Goal: Task Accomplishment & Management: Manage account settings

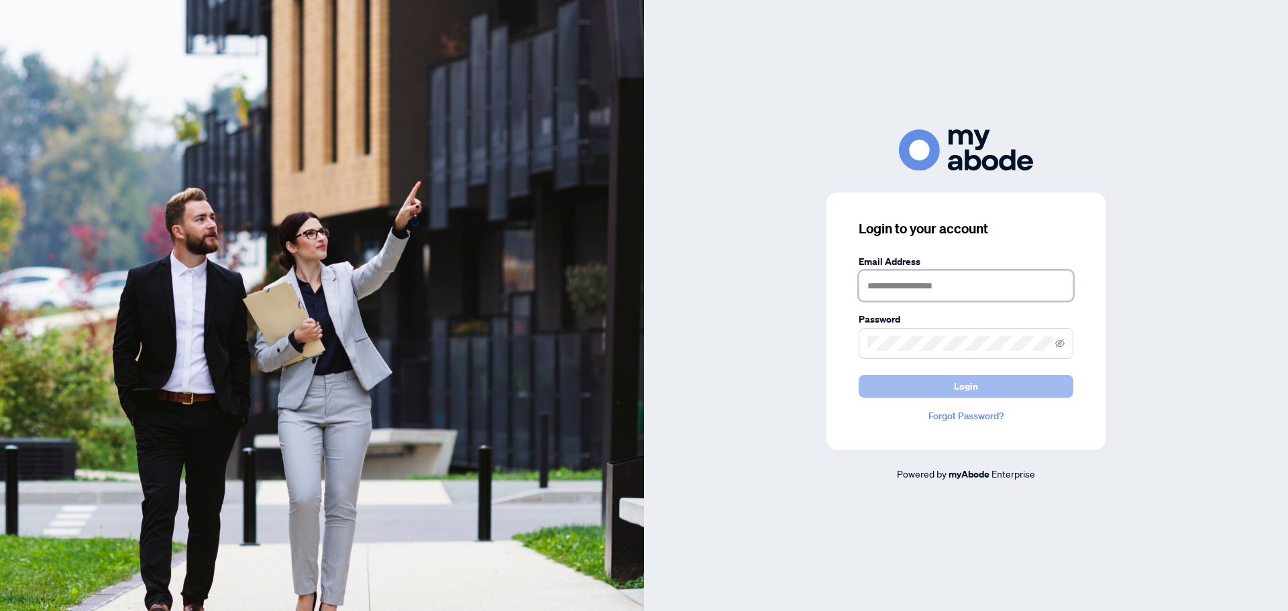
type input "**********"
click at [983, 390] on button "Login" at bounding box center [966, 386] width 215 height 23
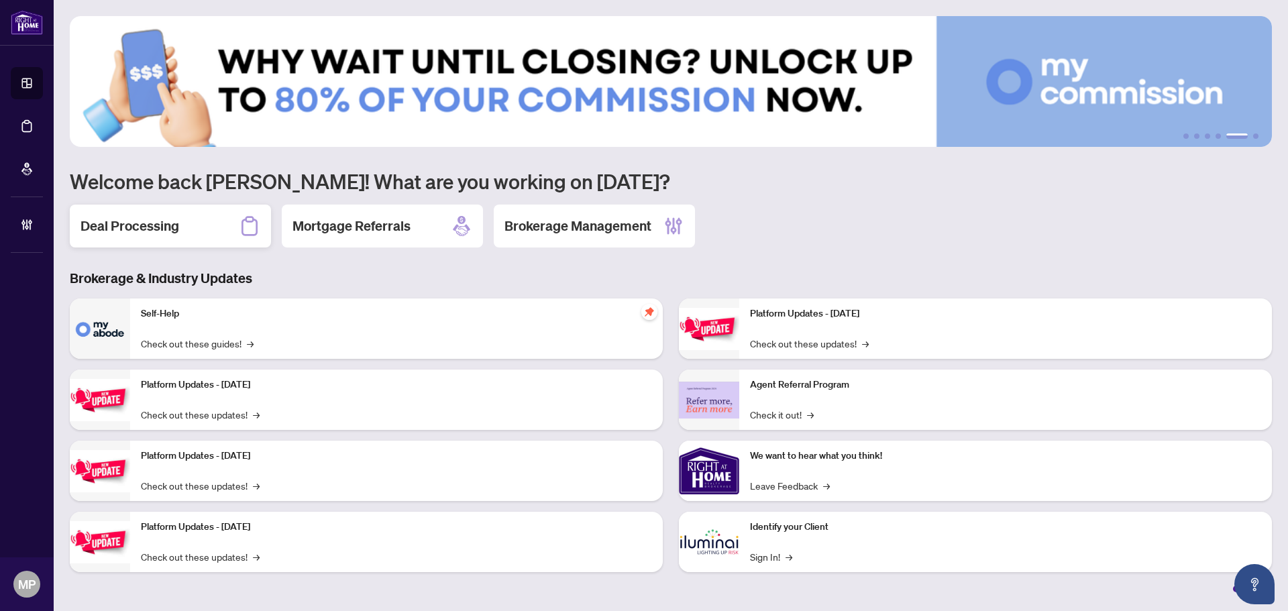
click at [223, 227] on div "Deal Processing" at bounding box center [170, 226] width 201 height 43
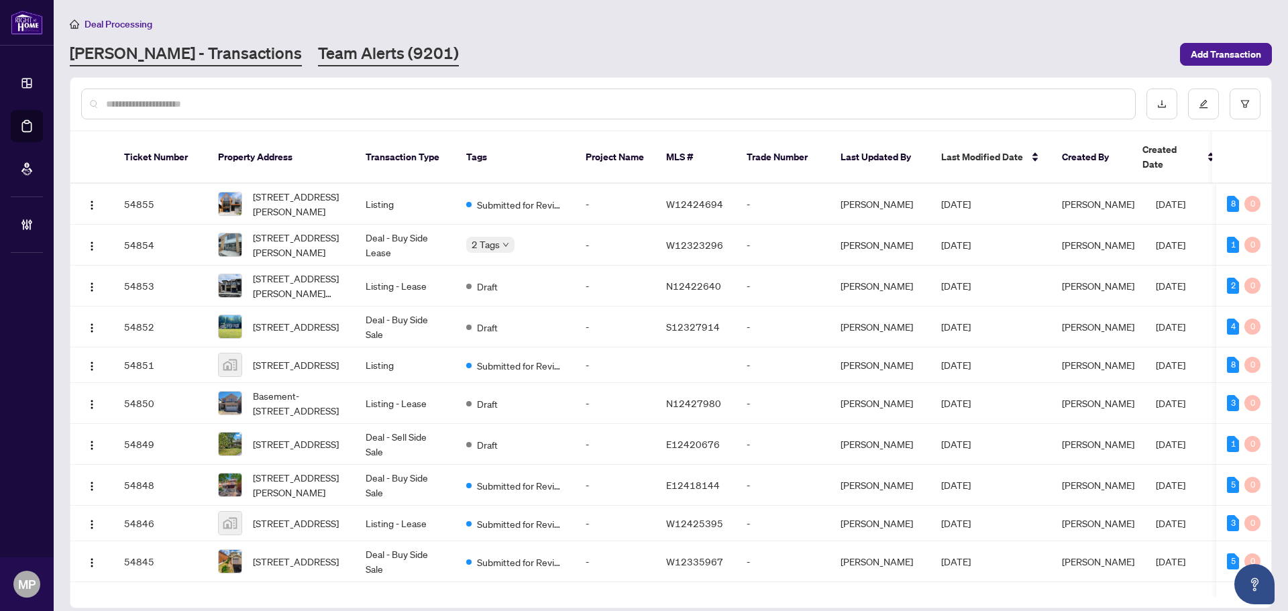
click at [328, 59] on link "Team Alerts (9201)" at bounding box center [388, 54] width 141 height 24
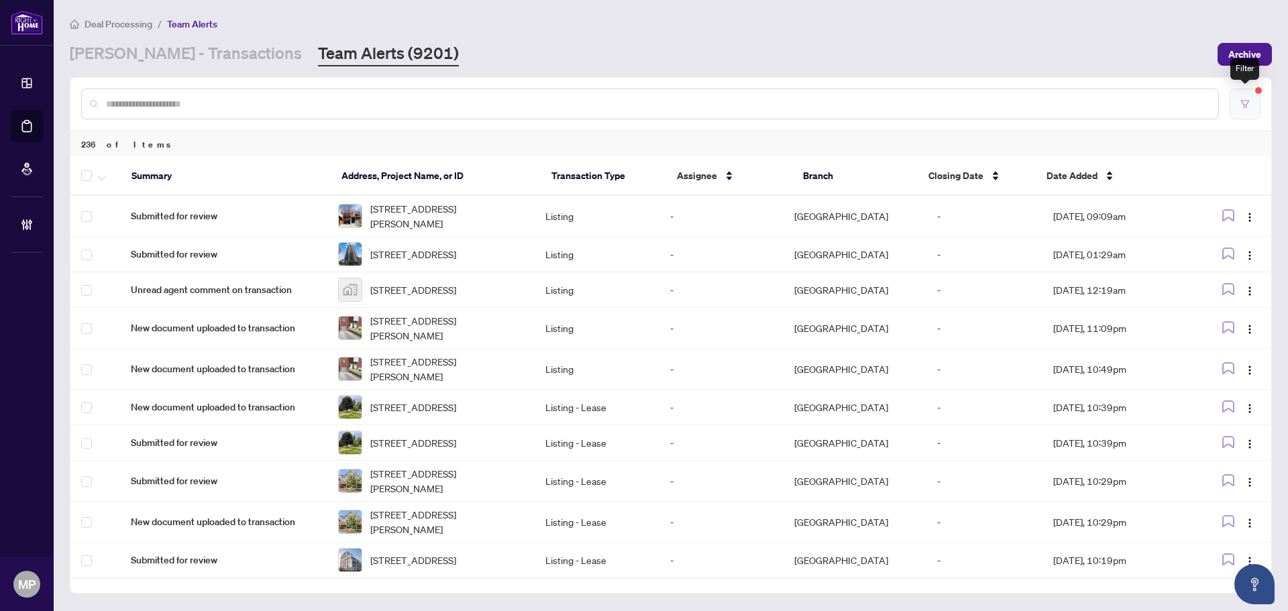
click at [1255, 103] on button "button" at bounding box center [1245, 104] width 31 height 31
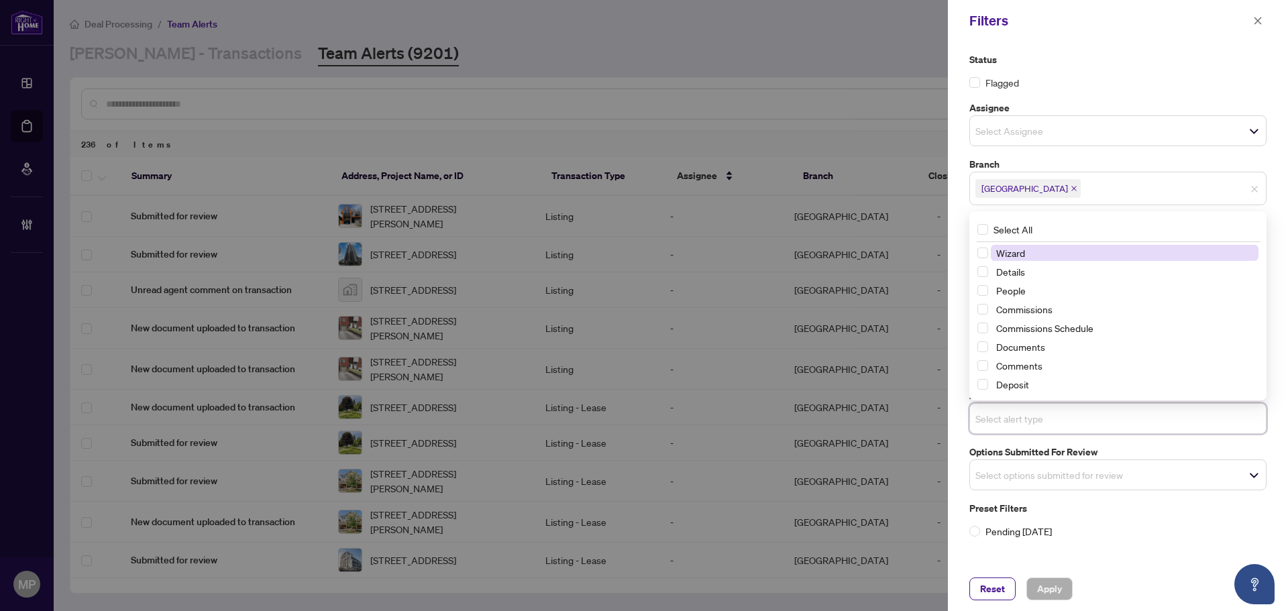
click at [1024, 425] on input "search" at bounding box center [1022, 419] width 94 height 16
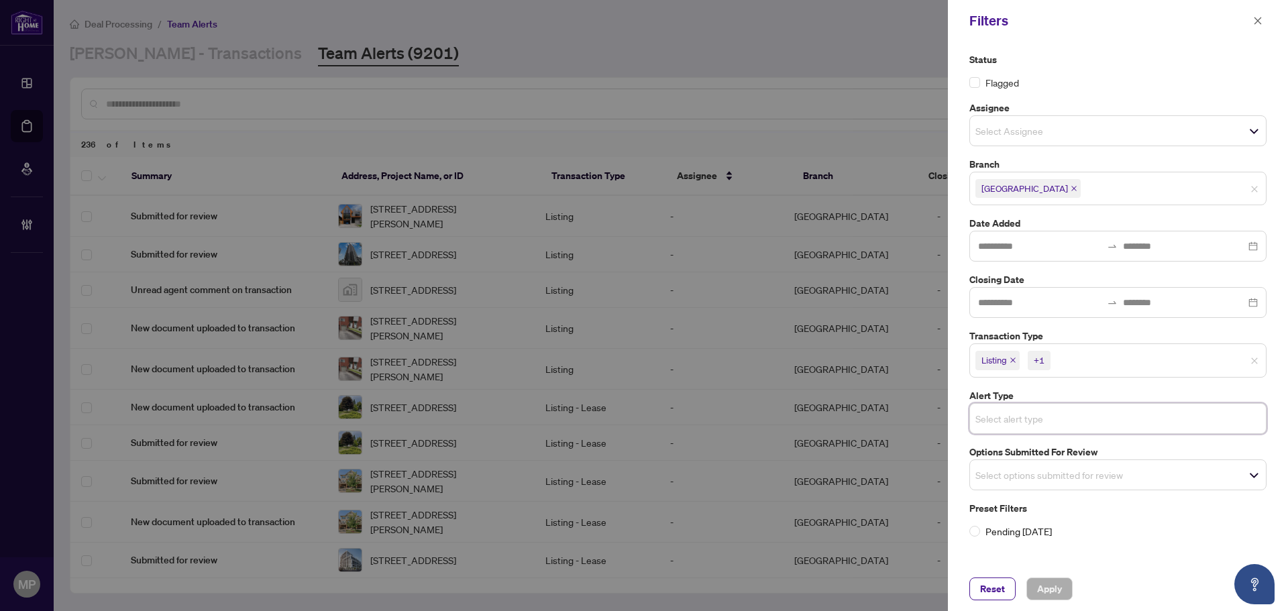
click at [1081, 472] on span "Select options submitted for review" at bounding box center [1118, 475] width 296 height 19
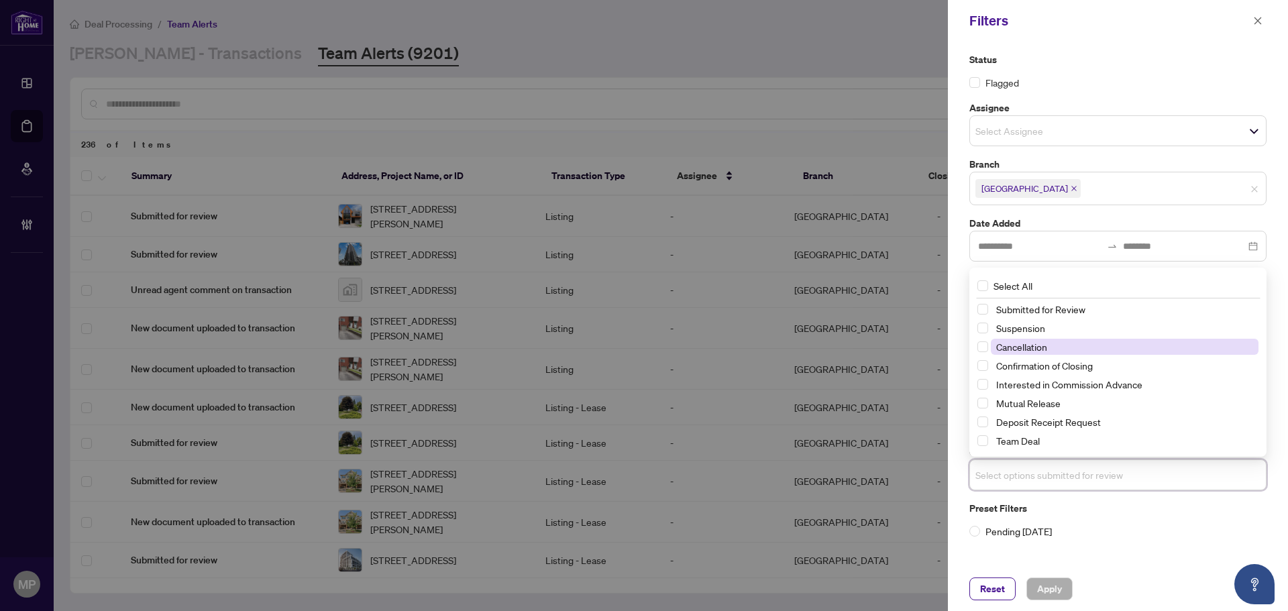
click at [1022, 350] on span "Cancellation" at bounding box center [1021, 347] width 51 height 12
click at [1056, 596] on span "Apply" at bounding box center [1049, 588] width 25 height 21
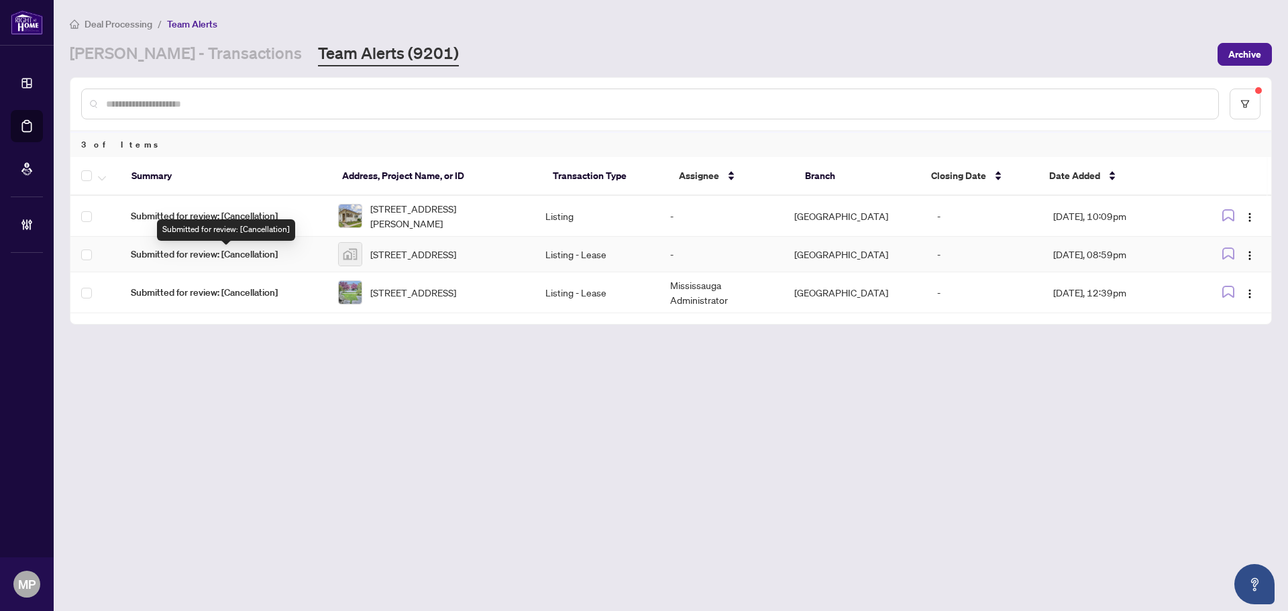
click at [304, 251] on span "Submitted for review: [Cancellation]" at bounding box center [224, 254] width 186 height 15
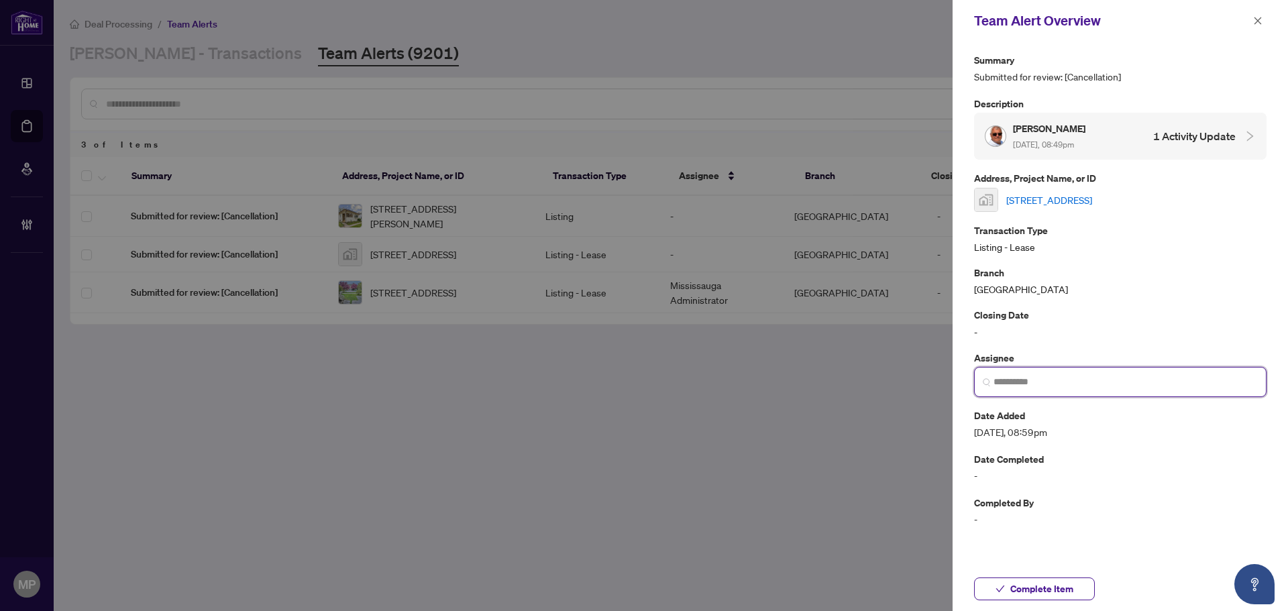
click at [1094, 382] on input "search" at bounding box center [1126, 382] width 264 height 14
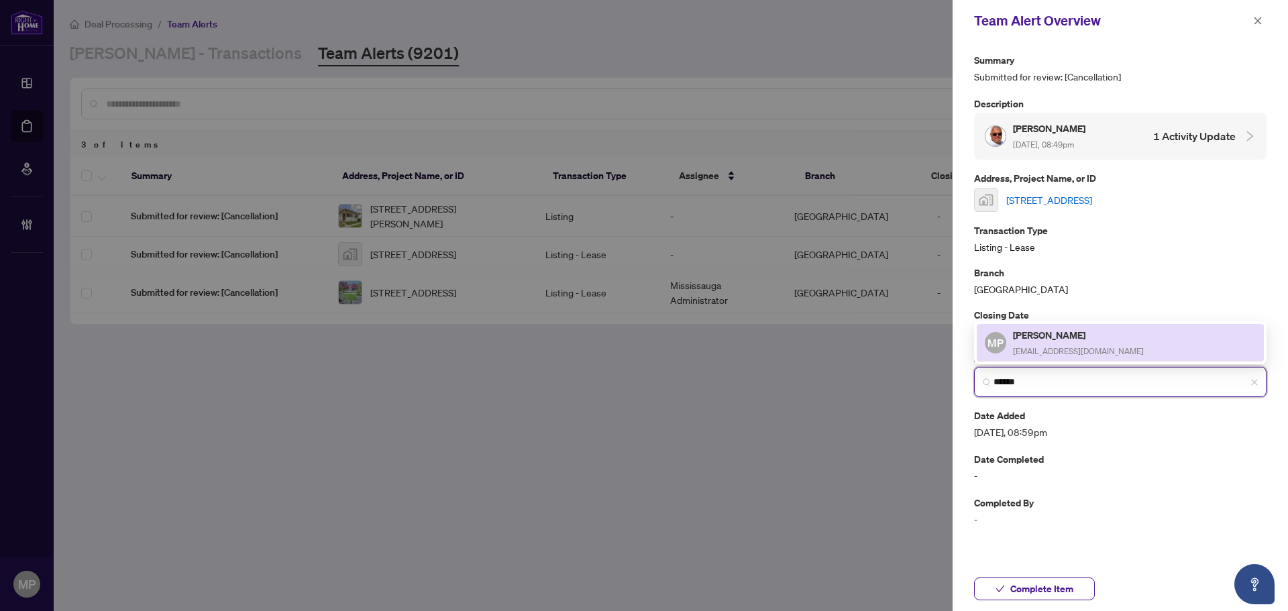
click at [1071, 348] on div "Mariya Proskuryna mariyap@rightathomerealty.com" at bounding box center [1078, 342] width 131 height 31
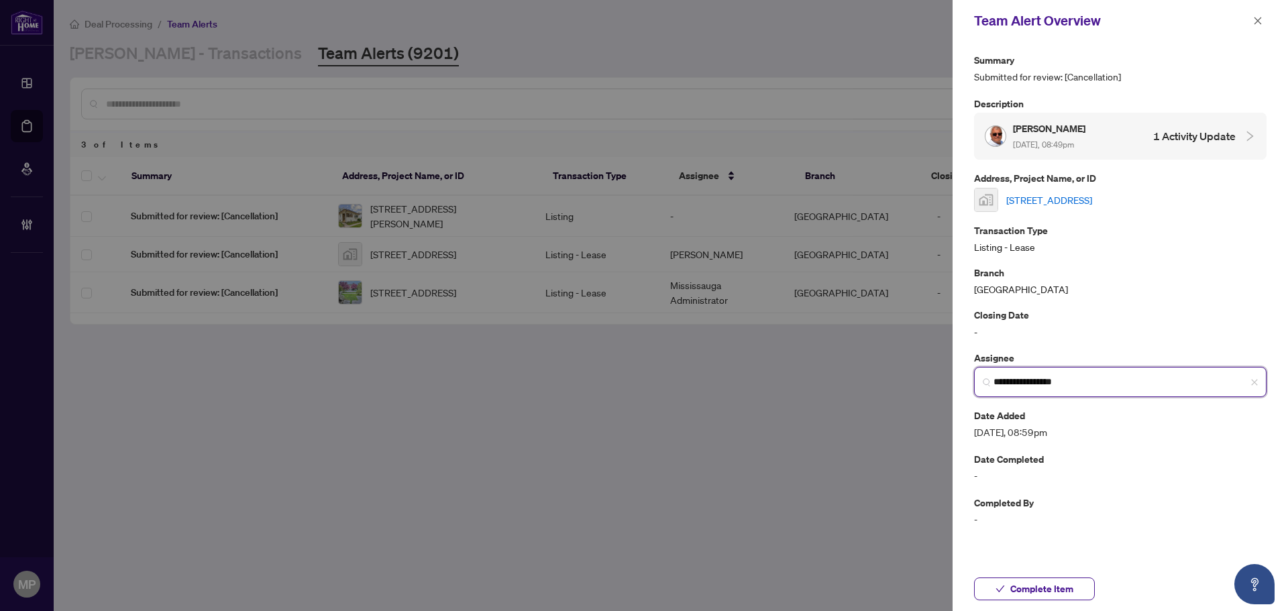
type input "**********"
click at [1075, 193] on link "[STREET_ADDRESS]" at bounding box center [1049, 200] width 86 height 15
click at [1256, 23] on icon "close" at bounding box center [1257, 20] width 9 height 9
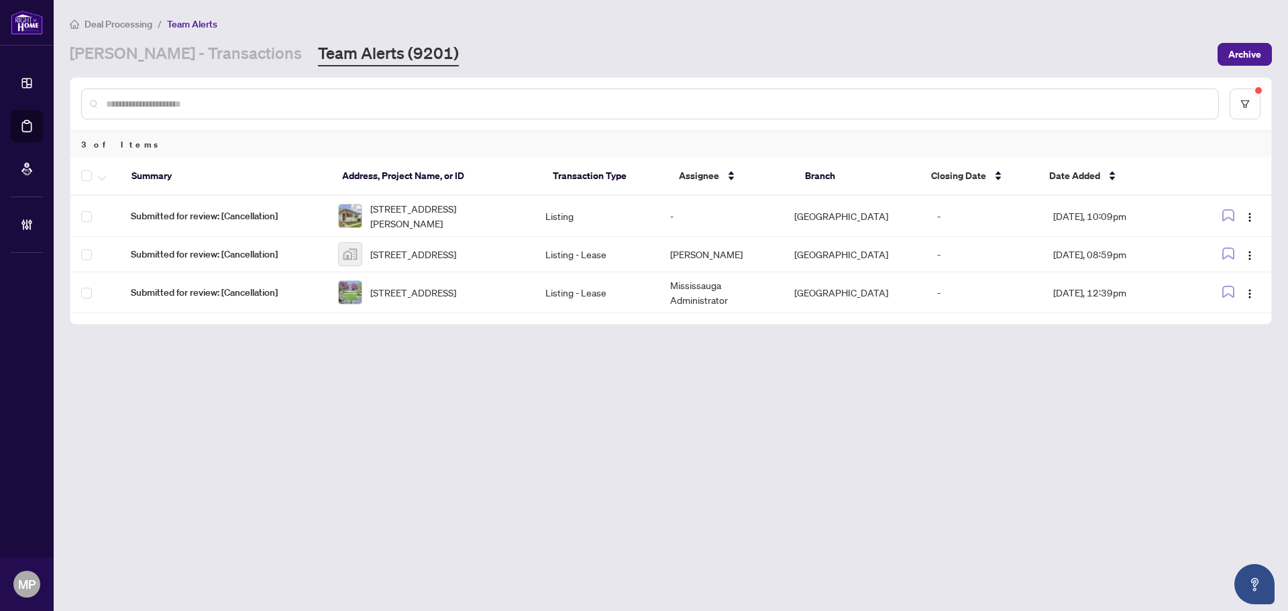
click at [857, 43] on div "RAHR - Transactions Team Alerts (9201)" at bounding box center [640, 54] width 1140 height 24
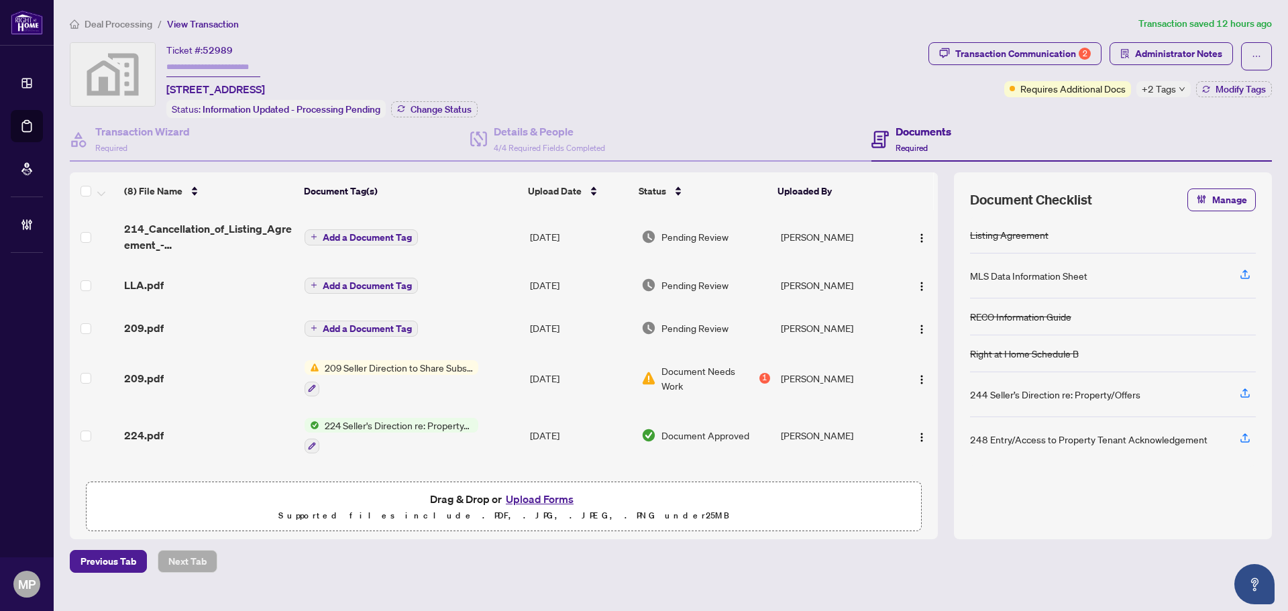
click at [1176, 97] on div "Transaction Communication 2 Administrator Notes Requires Additional Docs +2 Tag…" at bounding box center [1100, 80] width 349 height 76
click at [1170, 87] on span "+2 Tags" at bounding box center [1159, 88] width 34 height 15
click at [211, 326] on div "209.pdf" at bounding box center [209, 328] width 170 height 16
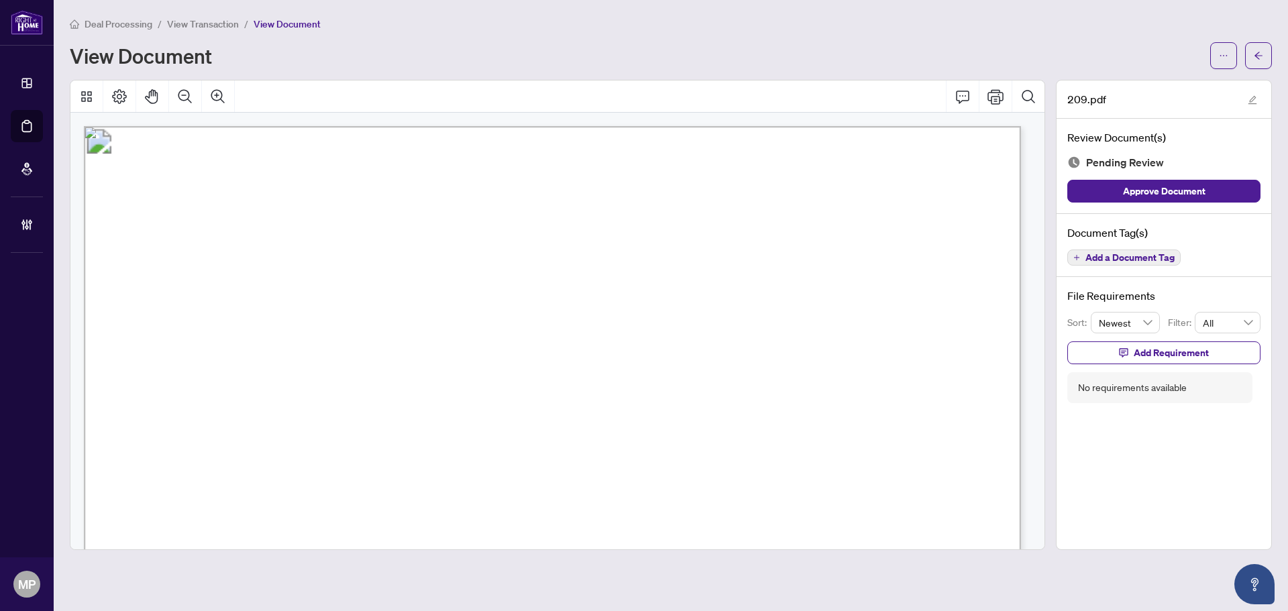
click at [1124, 261] on span "Add a Document Tag" at bounding box center [1129, 257] width 89 height 9
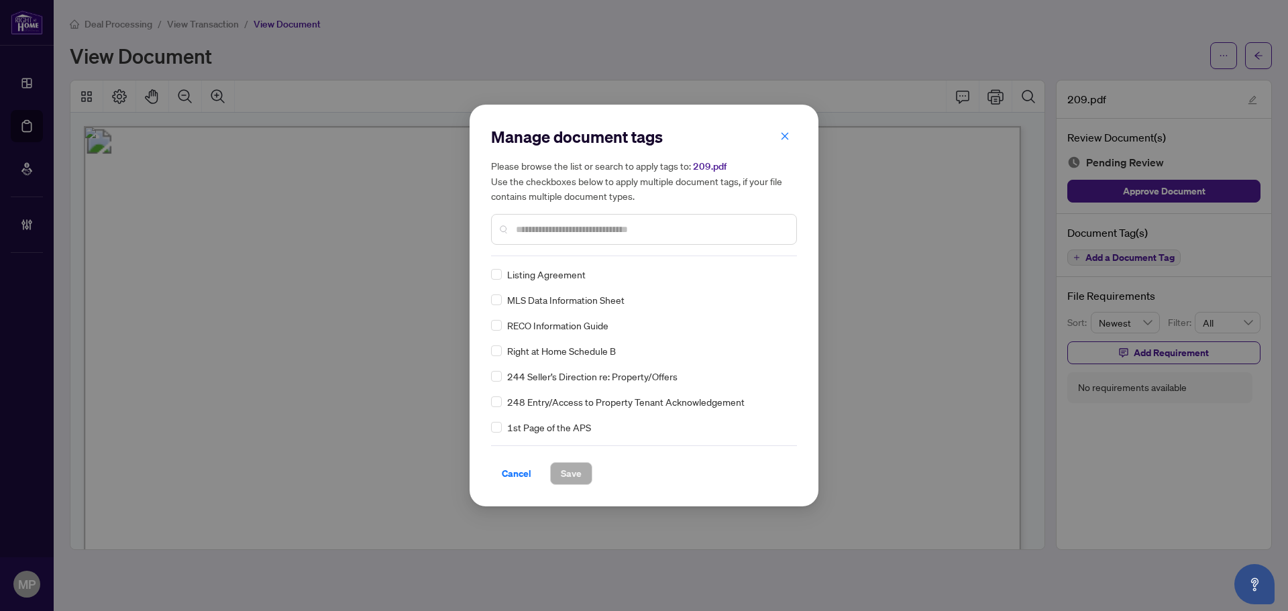
click at [698, 218] on div at bounding box center [644, 229] width 306 height 31
click at [694, 223] on input "text" at bounding box center [651, 229] width 270 height 15
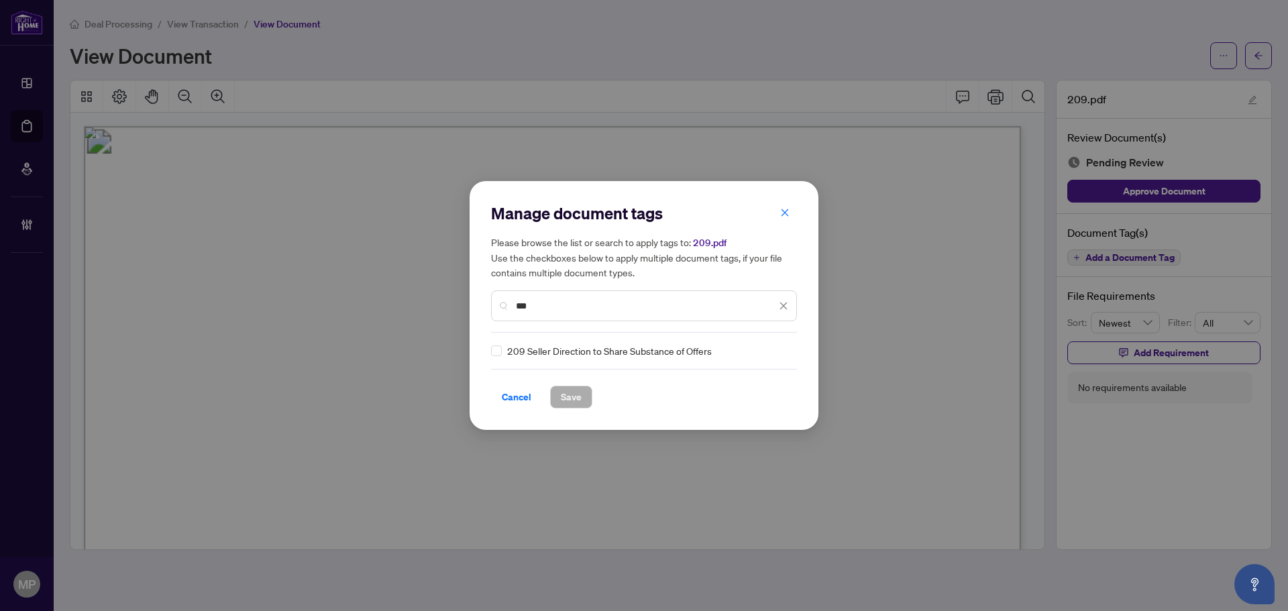
type input "***"
click at [502, 354] on div "209 Seller Direction to Share Substance of Offers" at bounding box center [640, 350] width 298 height 15
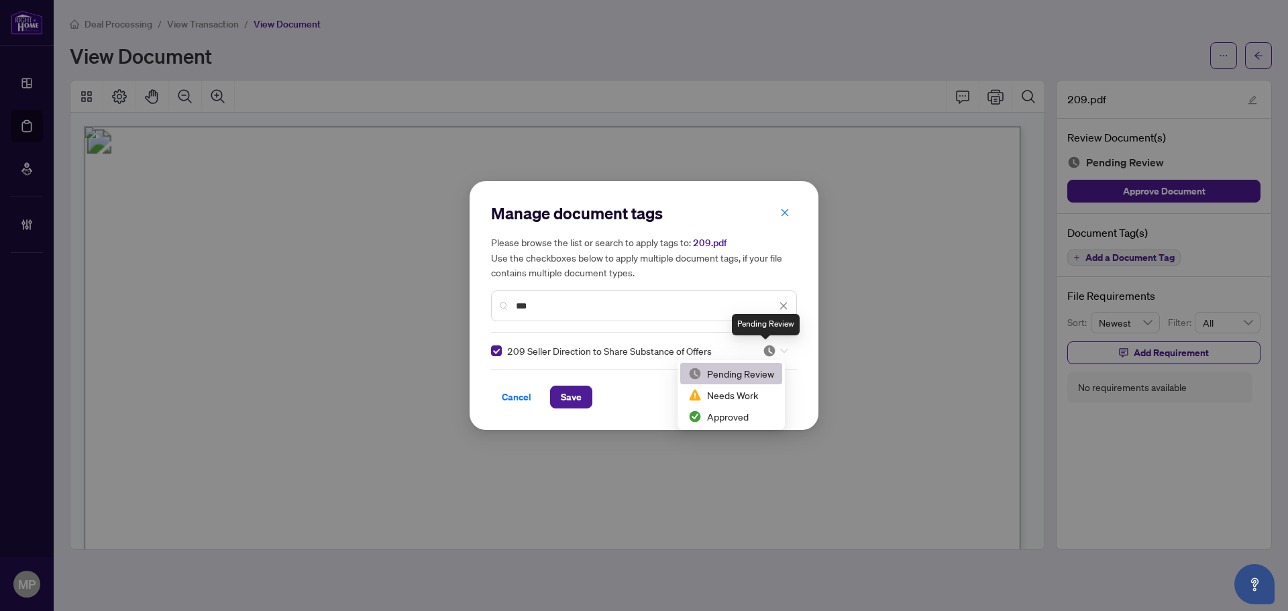
click at [769, 352] on img at bounding box center [769, 350] width 13 height 13
drag, startPoint x: 733, startPoint y: 419, endPoint x: 500, endPoint y: 375, distance: 237.5
click at [732, 419] on div "Approved" at bounding box center [731, 416] width 86 height 15
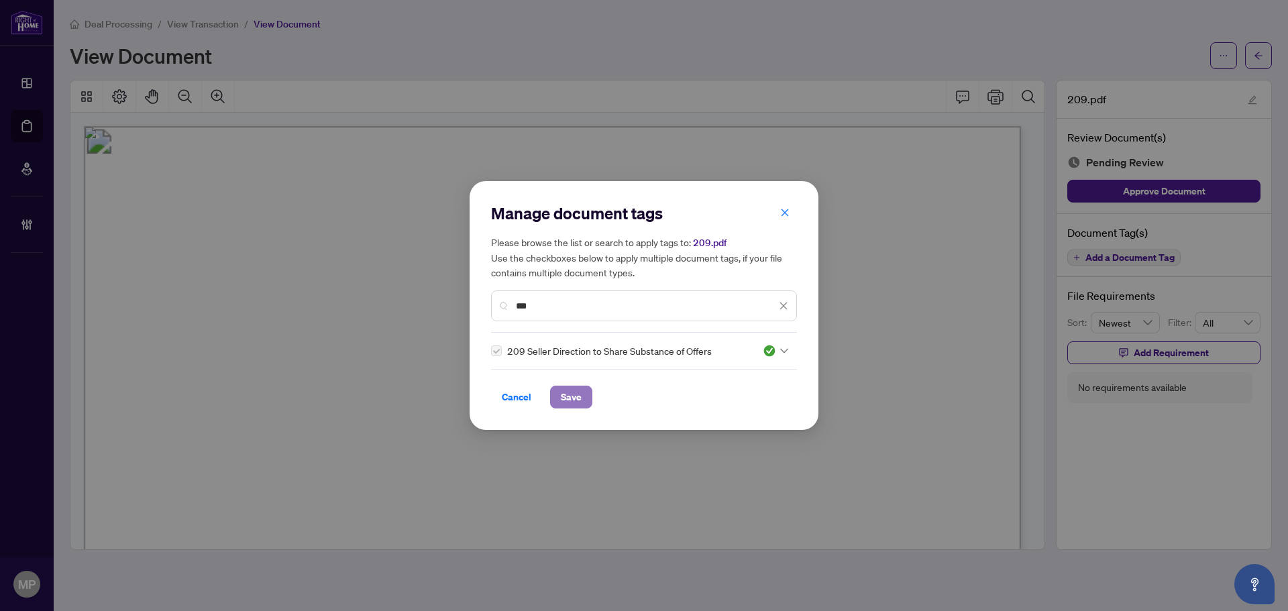
click at [554, 398] on button "Save" at bounding box center [571, 397] width 42 height 23
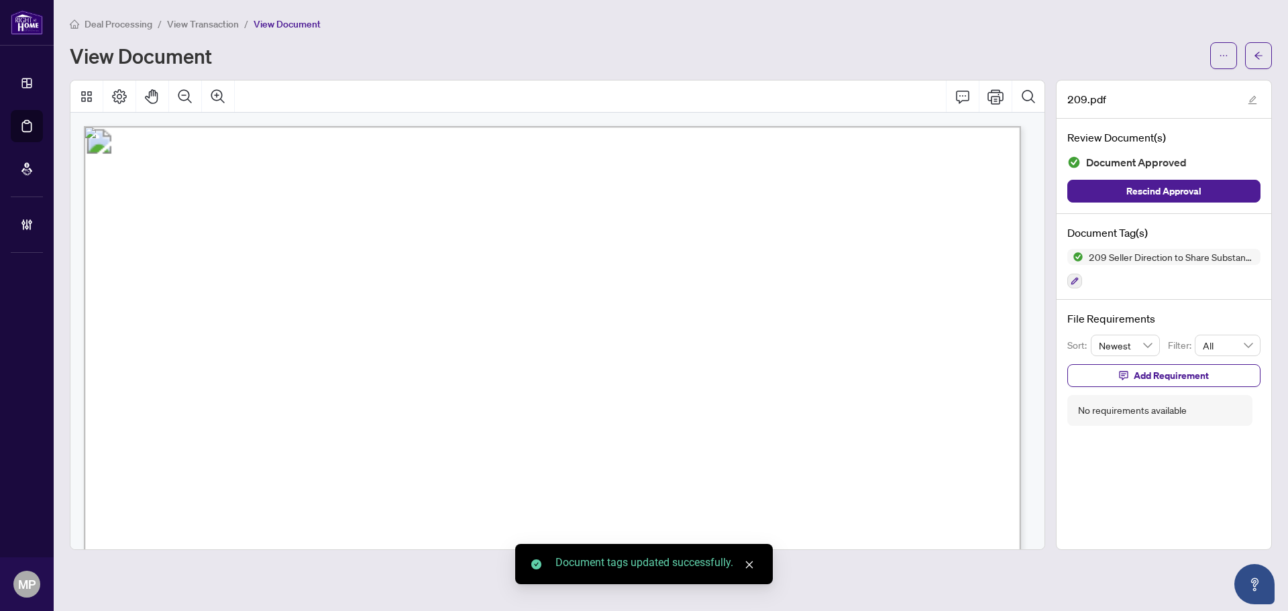
click at [1265, 52] on button "button" at bounding box center [1258, 55] width 27 height 27
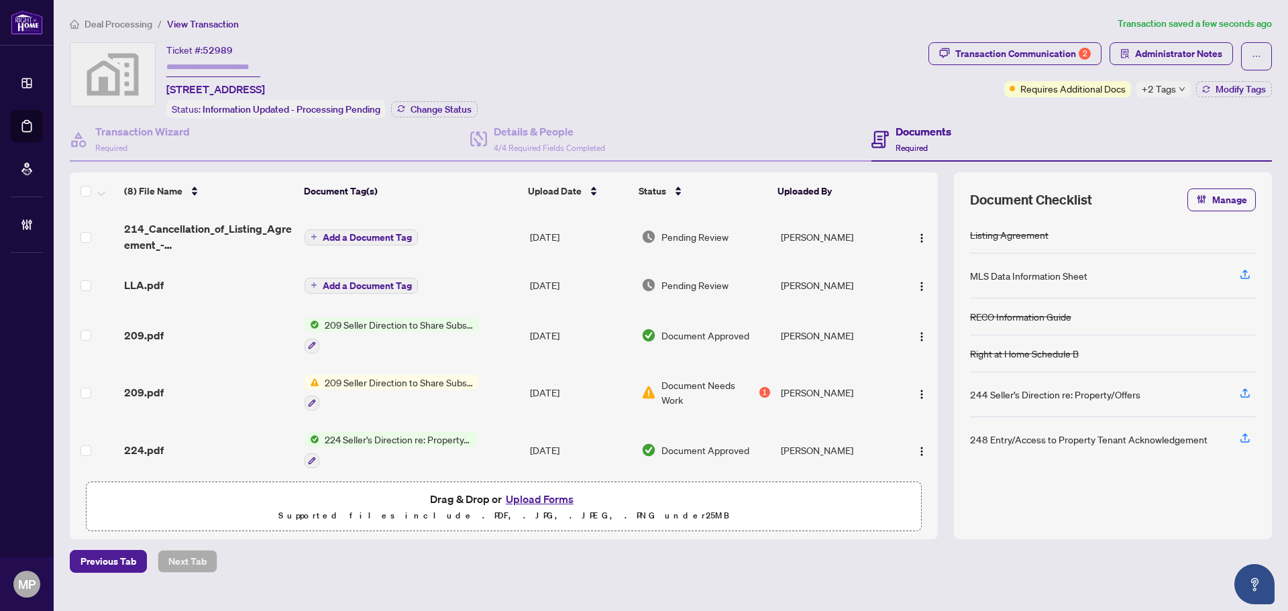
click at [235, 277] on div "LLA.pdf" at bounding box center [209, 285] width 170 height 16
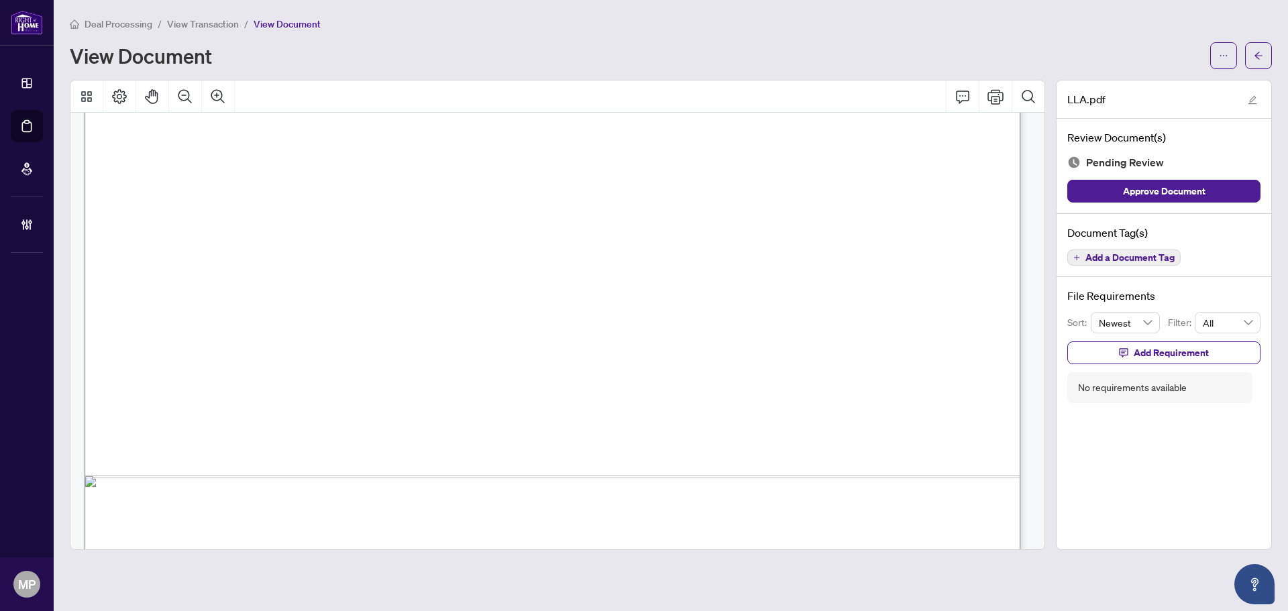
scroll to position [879, 0]
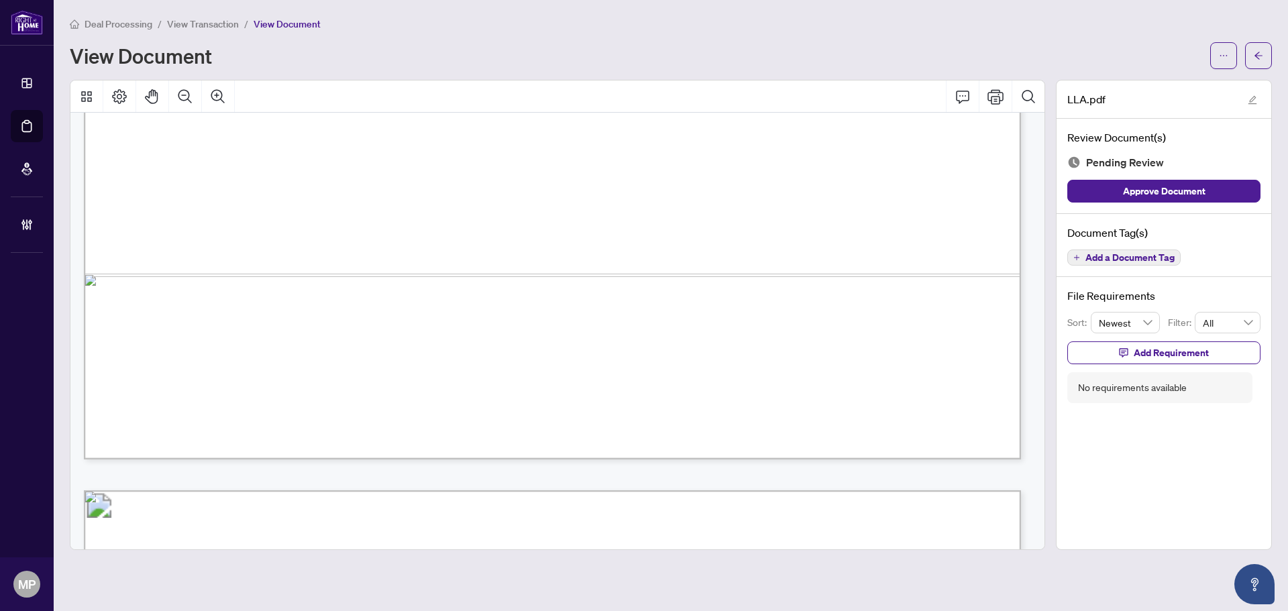
drag, startPoint x: 909, startPoint y: 335, endPoint x: 869, endPoint y: 340, distance: 39.9
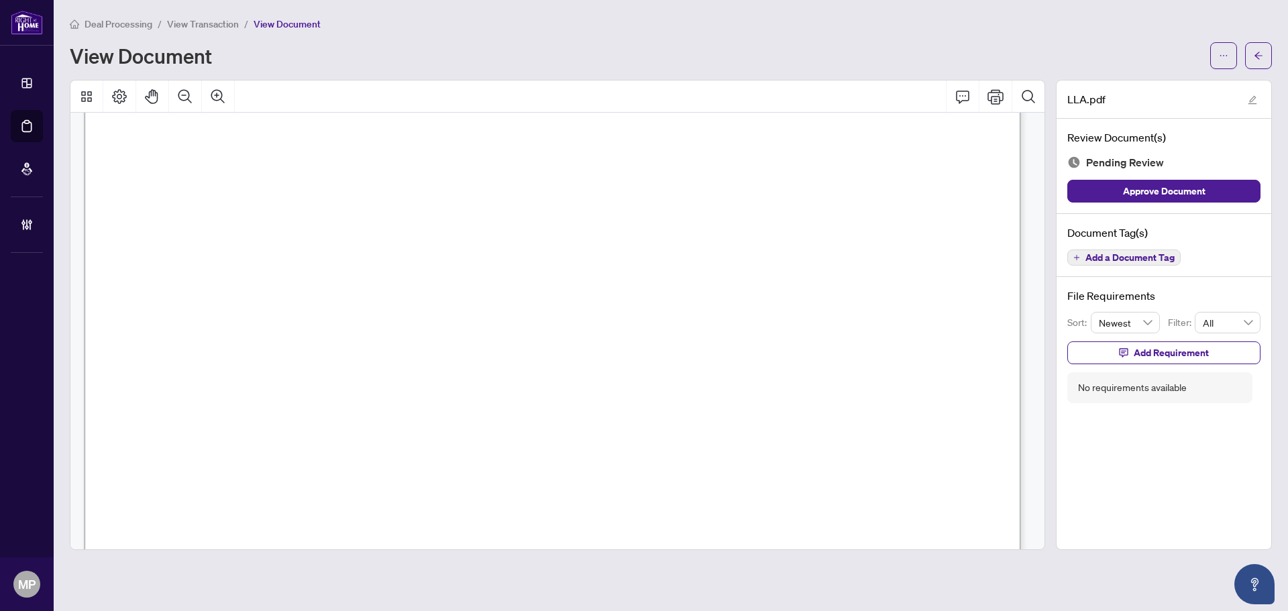
scroll to position [0, 0]
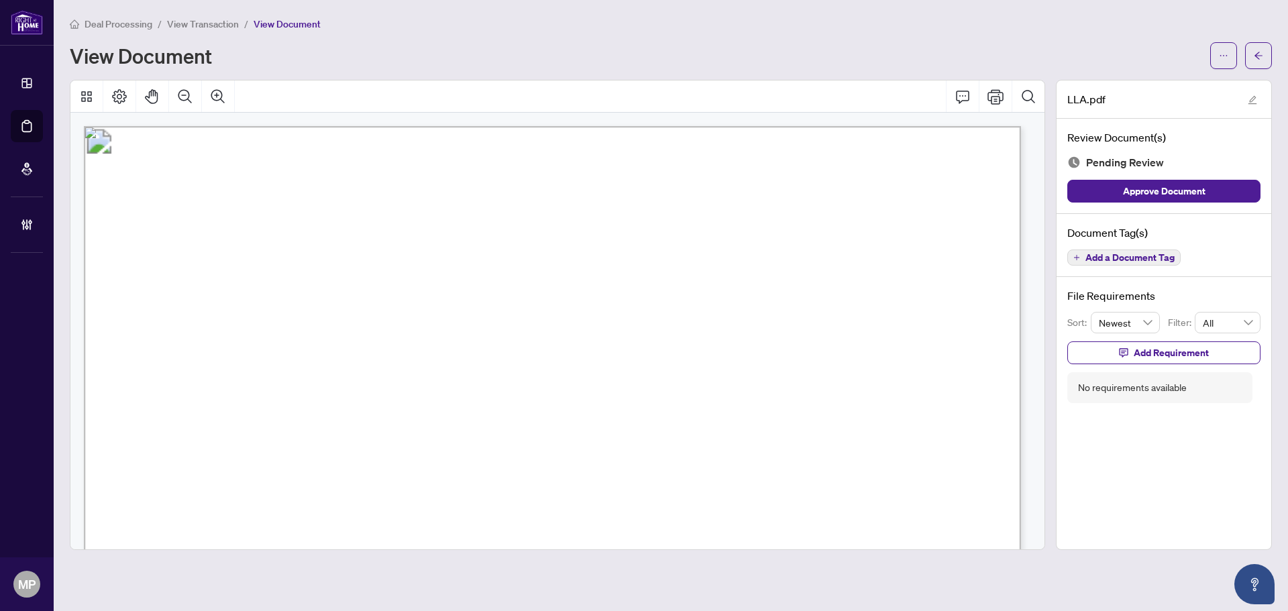
click at [1135, 254] on span "Add a Document Tag" at bounding box center [1129, 257] width 89 height 9
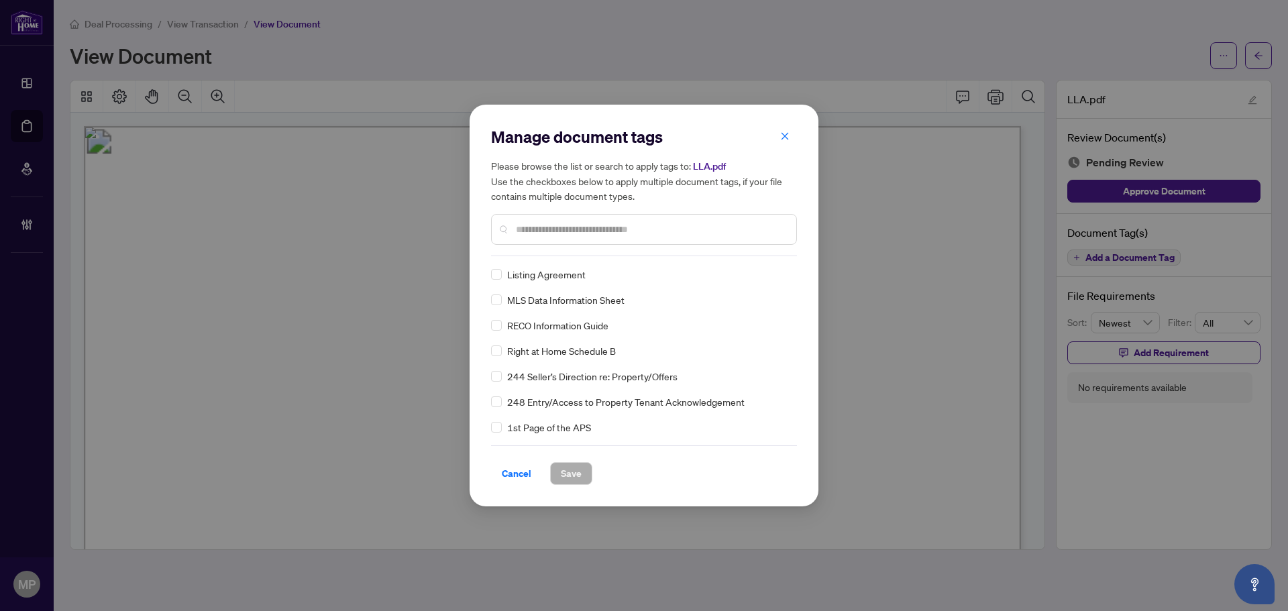
click at [667, 252] on div "Manage document tags Please browse the list or search to apply tags to: LLA.pdf…" at bounding box center [644, 191] width 306 height 130
click at [708, 221] on div at bounding box center [644, 229] width 306 height 31
click at [699, 240] on div at bounding box center [644, 229] width 306 height 31
click at [712, 235] on input "text" at bounding box center [651, 229] width 270 height 15
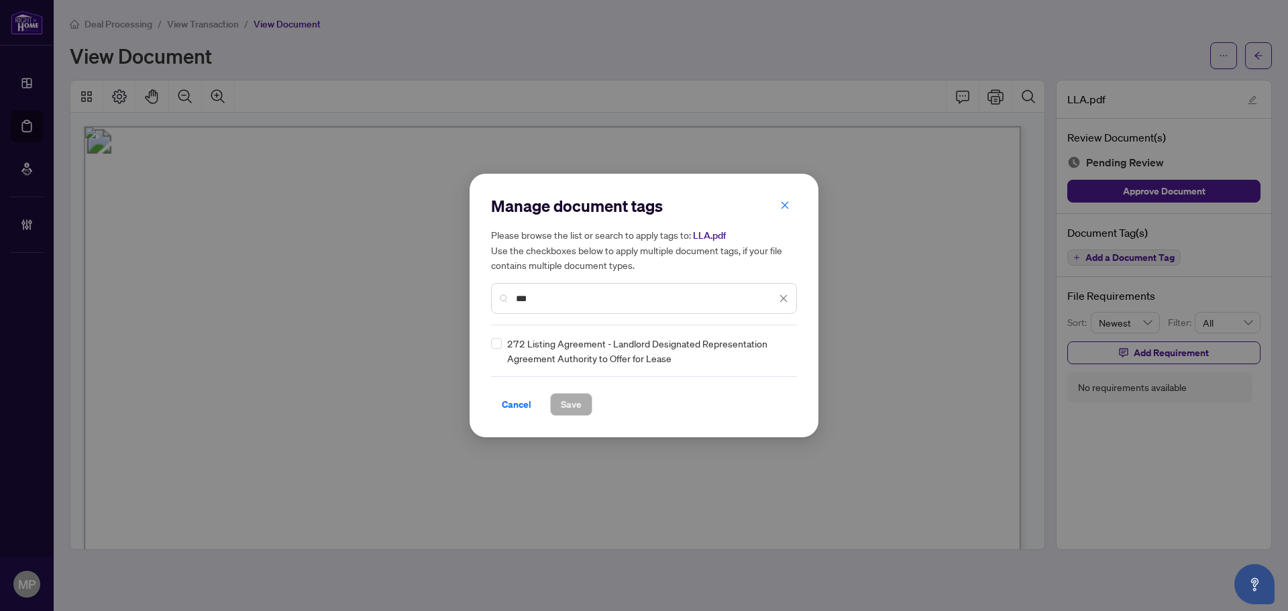
type input "***"
click at [500, 345] on div "272 Listing Agreement - Landlord Designated Representation Agreement Authority …" at bounding box center [640, 351] width 298 height 30
click at [494, 349] on label at bounding box center [496, 343] width 11 height 15
click at [780, 356] on div at bounding box center [775, 350] width 25 height 13
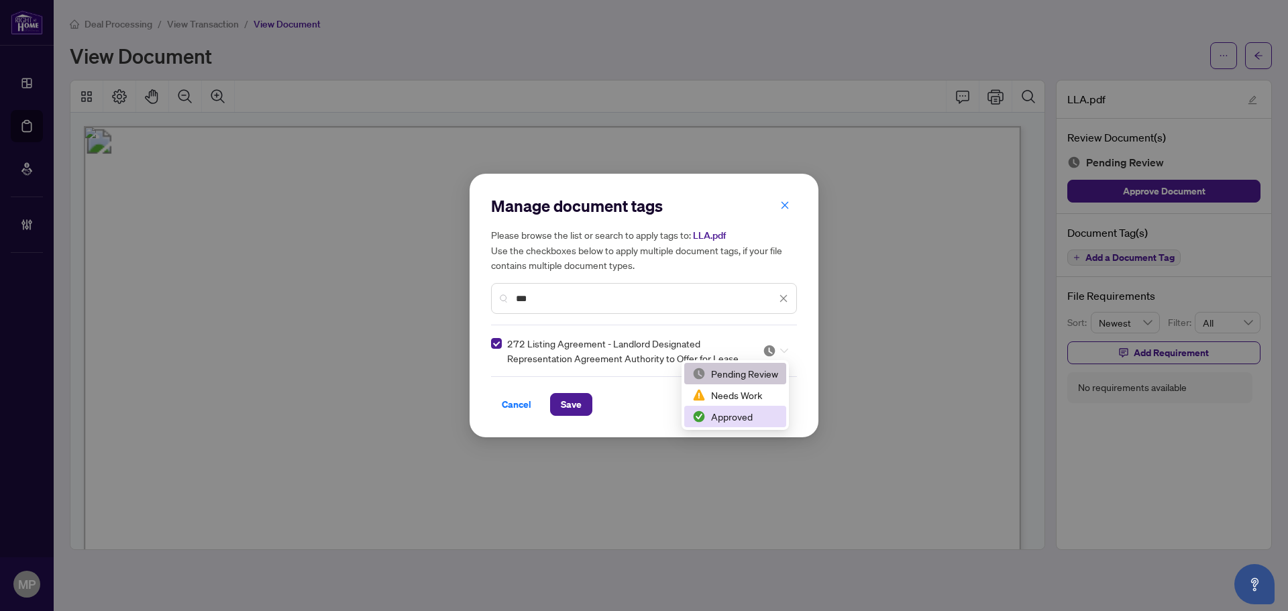
click at [746, 415] on div "Approved" at bounding box center [735, 416] width 86 height 15
click at [576, 410] on span "Save" at bounding box center [571, 404] width 21 height 21
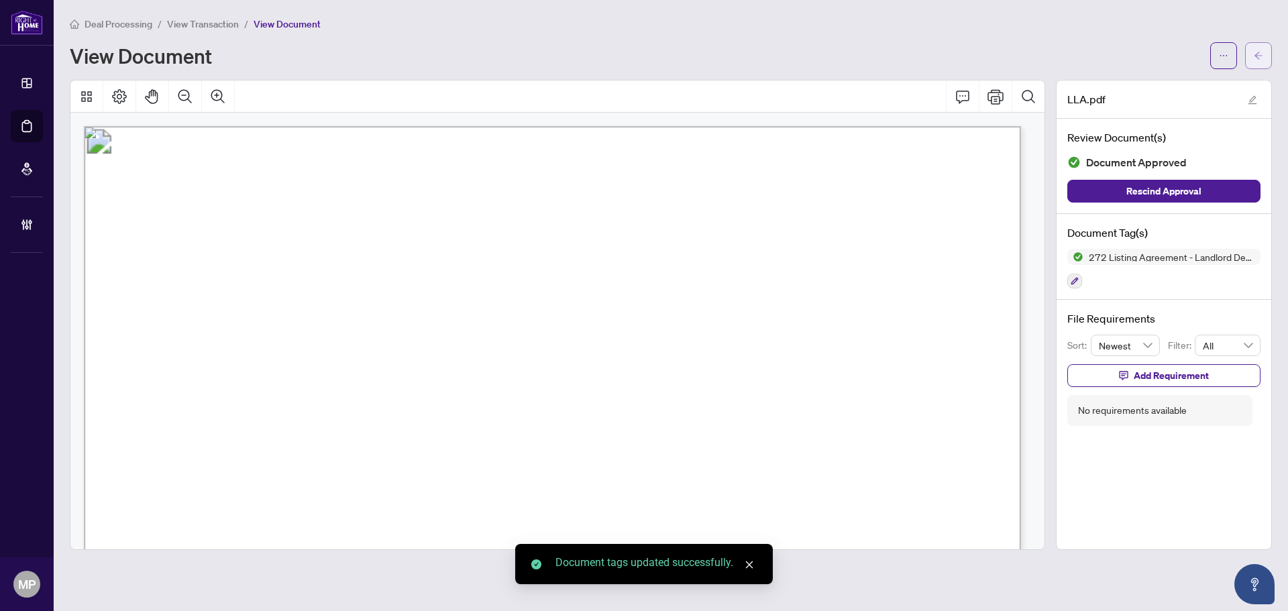
click at [1264, 49] on button "button" at bounding box center [1258, 55] width 27 height 27
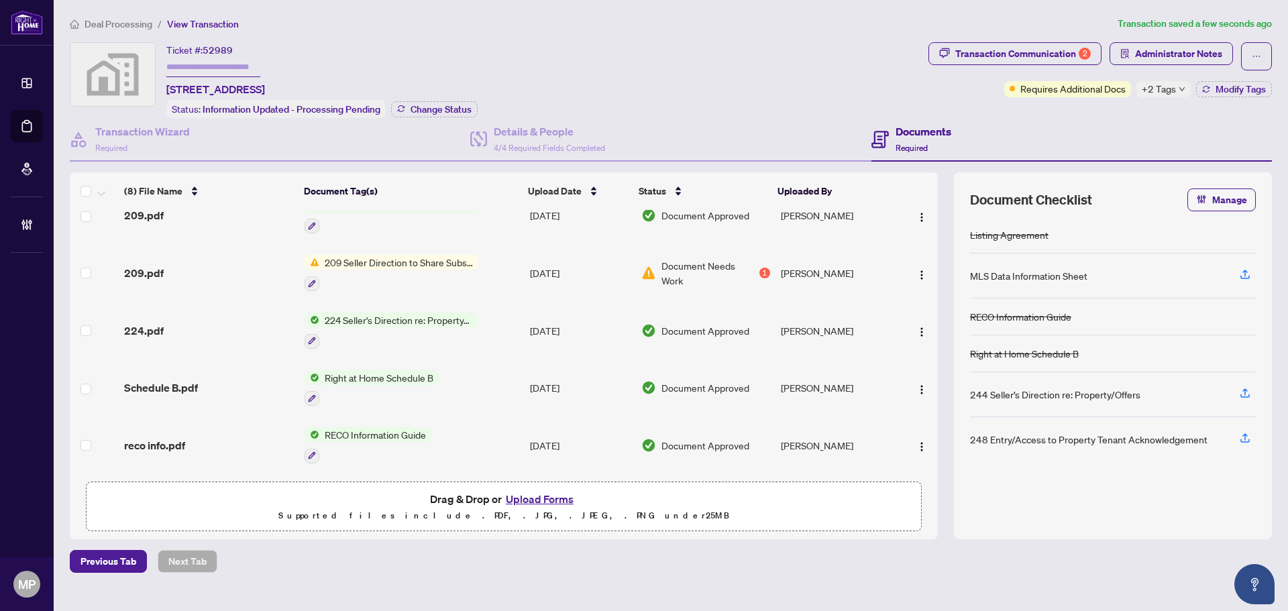
scroll to position [194, 0]
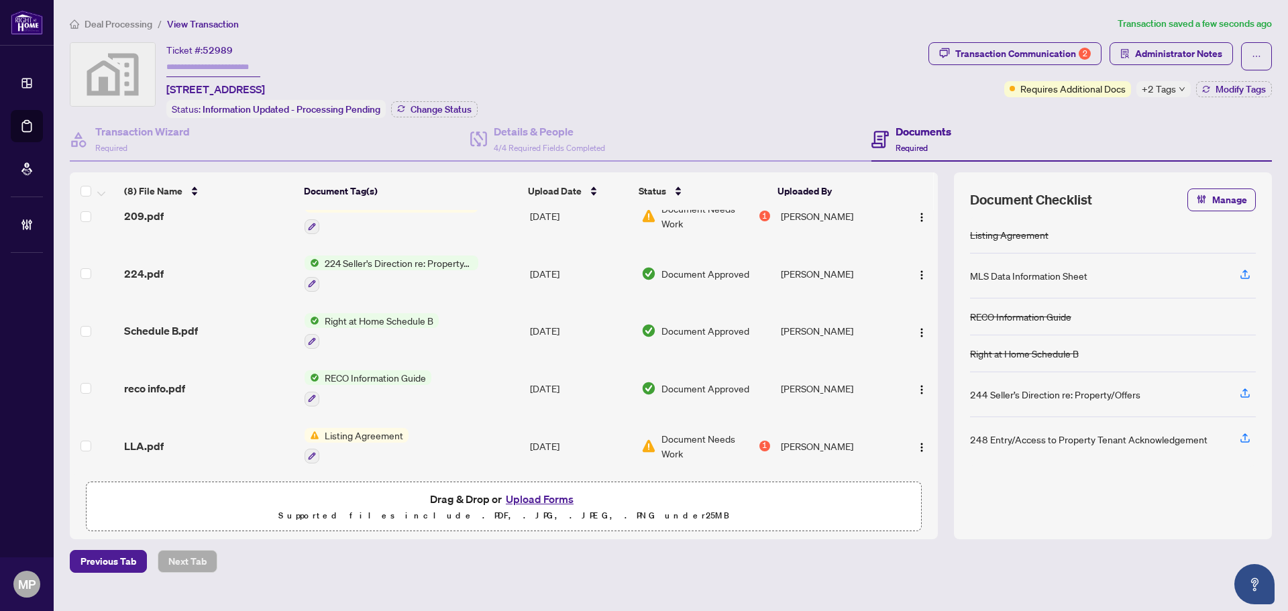
click at [215, 446] on div "LLA.pdf" at bounding box center [209, 446] width 170 height 16
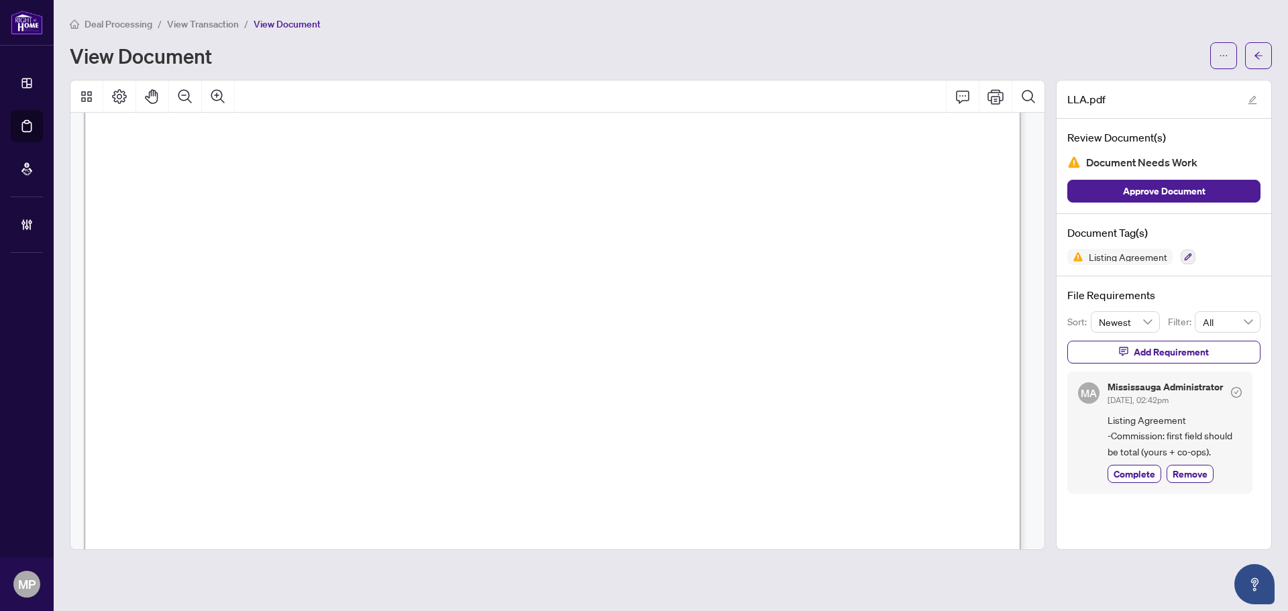
scroll to position [67, 0]
click at [1158, 198] on span "Approve Document" at bounding box center [1164, 190] width 83 height 21
click at [1260, 52] on icon "arrow-left" at bounding box center [1258, 55] width 9 height 9
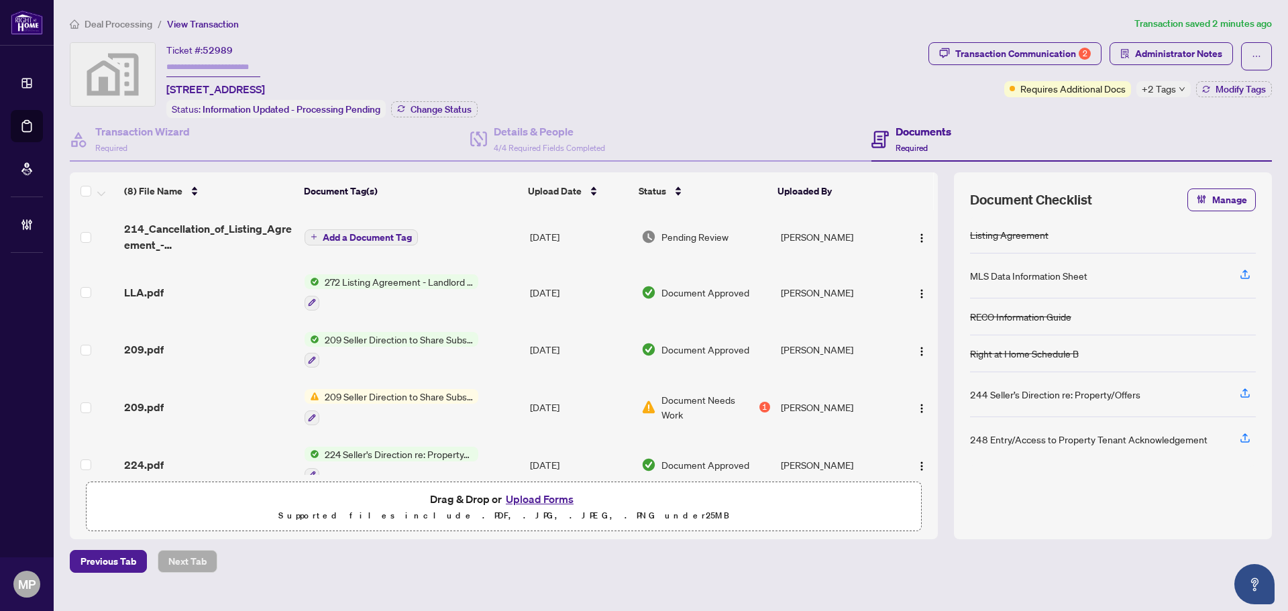
click at [221, 241] on span "214_Cancellation_of_Listing_Agreement_-_Authority_to_Offer_for_Lease_-_OREA.pdf" at bounding box center [209, 237] width 170 height 32
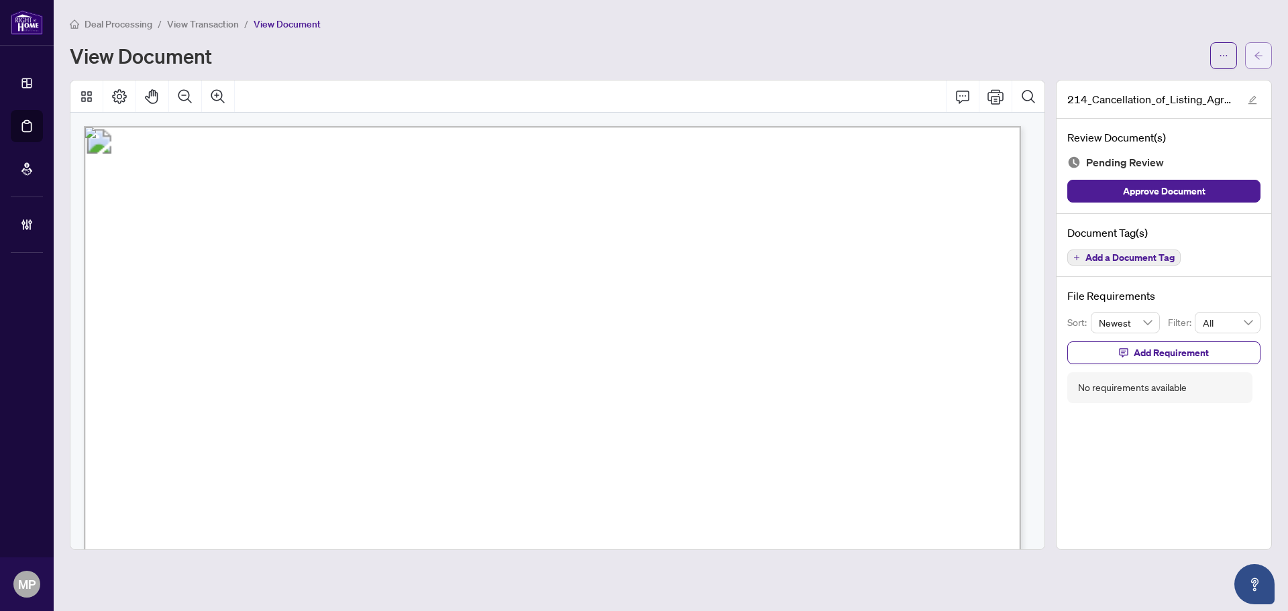
click at [1254, 54] on icon "arrow-left" at bounding box center [1258, 55] width 9 height 9
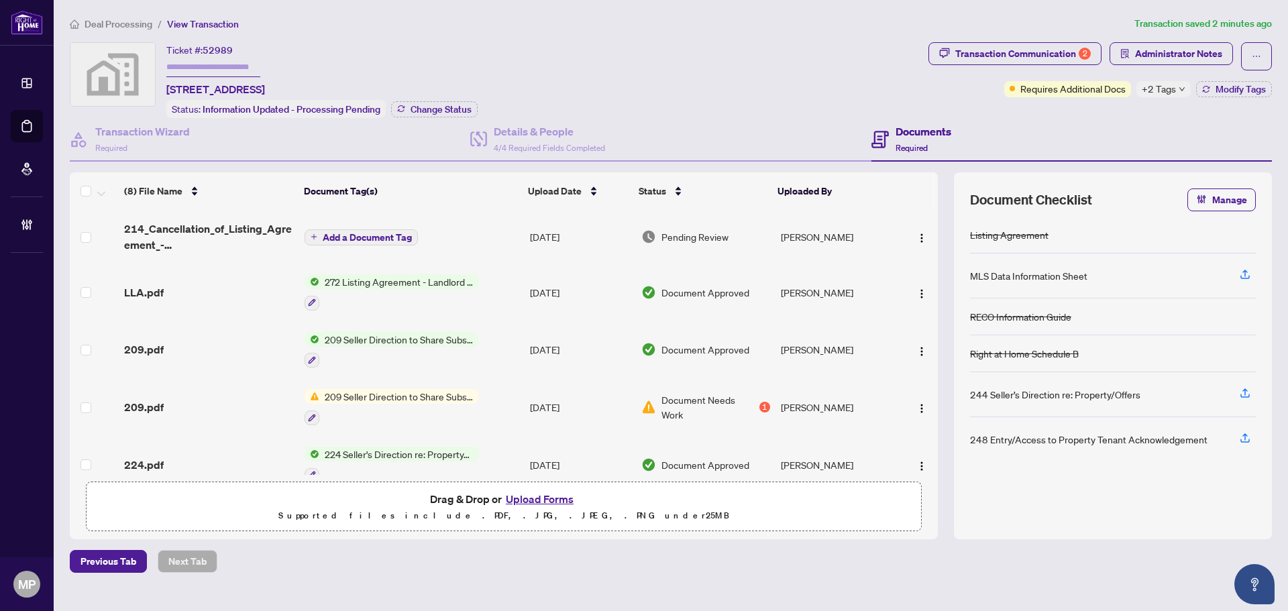
click at [216, 276] on td "LLA.pdf" at bounding box center [209, 293] width 180 height 58
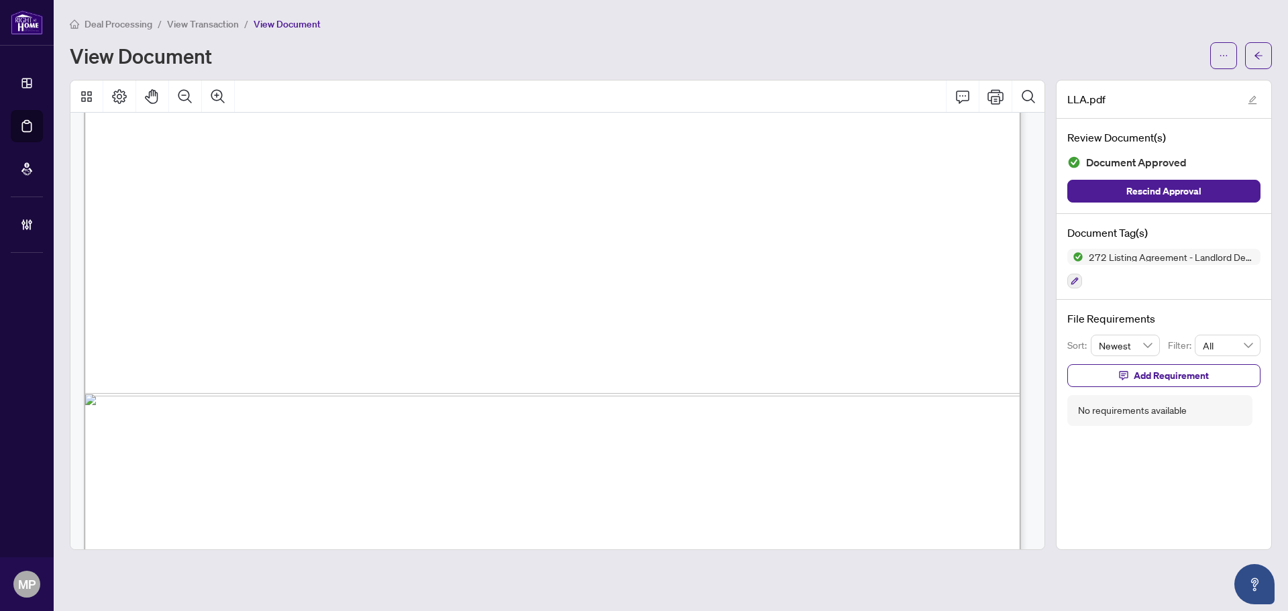
scroll to position [738, 0]
click at [1261, 52] on icon "arrow-left" at bounding box center [1258, 55] width 9 height 9
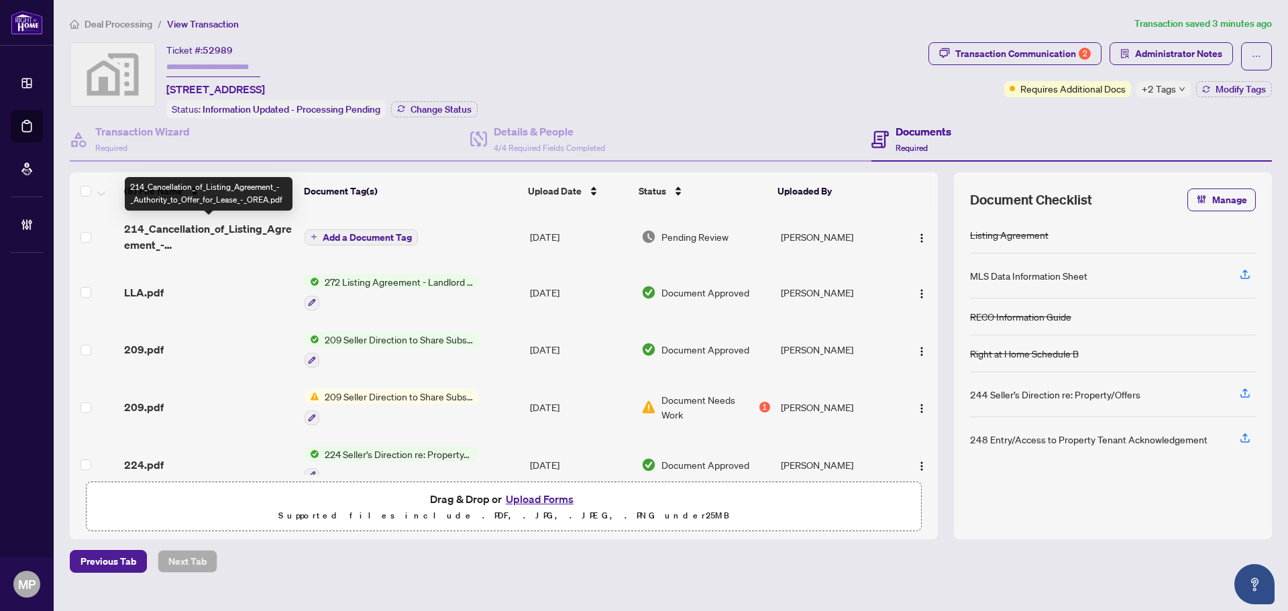
click at [251, 233] on span "214_Cancellation_of_Listing_Agreement_-_Authority_to_Offer_for_Lease_-_OREA.pdf" at bounding box center [209, 237] width 170 height 32
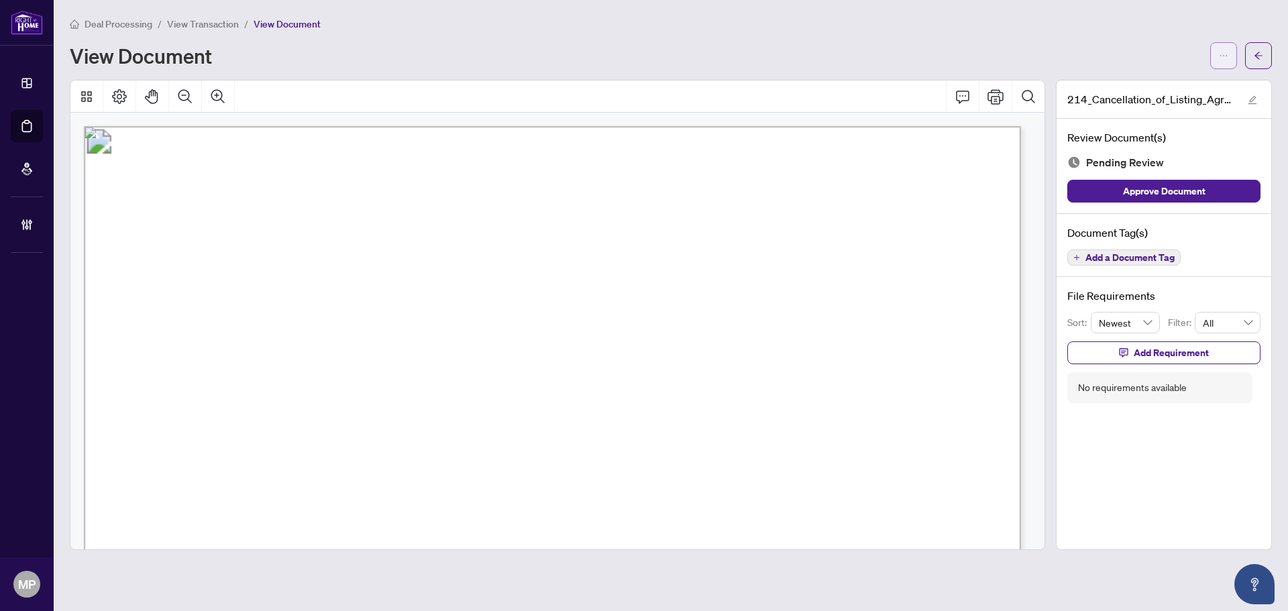
click at [1212, 50] on button "button" at bounding box center [1223, 55] width 27 height 27
click at [1158, 90] on span "Download" at bounding box center [1175, 84] width 102 height 15
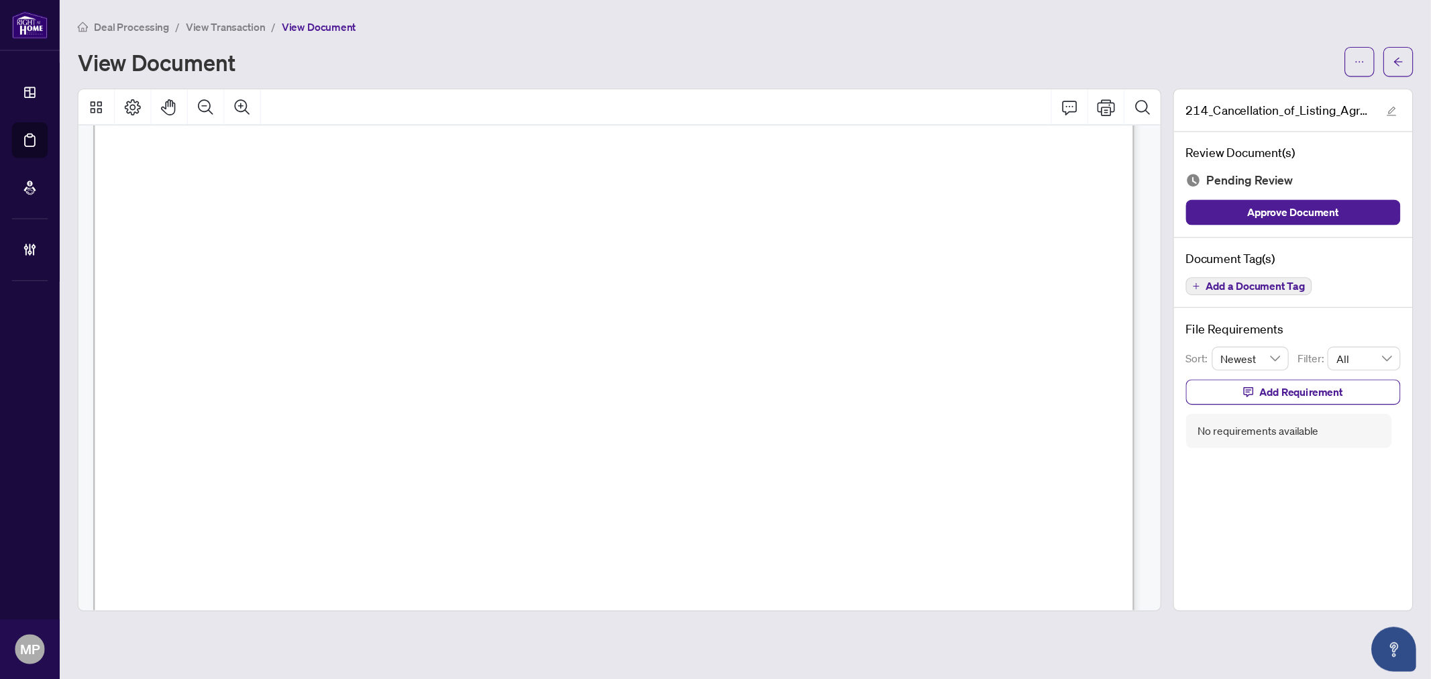
scroll to position [67, 0]
click at [1116, 264] on button "Add a Document Tag" at bounding box center [1123, 258] width 113 height 16
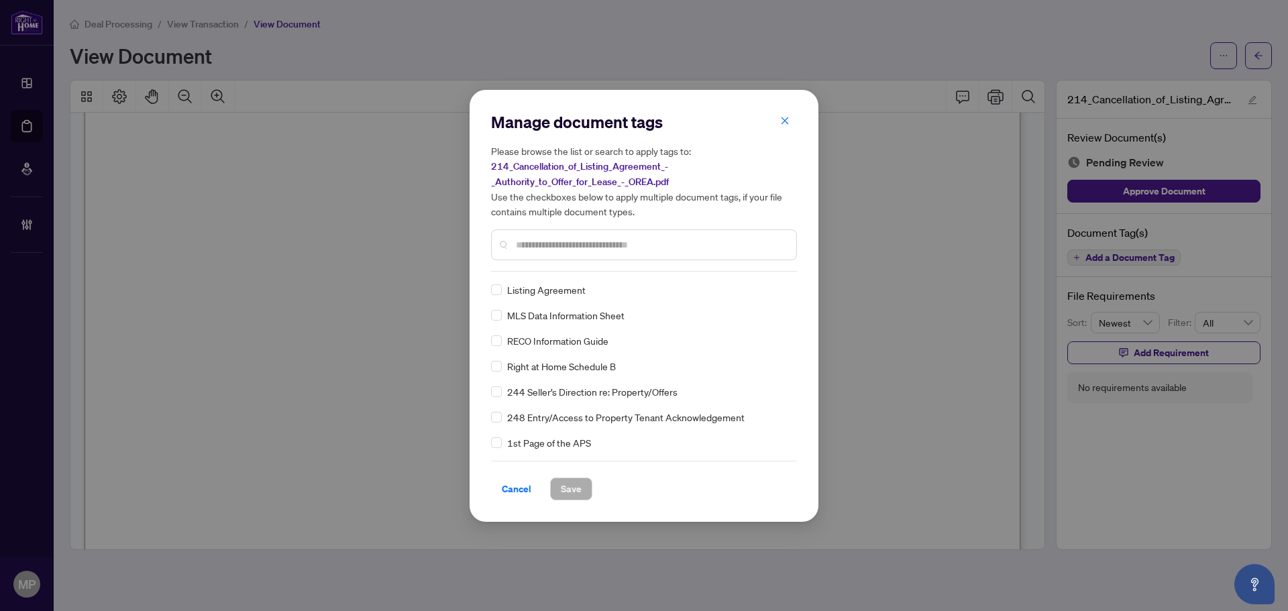
drag, startPoint x: 590, startPoint y: 254, endPoint x: 641, endPoint y: 246, distance: 51.0
click at [619, 251] on div at bounding box center [644, 244] width 306 height 31
click at [651, 244] on input "text" at bounding box center [651, 244] width 270 height 15
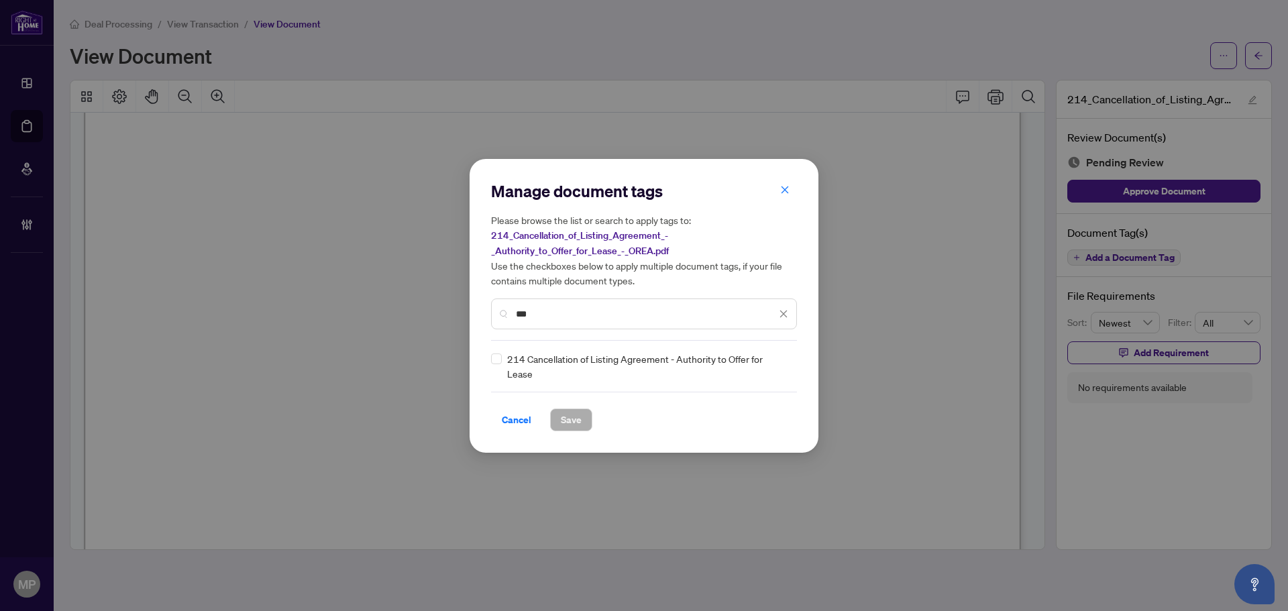
type input "***"
drag, startPoint x: 748, startPoint y: 360, endPoint x: 828, endPoint y: 373, distance: 80.8
click at [810, 370] on div "Manage document tags Please browse the list or search to apply tags to: 214_Can…" at bounding box center [644, 306] width 349 height 294
click at [777, 371] on div at bounding box center [775, 366] width 25 height 13
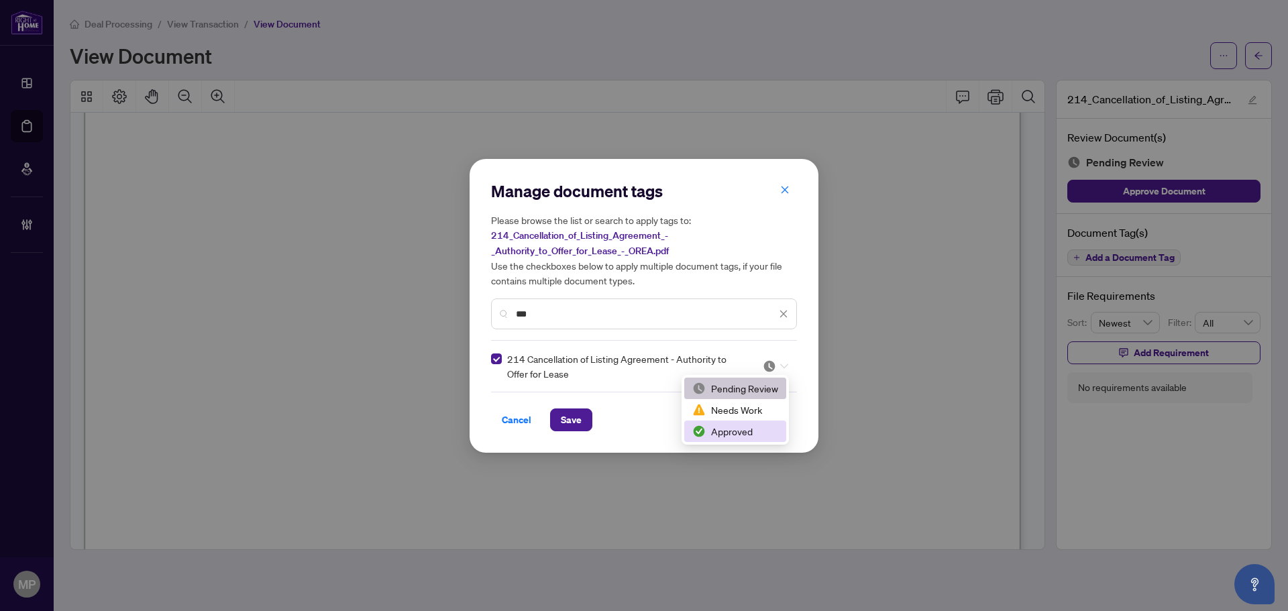
click at [747, 429] on div "Approved" at bounding box center [735, 431] width 86 height 15
click at [576, 414] on span "Save" at bounding box center [571, 419] width 21 height 21
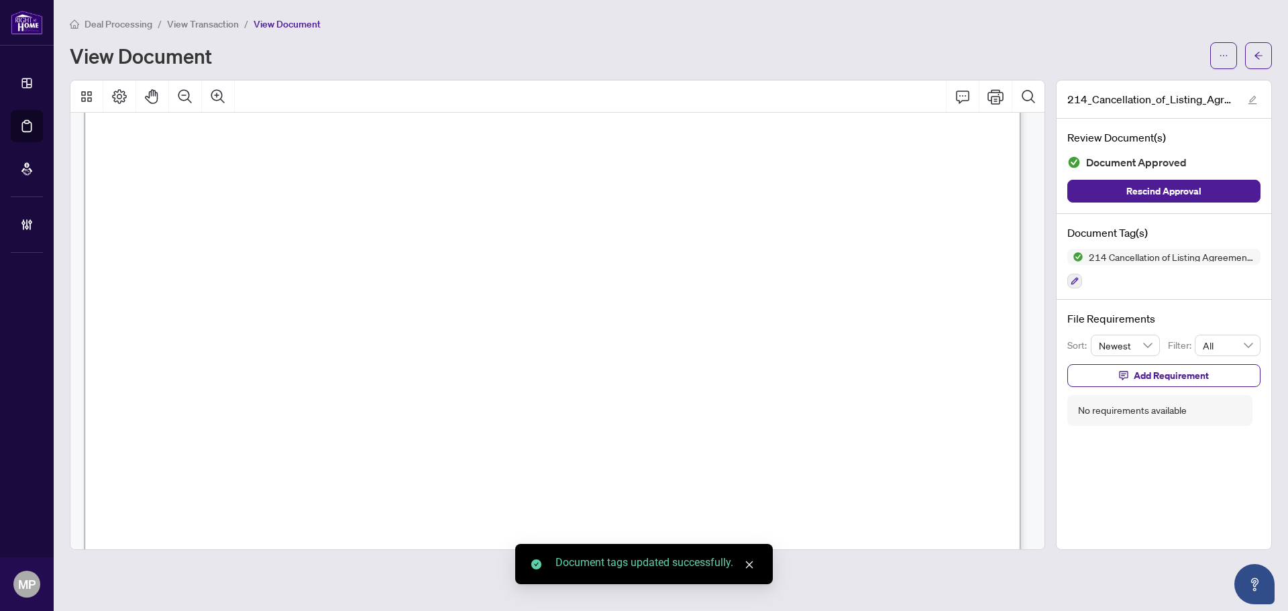
click at [1222, 57] on icon "ellipsis" at bounding box center [1223, 55] width 9 height 9
click at [1181, 89] on span "Download" at bounding box center [1175, 84] width 102 height 15
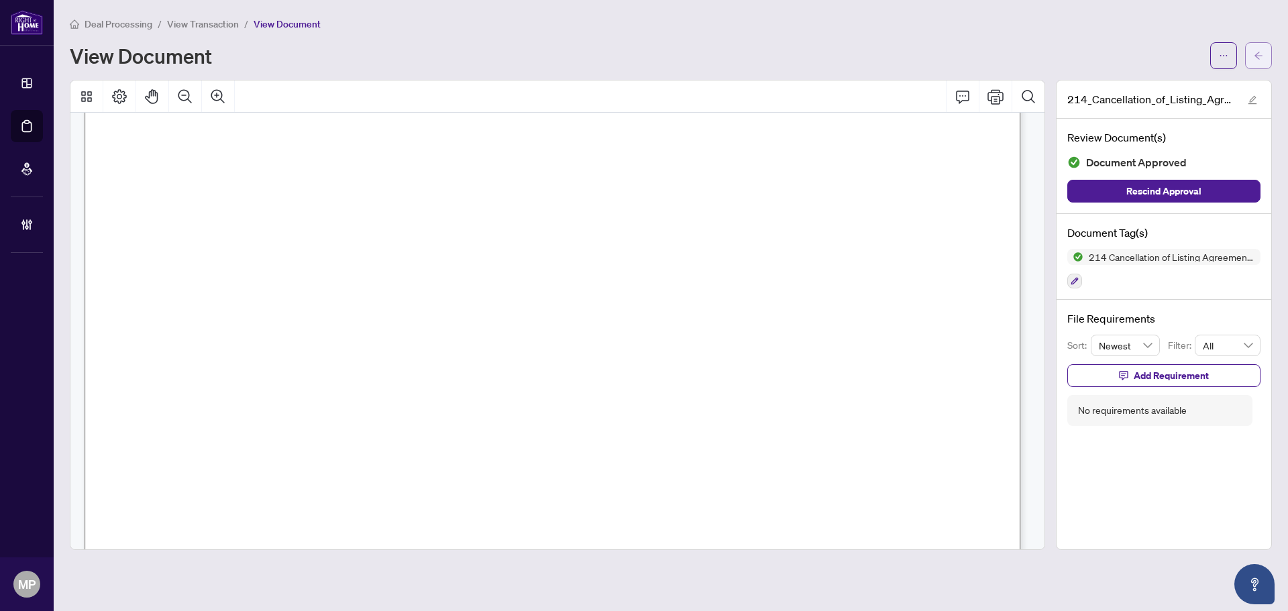
click at [1261, 48] on span "button" at bounding box center [1258, 55] width 9 height 21
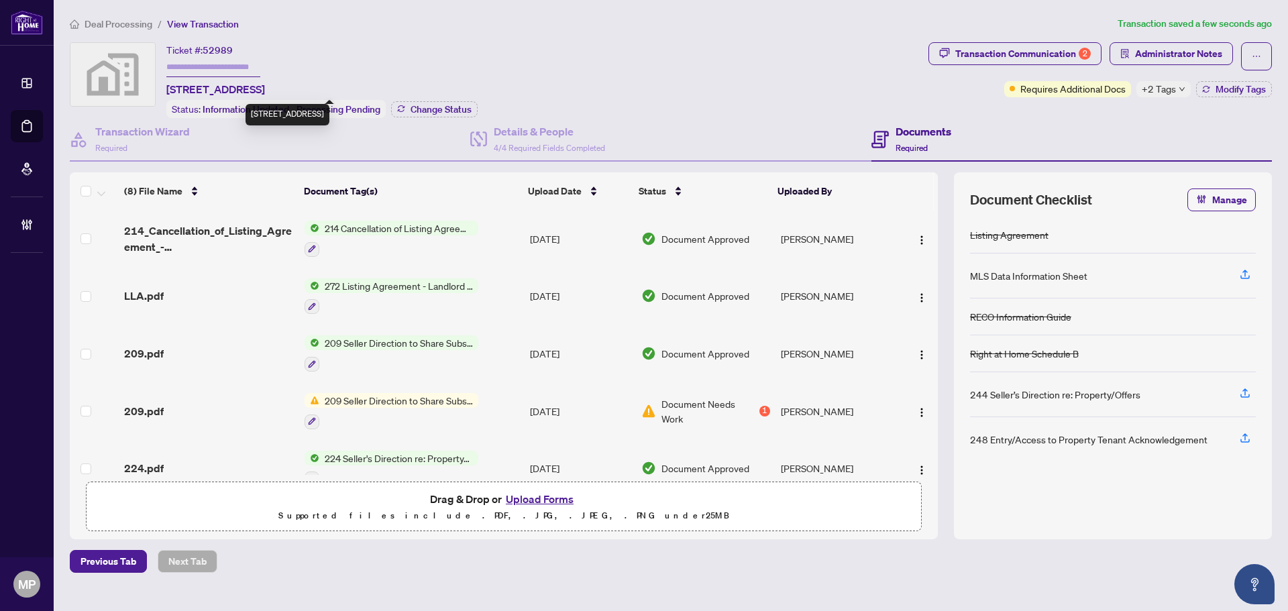
drag, startPoint x: 350, startPoint y: 87, endPoint x: 166, endPoint y: 91, distance: 183.9
click at [166, 91] on span "2360 Kawartha Lakes County Road 48, Kawartha Lakes, ON, Canada" at bounding box center [215, 89] width 99 height 16
copy span "2360 Kawartha Lakes County Road 48"
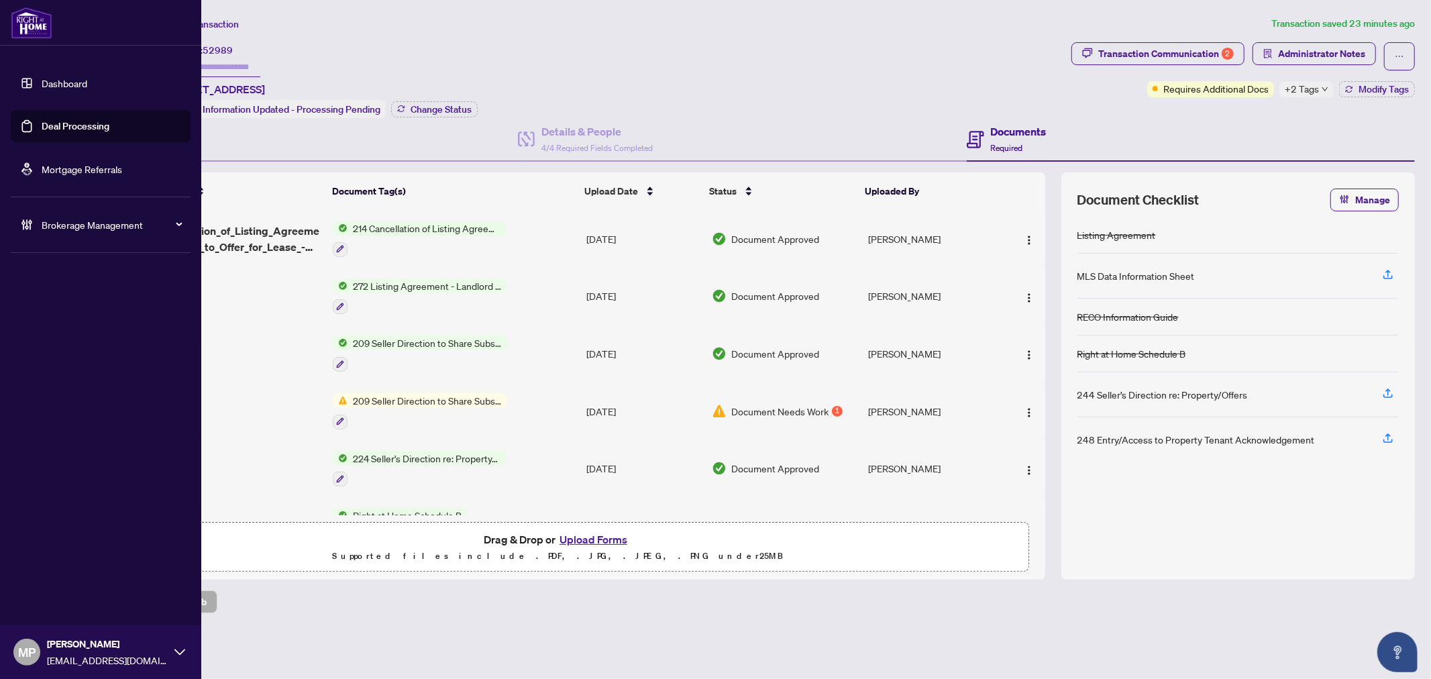
click at [105, 126] on link "Deal Processing" at bounding box center [76, 126] width 68 height 12
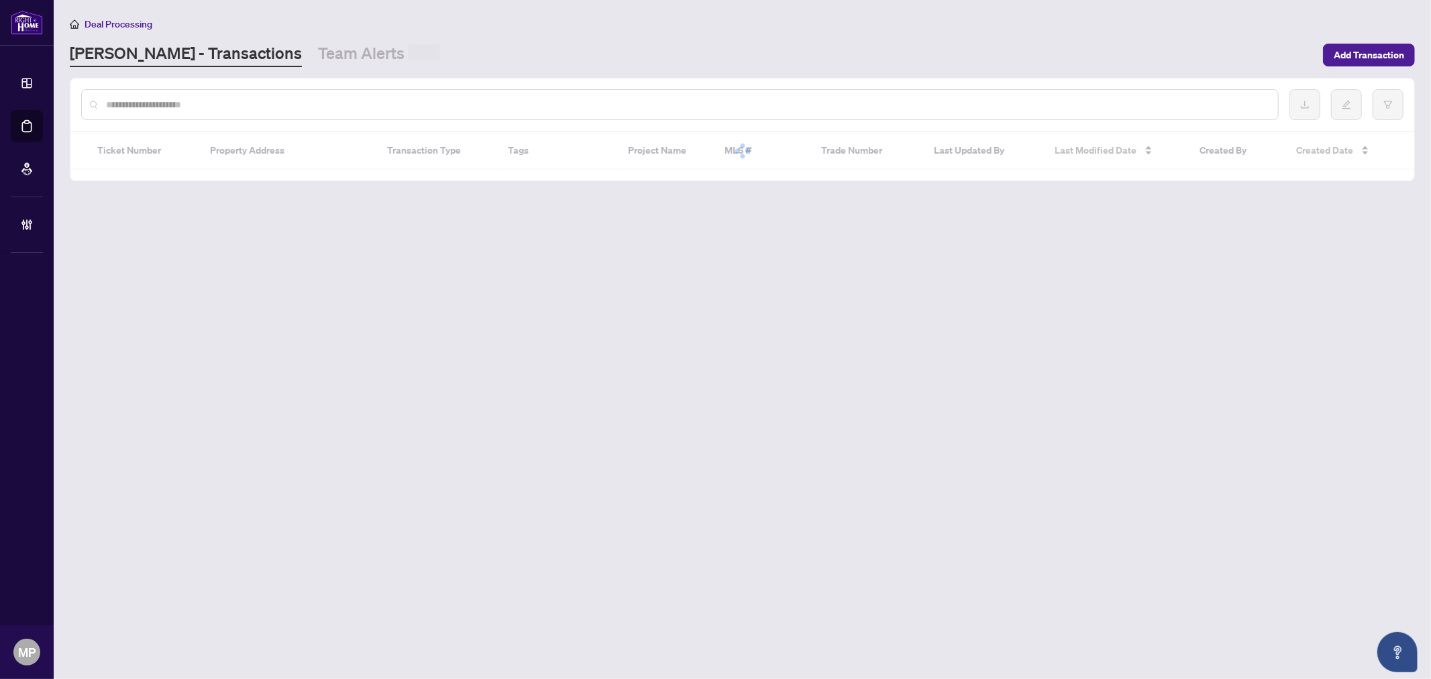
click at [454, 105] on input "text" at bounding box center [686, 104] width 1161 height 15
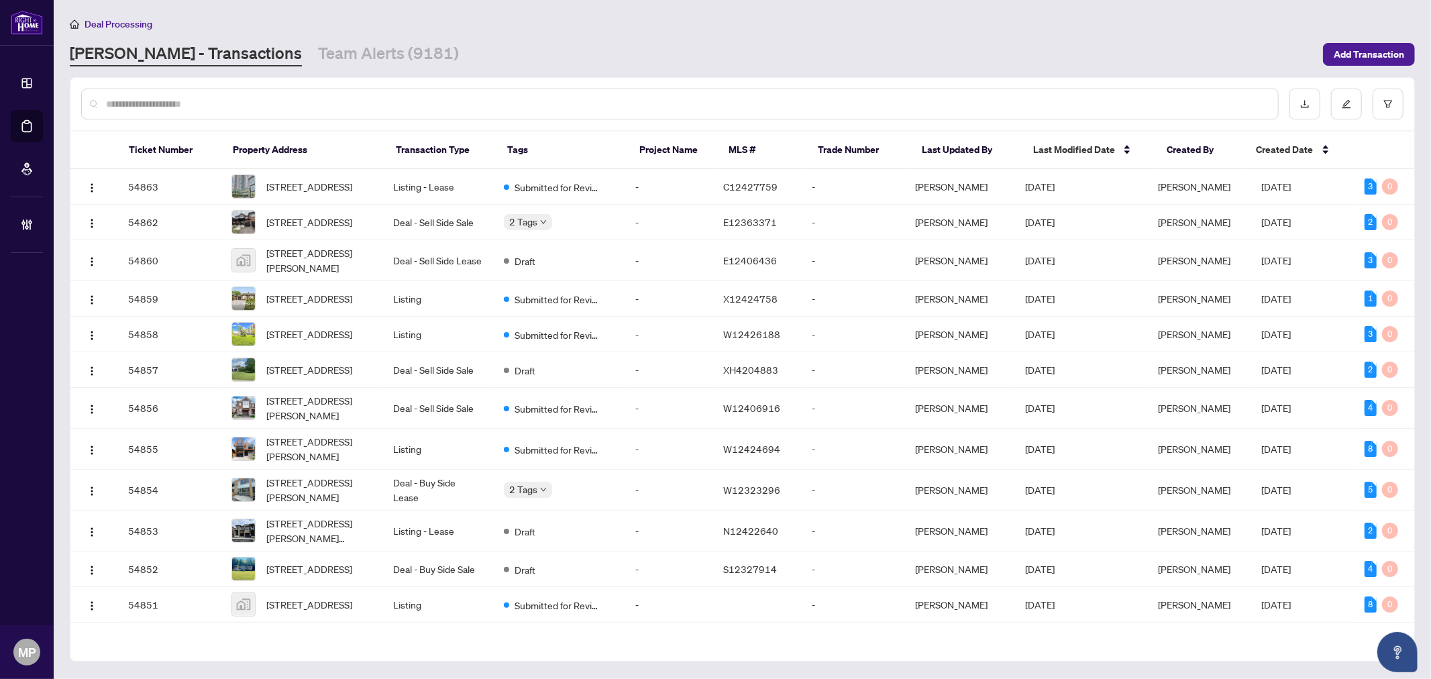
click at [621, 101] on input "text" at bounding box center [686, 104] width 1161 height 15
type input "*********"
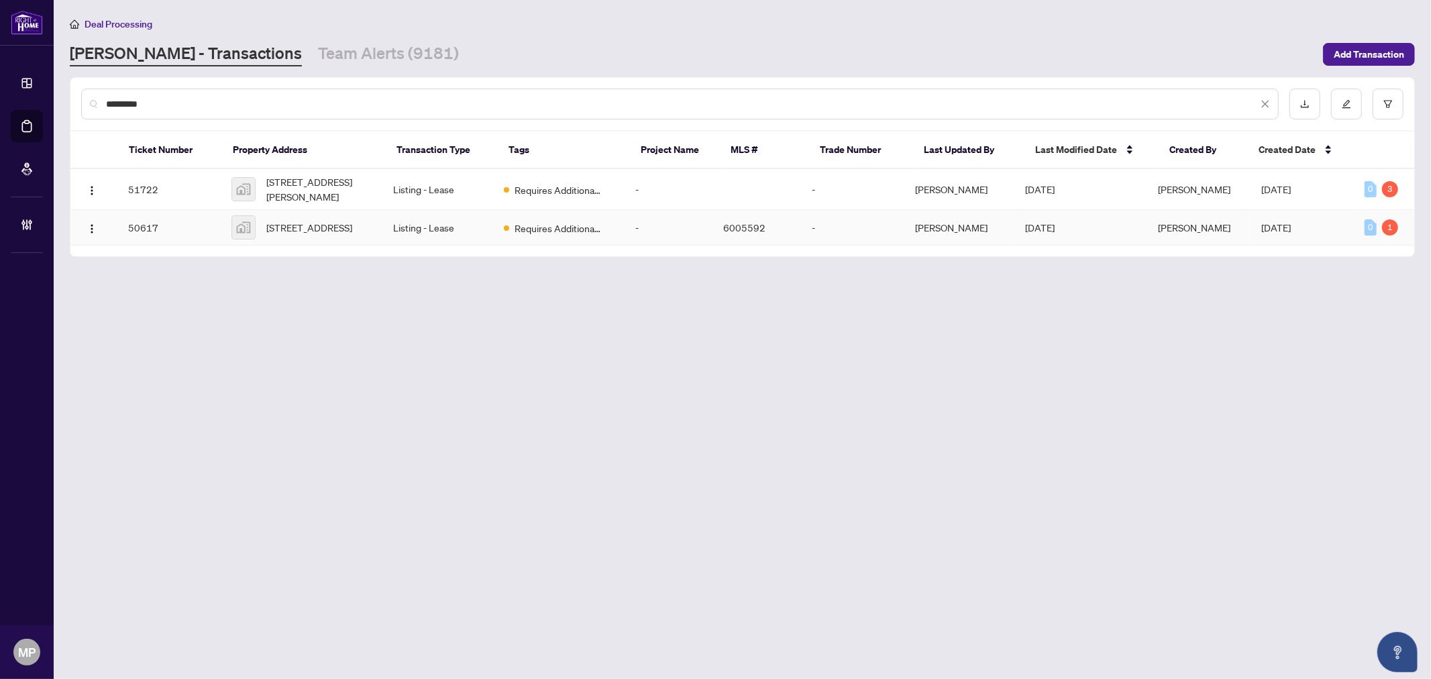
click at [203, 228] on td "50617" at bounding box center [168, 228] width 103 height 36
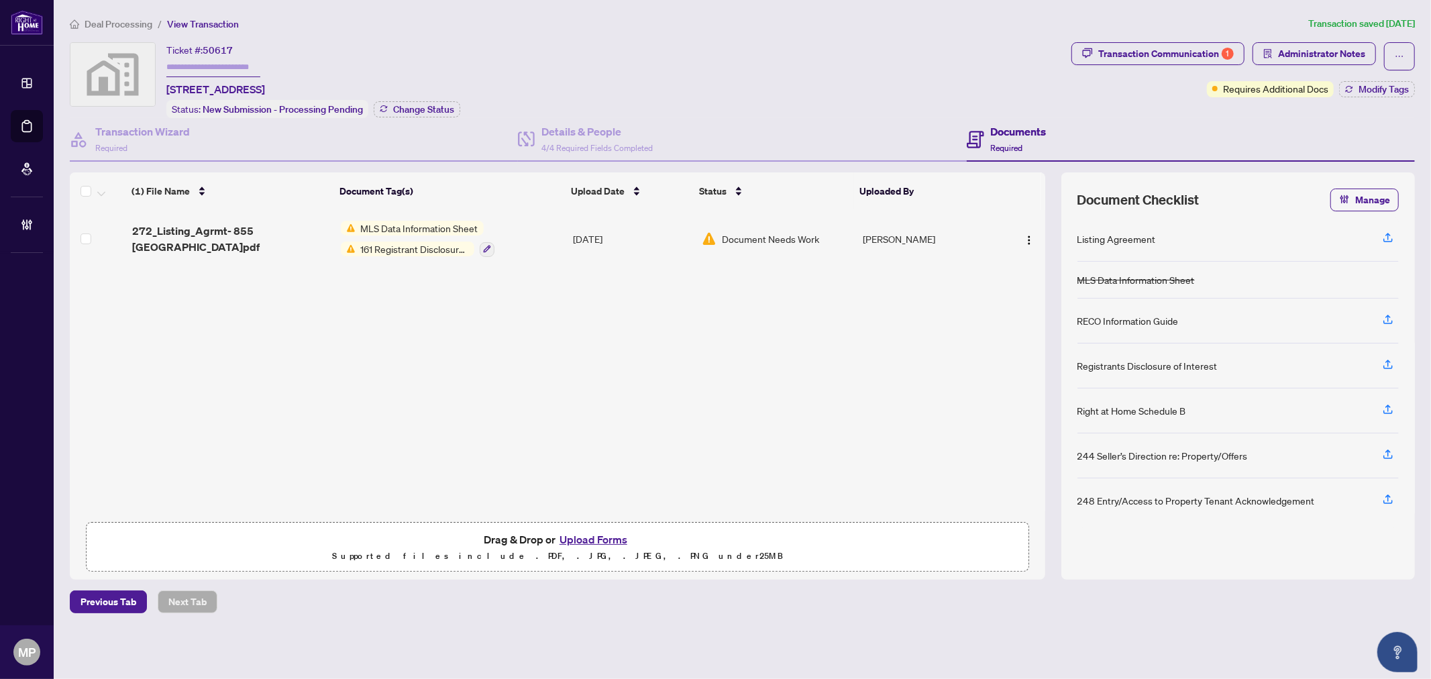
click at [306, 242] on div "272_Listing_Agrmt- 855 Oxford.pdf" at bounding box center [231, 239] width 198 height 32
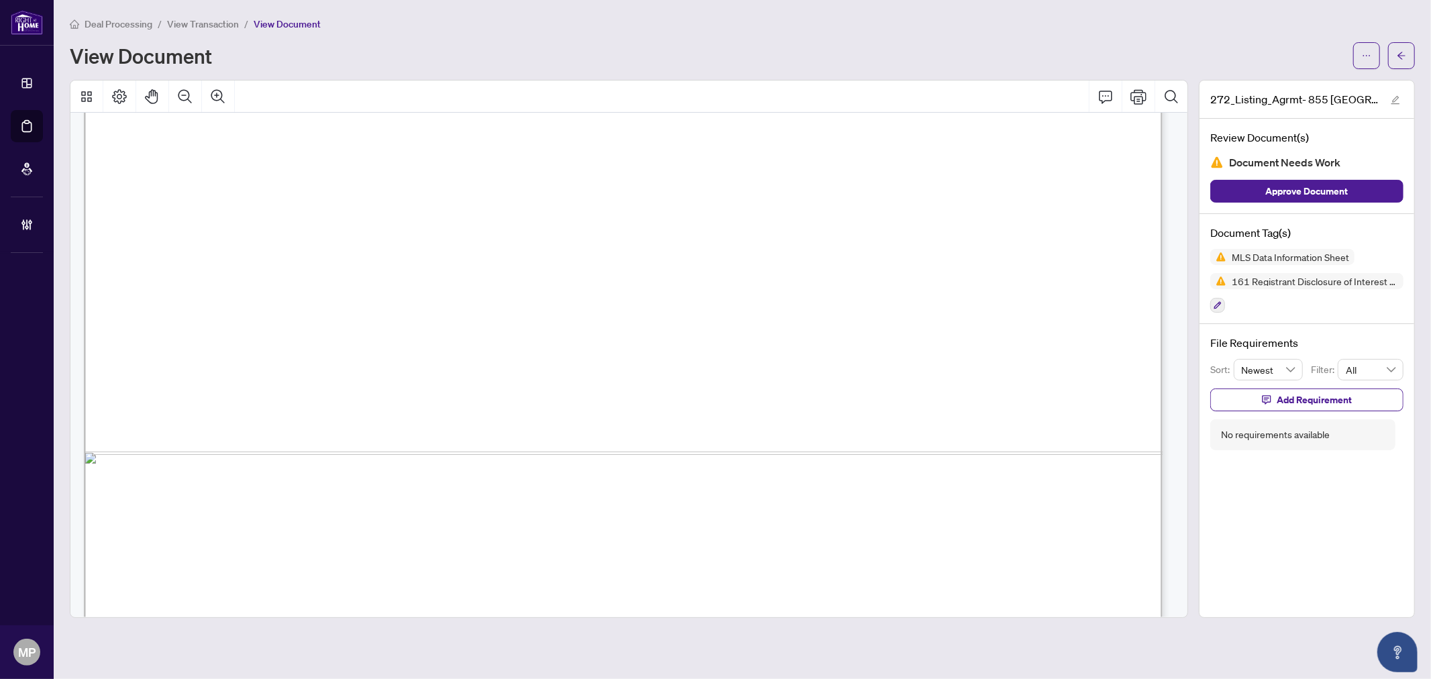
scroll to position [9786, 0]
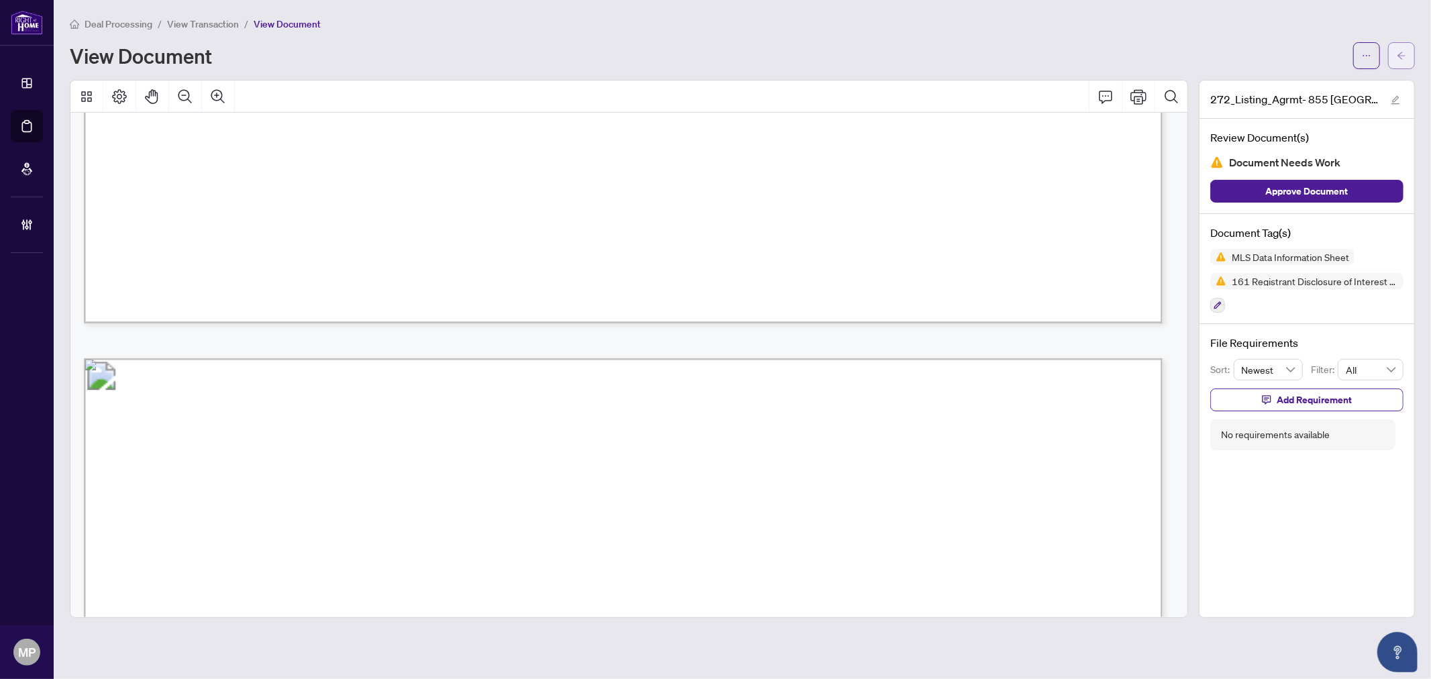
click at [1287, 51] on icon "arrow-left" at bounding box center [1401, 55] width 9 height 9
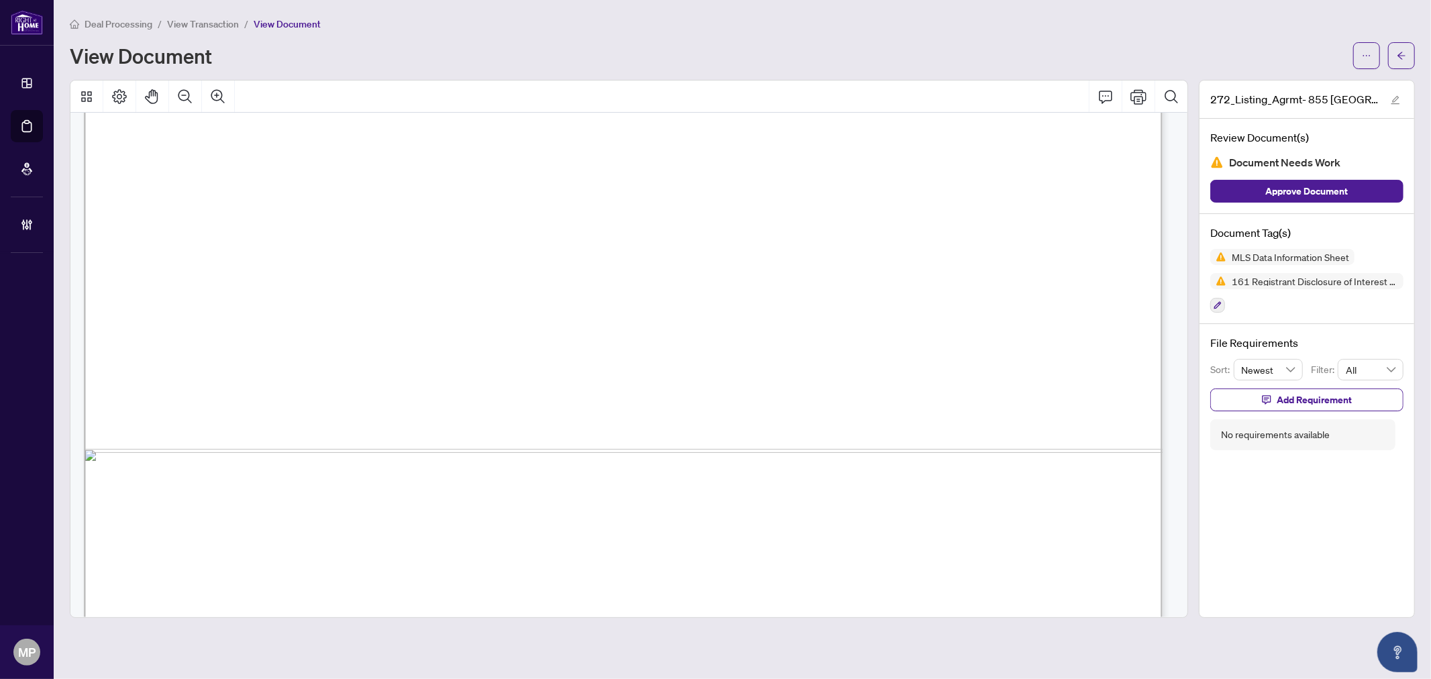
scroll to position [820, 0]
click at [1287, 55] on icon "arrow-left" at bounding box center [1401, 55] width 8 height 7
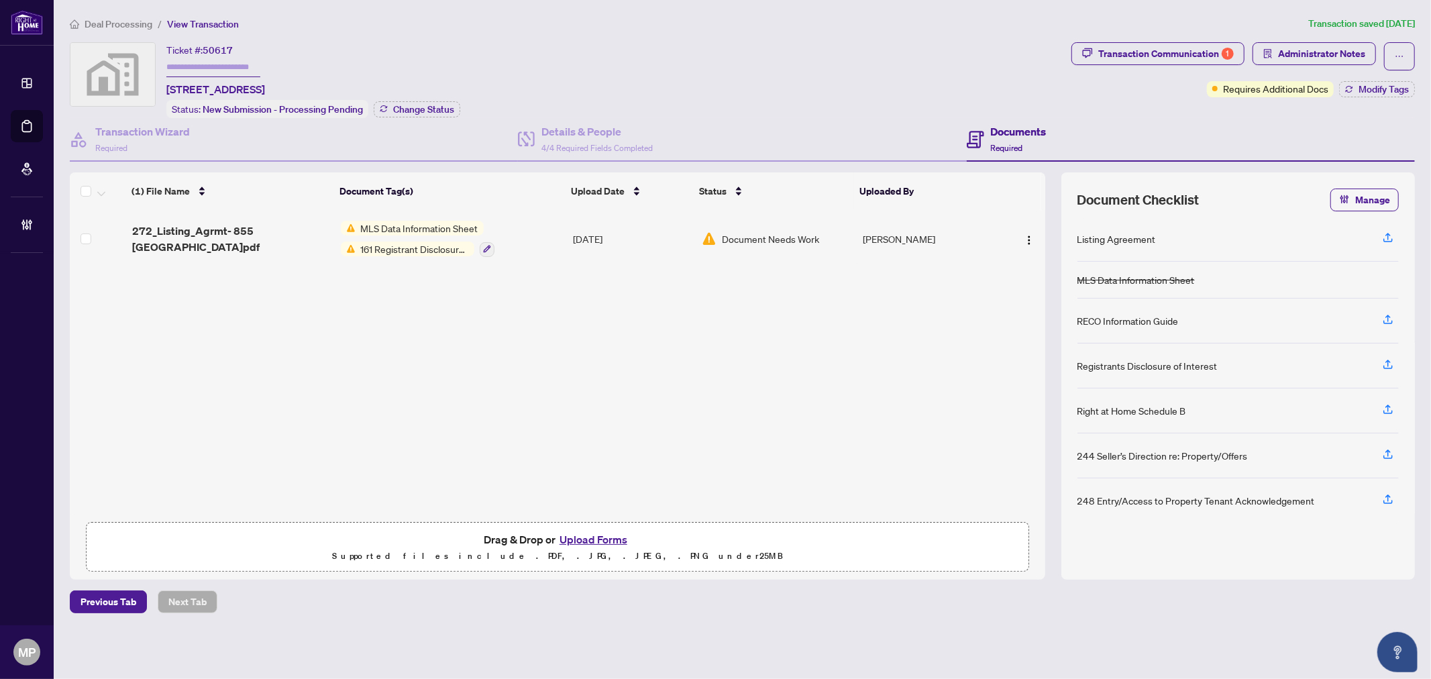
click at [113, 20] on span "Deal Processing" at bounding box center [119, 24] width 68 height 12
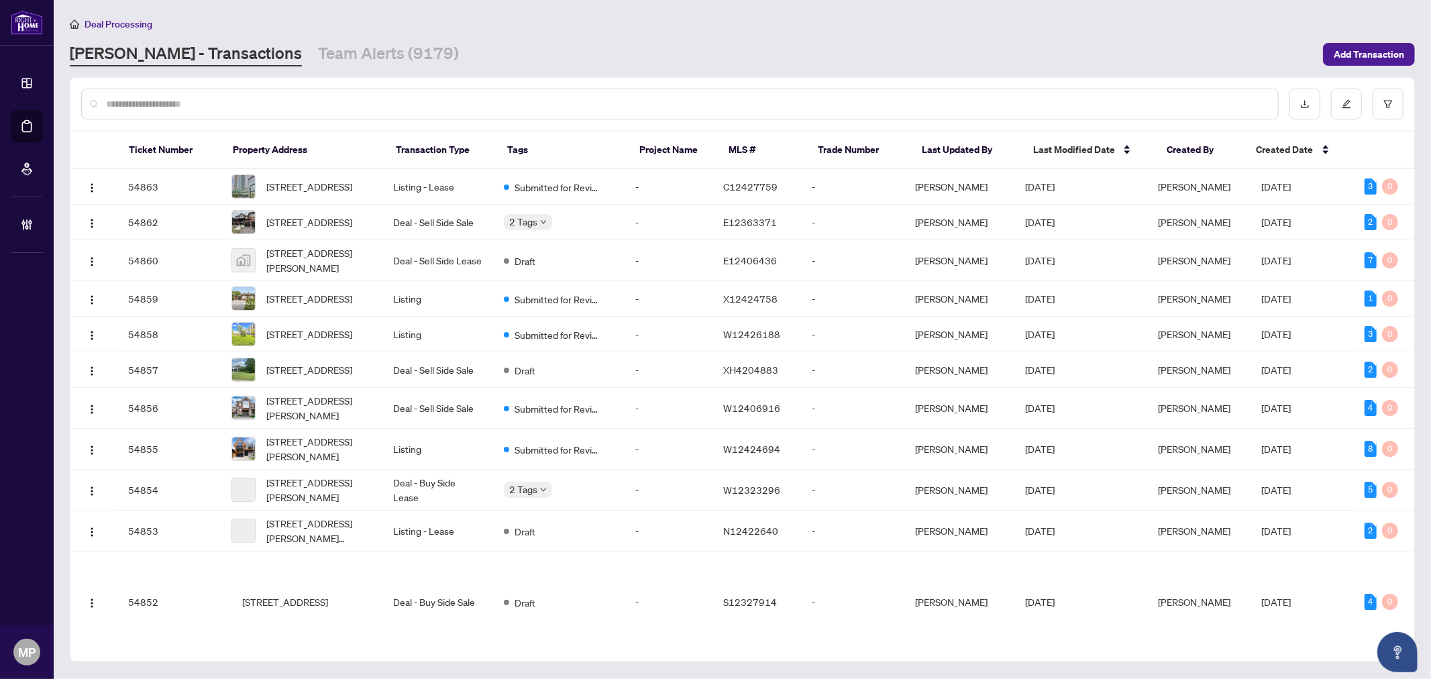
click at [380, 94] on div at bounding box center [679, 104] width 1197 height 31
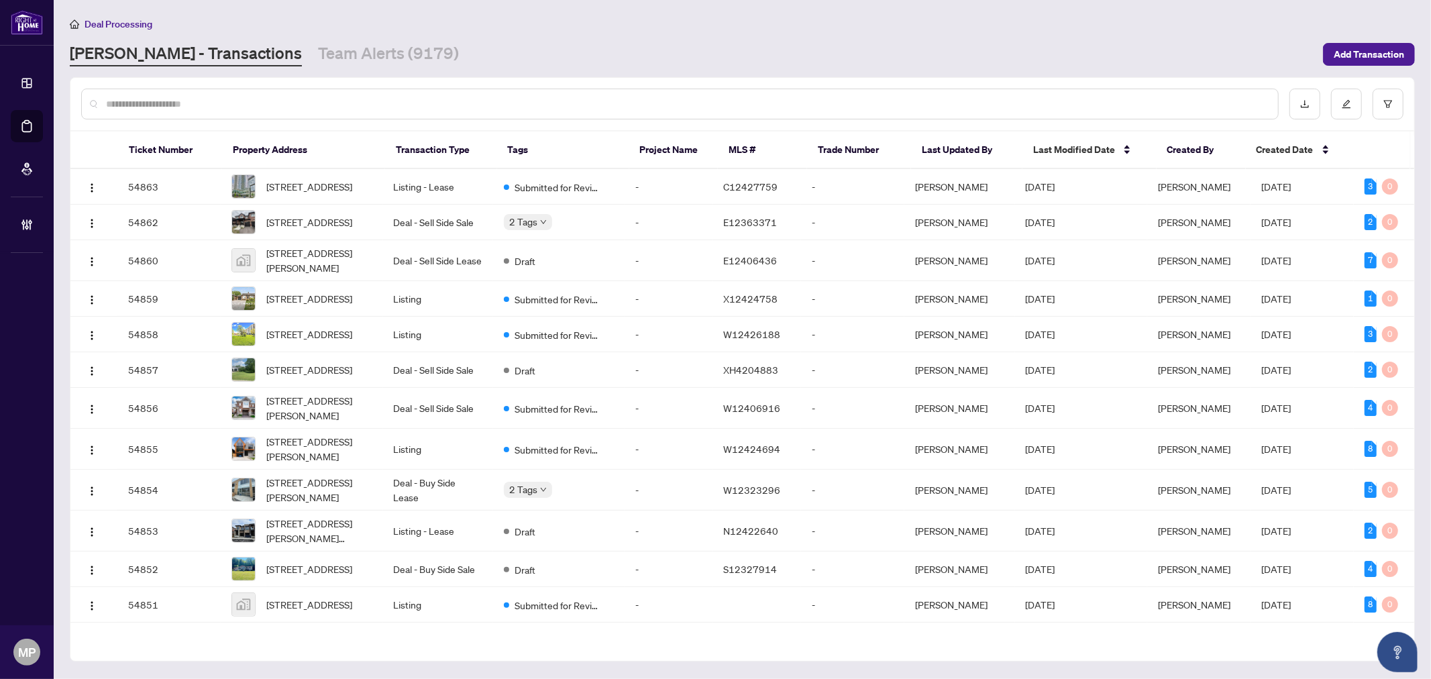
click at [379, 131] on th "Property Address" at bounding box center [304, 150] width 164 height 38
drag, startPoint x: 419, startPoint y: 119, endPoint x: 459, endPoint y: 97, distance: 45.6
click at [437, 111] on div at bounding box center [742, 104] width 1344 height 52
click at [459, 97] on input "text" at bounding box center [686, 104] width 1161 height 15
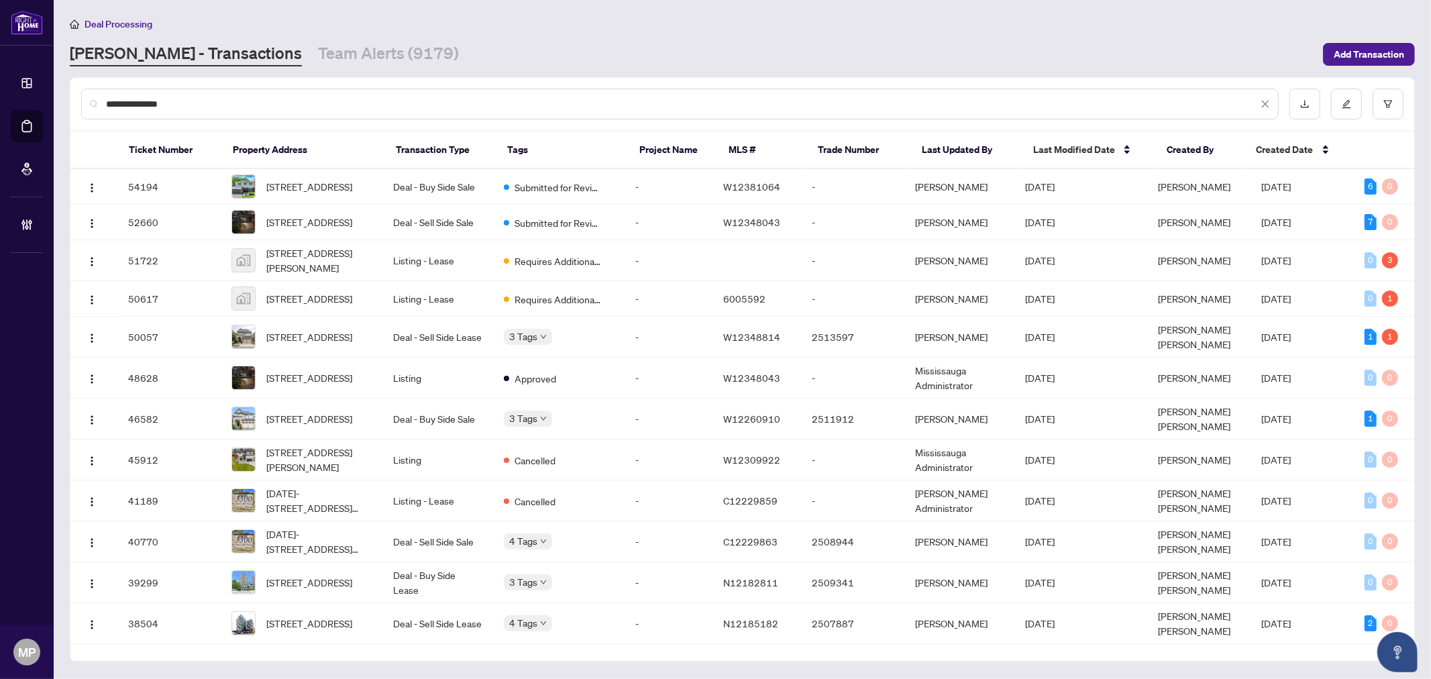
type input "**********"
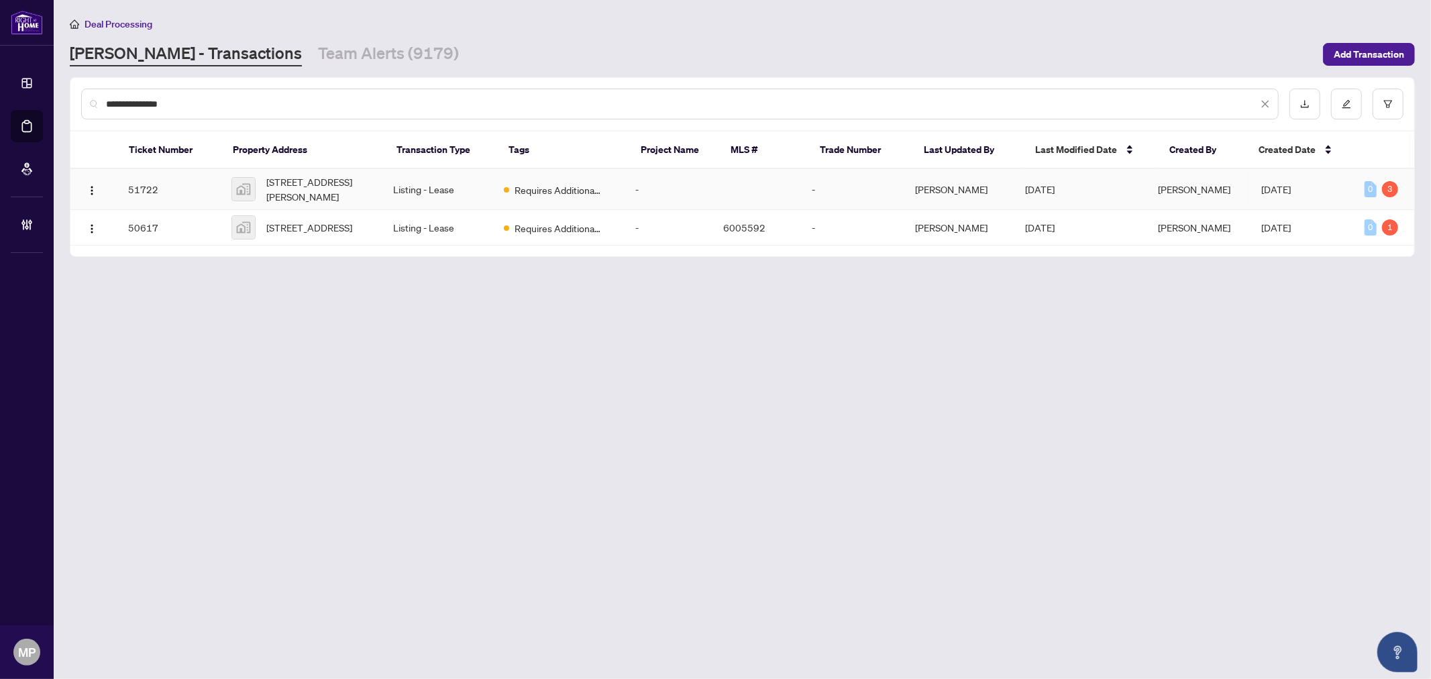
click at [204, 181] on td "51722" at bounding box center [168, 189] width 103 height 41
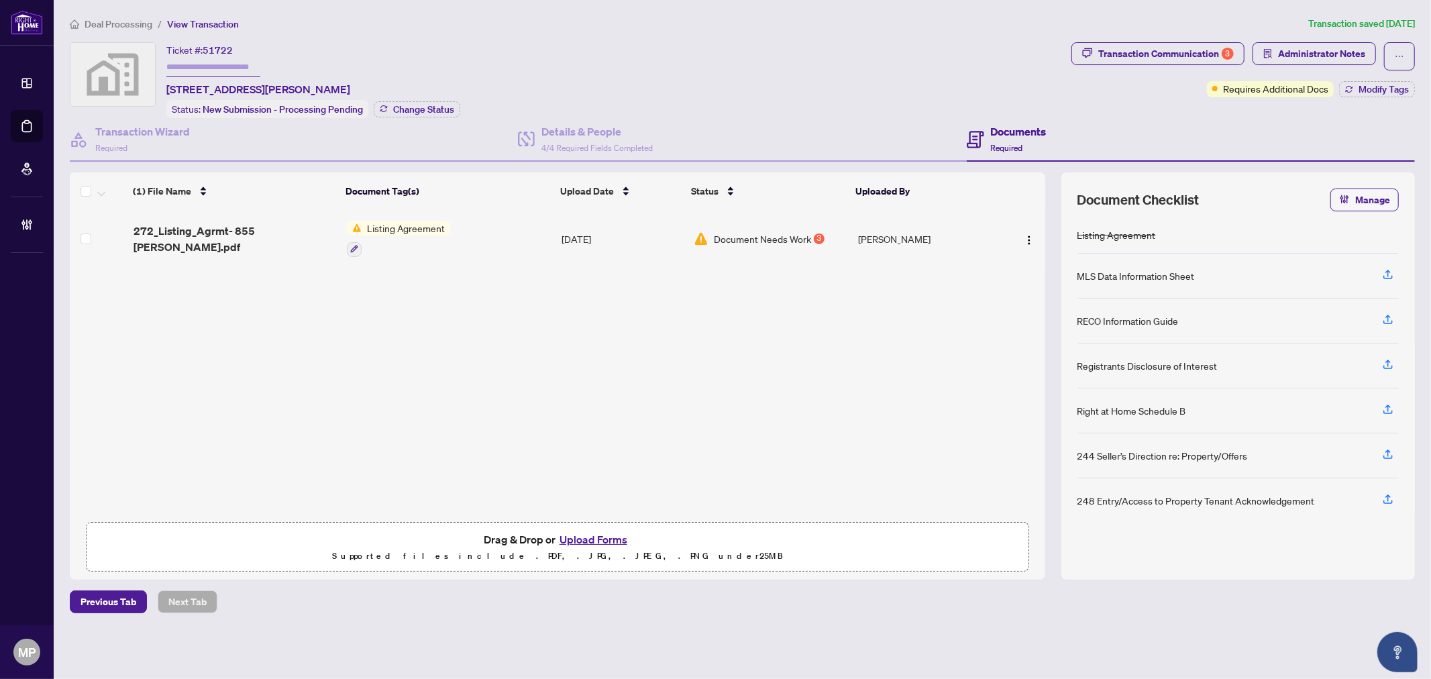
click at [258, 231] on span "272_Listing_Agrmt- 855 Wilson.pdf" at bounding box center [234, 239] width 203 height 32
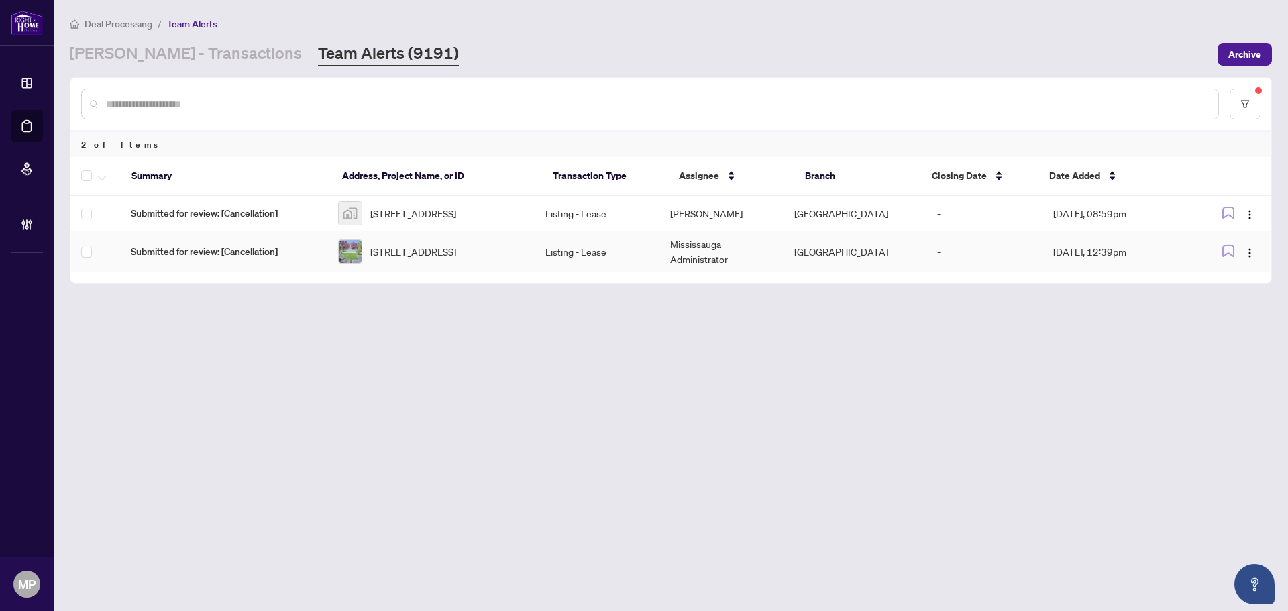
click at [324, 261] on td "Submitted for review: [Cancellation]" at bounding box center [223, 251] width 207 height 41
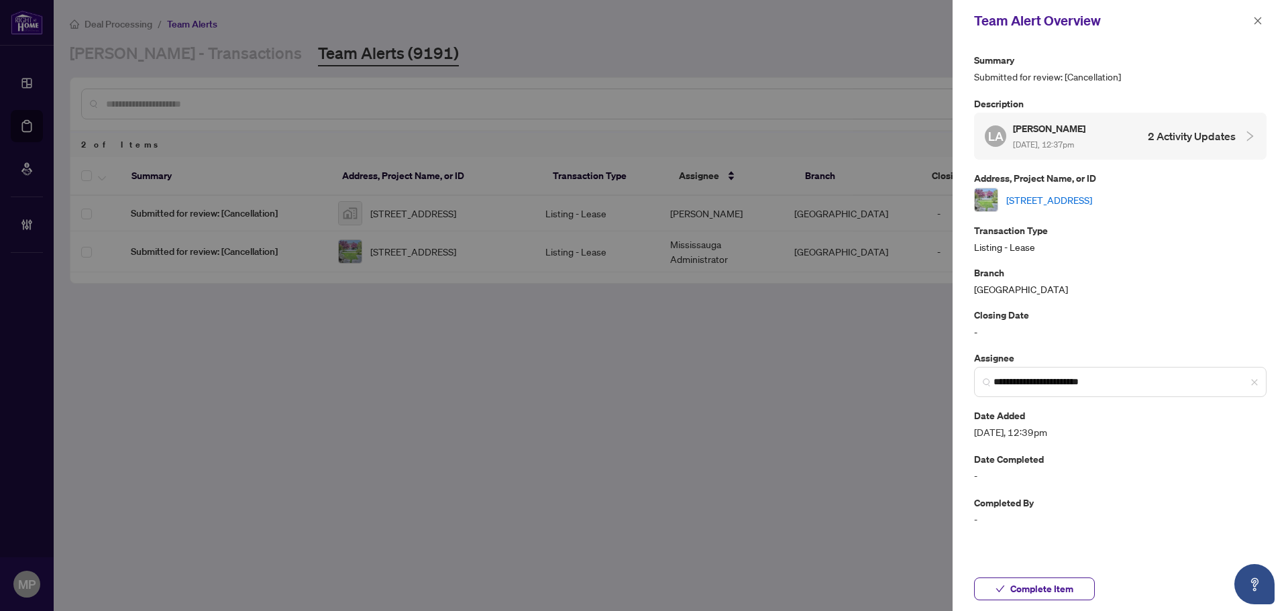
click at [1092, 201] on link "[STREET_ADDRESS]" at bounding box center [1049, 200] width 86 height 15
click at [1057, 599] on span "Complete Item" at bounding box center [1041, 588] width 63 height 21
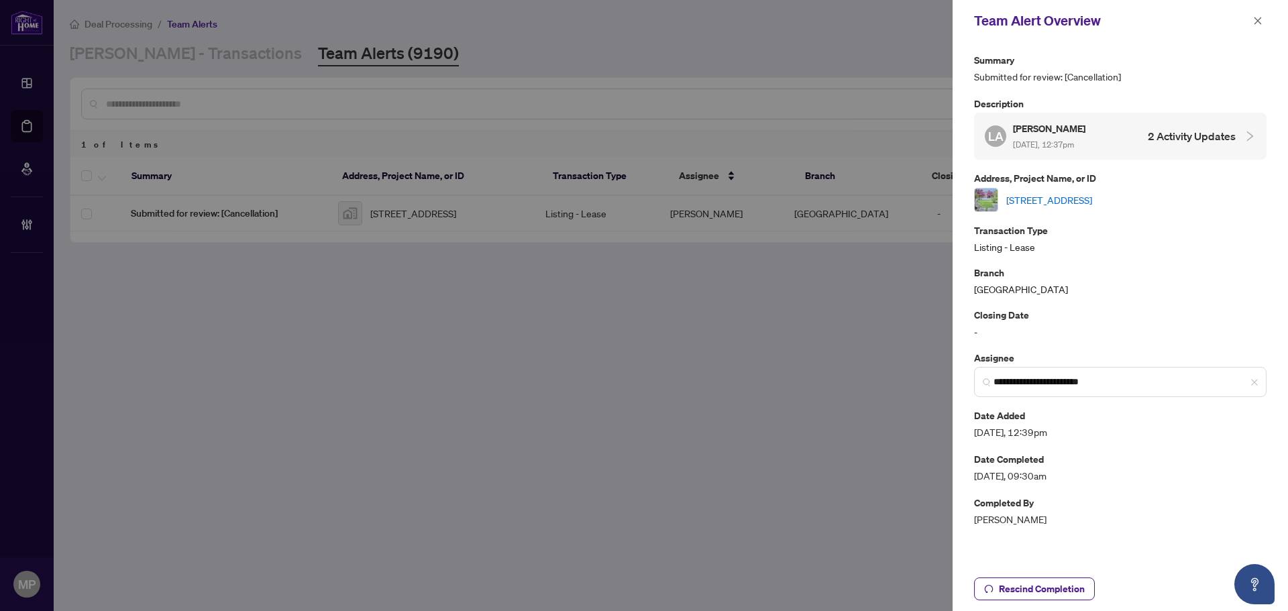
click at [1266, 27] on span at bounding box center [1257, 21] width 17 height 16
click at [1250, 18] on button "button" at bounding box center [1257, 21] width 17 height 16
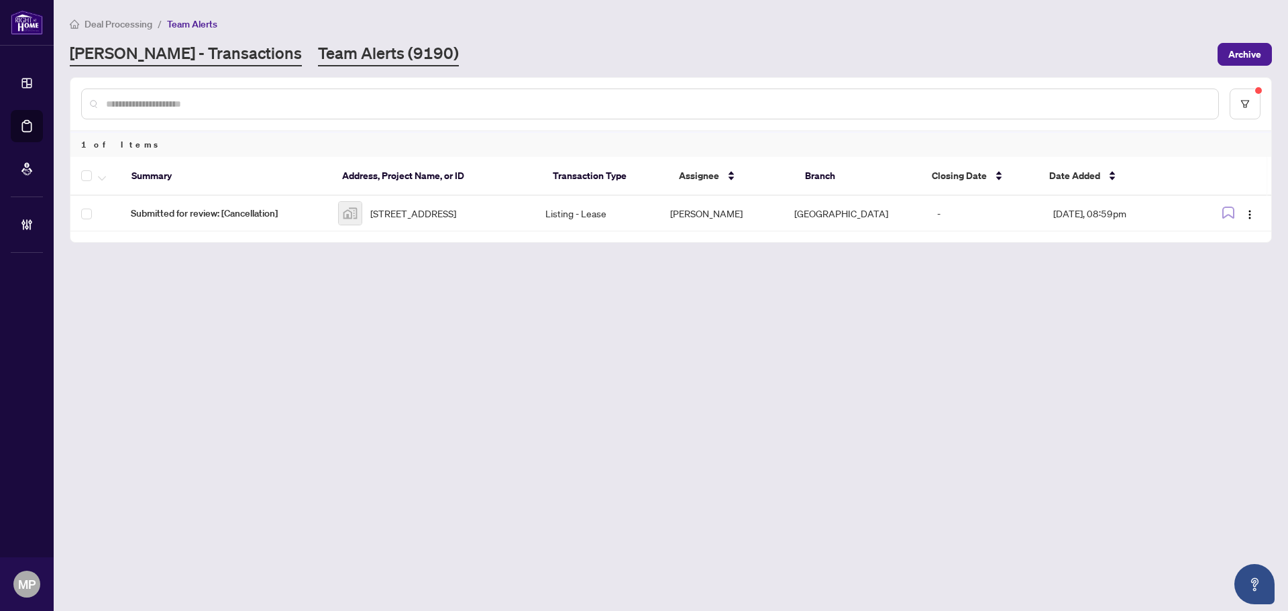
click at [164, 51] on link "RAHR - Transactions" at bounding box center [186, 54] width 232 height 24
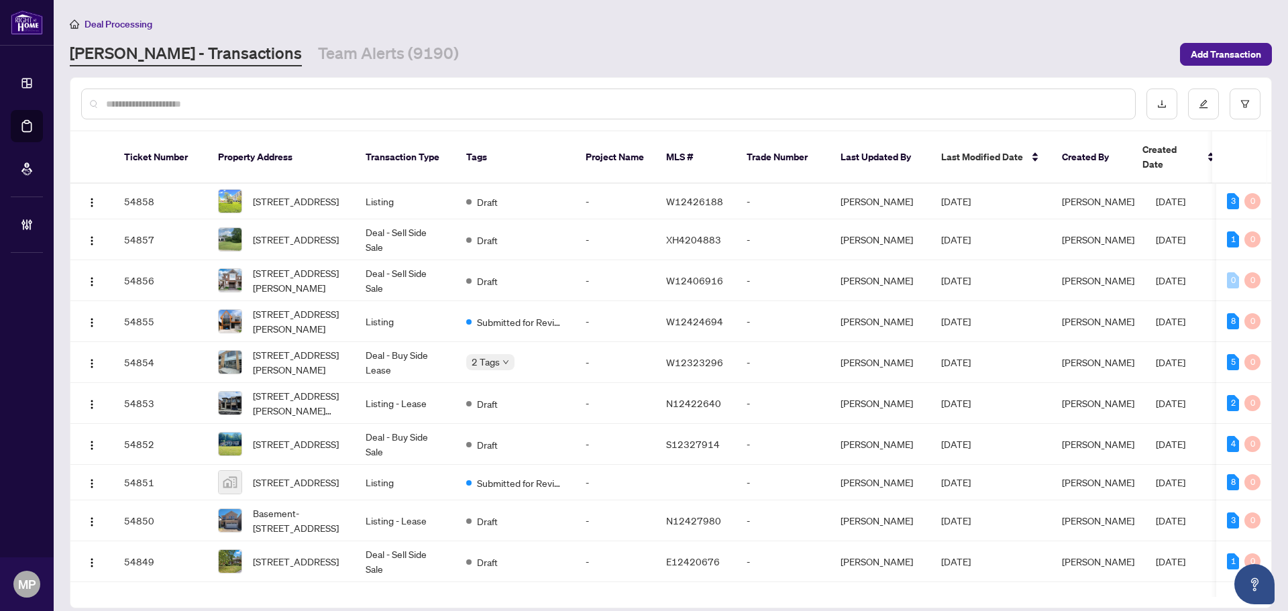
click at [698, 106] on input "text" at bounding box center [615, 104] width 1018 height 15
type input "*"
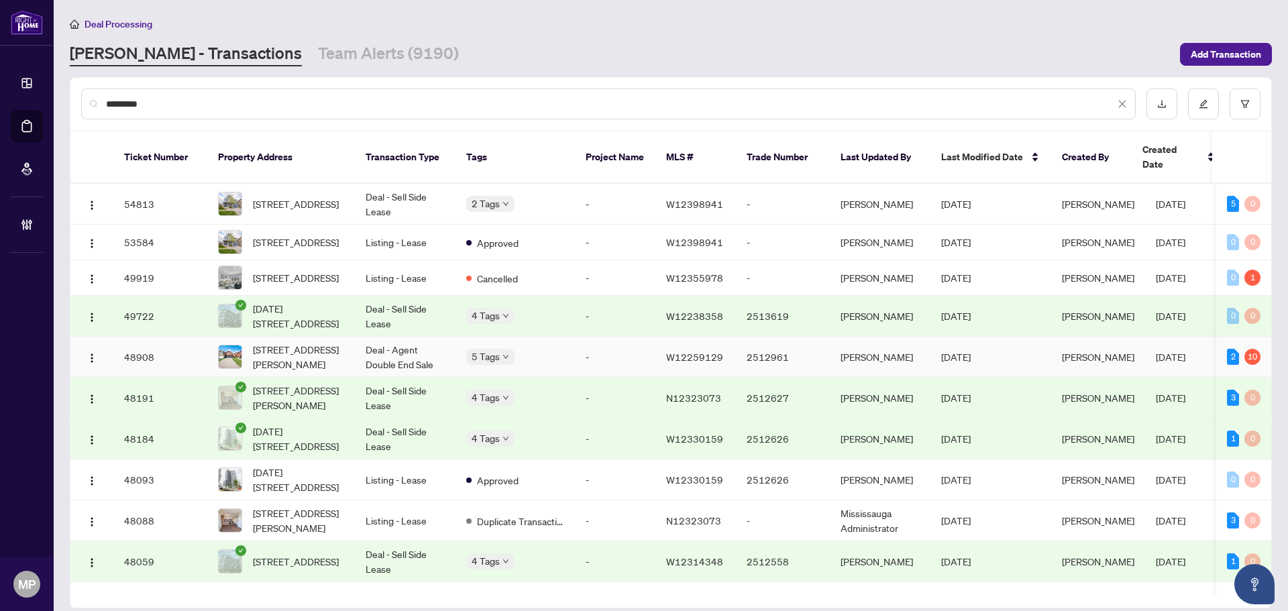
type input "*********"
click at [304, 354] on span "4793 Rosebush Rd, Mississauga, Ontario L5M 5N2, Canada" at bounding box center [298, 357] width 91 height 30
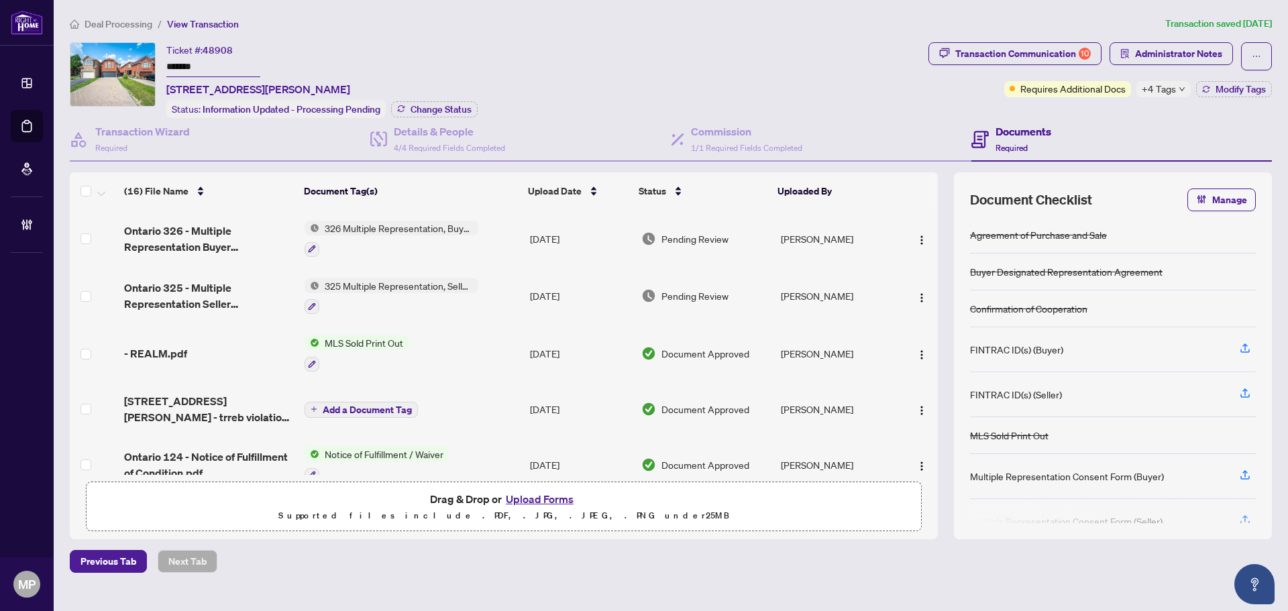
click at [1148, 92] on span "+4 Tags" at bounding box center [1159, 88] width 34 height 15
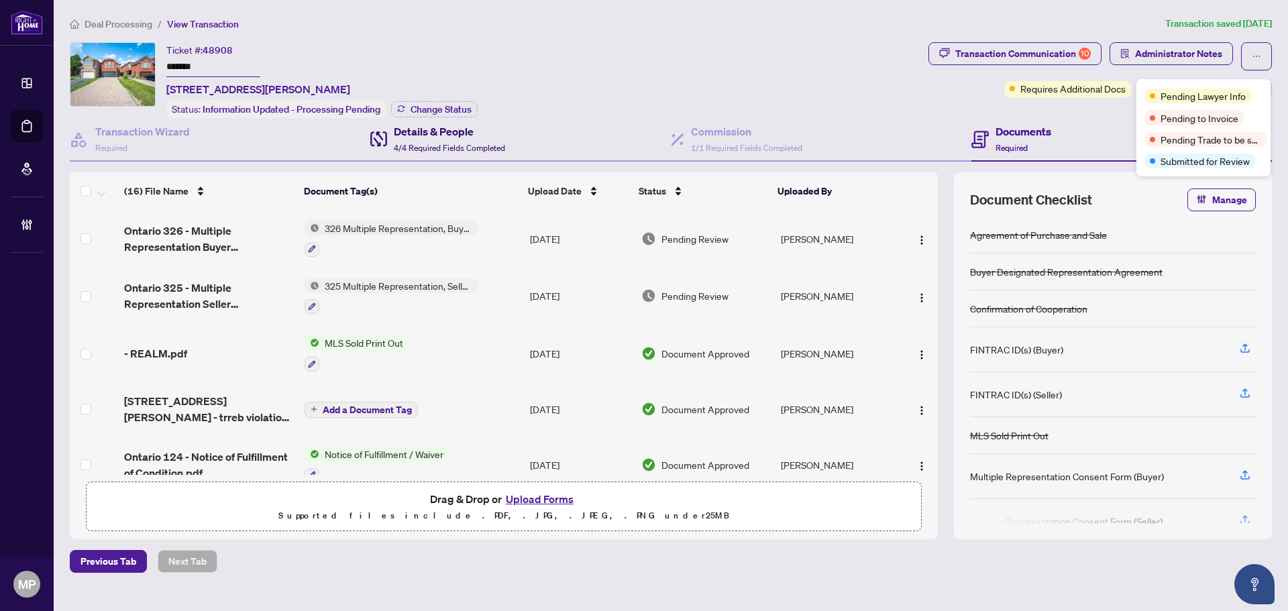
click at [450, 150] on span "4/4 Required Fields Completed" at bounding box center [449, 148] width 111 height 10
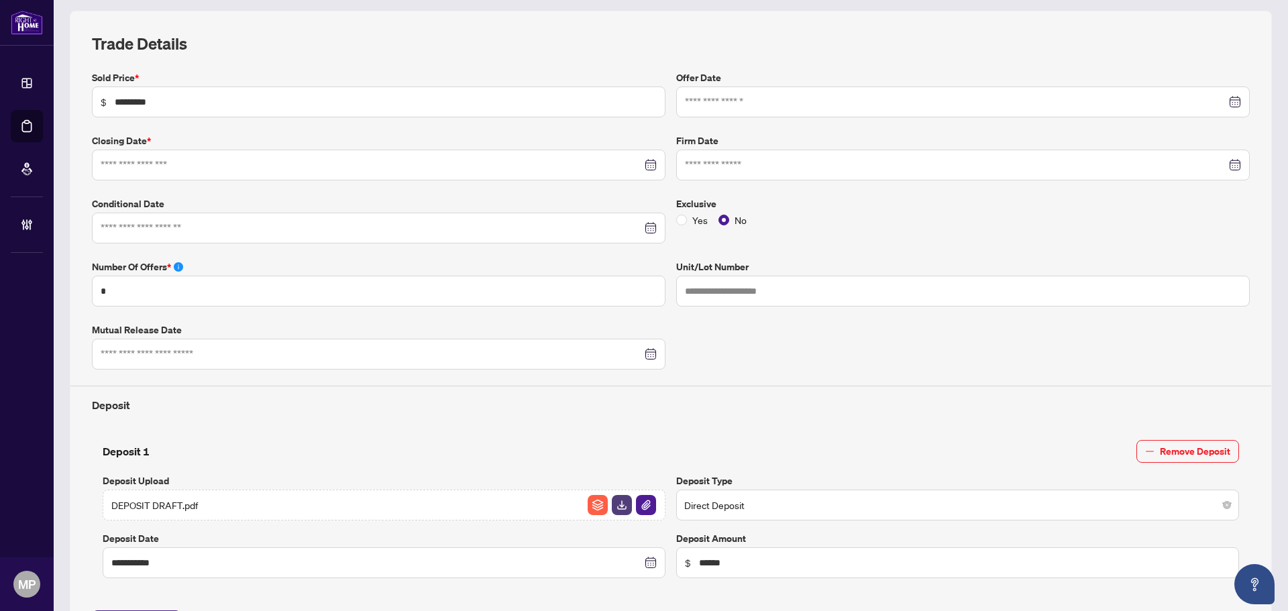
type input "**********"
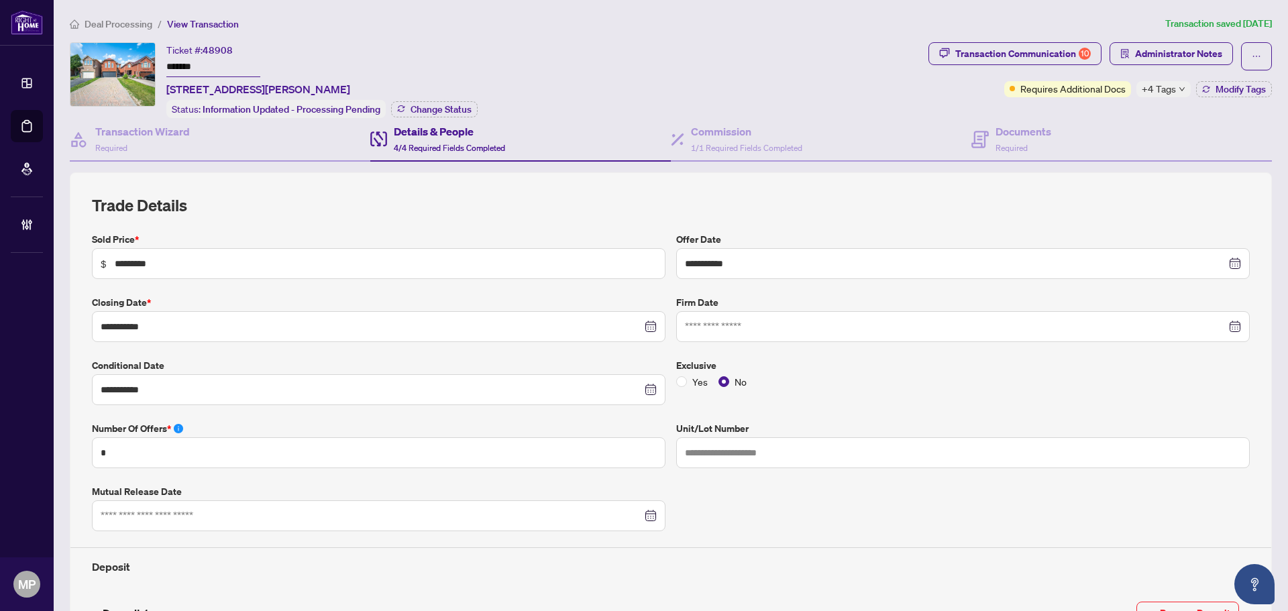
click at [1157, 93] on span "+4 Tags" at bounding box center [1159, 88] width 34 height 15
click at [785, 181] on div "**********" at bounding box center [671, 502] width 1202 height 661
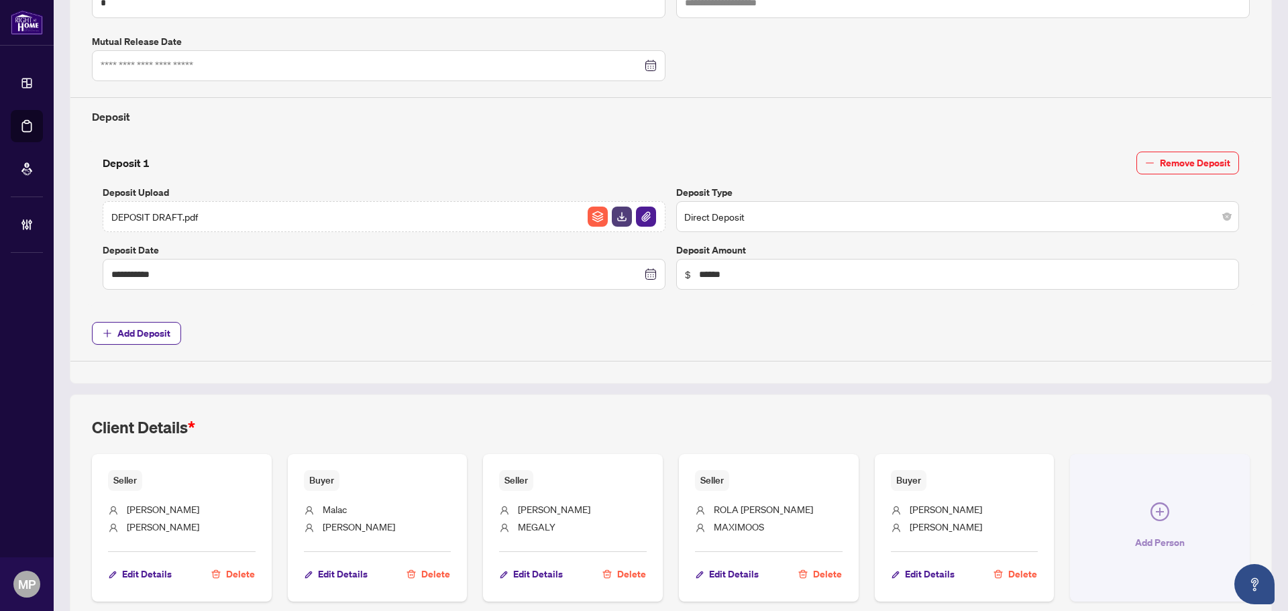
scroll to position [511, 0]
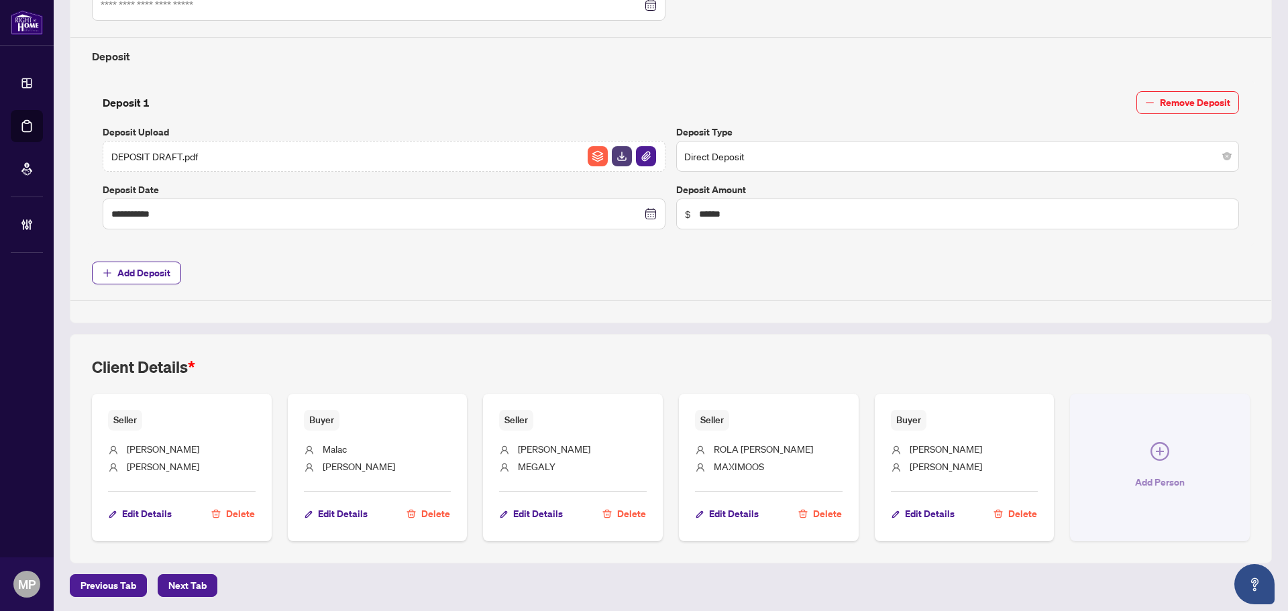
click at [1142, 466] on button "Add Person" at bounding box center [1160, 468] width 180 height 148
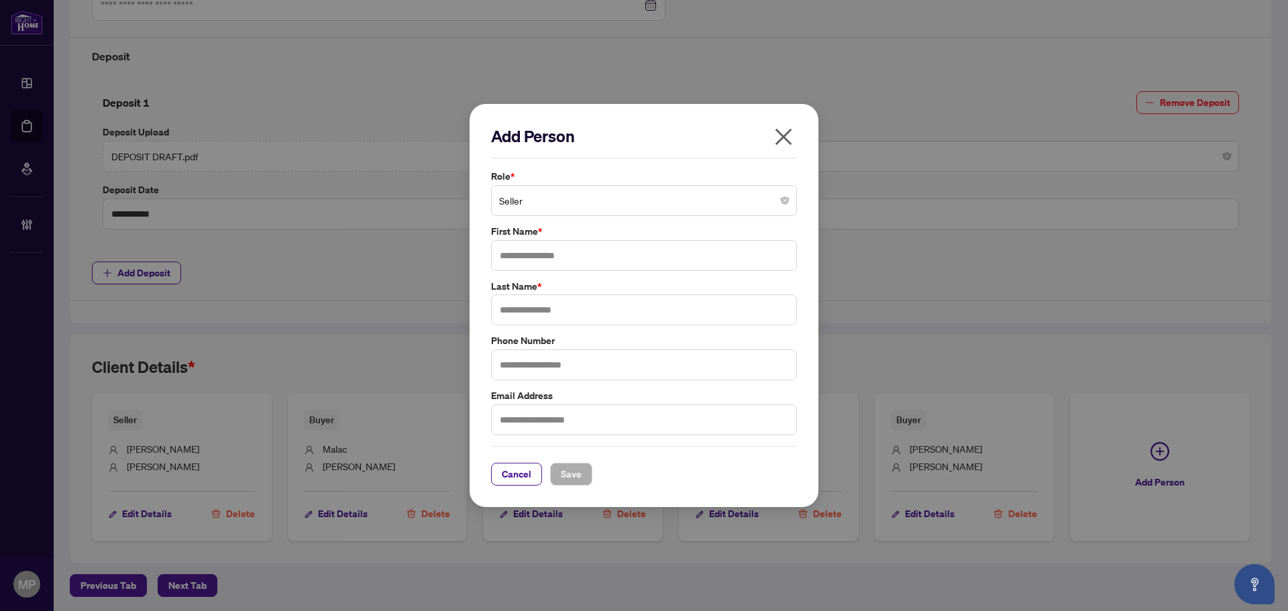
click at [642, 191] on span "Seller" at bounding box center [644, 200] width 290 height 25
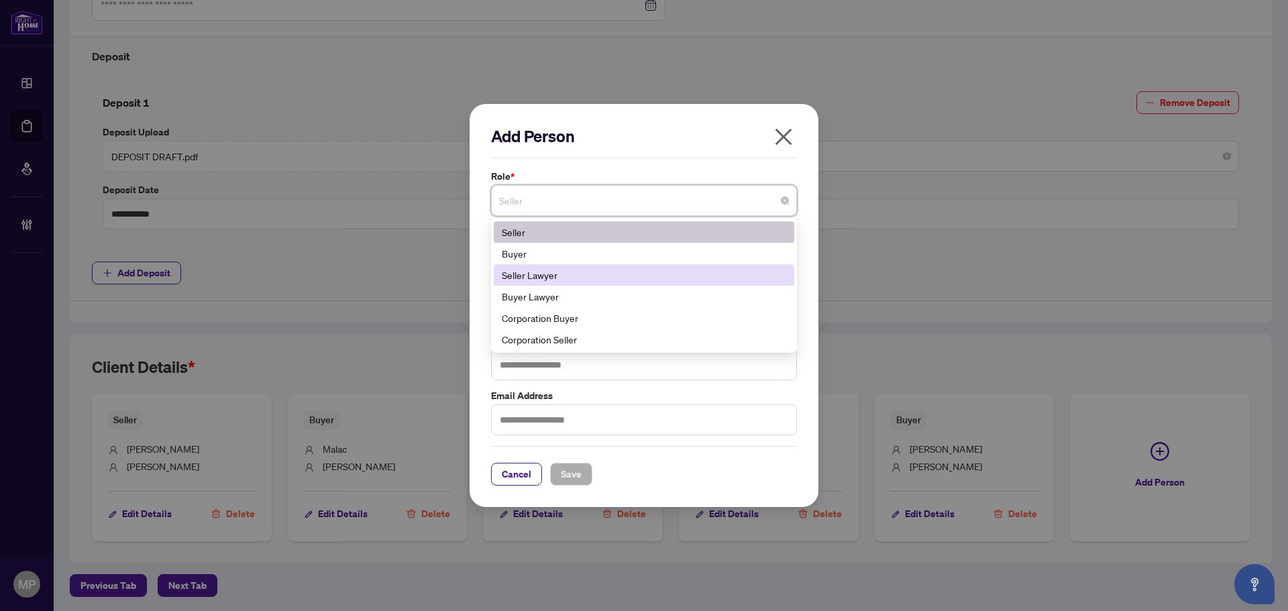
click at [530, 276] on div "Seller Lawyer" at bounding box center [644, 275] width 284 height 15
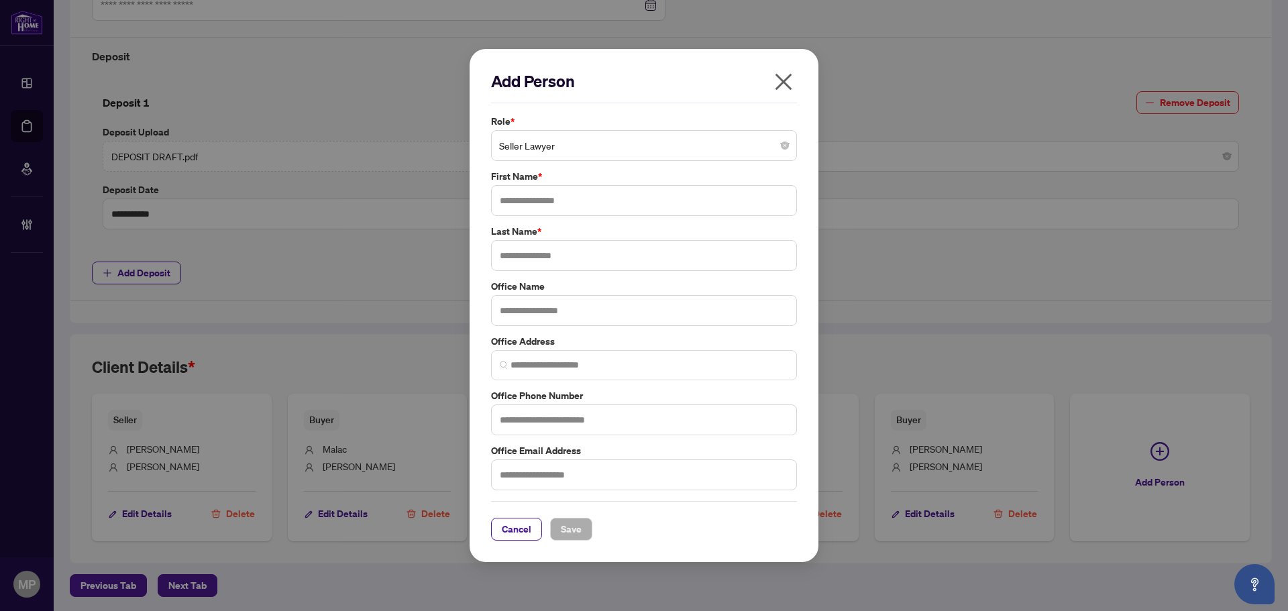
drag, startPoint x: 786, startPoint y: 83, endPoint x: 822, endPoint y: 119, distance: 51.2
click at [786, 83] on icon "close" at bounding box center [783, 81] width 21 height 21
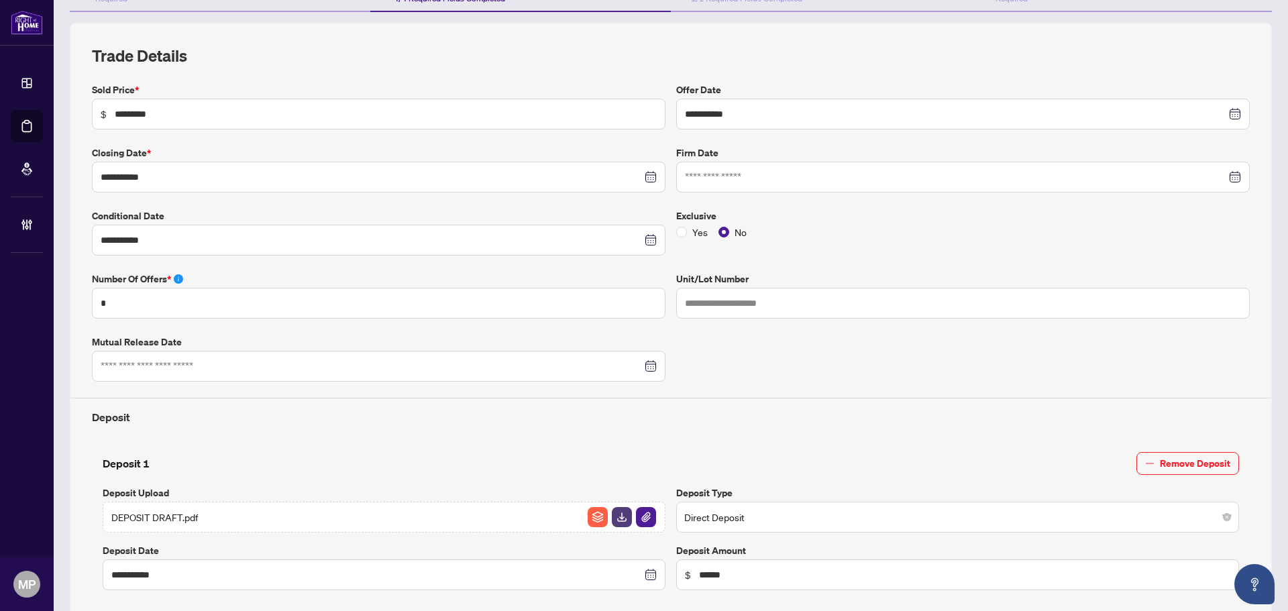
scroll to position [0, 0]
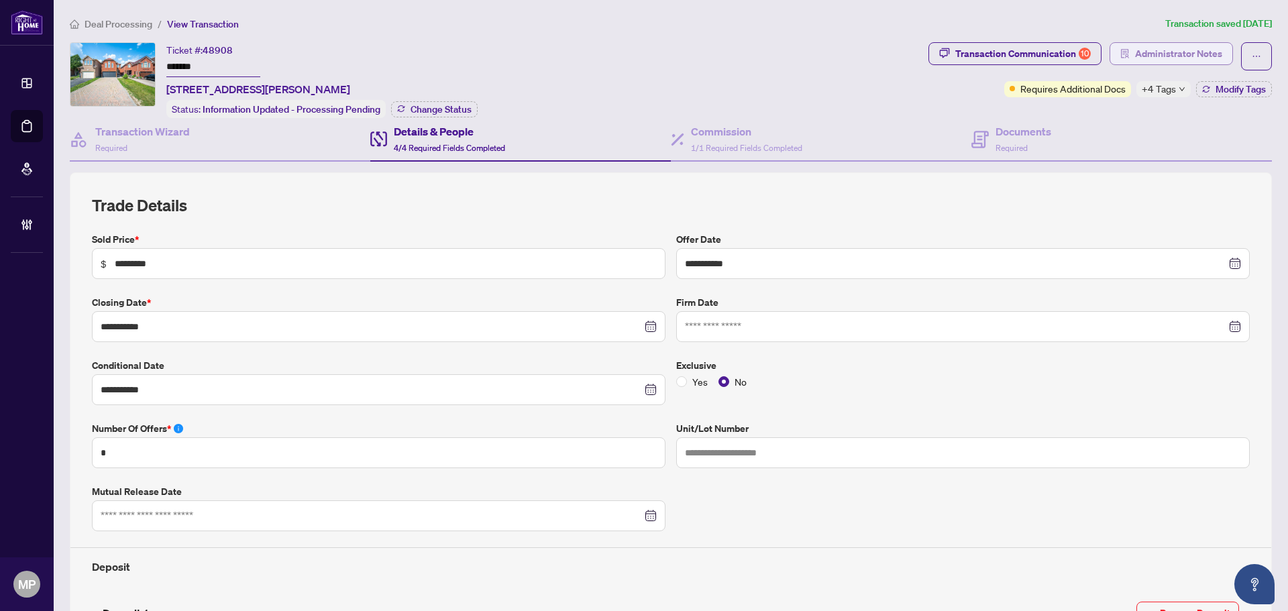
click at [1170, 46] on span "Administrator Notes" at bounding box center [1178, 53] width 87 height 21
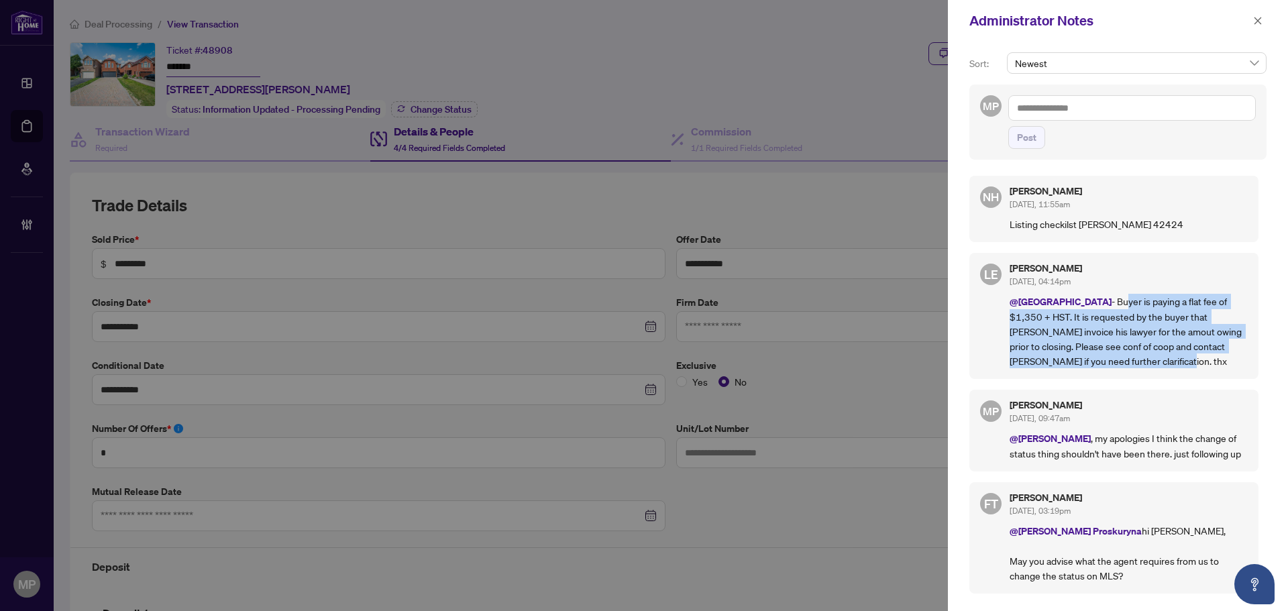
drag, startPoint x: 1079, startPoint y: 298, endPoint x: 1150, endPoint y: 354, distance: 90.7
click at [1150, 354] on p "@Deals West - Buyer is paying a flat fee of $1,350 + HST. It is requested by th…" at bounding box center [1129, 331] width 238 height 74
click at [1152, 354] on p "@Deals West - Buyer is paying a flat fee of $1,350 + HST. It is requested by th…" at bounding box center [1129, 331] width 238 height 74
drag, startPoint x: 1151, startPoint y: 299, endPoint x: 1172, endPoint y: 362, distance: 66.4
click at [1172, 362] on p "@Deals West - Buyer is paying a flat fee of $1,350 + HST. It is requested by th…" at bounding box center [1129, 331] width 238 height 74
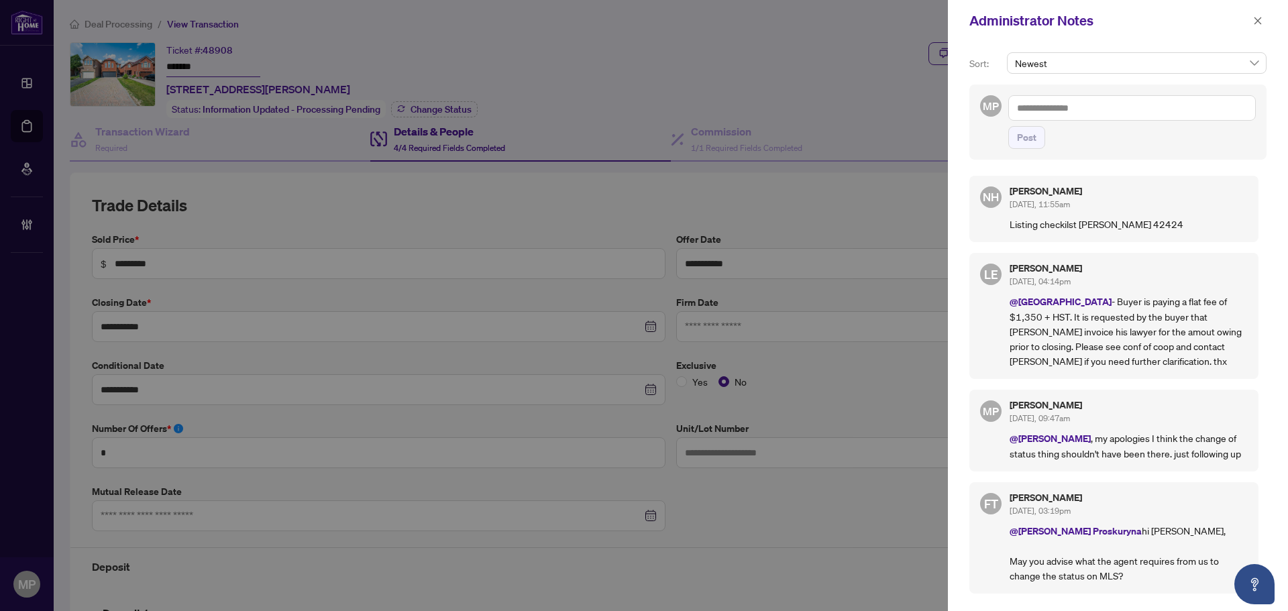
click at [1269, 21] on div "Administrator Notes" at bounding box center [1118, 21] width 340 height 42
click at [1266, 20] on button "button" at bounding box center [1257, 21] width 17 height 16
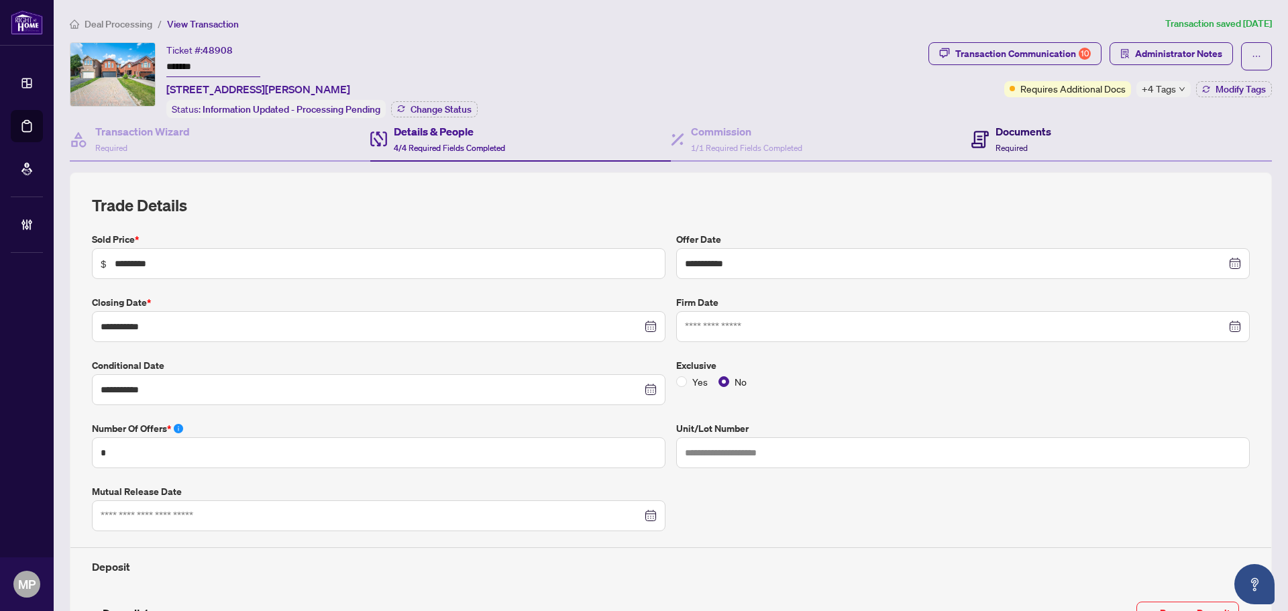
click at [1019, 138] on div "Documents Required" at bounding box center [1024, 139] width 56 height 32
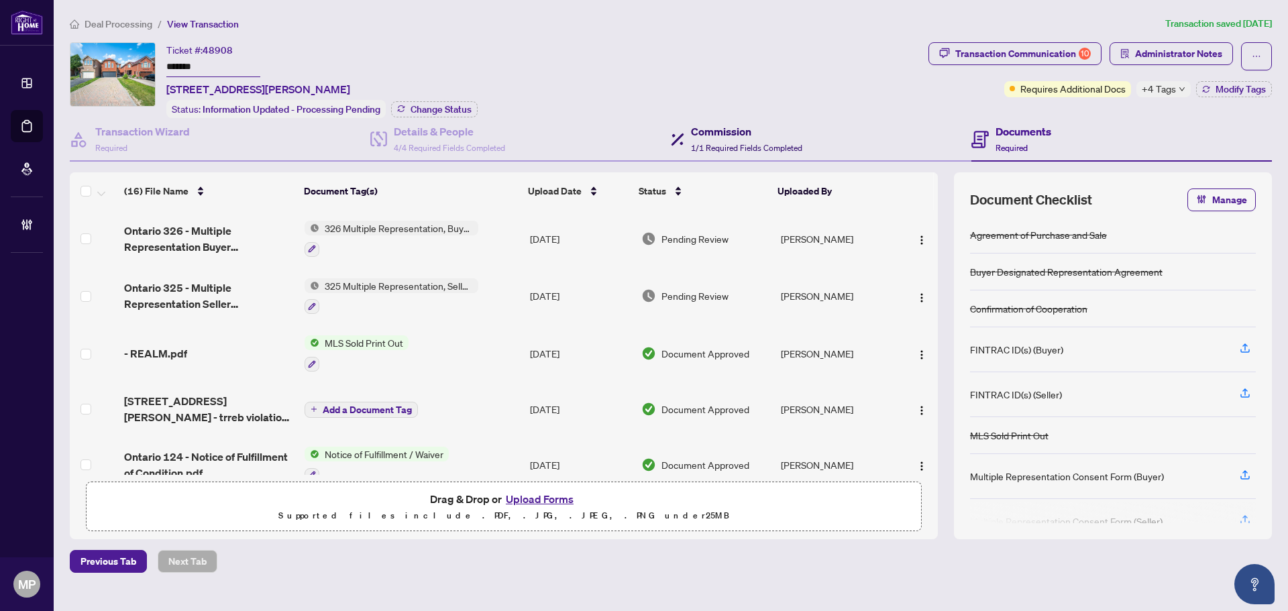
click at [716, 143] on span "1/1 Required Fields Completed" at bounding box center [746, 148] width 111 height 10
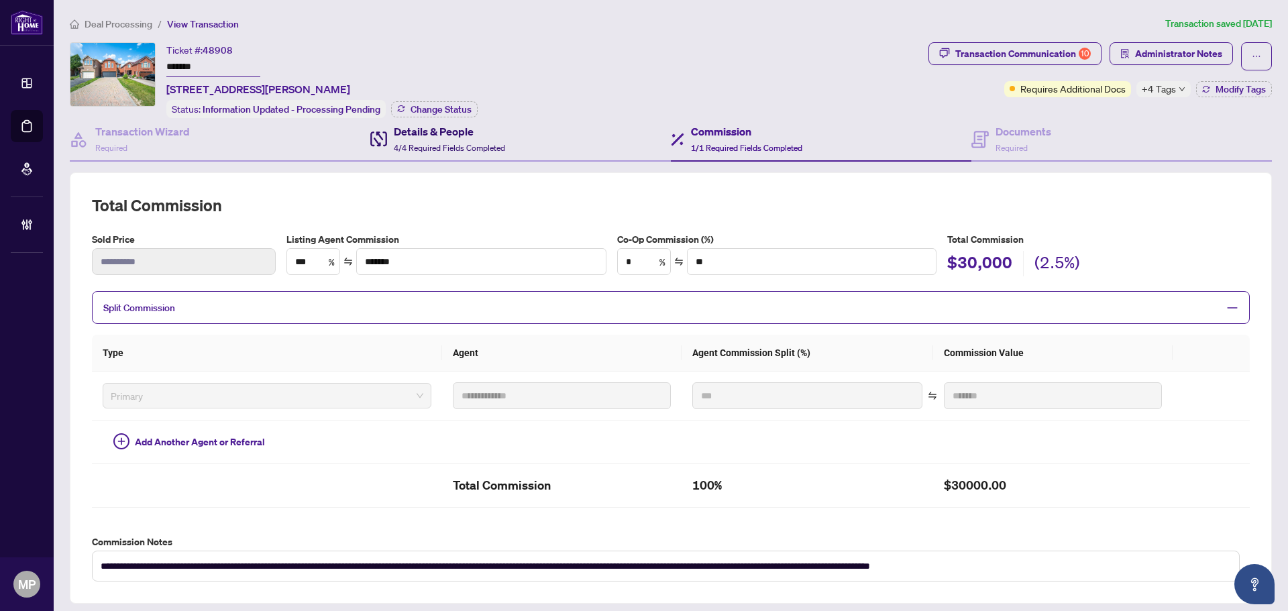
click at [454, 129] on h4 "Details & People" at bounding box center [449, 131] width 111 height 16
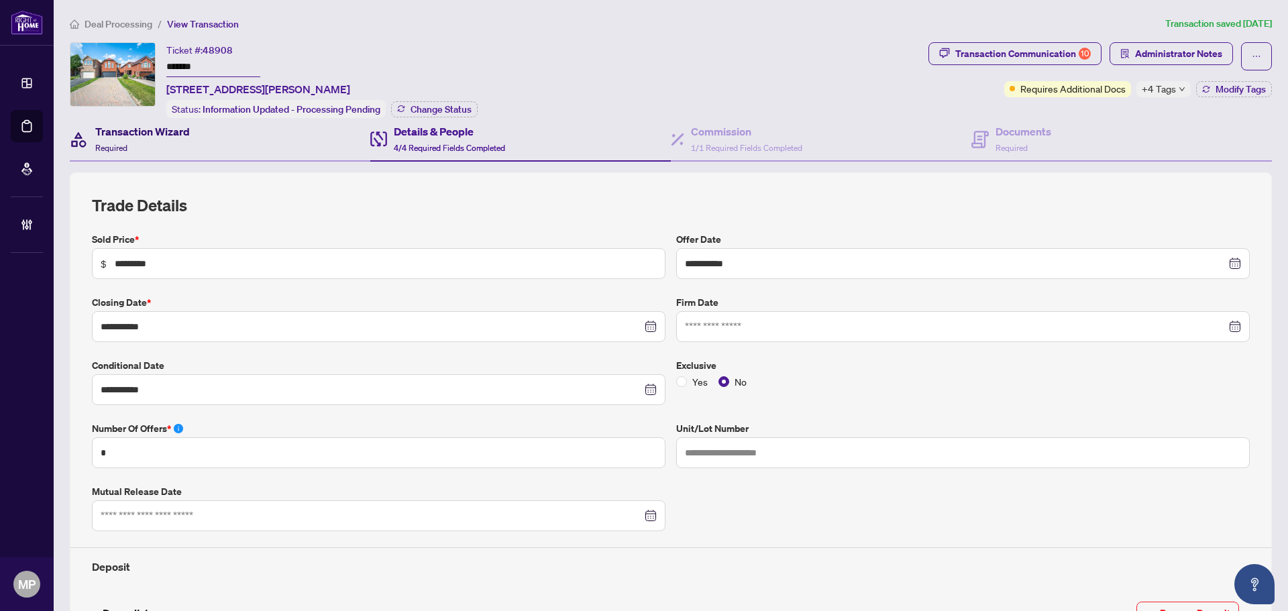
click at [130, 146] on div "Transaction Wizard Required" at bounding box center [142, 139] width 95 height 32
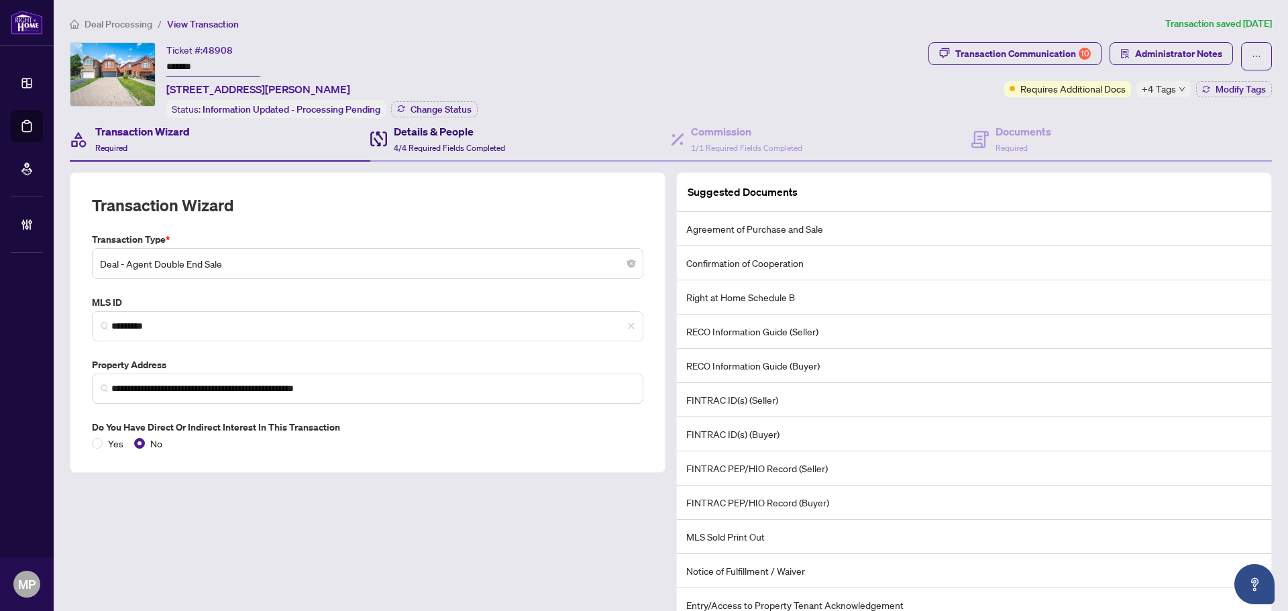
click at [459, 140] on div "Details & People 4/4 Required Fields Completed" at bounding box center [449, 139] width 111 height 32
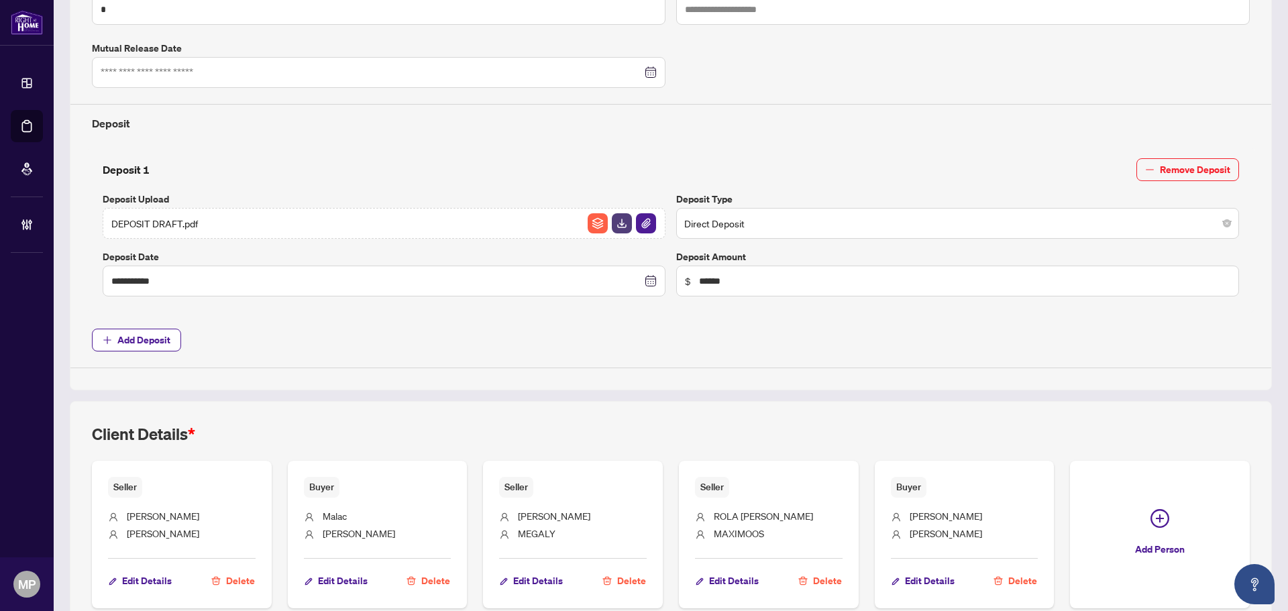
scroll to position [41, 0]
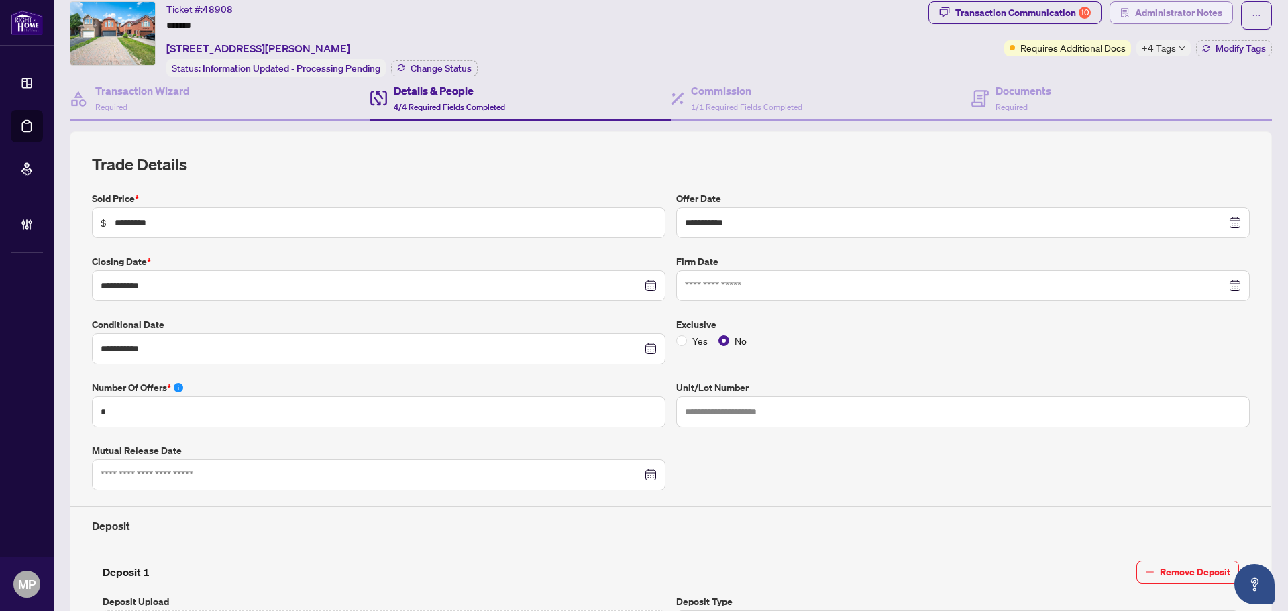
click at [1157, 6] on span "Administrator Notes" at bounding box center [1178, 12] width 87 height 21
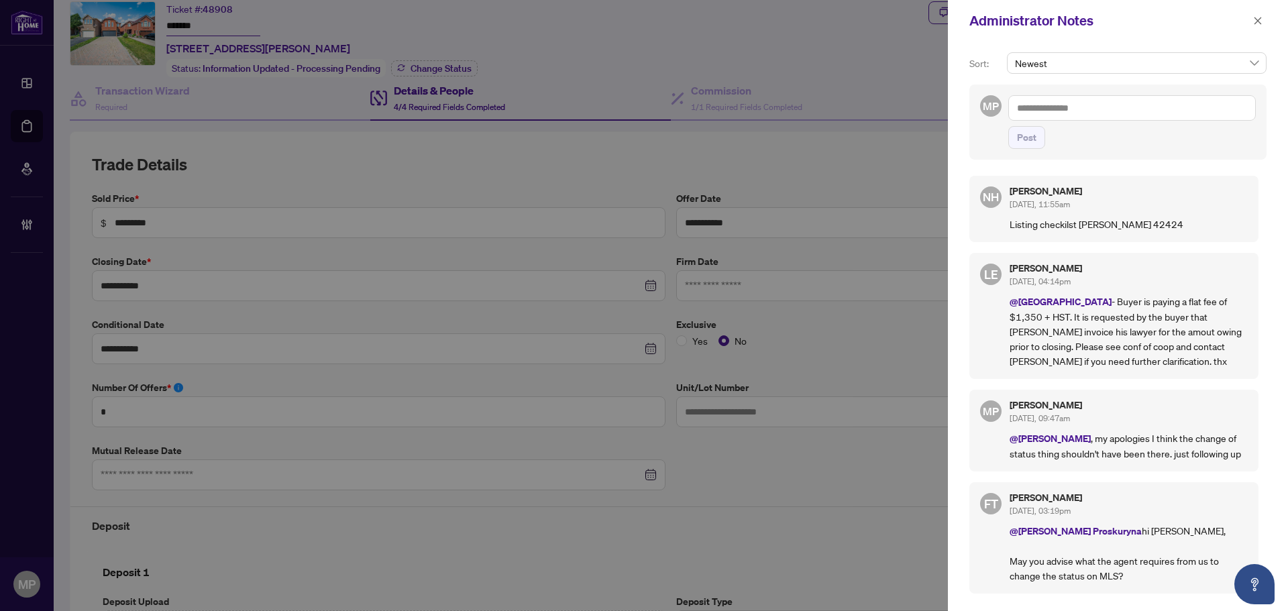
click at [1259, 35] on div "Administrator Notes" at bounding box center [1118, 21] width 340 height 42
click at [1259, 21] on icon "close" at bounding box center [1257, 20] width 9 height 9
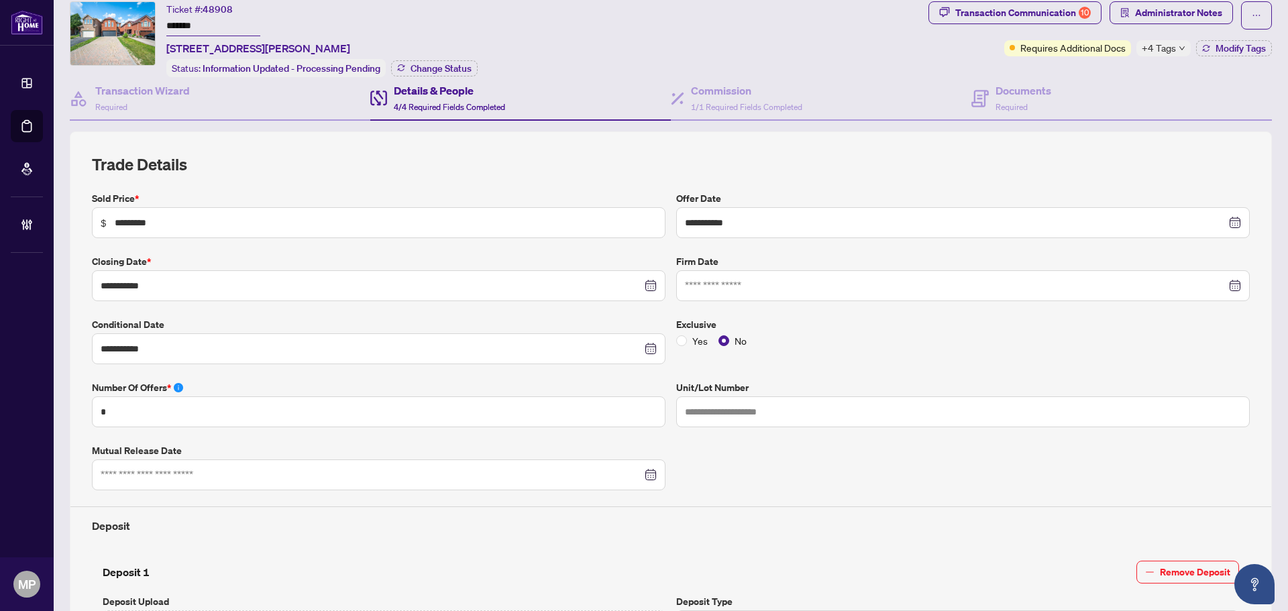
drag, startPoint x: 407, startPoint y: 96, endPoint x: 475, endPoint y: 105, distance: 68.3
click at [411, 97] on div "Details & People 4/4 Required Fields Completed" at bounding box center [449, 99] width 111 height 32
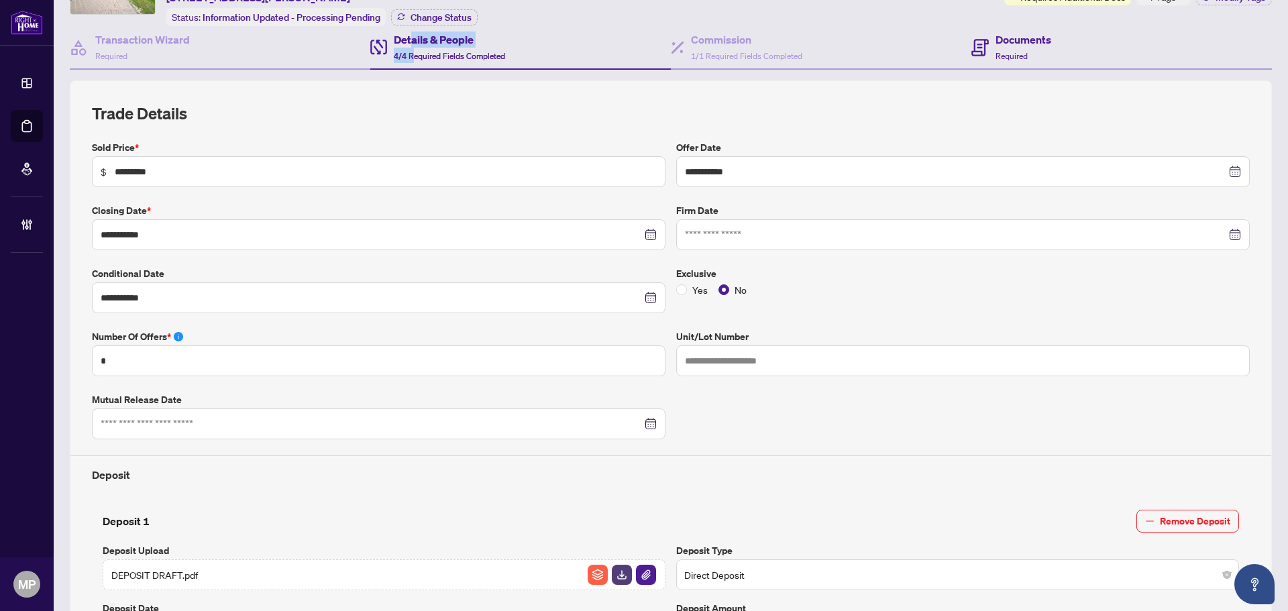
scroll to position [0, 0]
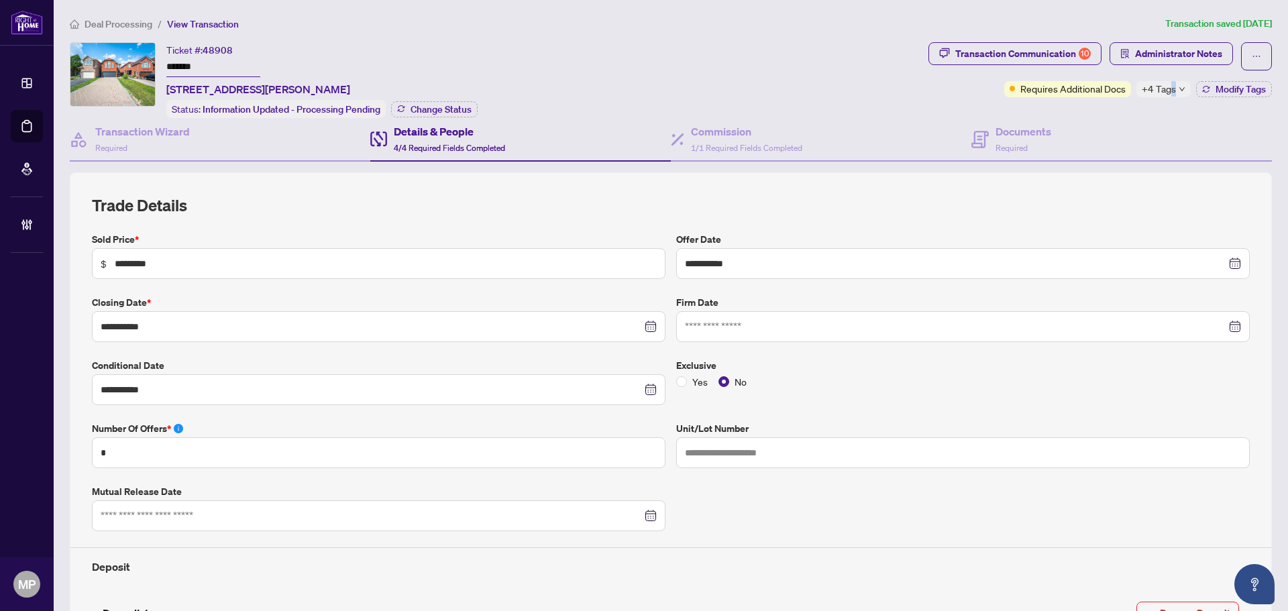
click at [1163, 89] on span "+4 Tags" at bounding box center [1159, 88] width 34 height 15
drag, startPoint x: 1179, startPoint y: 94, endPoint x: 1254, endPoint y: 97, distance: 75.9
click at [1255, 97] on div "Pending Lawyer Info Pending to Invoice Pending Trade to be sent Submitted for R…" at bounding box center [1193, 127] width 134 height 97
click at [996, 138] on div "Documents Required" at bounding box center [1024, 139] width 56 height 32
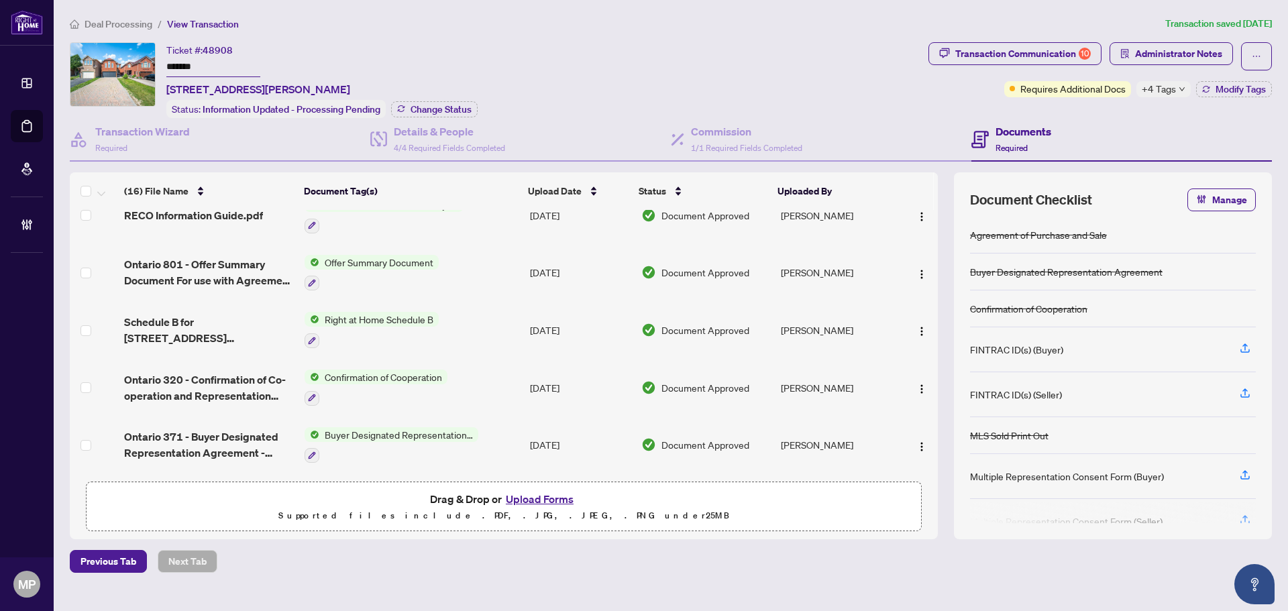
scroll to position [470, 0]
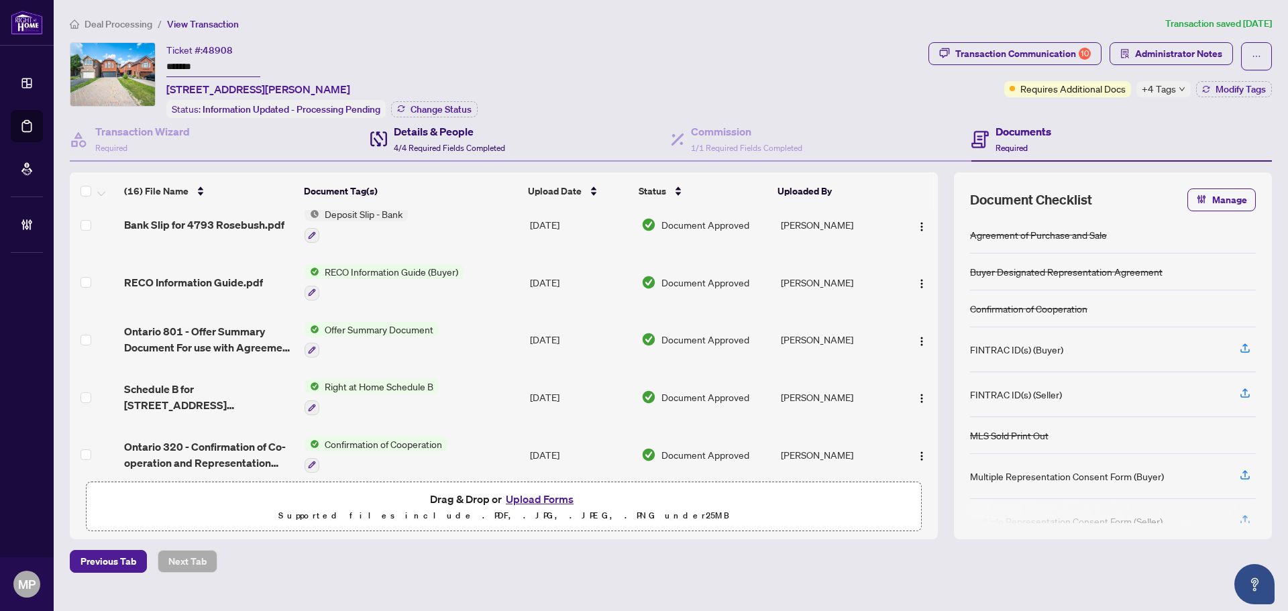
click at [455, 143] on span "4/4 Required Fields Completed" at bounding box center [449, 148] width 111 height 10
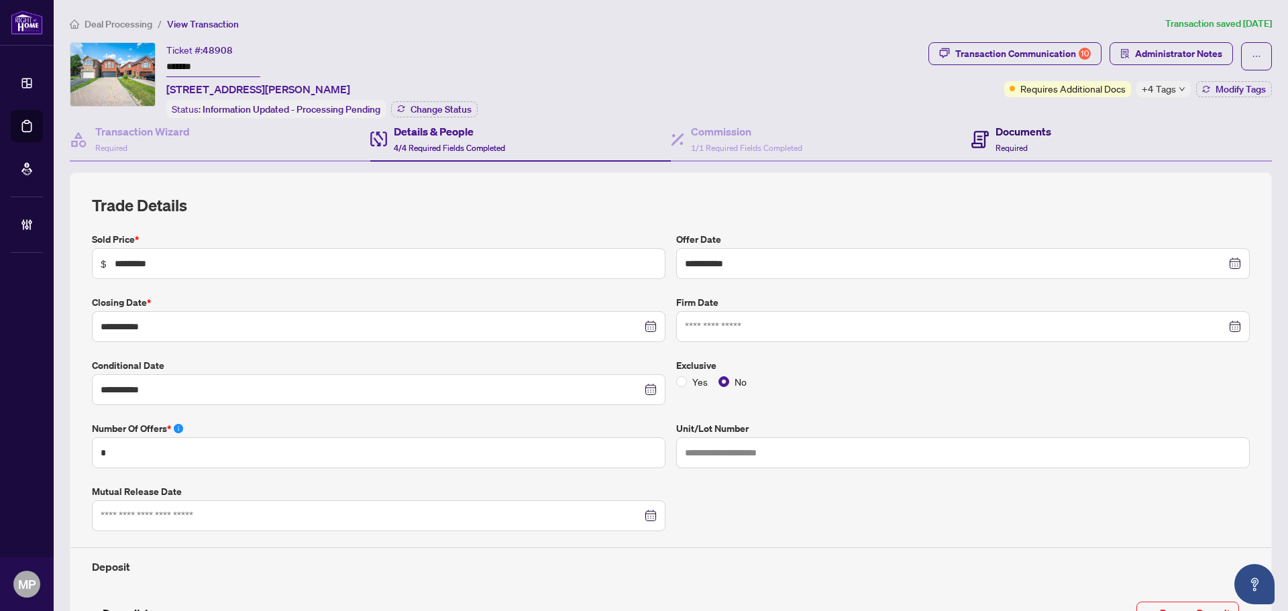
click at [996, 125] on h4 "Documents" at bounding box center [1024, 131] width 56 height 16
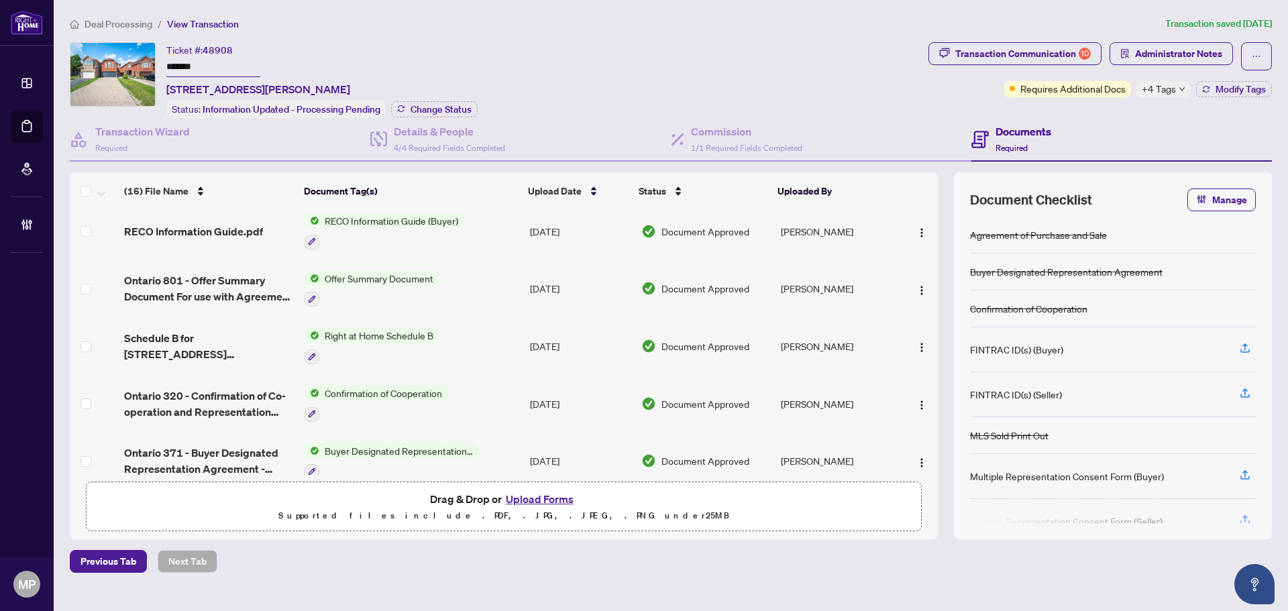
scroll to position [651, 0]
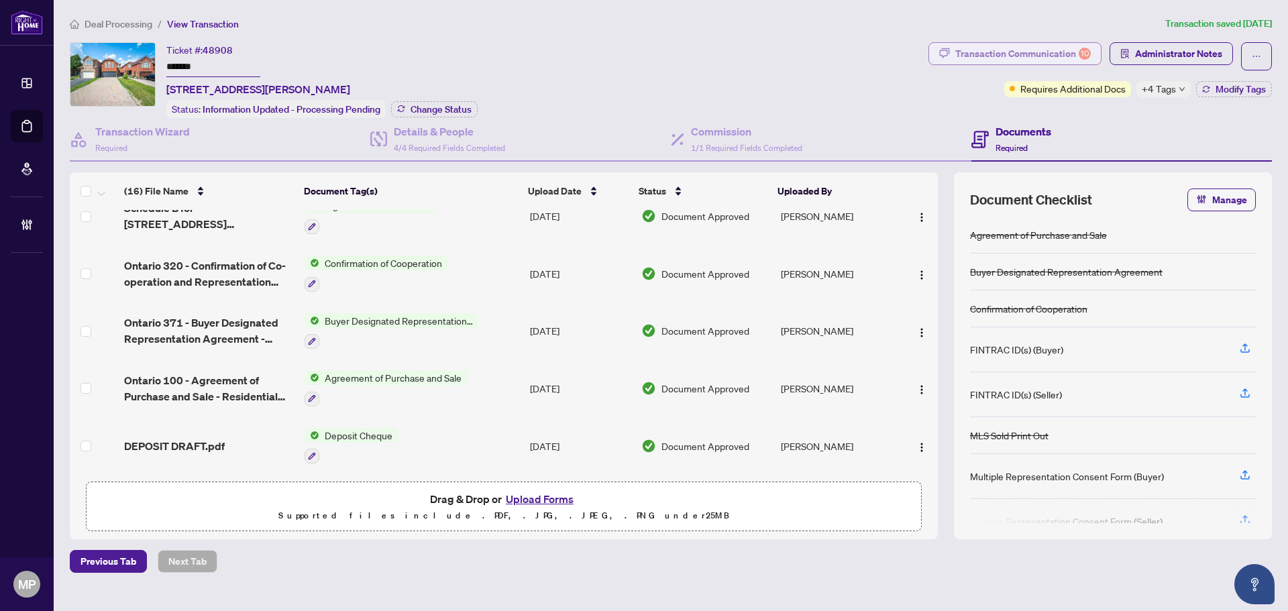
click at [1024, 55] on div "Transaction Communication 10" at bounding box center [1023, 53] width 136 height 21
type textarea "**********"
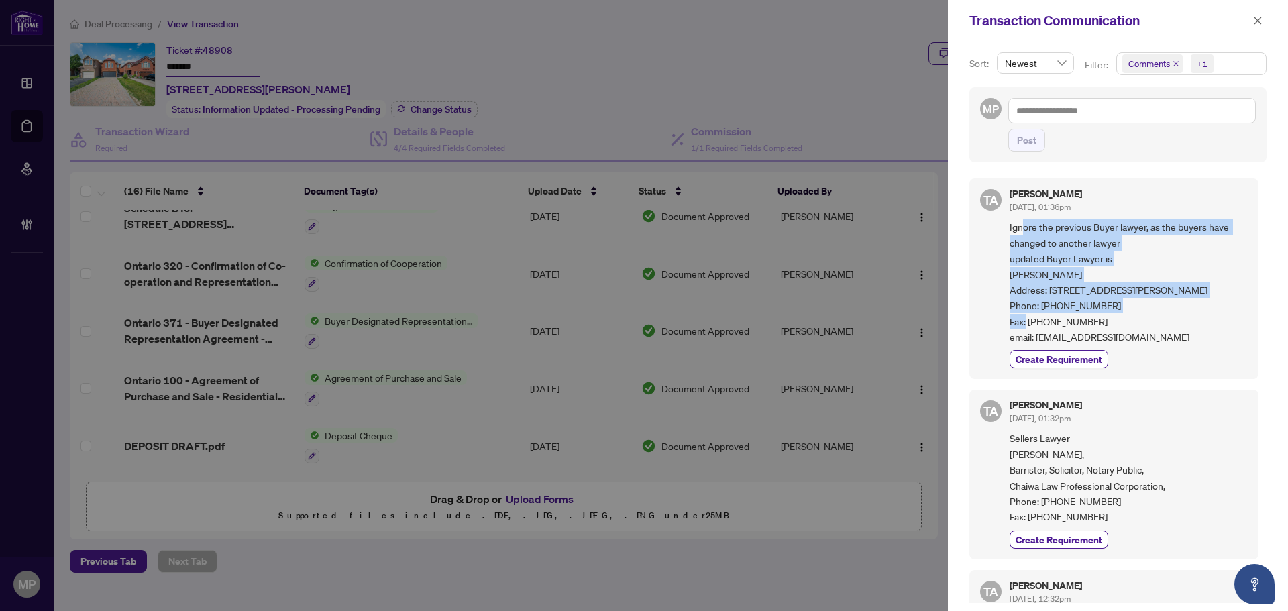
drag, startPoint x: 1108, startPoint y: 241, endPoint x: 1186, endPoint y: 311, distance: 105.0
click at [1186, 311] on span "Ignore the previous Buyer lawyer, as the buyers have changed to another lawyer …" at bounding box center [1129, 281] width 238 height 125
click at [1133, 303] on span "Ignore the previous Buyer lawyer, as the buyers have changed to another lawyer …" at bounding box center [1129, 281] width 238 height 125
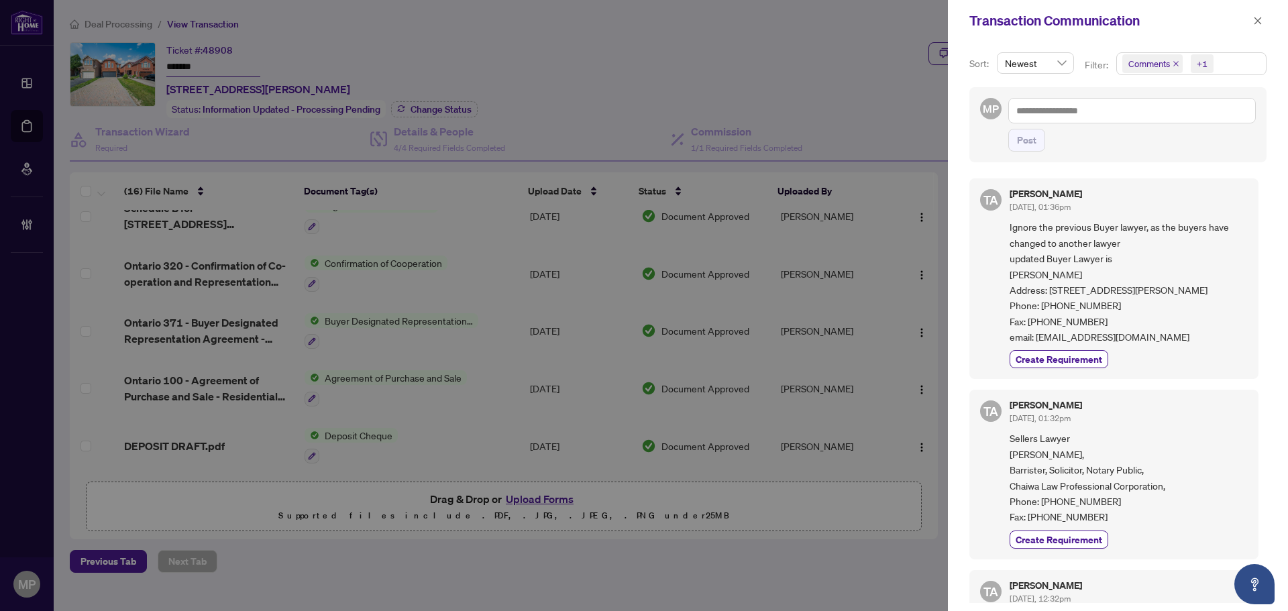
click at [1154, 345] on span "Ignore the previous Buyer lawyer, as the buyers have changed to another lawyer …" at bounding box center [1129, 281] width 238 height 125
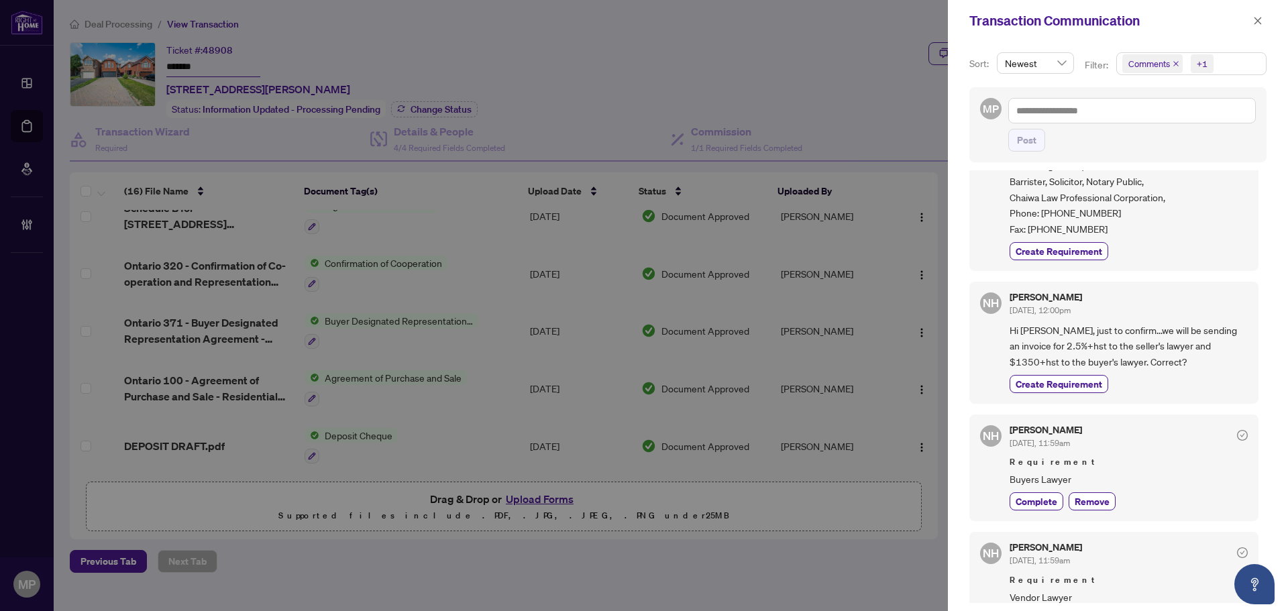
scroll to position [402, 0]
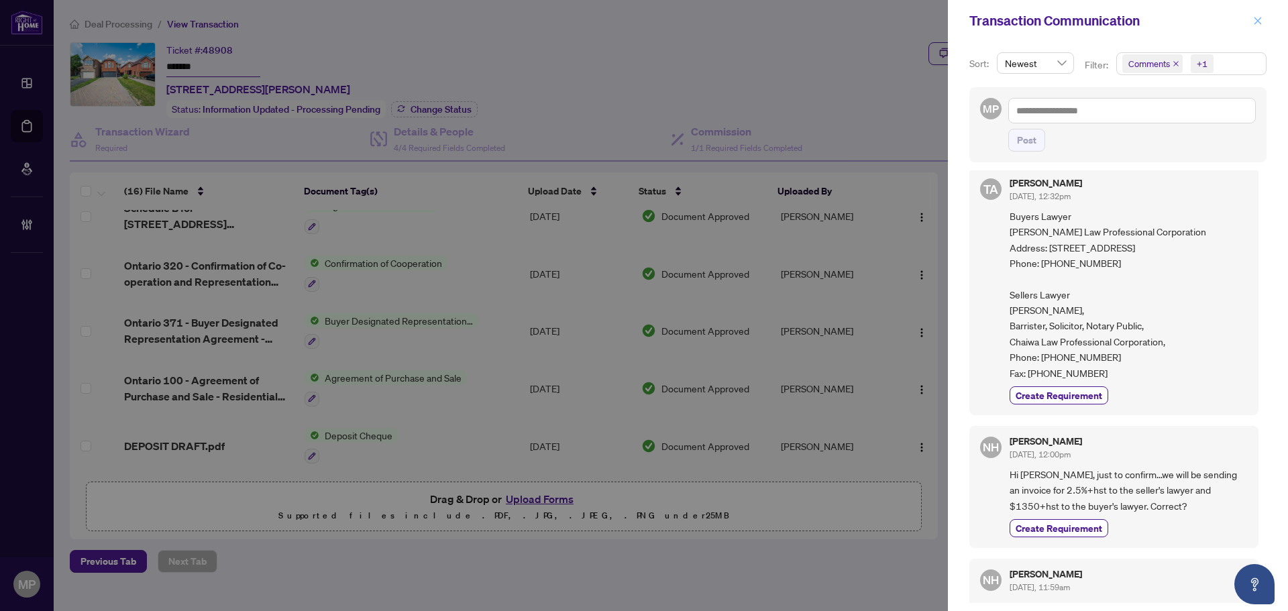
click at [1260, 31] on div "Transaction Communication" at bounding box center [1118, 21] width 340 height 42
click at [1262, 28] on span "button" at bounding box center [1257, 20] width 9 height 21
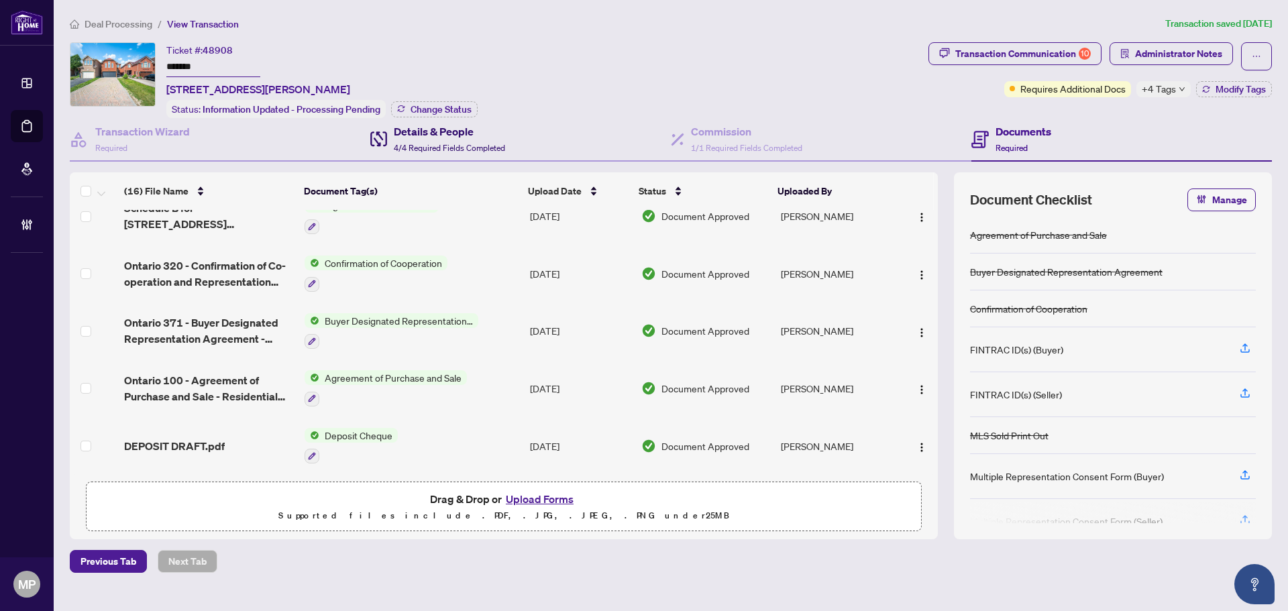
click at [464, 143] on span "4/4 Required Fields Completed" at bounding box center [449, 148] width 111 height 10
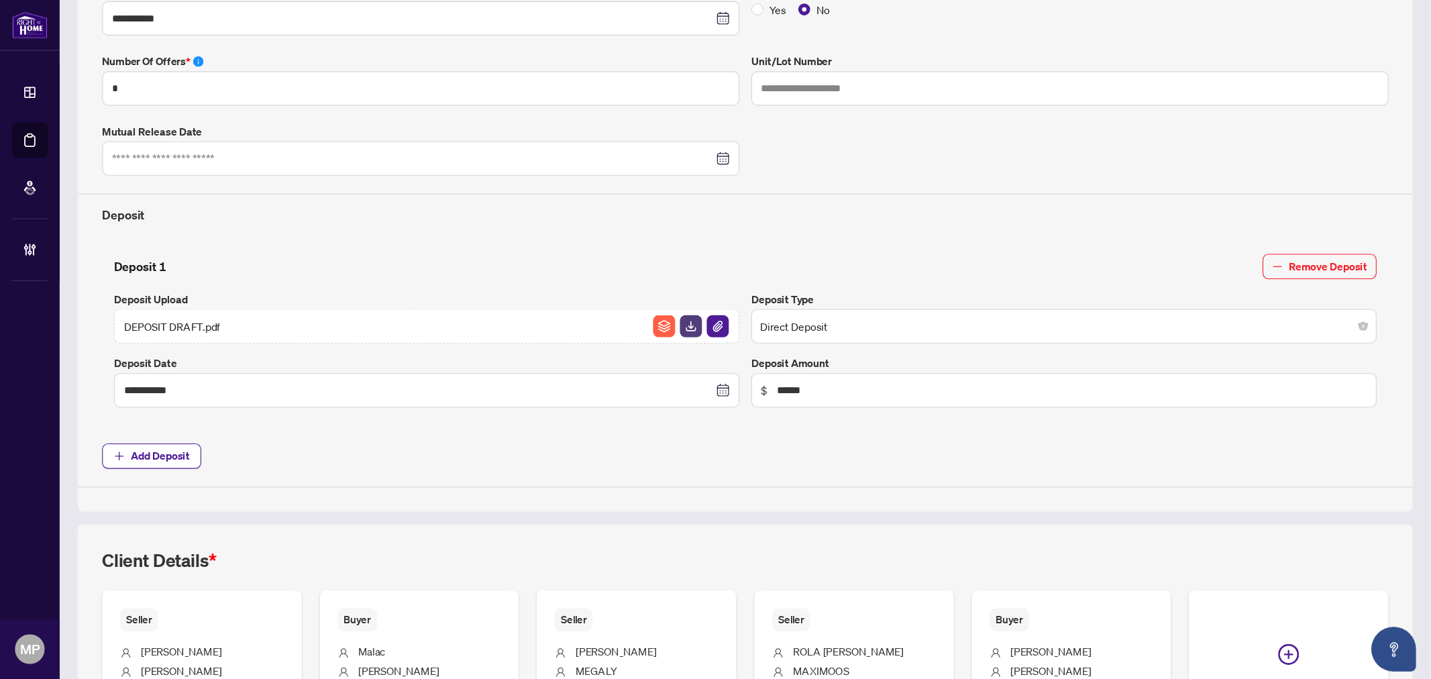
scroll to position [511, 0]
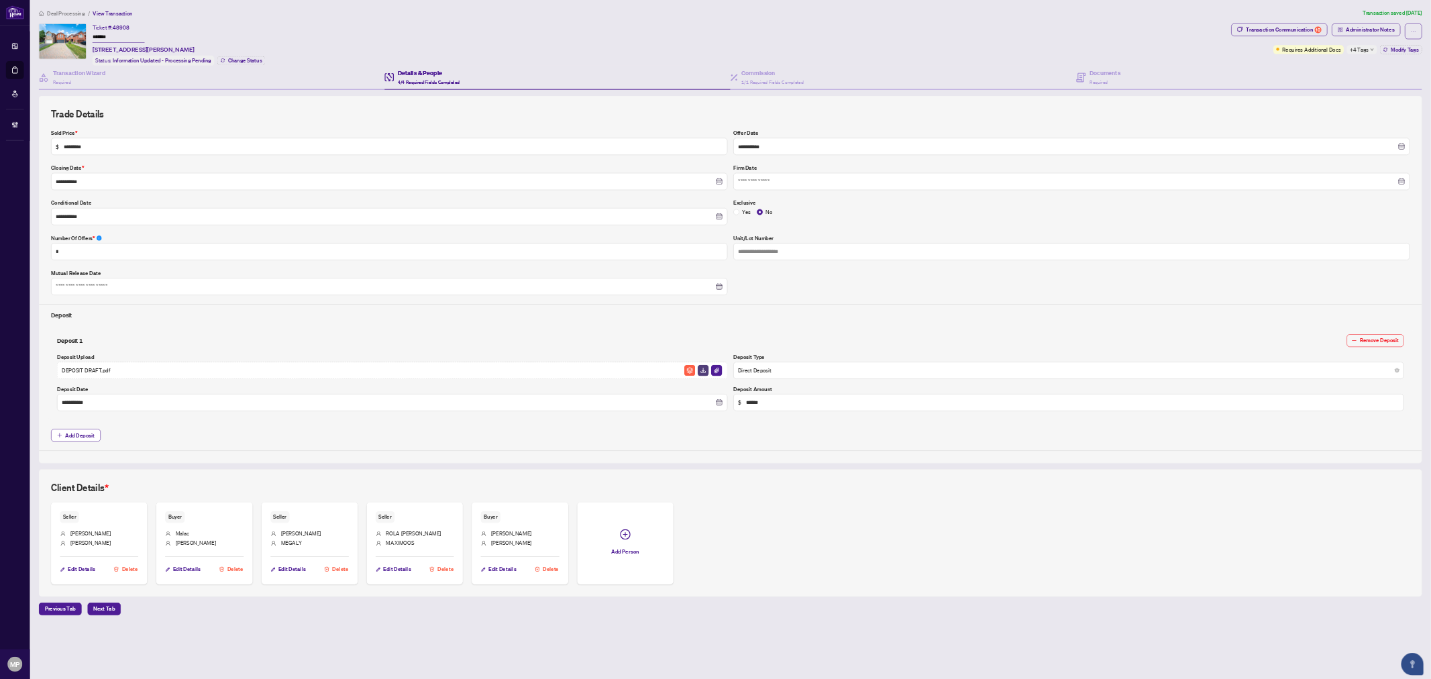
scroll to position [0, 0]
click at [1287, 602] on div "**********" at bounding box center [1315, 673] width 2457 height 165
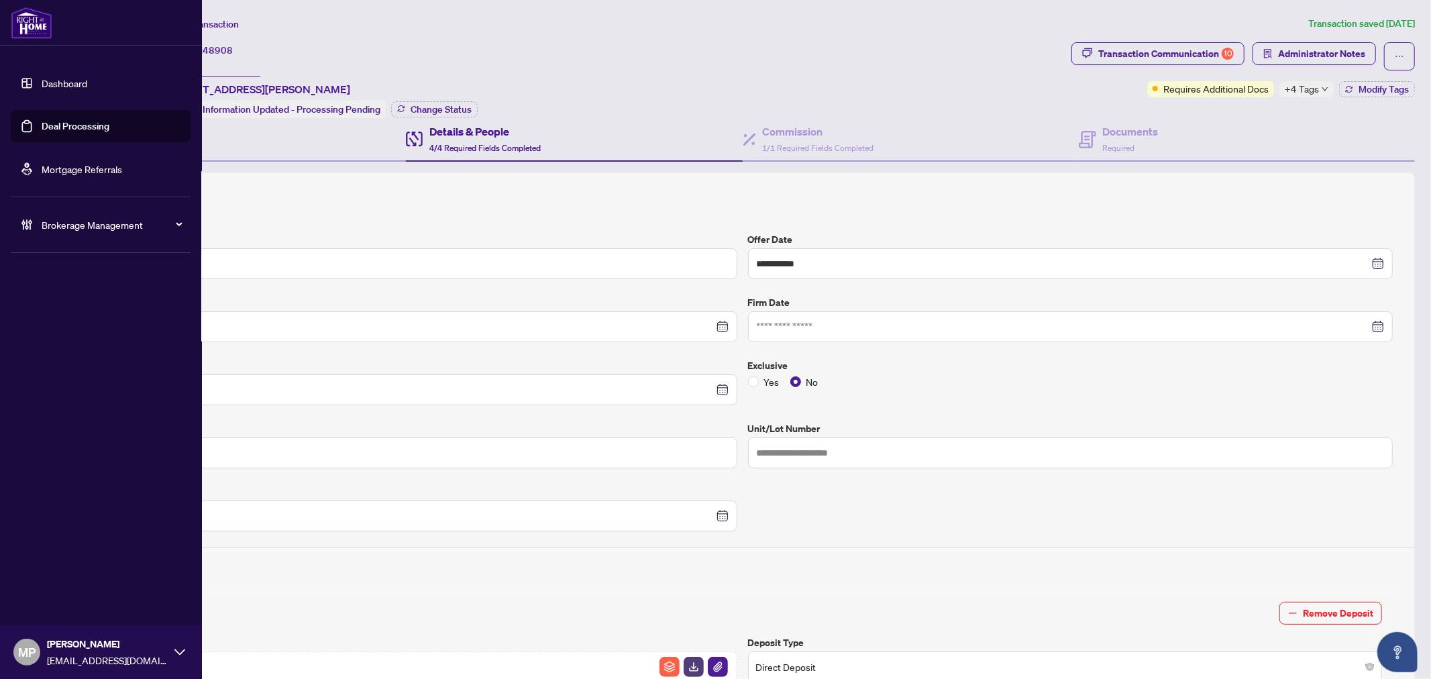
click at [96, 120] on link "Deal Processing" at bounding box center [76, 126] width 68 height 12
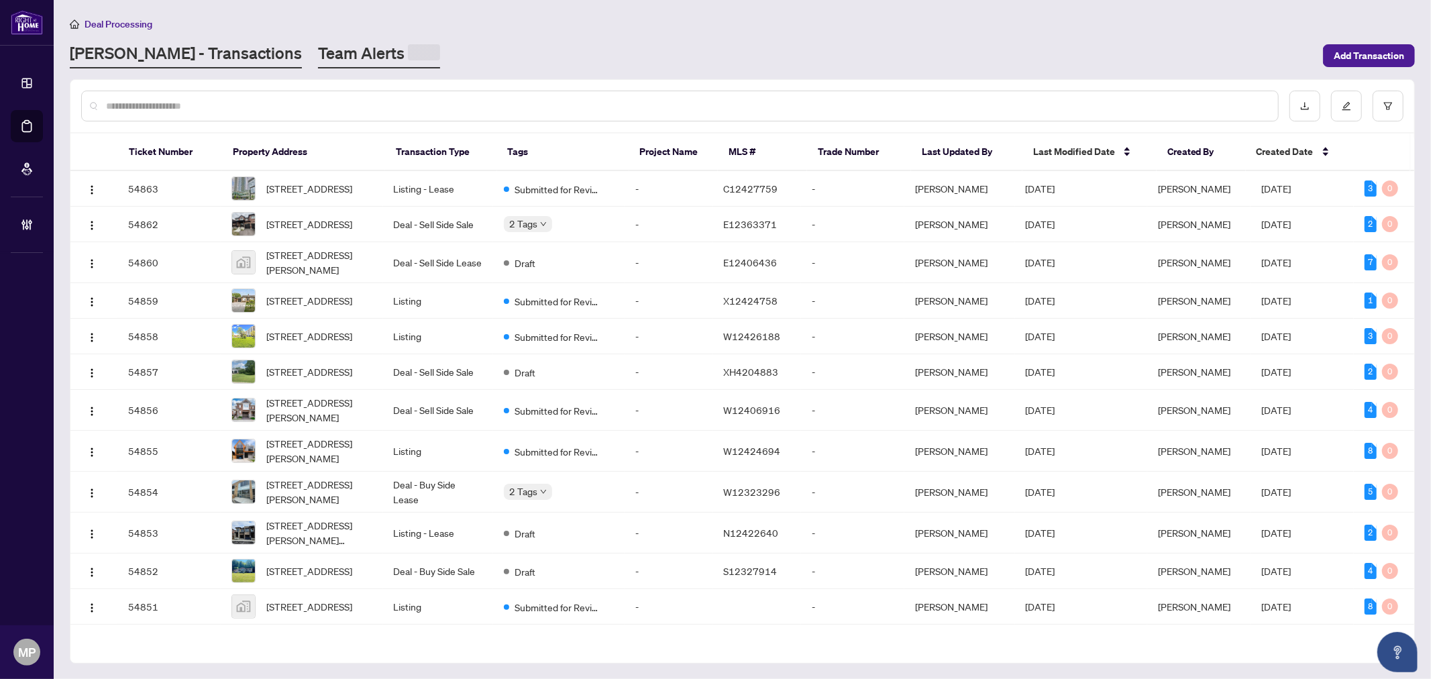
click at [318, 56] on link "Team Alerts" at bounding box center [379, 55] width 122 height 26
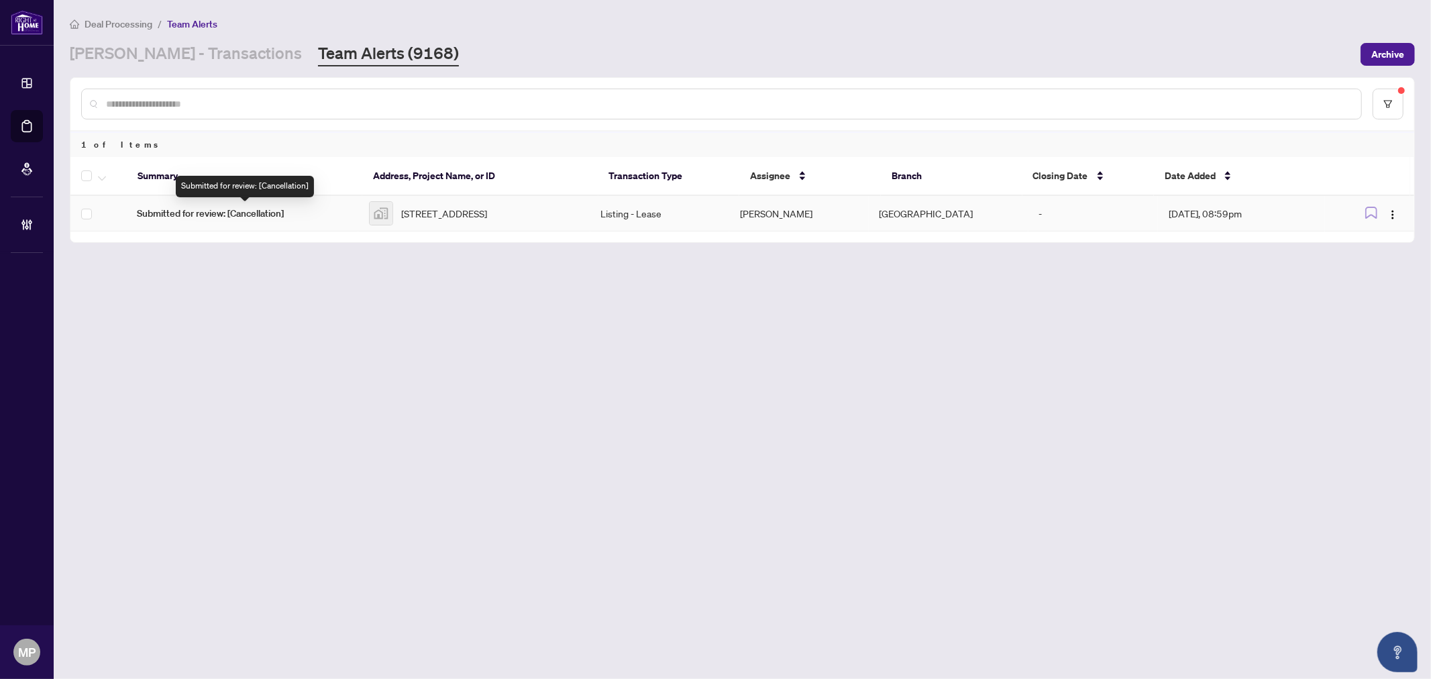
click at [286, 219] on span "Submitted for review: [Cancellation]" at bounding box center [242, 213] width 211 height 15
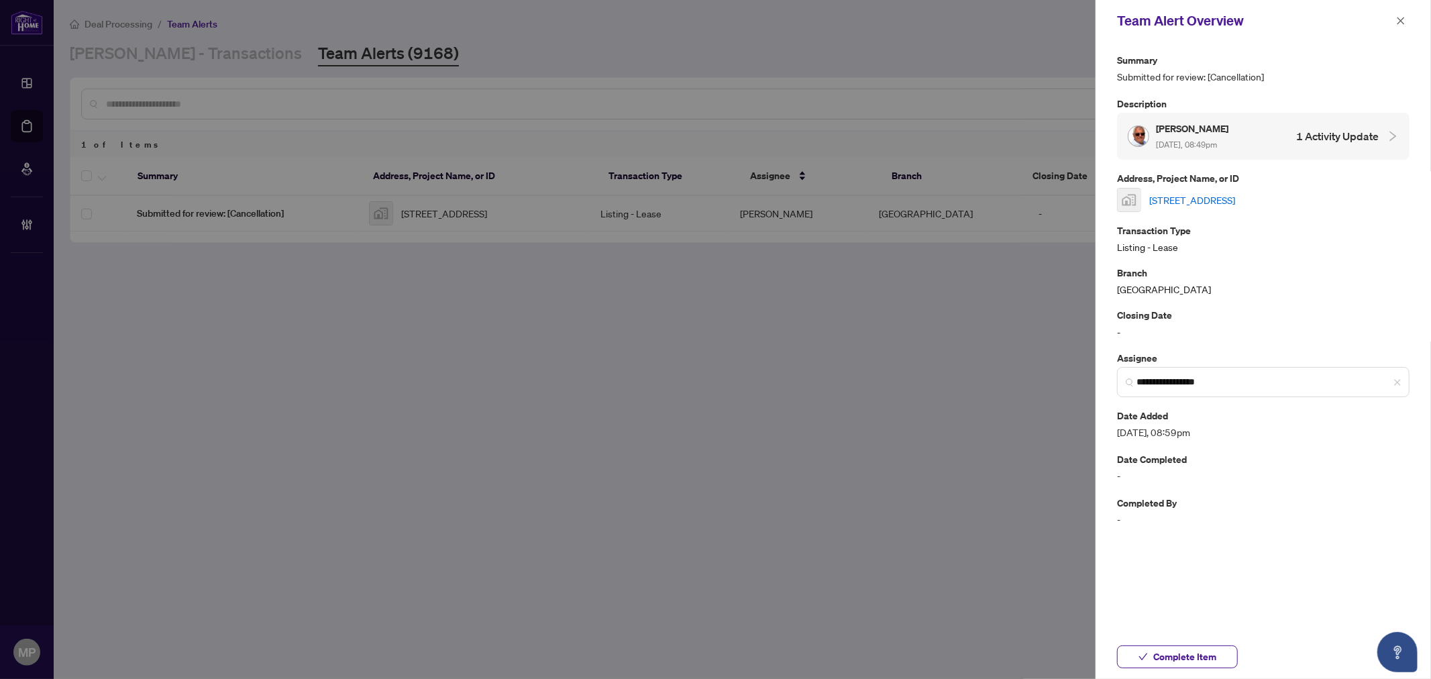
click at [1209, 199] on link "2360 Kawartha Lakes County Road 48, Kawartha Lakes, ON, Canada" at bounding box center [1192, 200] width 86 height 15
click at [1181, 610] on span "Complete Item" at bounding box center [1184, 656] width 63 height 21
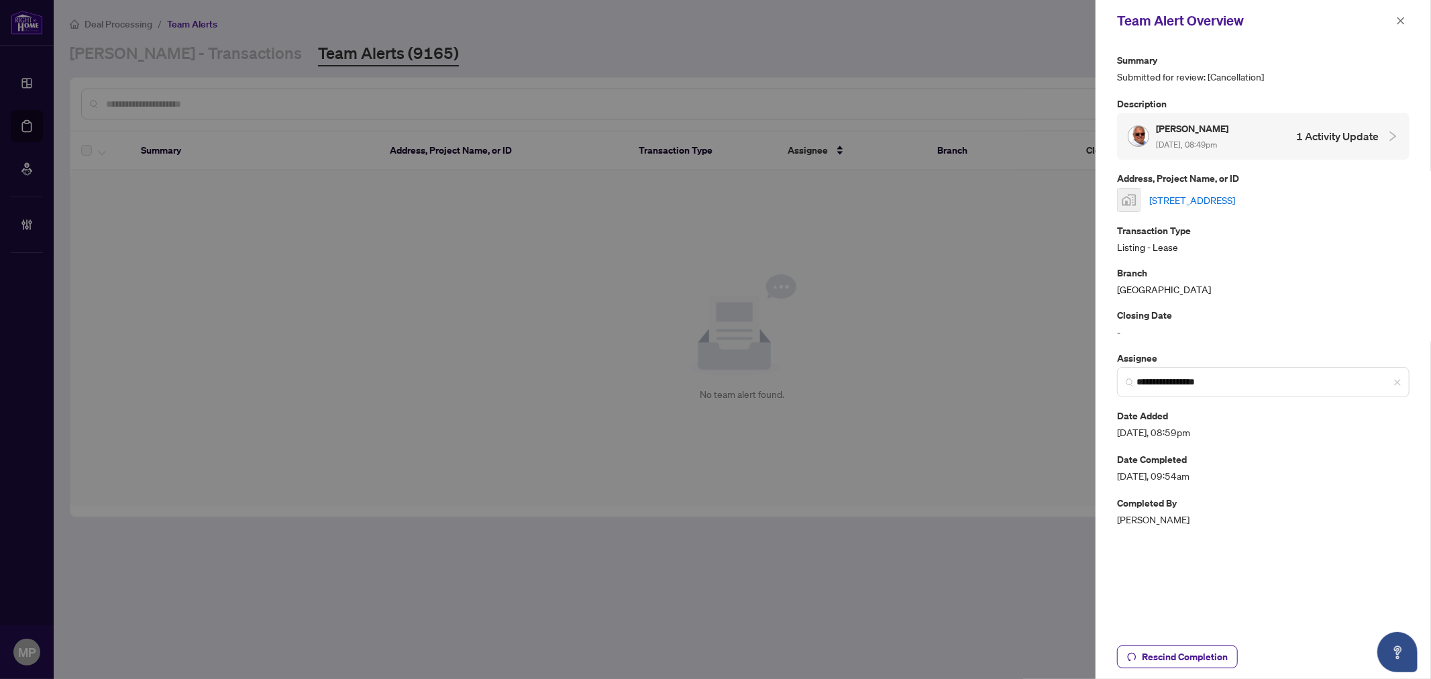
drag, startPoint x: 0, startPoint y: 222, endPoint x: 30, endPoint y: 193, distance: 41.3
click at [2, 219] on div at bounding box center [715, 339] width 1431 height 679
click at [1287, 16] on icon "close" at bounding box center [1400, 20] width 9 height 9
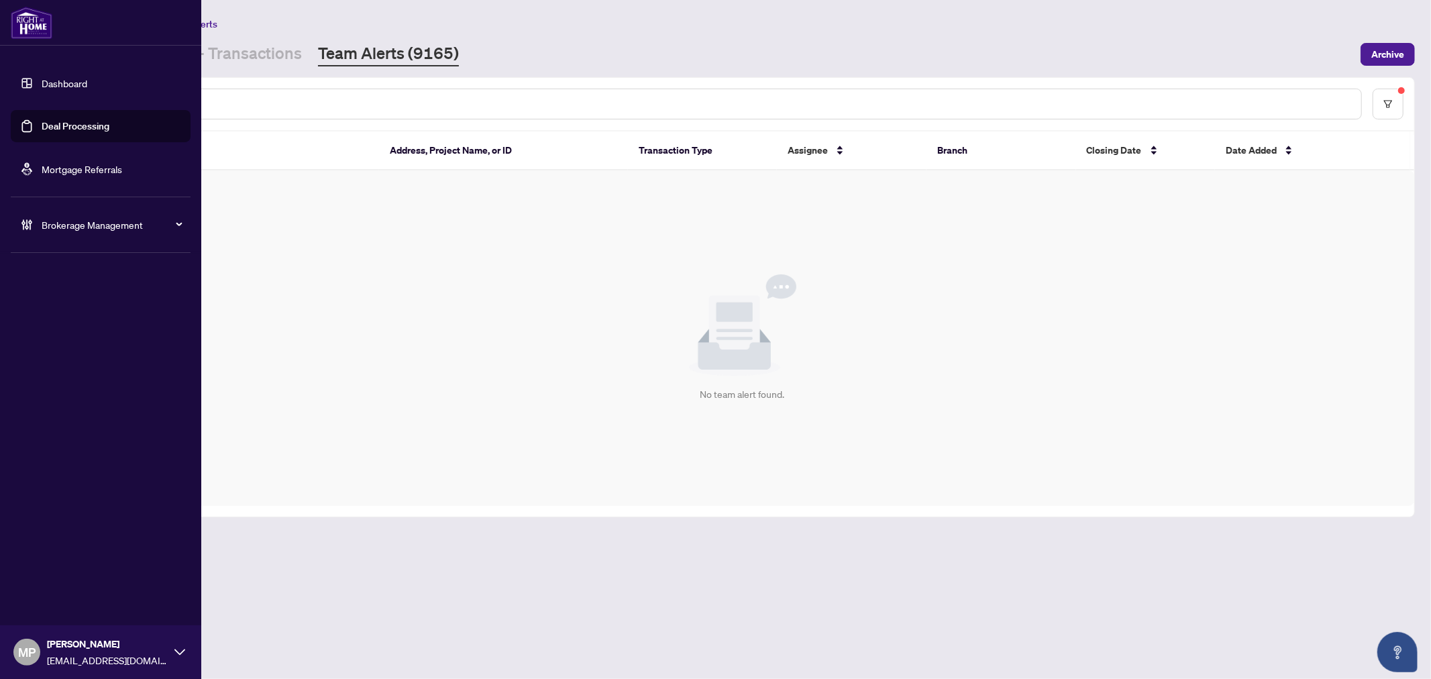
click at [108, 219] on span "Brokerage Management" at bounding box center [112, 224] width 140 height 15
click at [69, 315] on link "Manage Agents" at bounding box center [61, 321] width 66 height 12
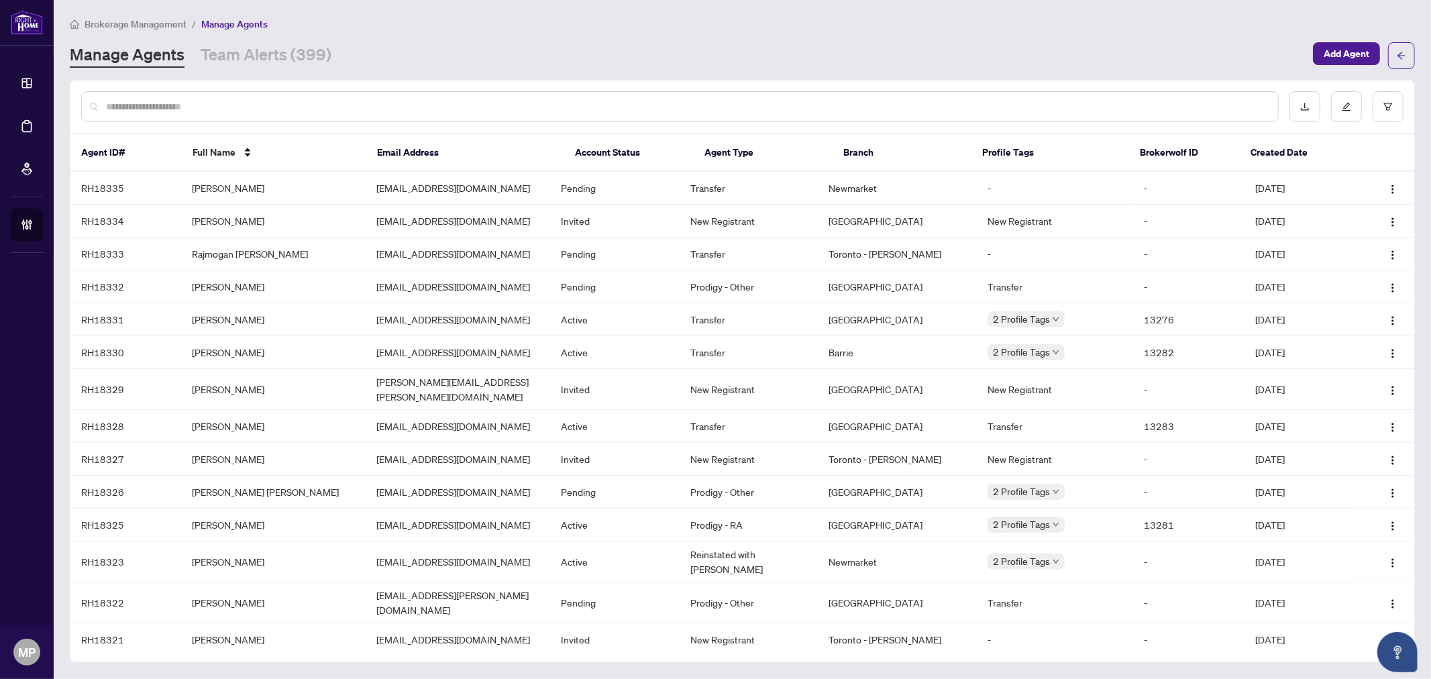
click at [396, 114] on div at bounding box center [679, 106] width 1197 height 31
drag, startPoint x: 444, startPoint y: 92, endPoint x: 417, endPoint y: 113, distance: 33.9
click at [441, 95] on div at bounding box center [679, 106] width 1197 height 31
click at [417, 113] on input "text" at bounding box center [686, 106] width 1161 height 15
type input "****"
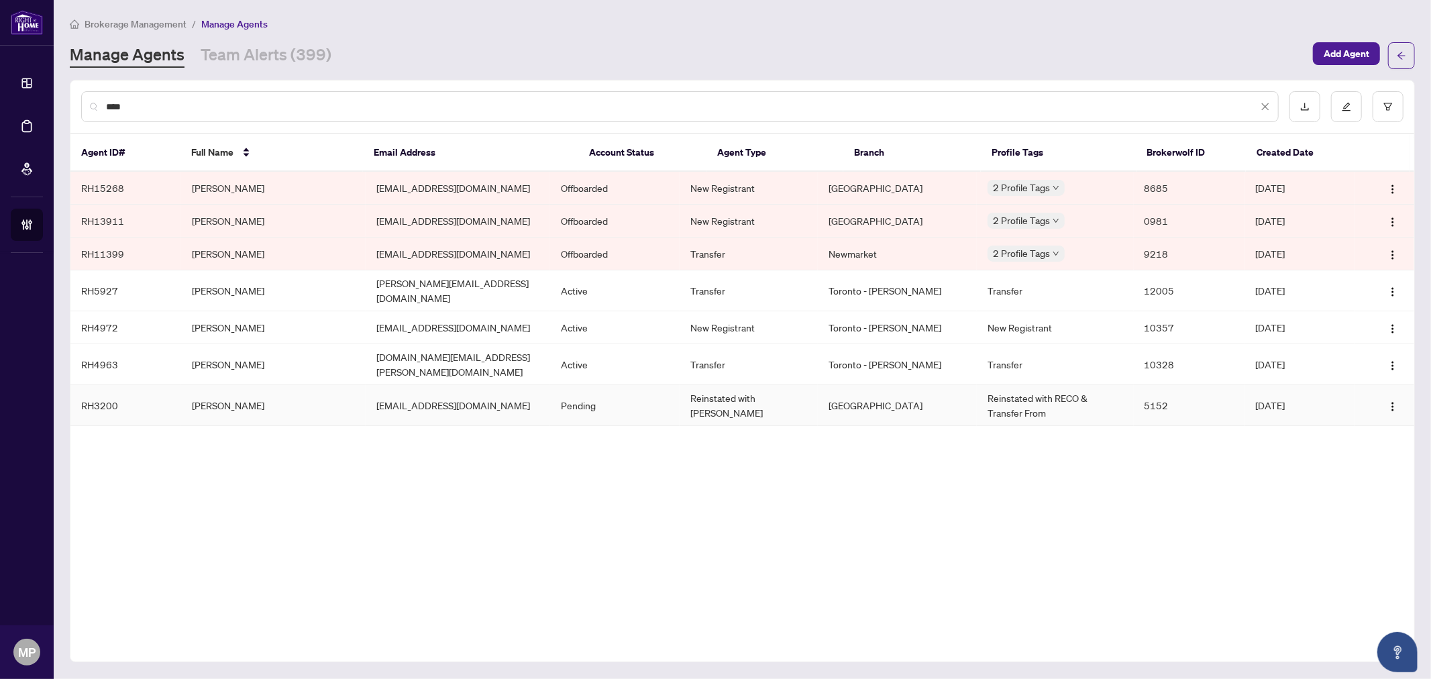
click at [239, 390] on td "Ruby Sohn" at bounding box center [273, 405] width 184 height 41
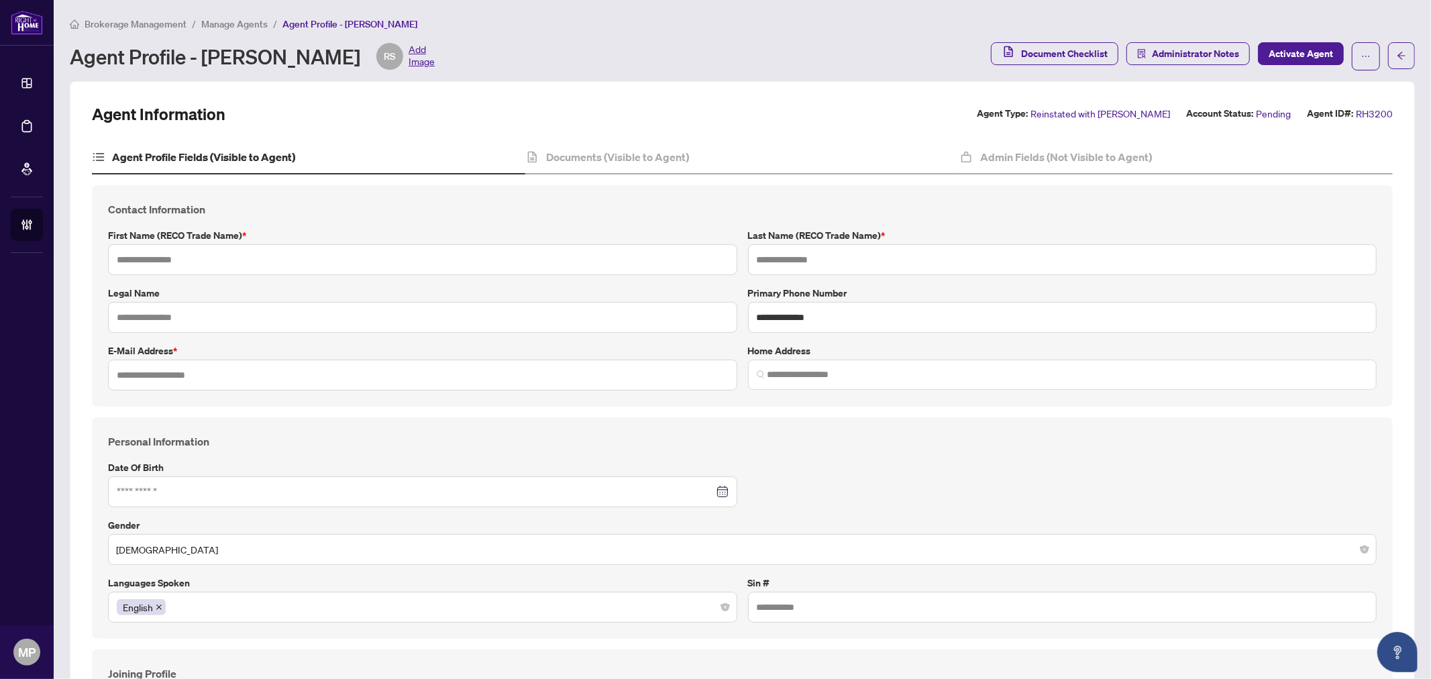
type input "****"
type input "**********"
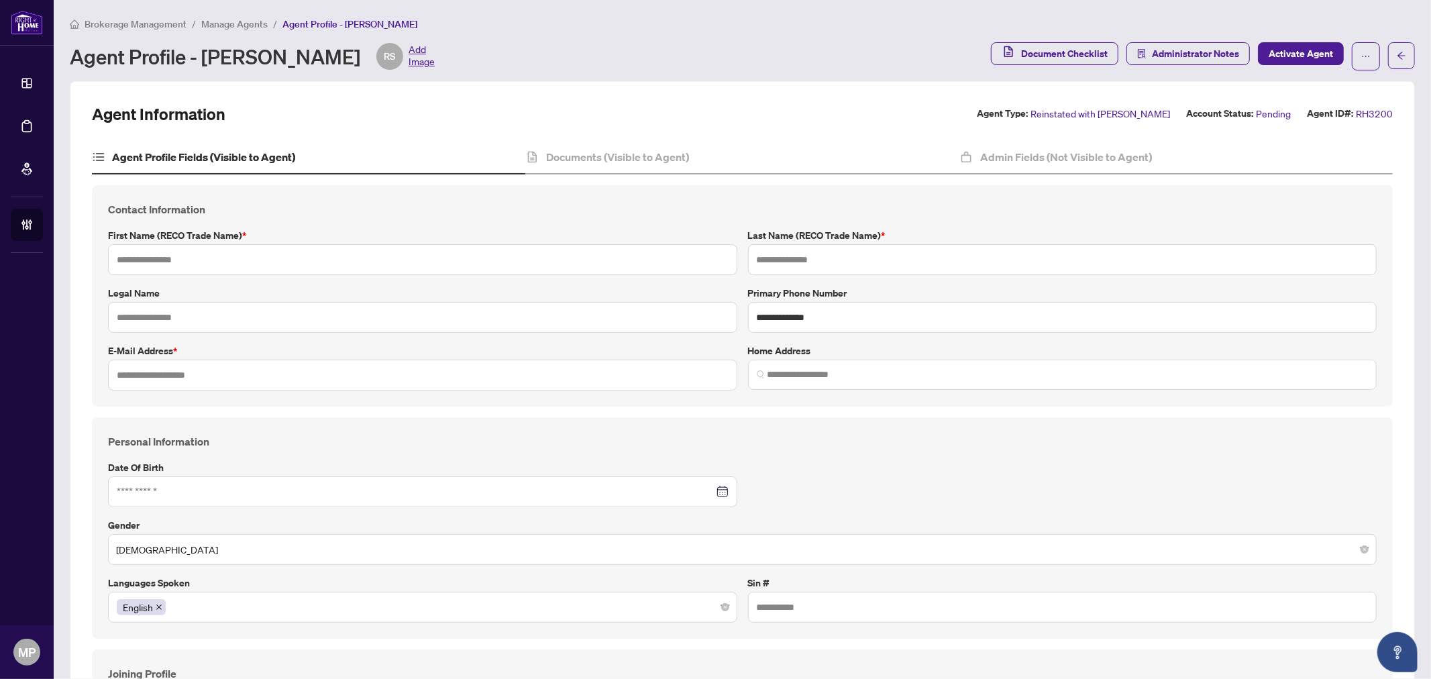
type input "*********"
type input "*******"
type input "**********"
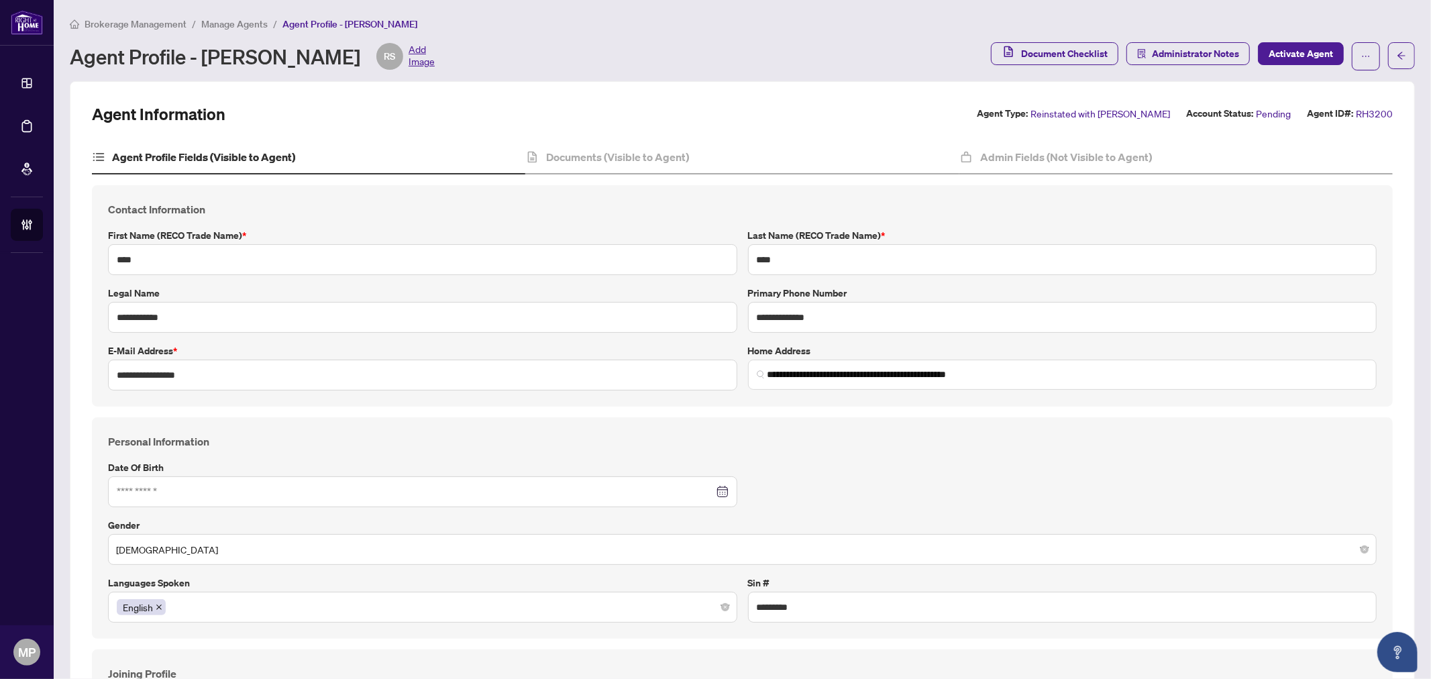
type input "****"
type input "**********"
click at [1023, 163] on h4 "Admin Fields (Not Visible to Agent)" at bounding box center [1066, 157] width 172 height 16
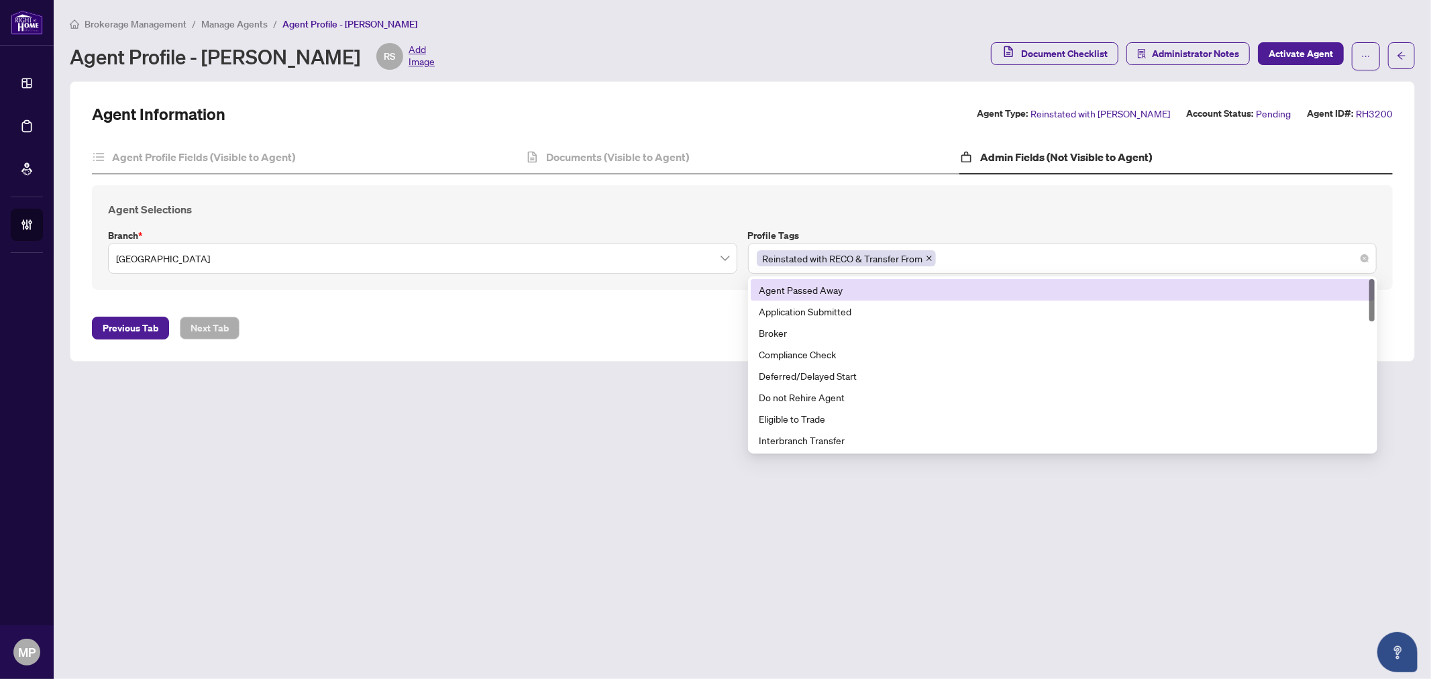
click at [980, 255] on div "Reinstated with RECO & Transfer From" at bounding box center [1063, 258] width 612 height 24
click at [964, 203] on h4 "Agent Selections" at bounding box center [742, 209] width 1269 height 16
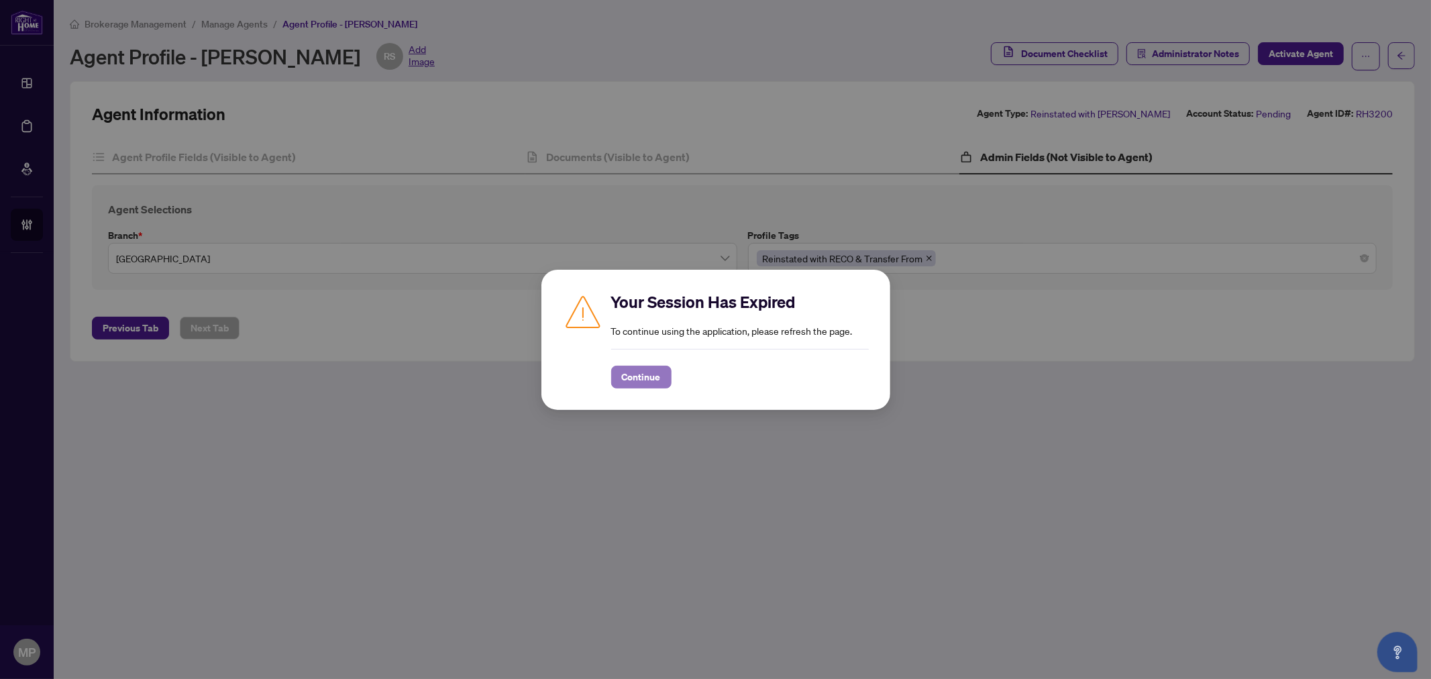
click at [649, 382] on span "Continue" at bounding box center [641, 376] width 39 height 21
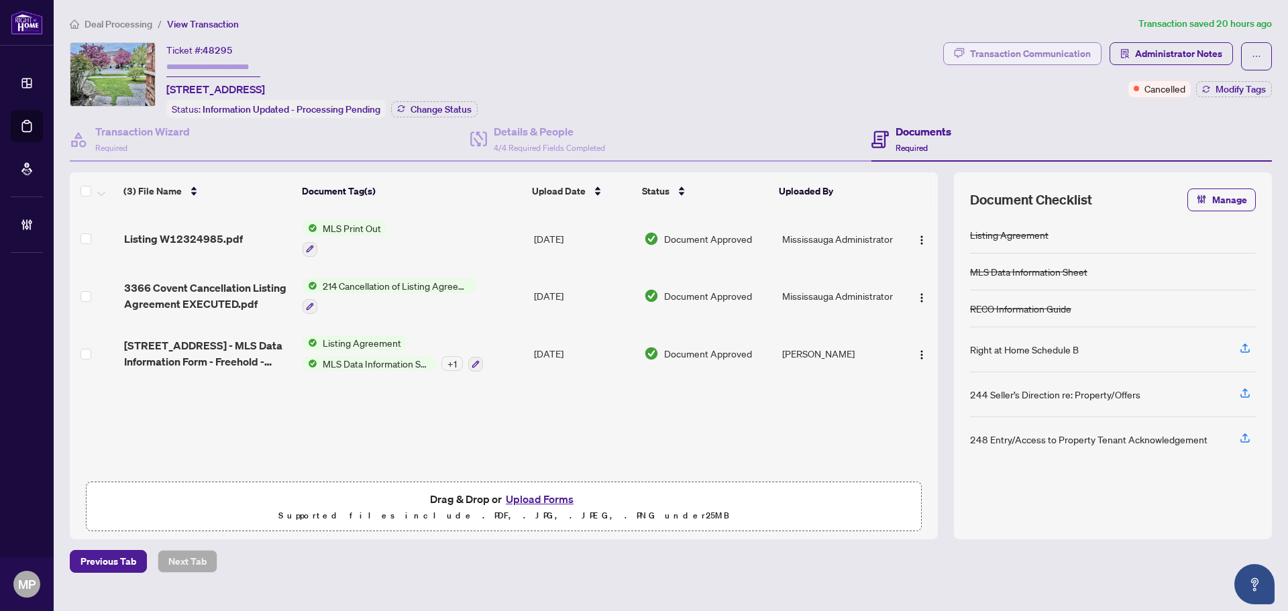
click at [1059, 49] on div "Transaction Communication" at bounding box center [1030, 53] width 121 height 21
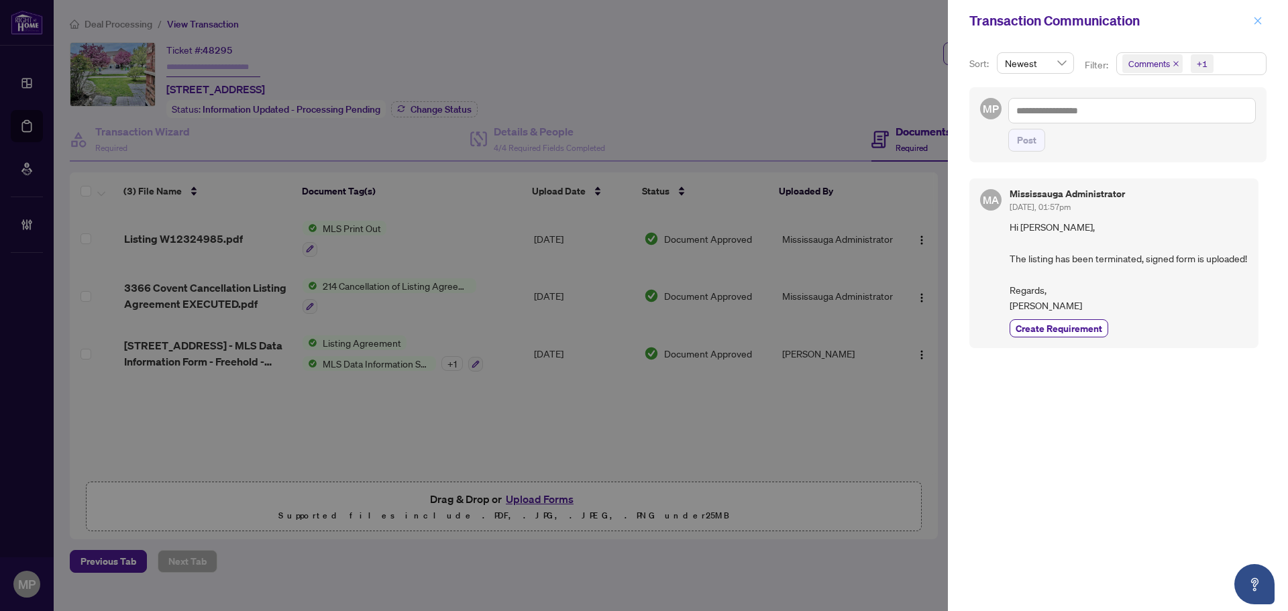
click at [1255, 25] on icon "close" at bounding box center [1257, 20] width 9 height 9
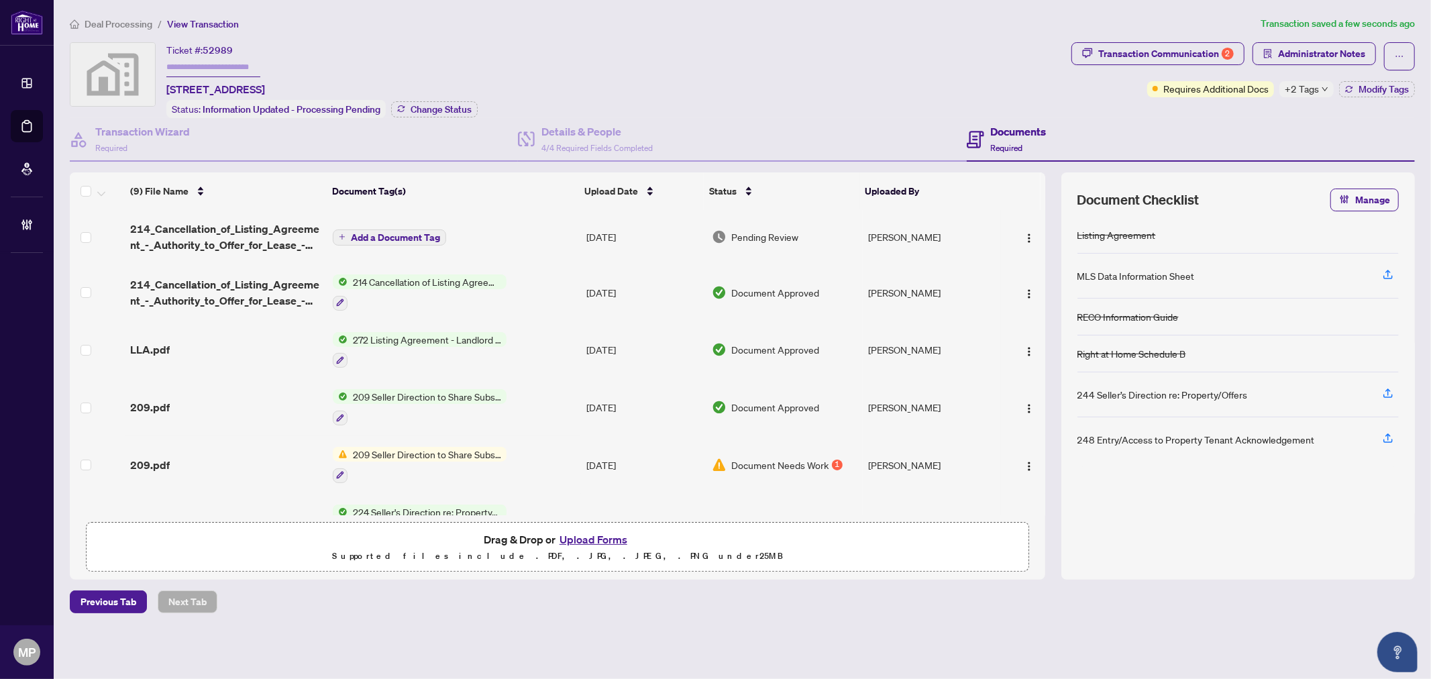
click at [376, 237] on span "Add a Document Tag" at bounding box center [395, 237] width 89 height 9
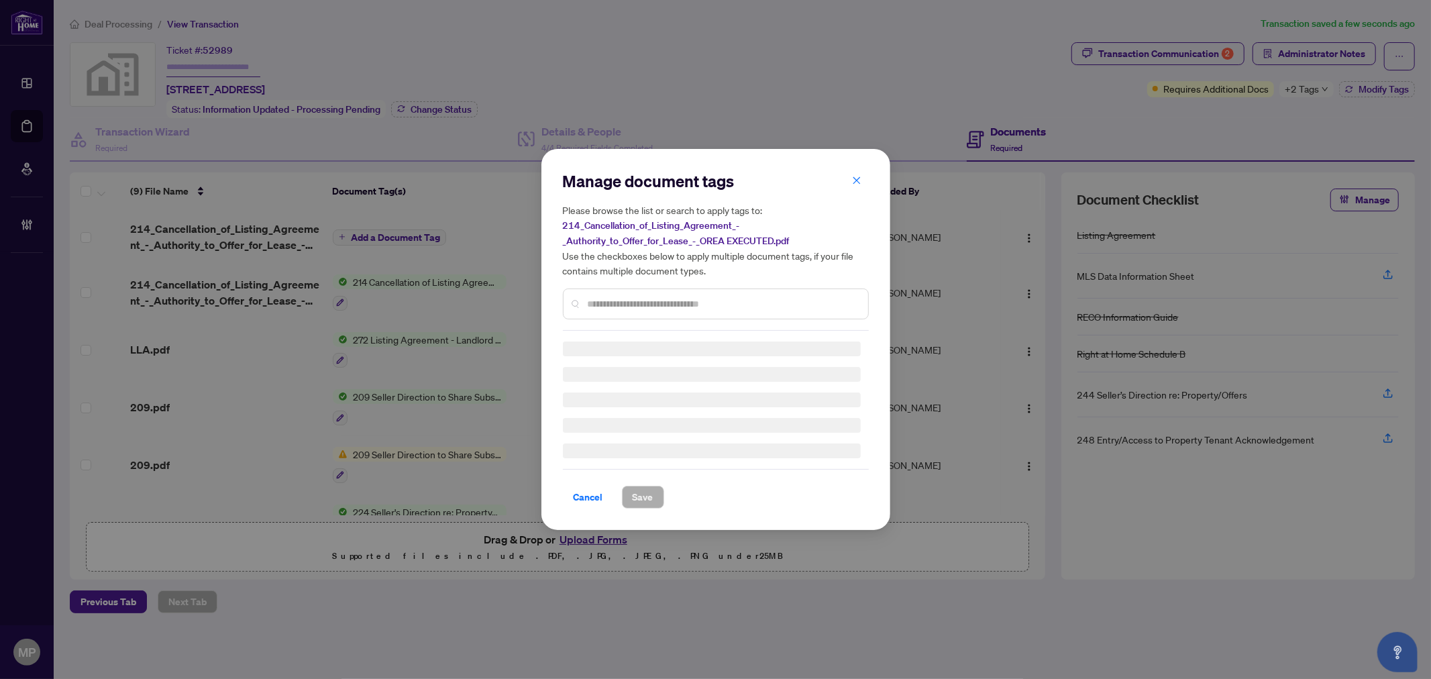
click at [688, 301] on input "text" at bounding box center [723, 304] width 270 height 15
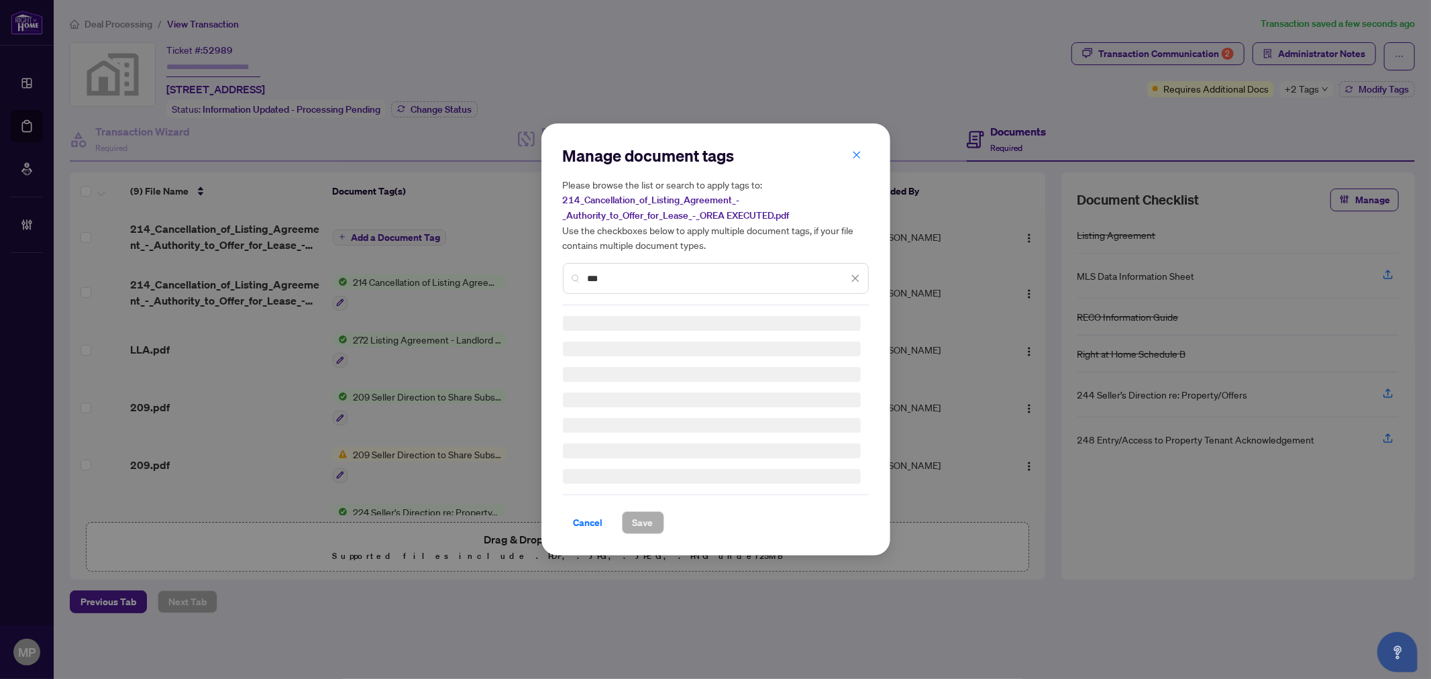
type input "***"
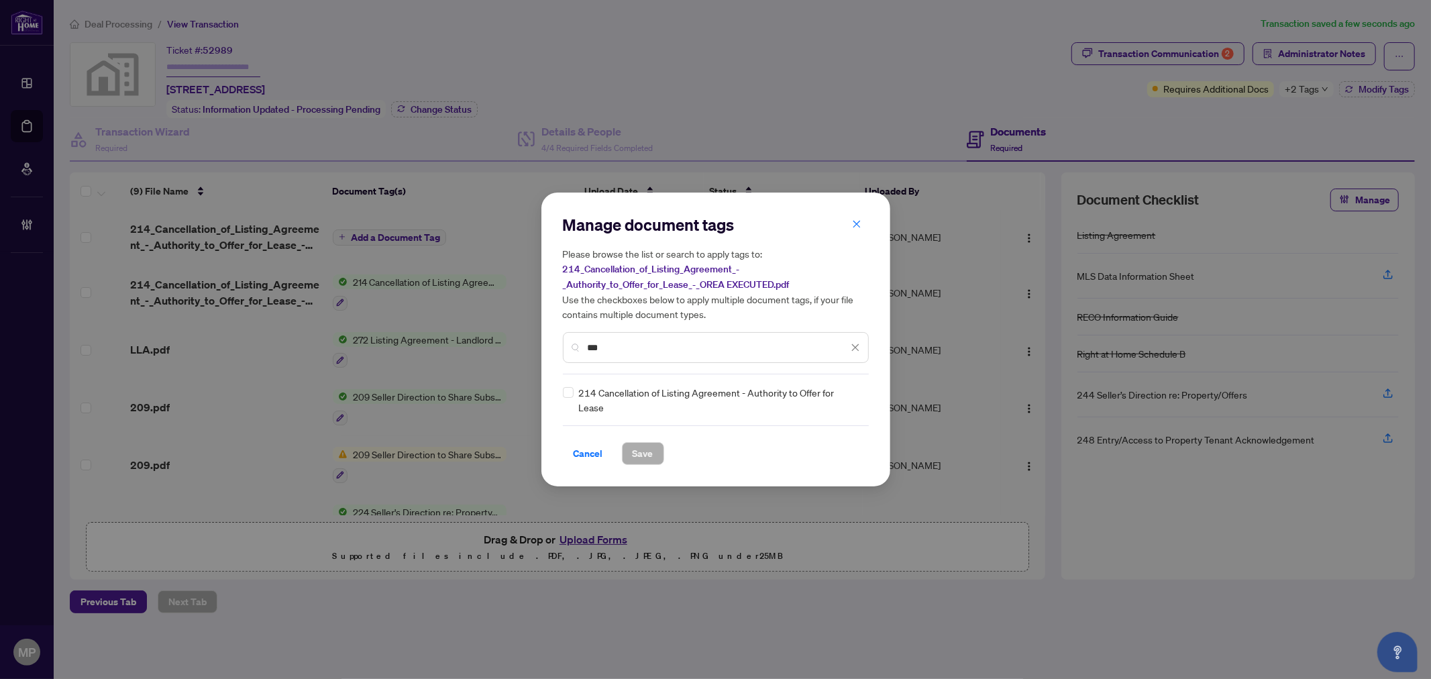
click at [586, 398] on div "214 Cancellation of Listing Agreement - Authority to Offer for Lease" at bounding box center [712, 400] width 298 height 30
click at [852, 400] on icon at bounding box center [856, 399] width 8 height 5
click at [795, 465] on div "Approved" at bounding box center [806, 465] width 86 height 15
click at [642, 453] on span "Save" at bounding box center [643, 453] width 21 height 21
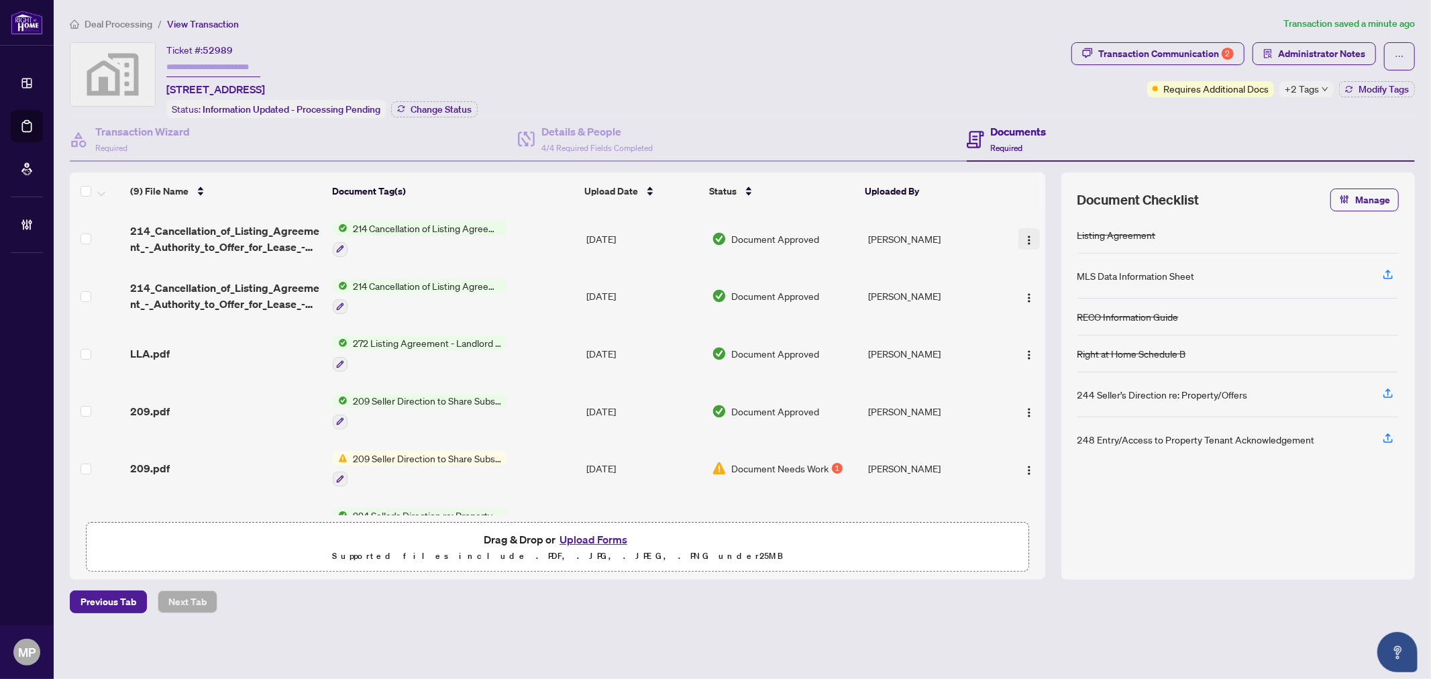
click at [1024, 235] on img "button" at bounding box center [1029, 240] width 11 height 11
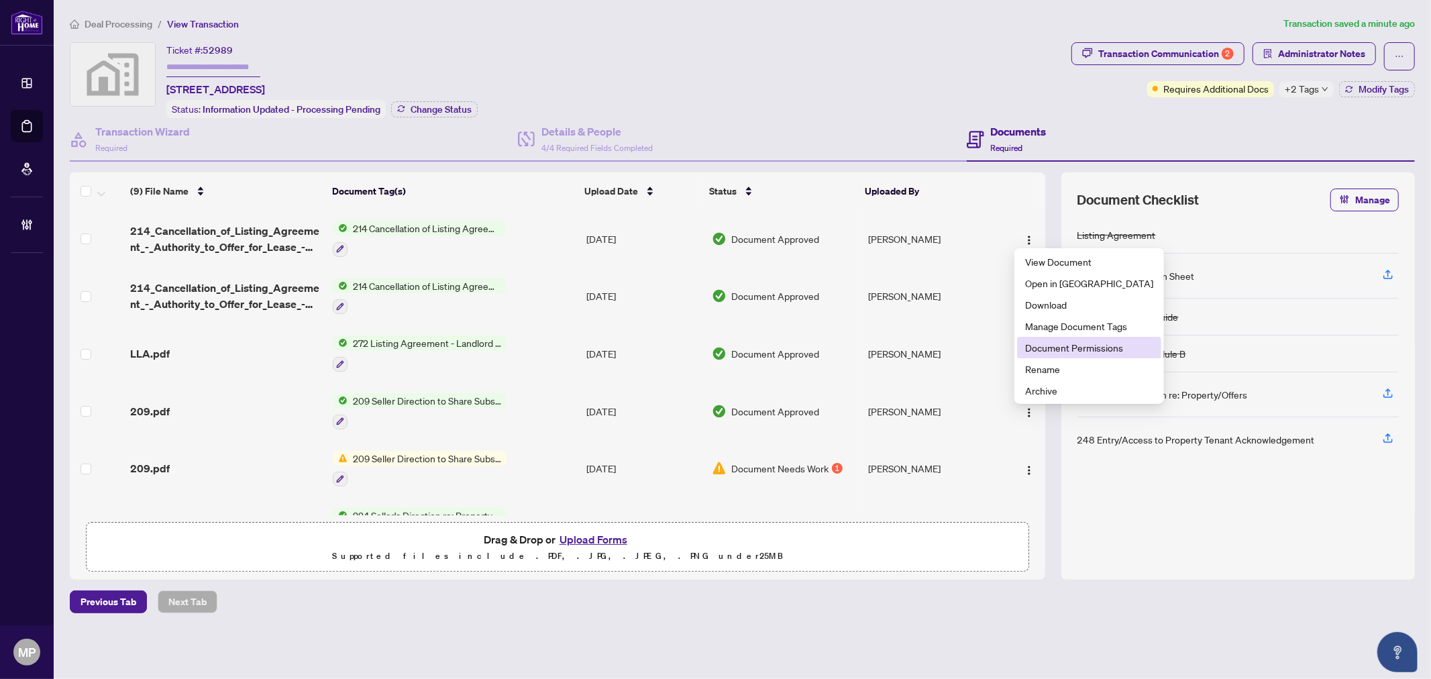
click at [1089, 354] on span "Document Permissions" at bounding box center [1089, 347] width 128 height 15
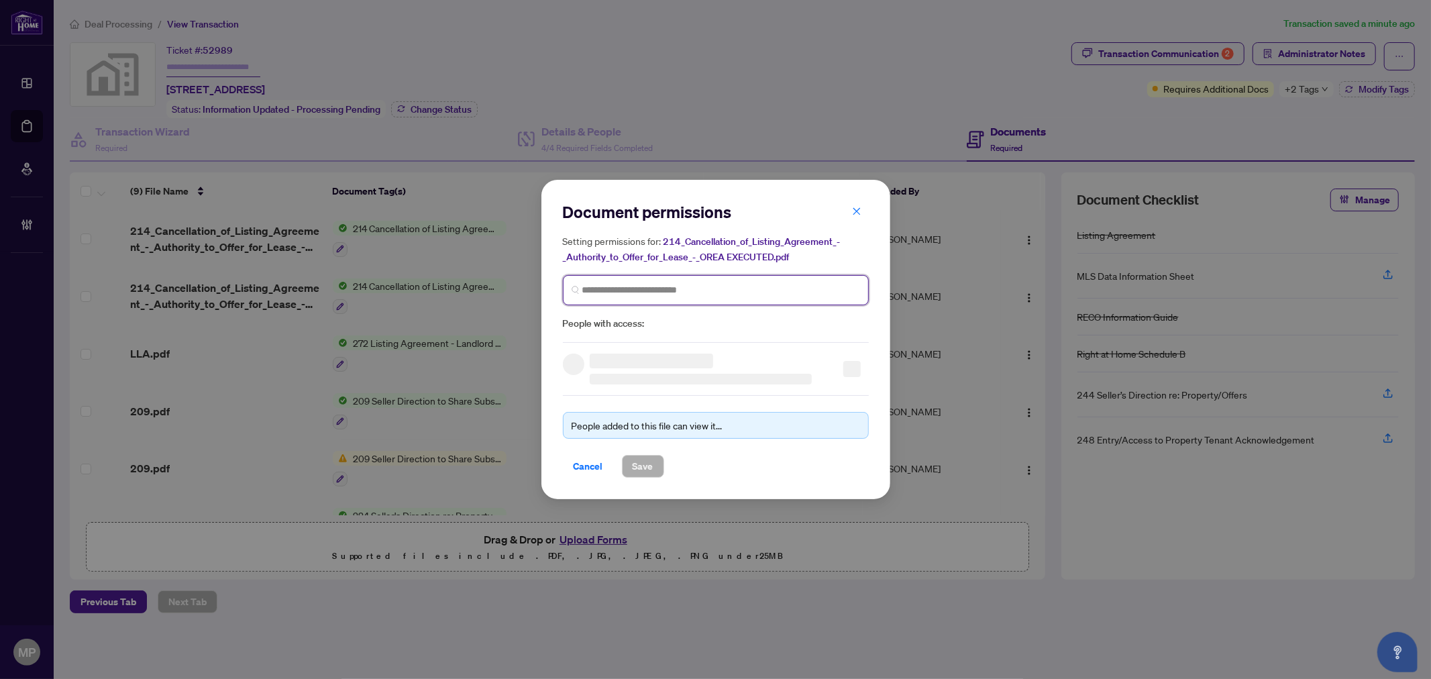
click at [714, 290] on input "search" at bounding box center [721, 290] width 278 height 14
type input "*****"
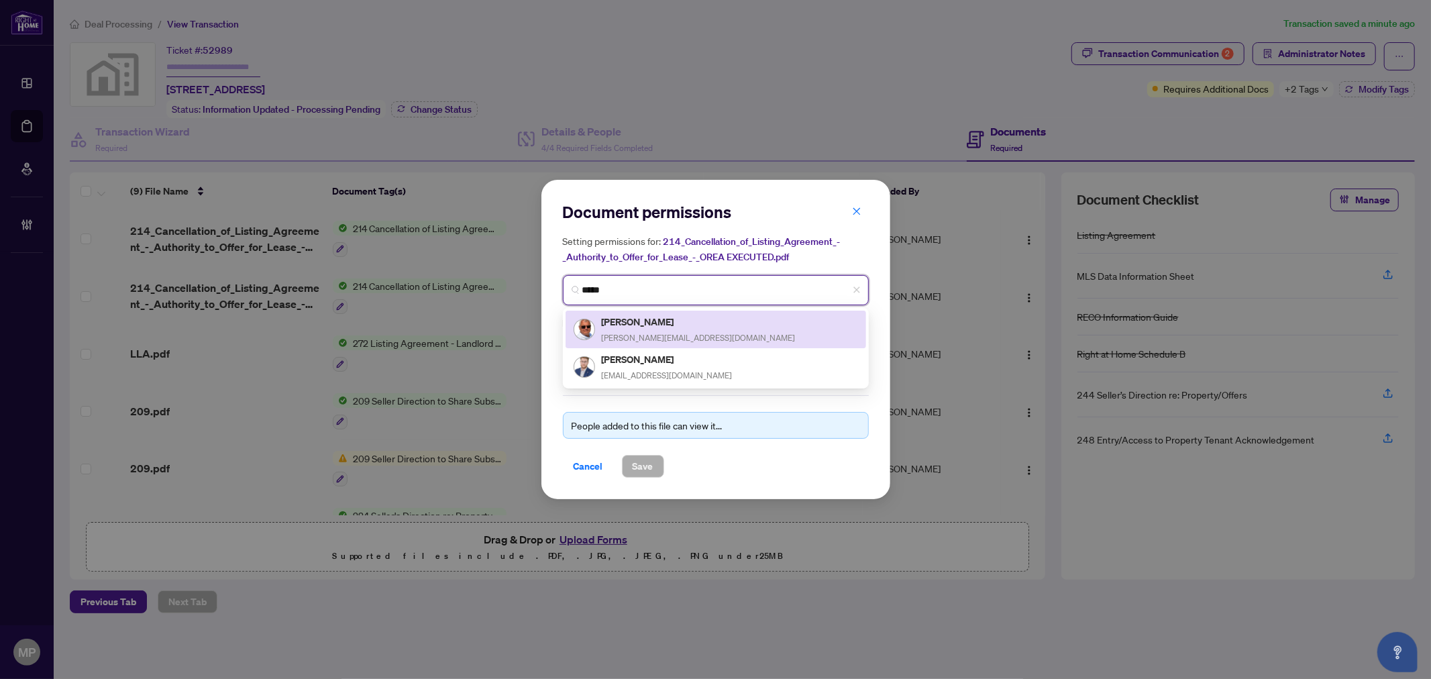
click at [663, 325] on h5 "Alex Stakic" at bounding box center [699, 321] width 194 height 15
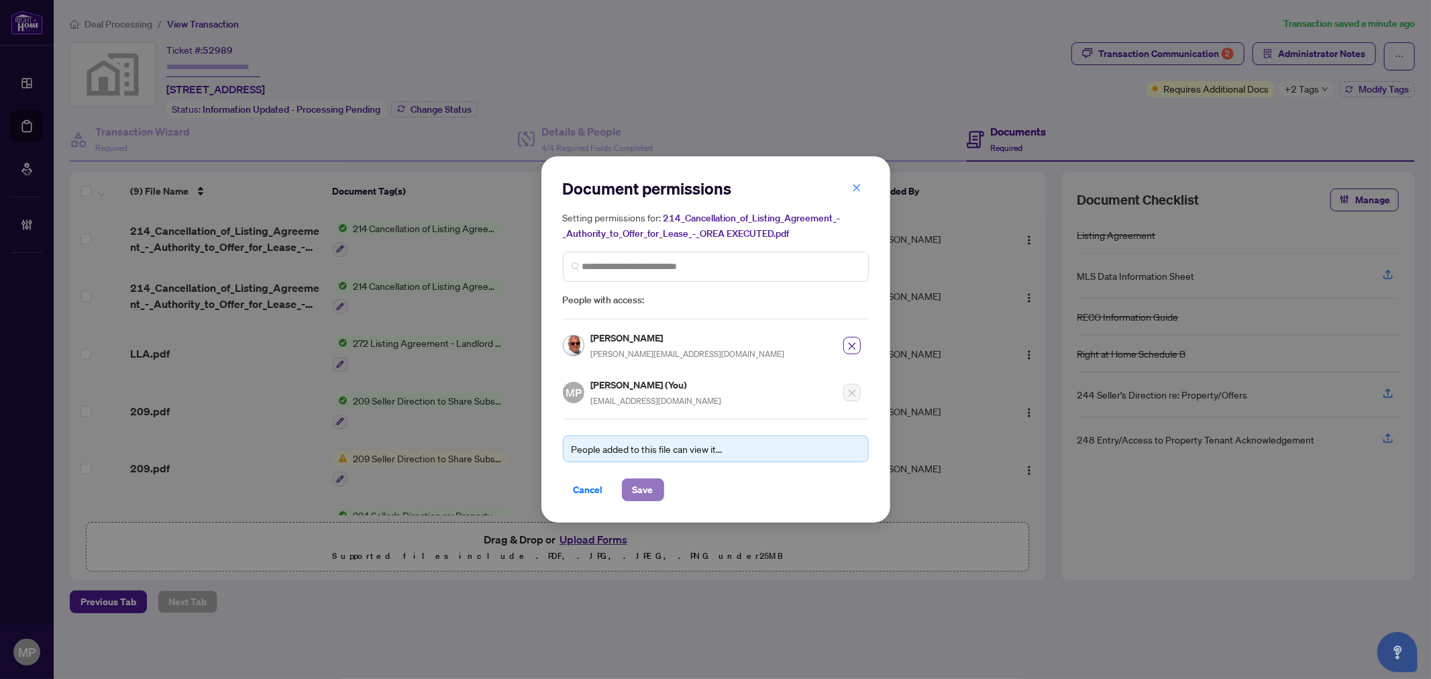
click at [651, 492] on span "Save" at bounding box center [643, 489] width 21 height 21
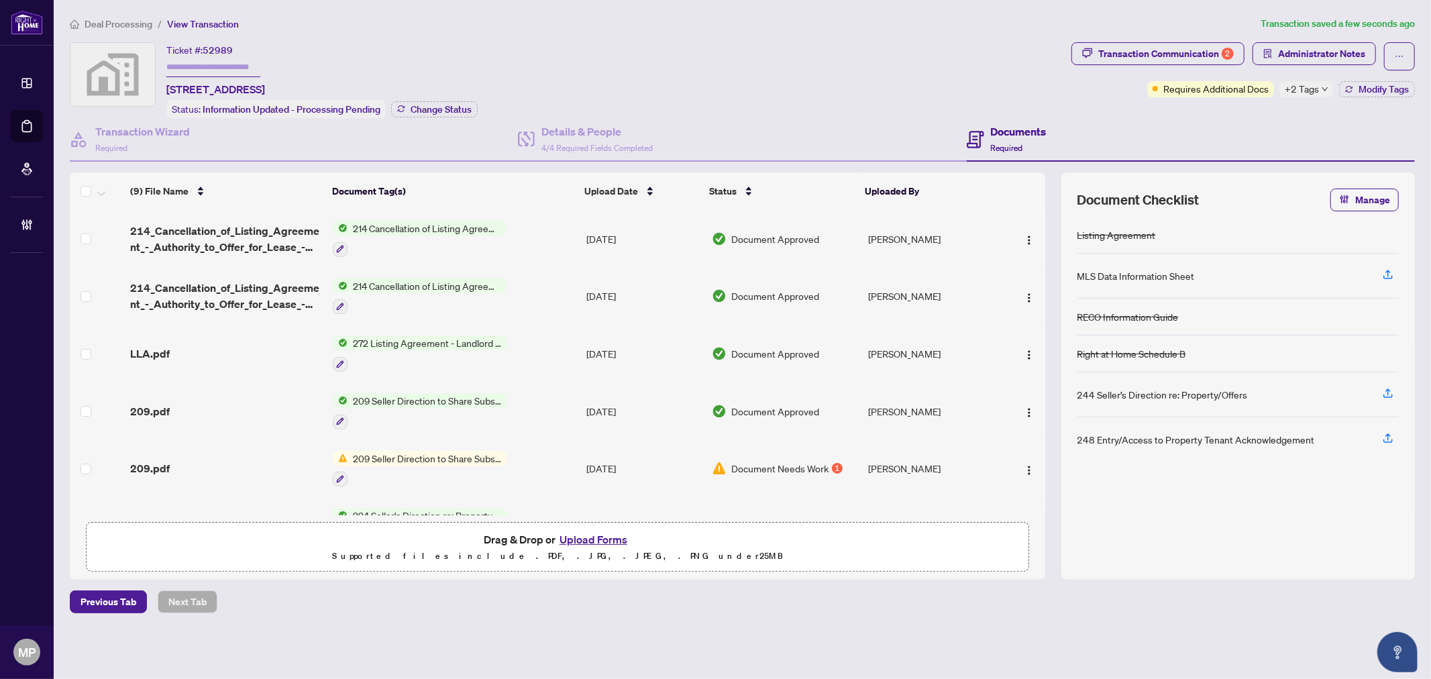
click at [1322, 86] on icon "down" at bounding box center [1325, 89] width 7 height 7
drag, startPoint x: 1175, startPoint y: 130, endPoint x: 1360, endPoint y: 78, distance: 191.6
click at [1183, 130] on div "Documents Required" at bounding box center [1191, 140] width 448 height 44
click at [1387, 90] on span "Modify Tags" at bounding box center [1383, 89] width 50 height 9
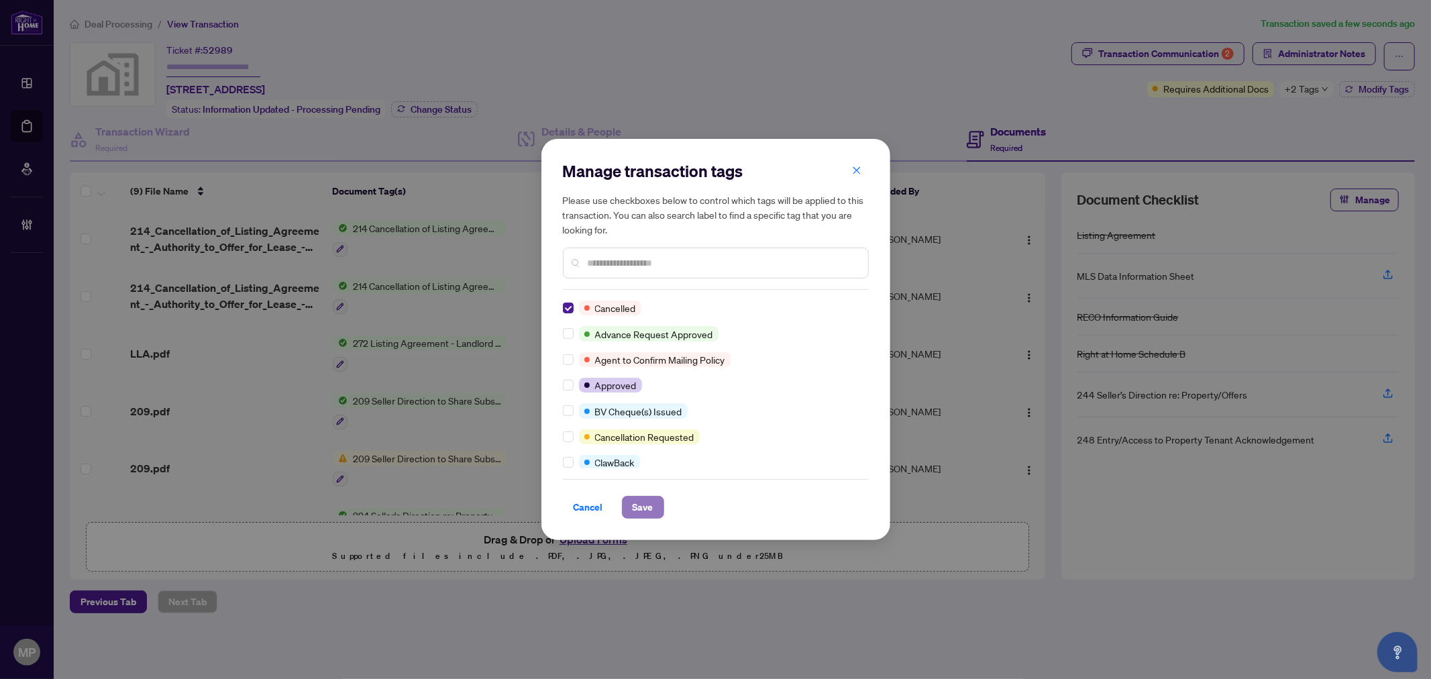
click at [660, 506] on button "Save" at bounding box center [643, 507] width 42 height 23
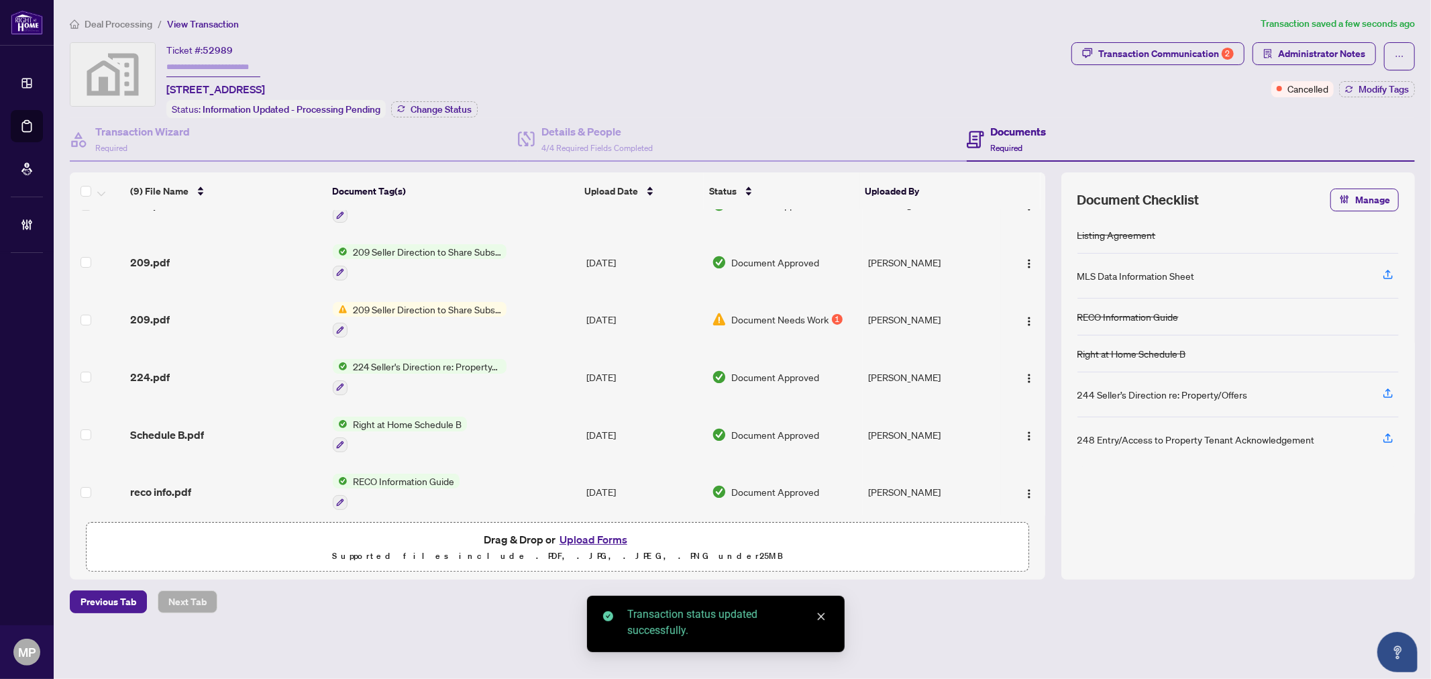
scroll to position [132, 0]
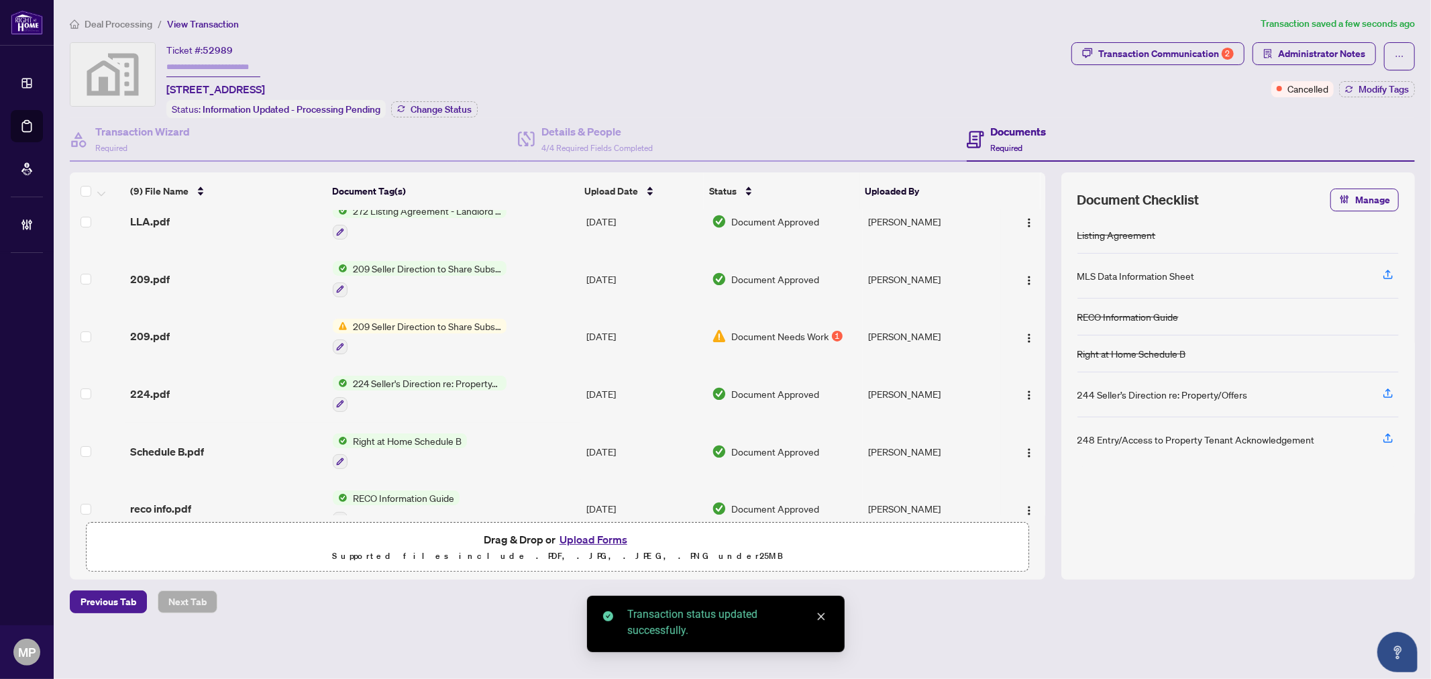
click at [433, 325] on span "209 Seller Direction to Share Substance of Offers" at bounding box center [426, 326] width 159 height 15
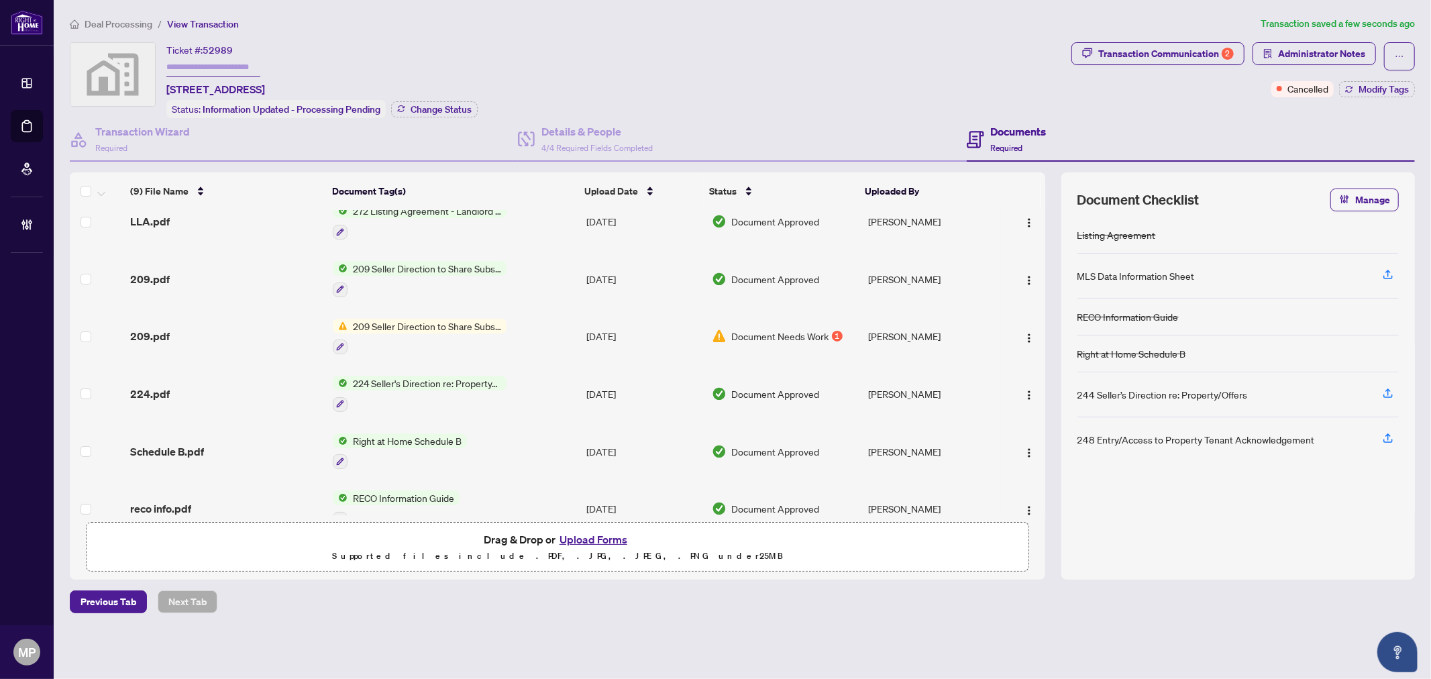
click at [229, 328] on div "209.pdf" at bounding box center [226, 336] width 192 height 16
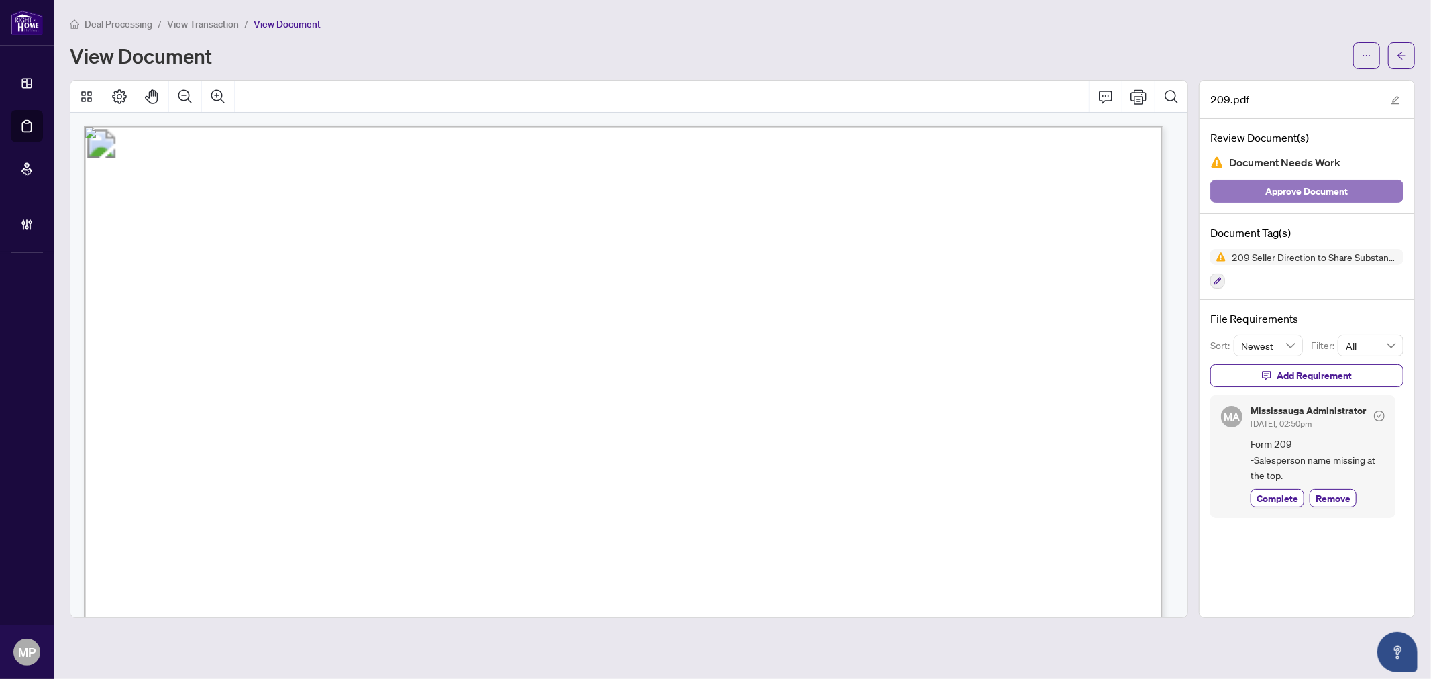
click at [1307, 186] on span "Approve Document" at bounding box center [1307, 190] width 83 height 21
click at [1397, 51] on icon "arrow-left" at bounding box center [1401, 55] width 9 height 9
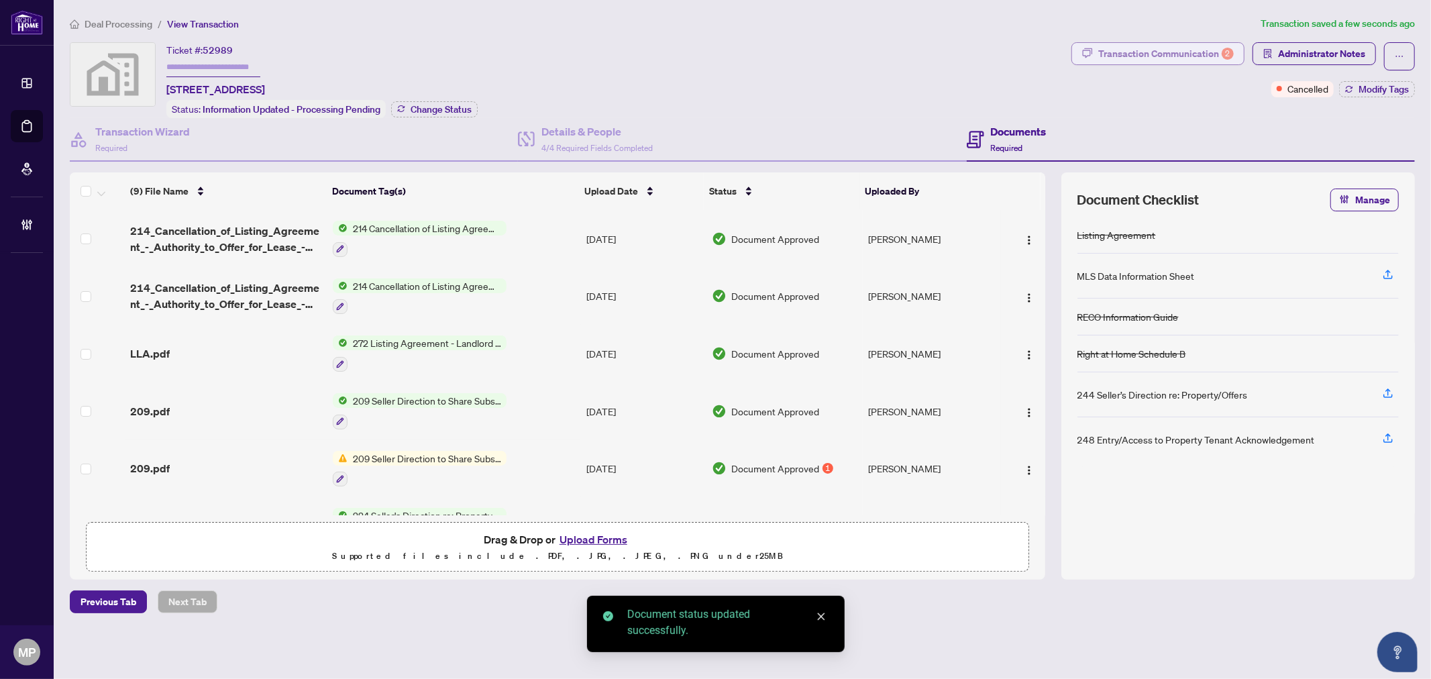
click at [1194, 56] on div "Transaction Communication 2" at bounding box center [1166, 53] width 136 height 21
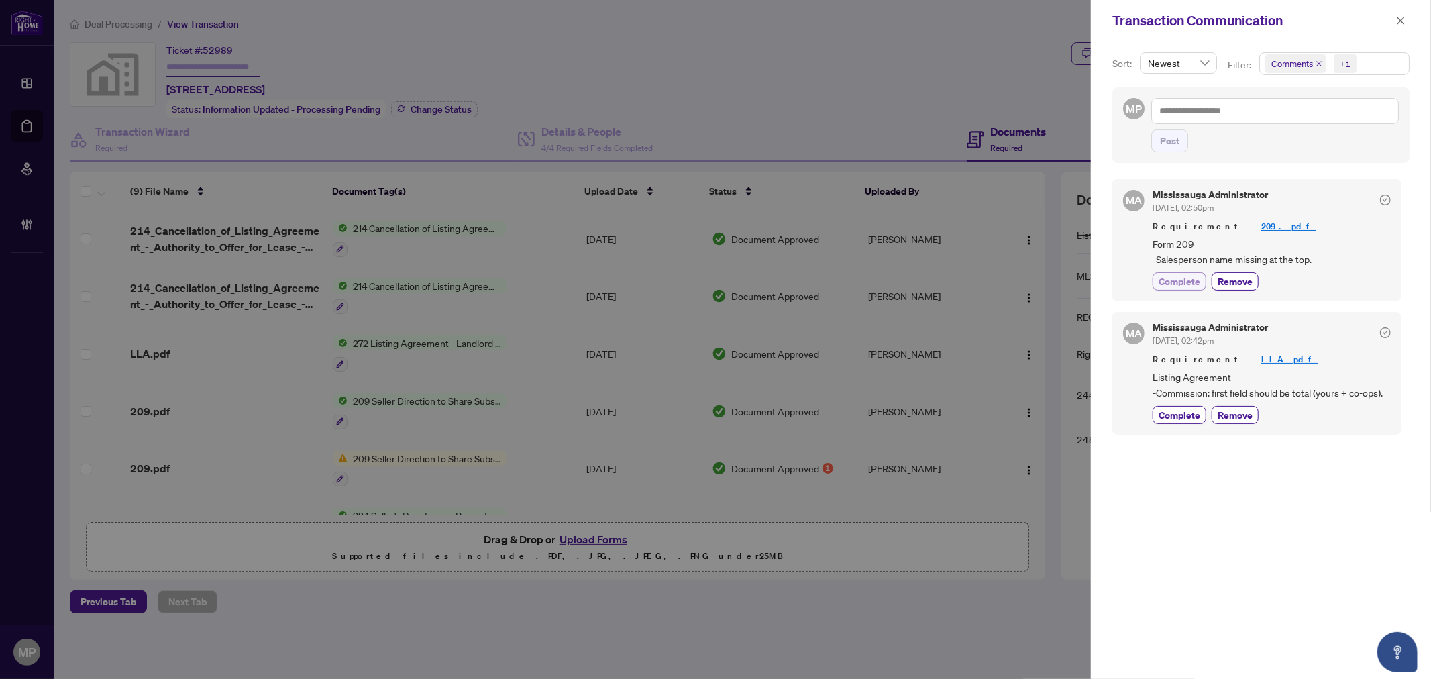
click at [1185, 283] on span "Complete" at bounding box center [1180, 281] width 42 height 14
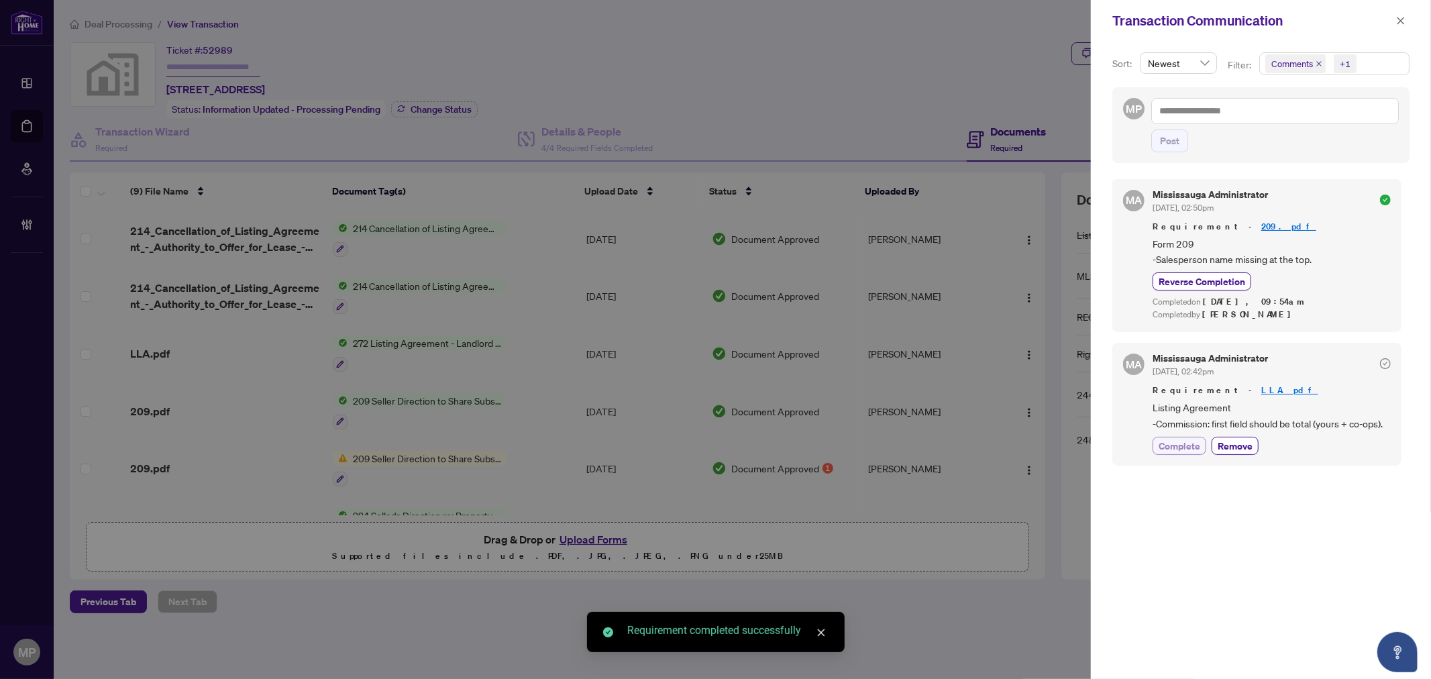
click at [1167, 412] on span "Listing Agreement -Commission: first field should be total (yours + co-ops)." at bounding box center [1271, 416] width 238 height 32
click at [1175, 431] on div "Mississauga Administrator Sep/24/2025, 02:42pm Requirement - LLA.pdf Listing Ag…" at bounding box center [1271, 404] width 238 height 101
click at [1169, 443] on span "Complete" at bounding box center [1180, 446] width 42 height 14
click at [1399, 18] on icon "close" at bounding box center [1400, 20] width 7 height 7
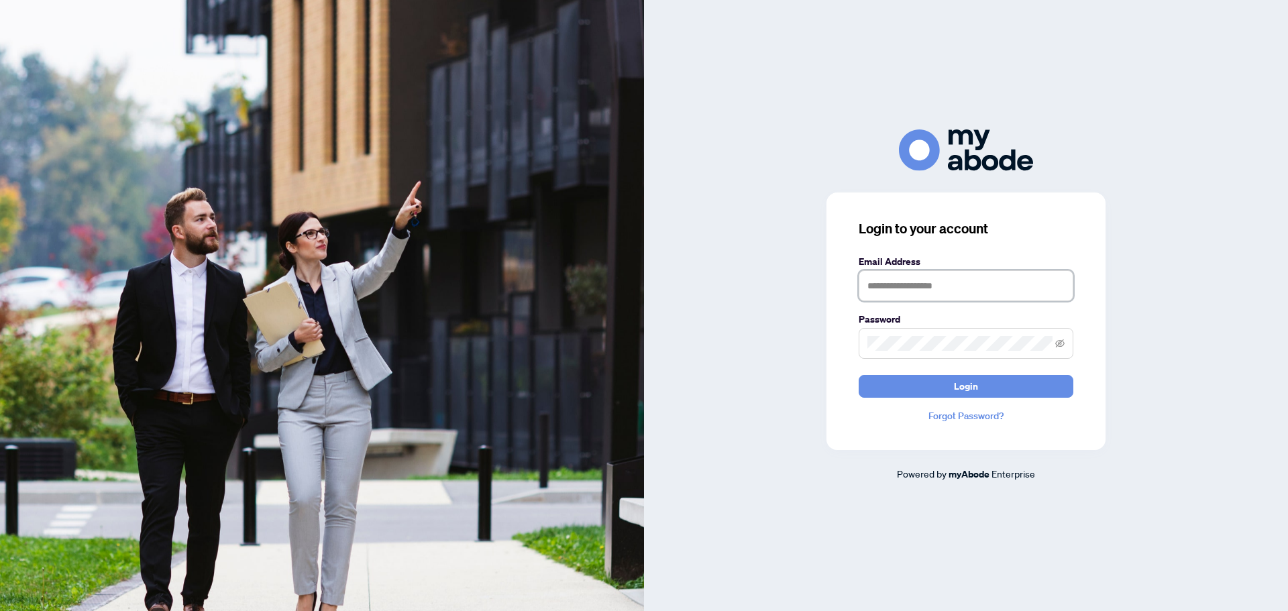
type input "**********"
click at [967, 374] on form "**********" at bounding box center [966, 326] width 215 height 144
click at [969, 384] on span "Login" at bounding box center [966, 386] width 24 height 21
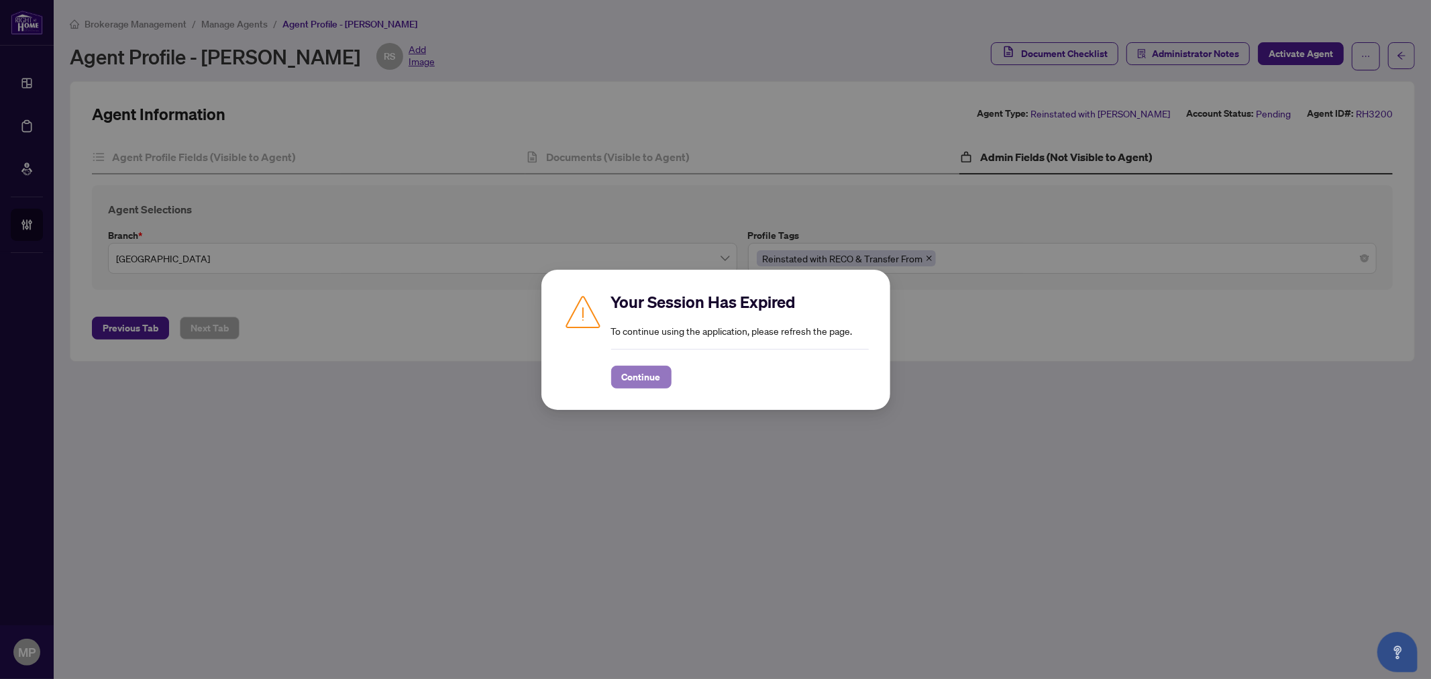
click at [658, 376] on span "Continue" at bounding box center [641, 376] width 39 height 21
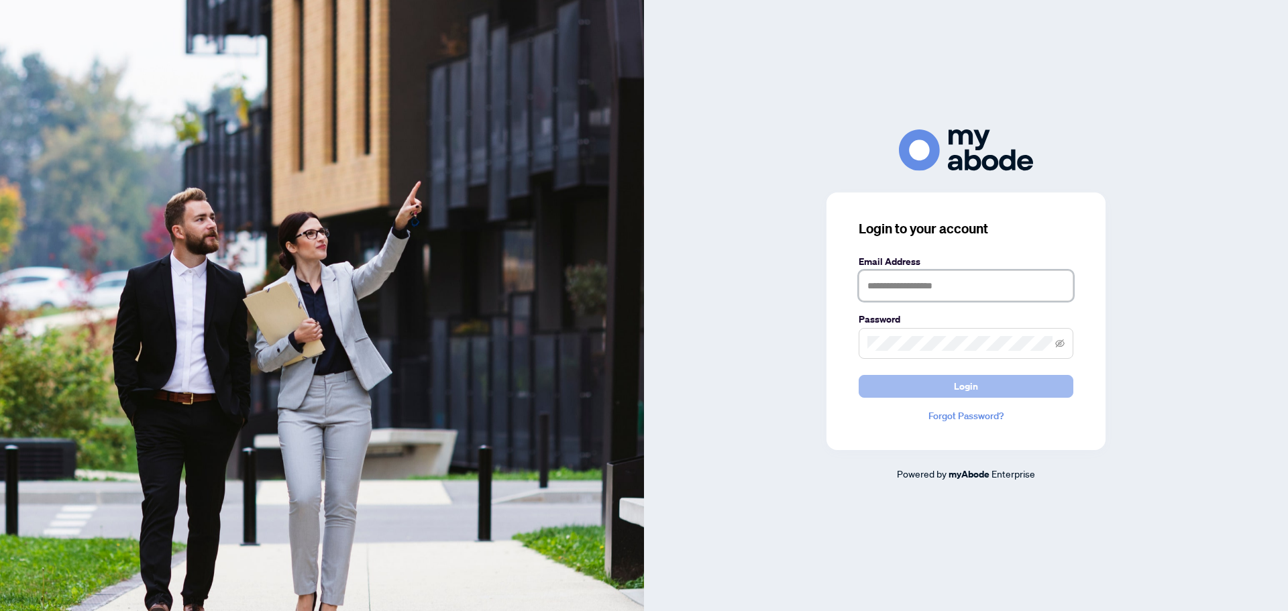
type input "**********"
click at [1030, 393] on button "Login" at bounding box center [966, 386] width 215 height 23
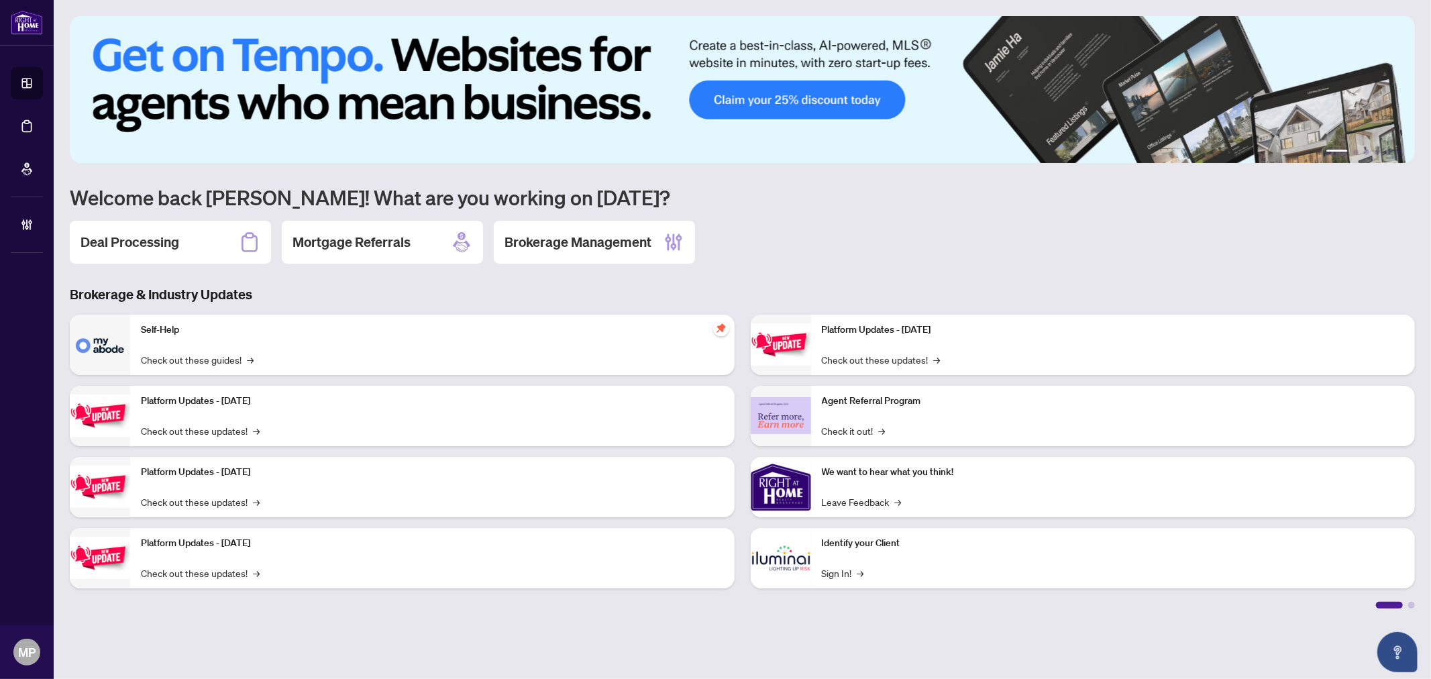
click at [642, 225] on div "Brokerage Management" at bounding box center [594, 242] width 201 height 43
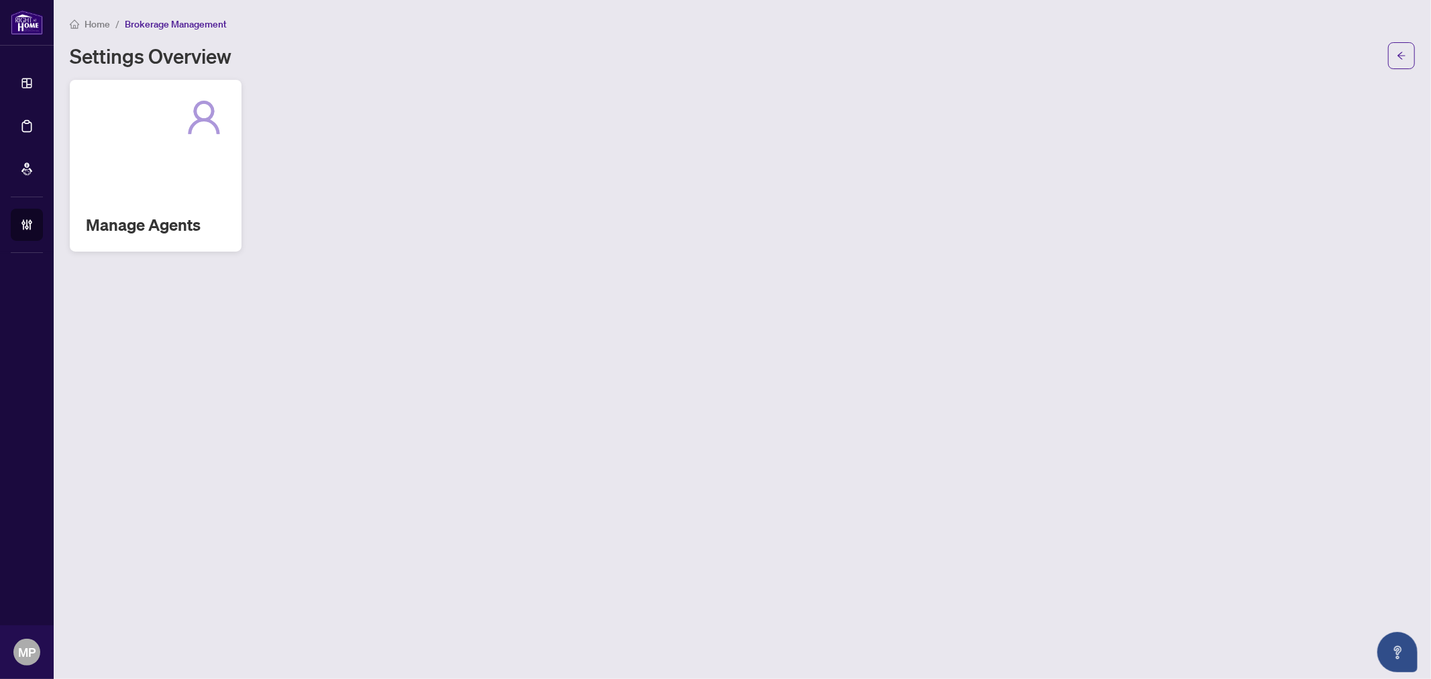
click at [152, 214] on h2 "Manage Agents" at bounding box center [156, 224] width 140 height 21
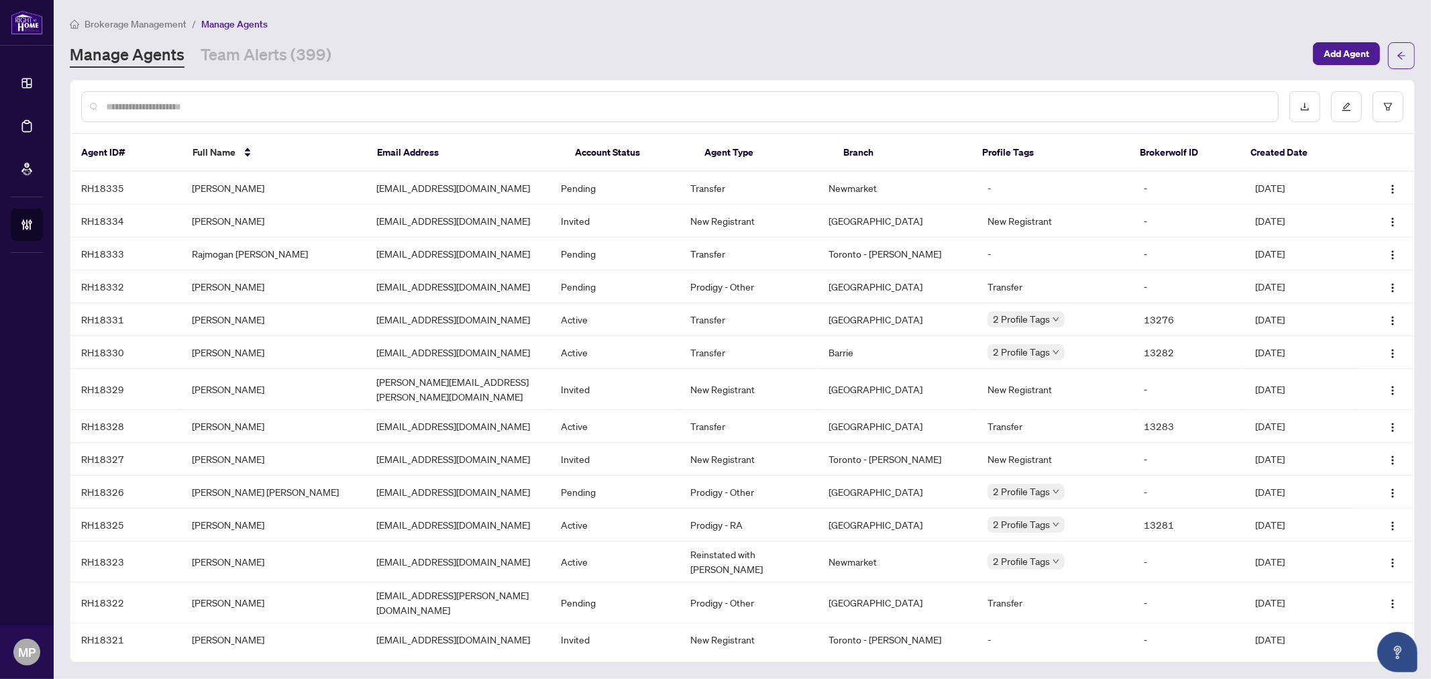
click at [612, 107] on input "text" at bounding box center [686, 106] width 1161 height 15
type input "**********"
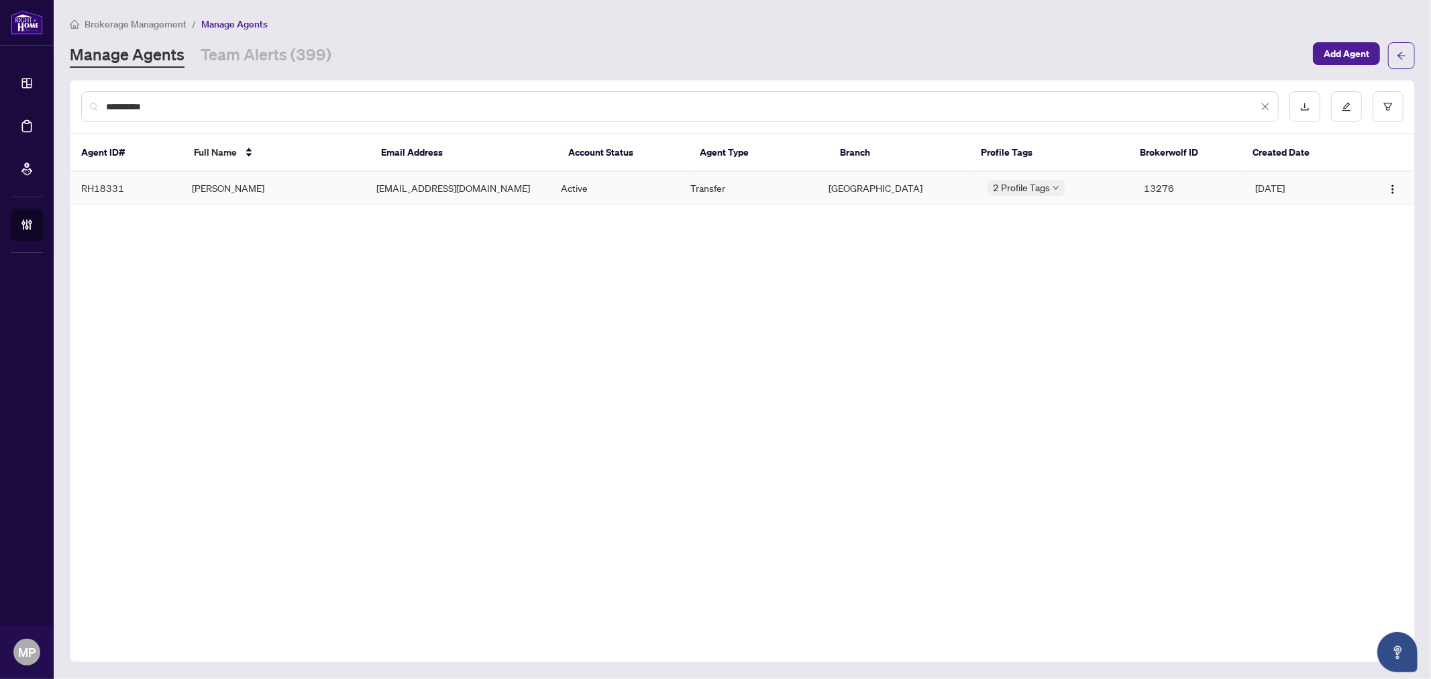
click at [506, 181] on td "[EMAIL_ADDRESS][DOMAIN_NAME]" at bounding box center [458, 188] width 184 height 33
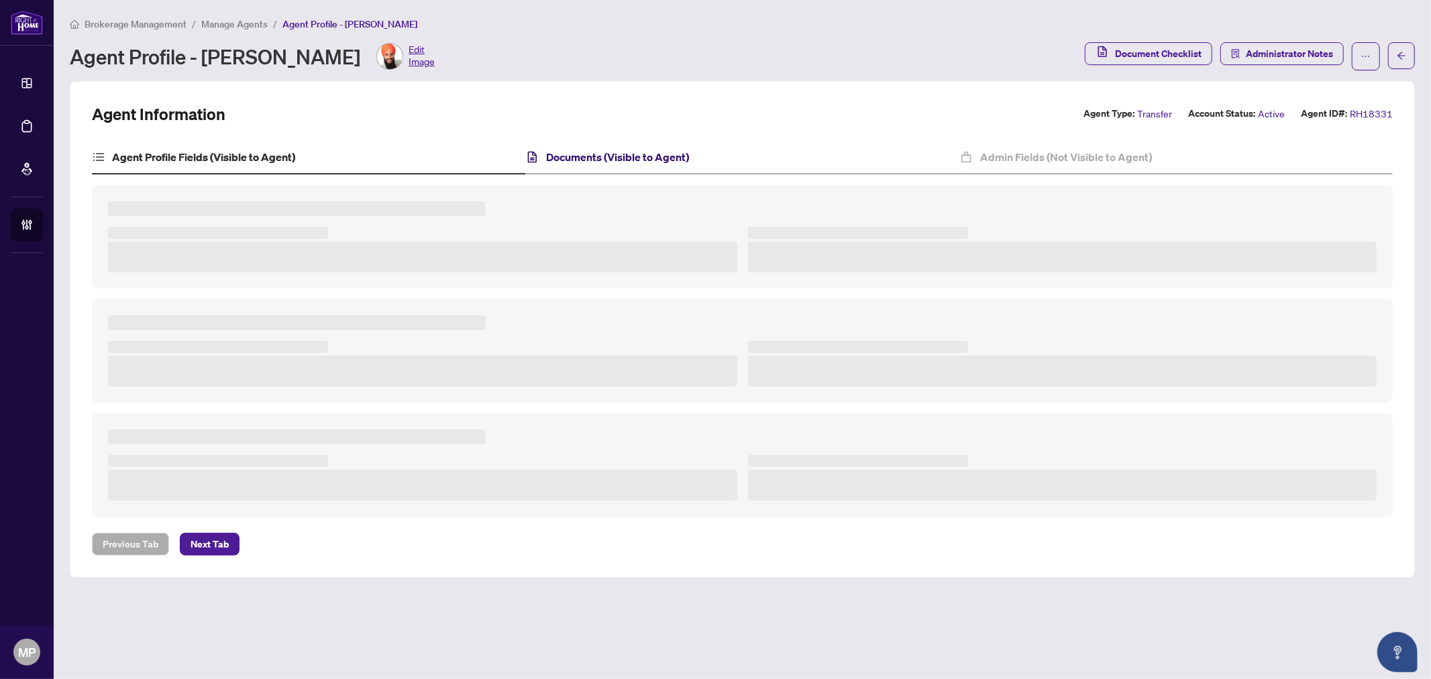
click at [636, 154] on h4 "Documents (Visible to Agent)" at bounding box center [618, 157] width 143 height 16
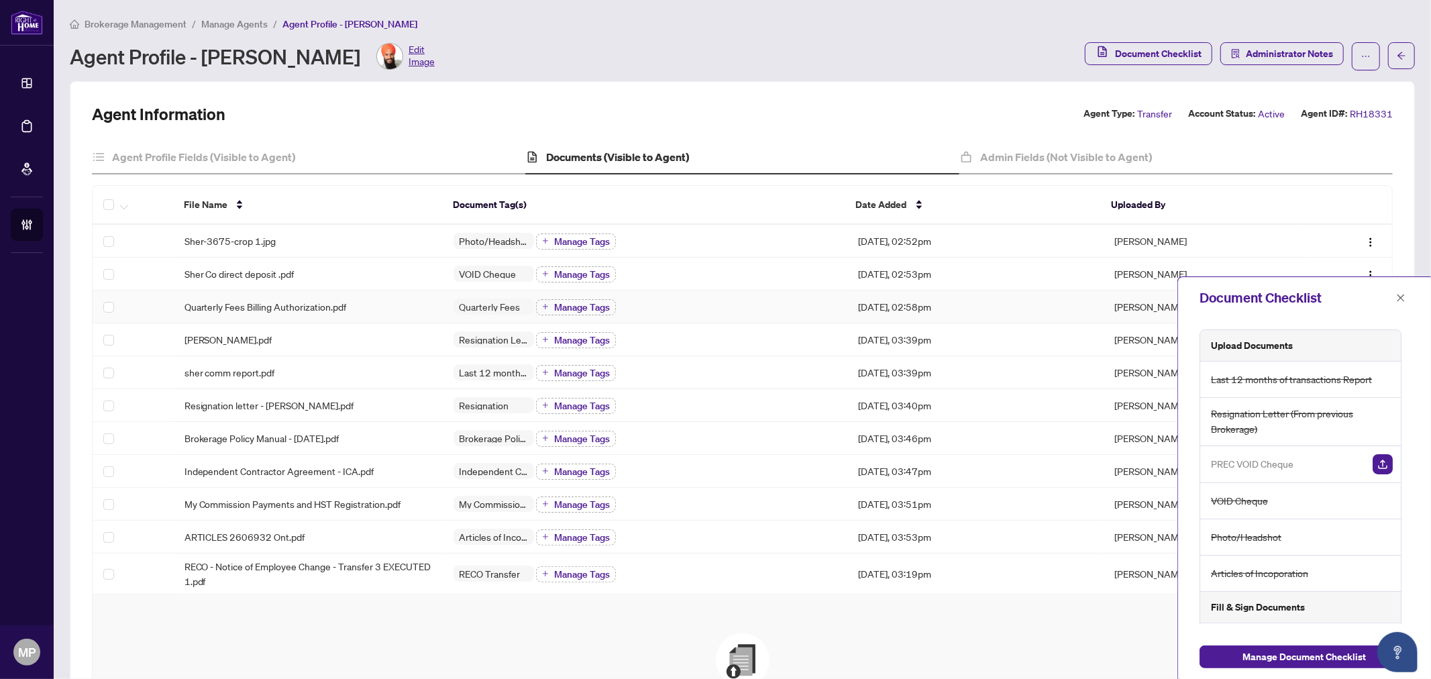
click at [324, 305] on span "Quarterly Fees Billing Authorization.pdf" at bounding box center [265, 306] width 162 height 15
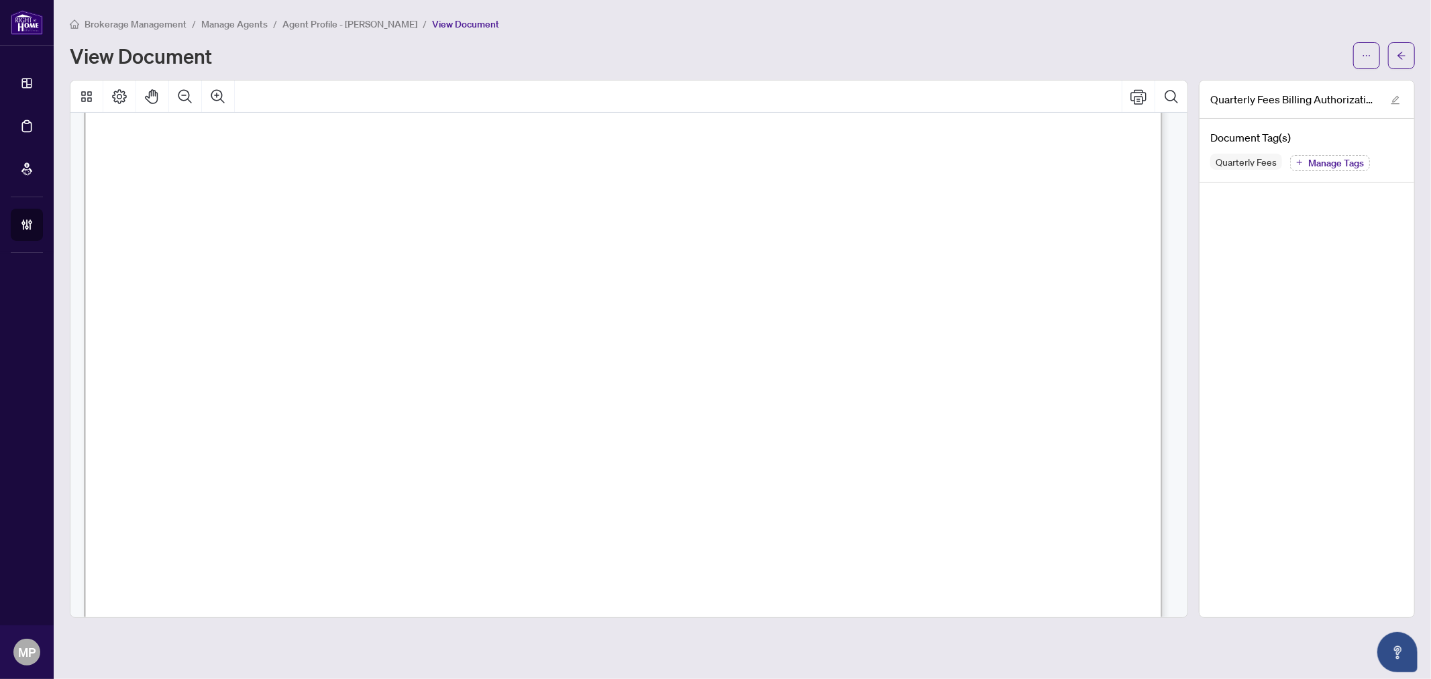
scroll to position [247, 0]
click at [1369, 58] on icon "ellipsis" at bounding box center [1366, 55] width 9 height 9
click at [1417, 55] on main "Brokerage Management / Manage Agents / Agent Profile - [PERSON_NAME] / View Doc…" at bounding box center [742, 339] width 1377 height 679
click at [1409, 55] on button "button" at bounding box center [1401, 55] width 27 height 27
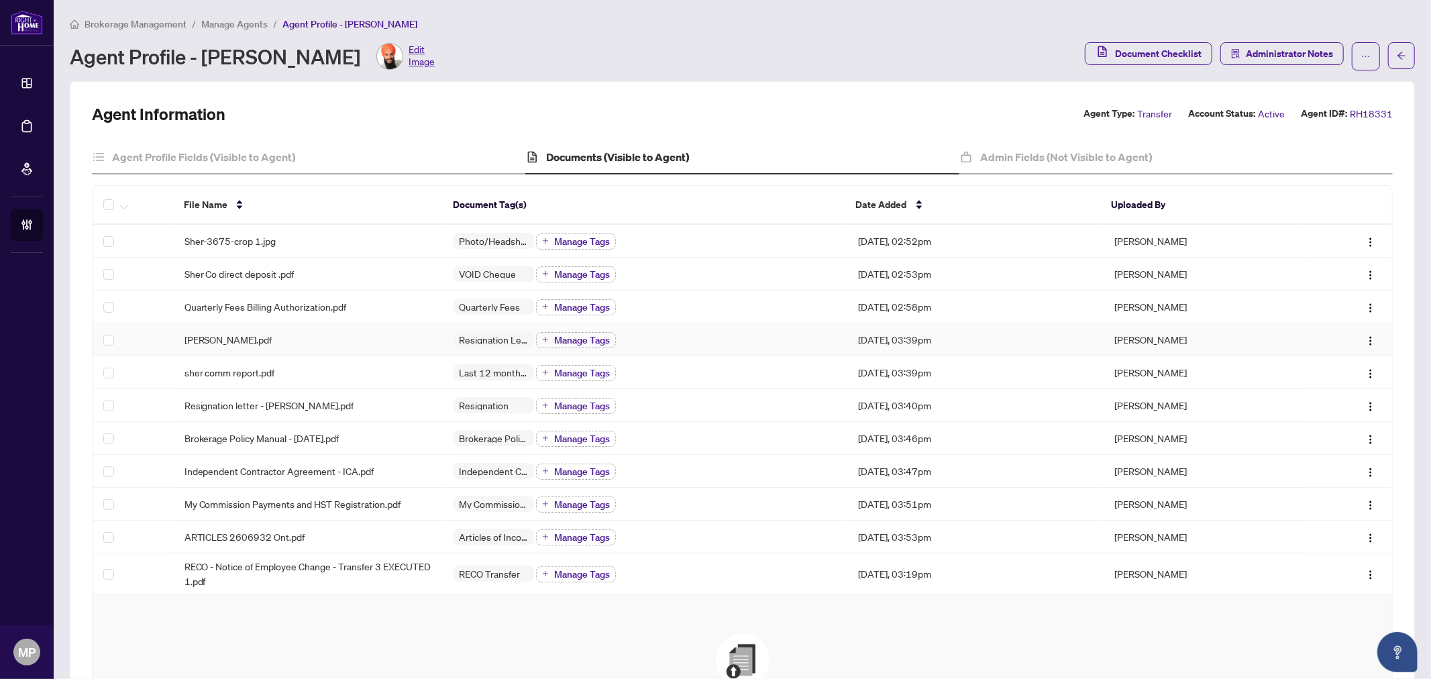
click at [1265, 332] on td "[PERSON_NAME]" at bounding box center [1205, 339] width 202 height 33
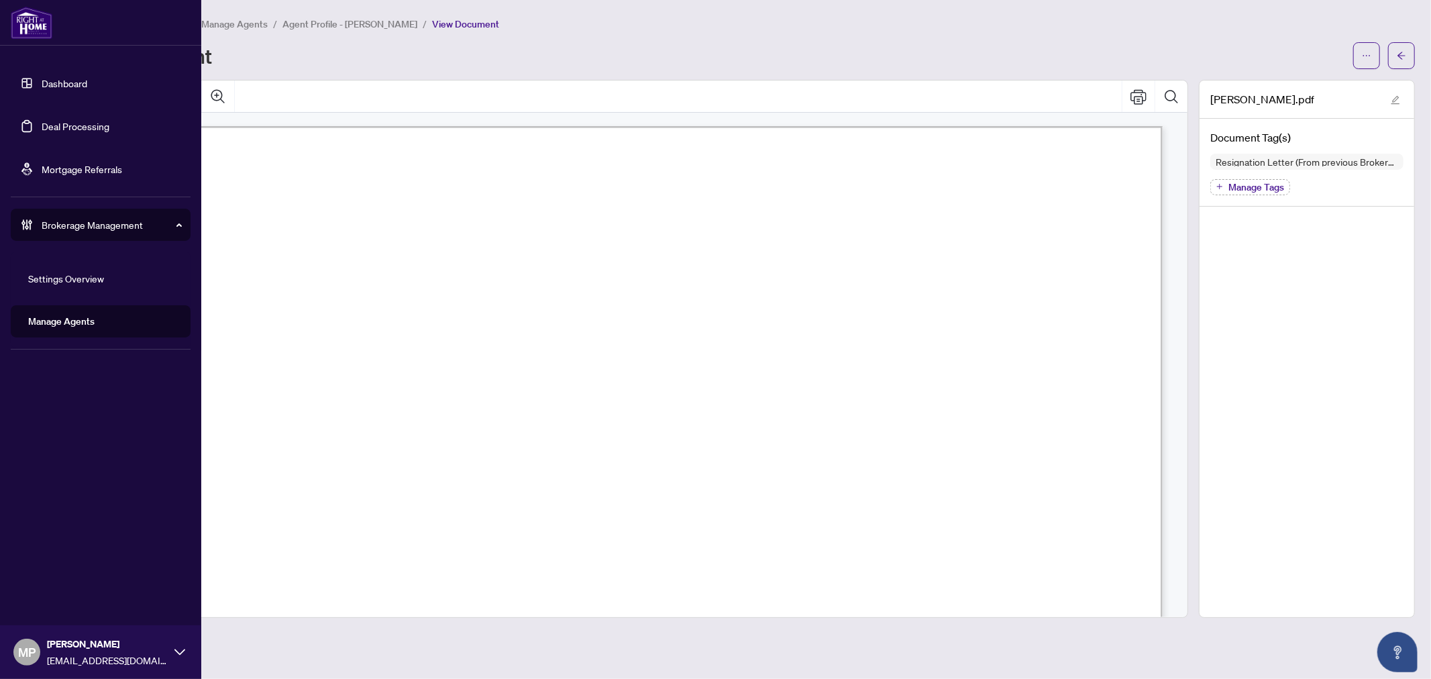
click at [42, 85] on link "Dashboard" at bounding box center [65, 83] width 46 height 12
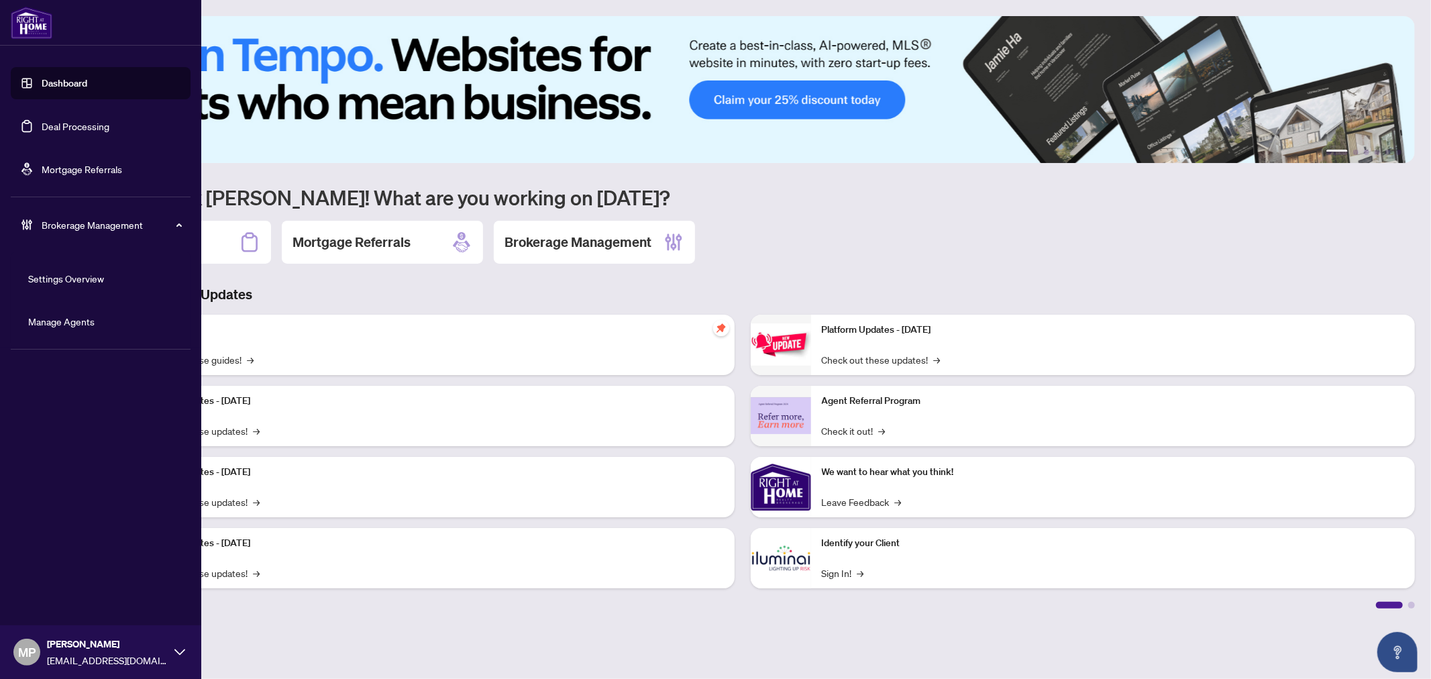
click at [84, 129] on link "Deal Processing" at bounding box center [76, 126] width 68 height 12
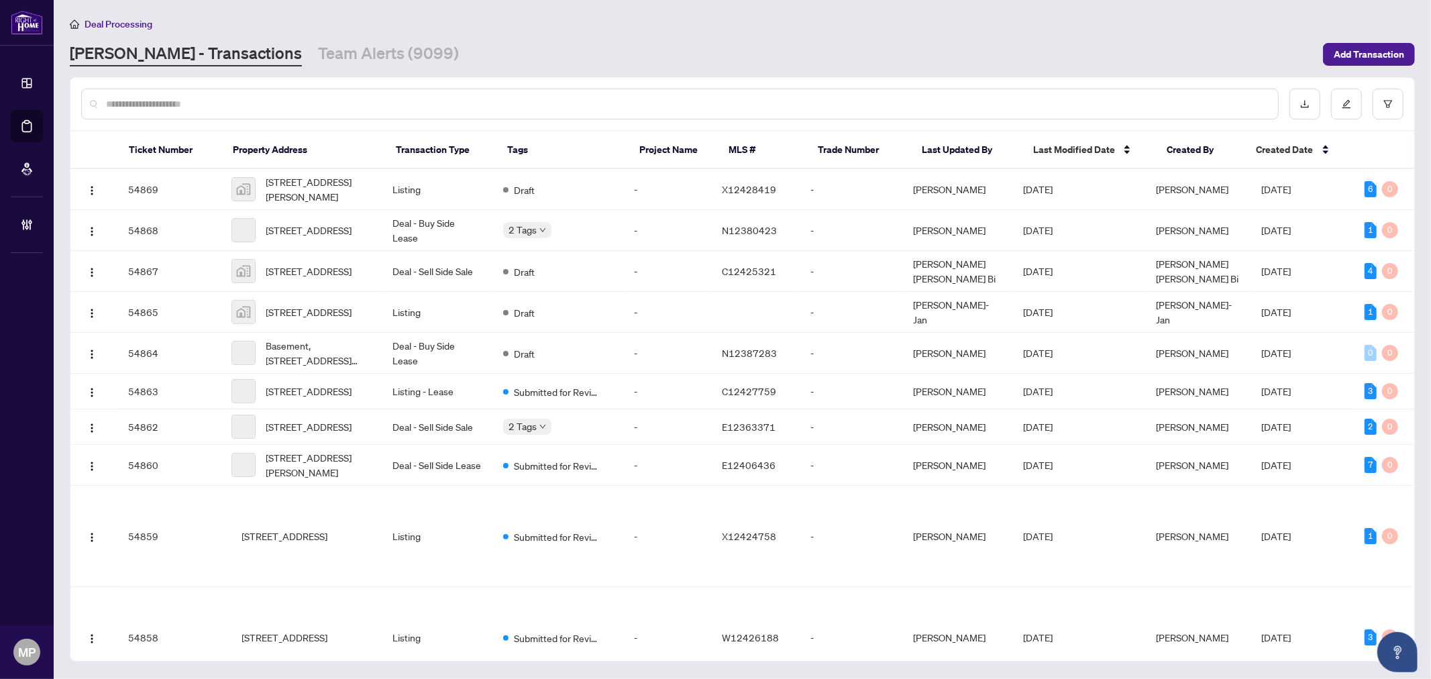
click at [353, 98] on input "text" at bounding box center [686, 104] width 1161 height 15
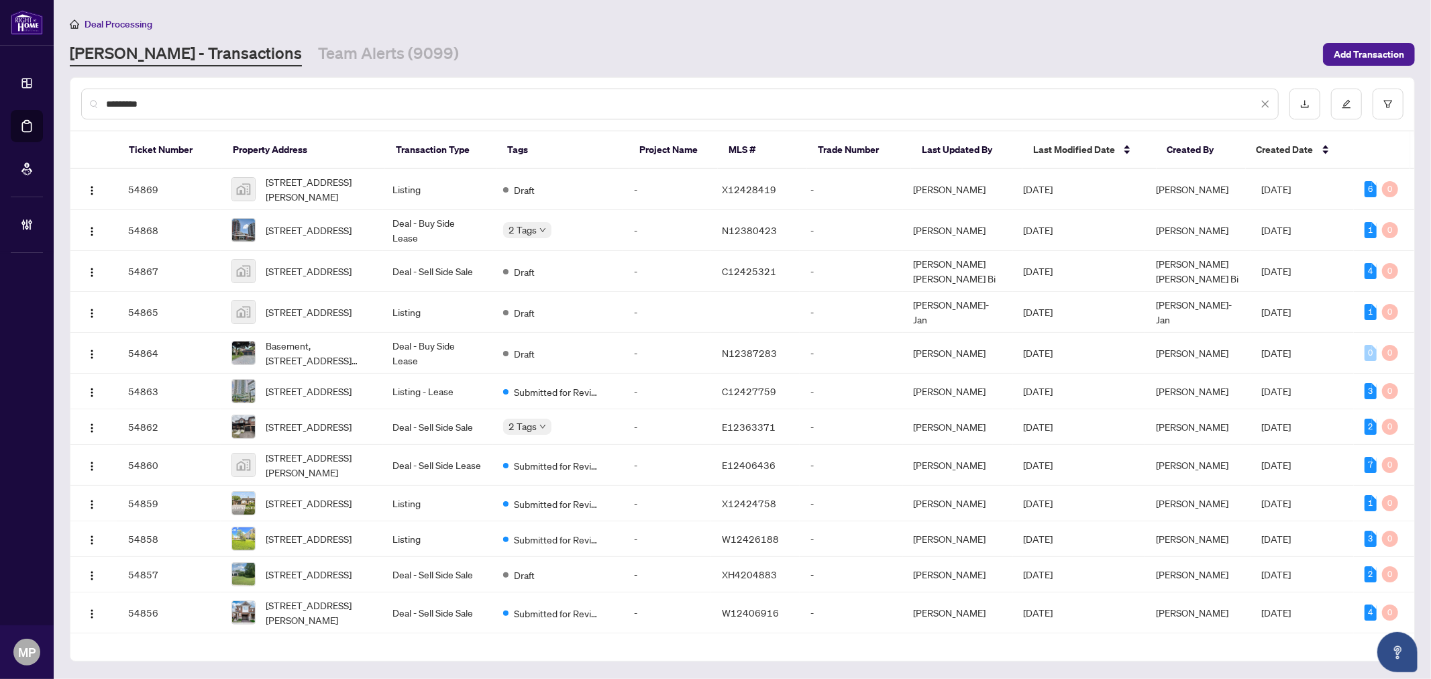
type input "*********"
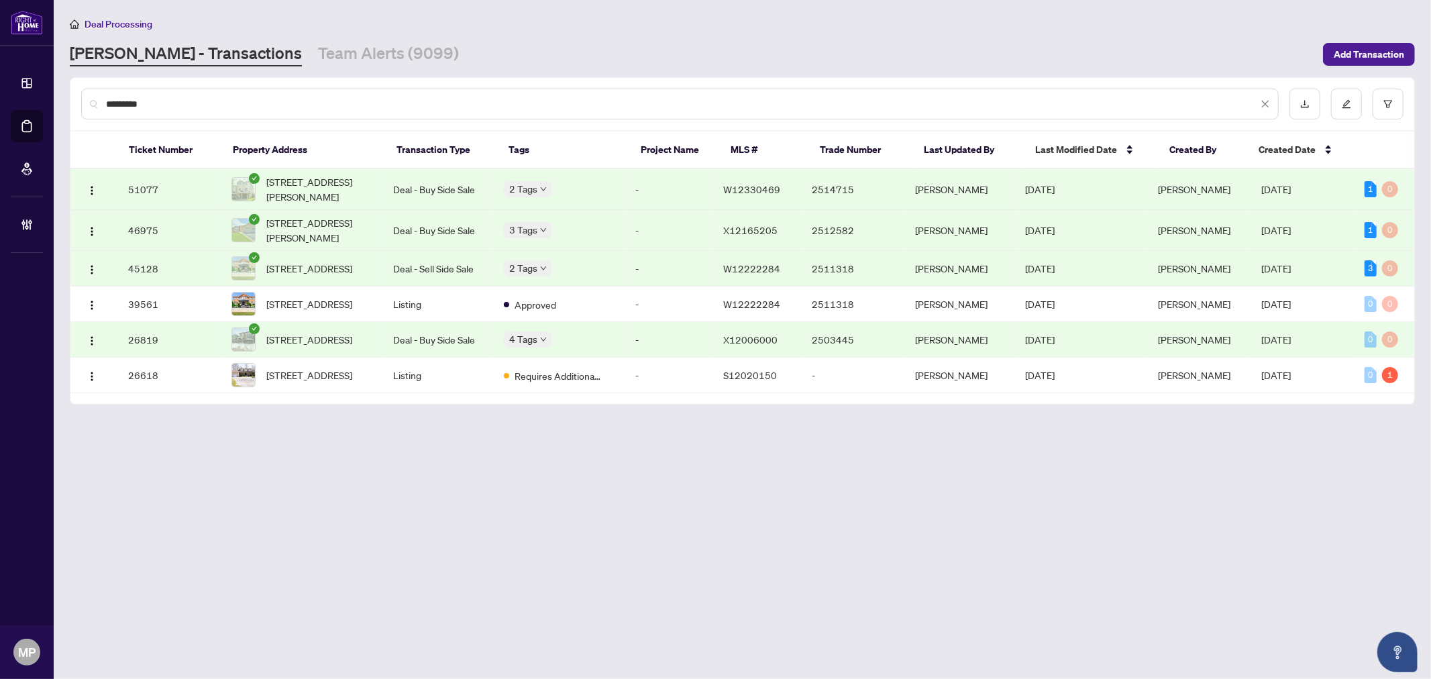
click at [197, 183] on td "51077" at bounding box center [168, 189] width 103 height 41
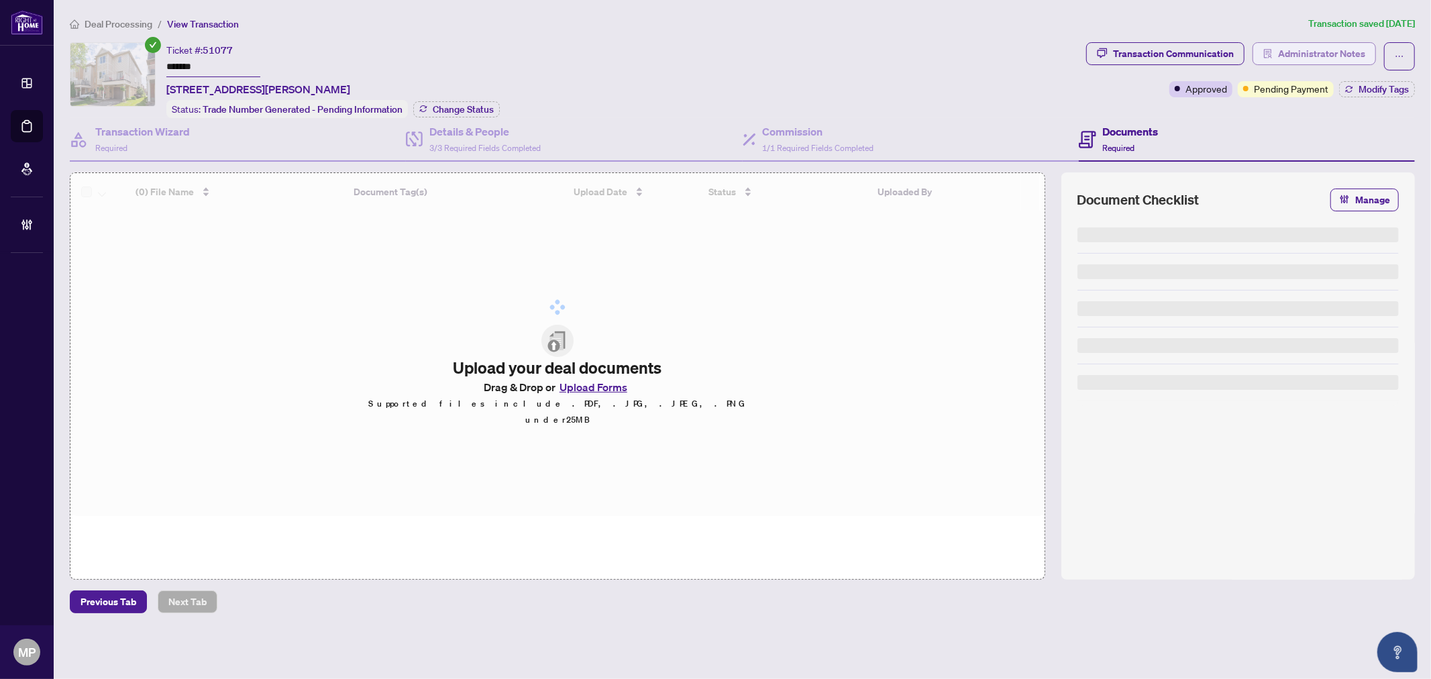
click at [1316, 58] on span "Administrator Notes" at bounding box center [1321, 53] width 87 height 21
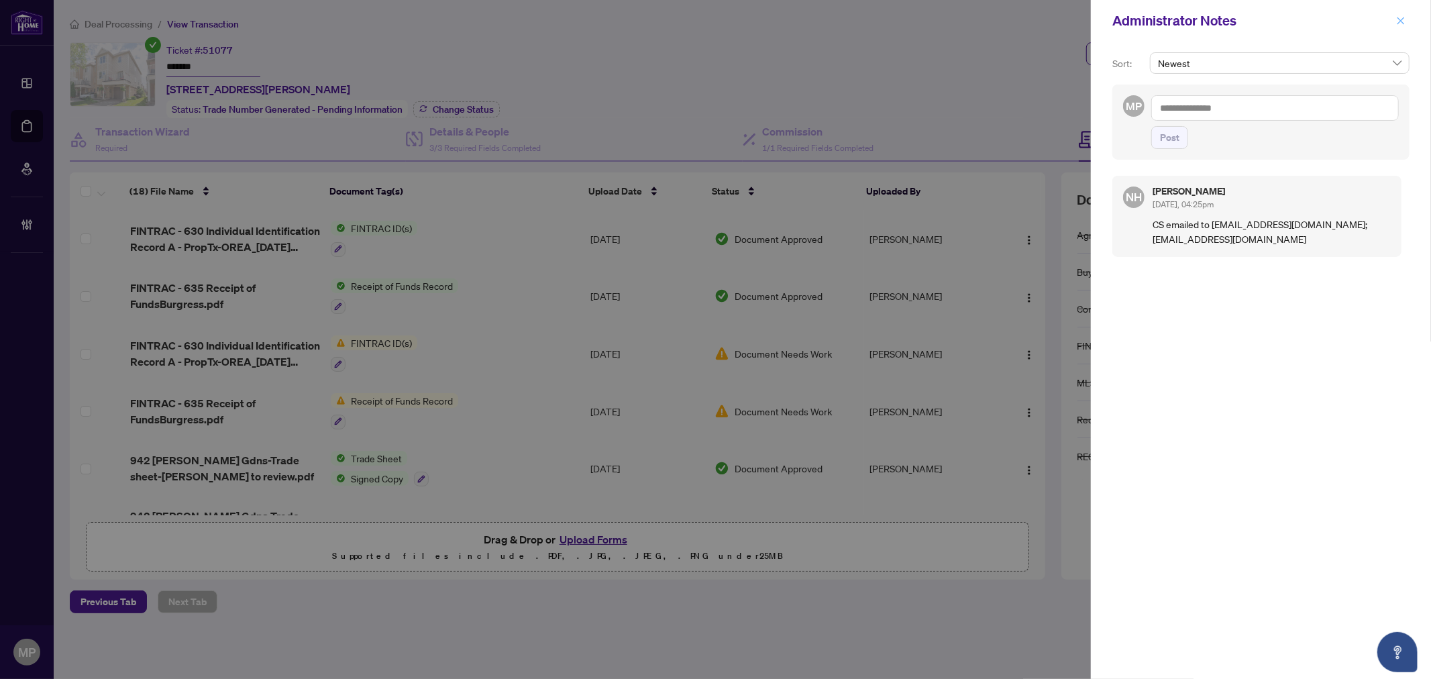
click at [1398, 21] on icon "close" at bounding box center [1400, 20] width 9 height 9
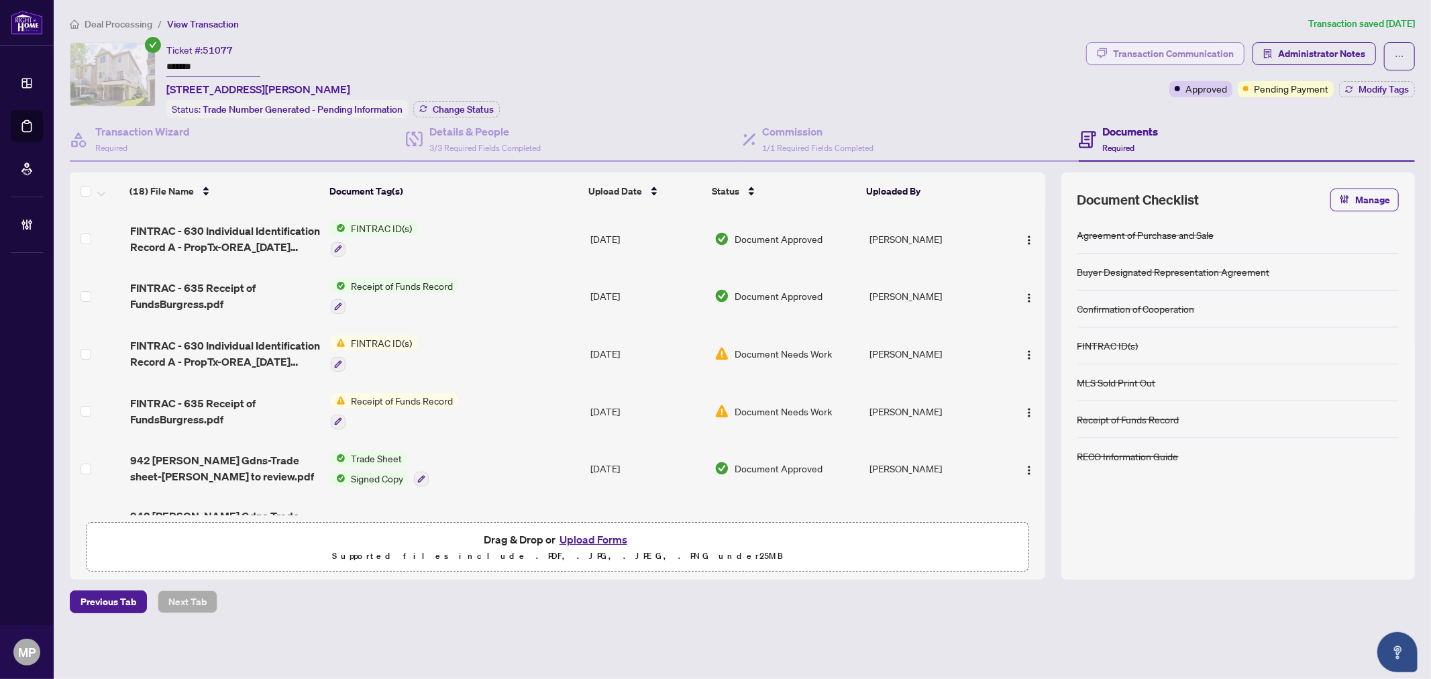
click at [1192, 48] on div "Transaction Communication" at bounding box center [1173, 53] width 121 height 21
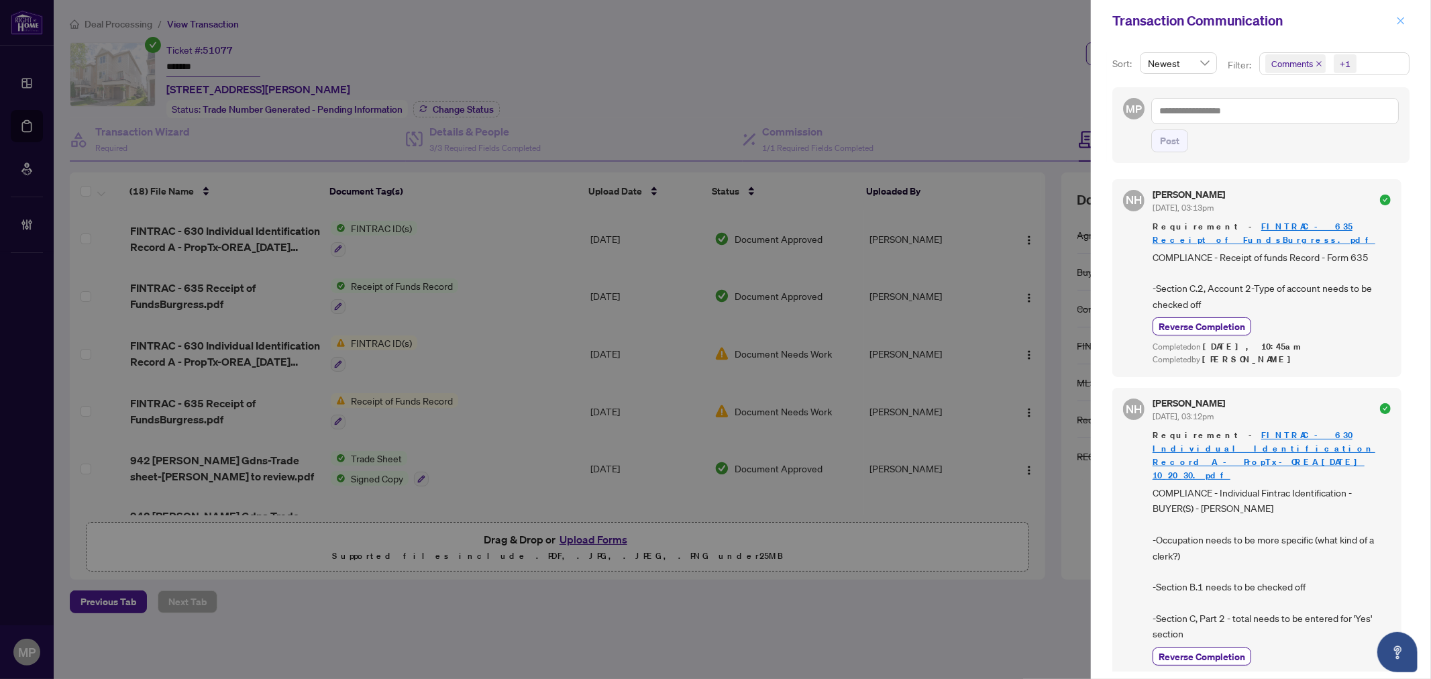
click at [1402, 20] on icon "close" at bounding box center [1400, 20] width 9 height 9
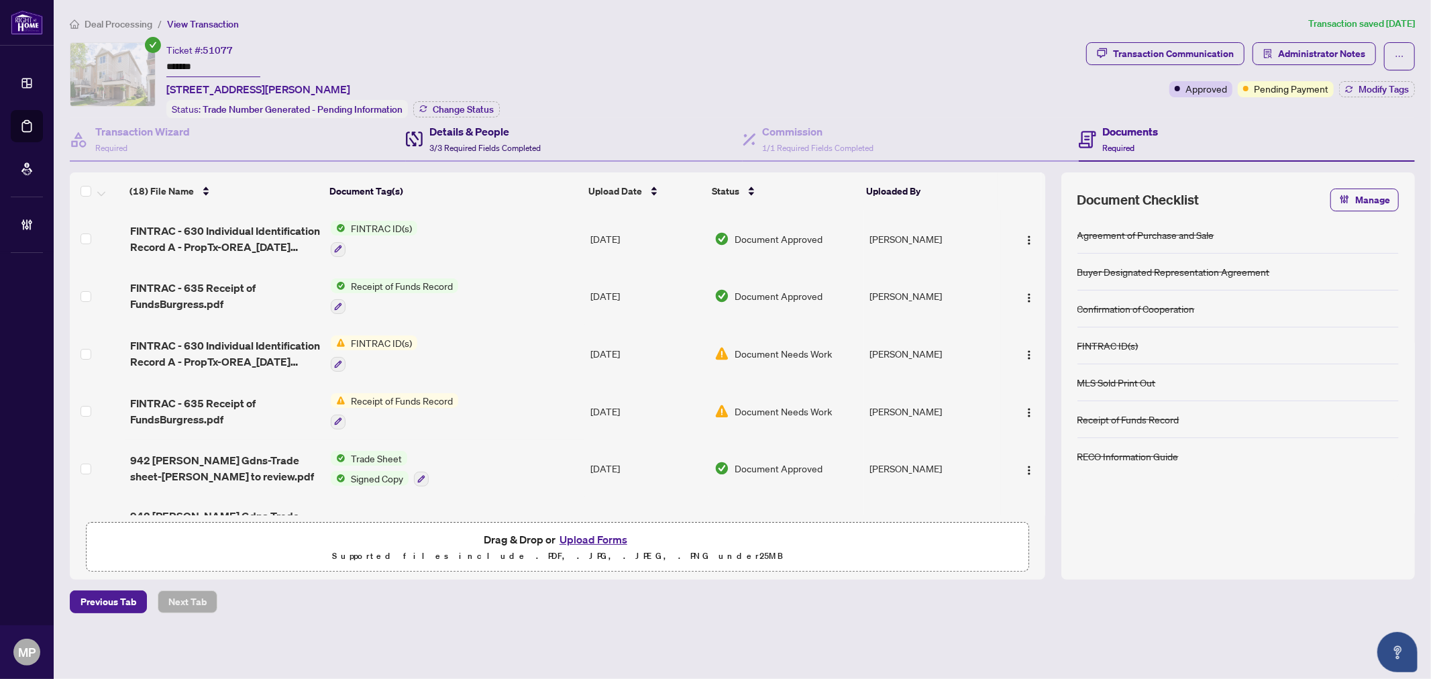
click at [458, 148] on span "3/3 Required Fields Completed" at bounding box center [484, 148] width 111 height 10
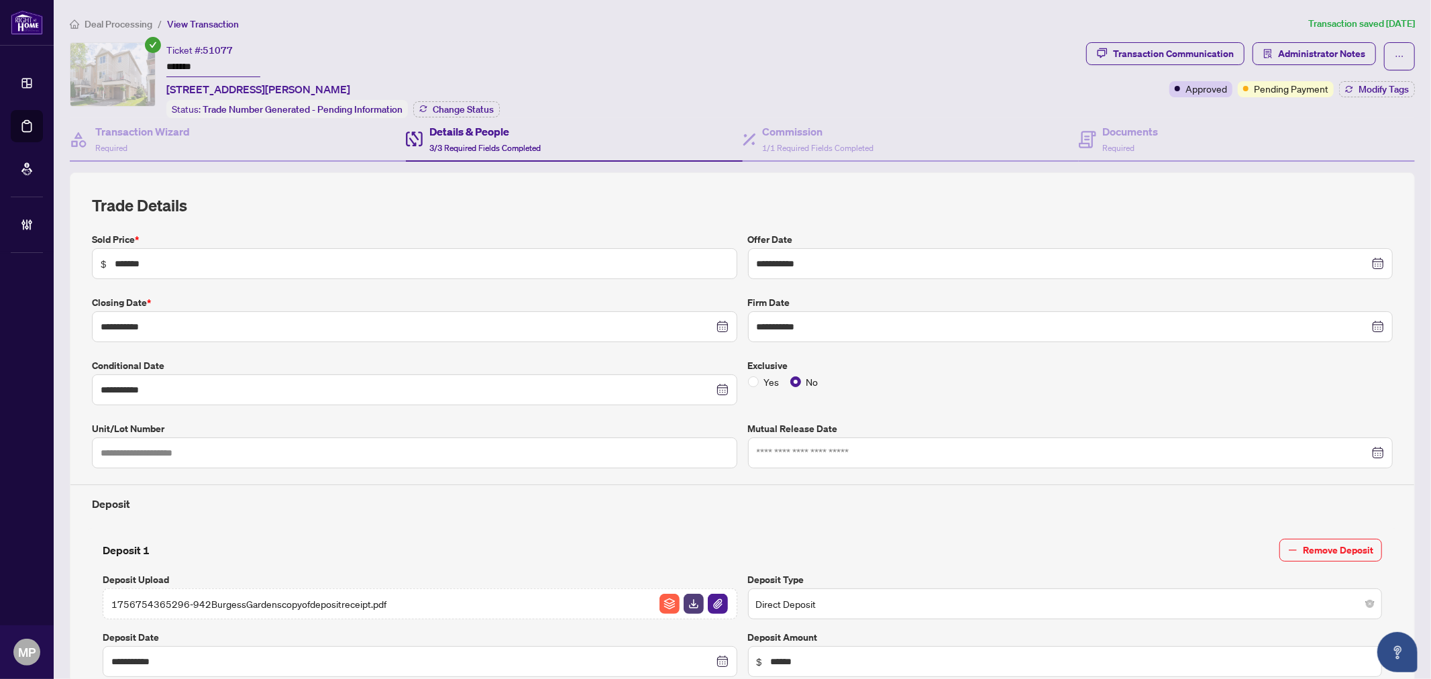
click at [1288, 39] on div "**********" at bounding box center [742, 571] width 1356 height 1111
click at [1288, 47] on span "Administrator Notes" at bounding box center [1321, 53] width 87 height 21
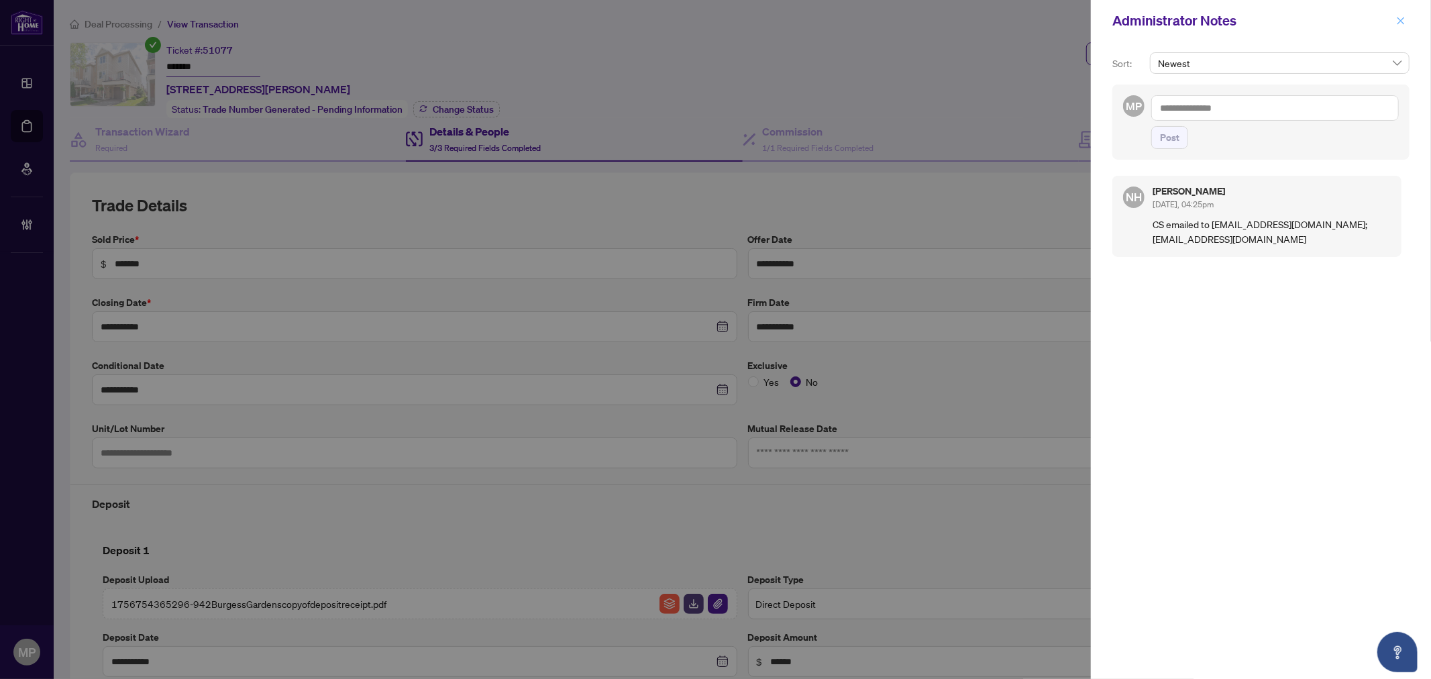
click at [1399, 19] on icon "close" at bounding box center [1400, 20] width 7 height 7
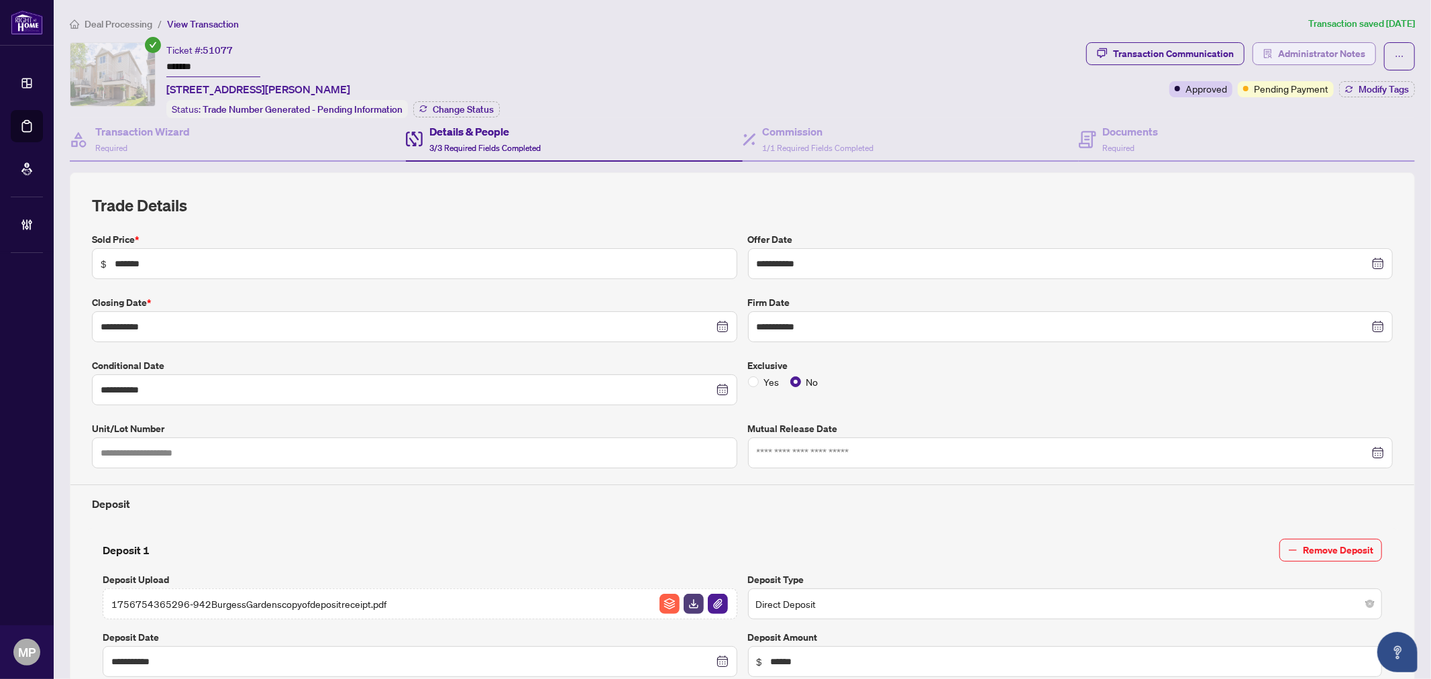
click at [1286, 58] on span "Administrator Notes" at bounding box center [1321, 53] width 87 height 21
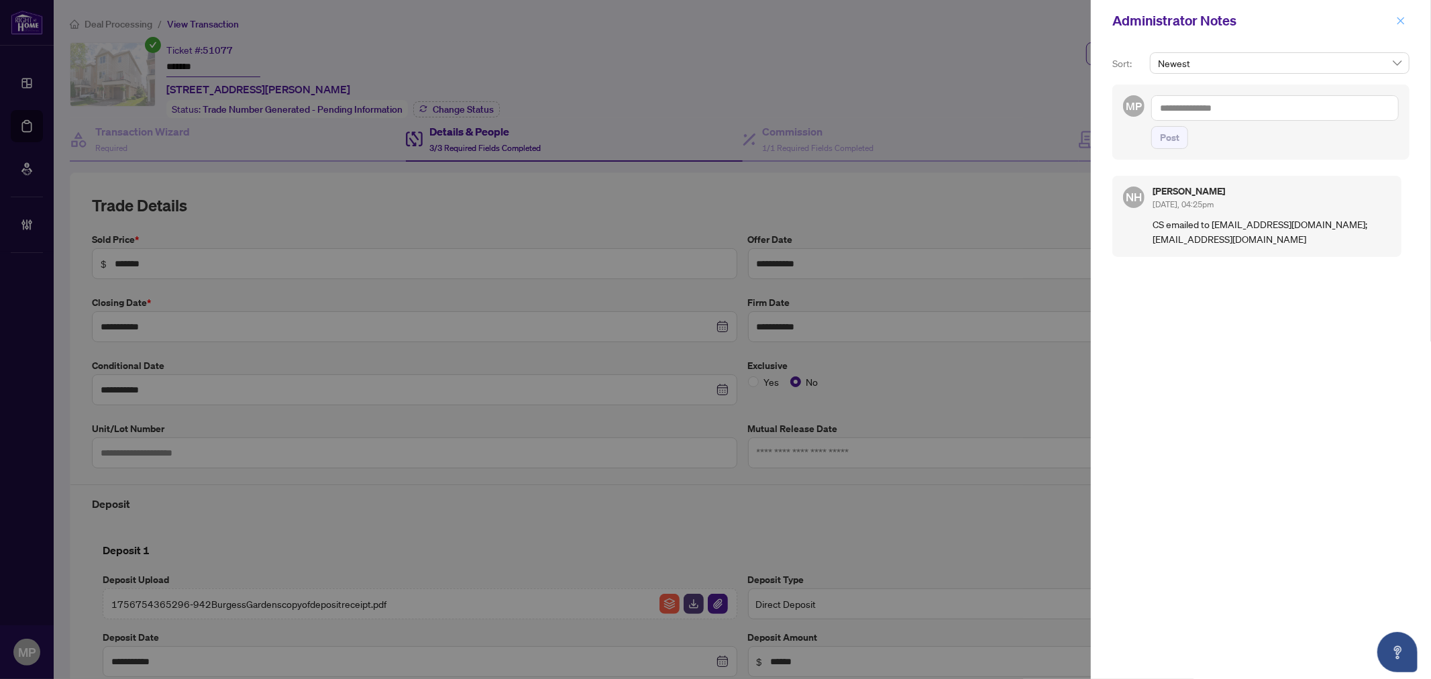
click at [1402, 16] on icon "close" at bounding box center [1400, 20] width 9 height 9
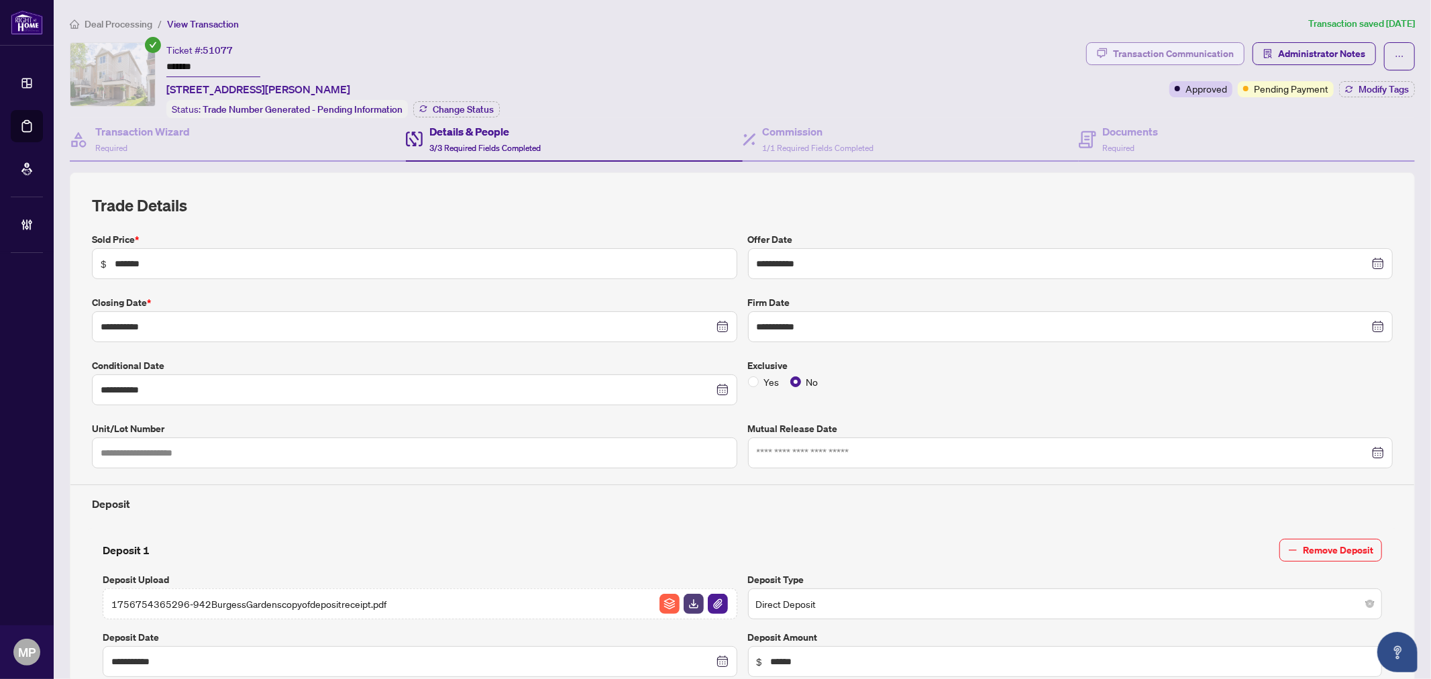
click at [1179, 44] on div "Transaction Communication" at bounding box center [1173, 53] width 121 height 21
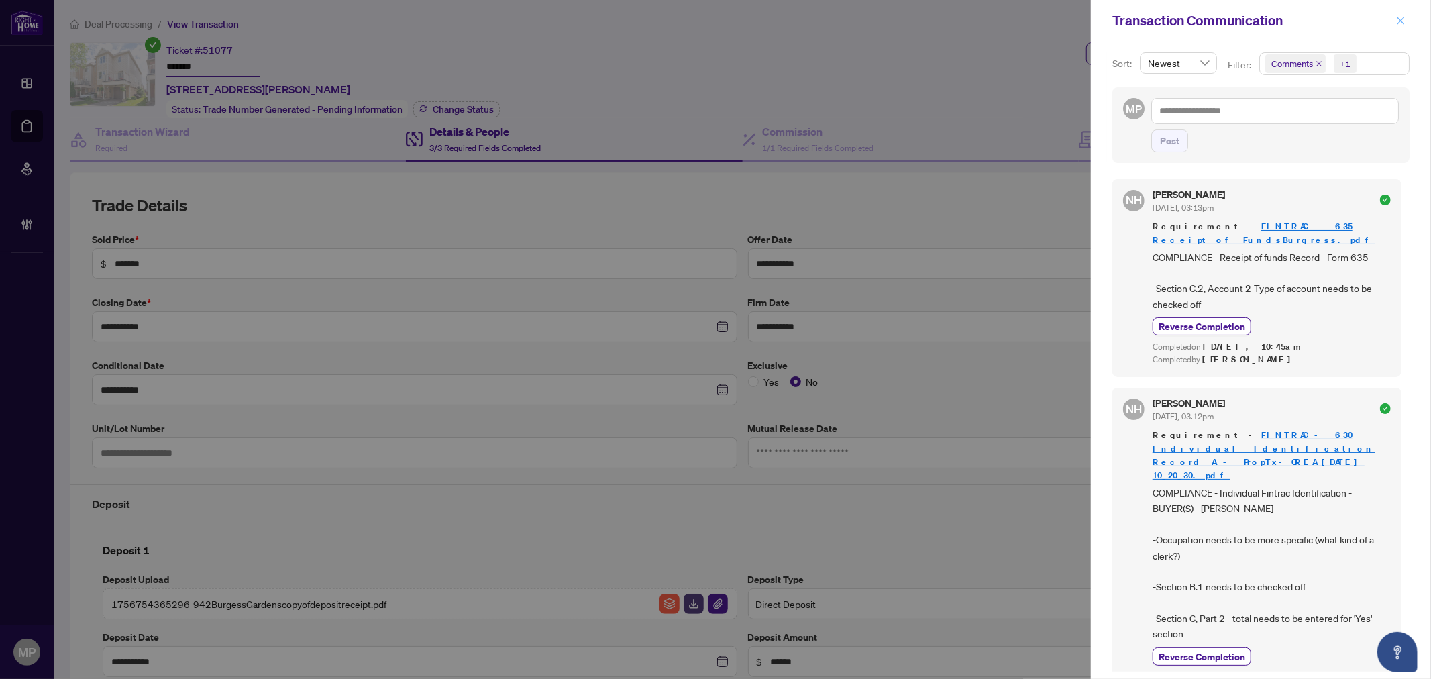
click at [1401, 21] on icon "close" at bounding box center [1400, 20] width 7 height 7
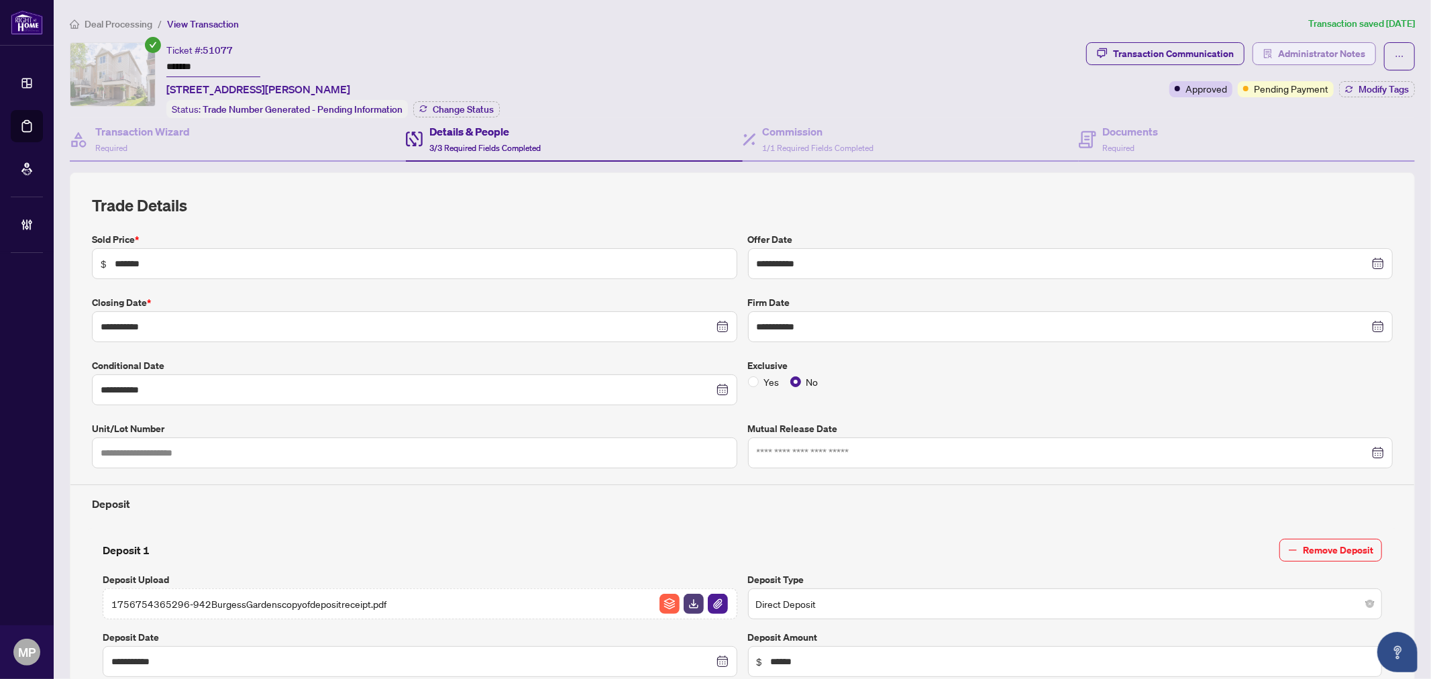
click at [1306, 52] on span "Administrator Notes" at bounding box center [1321, 53] width 87 height 21
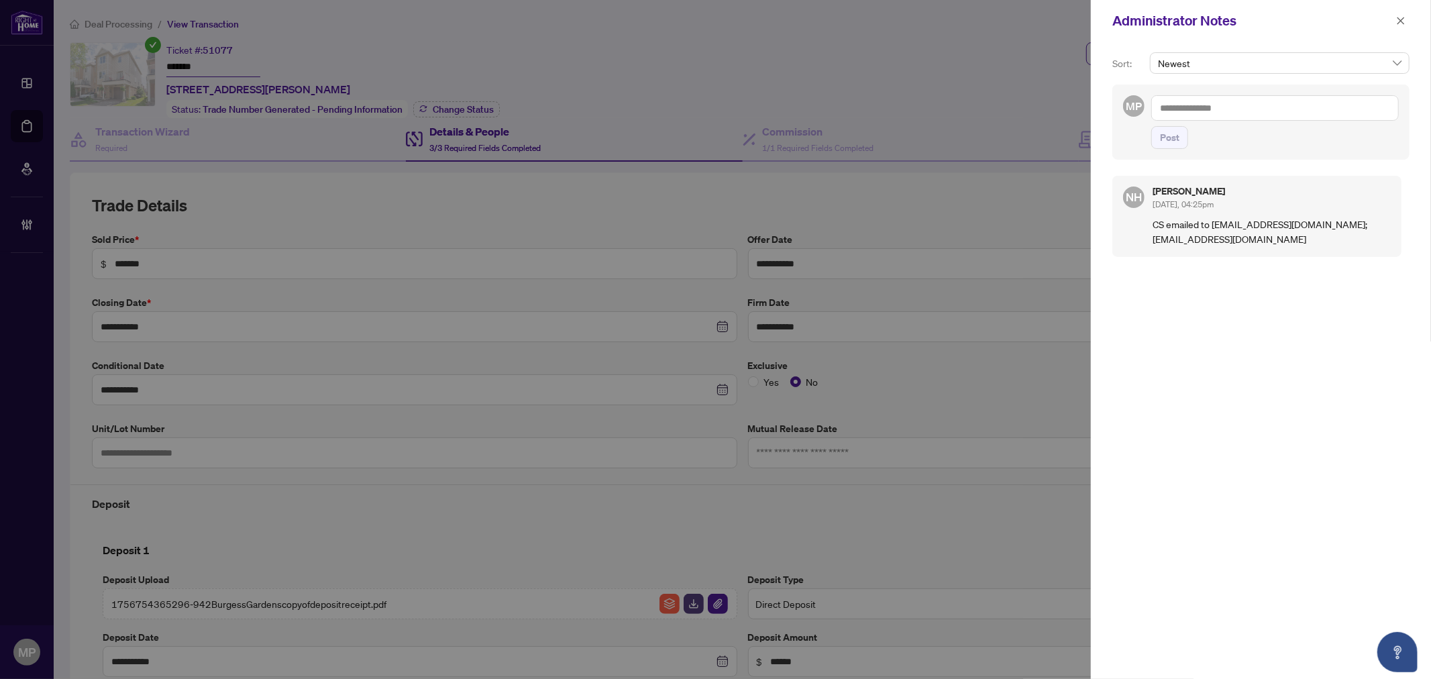
click at [1250, 109] on textarea at bounding box center [1275, 107] width 248 height 25
click at [1271, 117] on b "Accoun" at bounding box center [1287, 117] width 32 height 12
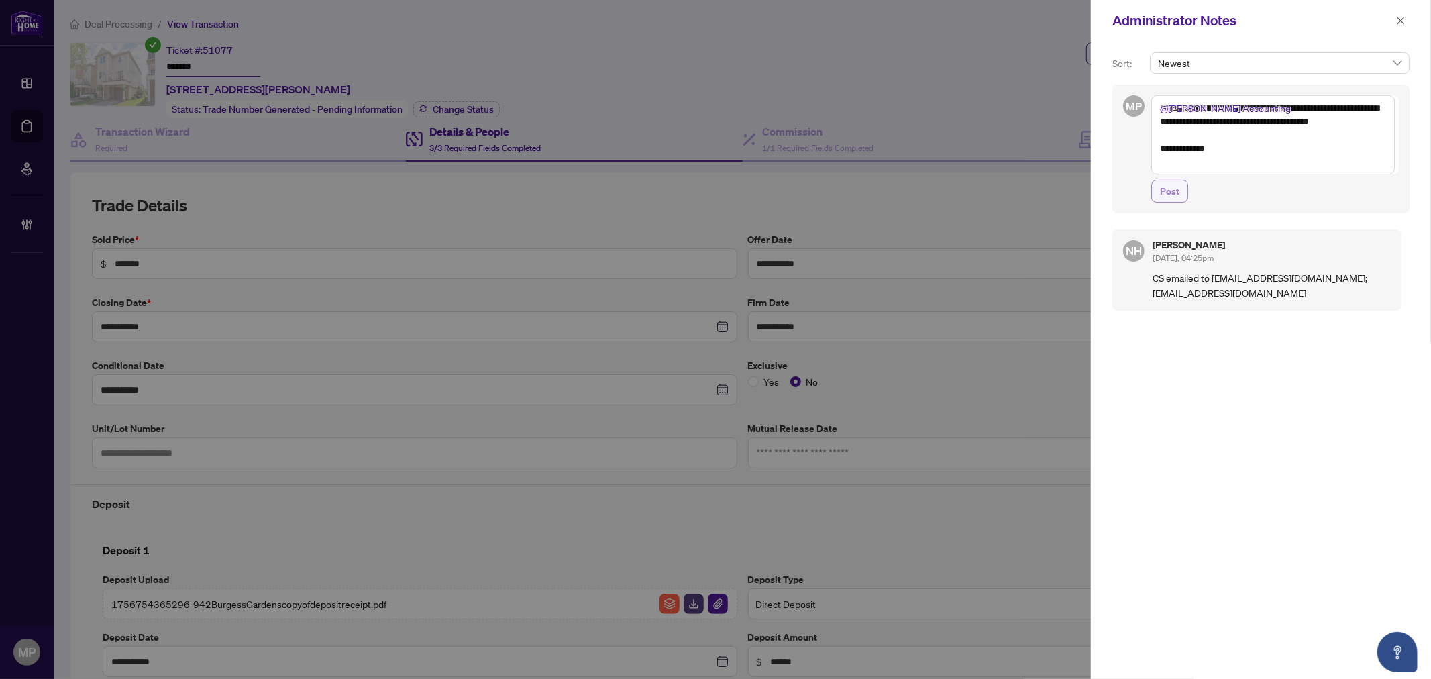
type textarea "**********"
click at [1162, 195] on span "Post" at bounding box center [1169, 190] width 19 height 21
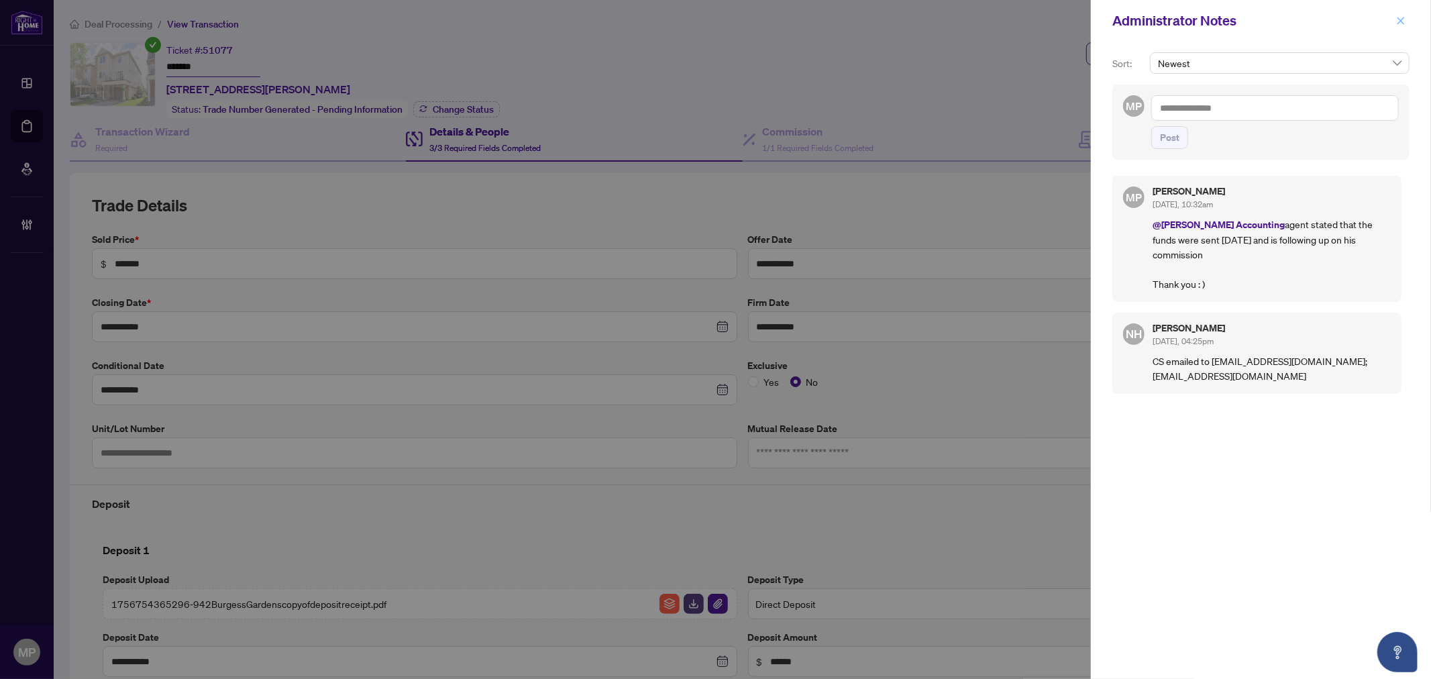
click at [1404, 24] on icon "close" at bounding box center [1400, 20] width 9 height 9
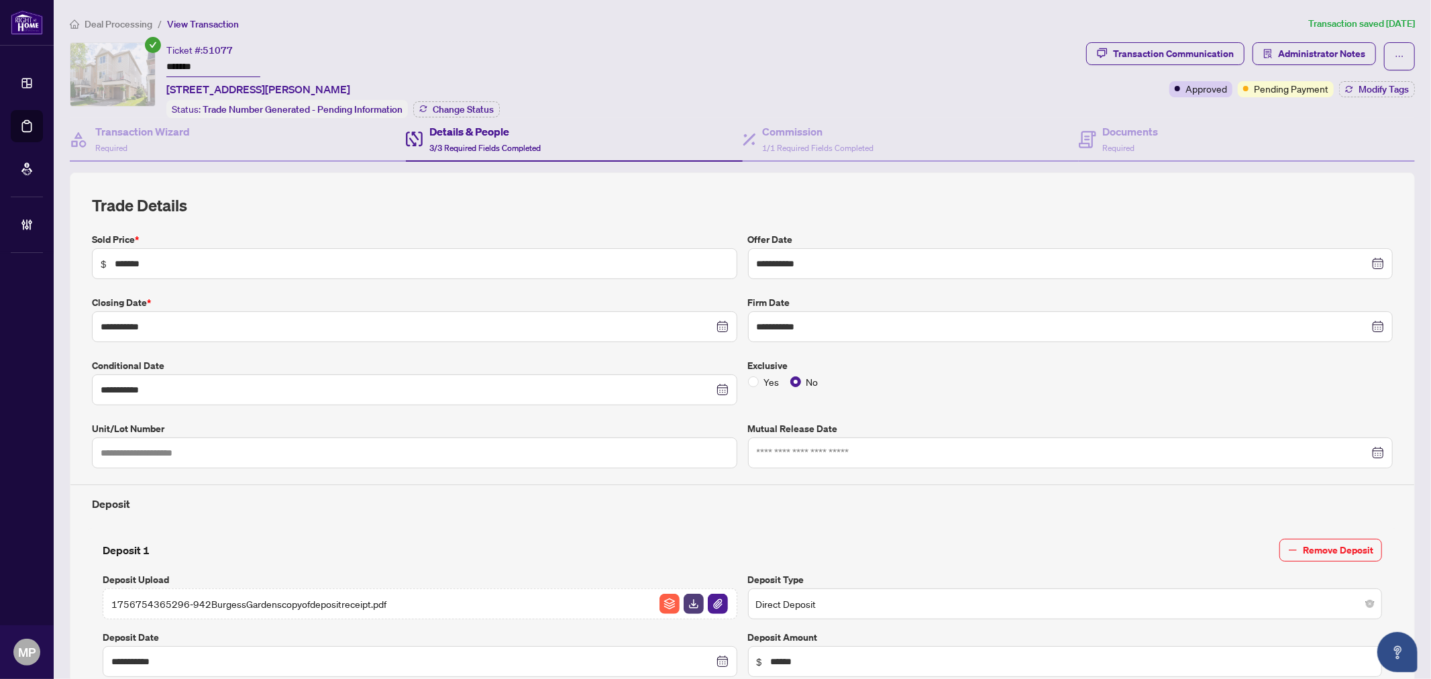
click at [1400, 396] on div "**********" at bounding box center [742, 471] width 1345 height 598
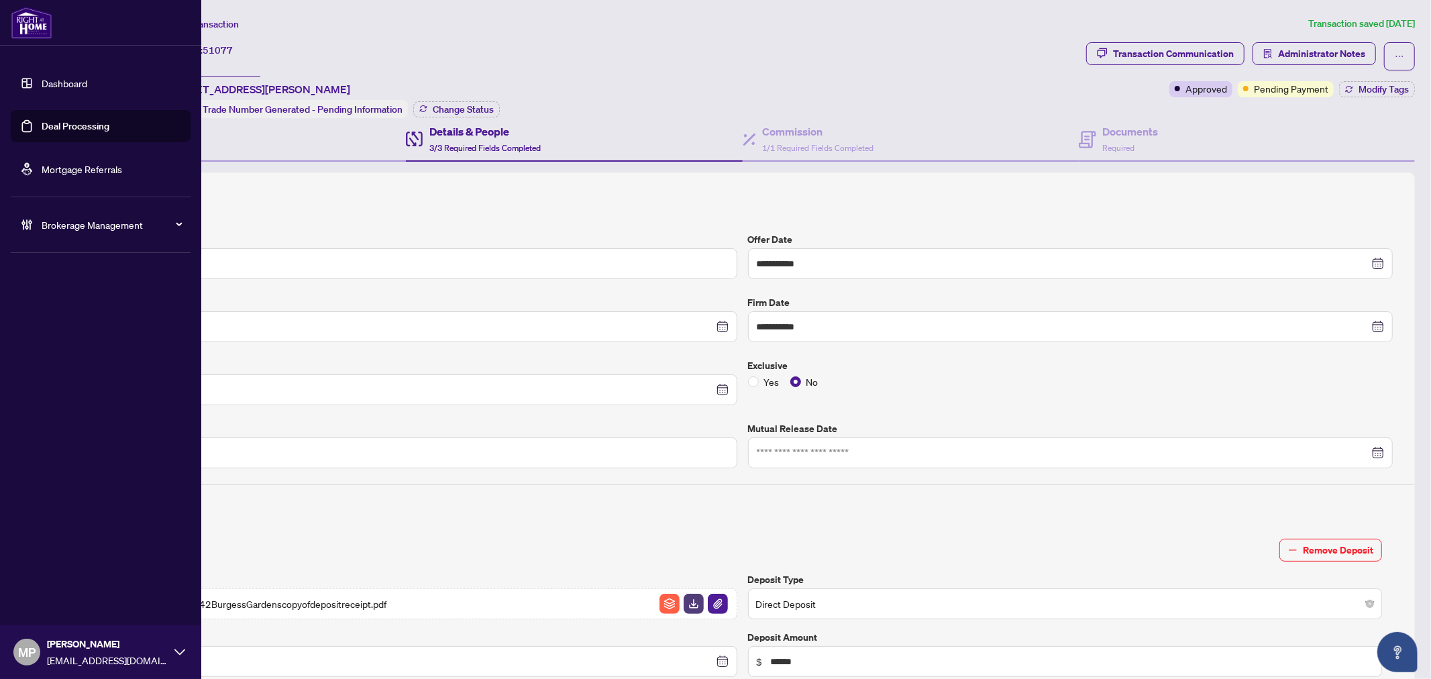
click at [42, 84] on link "Dashboard" at bounding box center [65, 83] width 46 height 12
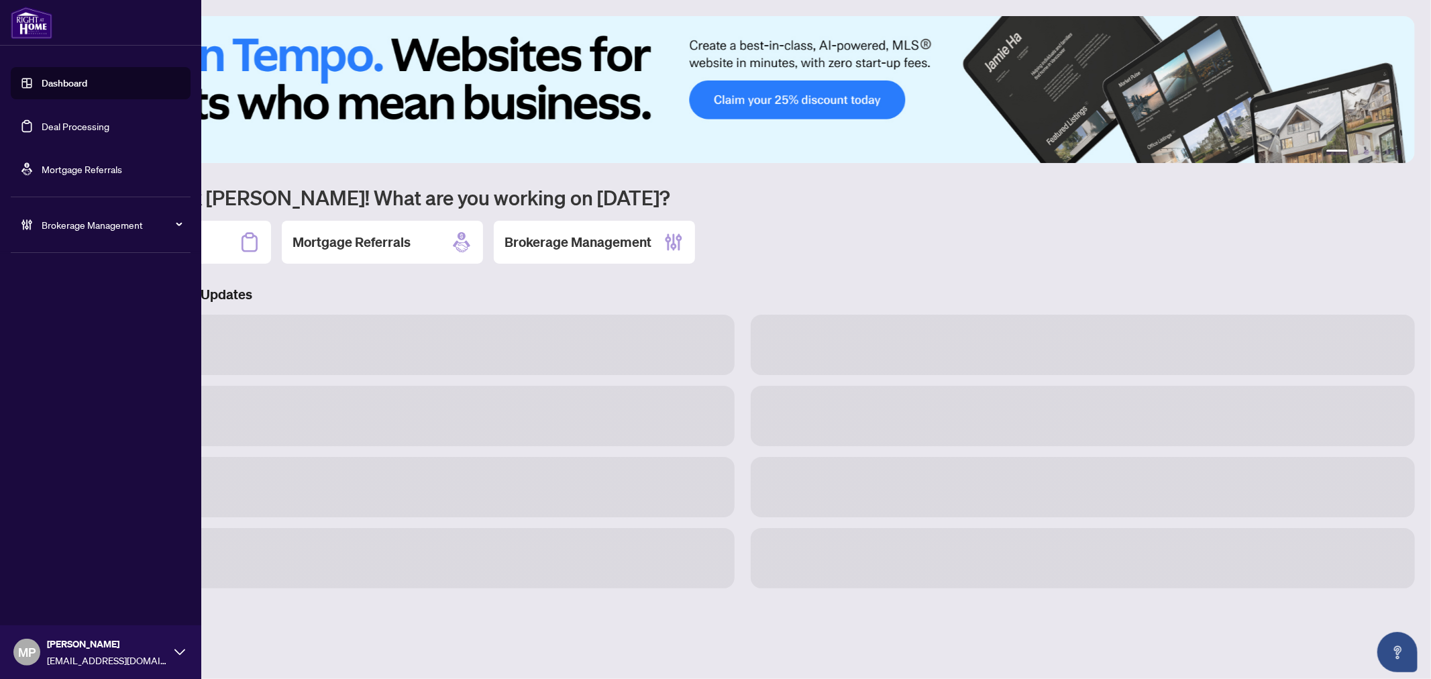
click at [50, 131] on link "Deal Processing" at bounding box center [76, 126] width 68 height 12
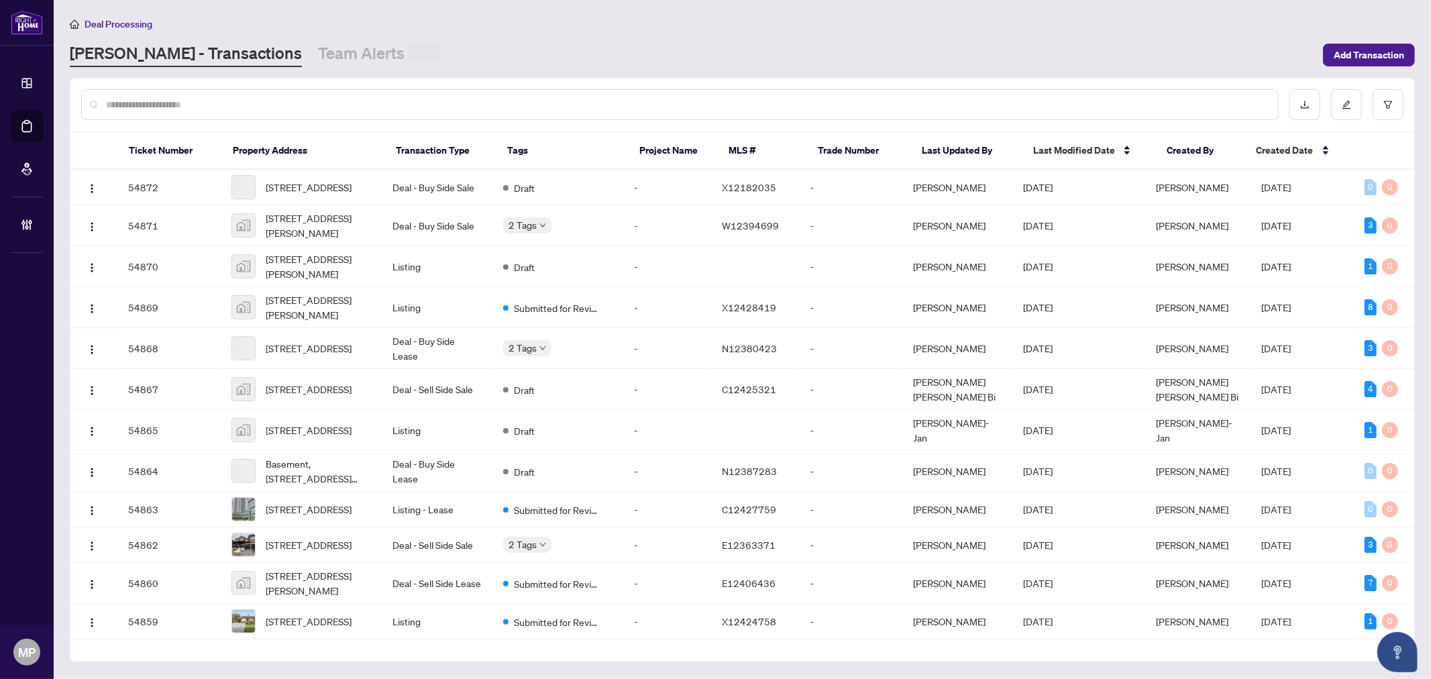
click at [216, 109] on input "text" at bounding box center [686, 104] width 1161 height 15
type input "**********"
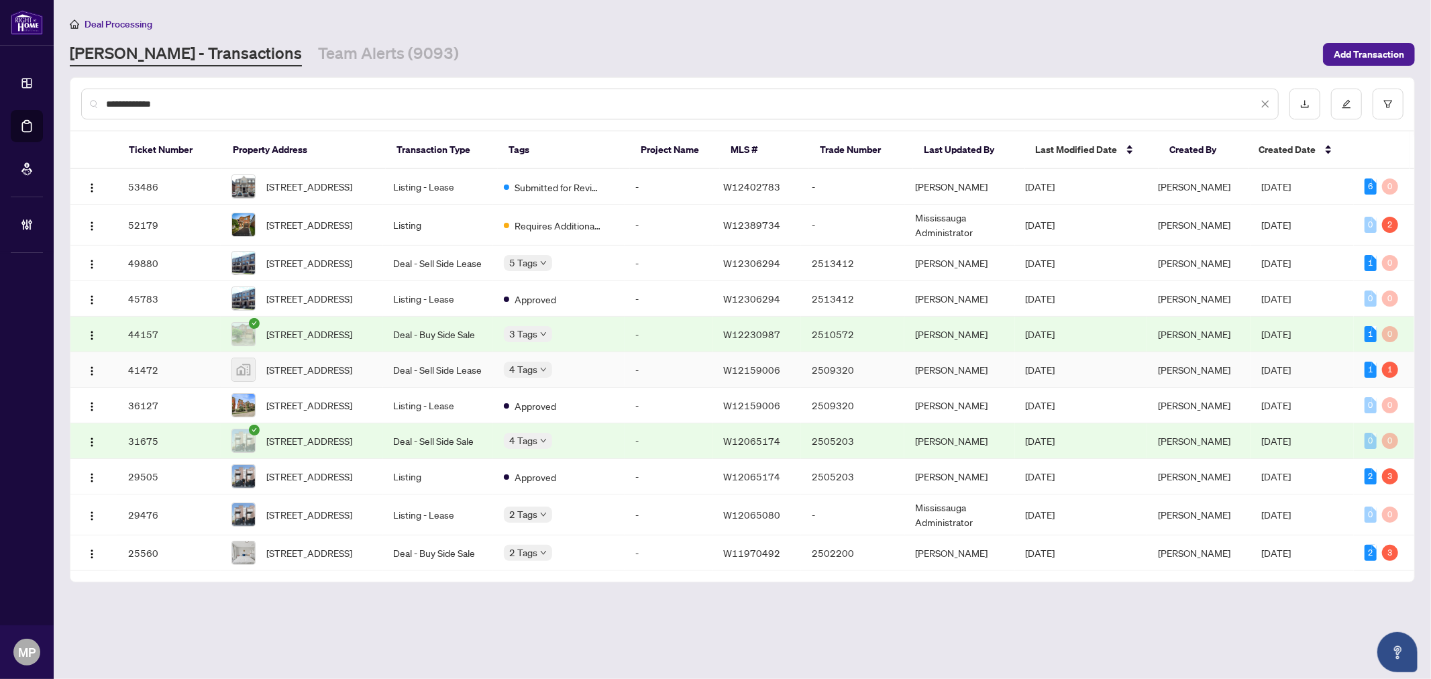
click at [439, 388] on td "Deal - Sell Side Lease" at bounding box center [438, 370] width 111 height 36
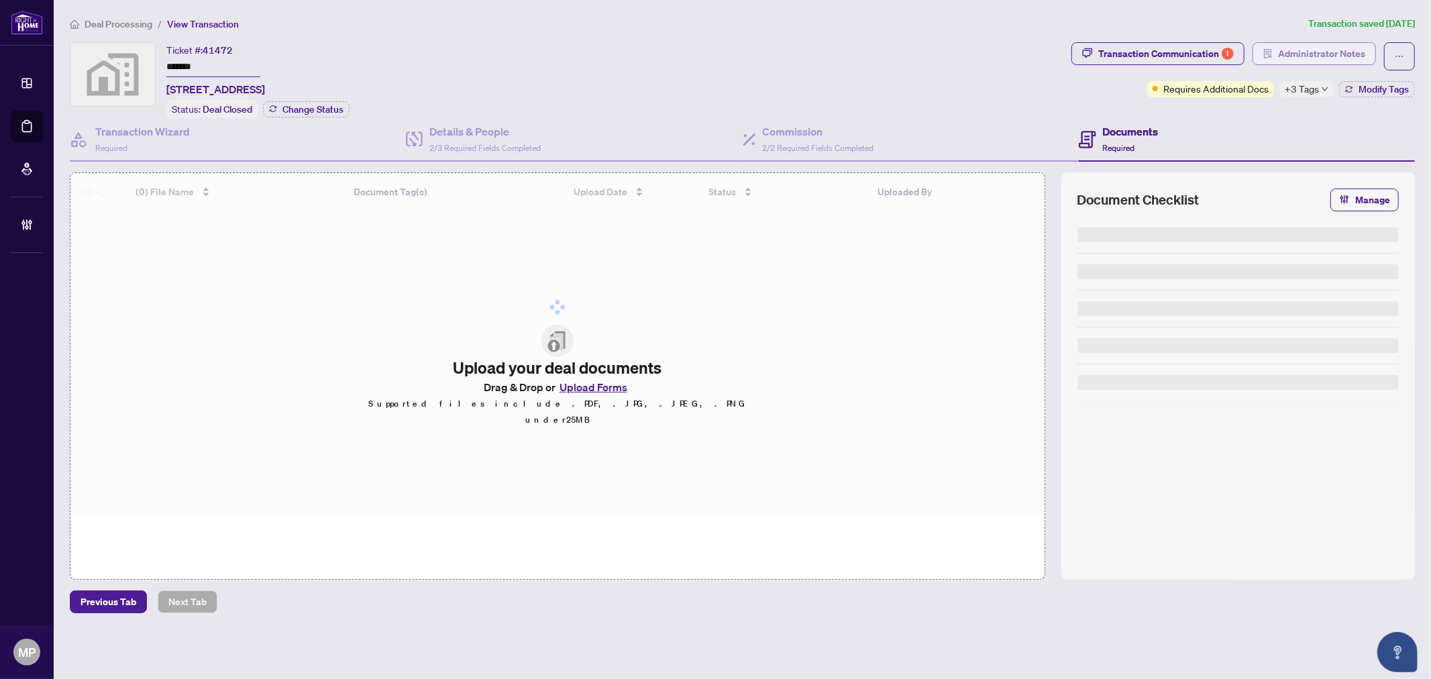
click at [1309, 60] on span "Administrator Notes" at bounding box center [1321, 53] width 87 height 21
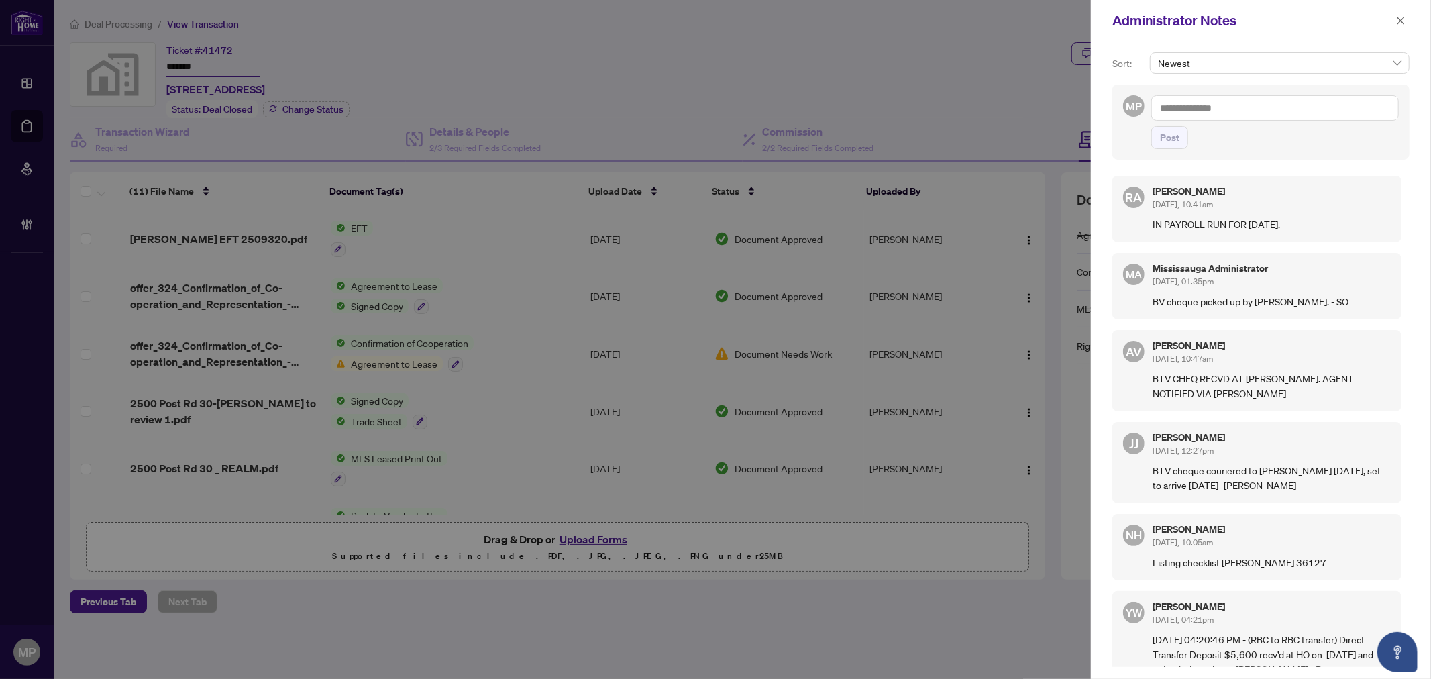
click at [1128, 63] on p "Sort:" at bounding box center [1128, 63] width 32 height 15
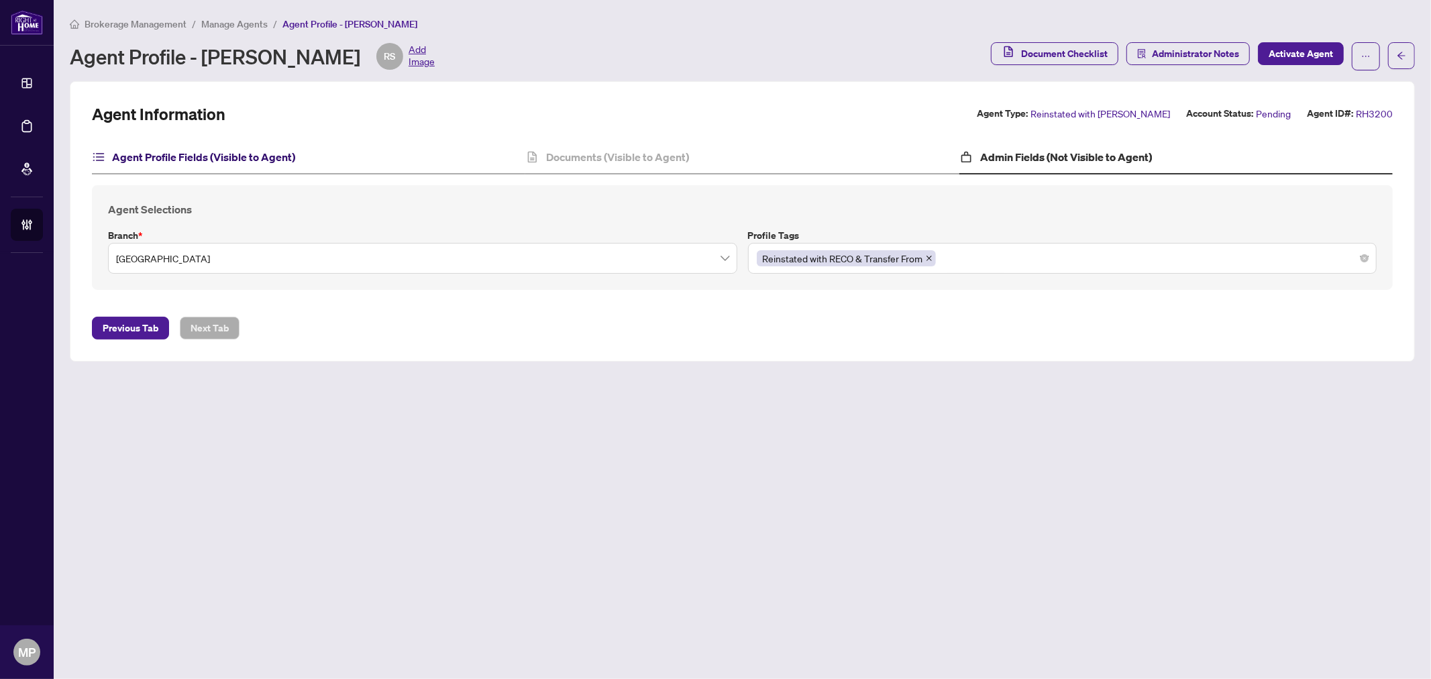
click at [254, 149] on h4 "Agent Profile Fields (Visible to Agent)" at bounding box center [203, 157] width 183 height 16
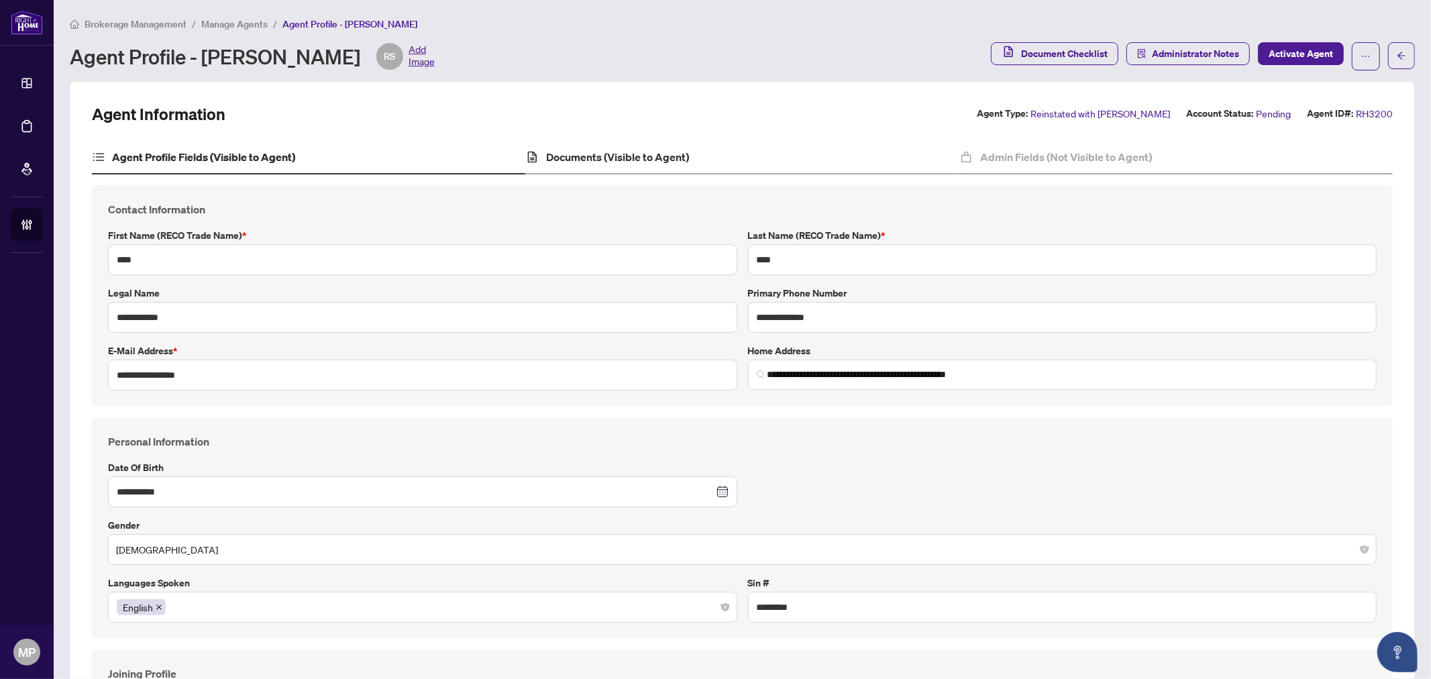
click at [612, 144] on div "Documents (Visible to Agent)" at bounding box center [741, 158] width 433 height 34
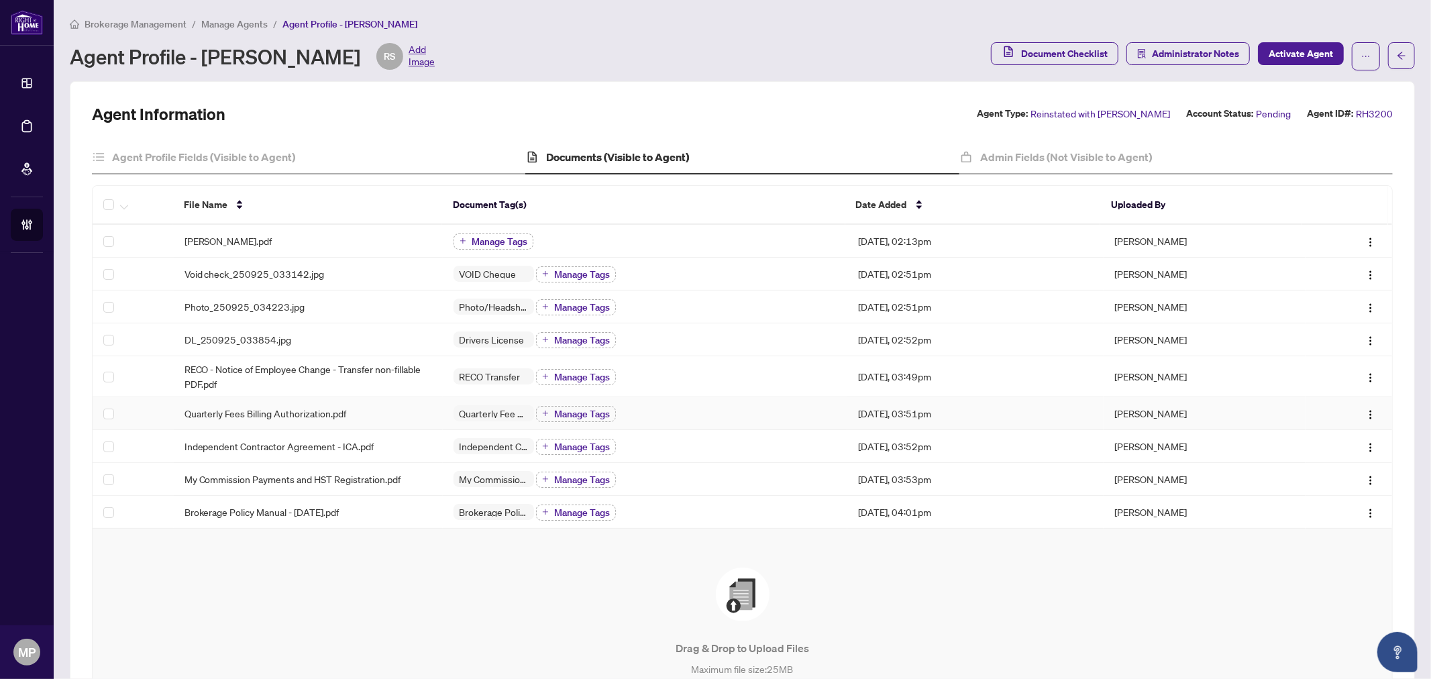
click at [339, 411] on span "Quarterly Fees Billing Authorization.pdf" at bounding box center [265, 413] width 162 height 15
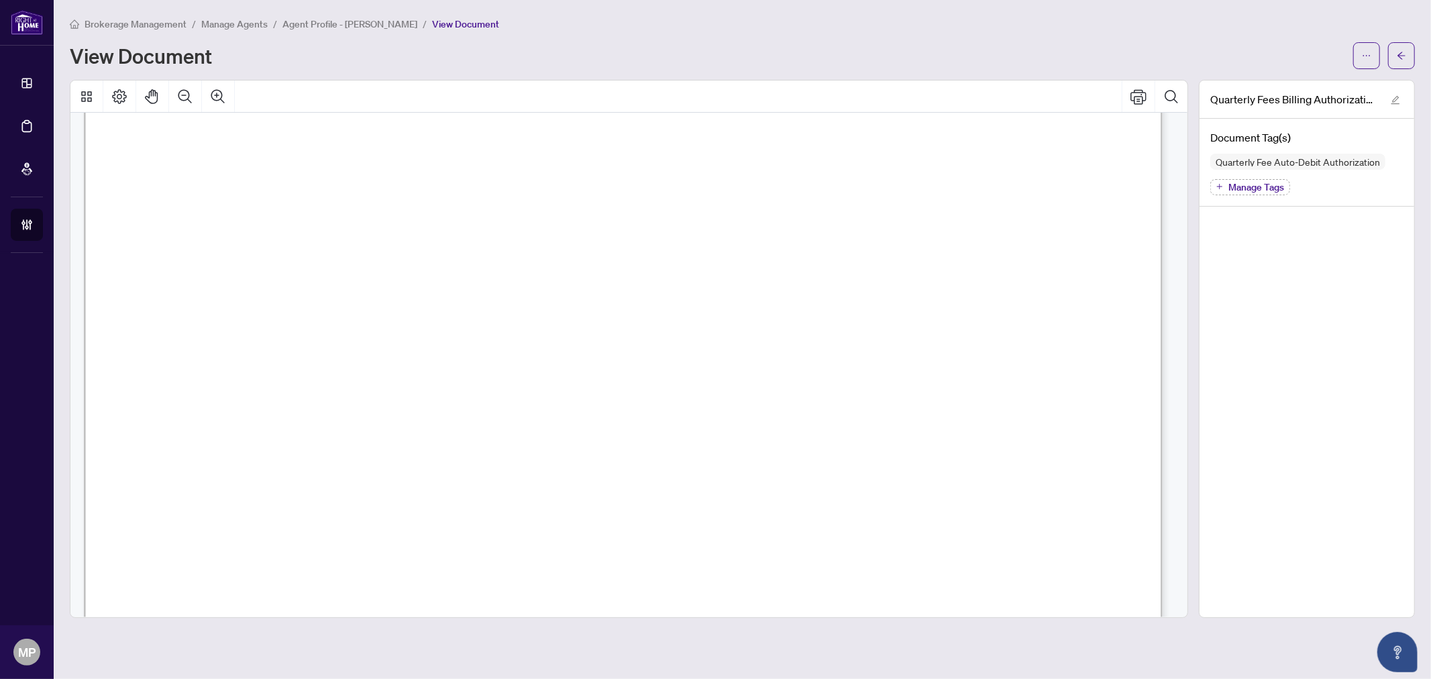
scroll to position [372, 0]
click at [1407, 55] on button "button" at bounding box center [1401, 55] width 27 height 27
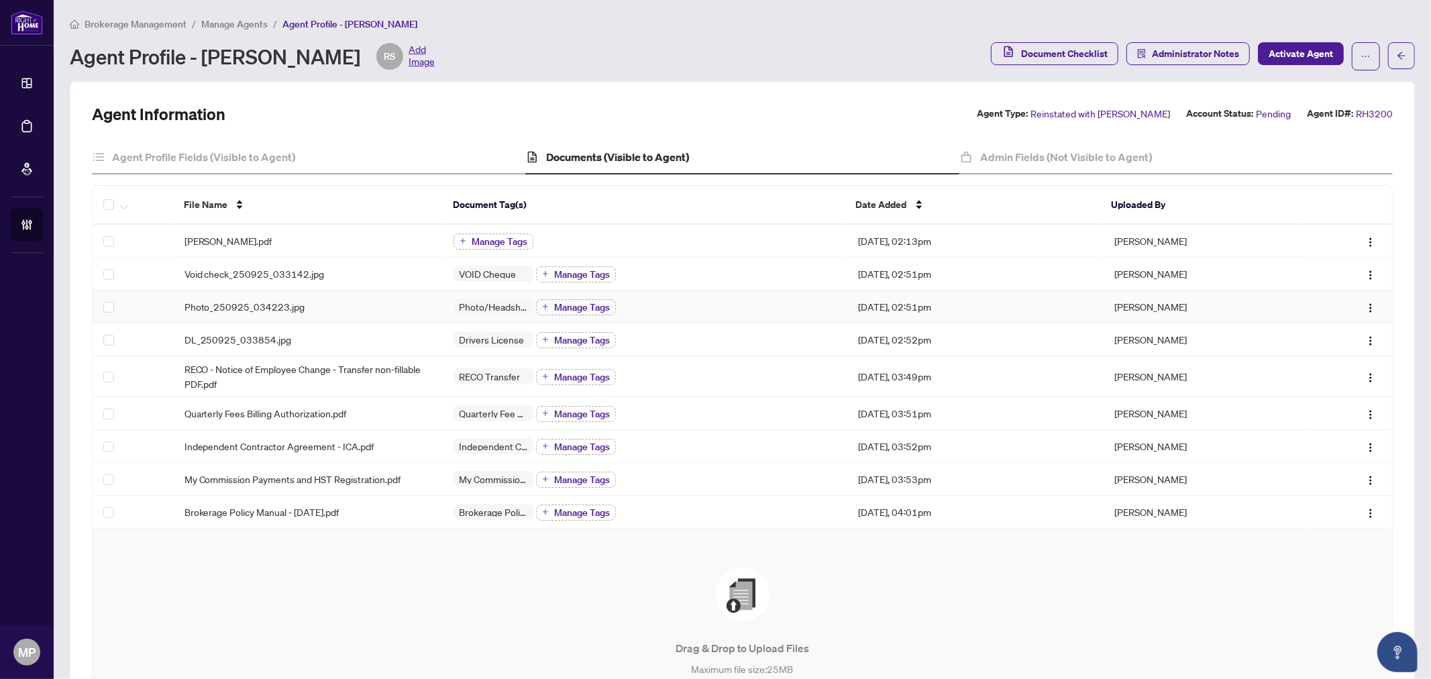
click at [382, 306] on div "Photo_250925_034223.jpg" at bounding box center [308, 306] width 248 height 15
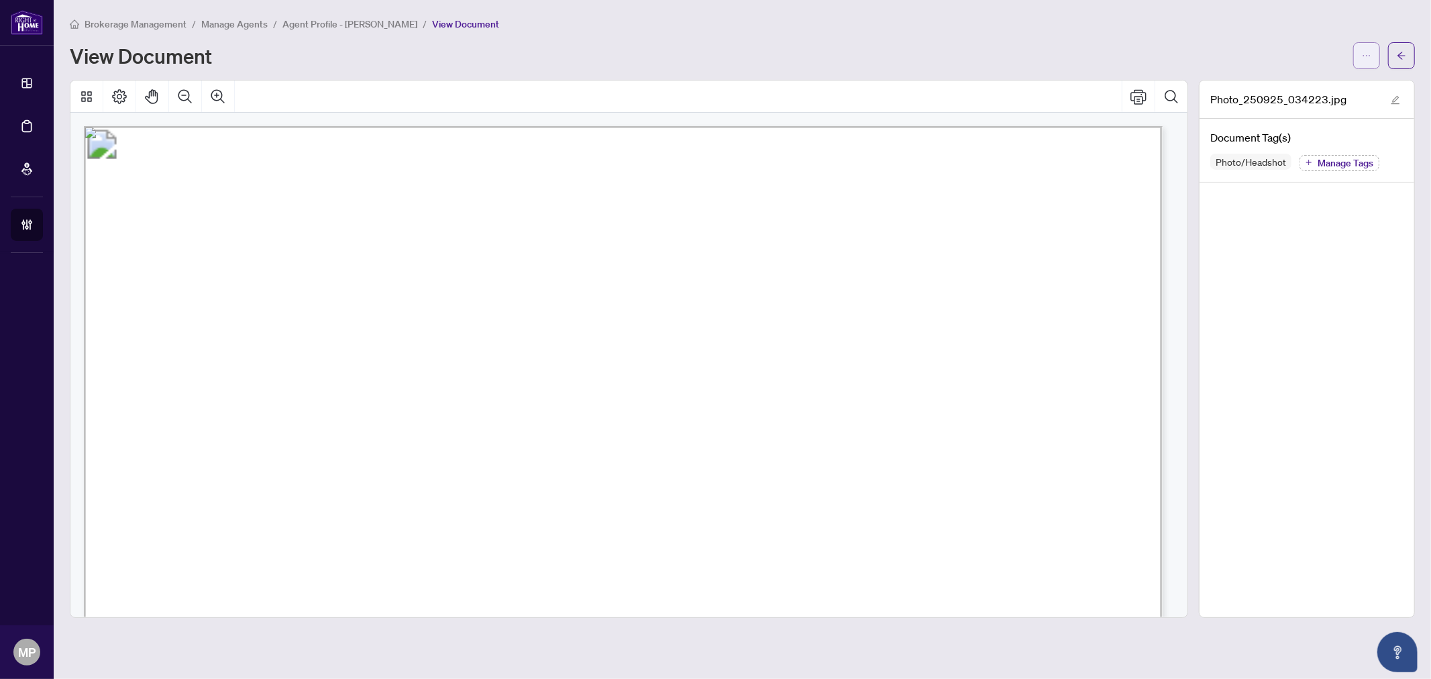
click at [1362, 54] on icon "ellipsis" at bounding box center [1366, 55] width 9 height 9
click at [1289, 82] on span "Download" at bounding box center [1318, 84] width 102 height 15
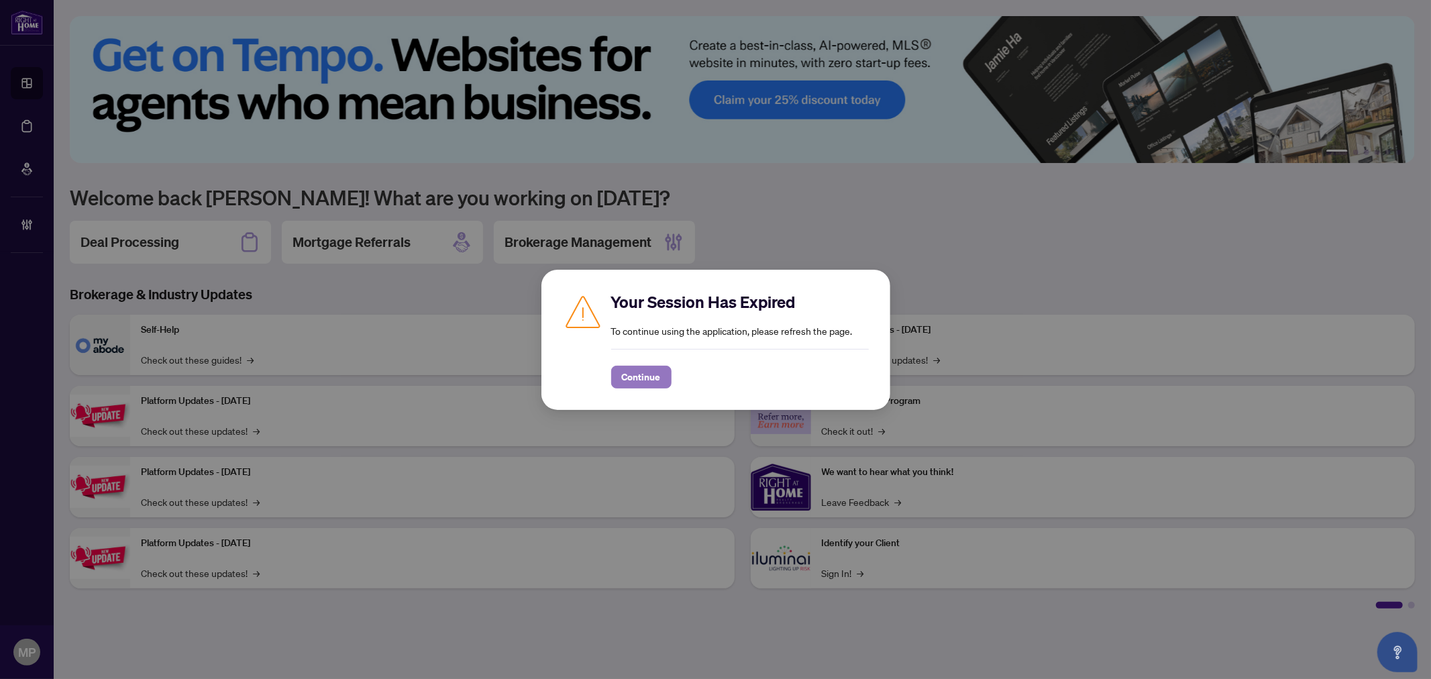
click at [628, 385] on span "Continue" at bounding box center [641, 376] width 39 height 21
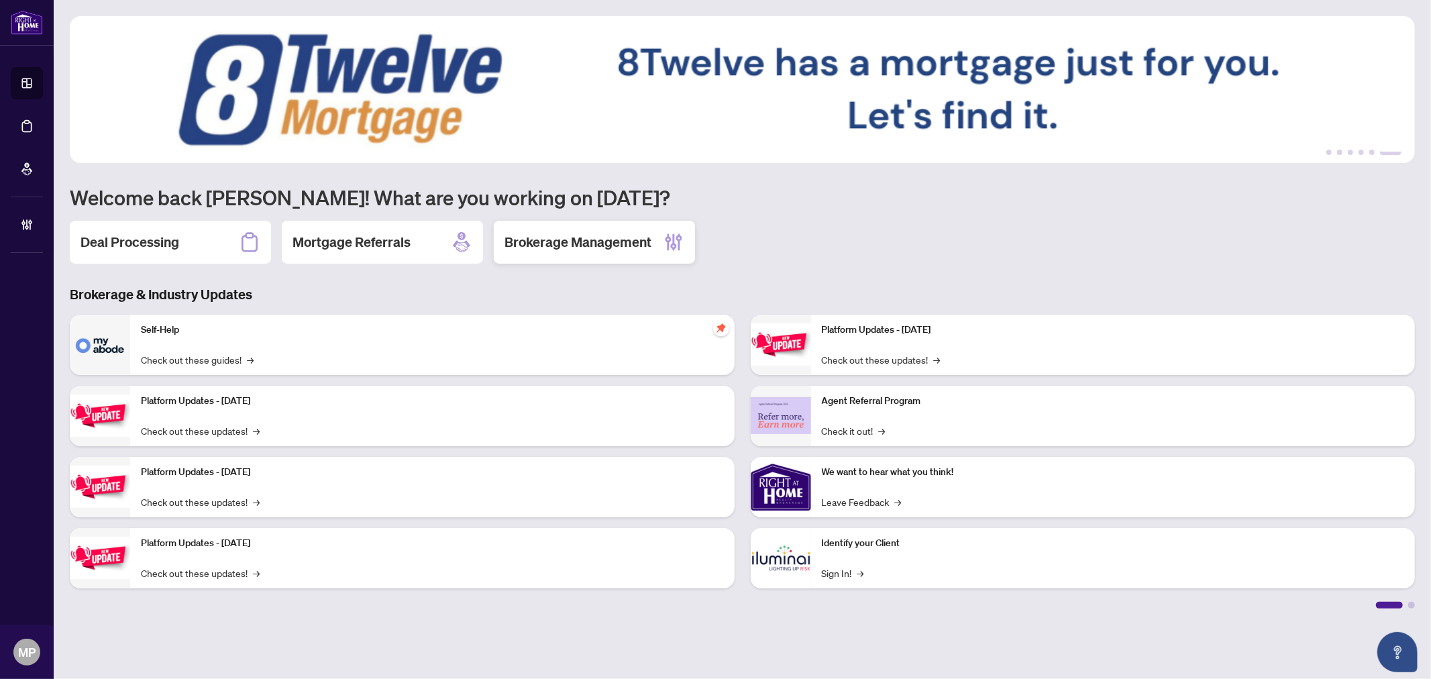
click at [585, 246] on h2 "Brokerage Management" at bounding box center [577, 242] width 147 height 19
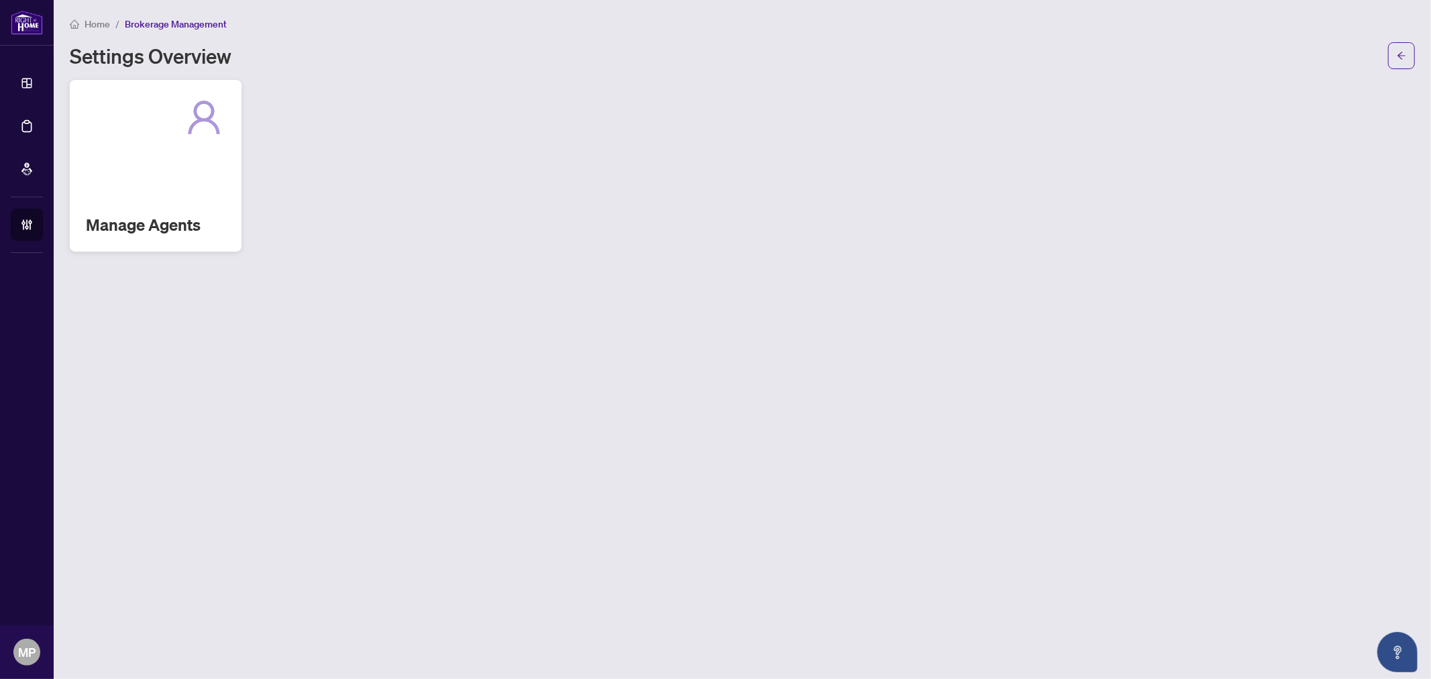
click at [78, 172] on div "Manage Agents" at bounding box center [156, 166] width 172 height 172
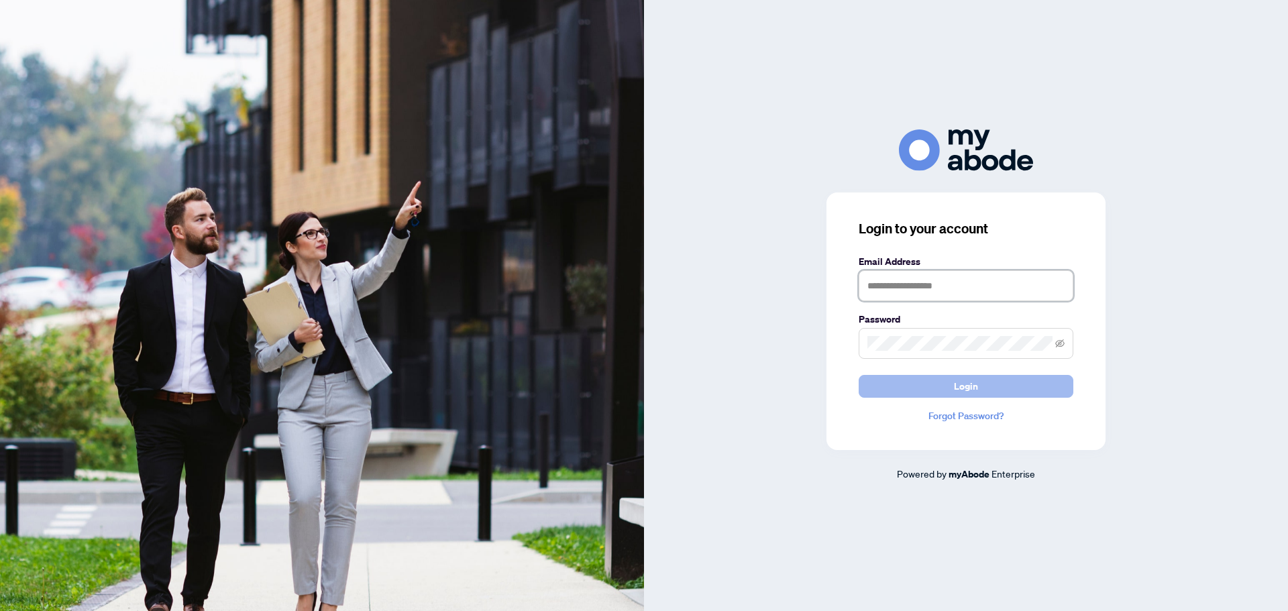
type input "**********"
click at [1057, 385] on button "Login" at bounding box center [966, 386] width 215 height 23
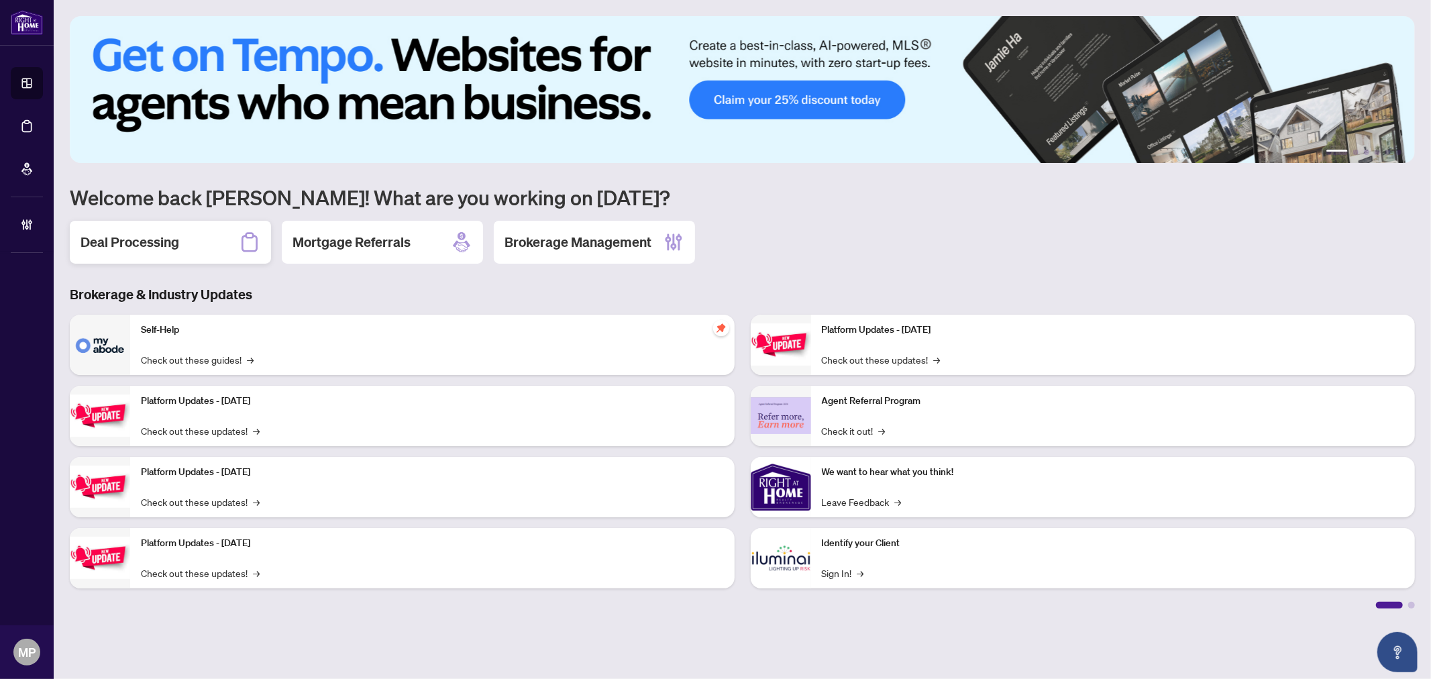
click at [188, 225] on div "Deal Processing" at bounding box center [170, 242] width 201 height 43
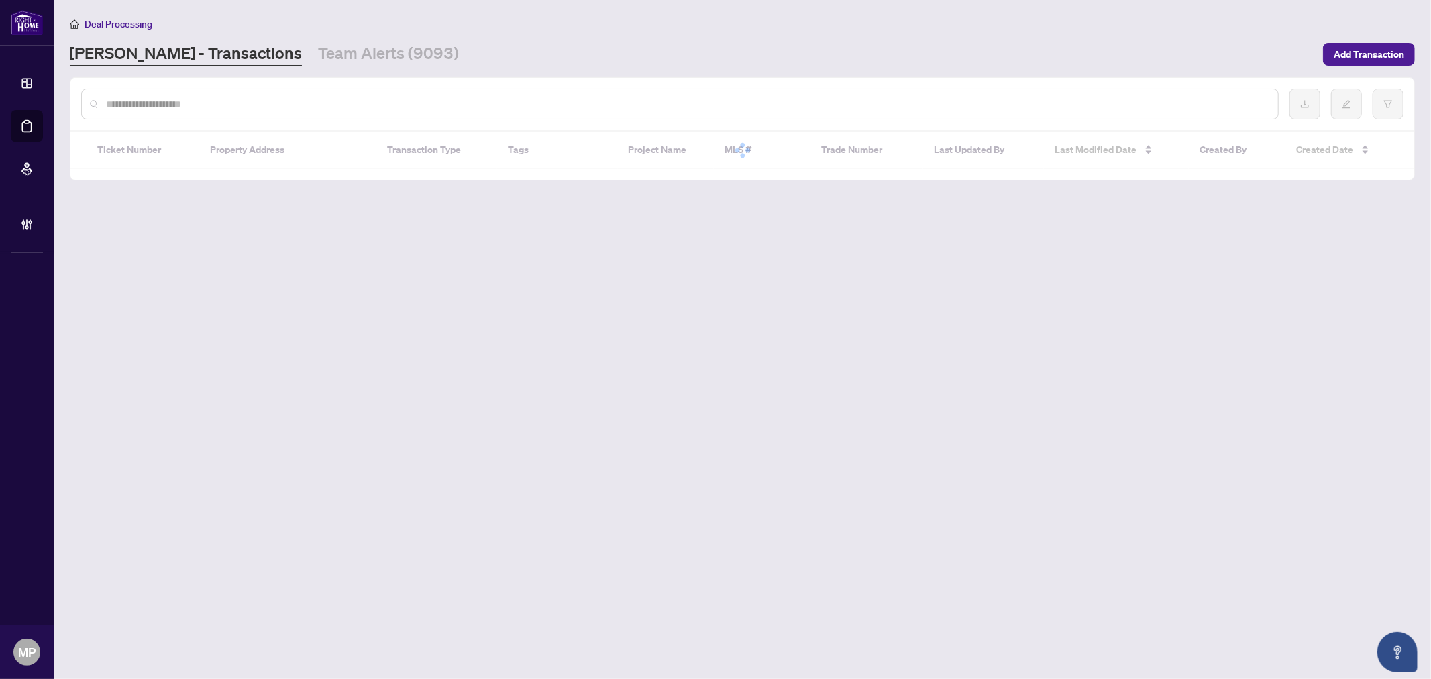
click at [358, 109] on input "text" at bounding box center [686, 104] width 1161 height 15
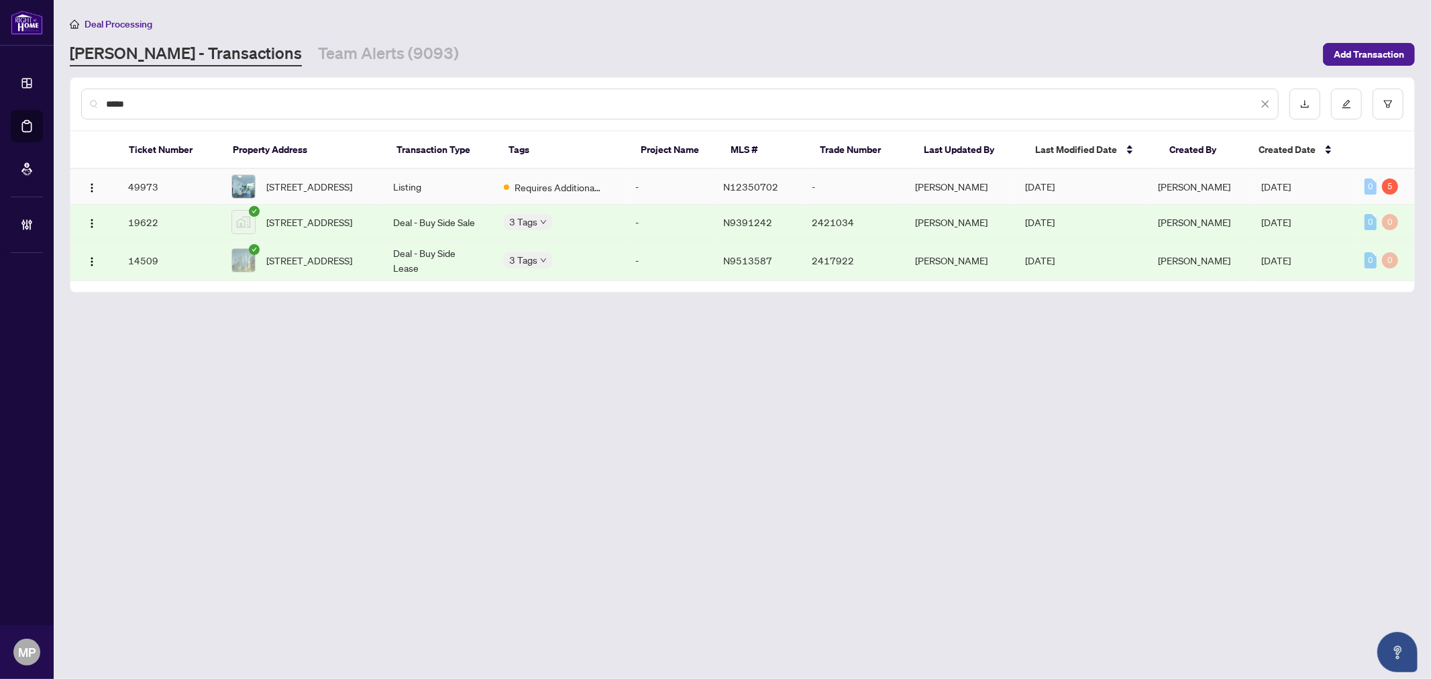
type input "*****"
click at [221, 189] on td "49973" at bounding box center [168, 187] width 103 height 36
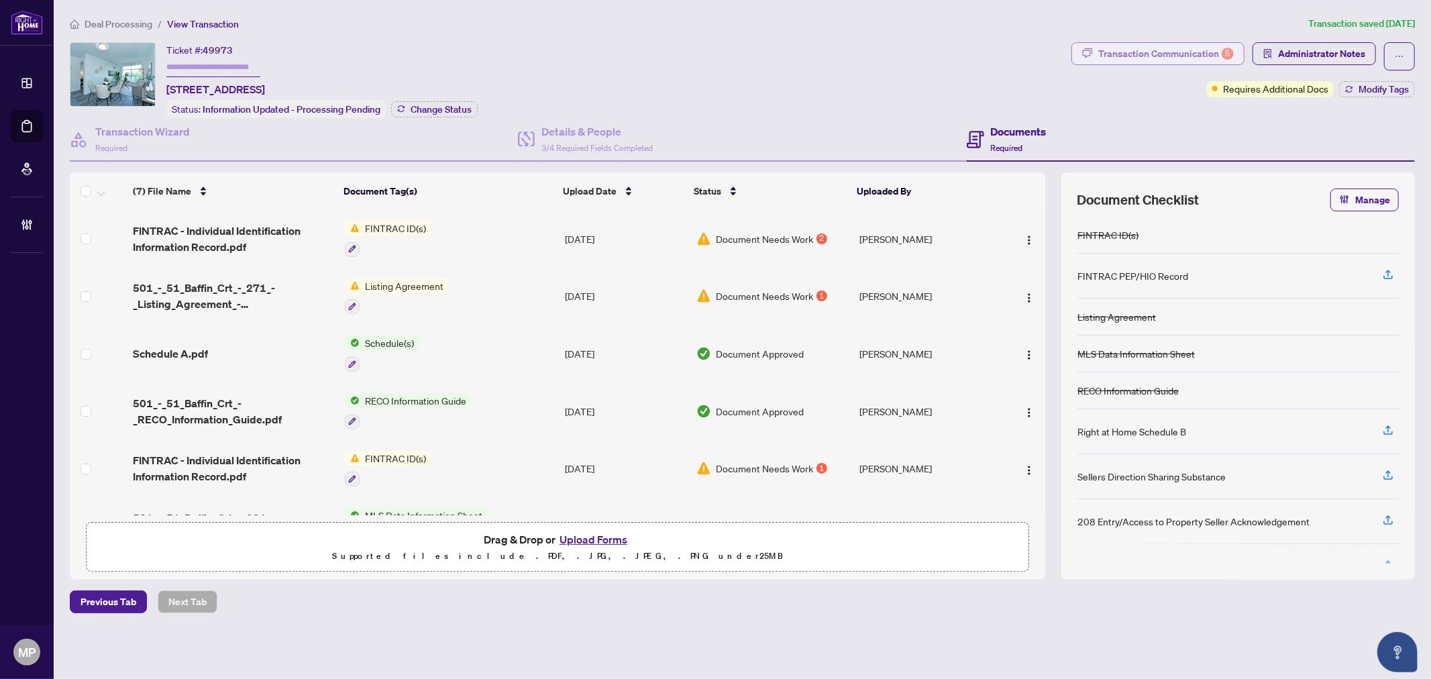
click at [1181, 42] on button "Transaction Communication 5" at bounding box center [1157, 53] width 173 height 23
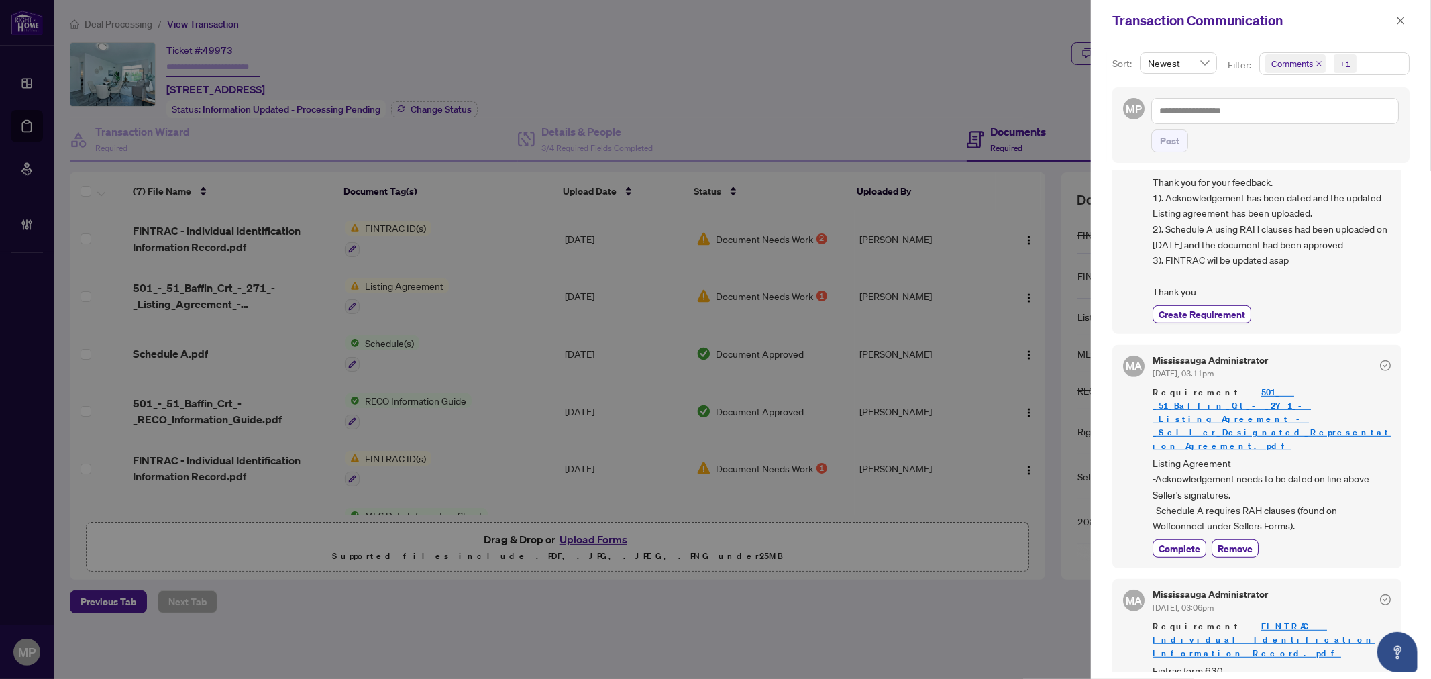
scroll to position [527, 0]
click at [1396, 28] on span "button" at bounding box center [1400, 20] width 9 height 21
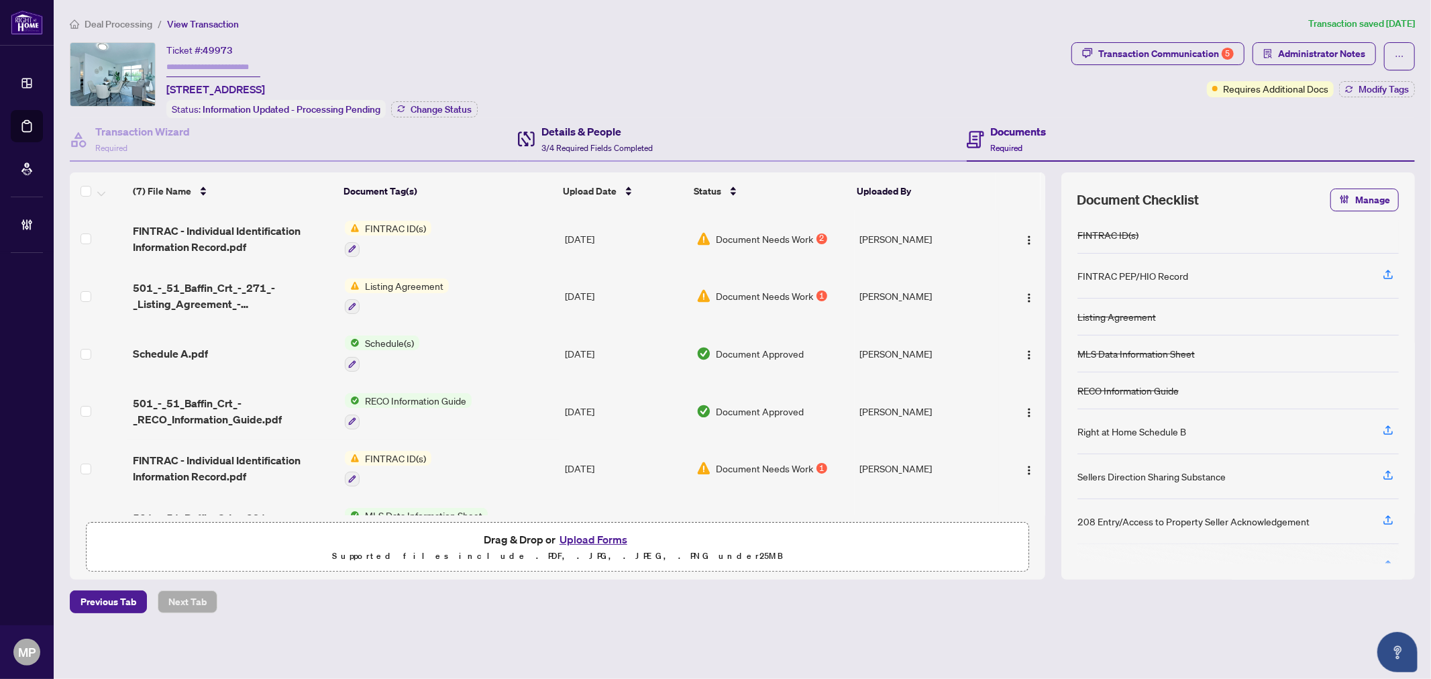
click at [594, 143] on span "3/4 Required Fields Completed" at bounding box center [596, 148] width 111 height 10
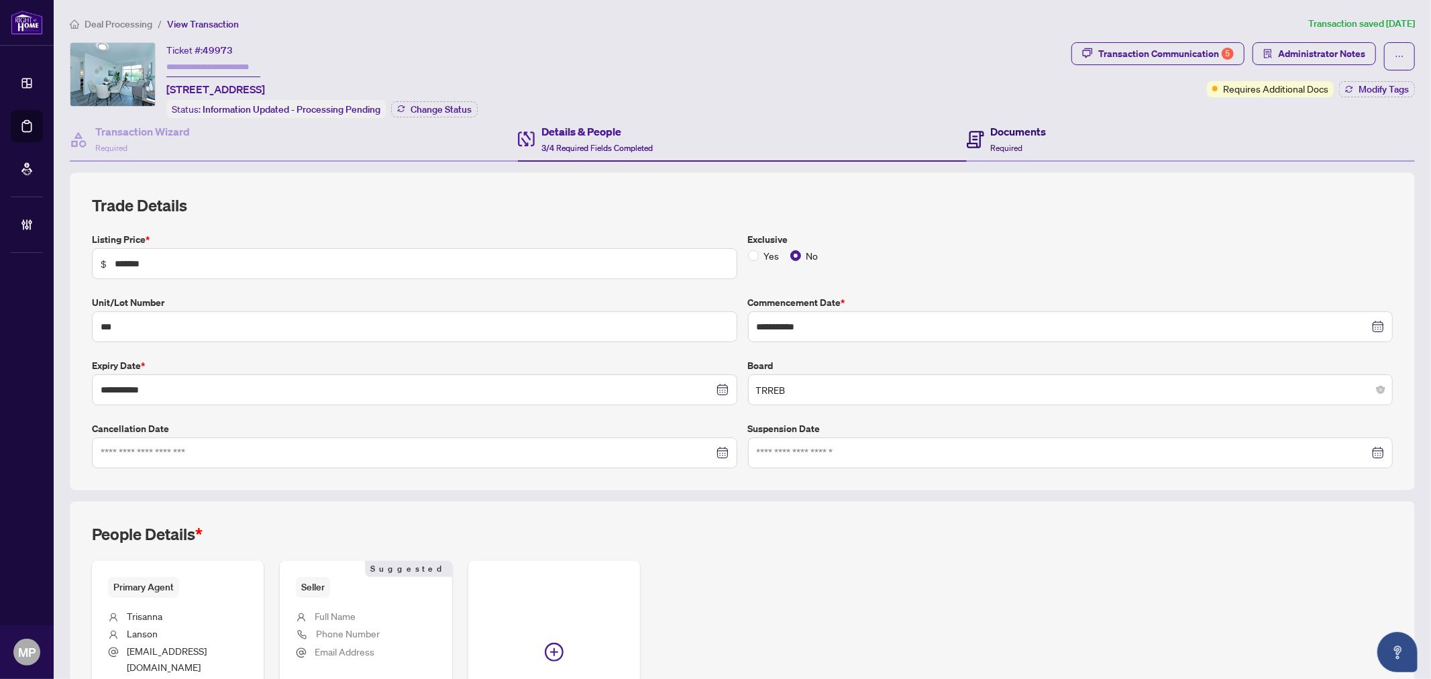
click at [991, 129] on h4 "Documents" at bounding box center [1019, 131] width 56 height 16
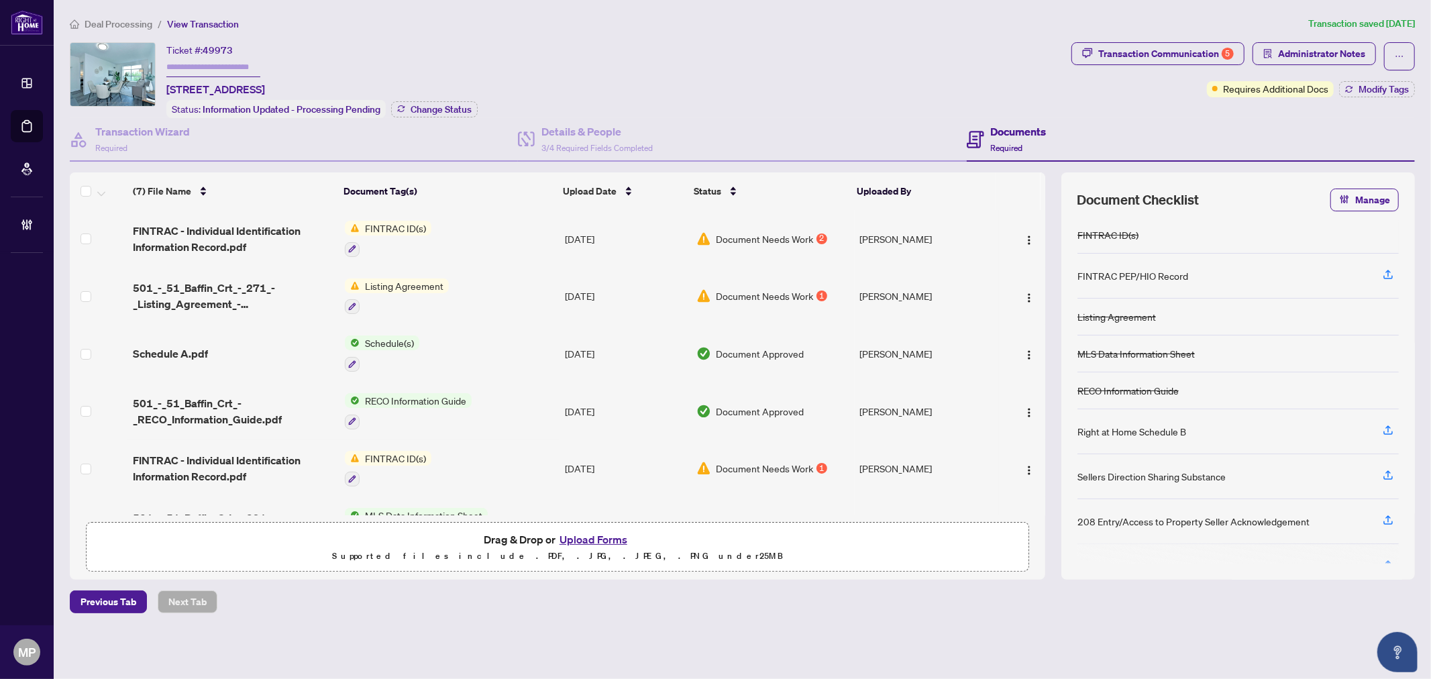
click at [207, 299] on span "501_-_51_Baffin_Crt_-_271_-_Listing_Agreement_-_Seller_Designated_Representatio…" at bounding box center [233, 296] width 201 height 32
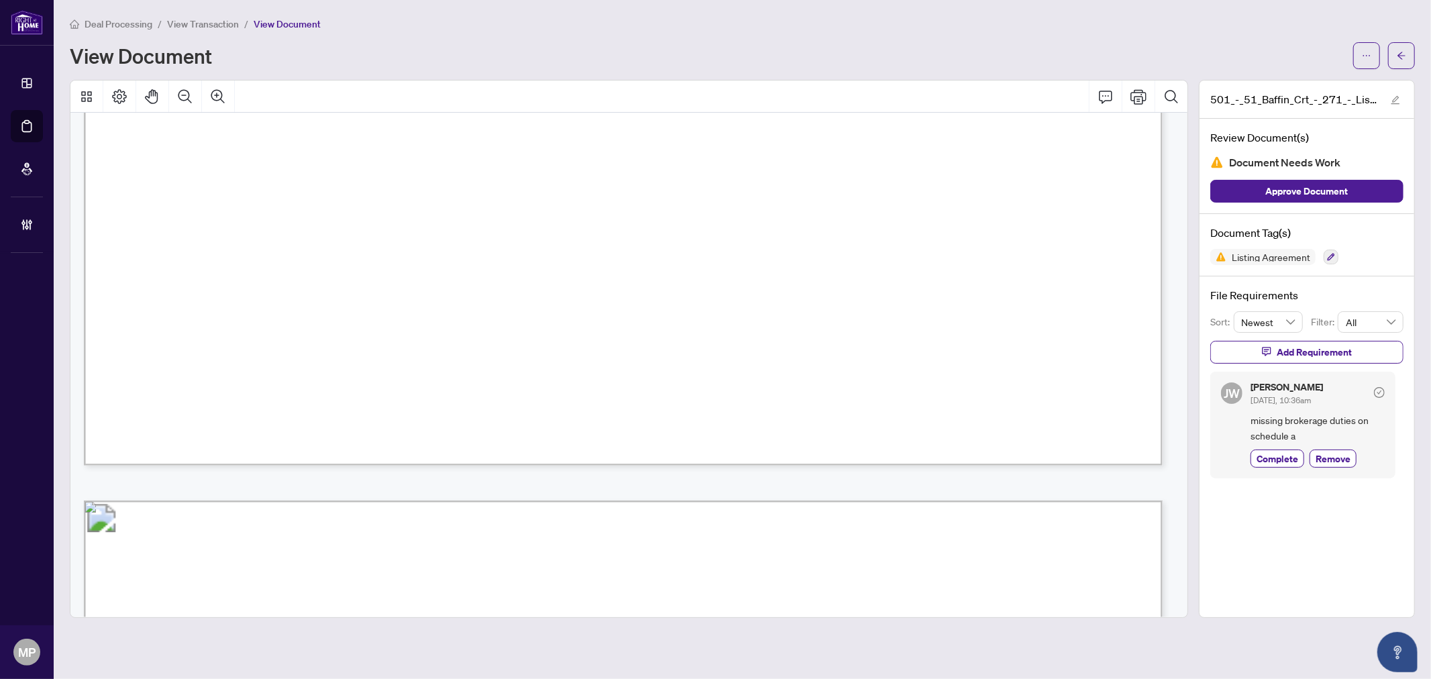
scroll to position [3720, 0]
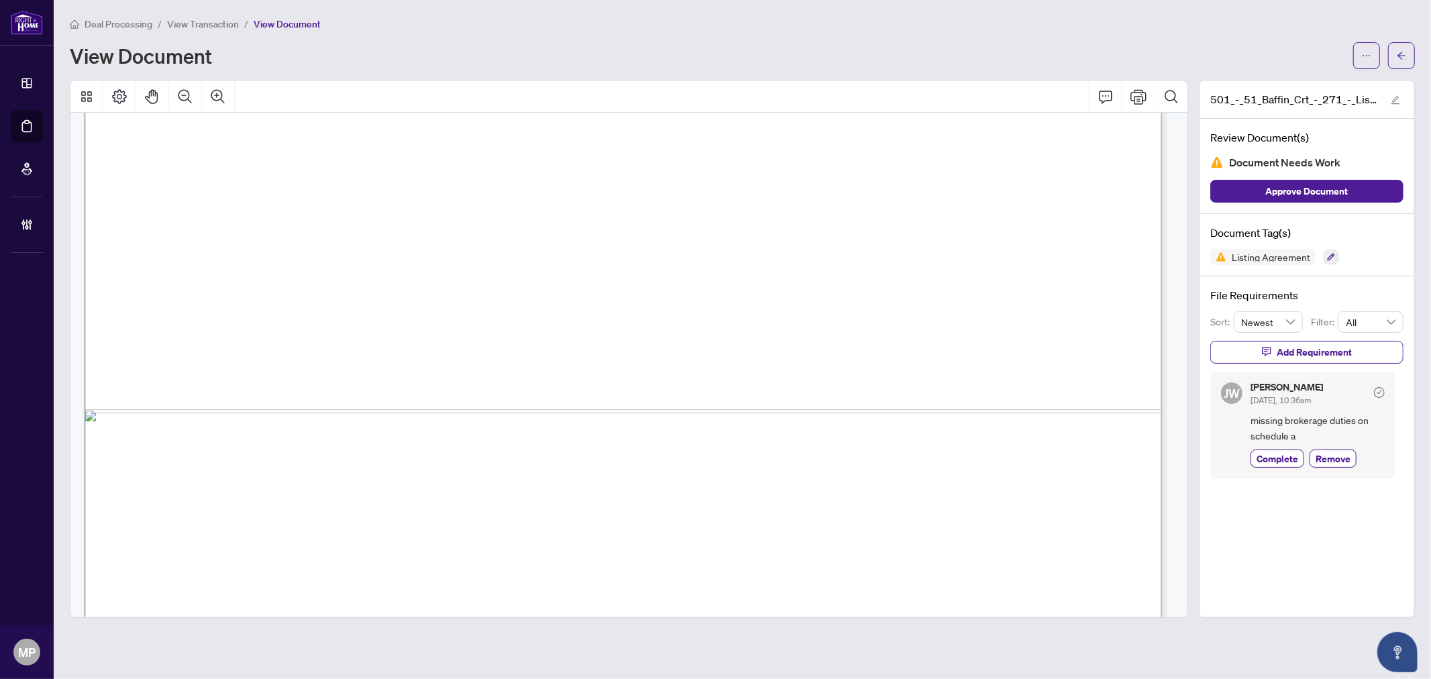
drag, startPoint x: 1400, startPoint y: 52, endPoint x: 1426, endPoint y: 54, distance: 26.2
click at [1400, 52] on icon "arrow-left" at bounding box center [1401, 55] width 8 height 7
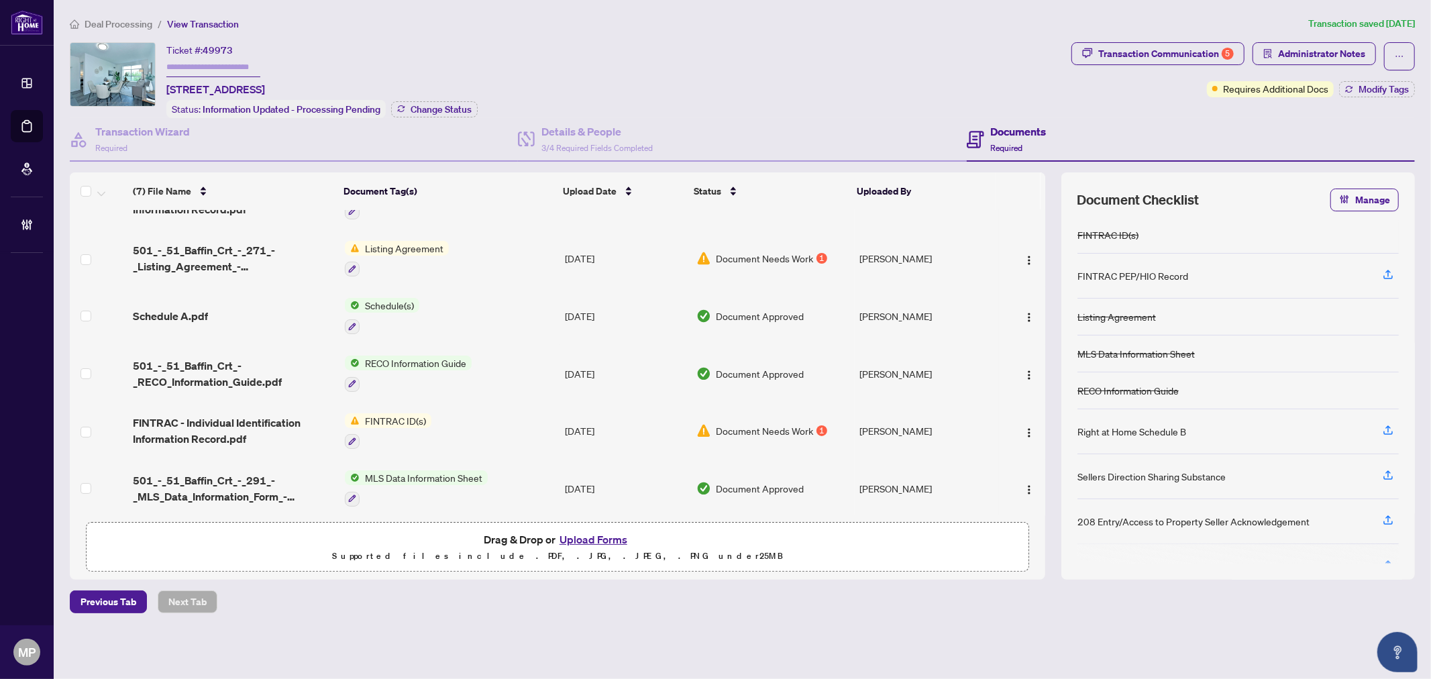
scroll to position [94, 0]
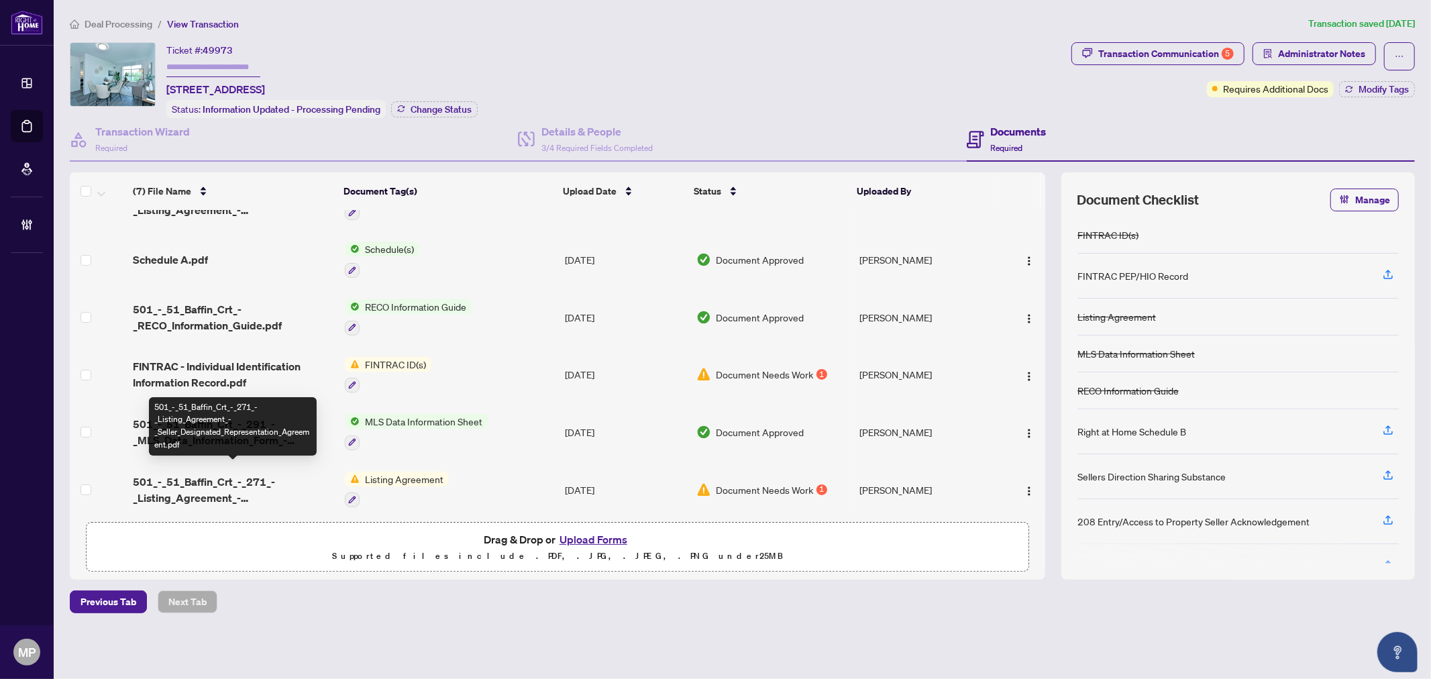
click at [219, 483] on span "501_-_51_Baffin_Crt_-_271_-_Listing_Agreement_-_Seller_Designated_Representatio…" at bounding box center [233, 490] width 201 height 32
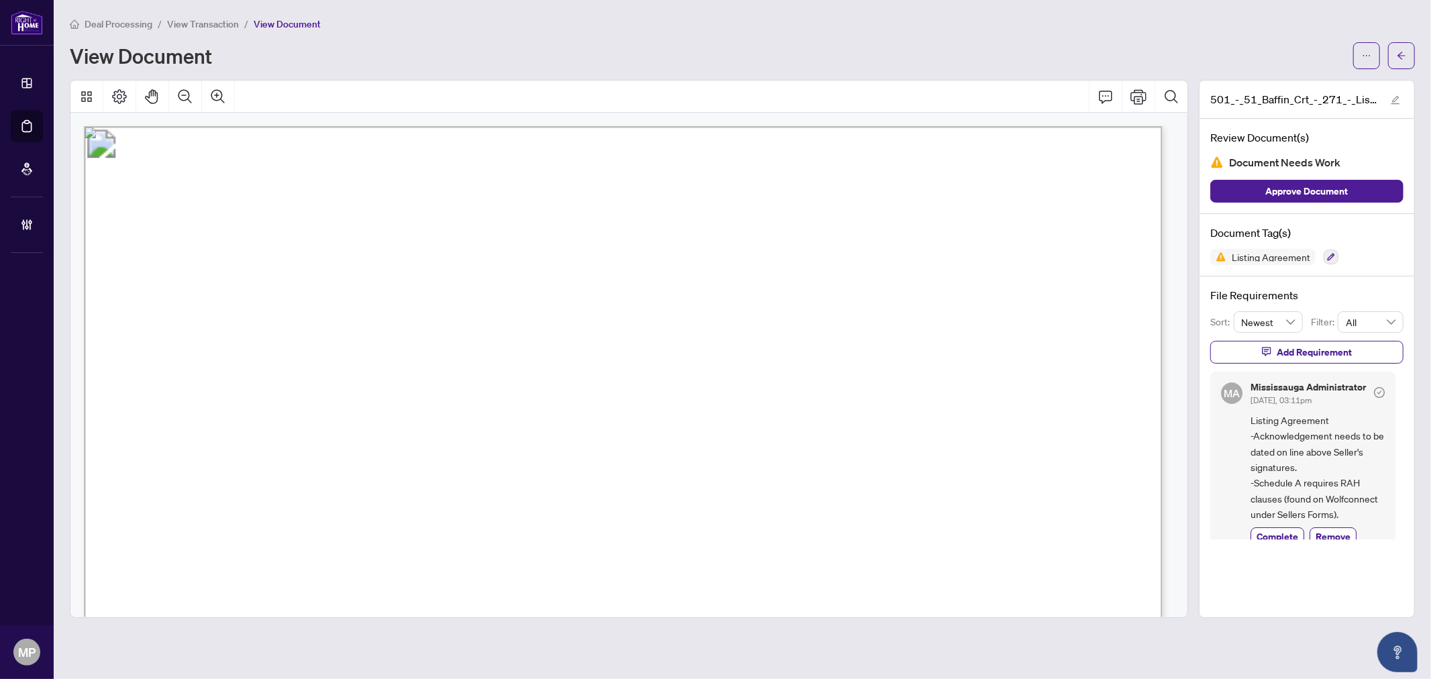
drag, startPoint x: 1410, startPoint y: 58, endPoint x: 1029, endPoint y: 79, distance: 381.6
click at [1053, 78] on div "Deal Processing / View Transaction / View Document View Document 501_-_51_Baffi…" at bounding box center [742, 317] width 1345 height 602
drag, startPoint x: 1413, startPoint y: 50, endPoint x: 1424, endPoint y: 71, distance: 23.4
click at [1413, 50] on button "button" at bounding box center [1401, 55] width 27 height 27
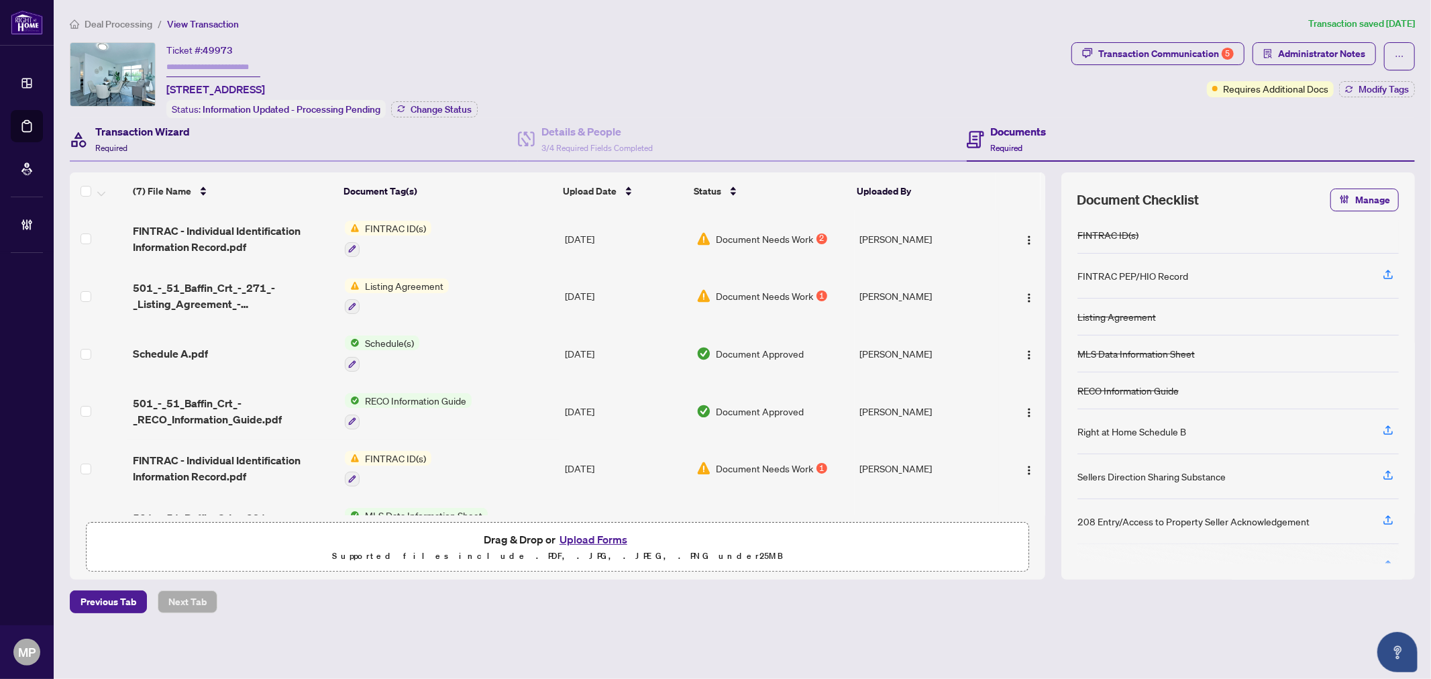
click at [158, 139] on div "Transaction Wizard Required" at bounding box center [142, 139] width 95 height 32
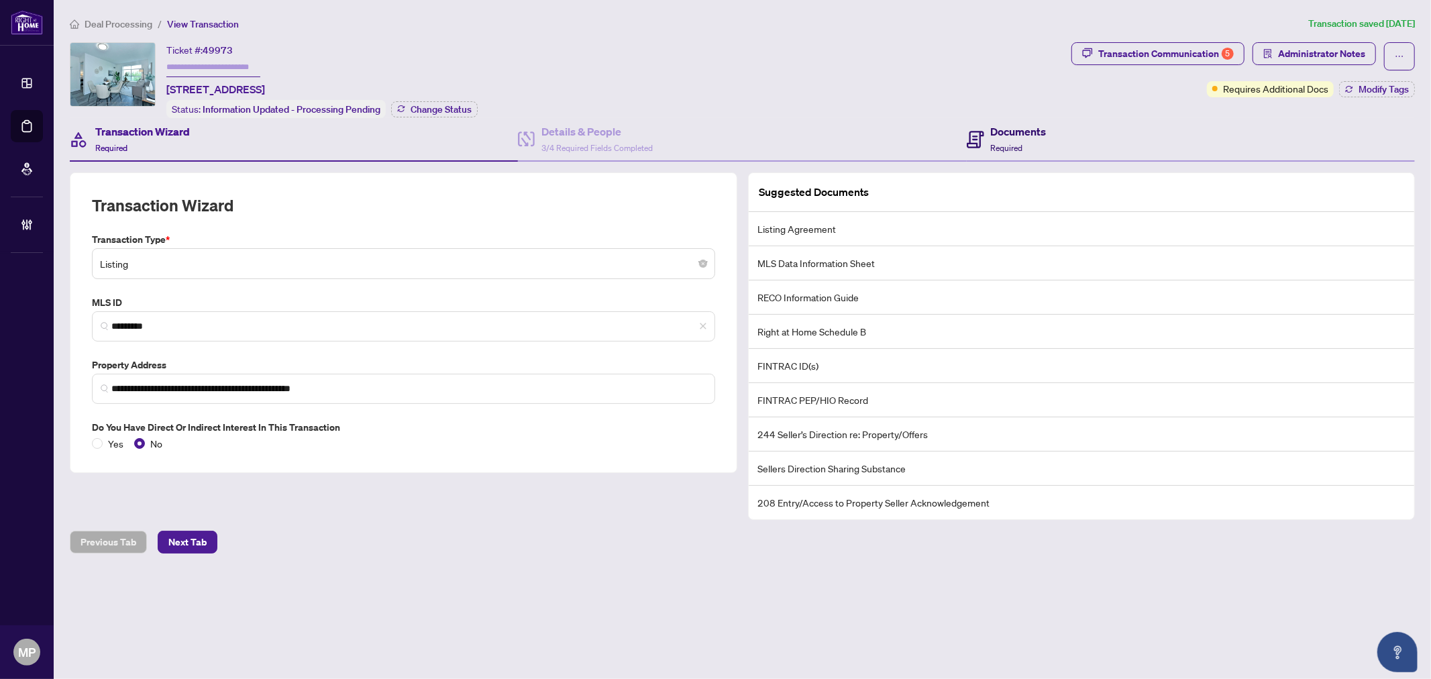
click at [1026, 123] on h4 "Documents" at bounding box center [1019, 131] width 56 height 16
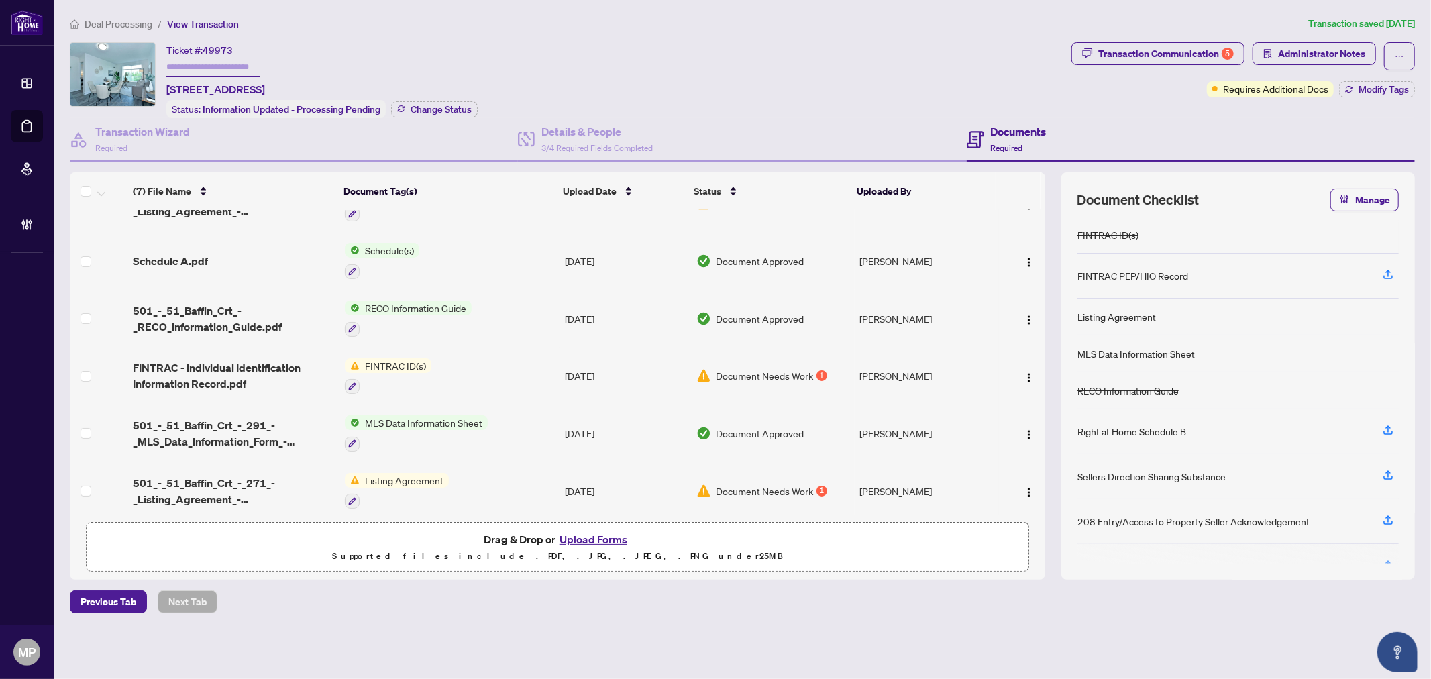
scroll to position [94, 0]
click at [226, 263] on td "Schedule A.pdf" at bounding box center [233, 260] width 212 height 58
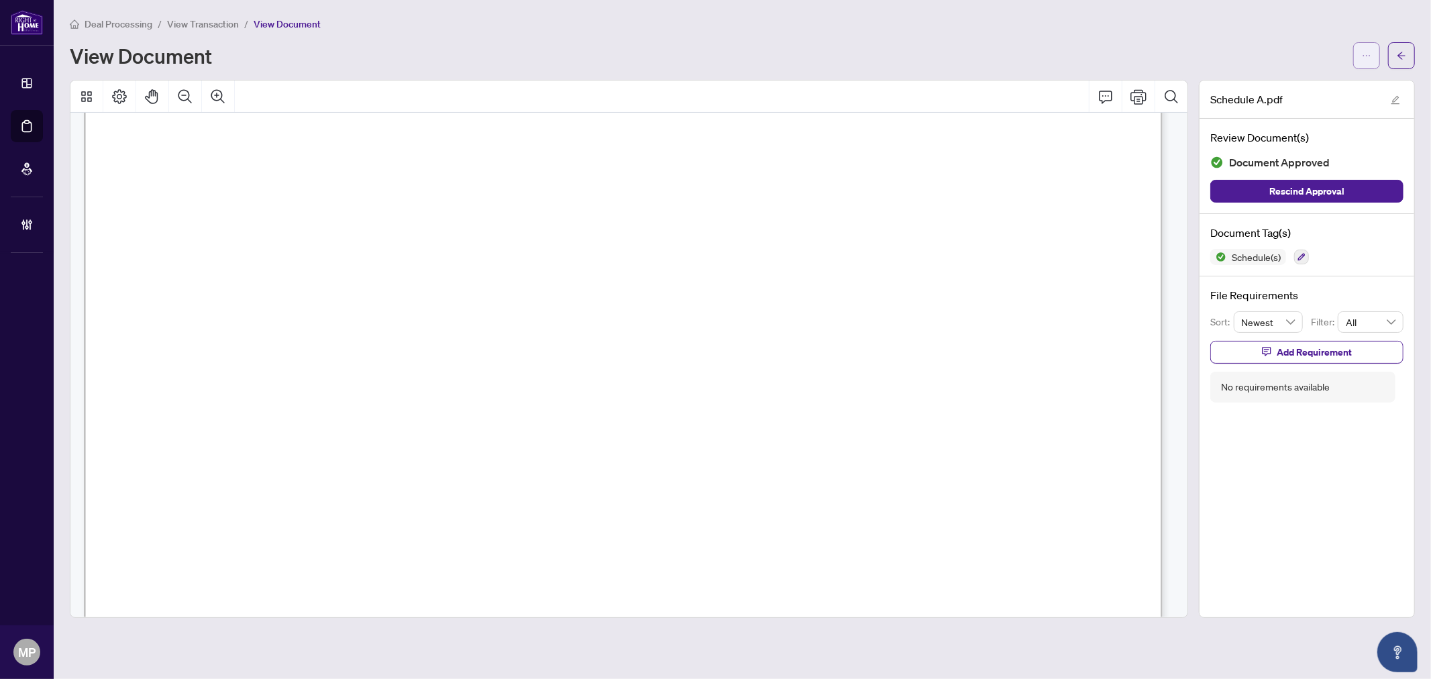
scroll to position [2087, 0]
click at [1393, 61] on button "button" at bounding box center [1401, 55] width 27 height 27
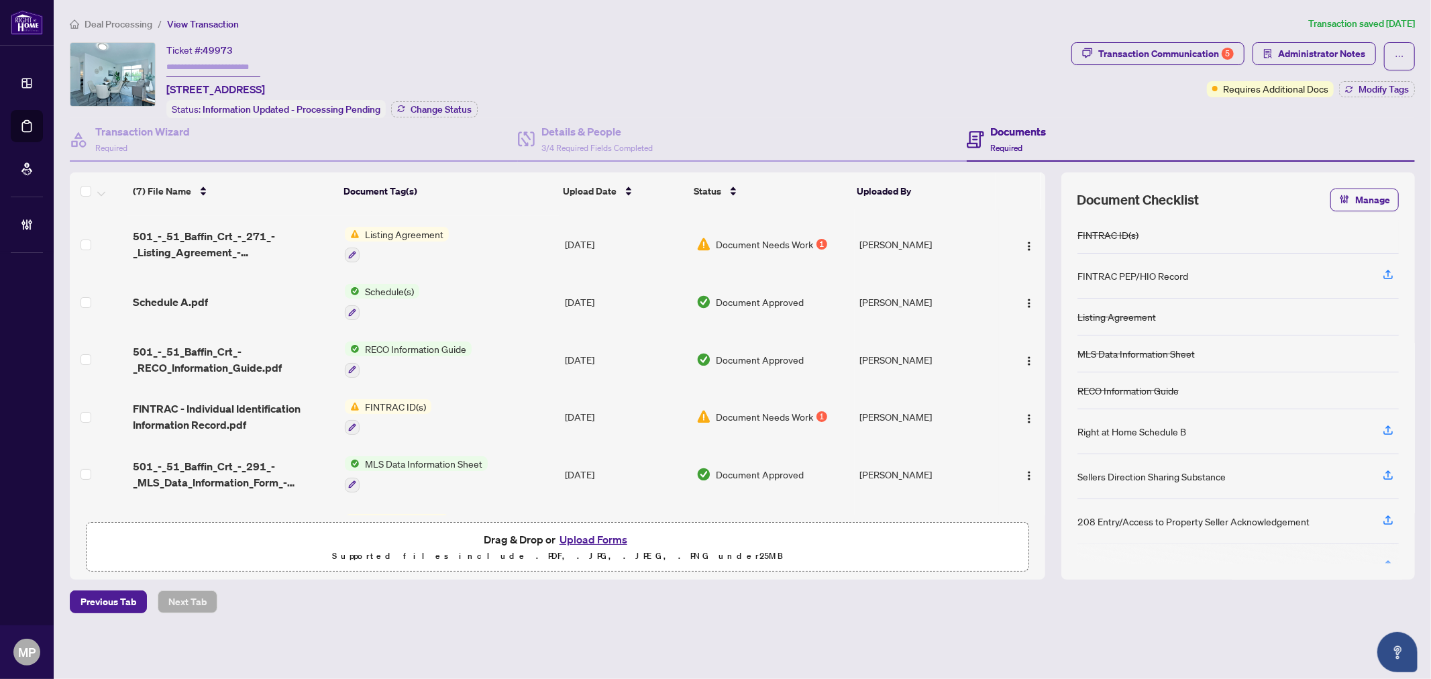
scroll to position [94, 0]
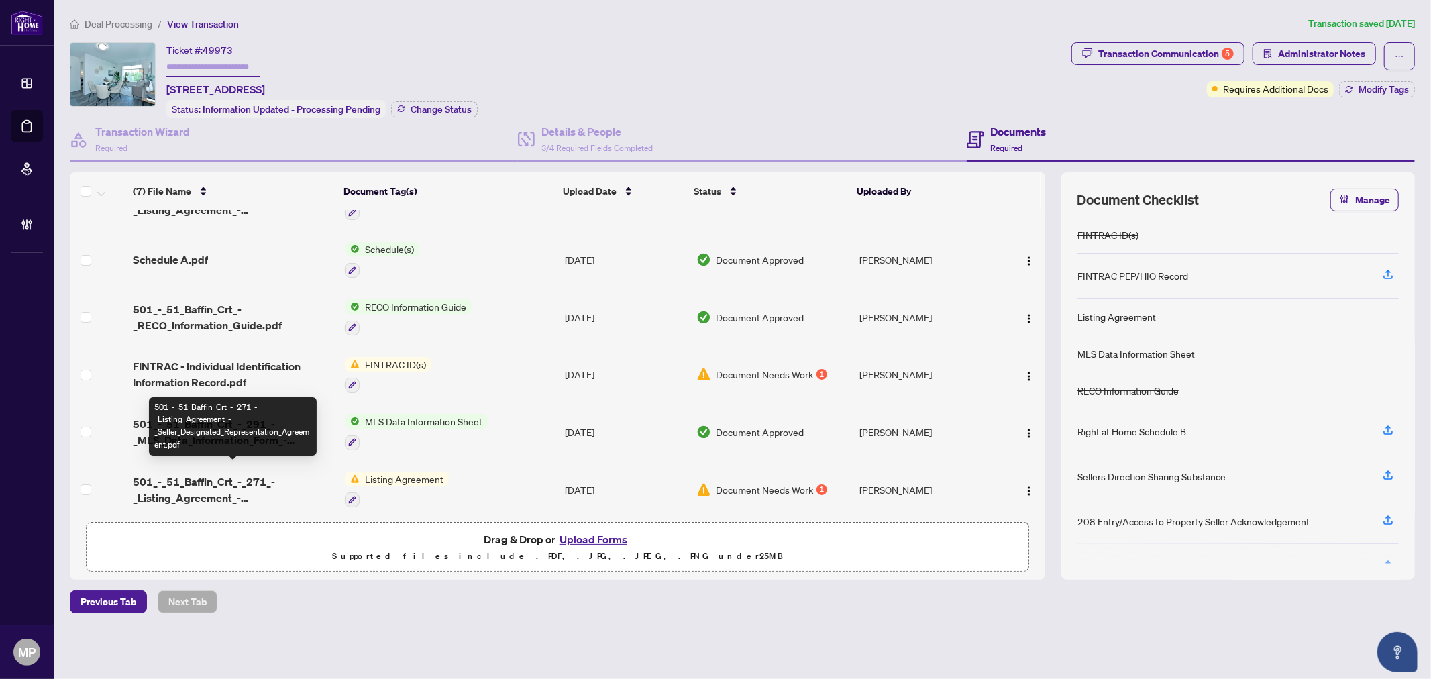
click at [269, 482] on span "501_-_51_Baffin_Crt_-_271_-_Listing_Agreement_-_Seller_Designated_Representatio…" at bounding box center [233, 490] width 201 height 32
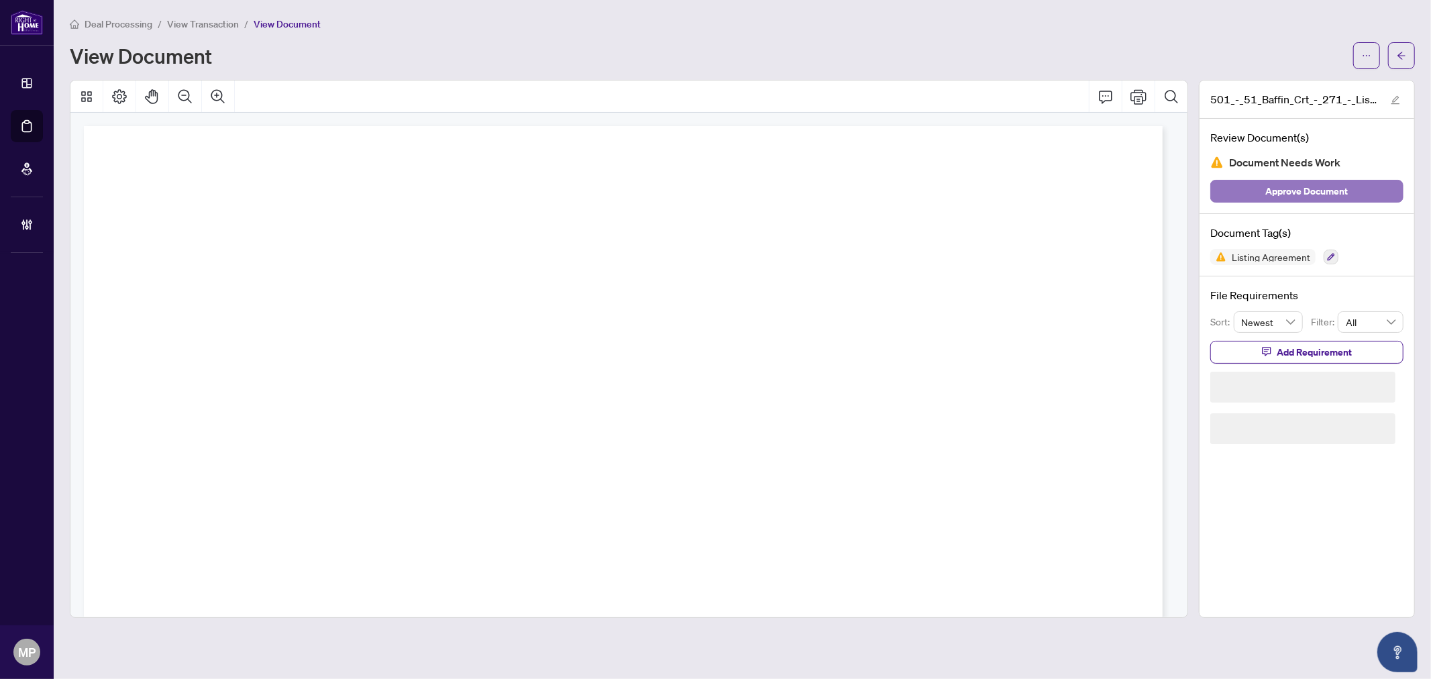
click at [1324, 186] on span "Approve Document" at bounding box center [1307, 190] width 83 height 21
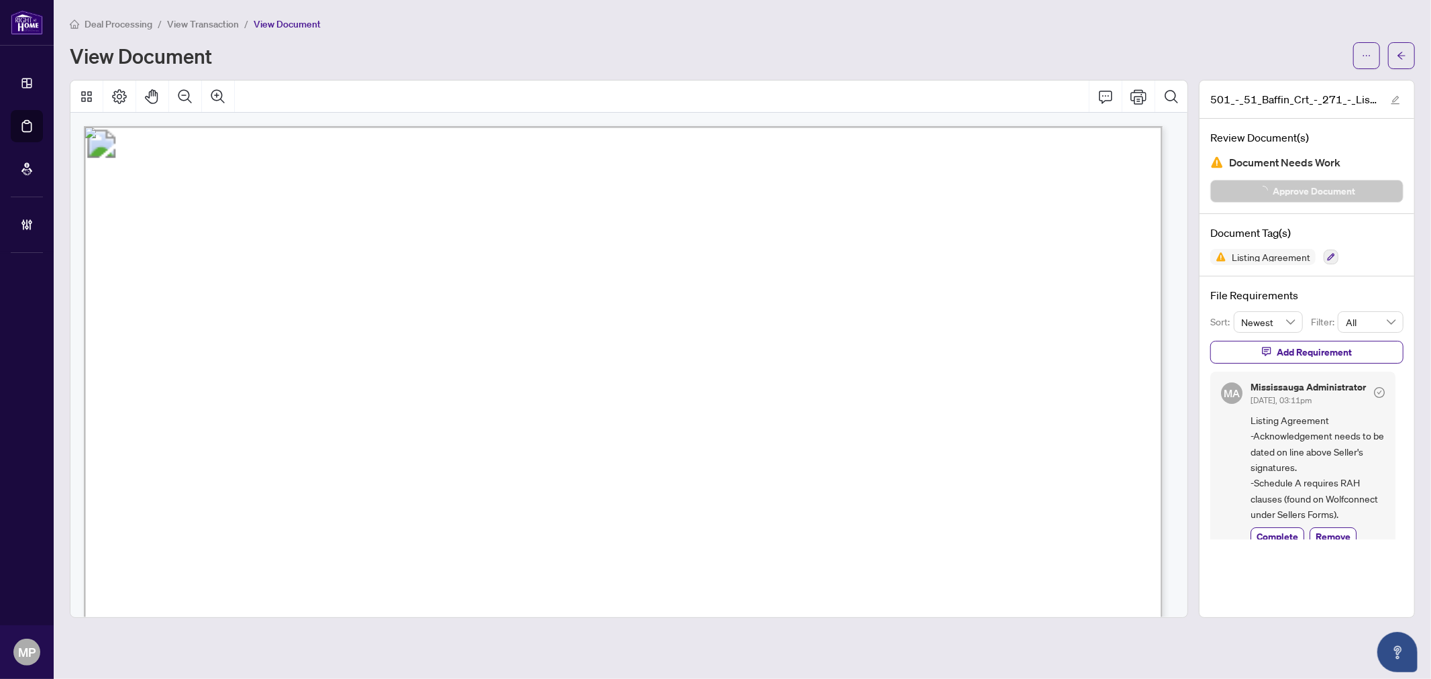
click at [1400, 80] on div "501_-_51_Baffin_Crt_-_271_-_Listing_Agreement_-_Seller_Designated_Representatio…" at bounding box center [1306, 99] width 215 height 38
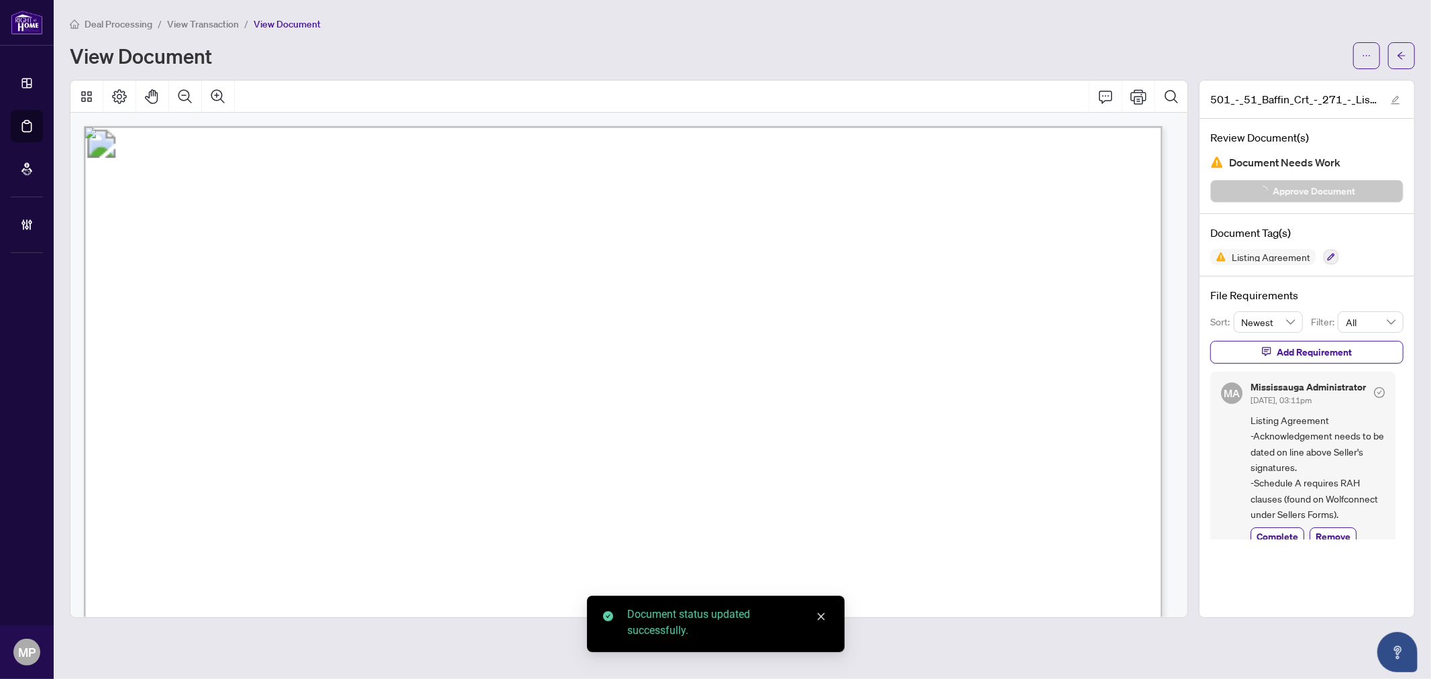
click at [1406, 67] on button "button" at bounding box center [1401, 55] width 27 height 27
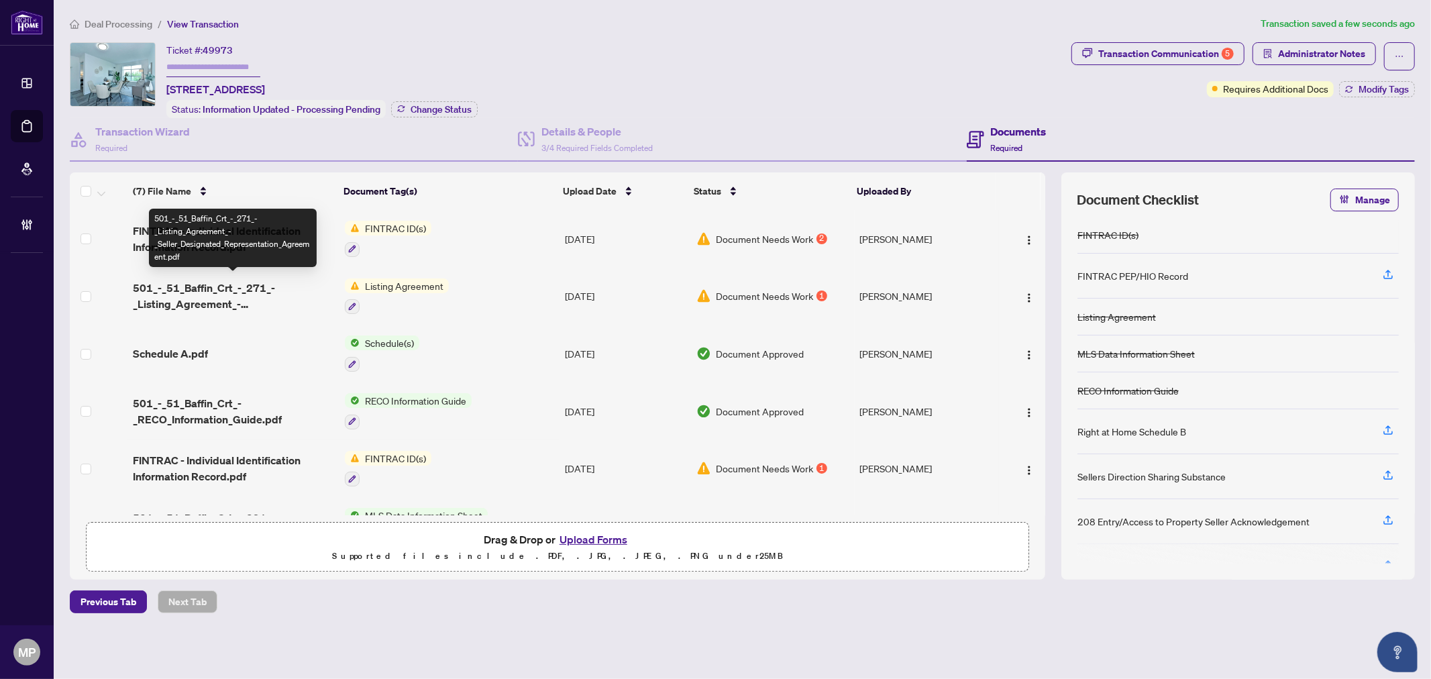
click at [244, 295] on span "501_-_51_Baffin_Crt_-_271_-_Listing_Agreement_-_Seller_Designated_Representatio…" at bounding box center [233, 296] width 201 height 32
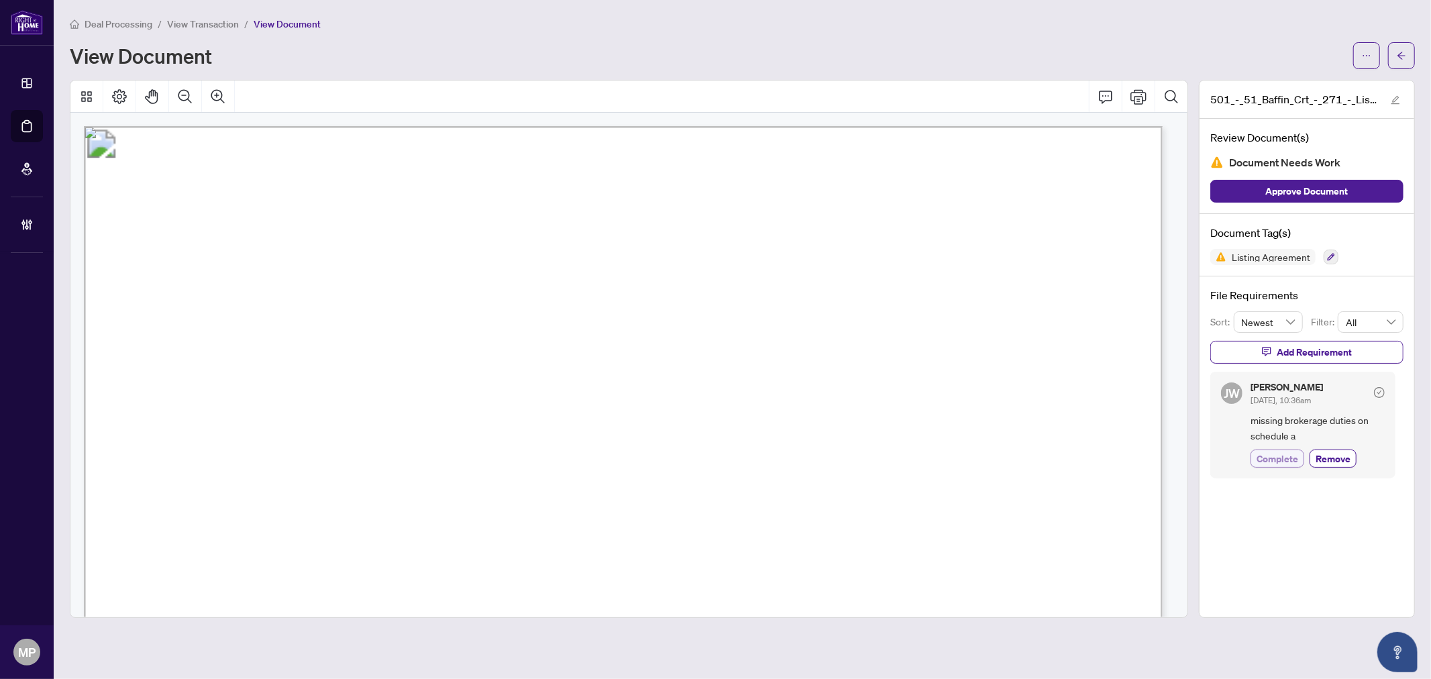
click at [1280, 453] on span "Complete" at bounding box center [1277, 458] width 42 height 14
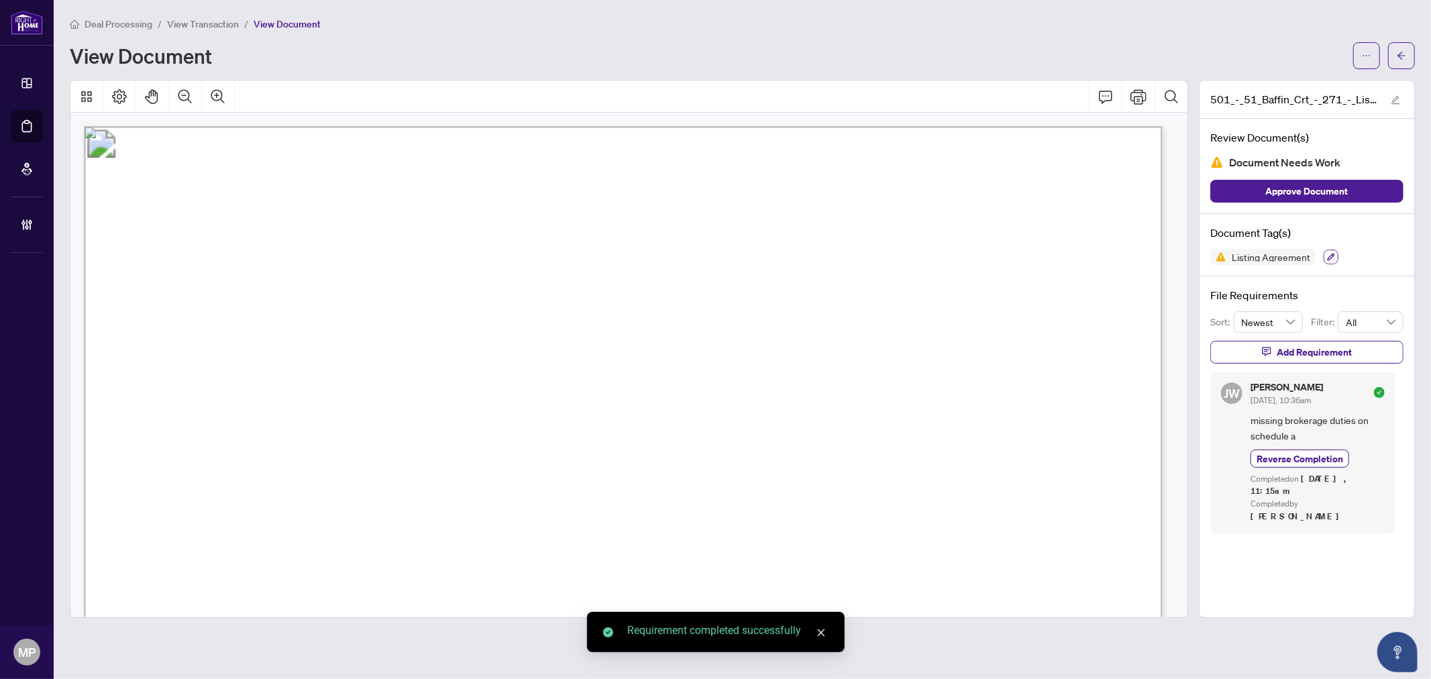
click at [1330, 256] on icon "button" at bounding box center [1331, 257] width 8 height 8
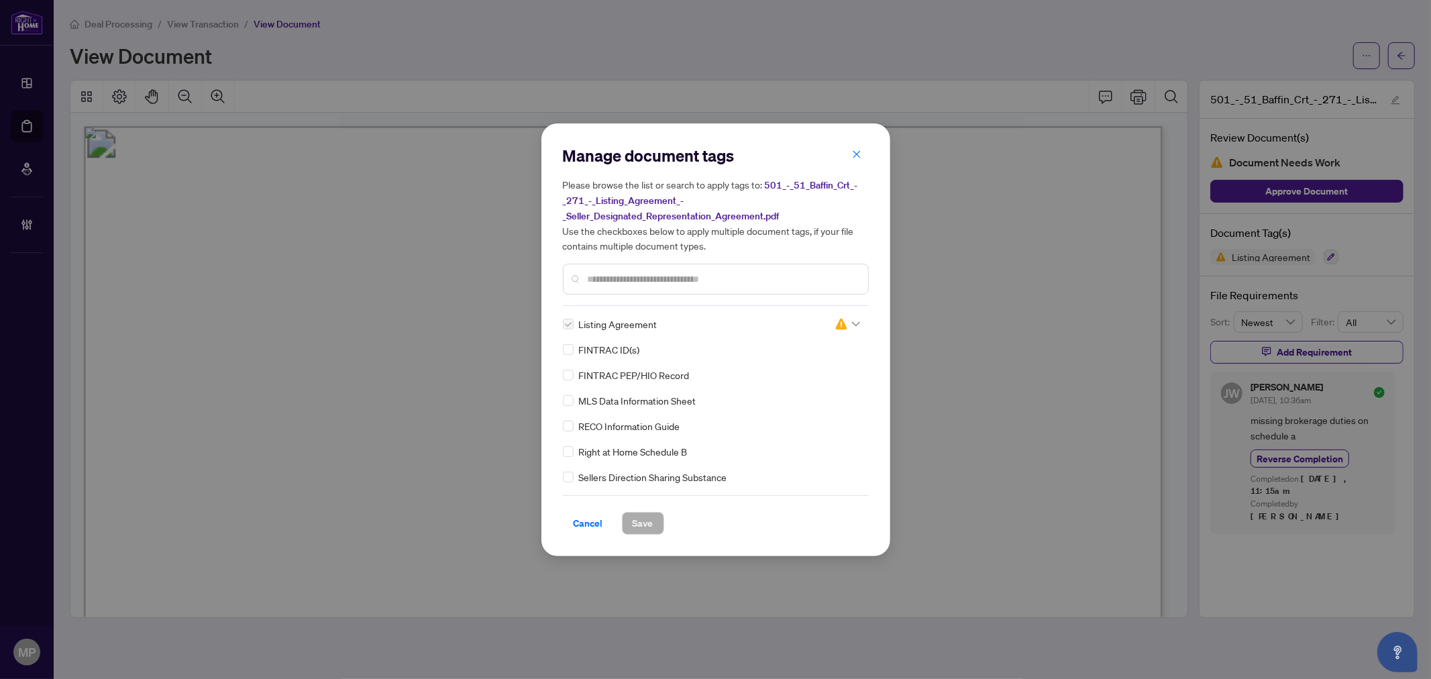
click at [851, 317] on div at bounding box center [847, 323] width 25 height 13
drag, startPoint x: 820, startPoint y: 350, endPoint x: 758, endPoint y: 345, distance: 61.9
click at [810, 350] on div "Pending Review" at bounding box center [803, 345] width 86 height 15
click at [618, 272] on input "text" at bounding box center [723, 279] width 270 height 15
click at [625, 273] on input "text" at bounding box center [723, 279] width 270 height 15
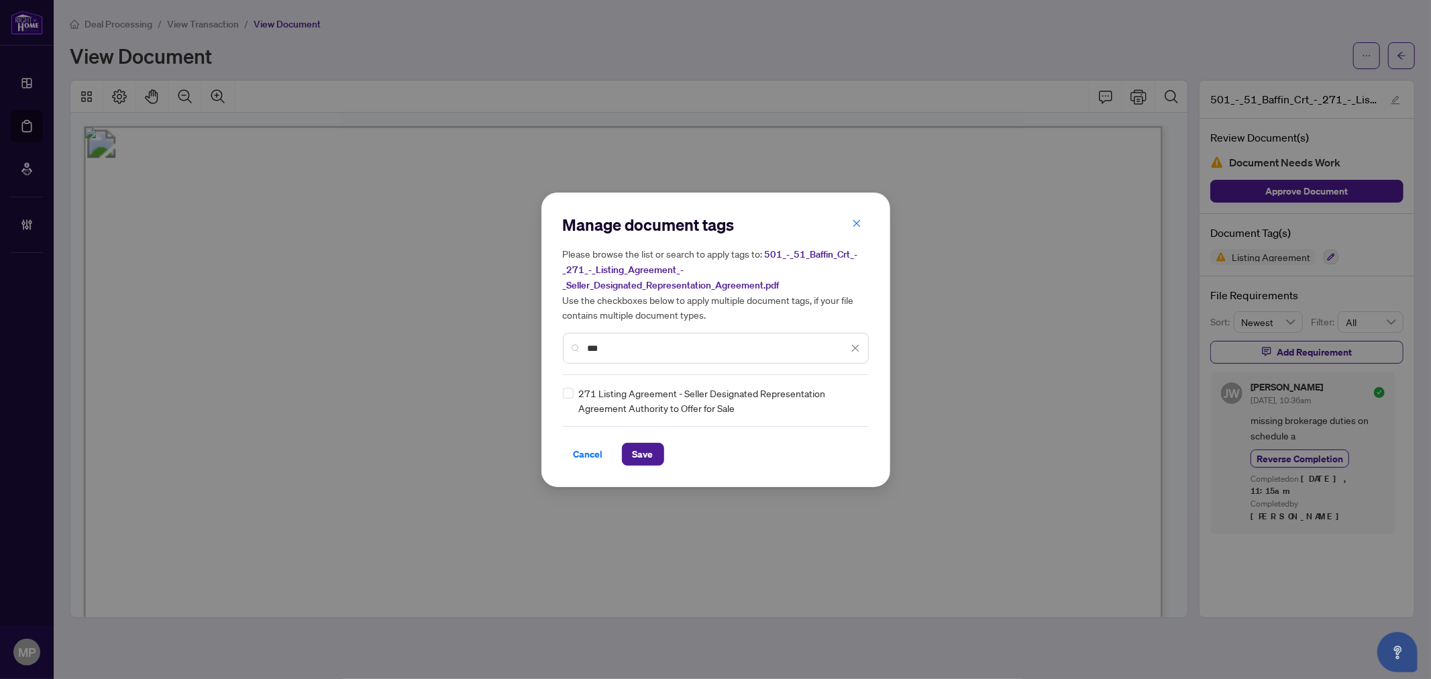
type input "***"
click at [845, 394] on img at bounding box center [841, 400] width 13 height 13
click at [812, 464] on div "Approved" at bounding box center [806, 465] width 86 height 15
click at [655, 452] on button "Save" at bounding box center [643, 454] width 42 height 23
drag, startPoint x: 1397, startPoint y: 58, endPoint x: 762, endPoint y: 51, distance: 634.6
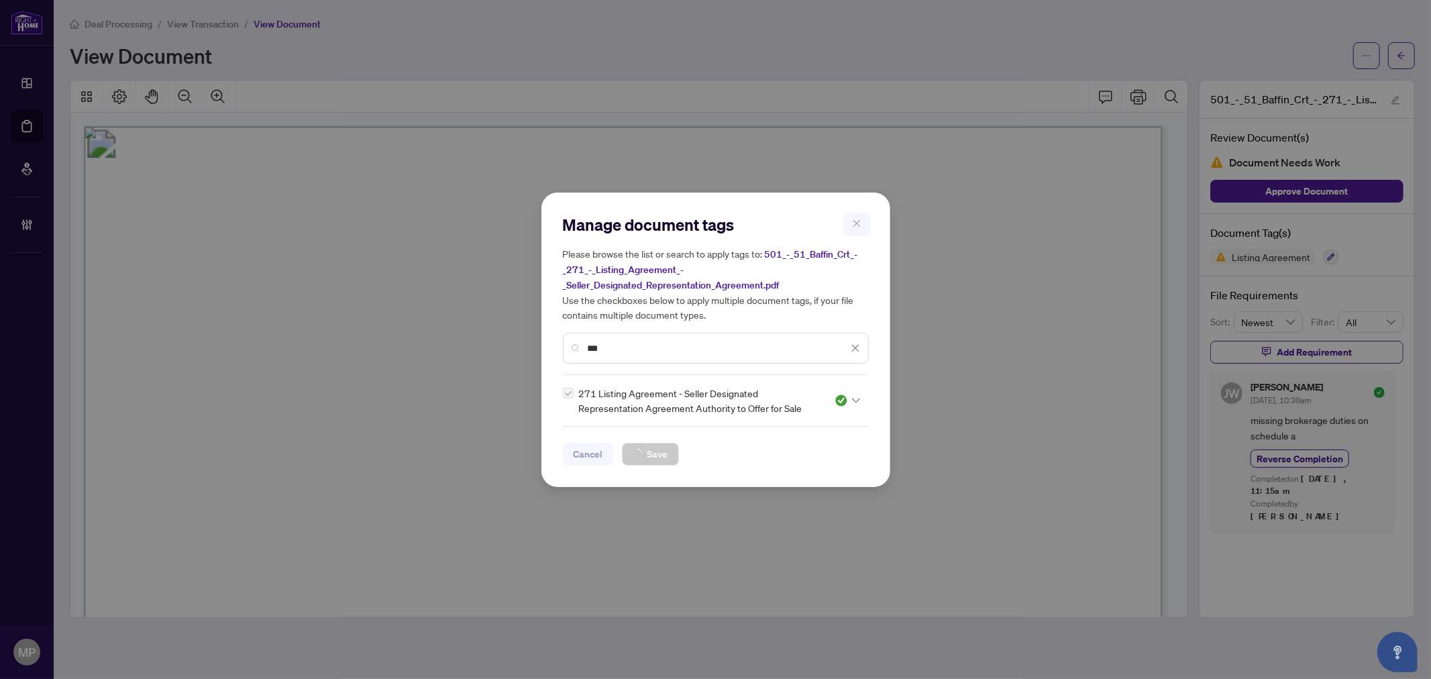
click at [748, 51] on div "Manage document tags Please browse the list or search to apply tags to: 501_-_5…" at bounding box center [715, 339] width 1431 height 679
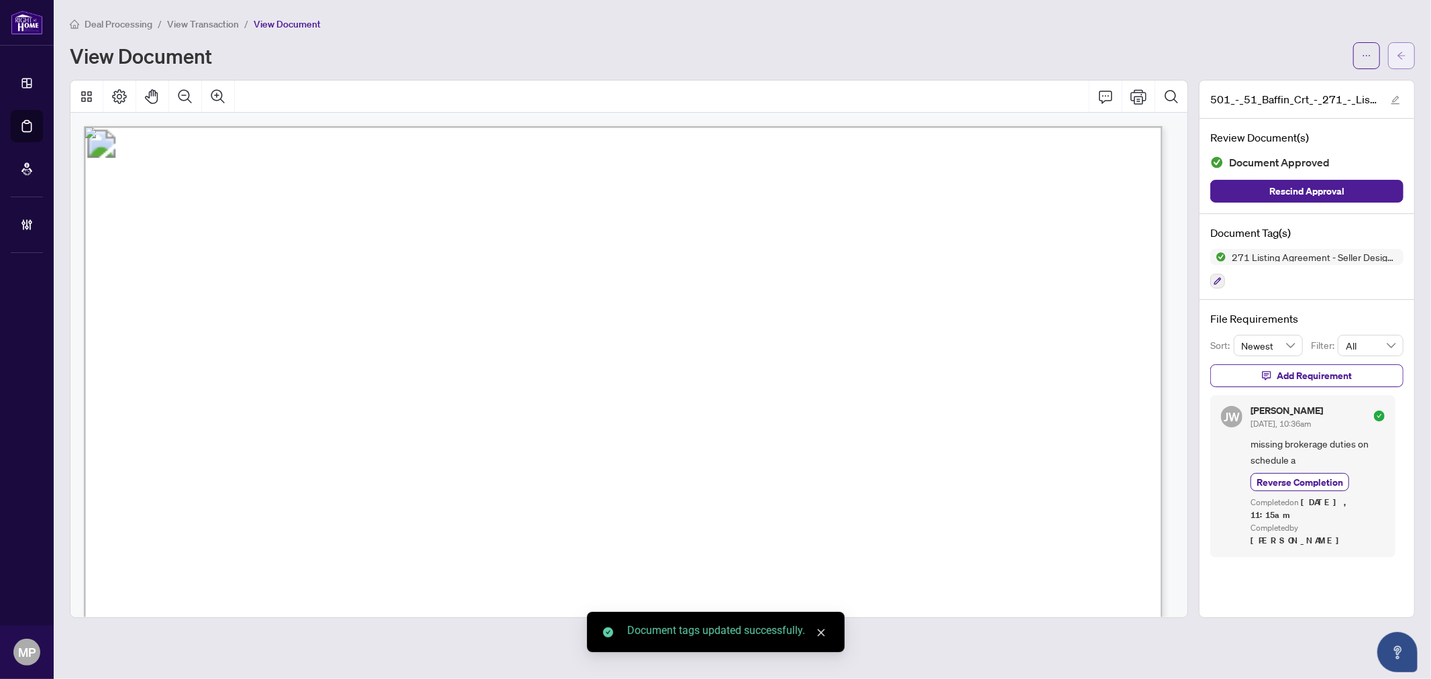
click at [1390, 62] on button "button" at bounding box center [1401, 55] width 27 height 27
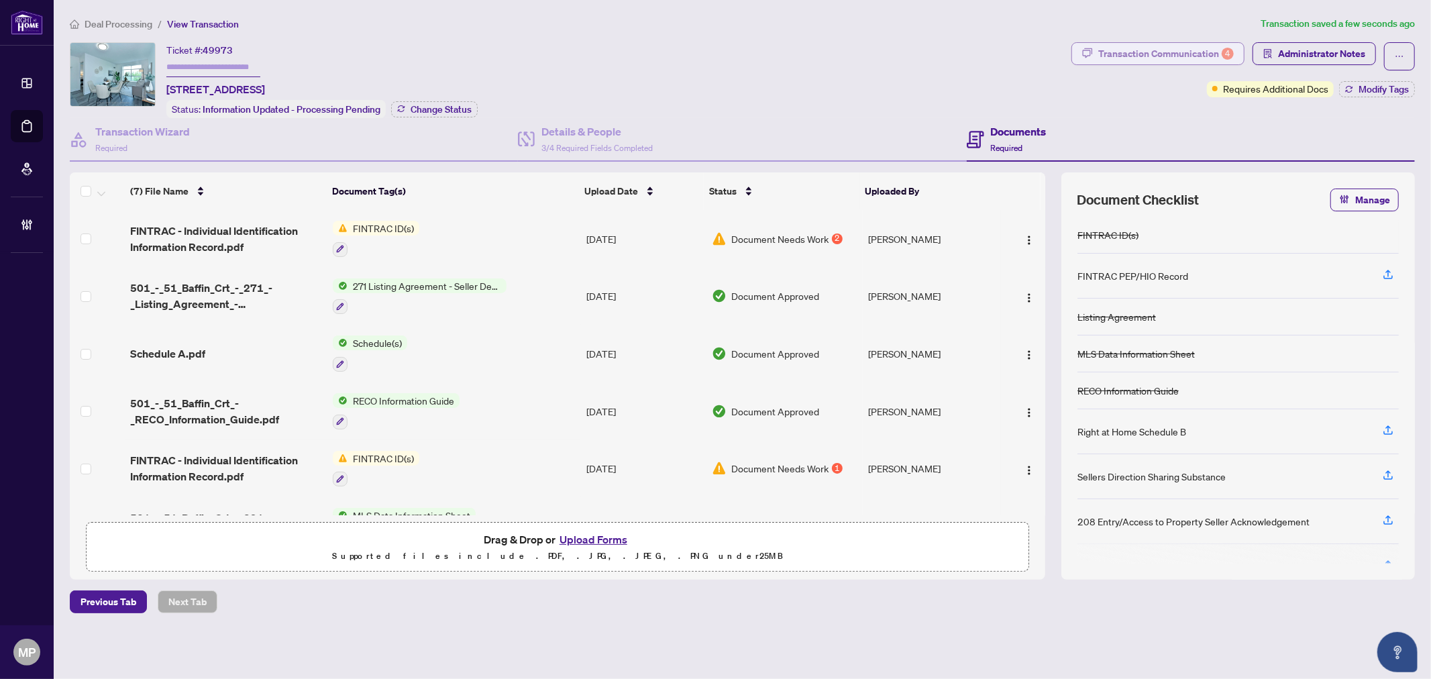
click at [1182, 61] on div "Transaction Communication 4" at bounding box center [1166, 53] width 136 height 21
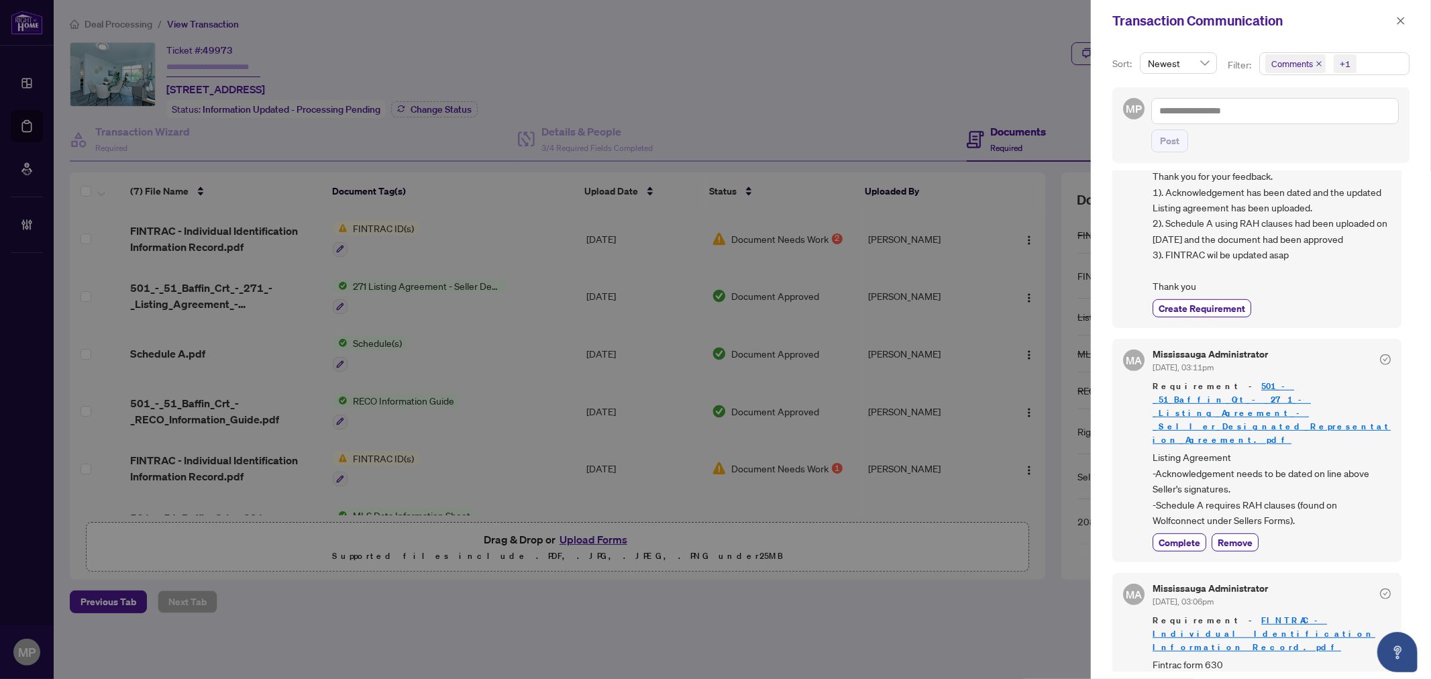
scroll to position [3, 0]
click at [1179, 532] on span "Complete" at bounding box center [1180, 539] width 42 height 14
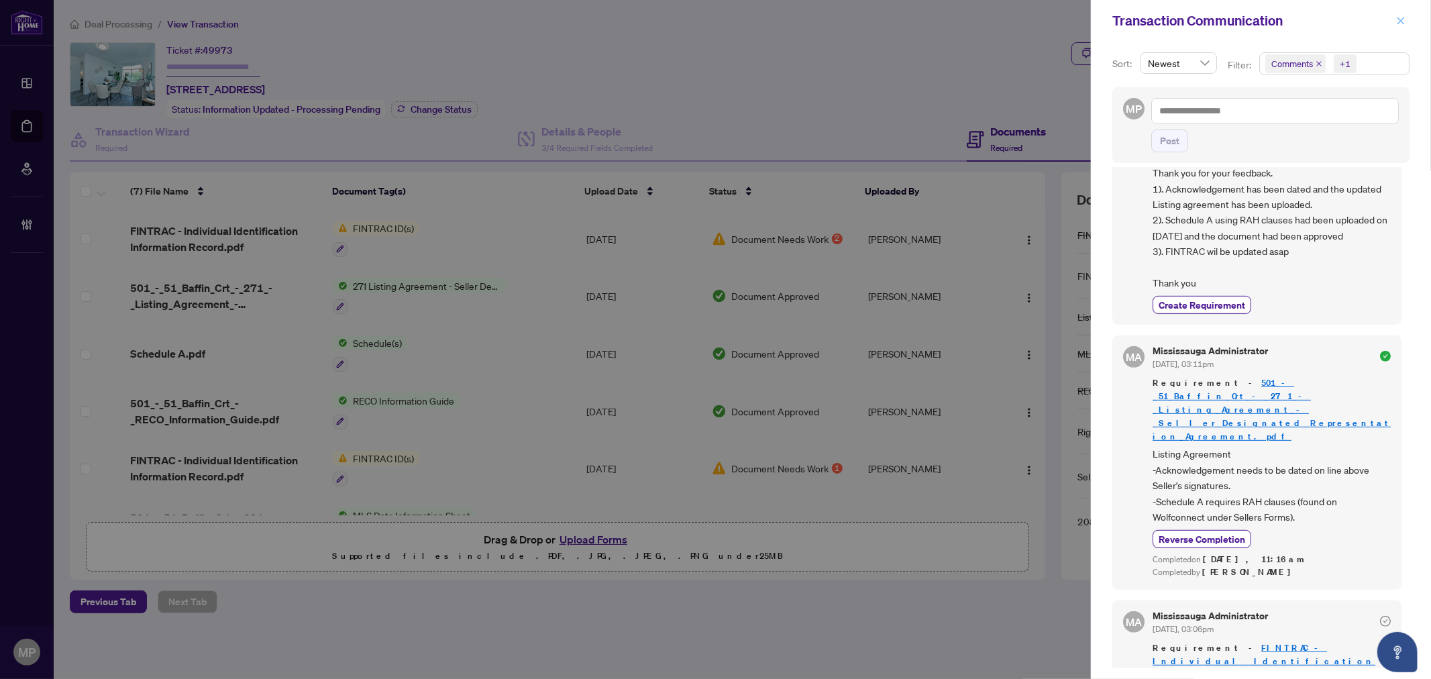
click at [1402, 11] on span "button" at bounding box center [1400, 20] width 9 height 21
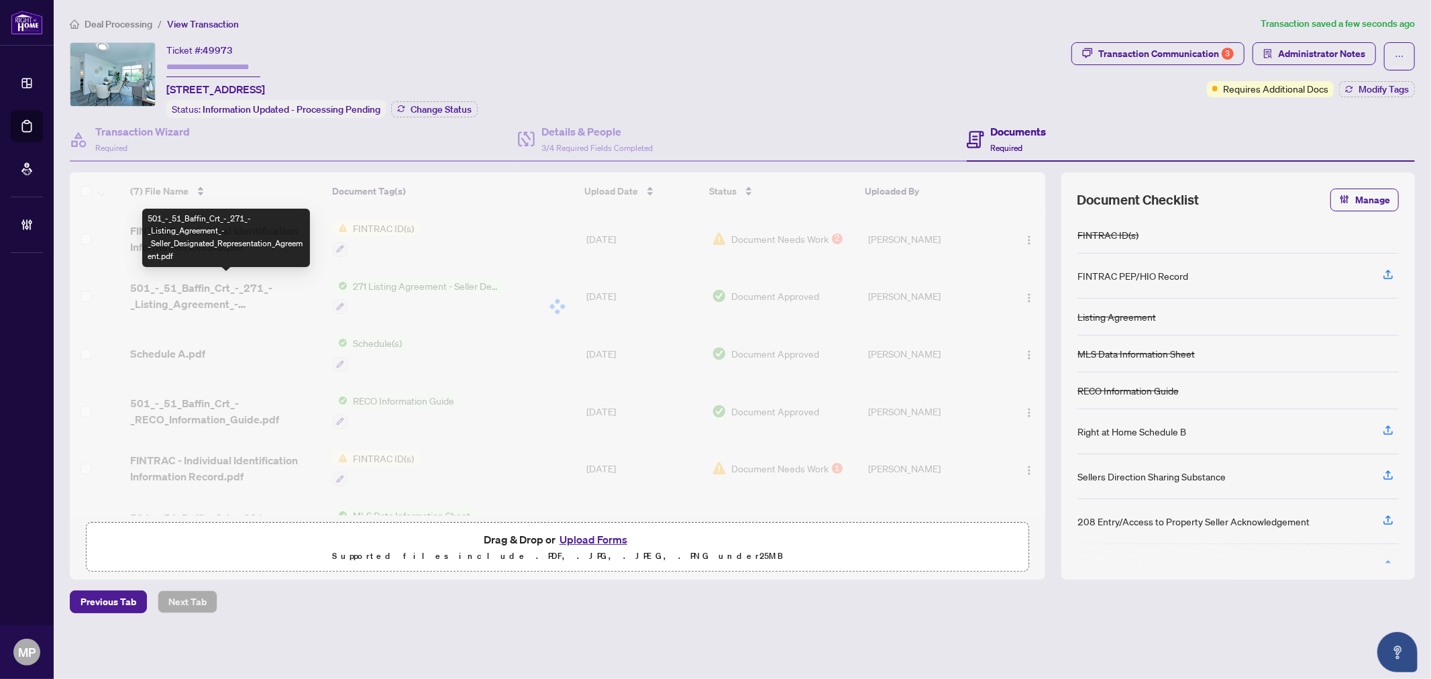
click at [252, 280] on div "(7) File Name Document Tag(s) Upload Date Status Uploaded By FINTRAC - Individu…" at bounding box center [557, 343] width 975 height 343
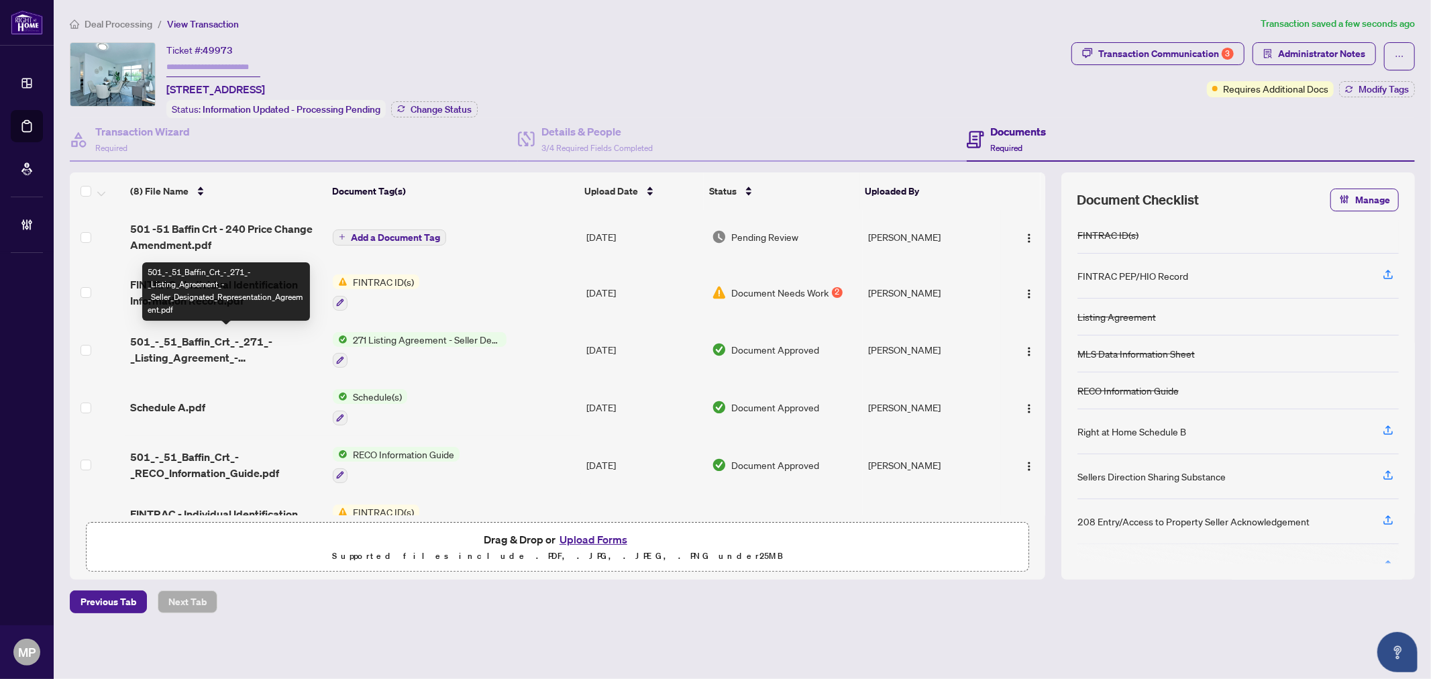
click at [257, 345] on span "501_-_51_Baffin_Crt_-_271_-_Listing_Agreement_-_Seller_Designated_Representatio…" at bounding box center [226, 349] width 192 height 32
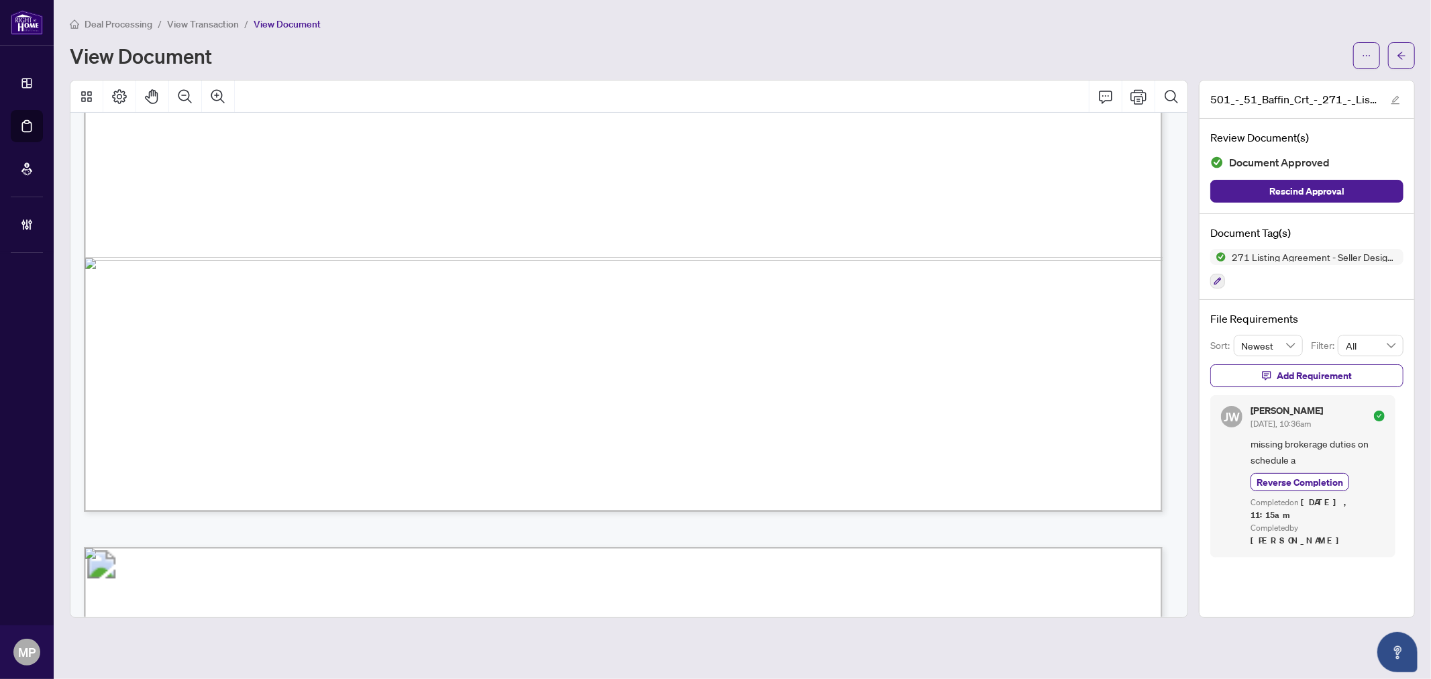
scroll to position [3855, 0]
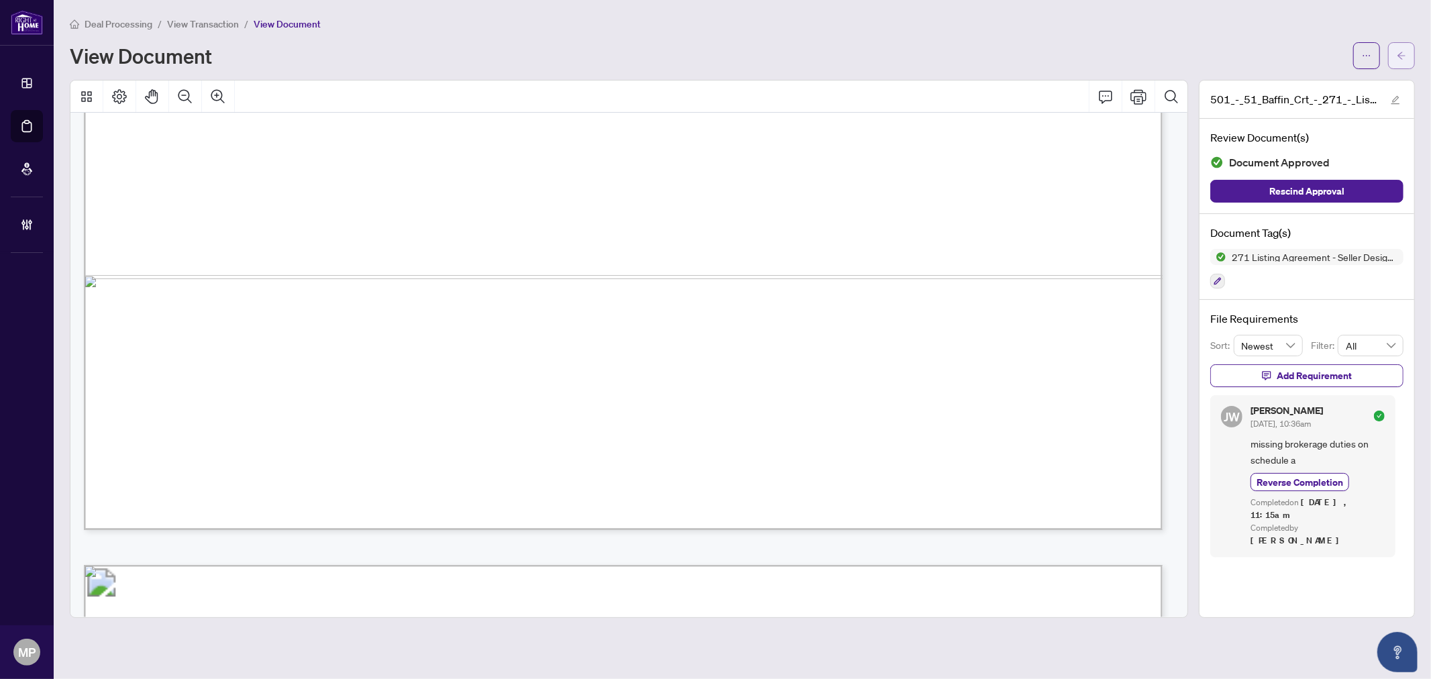
click at [1412, 48] on button "button" at bounding box center [1401, 55] width 27 height 27
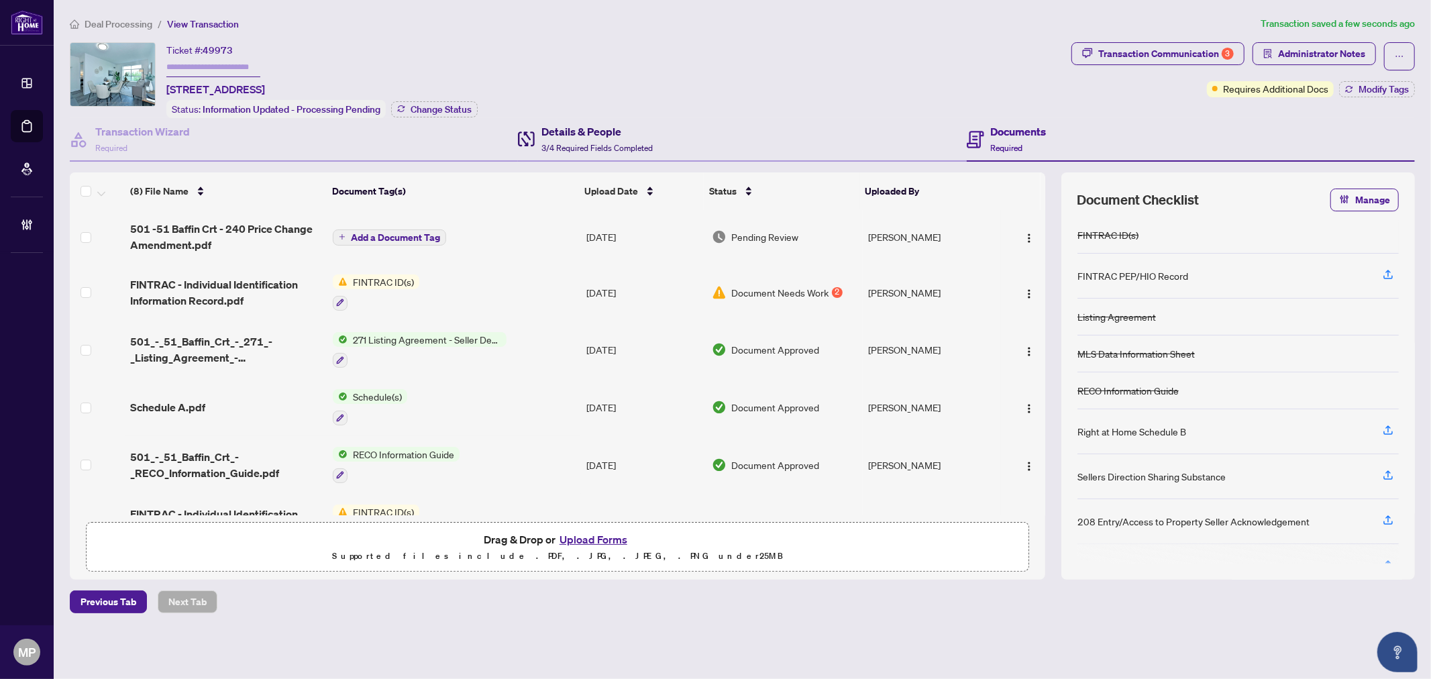
click at [581, 143] on span "3/4 Required Fields Completed" at bounding box center [596, 148] width 111 height 10
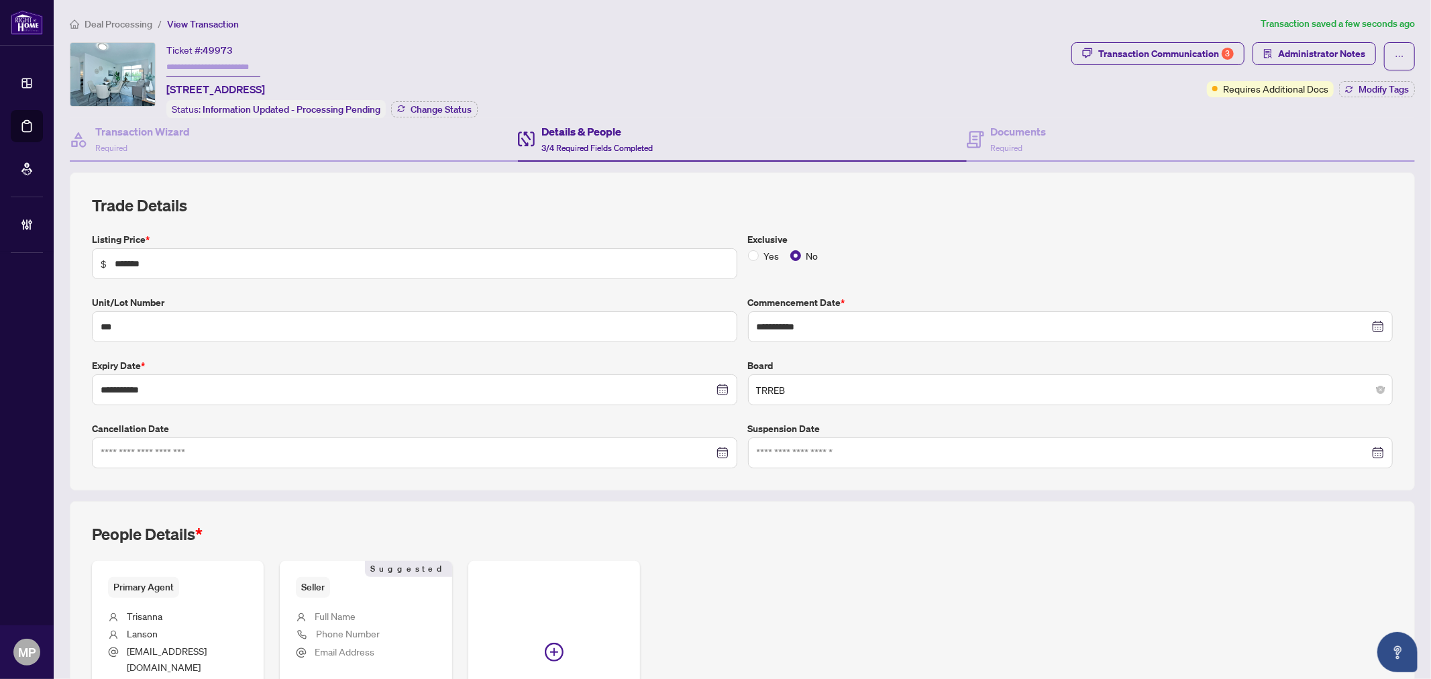
scroll to position [152, 0]
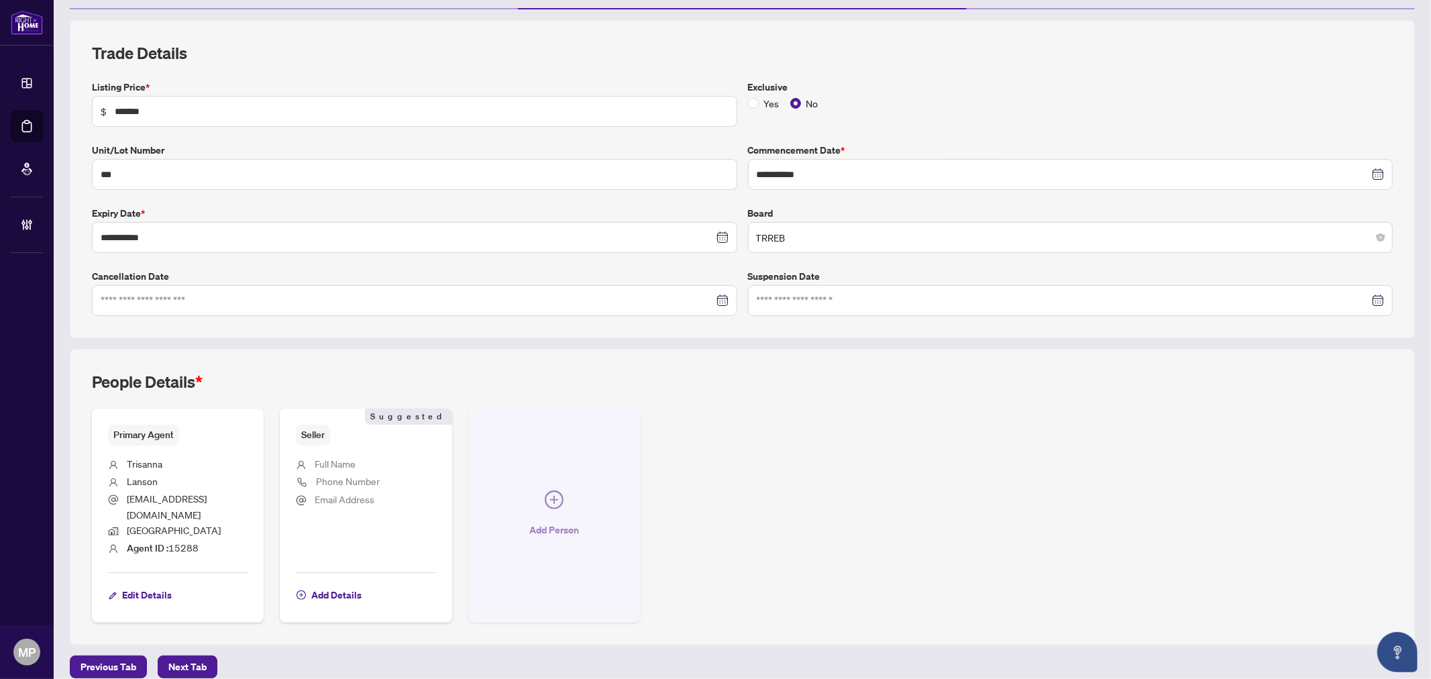
click at [572, 491] on button "Add Person" at bounding box center [554, 516] width 172 height 214
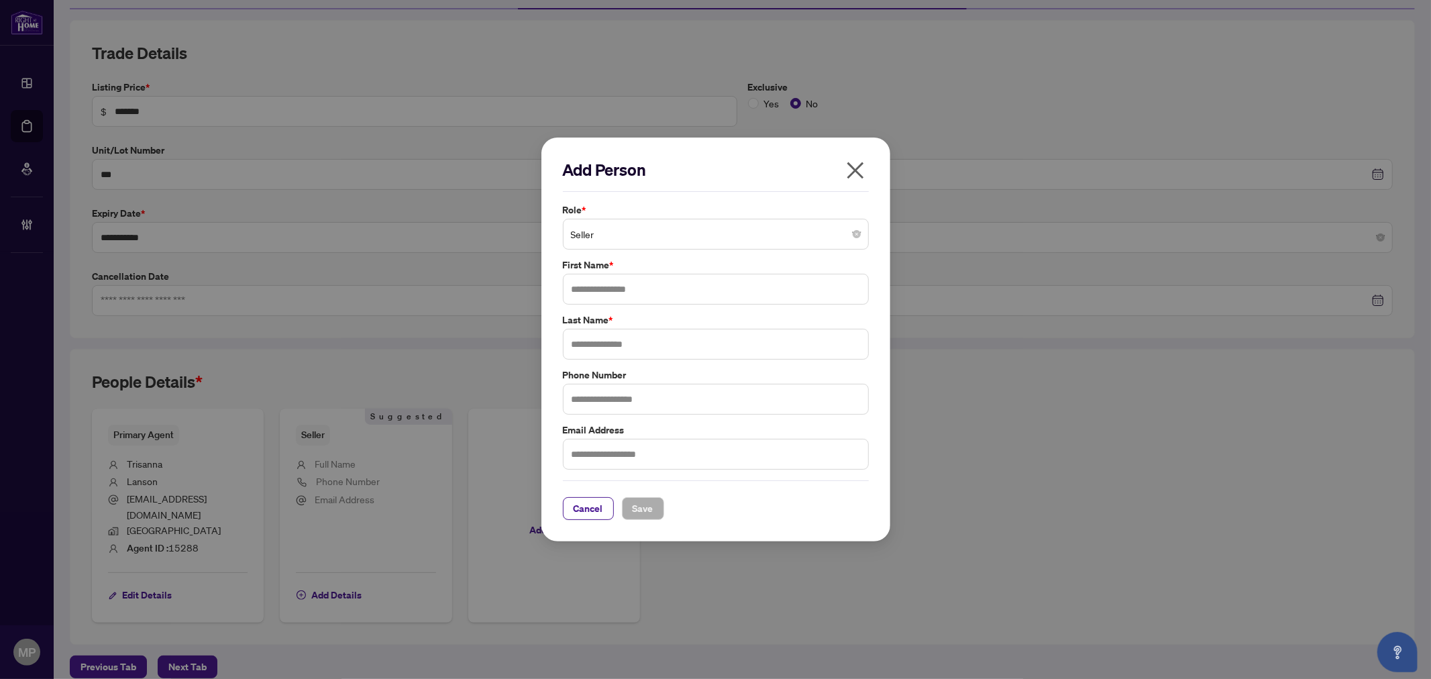
click at [720, 231] on span "Seller" at bounding box center [716, 233] width 290 height 25
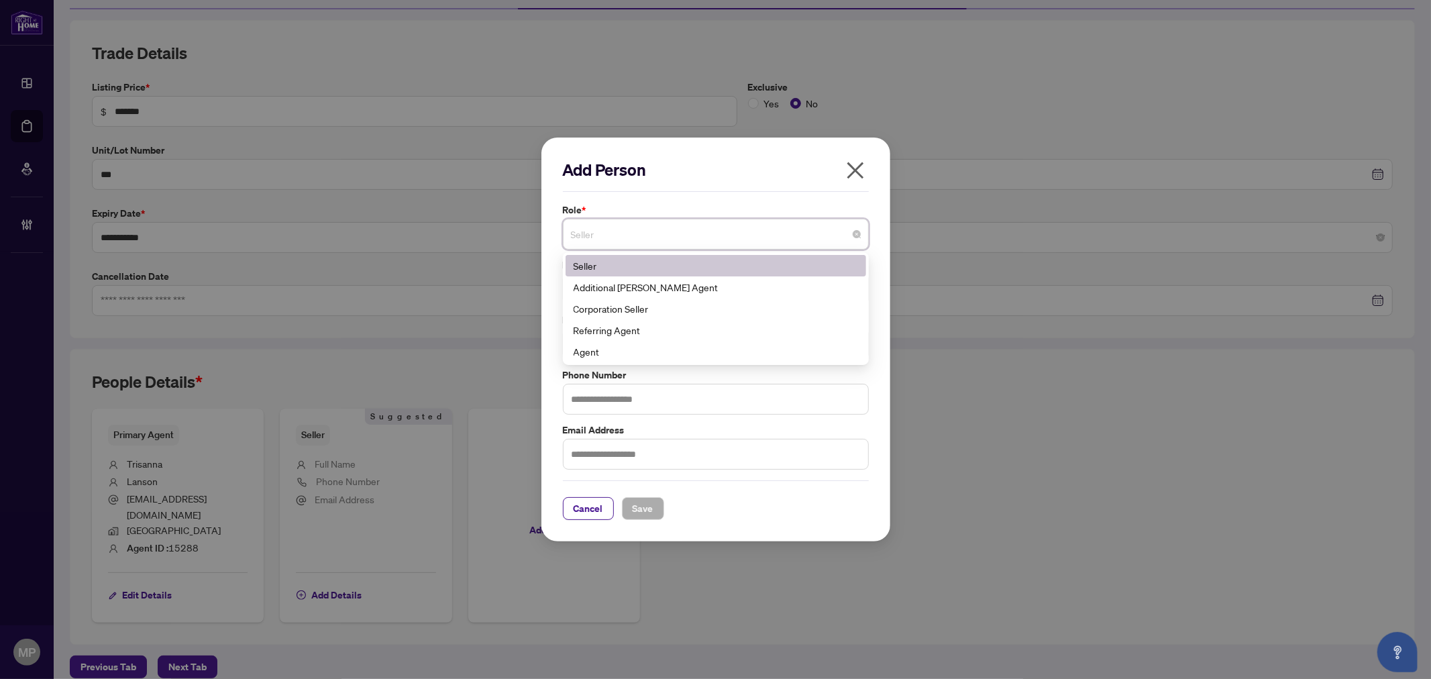
click at [674, 268] on div "Seller" at bounding box center [716, 265] width 284 height 15
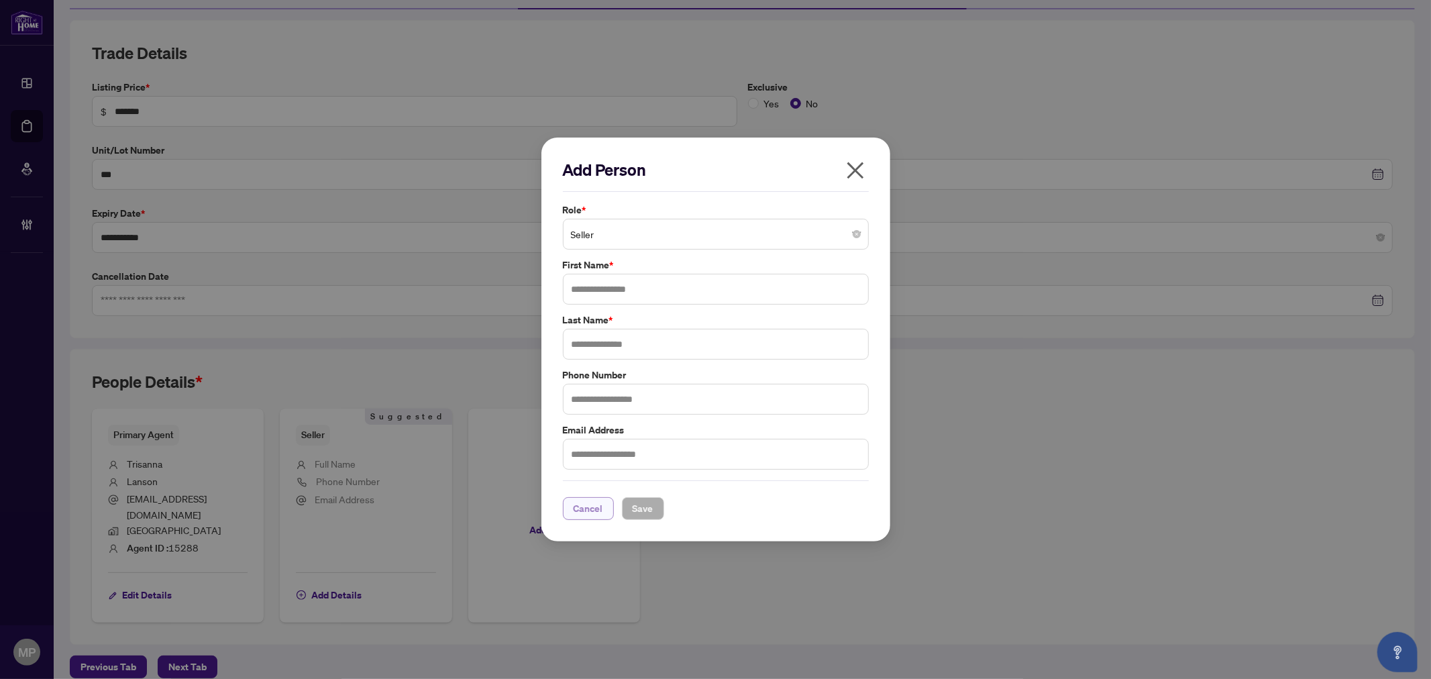
click at [574, 511] on span "Cancel" at bounding box center [589, 508] width 30 height 21
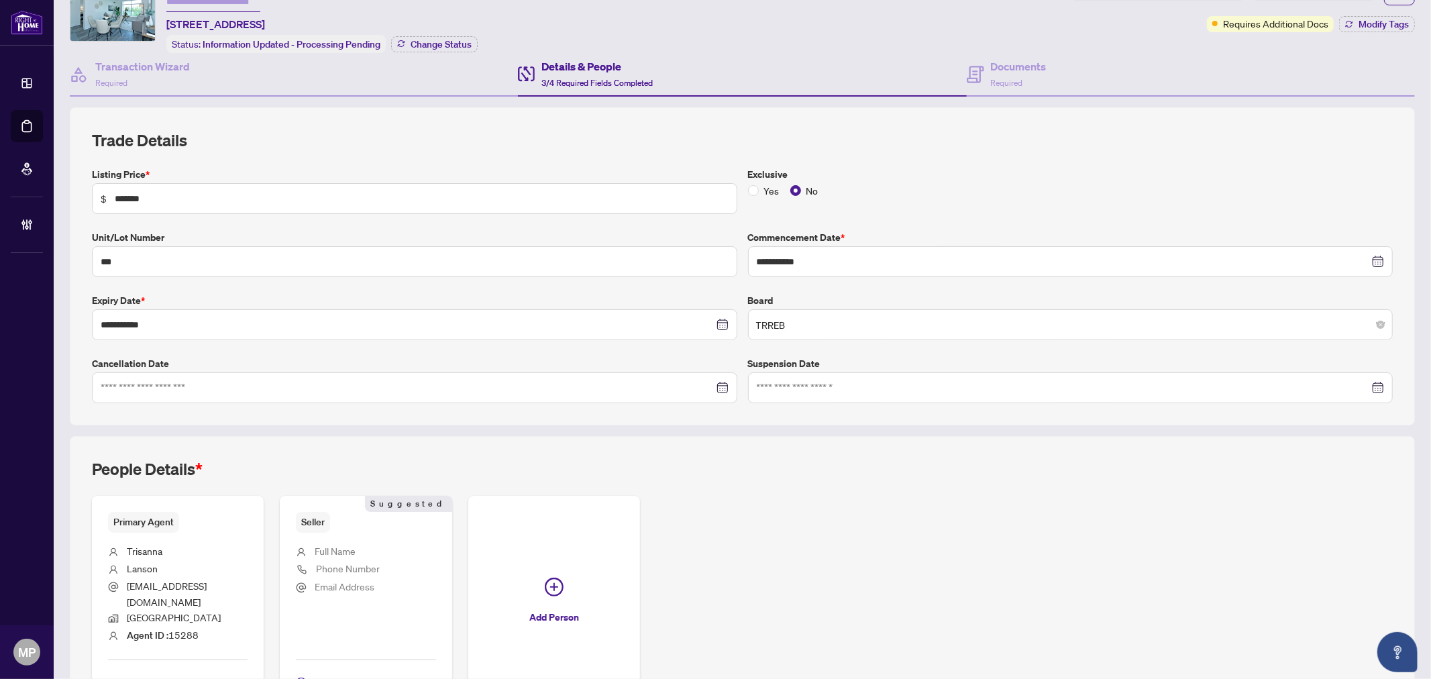
scroll to position [0, 0]
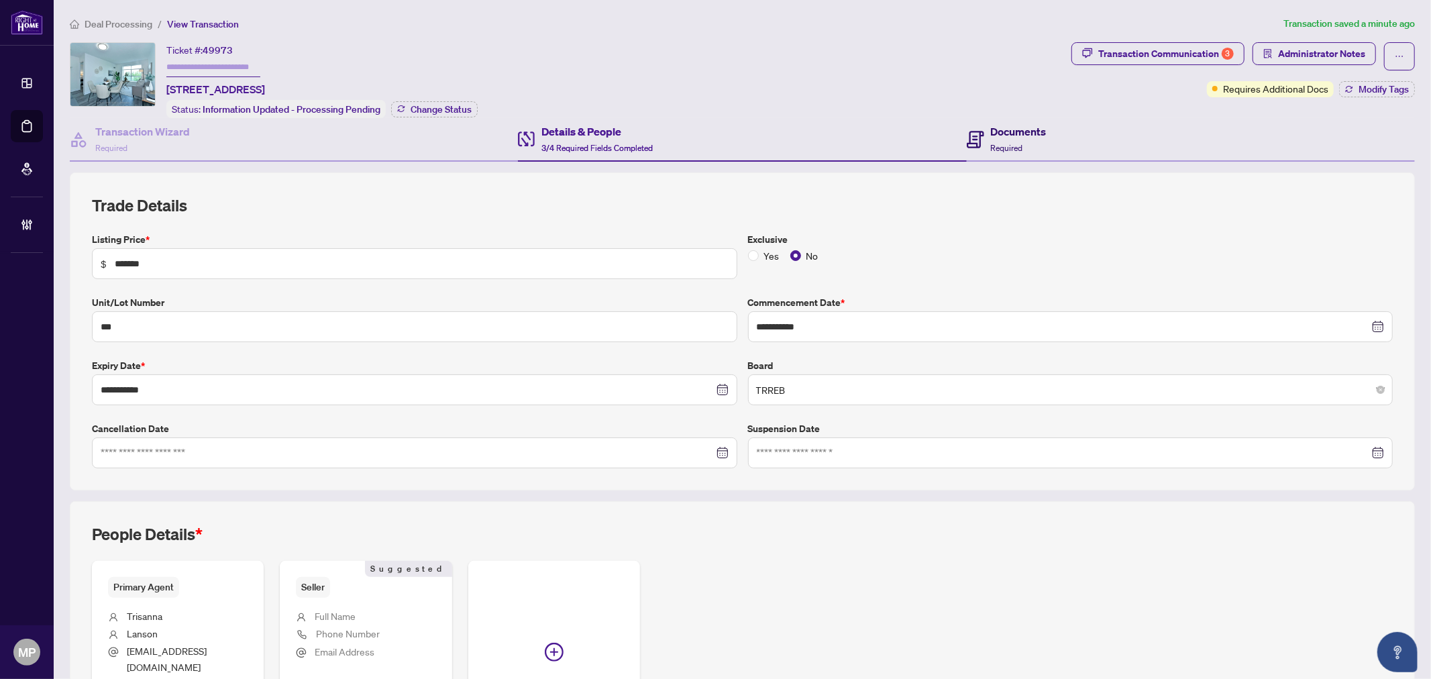
drag, startPoint x: 1023, startPoint y: 140, endPoint x: 1171, endPoint y: 81, distance: 159.3
click at [1023, 140] on div "Documents Required" at bounding box center [1019, 139] width 56 height 32
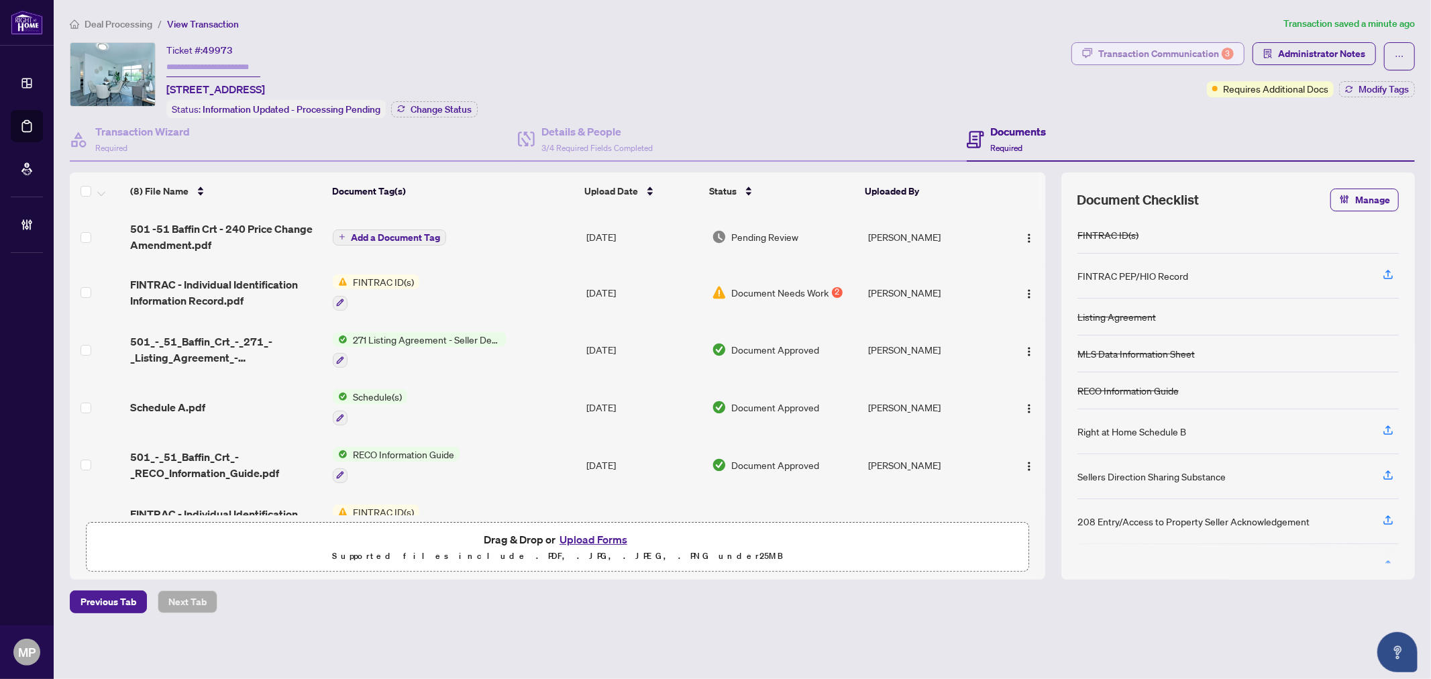
click at [1177, 50] on div "Transaction Communication 3" at bounding box center [1166, 53] width 136 height 21
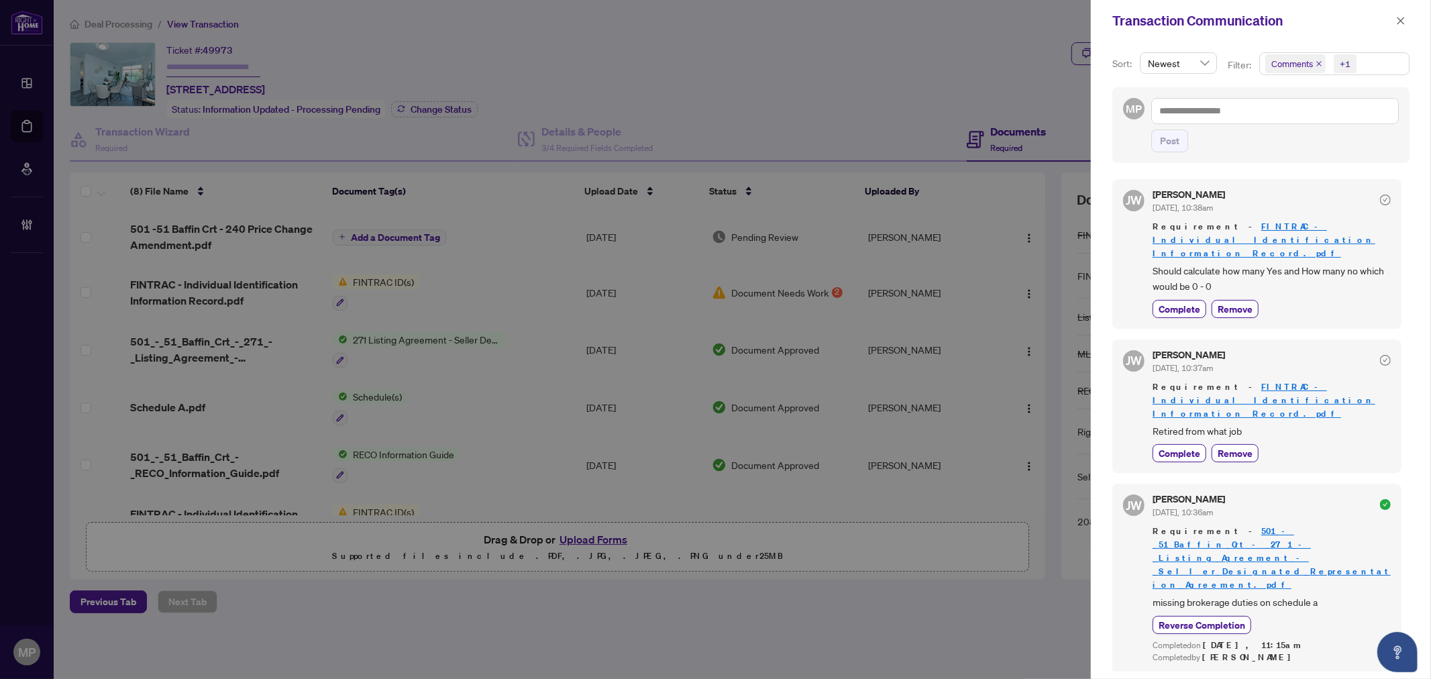
click at [1313, 381] on link "FINTRAC - Individual Identification Information Record.pdf" at bounding box center [1263, 400] width 223 height 38
click at [1403, 17] on icon "close" at bounding box center [1400, 20] width 9 height 9
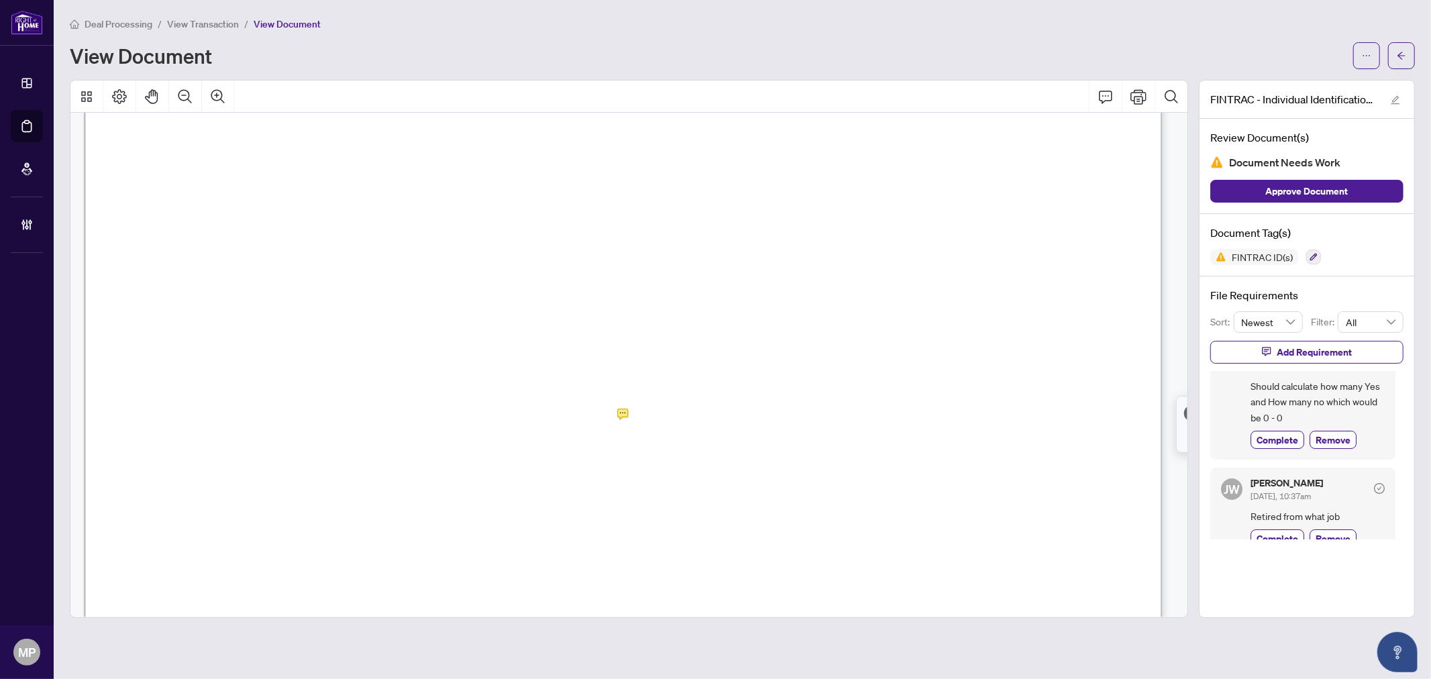
scroll to position [52, 0]
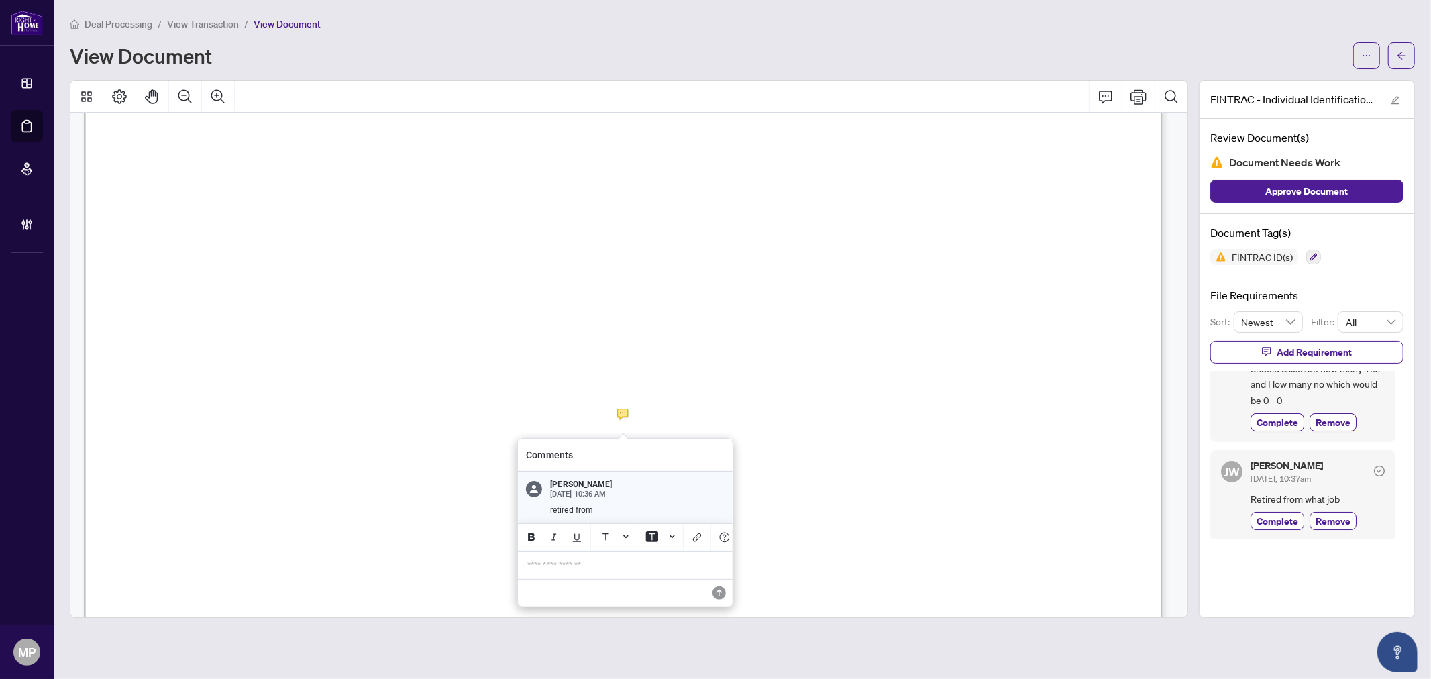
click at [640, 483] on span "[PERSON_NAME]" at bounding box center [637, 485] width 174 height 10
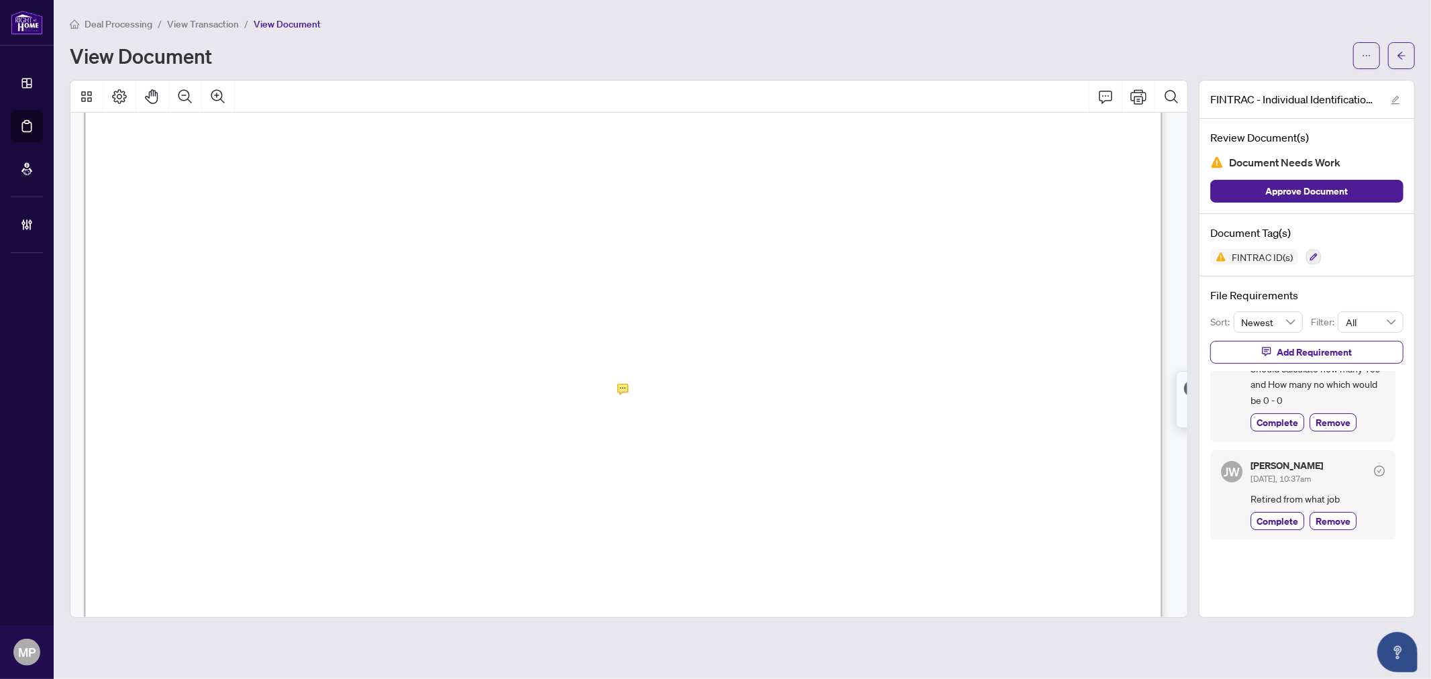
scroll to position [372, 0]
drag, startPoint x: 1386, startPoint y: 55, endPoint x: 1397, endPoint y: 52, distance: 11.9
click at [1395, 54] on div at bounding box center [1384, 55] width 62 height 27
click at [1402, 51] on icon "arrow-left" at bounding box center [1401, 55] width 9 height 9
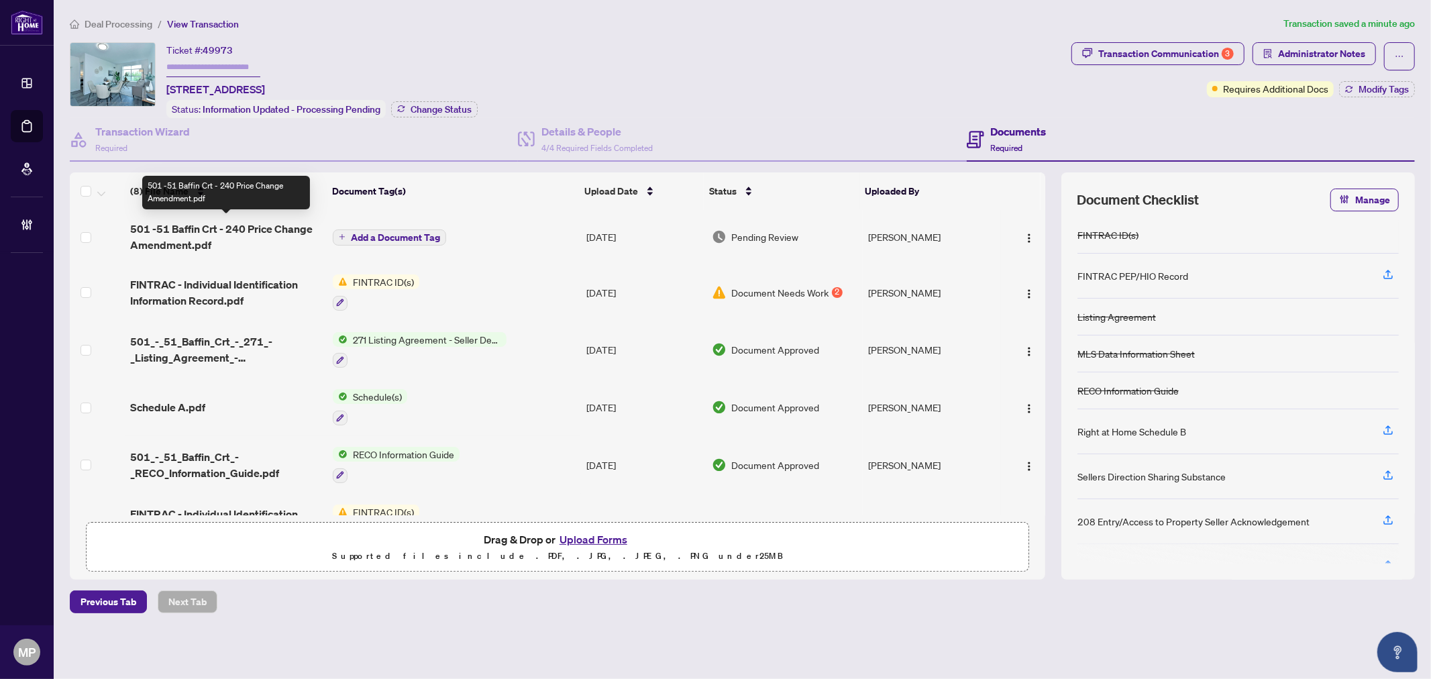
click at [203, 232] on span "501 -51 Baffin Crt - 240 Price Change Amendment.pdf" at bounding box center [226, 237] width 192 height 32
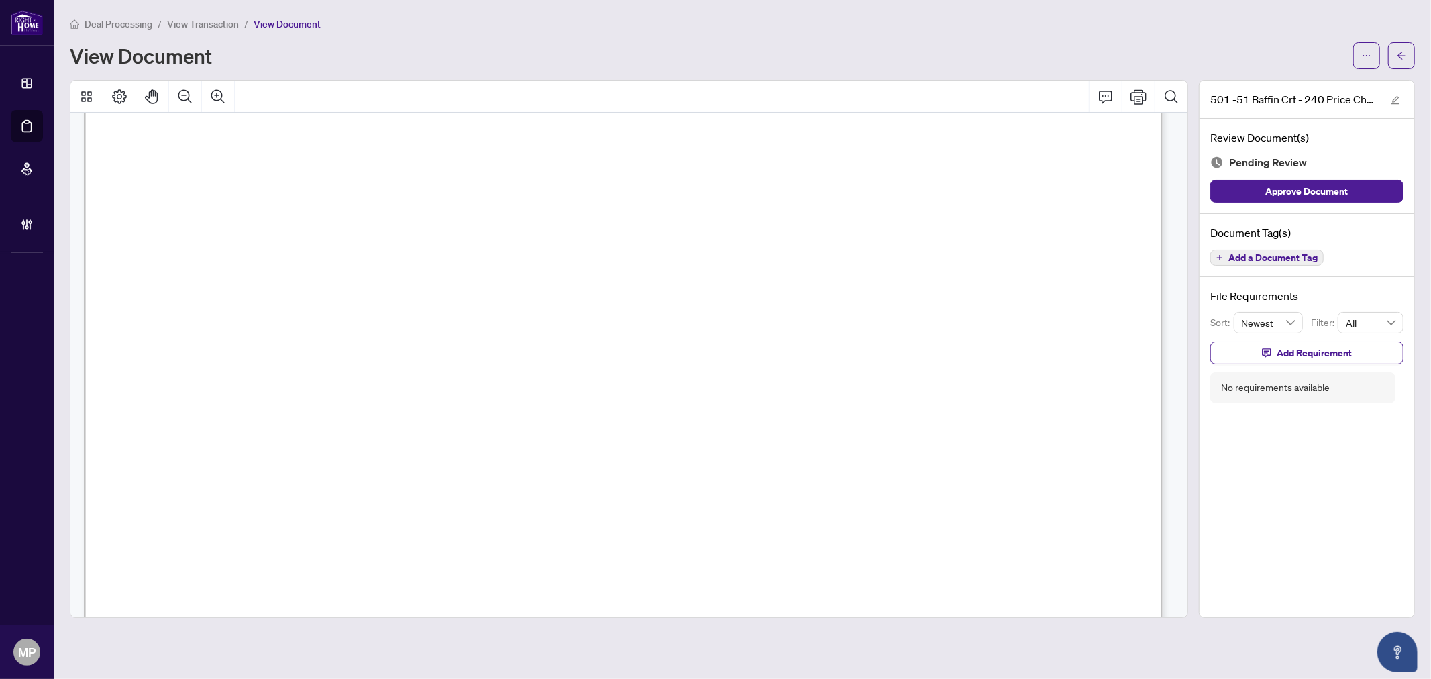
scroll to position [74, 0]
click at [1277, 246] on div "Document Tag(s) Add a Document Tag" at bounding box center [1306, 246] width 215 height 64
click at [1263, 255] on span "Add a Document Tag" at bounding box center [1272, 257] width 89 height 9
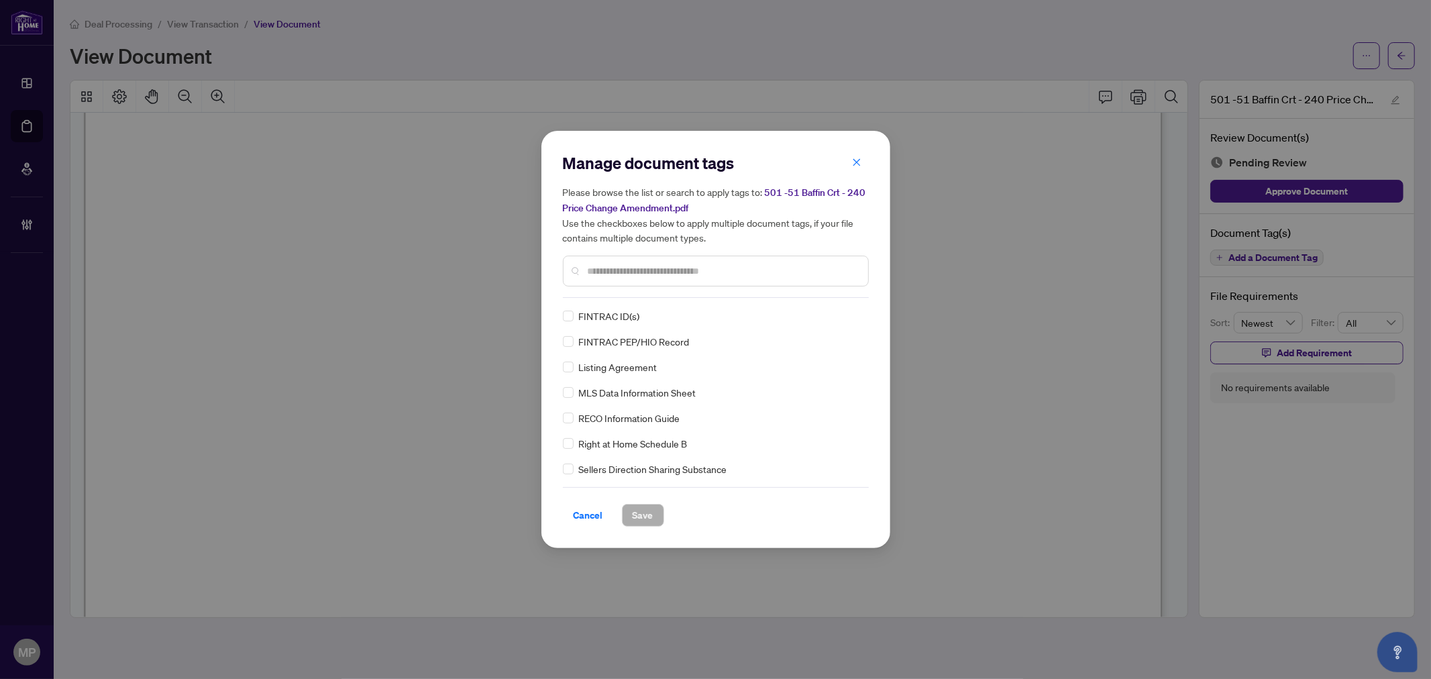
click at [716, 269] on input "text" at bounding box center [723, 271] width 270 height 15
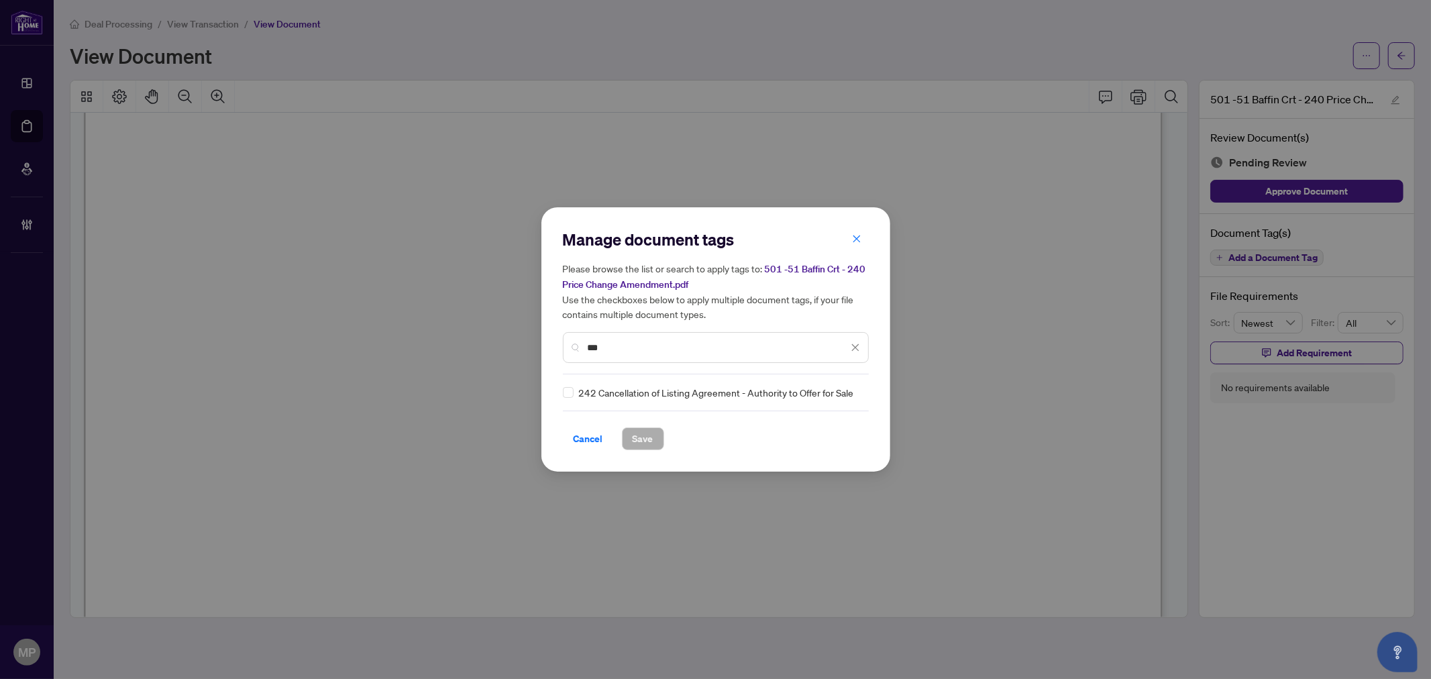
drag, startPoint x: 649, startPoint y: 360, endPoint x: 689, endPoint y: 344, distance: 43.4
click at [654, 359] on div "***" at bounding box center [716, 347] width 306 height 31
click at [689, 345] on input "***" at bounding box center [718, 347] width 260 height 15
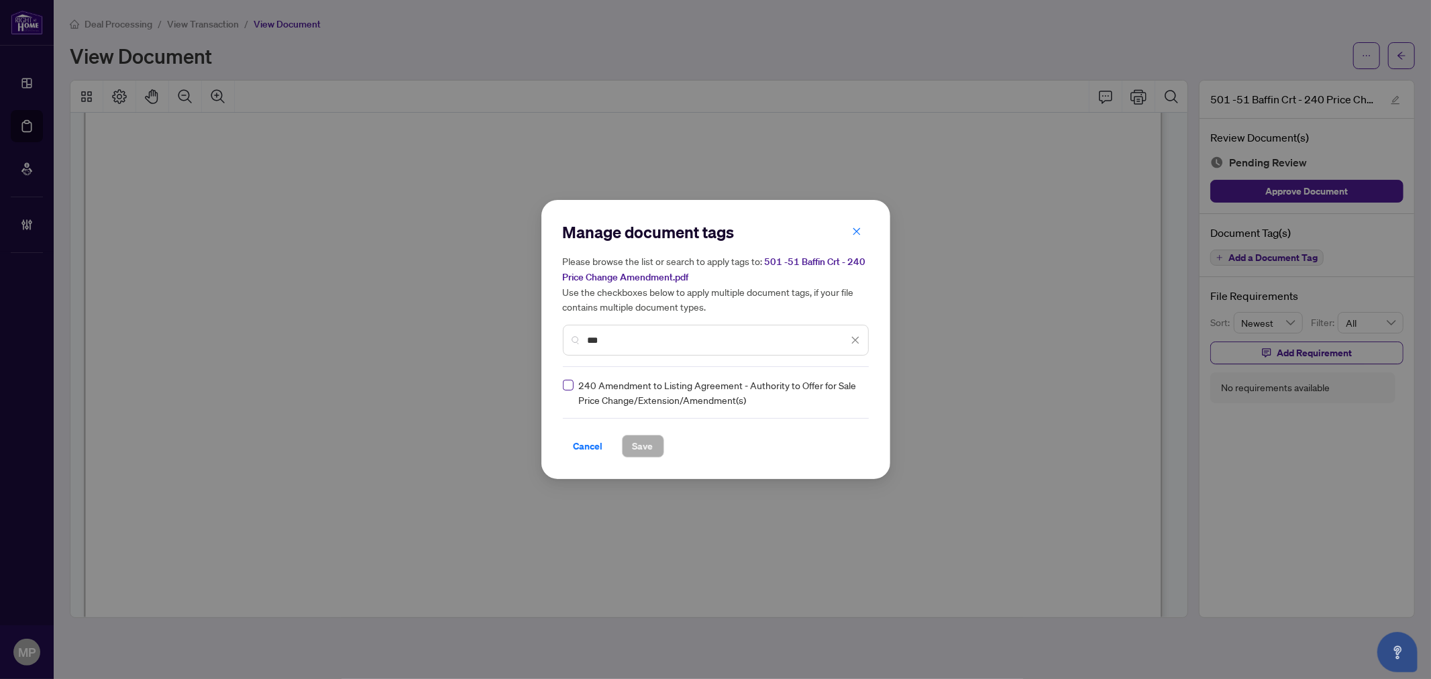
type input "***"
click at [853, 392] on icon at bounding box center [856, 392] width 8 height 5
click at [806, 458] on div "Approved" at bounding box center [806, 457] width 86 height 15
click at [639, 445] on span "Save" at bounding box center [643, 445] width 21 height 21
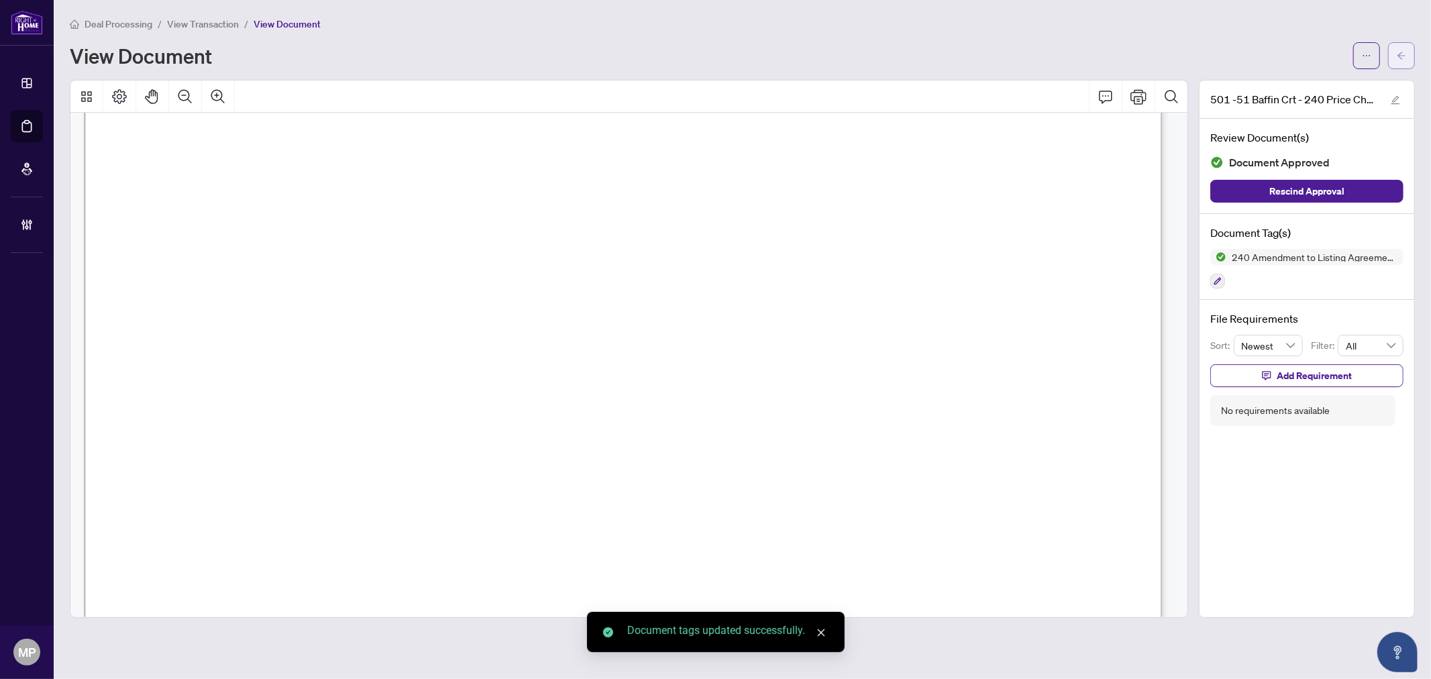
click at [1401, 60] on span "button" at bounding box center [1401, 55] width 9 height 21
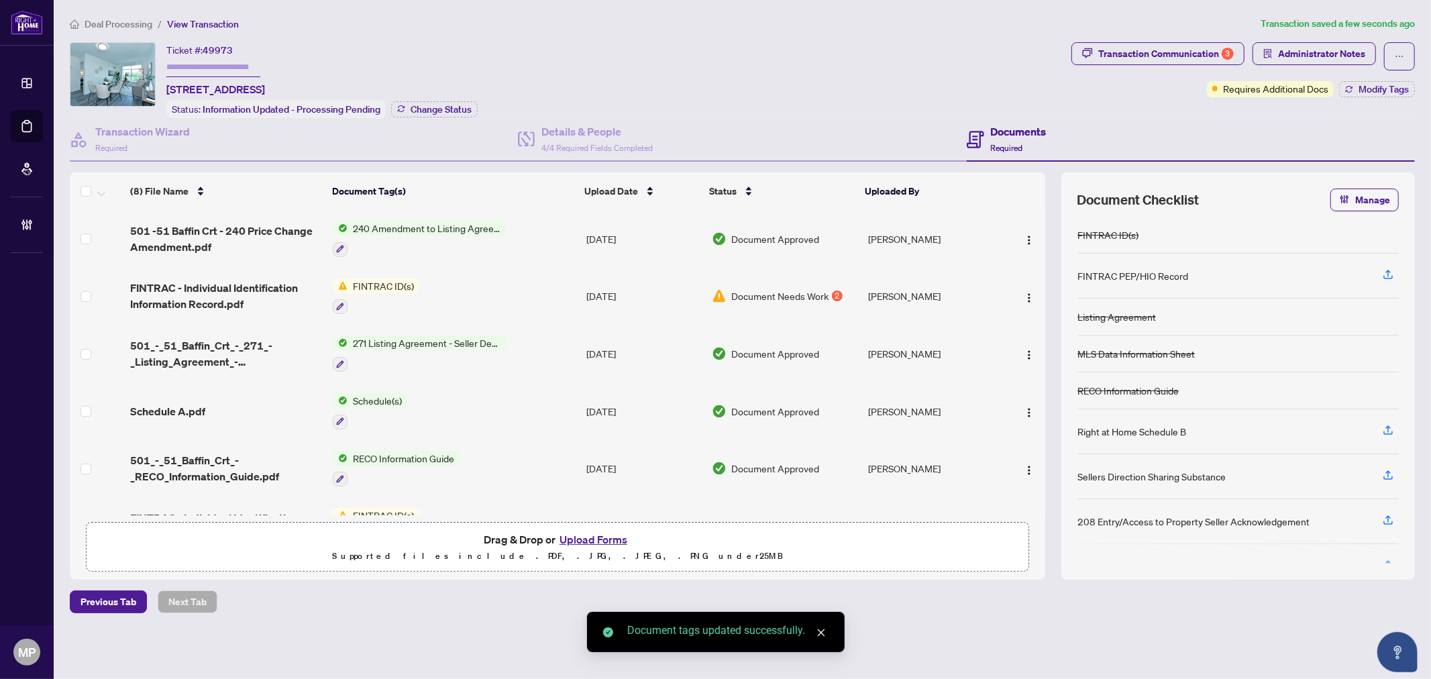
drag, startPoint x: 388, startPoint y: 57, endPoint x: 363, endPoint y: 55, distance: 24.9
click at [265, 57] on div "Ticket #: 49973 501-51 Baffin Crt, Richmond Hill, Ontario L4B 4P6, Canada" at bounding box center [215, 69] width 99 height 55
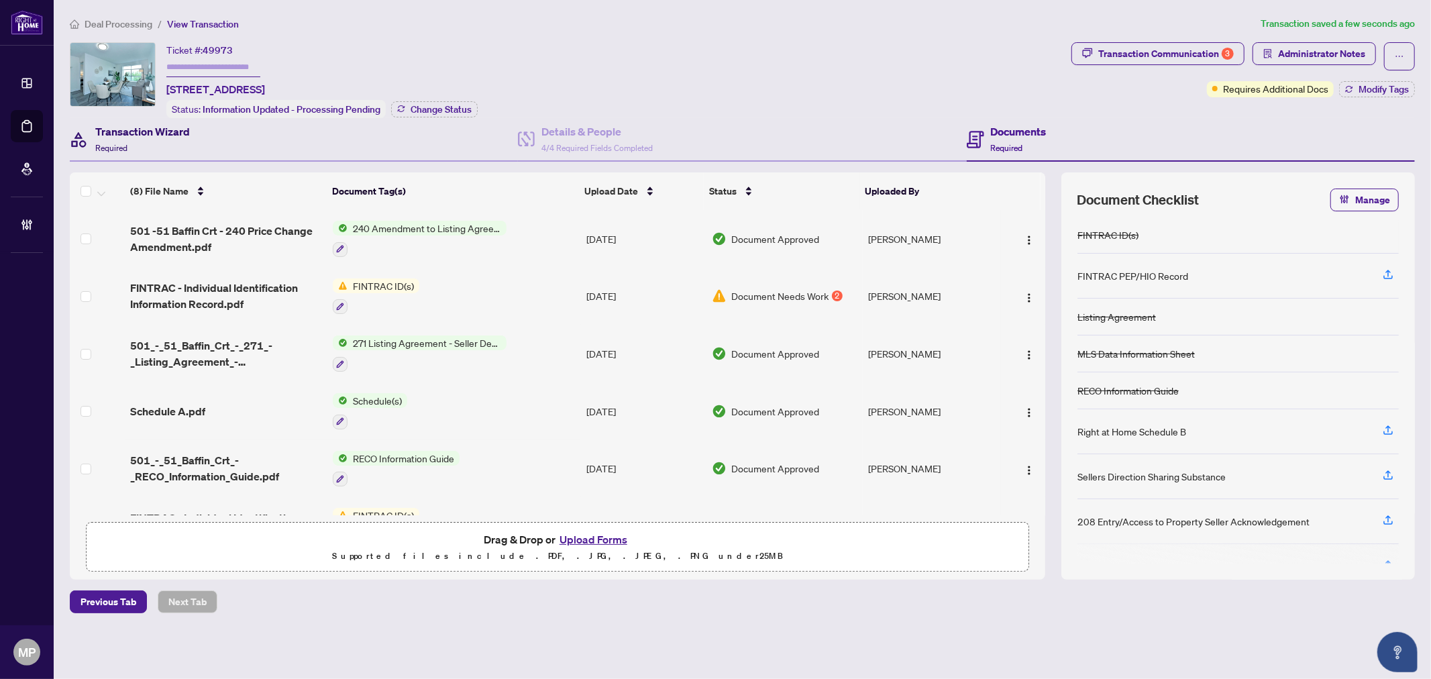
click at [129, 149] on div "Transaction Wizard Required" at bounding box center [142, 139] width 95 height 32
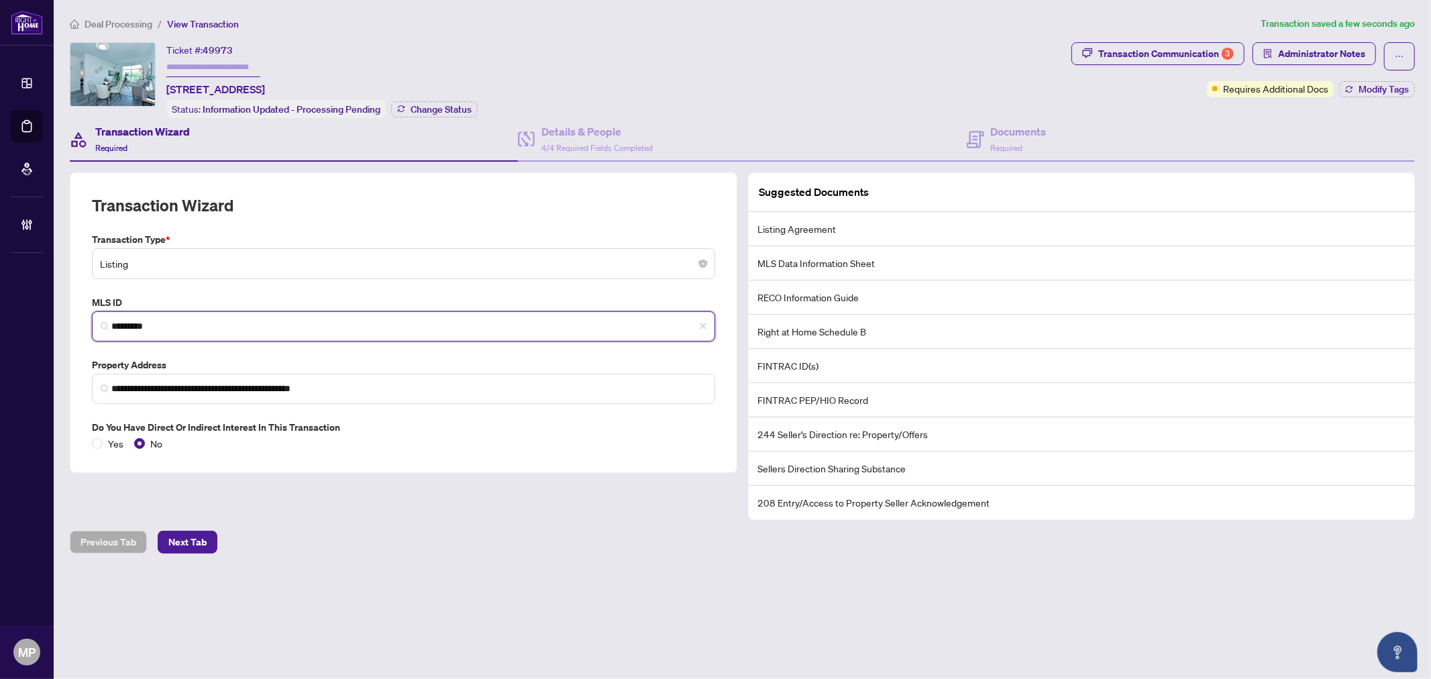
click at [121, 329] on input "*********" at bounding box center [408, 326] width 595 height 14
click at [125, 327] on input "*********" at bounding box center [408, 326] width 595 height 14
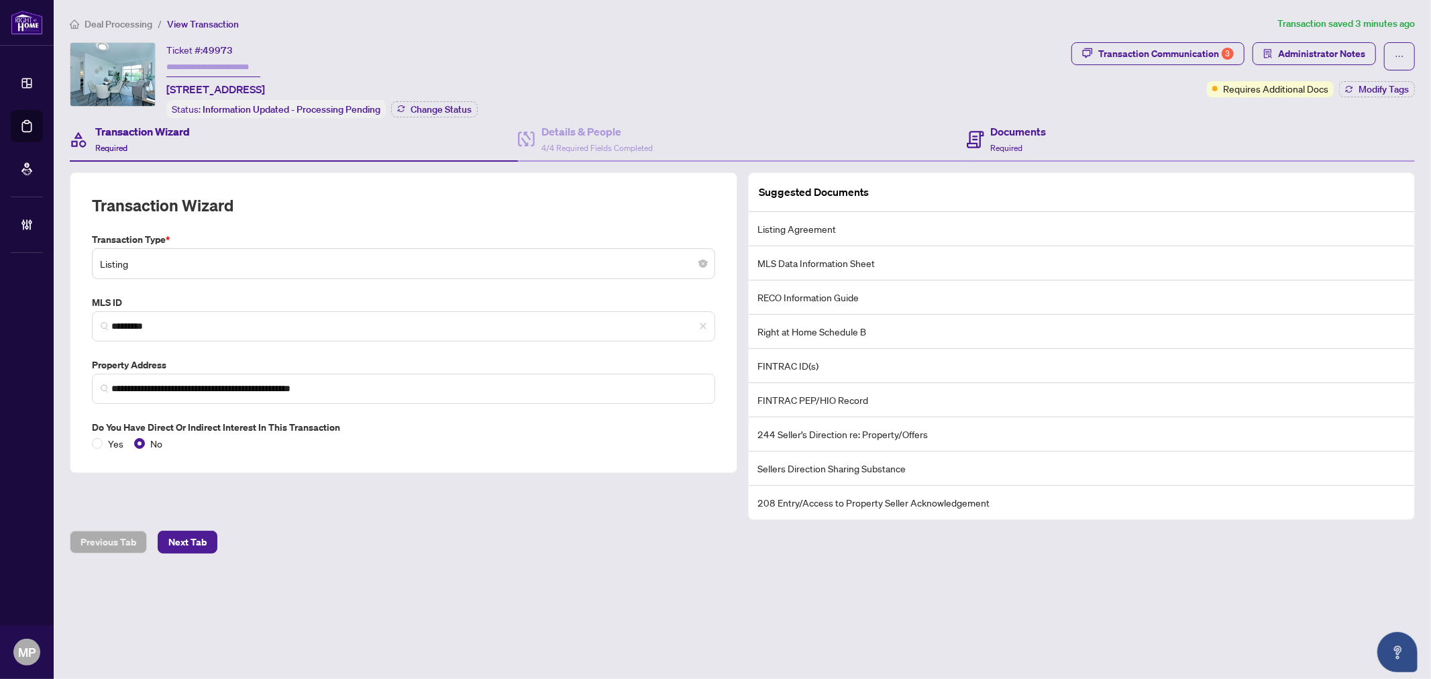
drag, startPoint x: 1232, startPoint y: 148, endPoint x: 1243, endPoint y: 150, distance: 11.6
click at [1232, 148] on div "Documents Required" at bounding box center [1191, 140] width 448 height 44
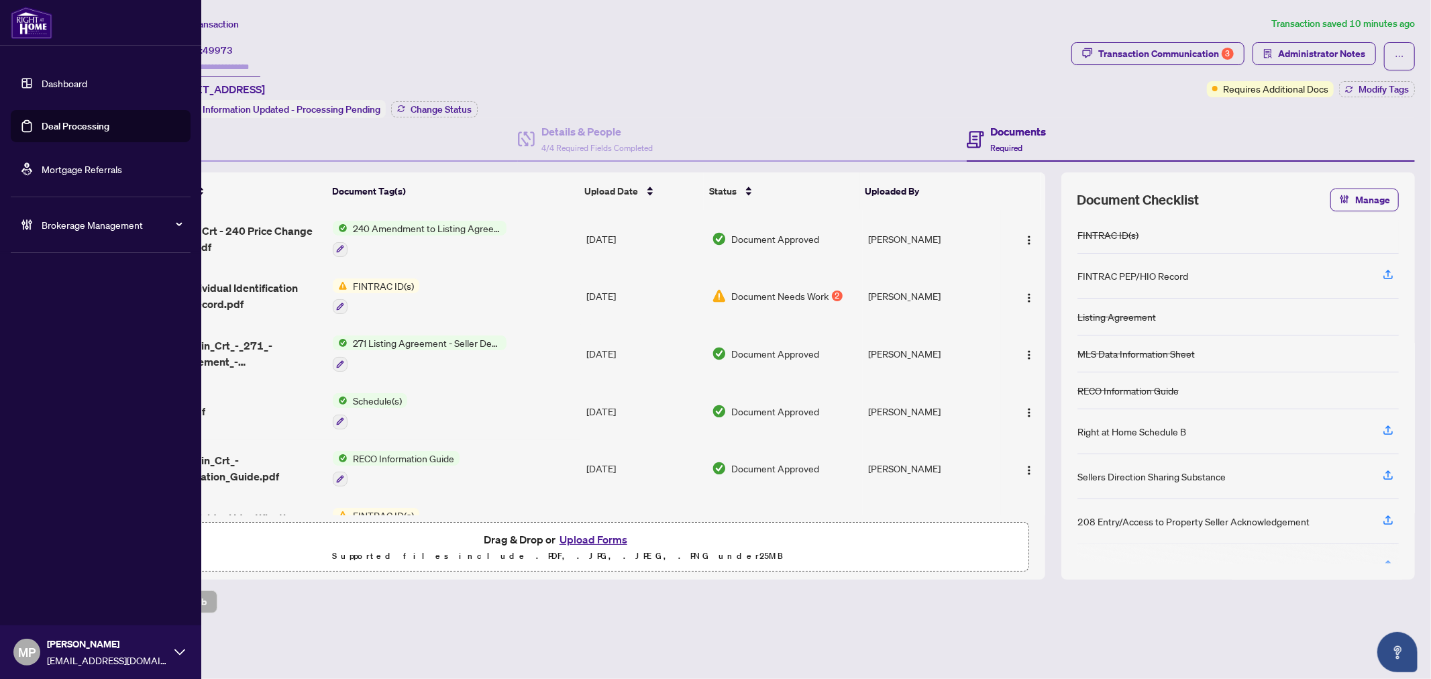
click at [52, 127] on link "Deal Processing" at bounding box center [76, 126] width 68 height 12
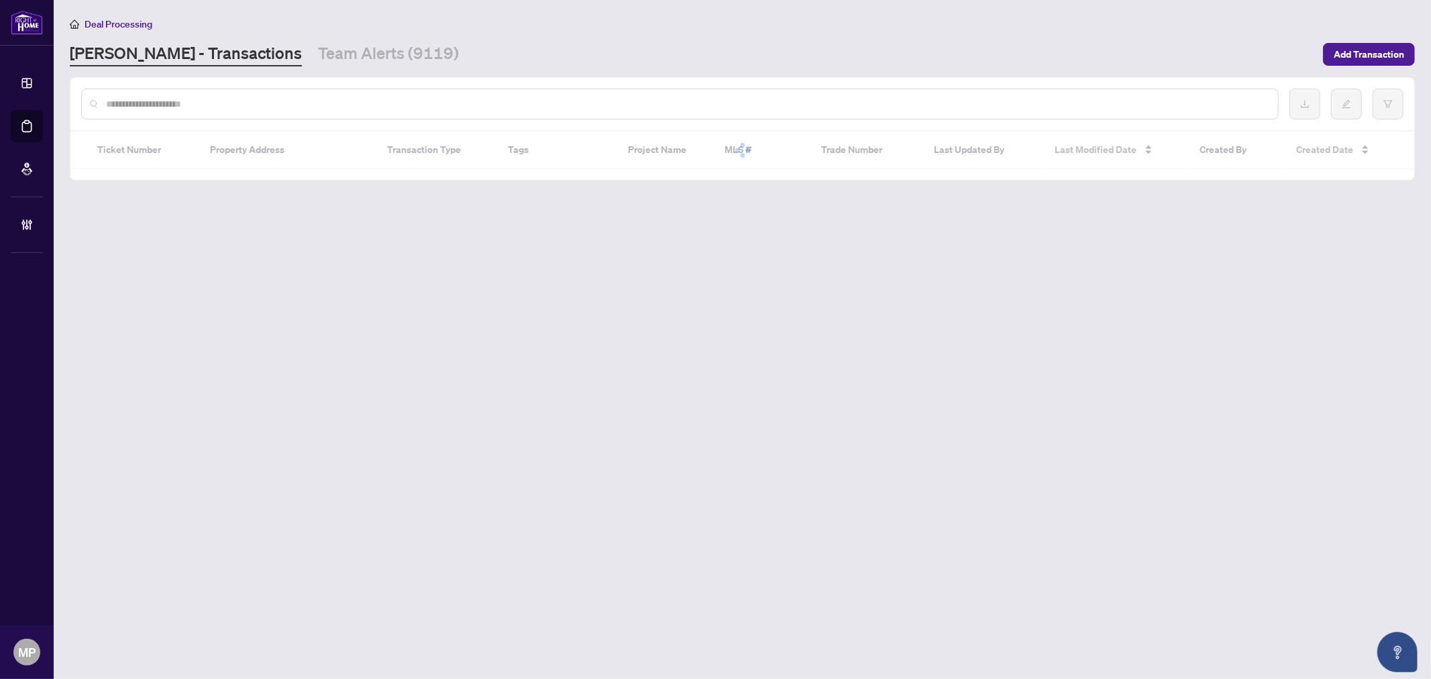
click at [564, 112] on div at bounding box center [679, 104] width 1197 height 31
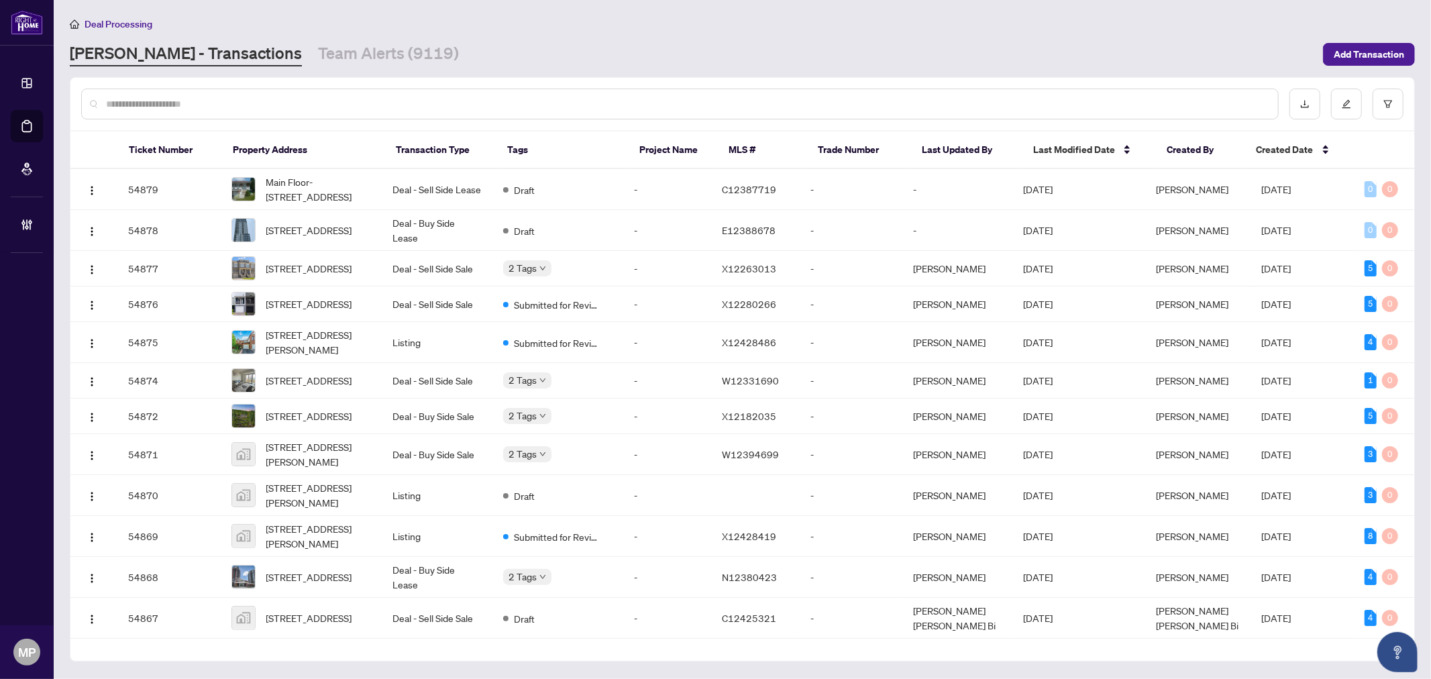
click at [584, 109] on input "text" at bounding box center [686, 104] width 1161 height 15
click at [362, 102] on input "text" at bounding box center [686, 104] width 1161 height 15
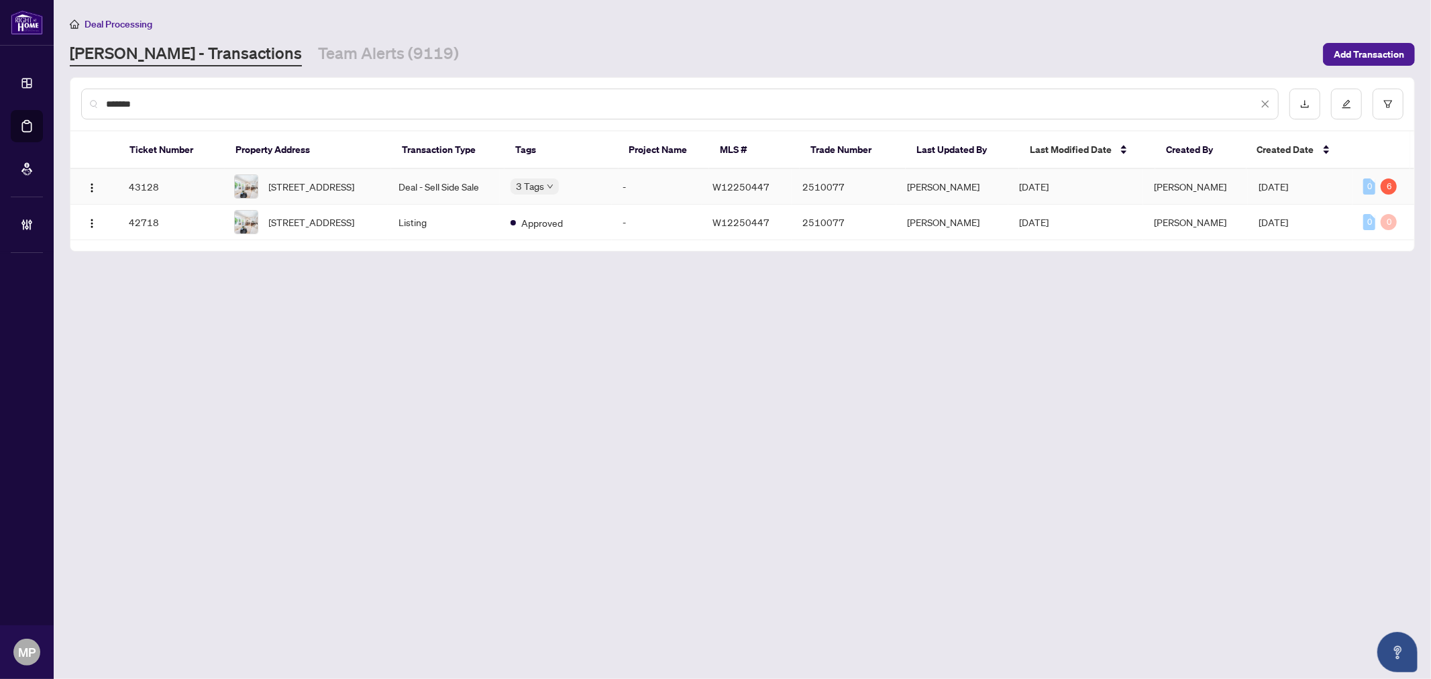
type input "*******"
click at [381, 192] on td "1371 Strathy Ave, Mississauga, Ontario L5E 2L3, Canada" at bounding box center [305, 187] width 164 height 36
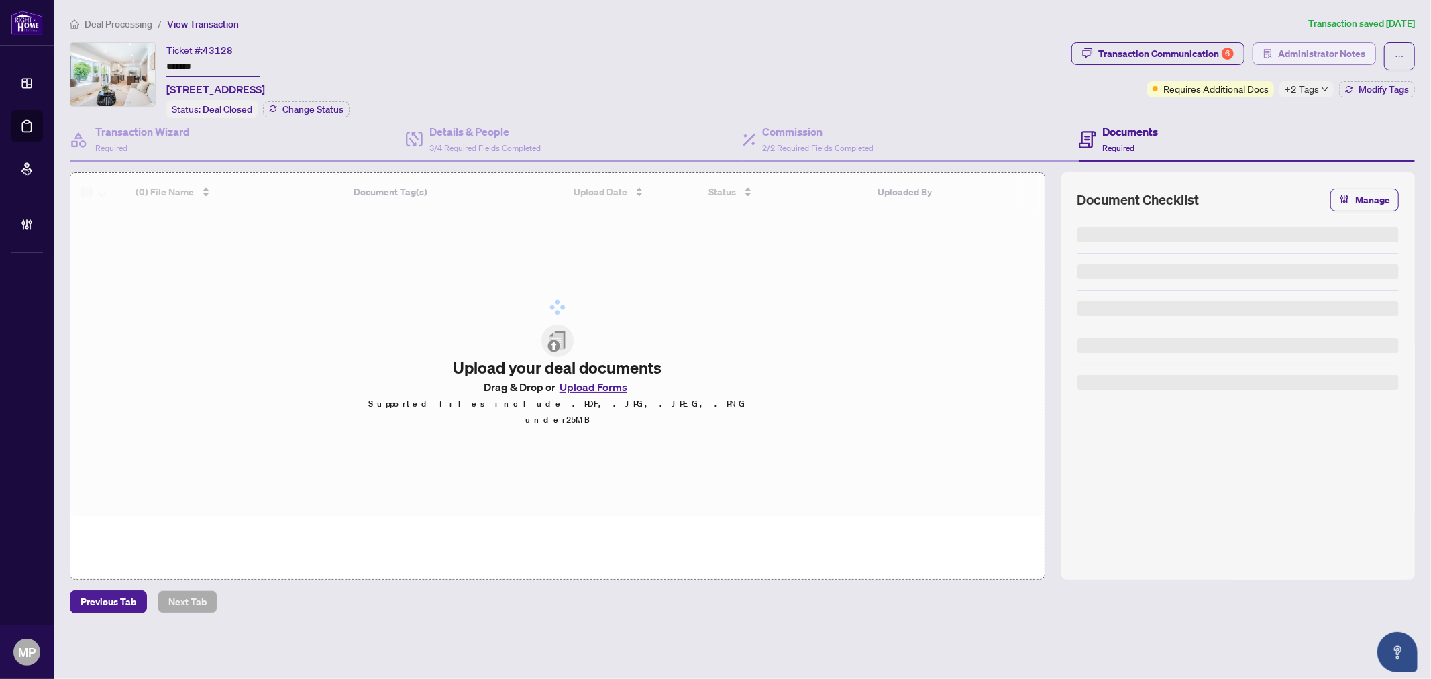
click at [1292, 58] on span "Administrator Notes" at bounding box center [1321, 53] width 87 height 21
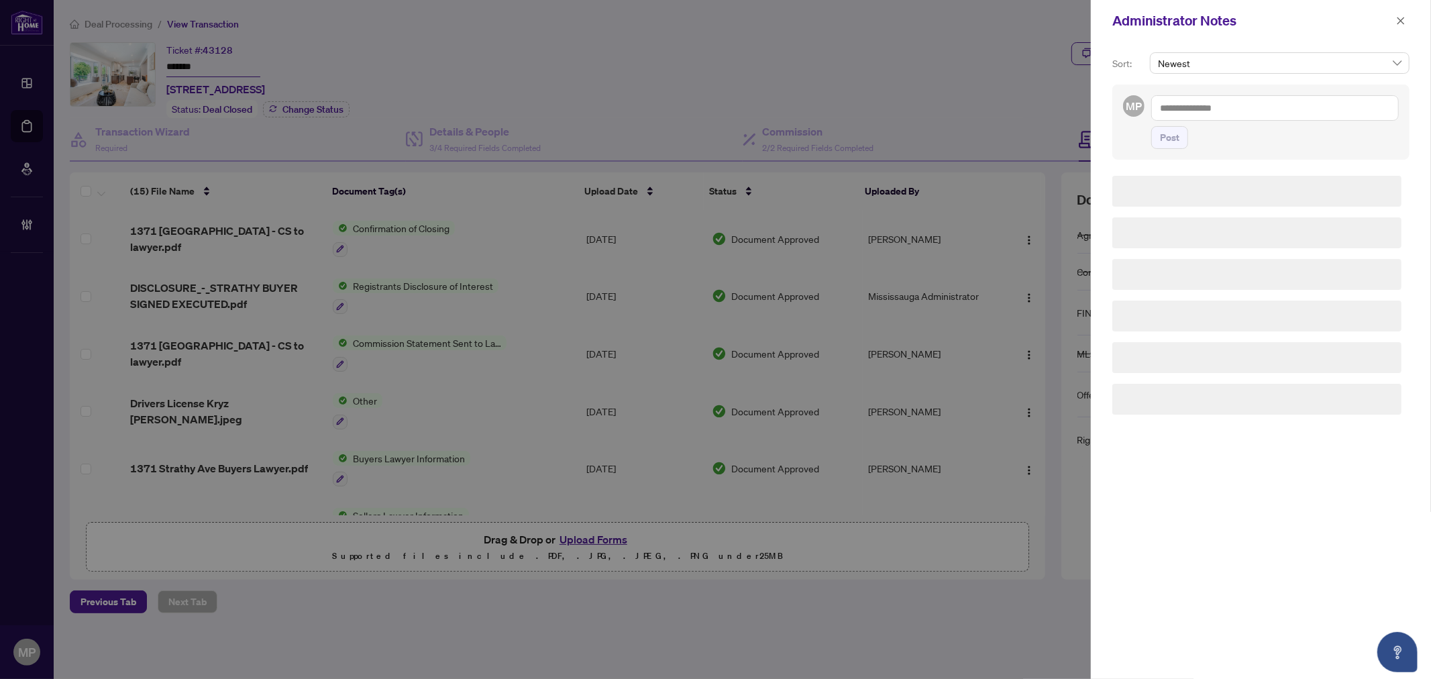
click at [1263, 101] on textarea at bounding box center [1275, 107] width 248 height 25
paste textarea "**********"
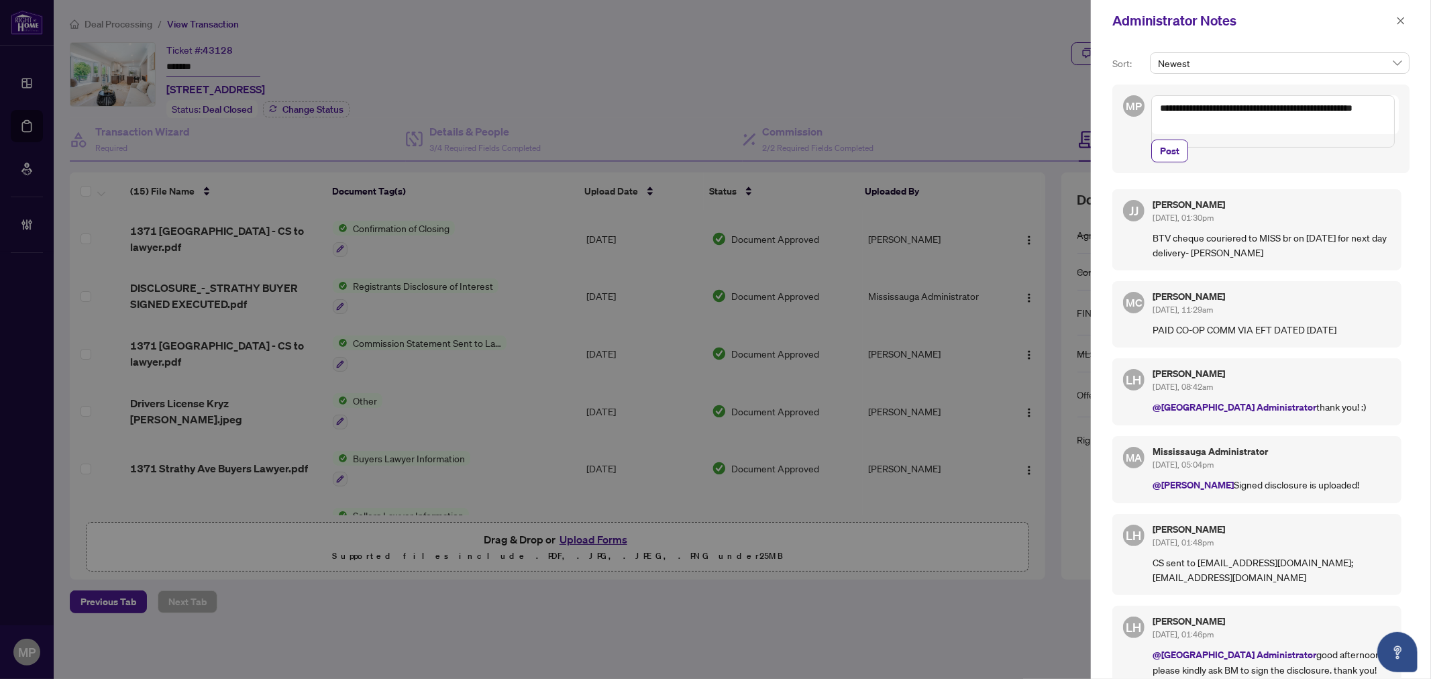
drag, startPoint x: 1233, startPoint y: 119, endPoint x: 1165, endPoint y: 103, distance: 70.3
click at [1165, 103] on textarea "**********" at bounding box center [1273, 121] width 244 height 52
type textarea "*"
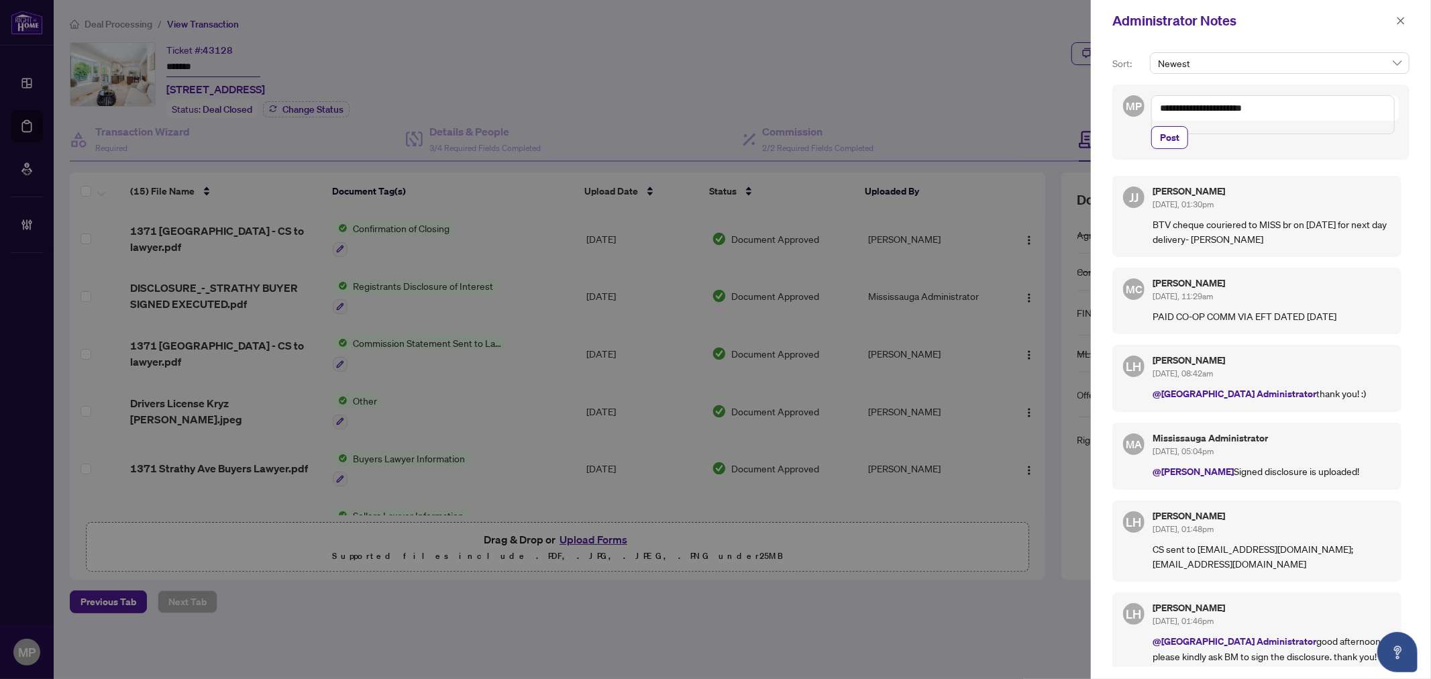
click at [1236, 109] on textarea "**********" at bounding box center [1273, 114] width 244 height 39
paste textarea "**********"
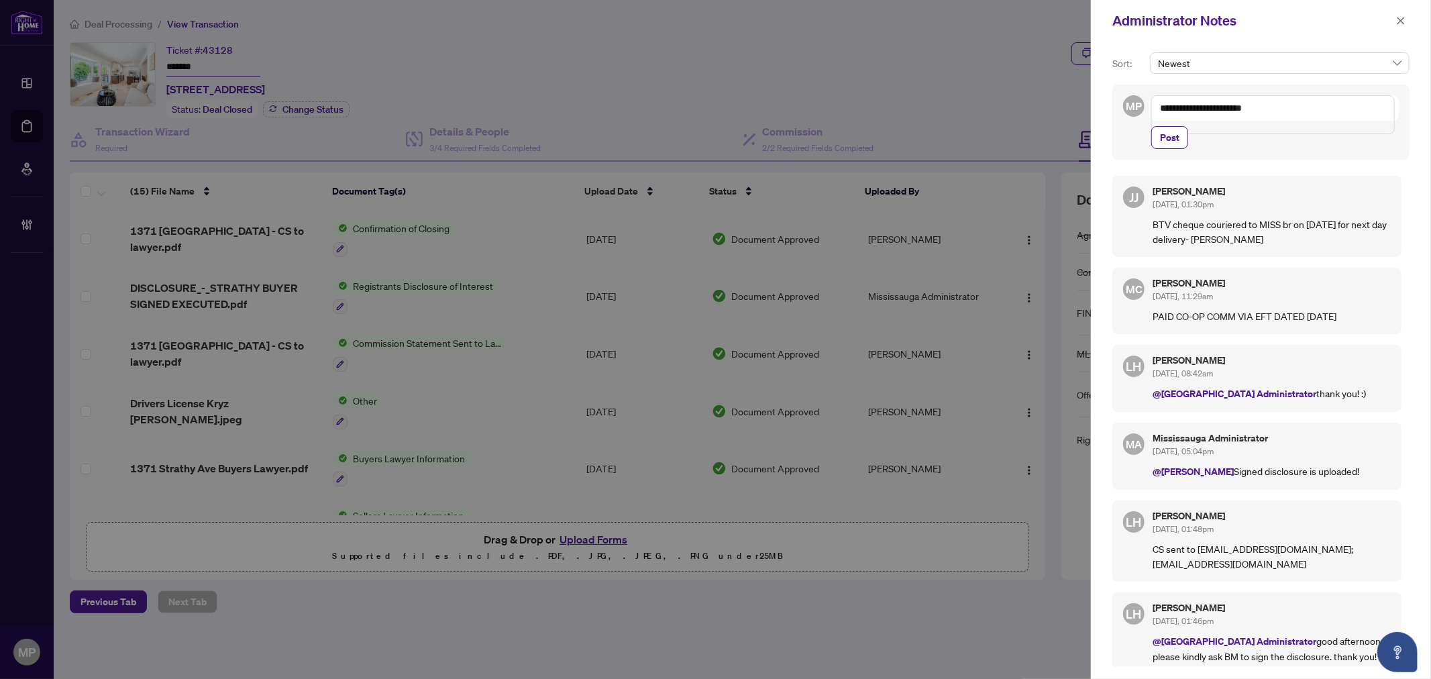
type textarea "**********"
click at [1171, 138] on span "Post" at bounding box center [1169, 137] width 19 height 21
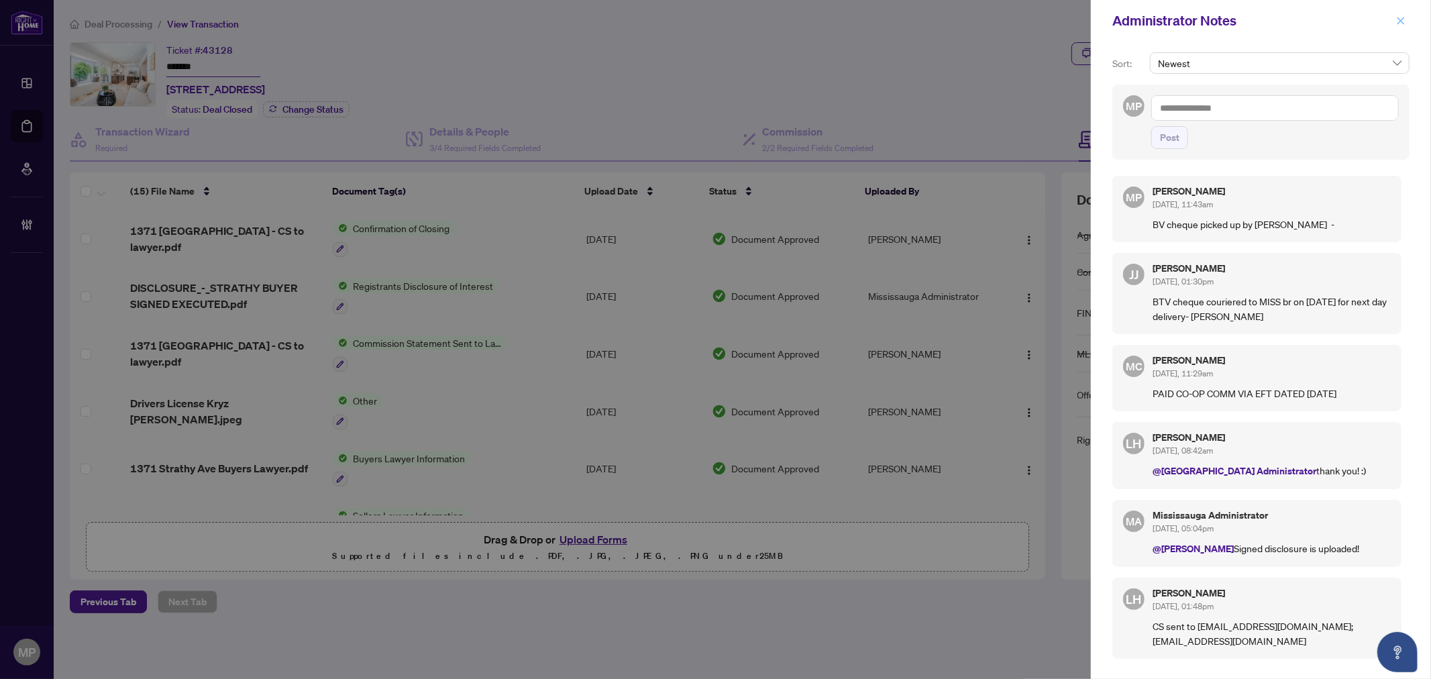
click at [1407, 18] on button "button" at bounding box center [1400, 21] width 17 height 16
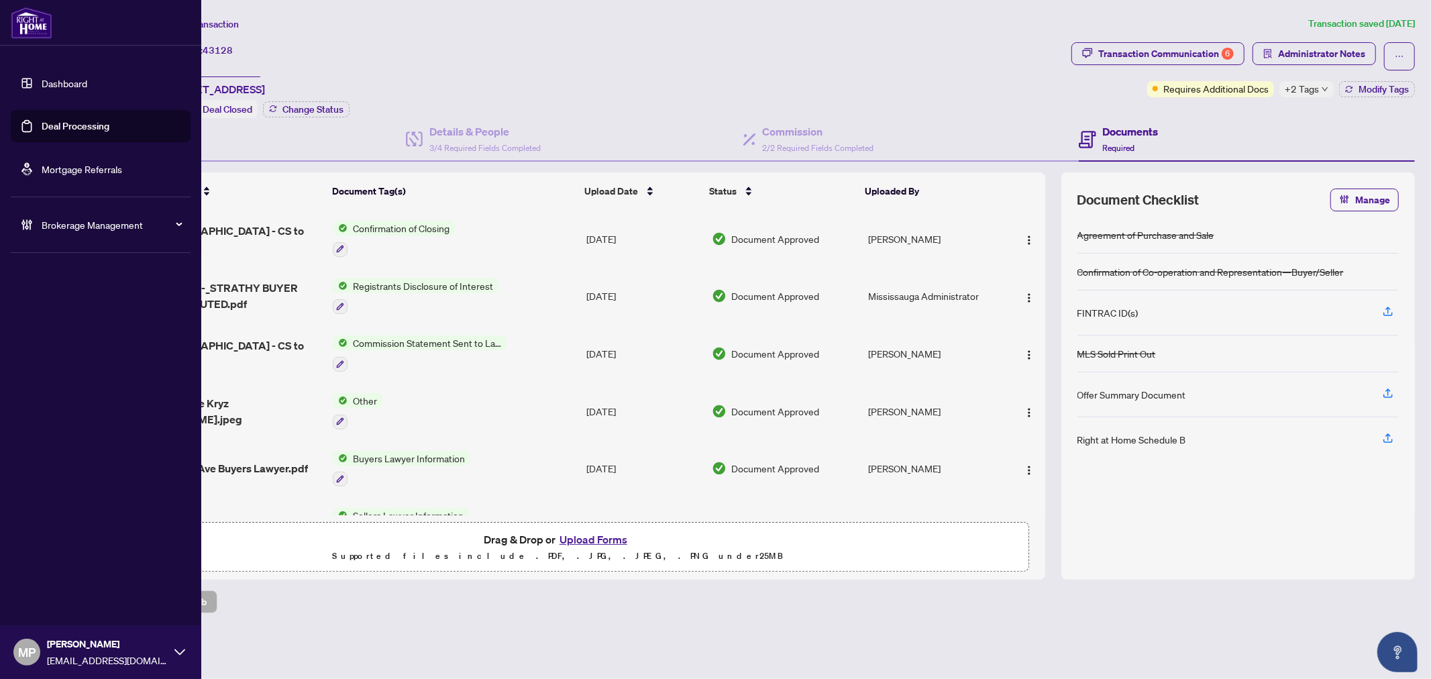
click at [63, 129] on link "Deal Processing" at bounding box center [76, 126] width 68 height 12
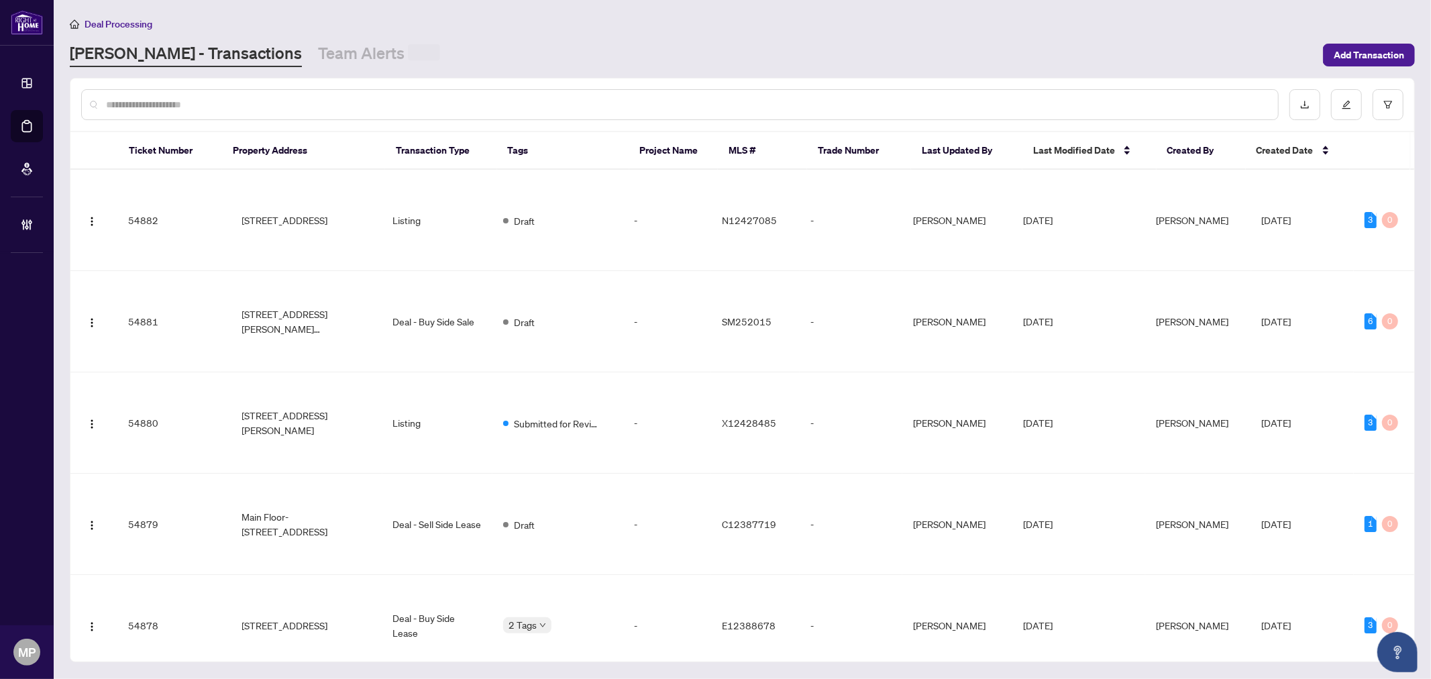
click at [396, 99] on input "text" at bounding box center [686, 104] width 1161 height 15
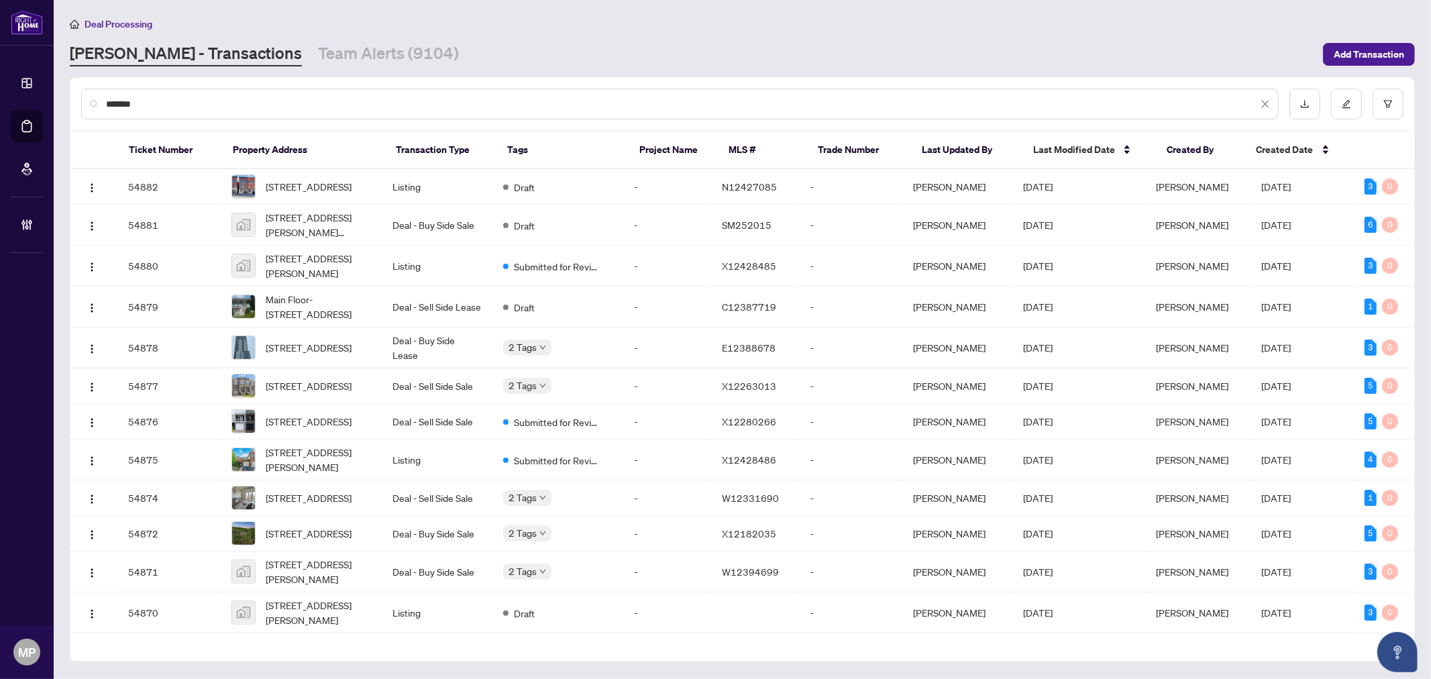
type input "*******"
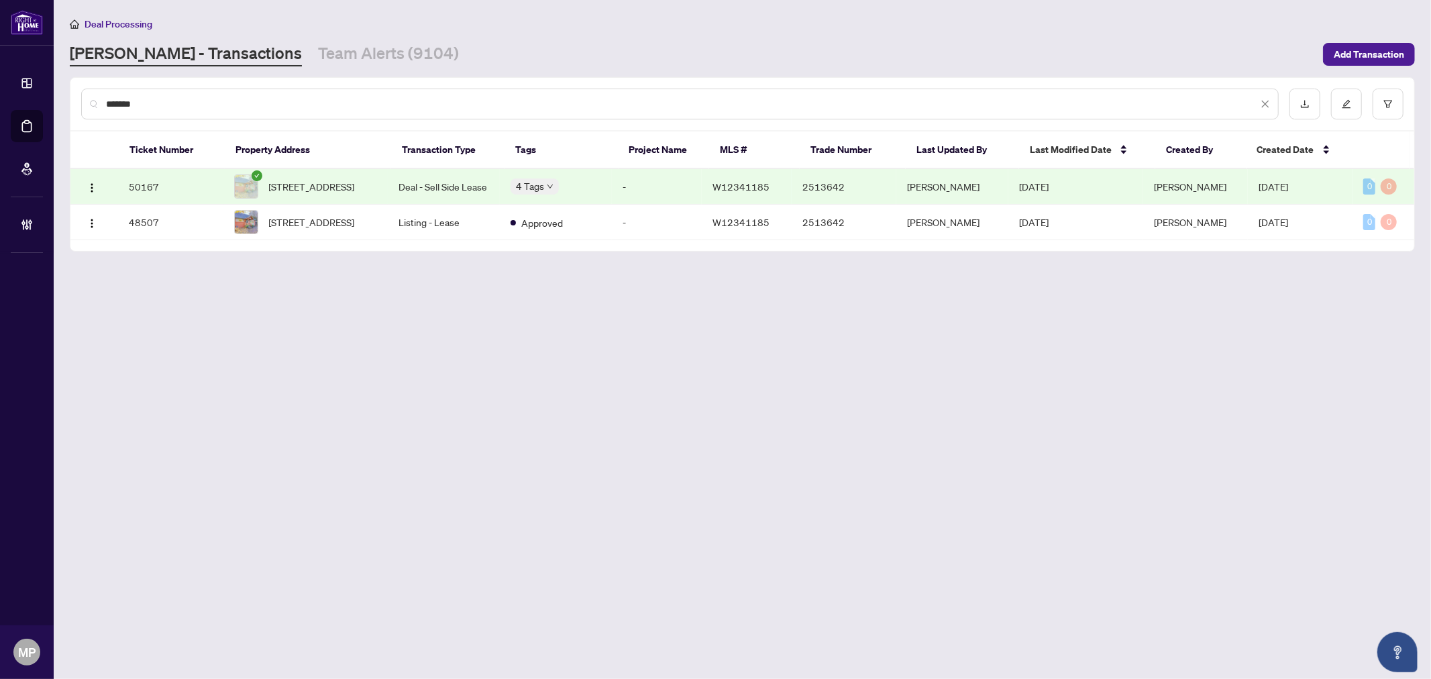
click at [355, 179] on span "8 Thirty First St, Toronto, Ontario M8W 3E8, Canada" at bounding box center [312, 186] width 86 height 15
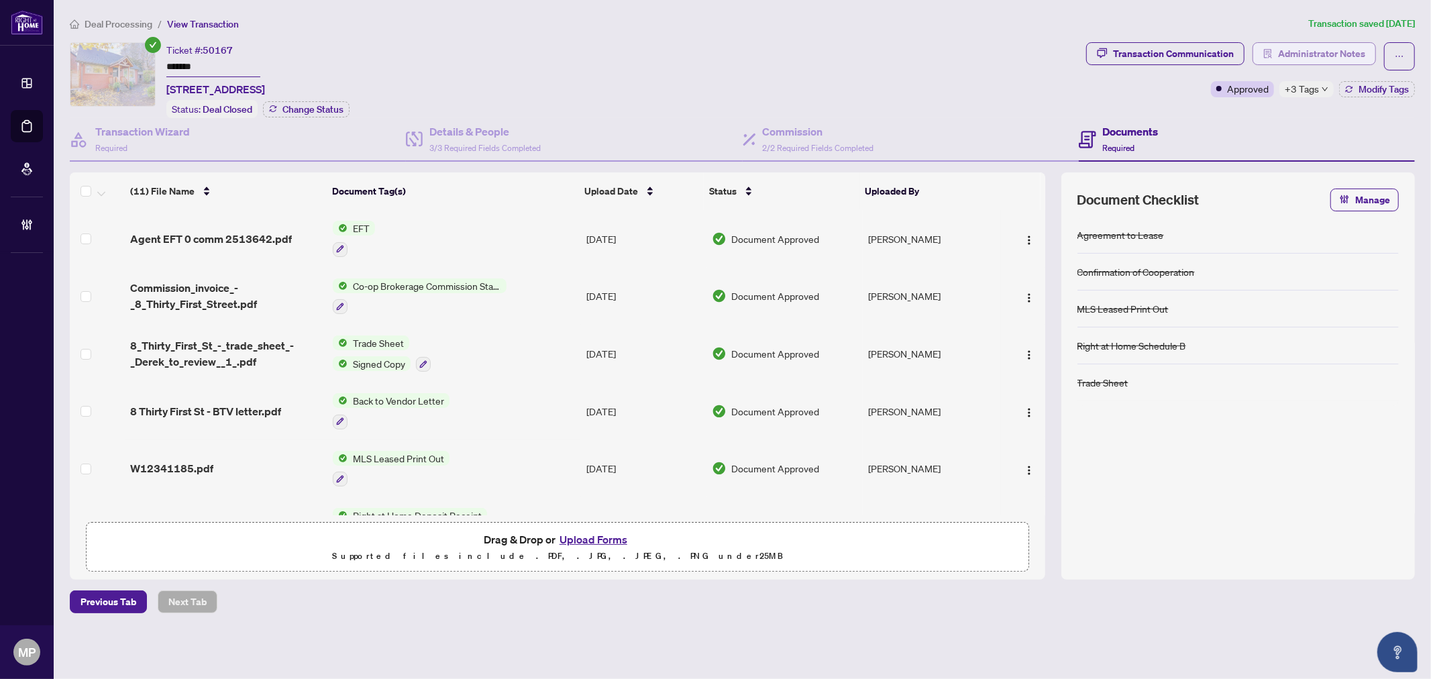
click at [1303, 45] on span "Administrator Notes" at bounding box center [1321, 53] width 87 height 21
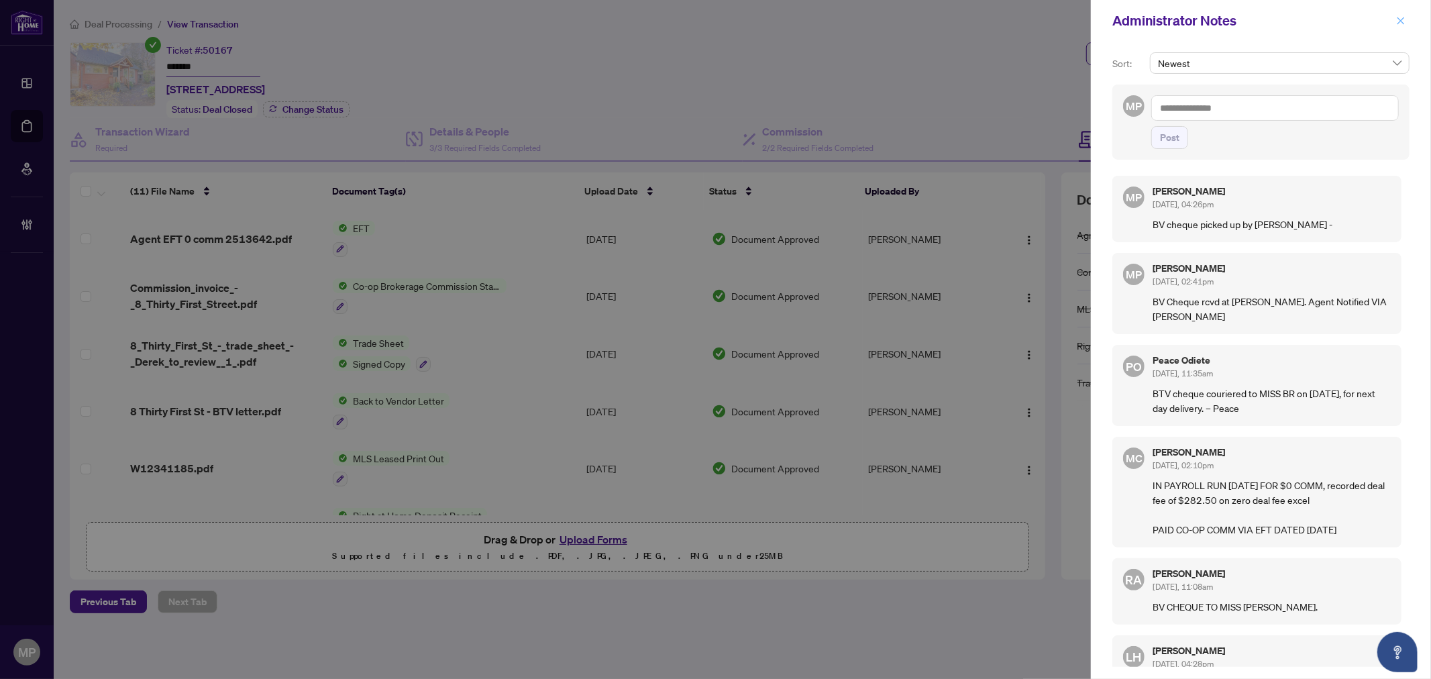
click at [1396, 24] on icon "close" at bounding box center [1400, 20] width 9 height 9
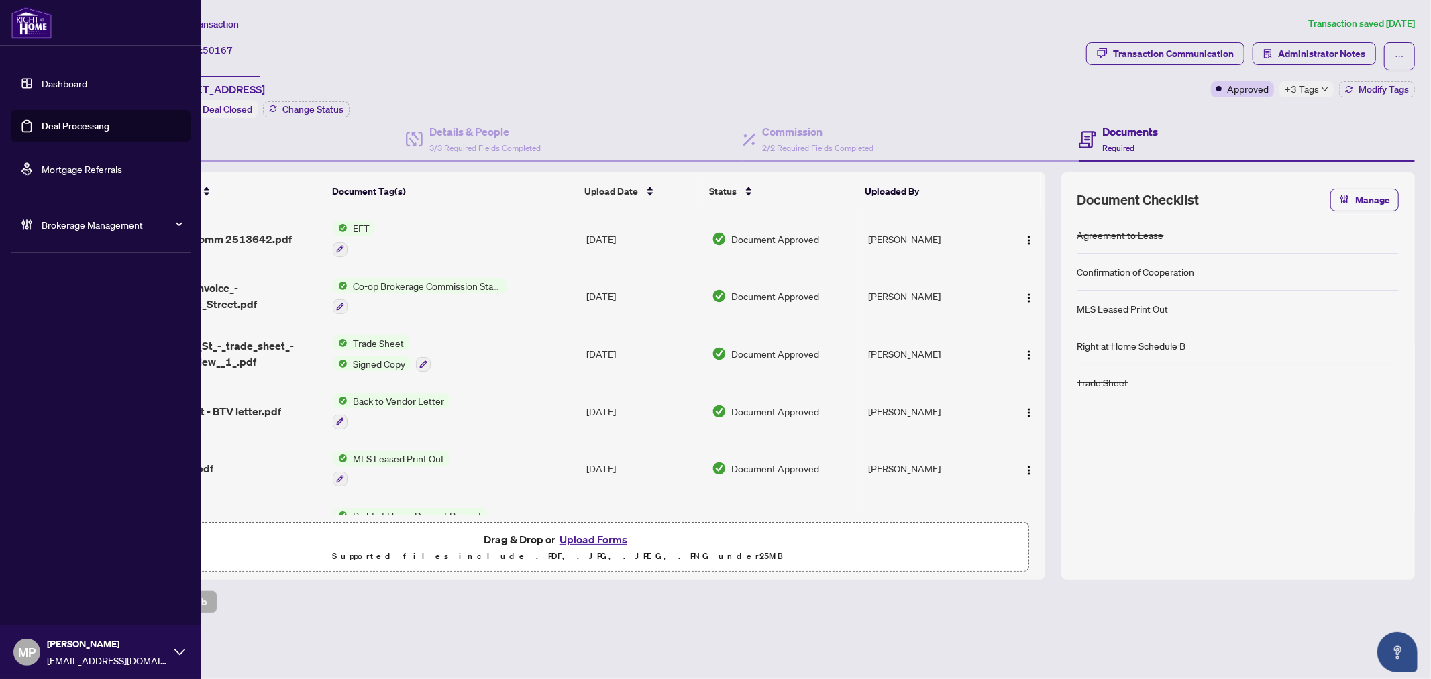
drag, startPoint x: 37, startPoint y: 117, endPoint x: 86, endPoint y: 122, distance: 49.2
click at [42, 120] on link "Deal Processing" at bounding box center [76, 126] width 68 height 12
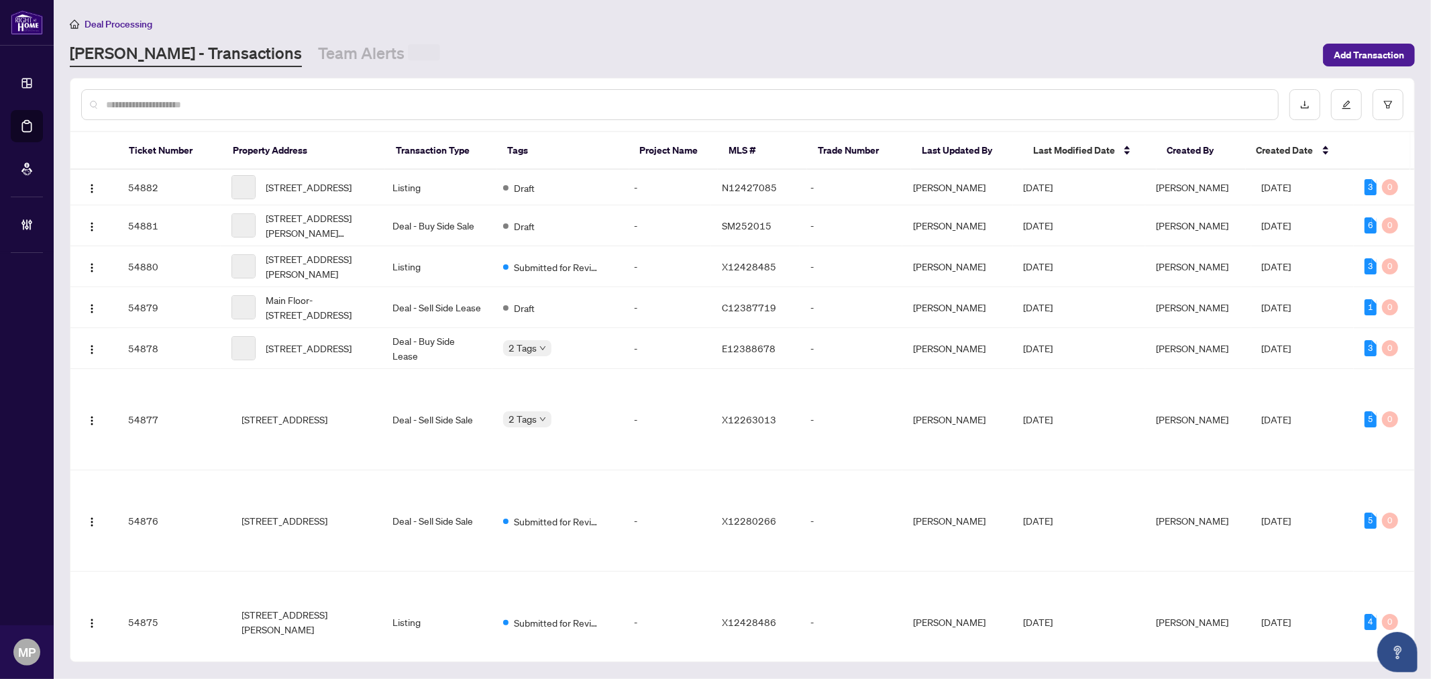
click at [447, 110] on div at bounding box center [679, 104] width 1197 height 31
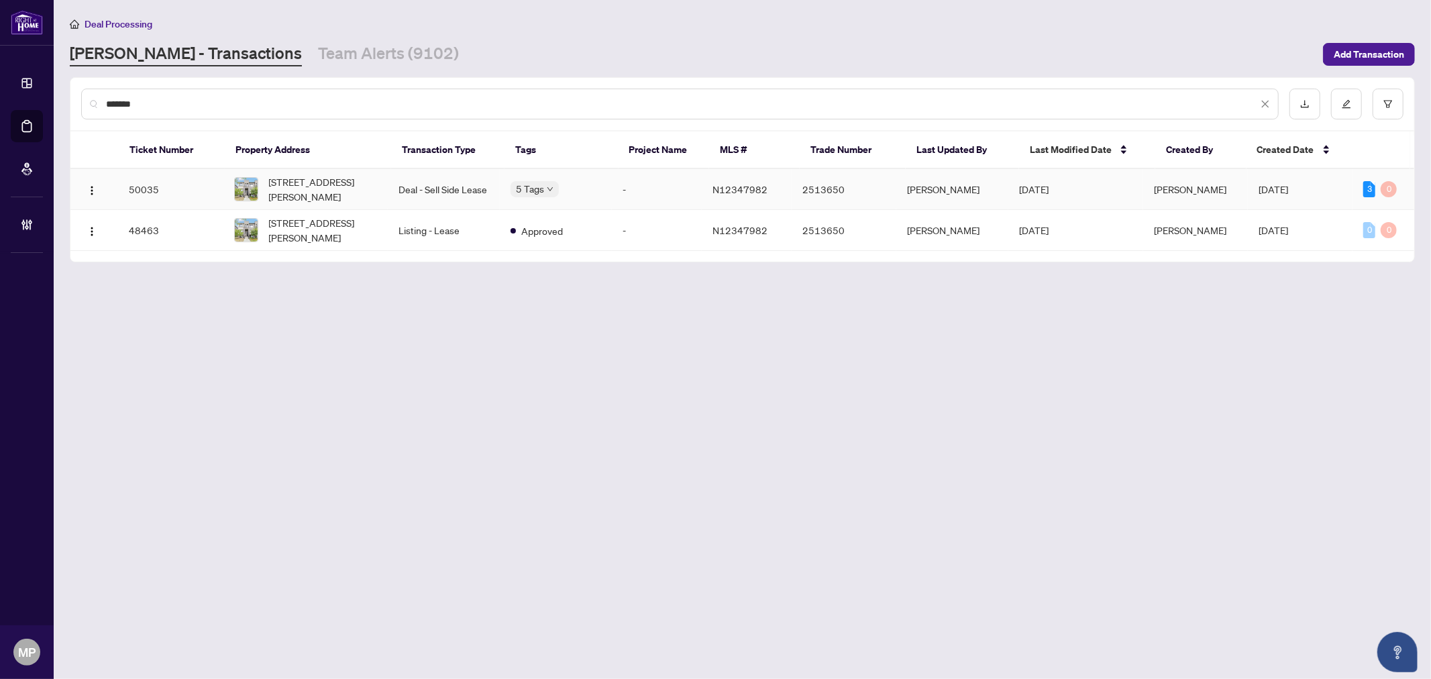
type input "*******"
click at [388, 179] on td "113 Crimson Forest Dr, Vaughan, Ontario L6A 5C4, Canada" at bounding box center [305, 189] width 164 height 41
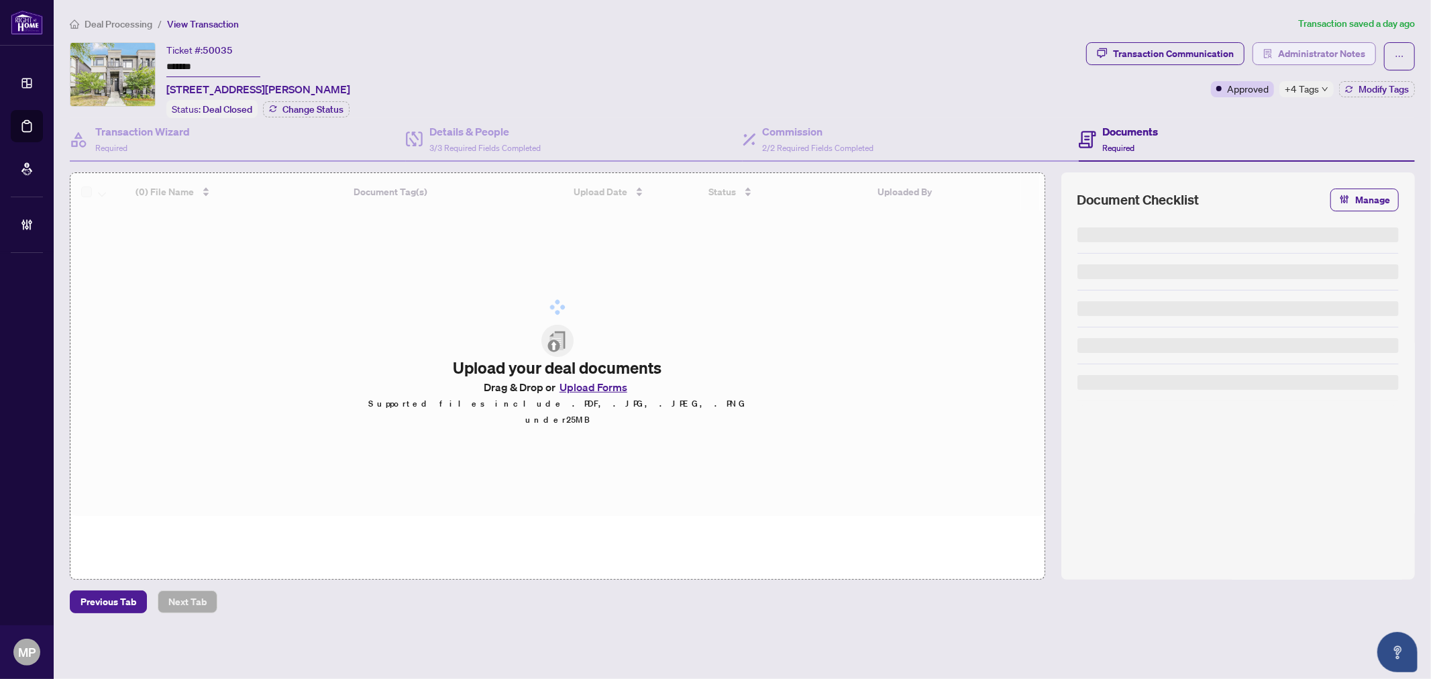
click at [1305, 51] on span "Administrator Notes" at bounding box center [1321, 53] width 87 height 21
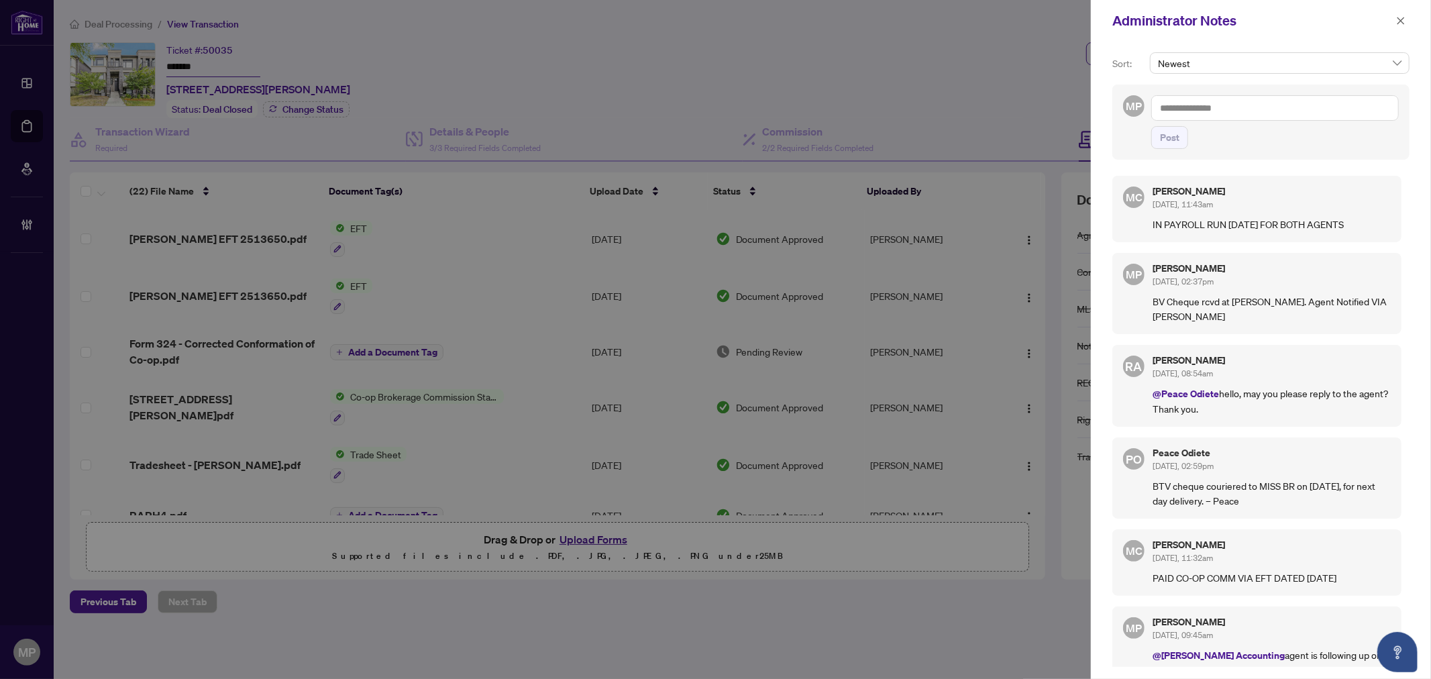
click at [1304, 98] on textarea at bounding box center [1275, 107] width 248 height 25
paste textarea "**********"
type textarea "**********"
click at [1169, 137] on span "Post" at bounding box center [1169, 137] width 19 height 21
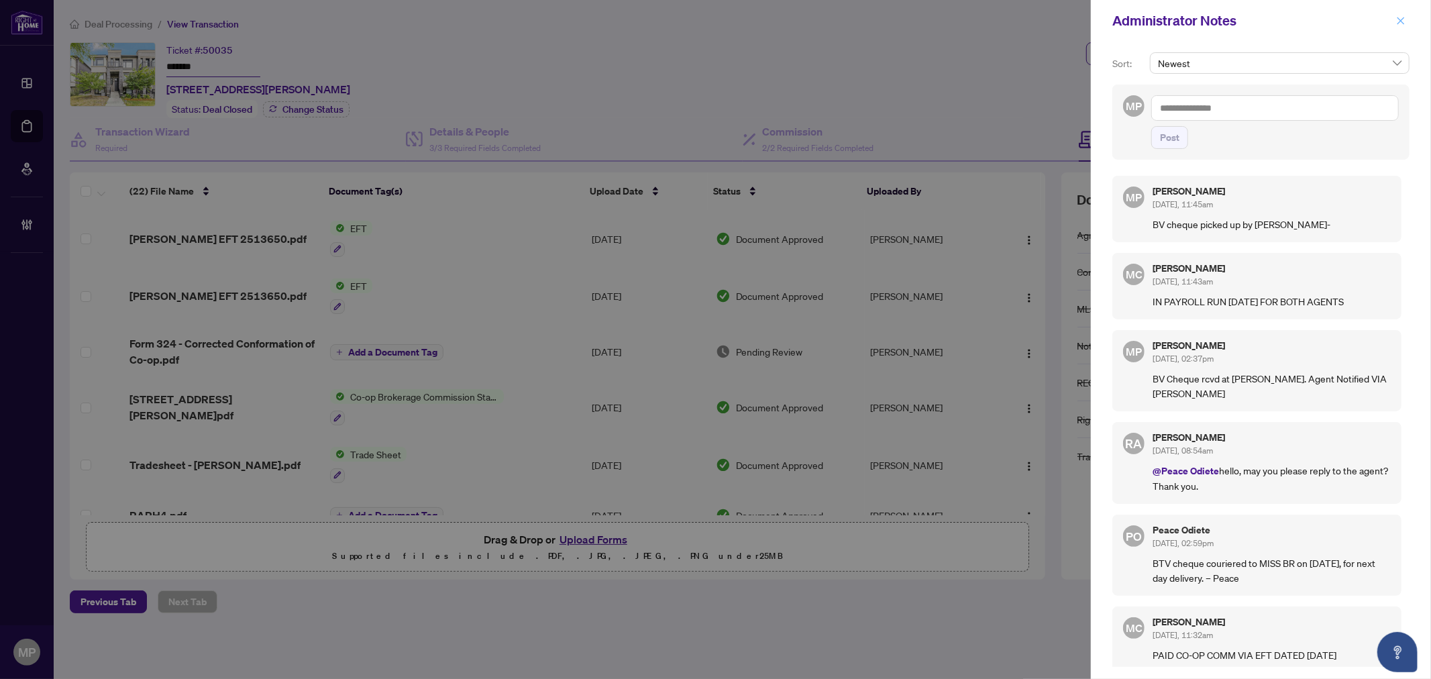
click at [1401, 21] on icon "close" at bounding box center [1400, 20] width 7 height 7
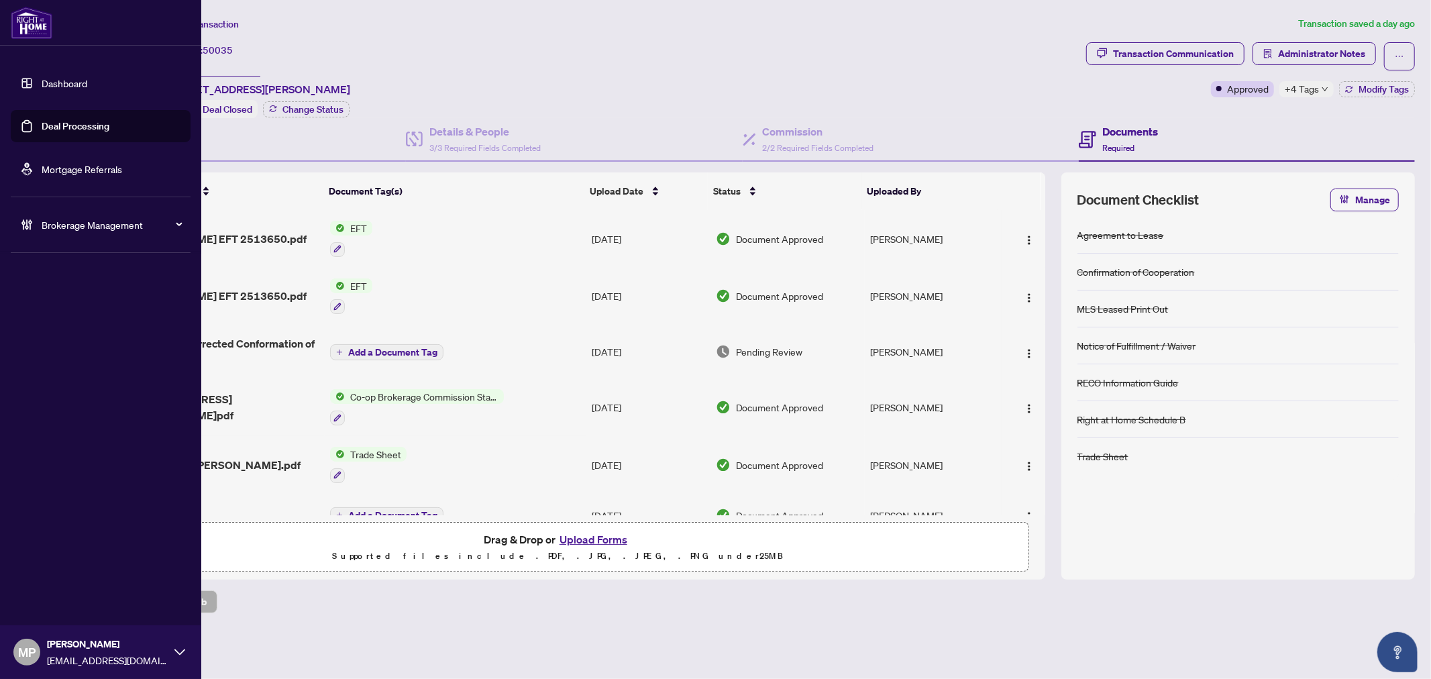
click at [90, 127] on link "Deal Processing" at bounding box center [76, 126] width 68 height 12
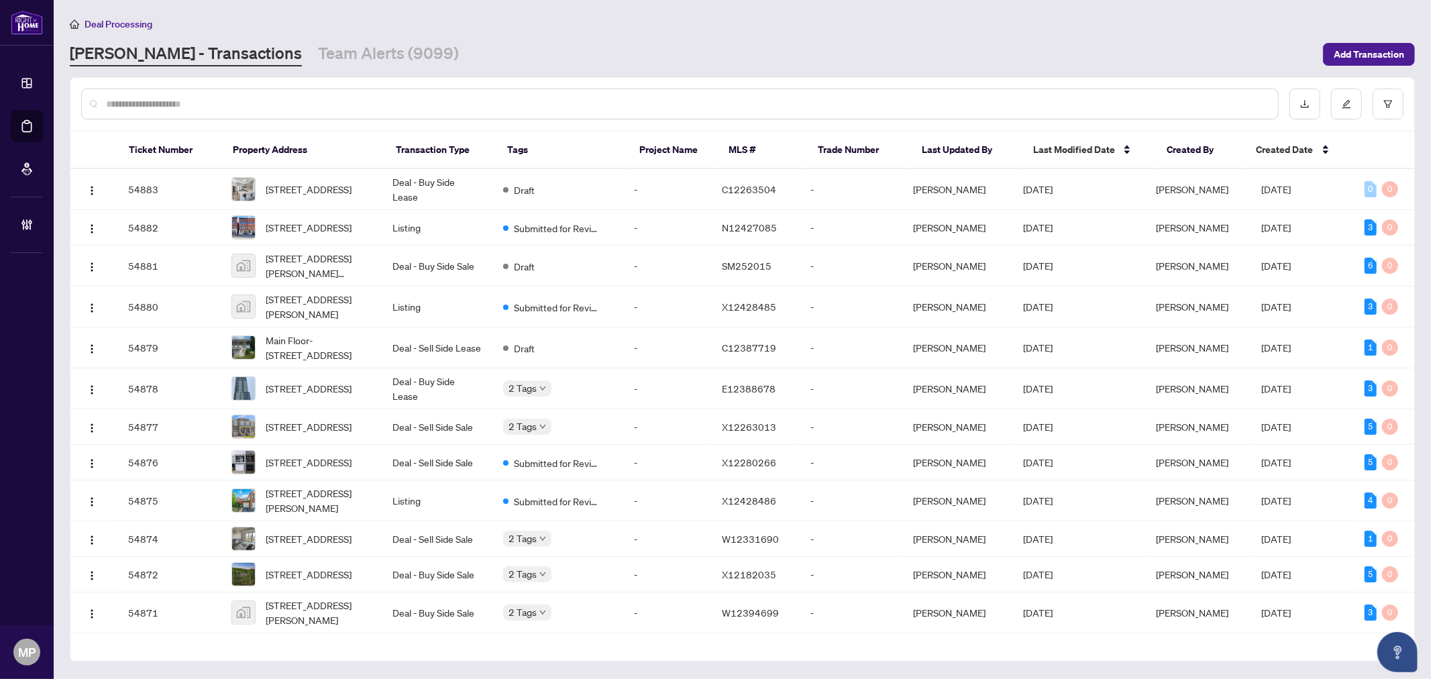
click at [504, 109] on input "text" at bounding box center [686, 104] width 1161 height 15
type input "*******"
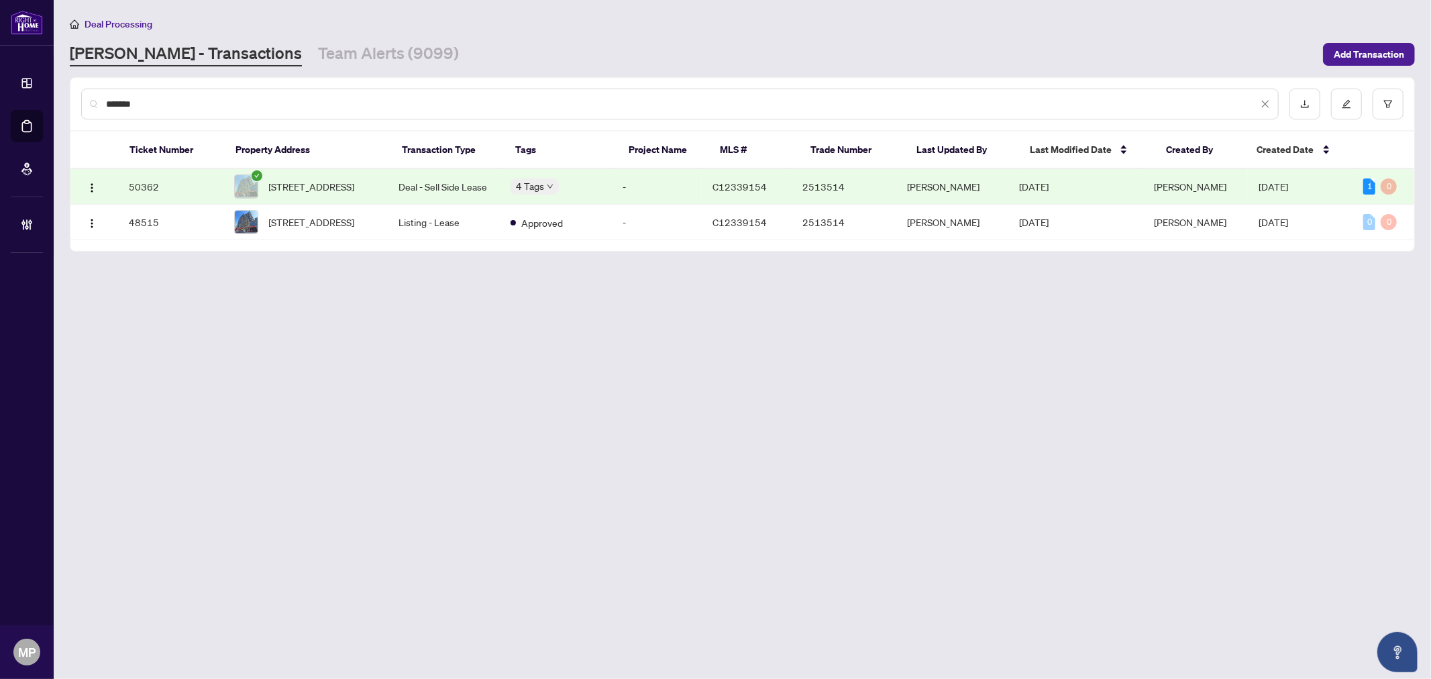
click at [182, 186] on td "50362" at bounding box center [170, 187] width 105 height 36
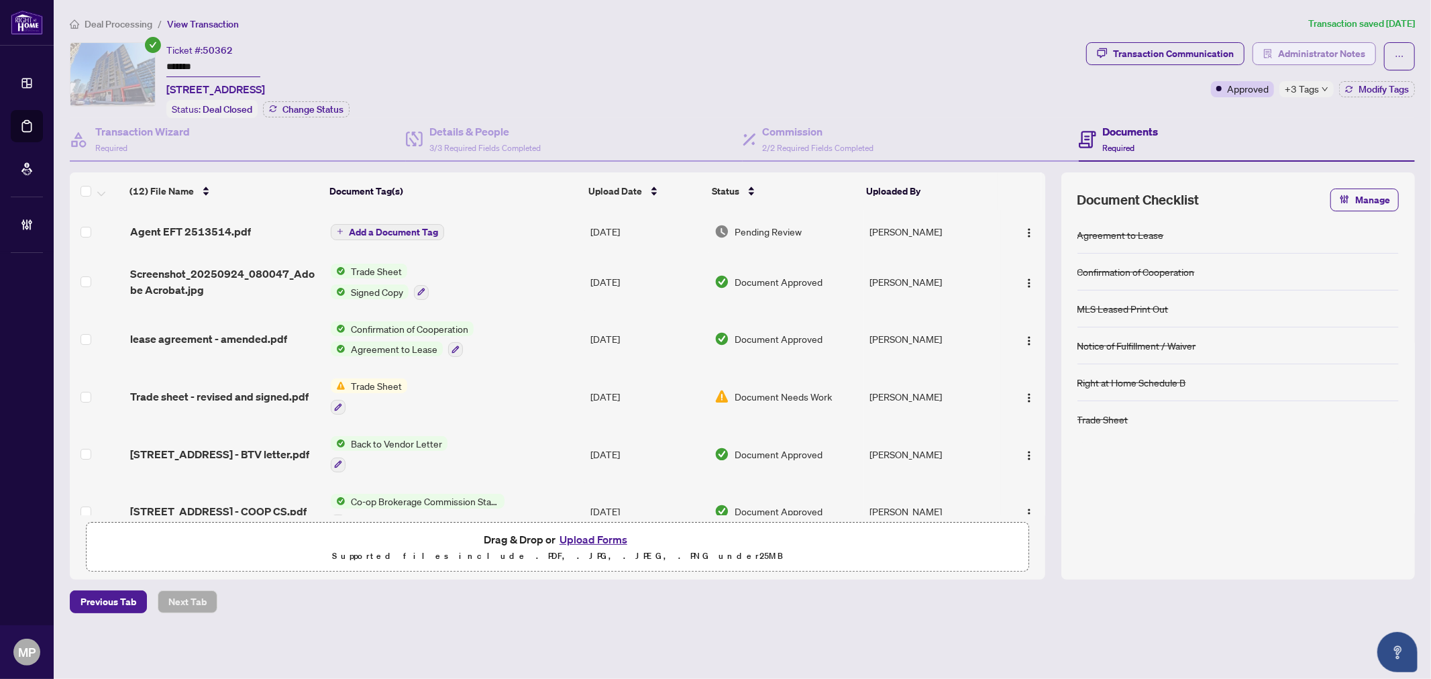
click at [1311, 51] on span "Administrator Notes" at bounding box center [1321, 53] width 87 height 21
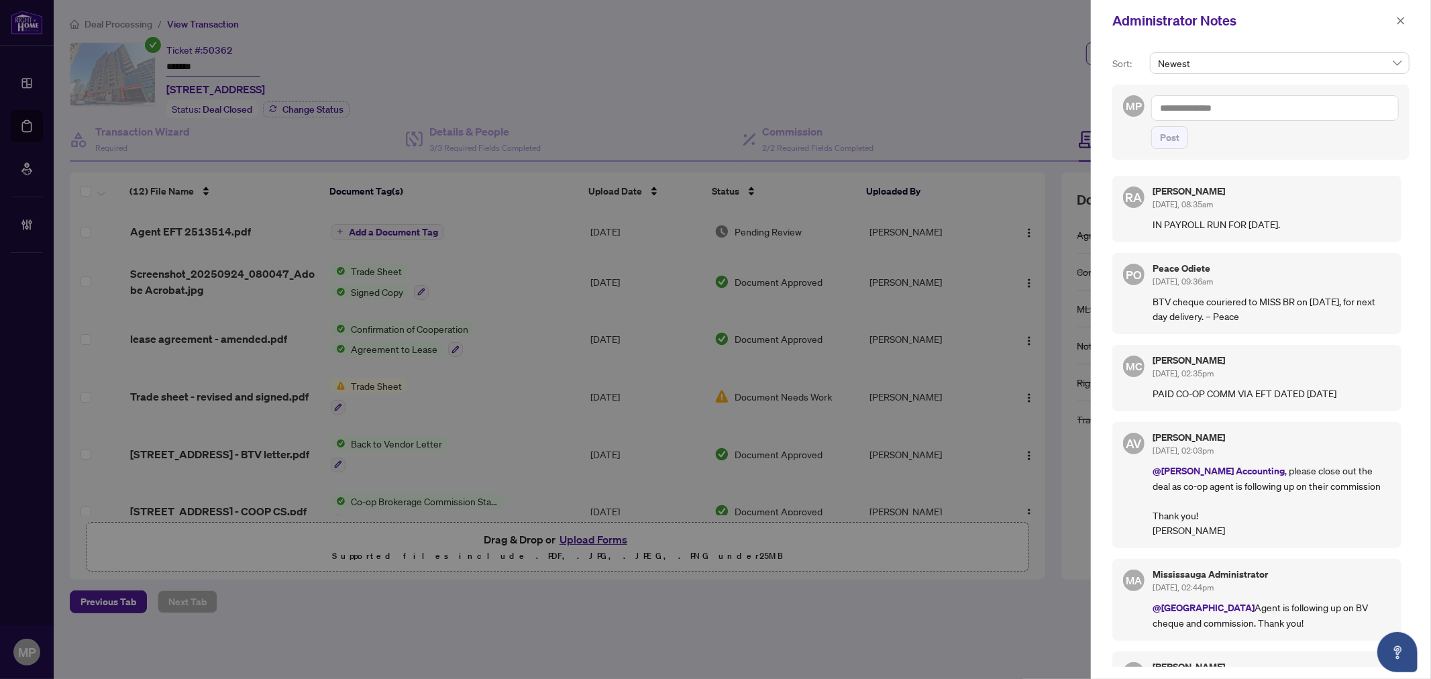
click at [1228, 99] on textarea at bounding box center [1275, 107] width 248 height 25
paste textarea "**********"
type textarea "**********"
click at [1175, 142] on span "Post" at bounding box center [1169, 137] width 19 height 21
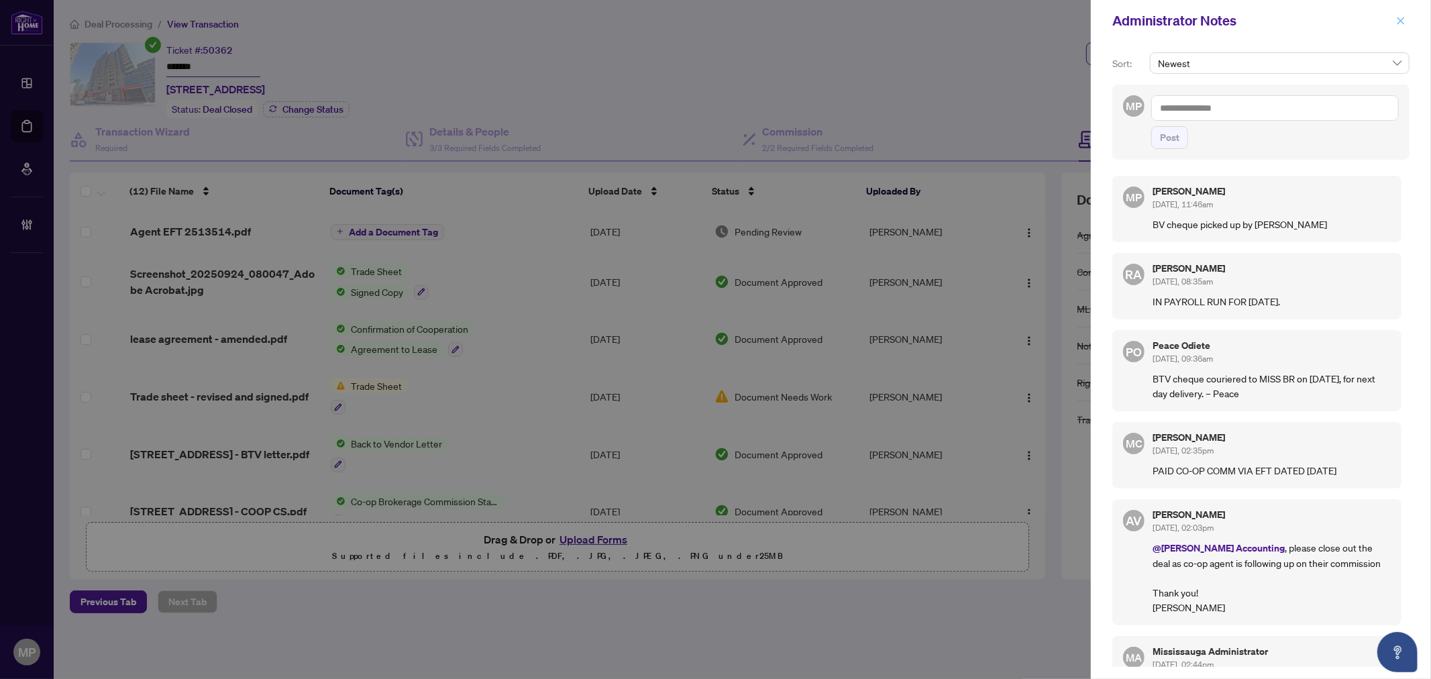
click at [1404, 18] on icon "close" at bounding box center [1400, 20] width 9 height 9
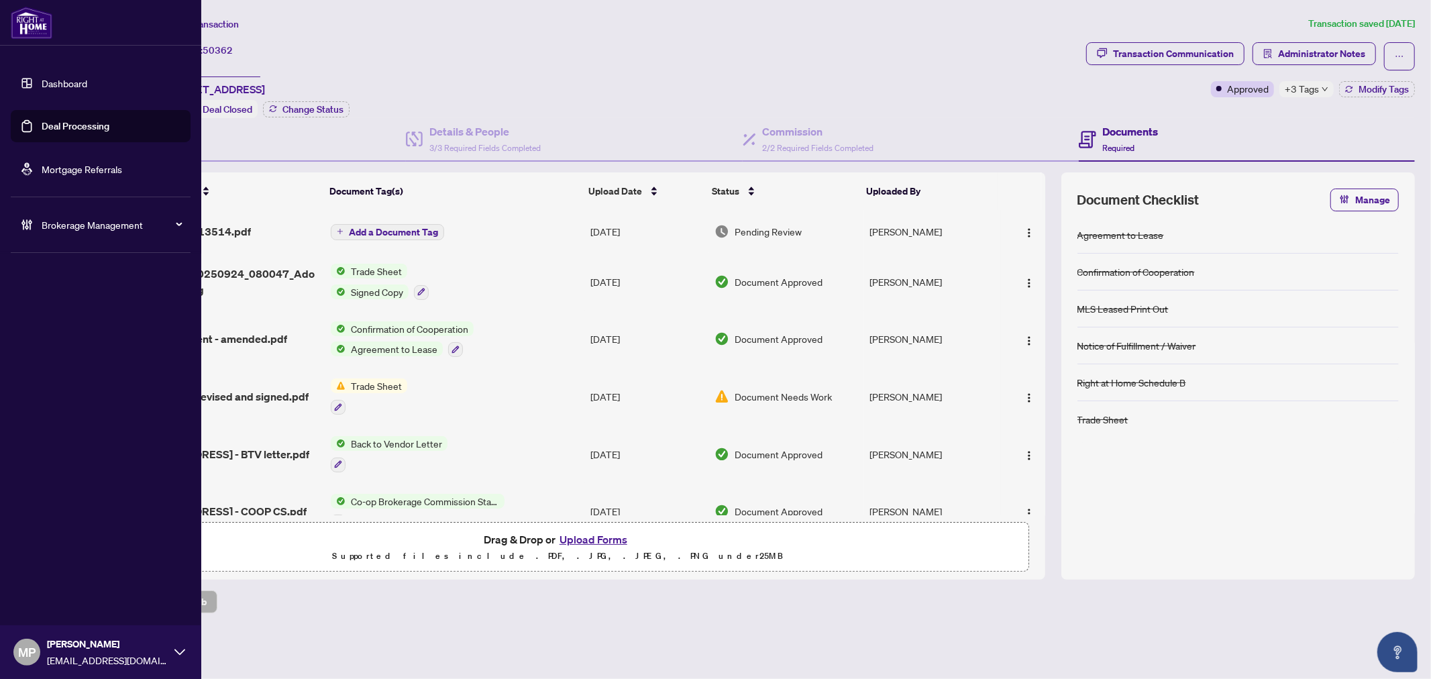
click at [66, 120] on link "Deal Processing" at bounding box center [76, 126] width 68 height 12
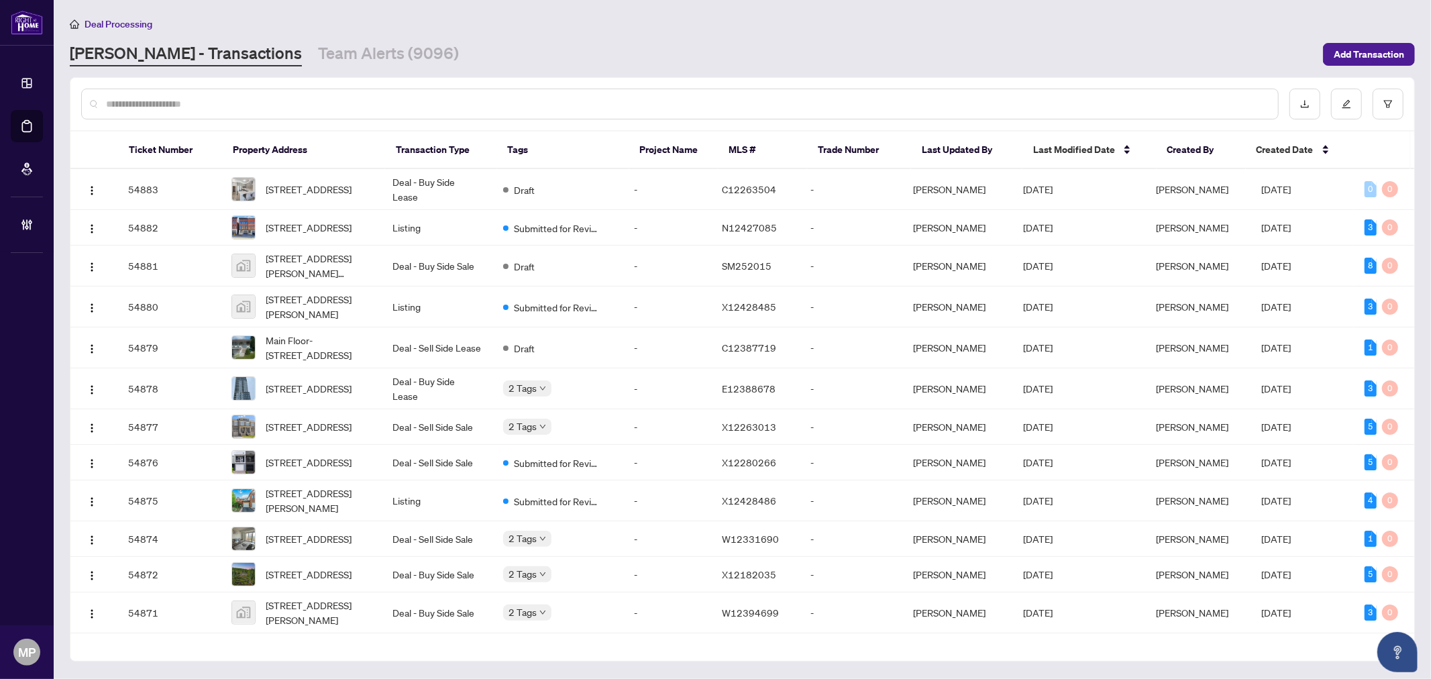
click at [326, 101] on input "text" at bounding box center [686, 104] width 1161 height 15
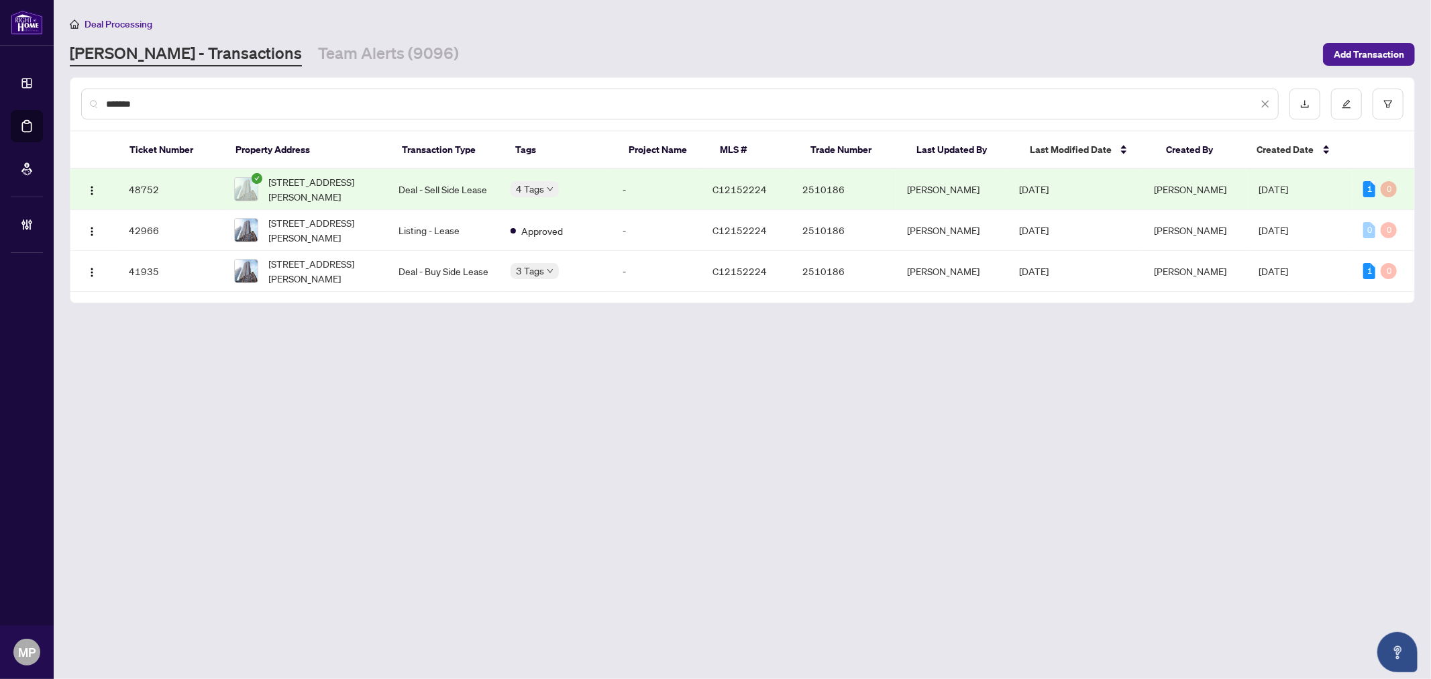
type input "*******"
click at [209, 177] on td "48752" at bounding box center [170, 189] width 105 height 41
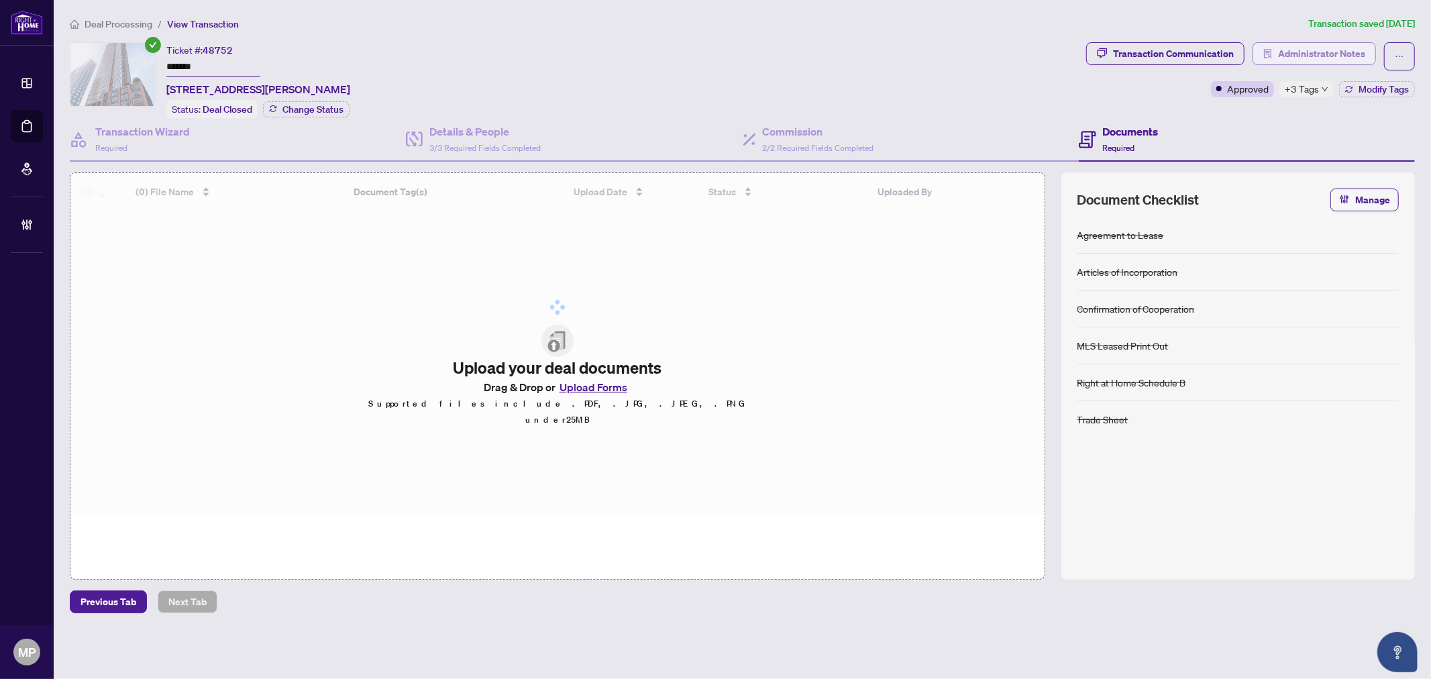
click at [1333, 58] on span "Administrator Notes" at bounding box center [1321, 53] width 87 height 21
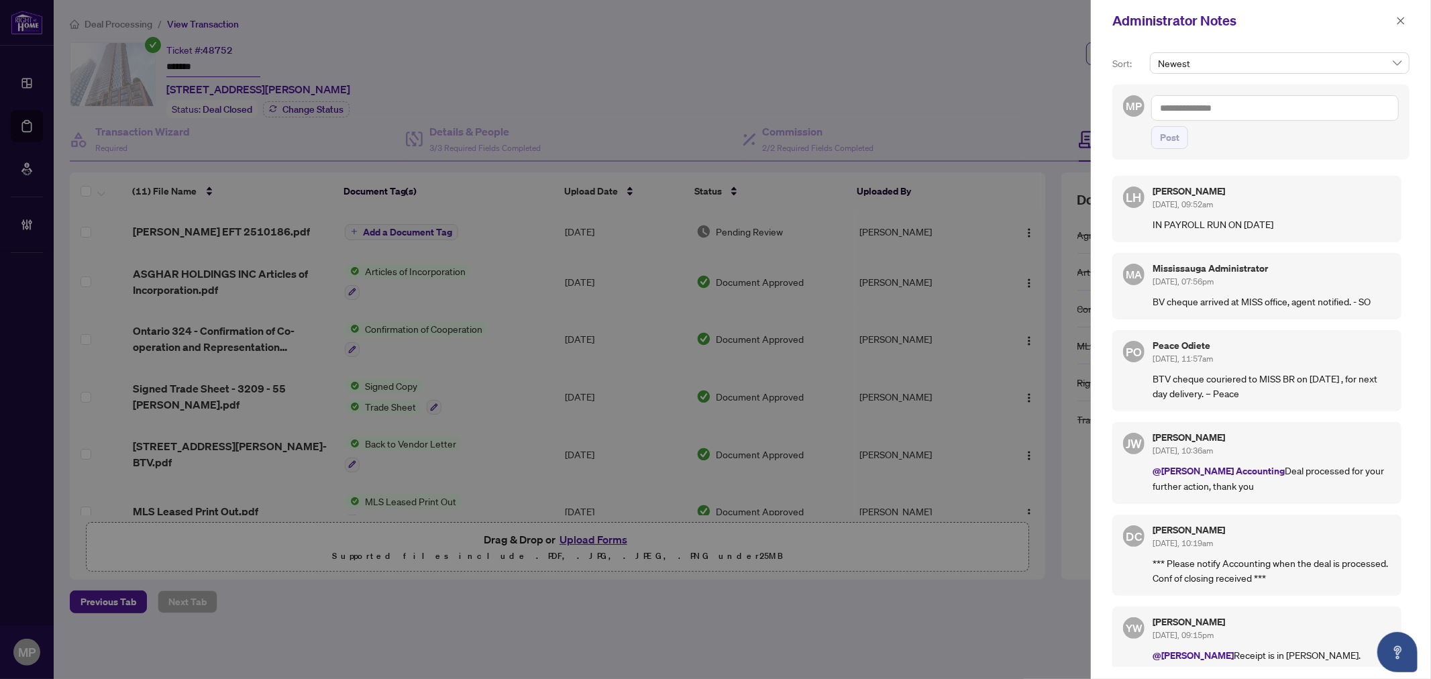
click at [1265, 113] on textarea at bounding box center [1275, 107] width 248 height 25
paste textarea "**********"
type textarea "**********"
click at [1171, 138] on span "Post" at bounding box center [1169, 137] width 19 height 21
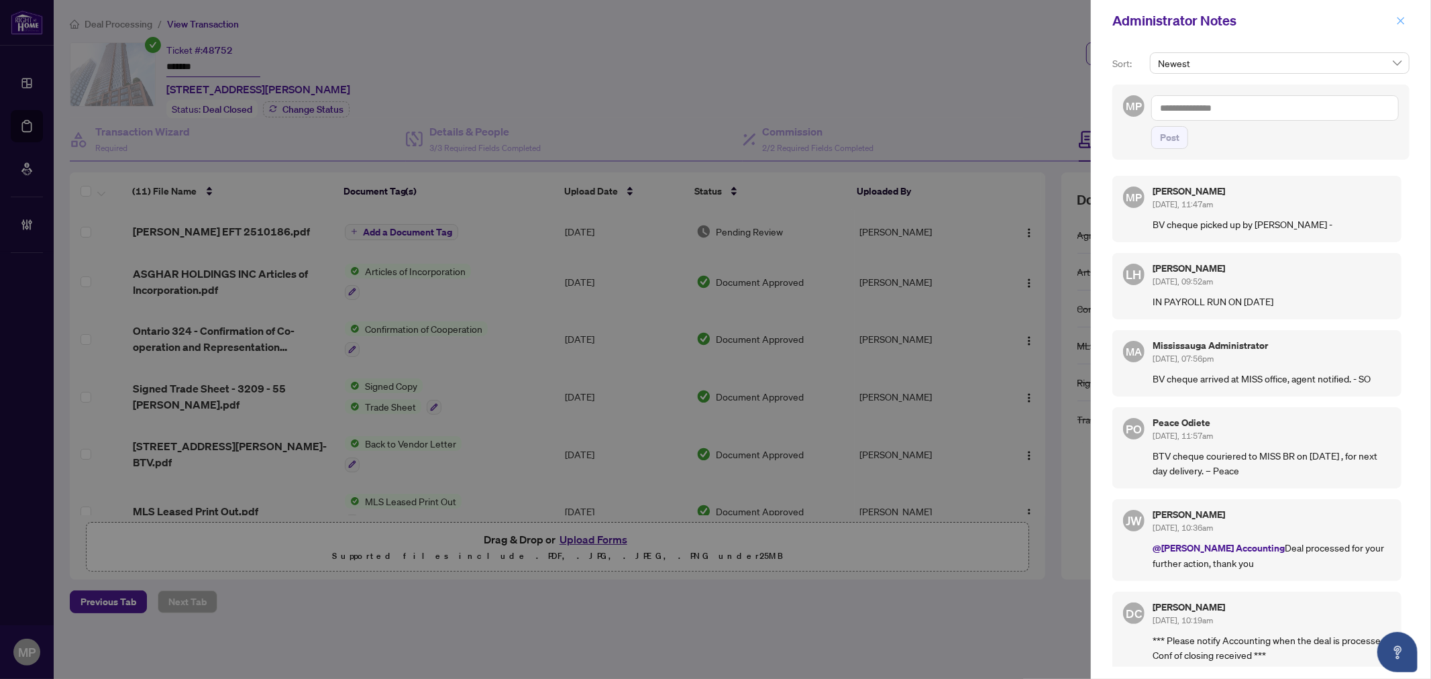
click at [1398, 21] on icon "close" at bounding box center [1400, 20] width 9 height 9
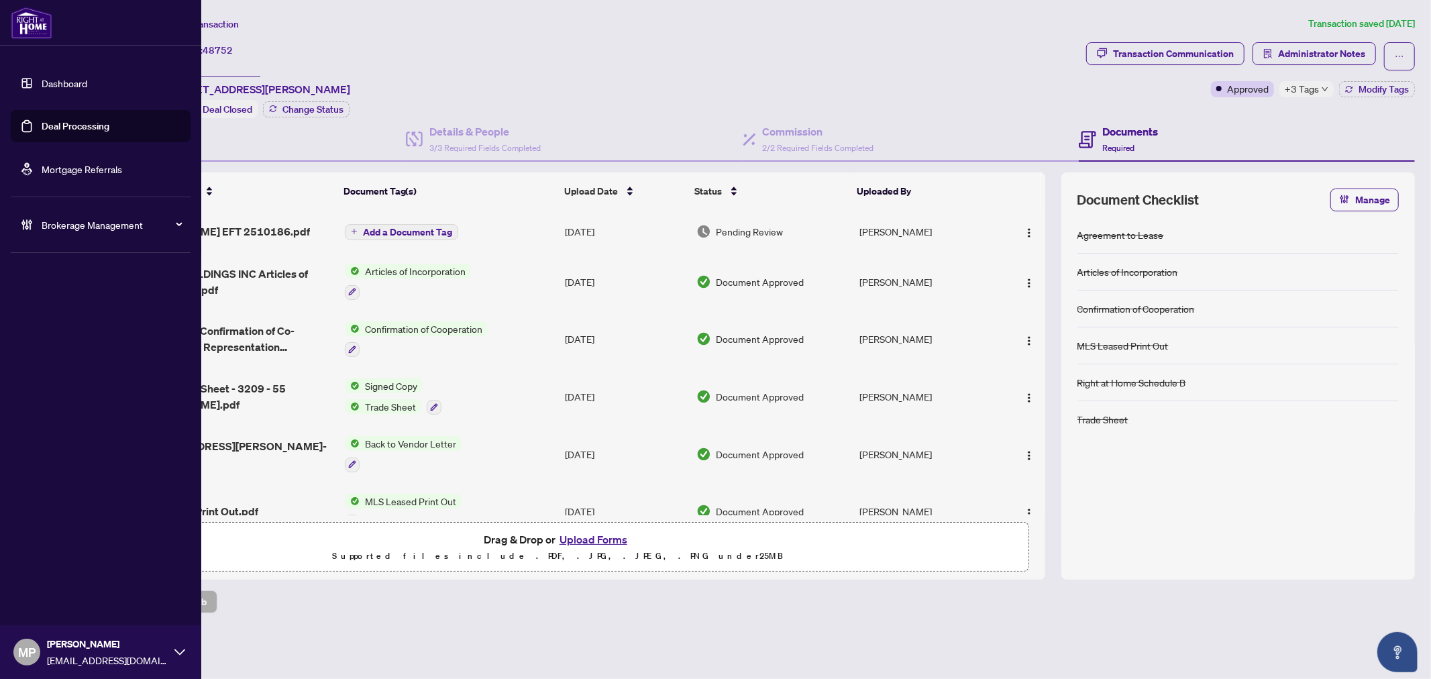
click at [77, 121] on link "Deal Processing" at bounding box center [76, 126] width 68 height 12
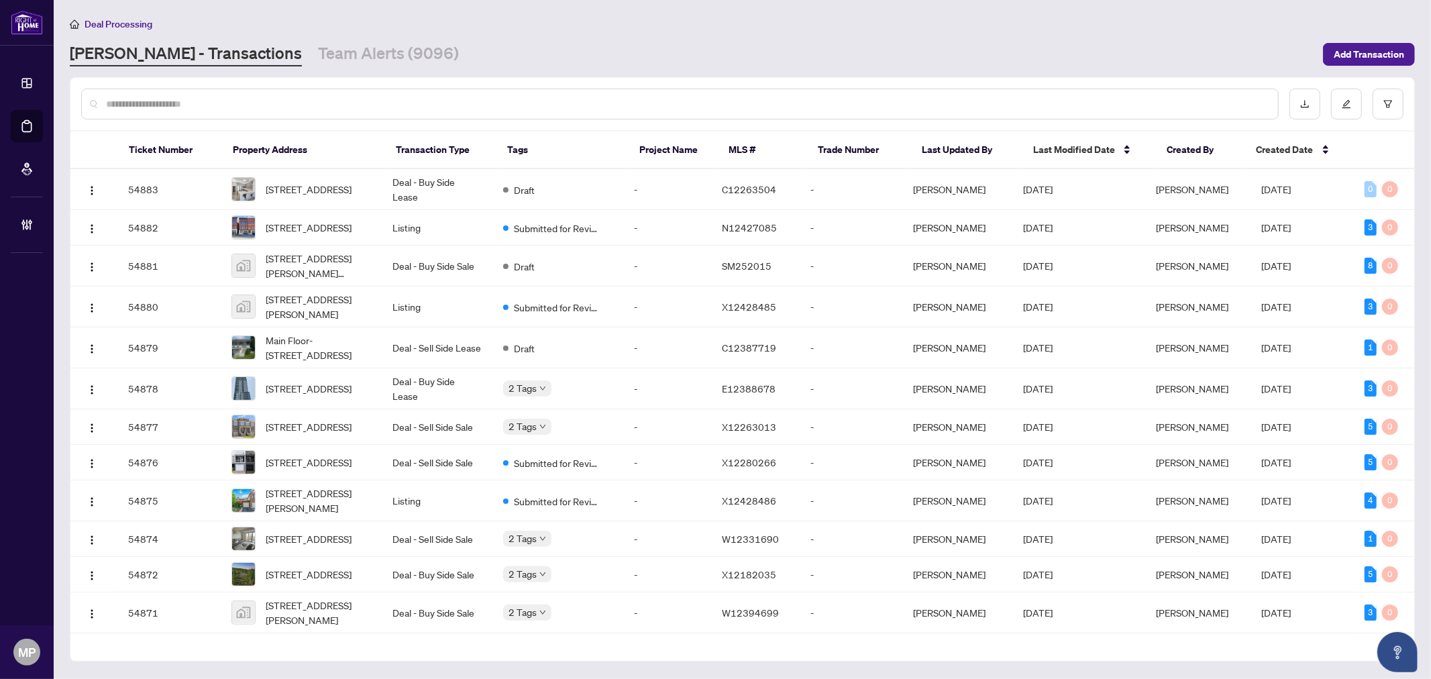
click at [381, 105] on input "text" at bounding box center [686, 104] width 1161 height 15
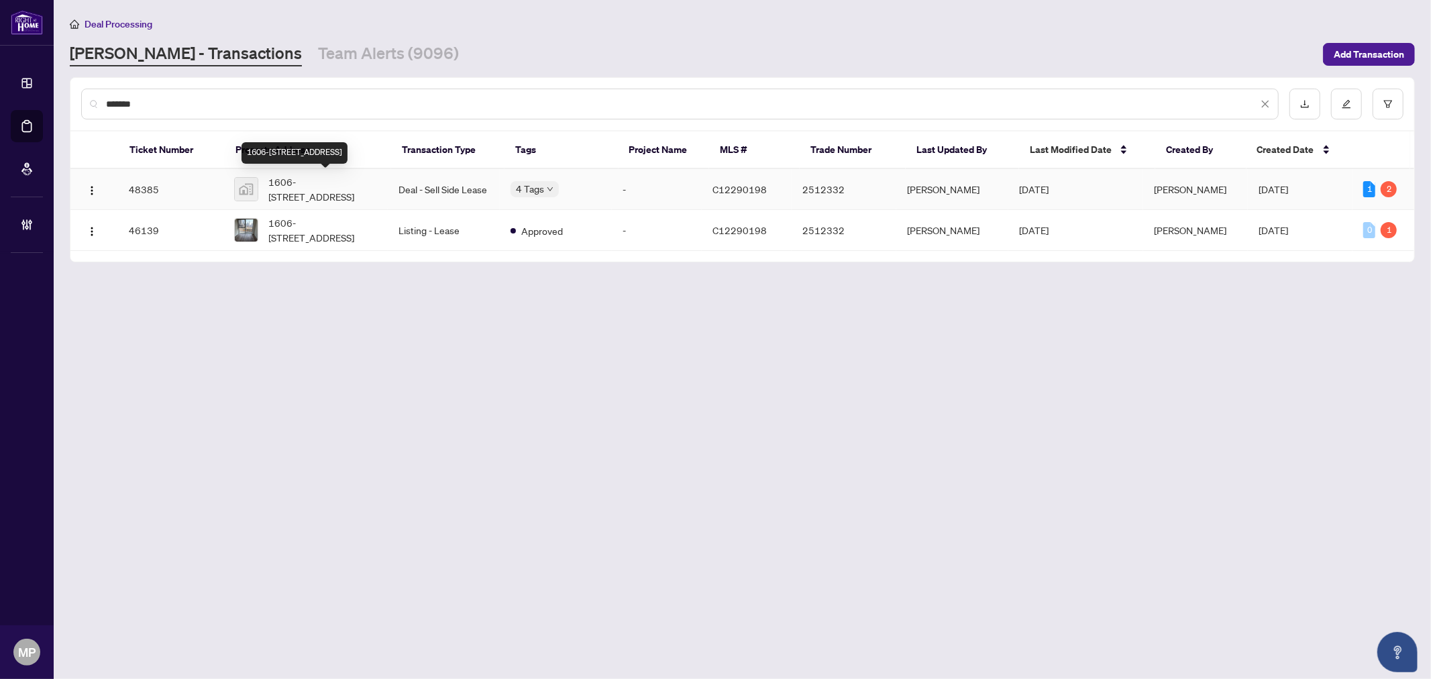
type input "*******"
click at [392, 185] on td "Deal - Sell Side Lease" at bounding box center [444, 189] width 112 height 41
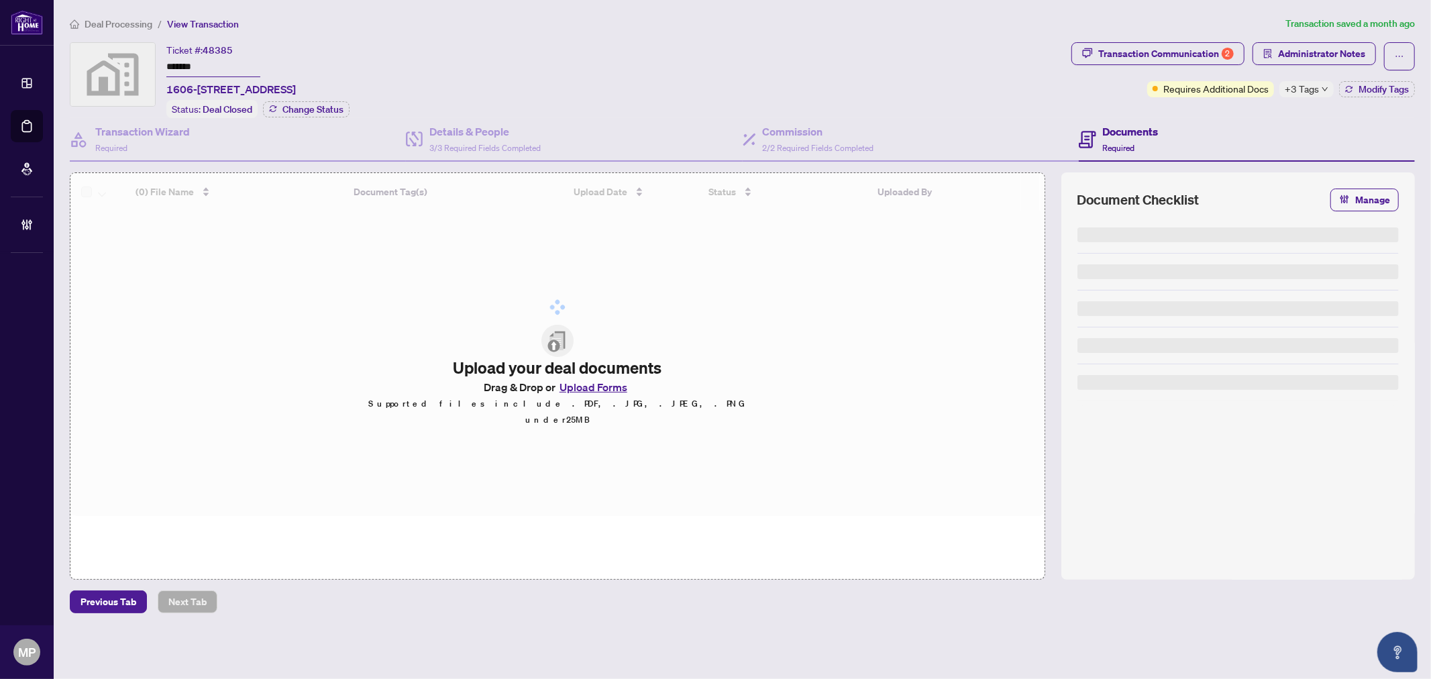
click at [1319, 61] on span "Administrator Notes" at bounding box center [1321, 53] width 87 height 21
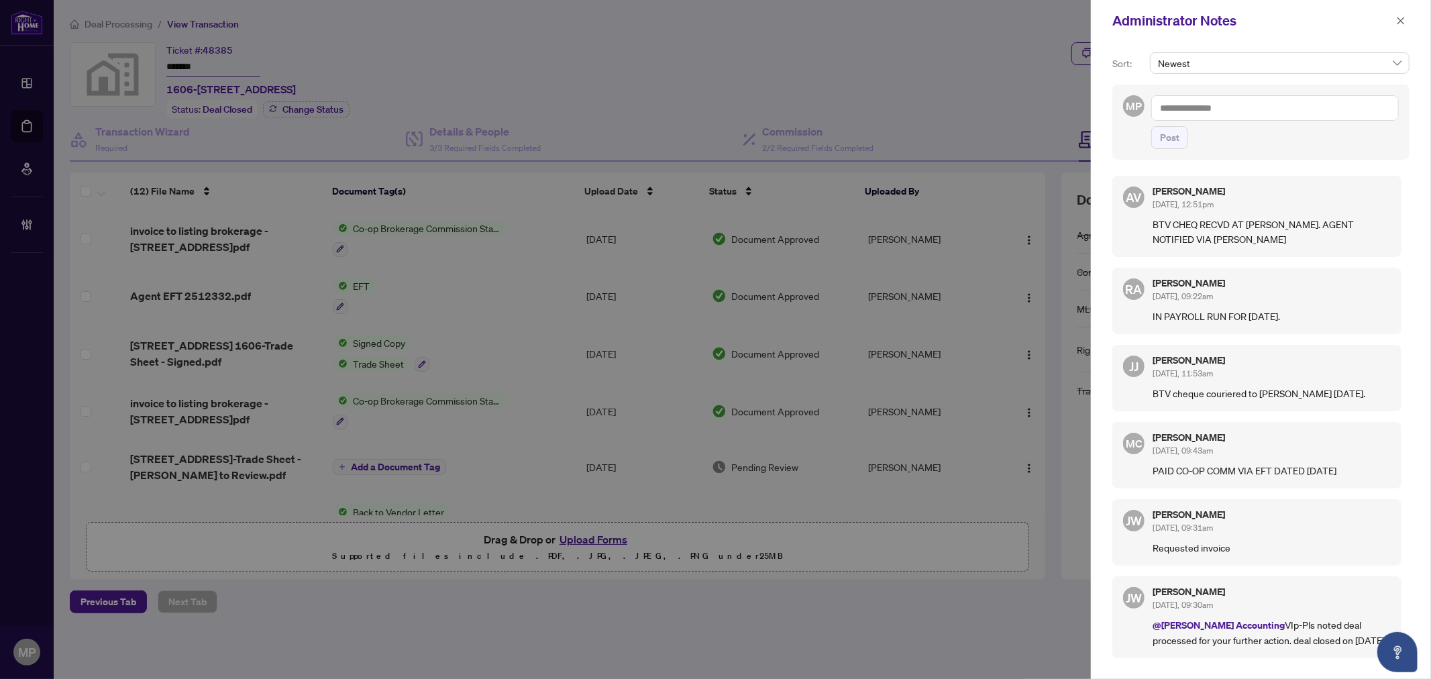
click at [1284, 111] on textarea at bounding box center [1275, 107] width 248 height 25
paste textarea "**********"
type textarea "**********"
click at [1162, 135] on span "Post" at bounding box center [1169, 137] width 19 height 21
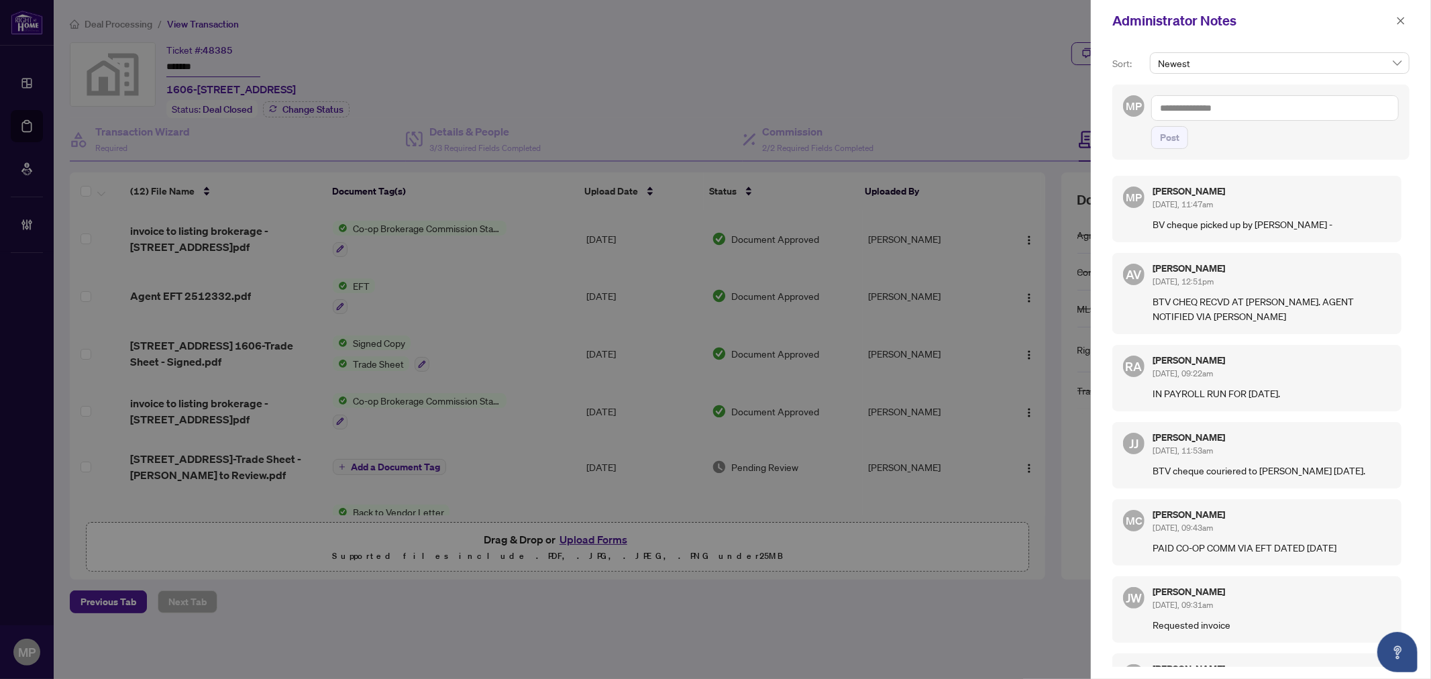
drag, startPoint x: 1397, startPoint y: 18, endPoint x: 1276, endPoint y: 16, distance: 121.4
click at [1397, 18] on icon "close" at bounding box center [1400, 20] width 9 height 9
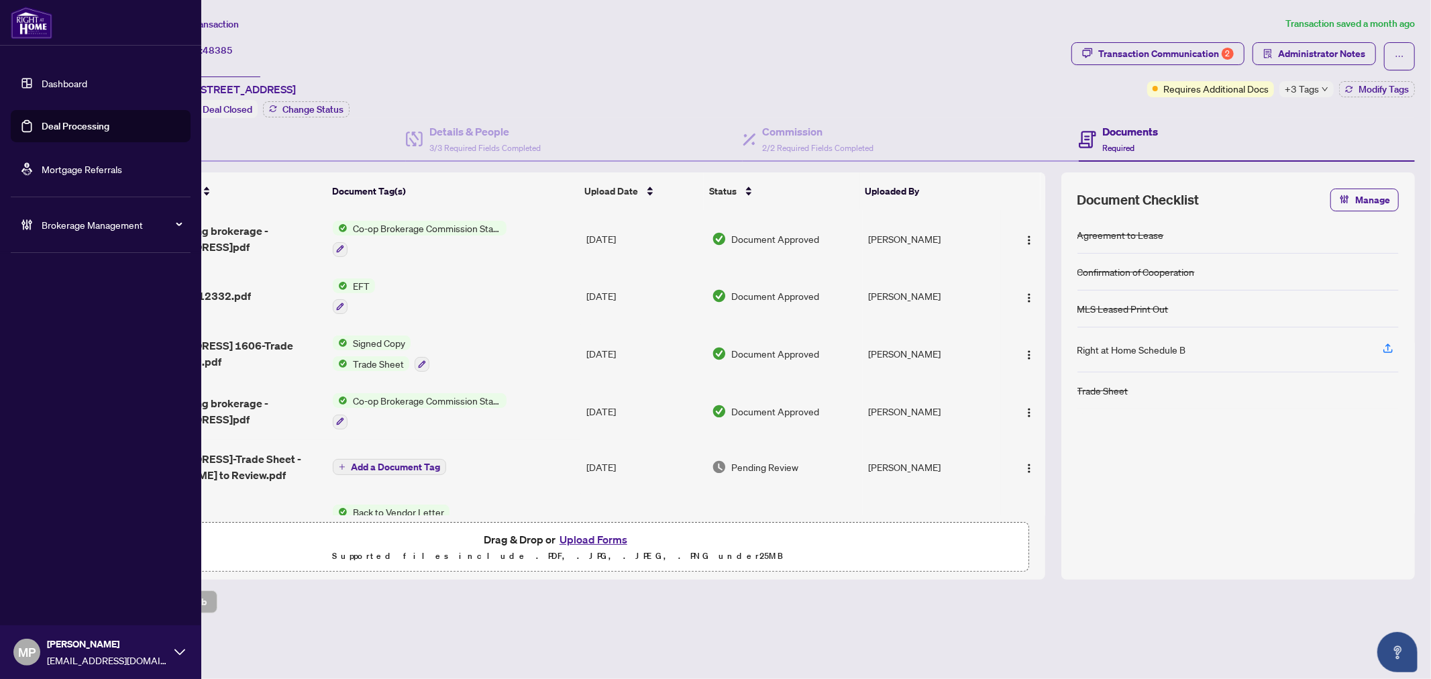
click at [75, 125] on link "Deal Processing" at bounding box center [76, 126] width 68 height 12
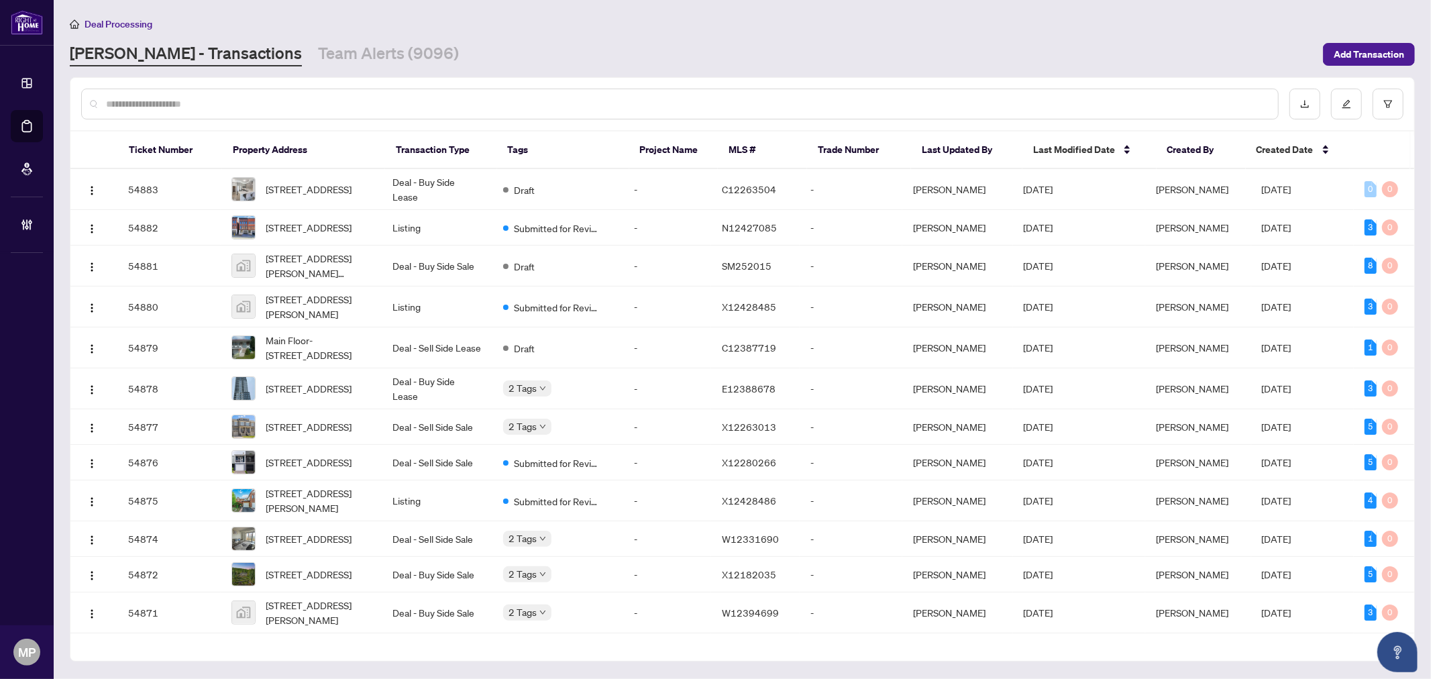
click at [356, 91] on div at bounding box center [679, 104] width 1197 height 31
click at [384, 97] on input "text" at bounding box center [686, 104] width 1161 height 15
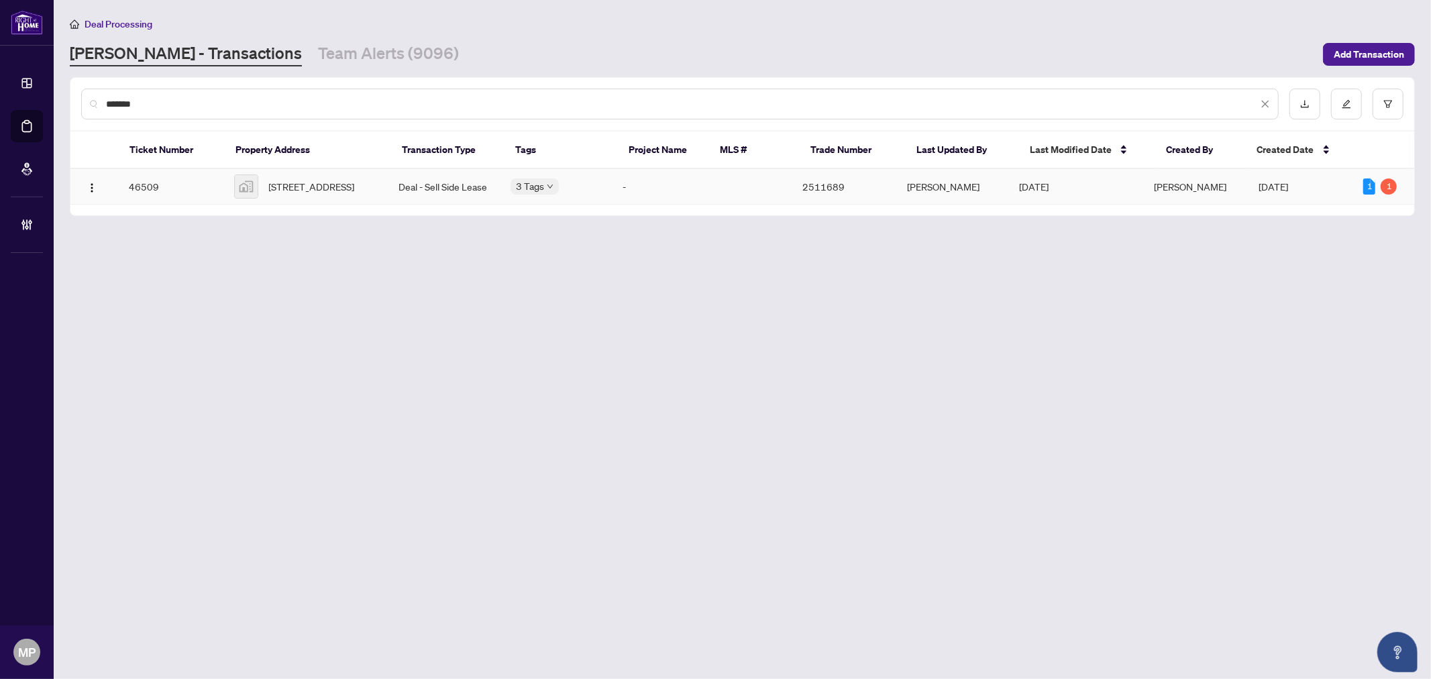
type input "*******"
click at [209, 181] on td "46509" at bounding box center [170, 187] width 105 height 36
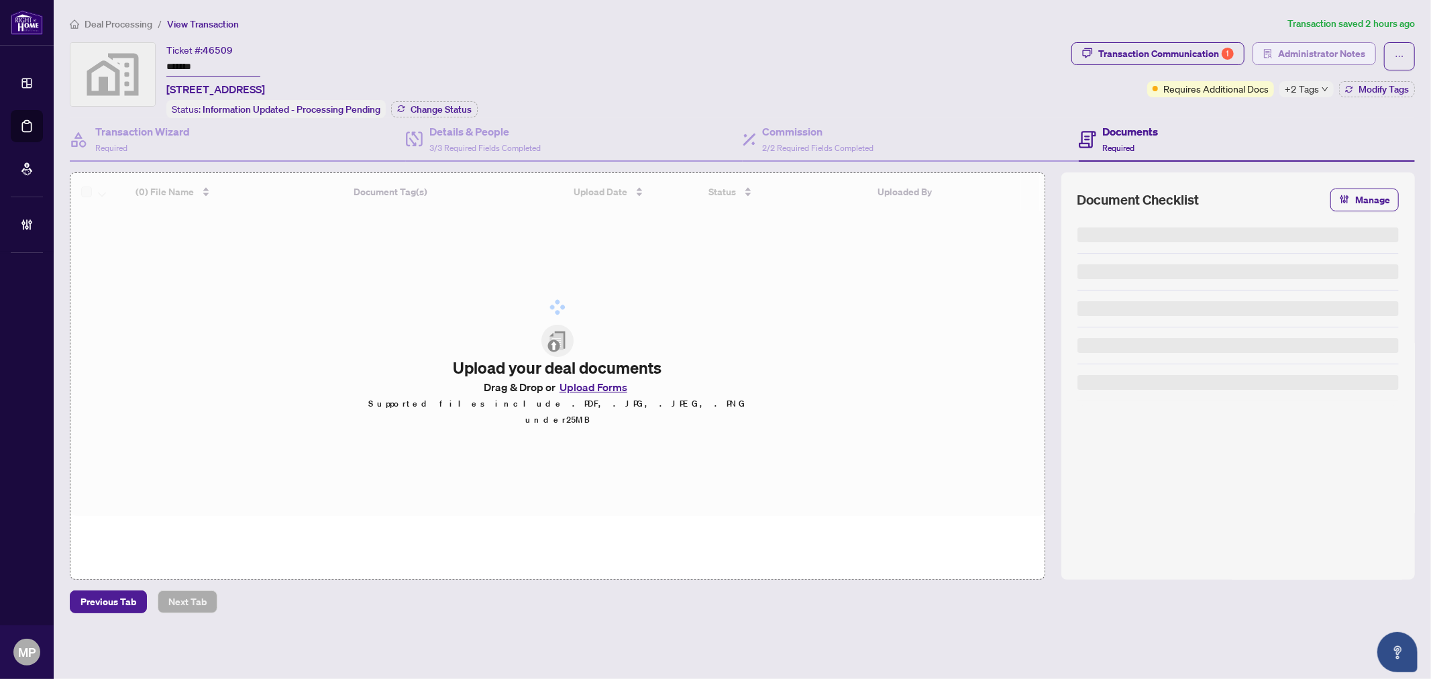
click at [1303, 50] on span "Administrator Notes" at bounding box center [1321, 53] width 87 height 21
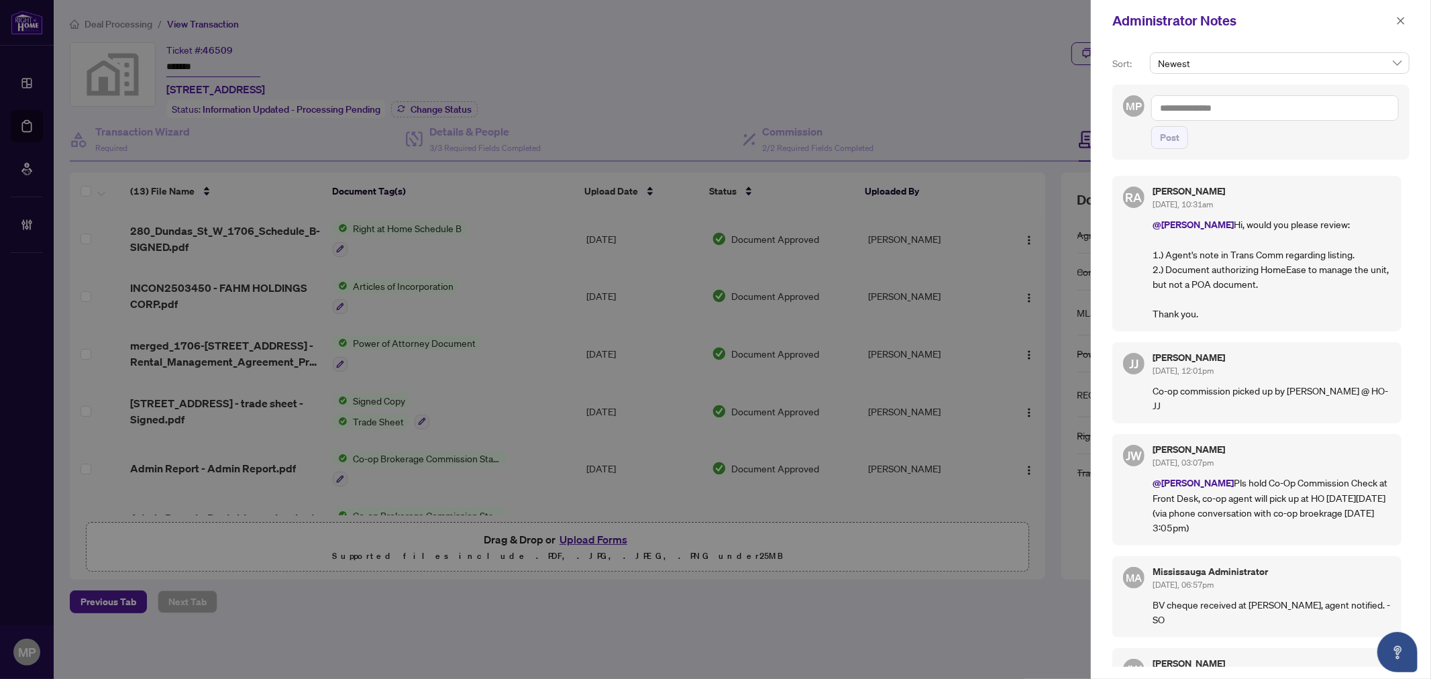
click at [1271, 107] on textarea at bounding box center [1275, 107] width 248 height 25
paste textarea "**********"
type textarea "**********"
click at [1162, 144] on span "Post" at bounding box center [1169, 137] width 19 height 21
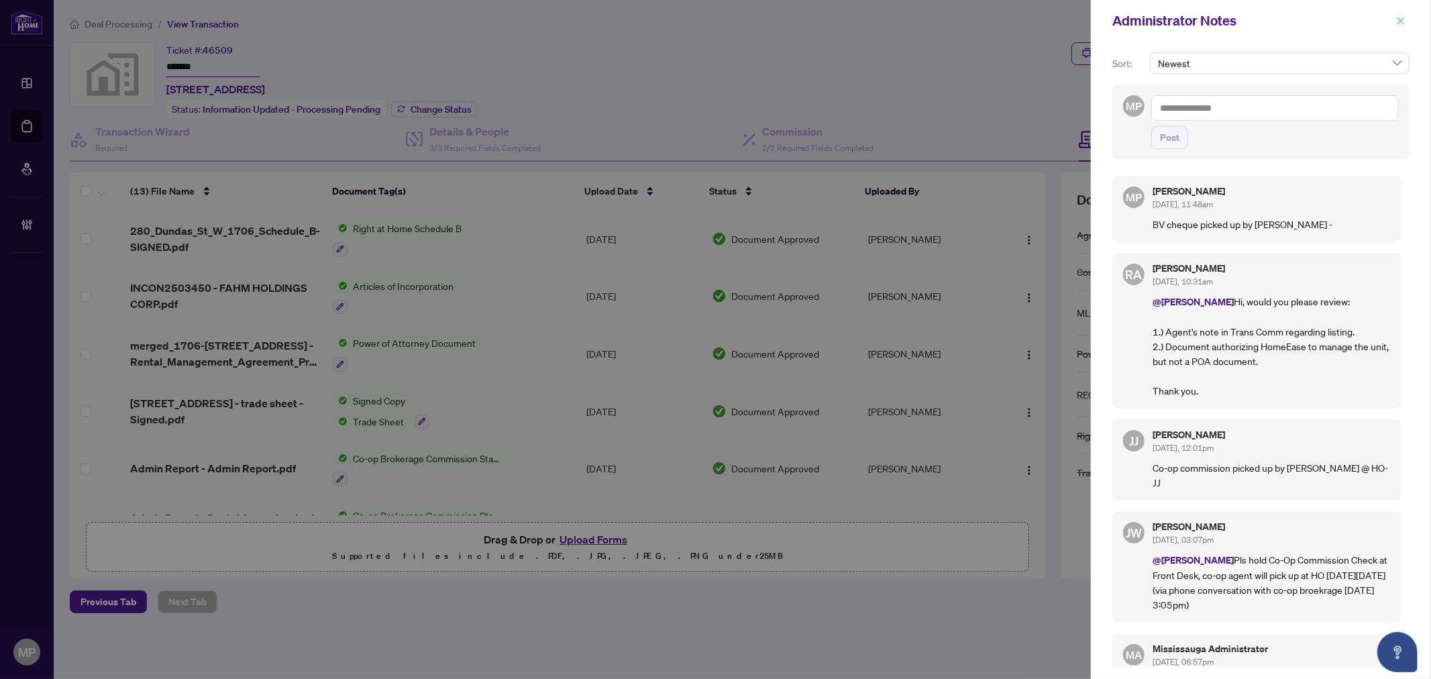
click at [1393, 23] on button "button" at bounding box center [1400, 21] width 17 height 16
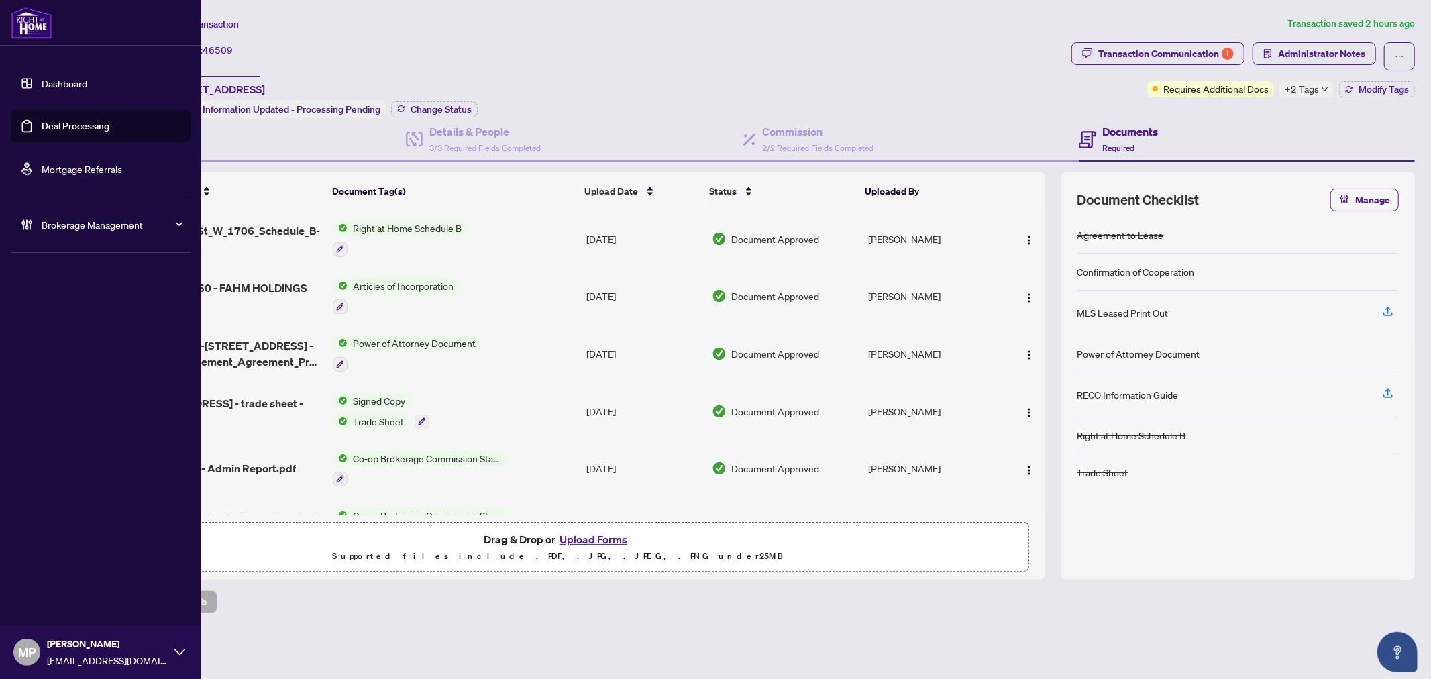
click at [99, 122] on link "Deal Processing" at bounding box center [76, 126] width 68 height 12
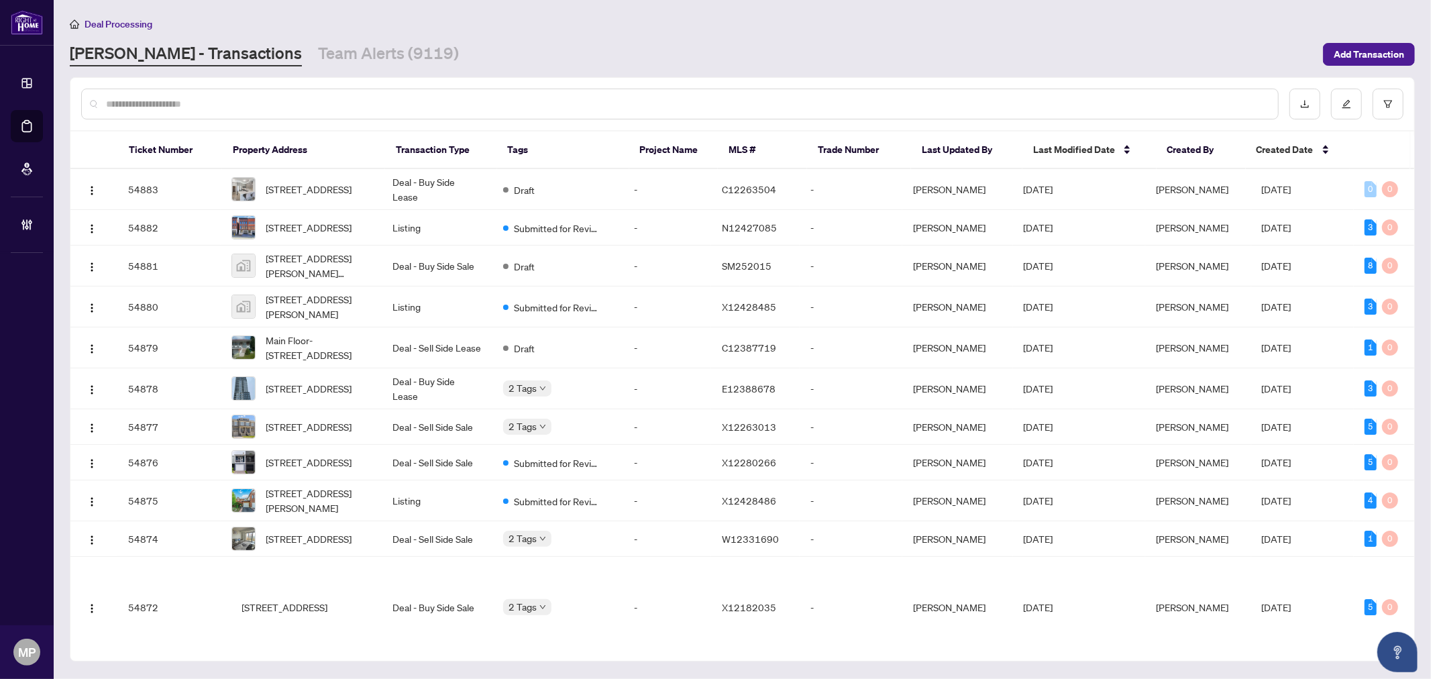
click at [470, 105] on input "text" at bounding box center [686, 104] width 1161 height 15
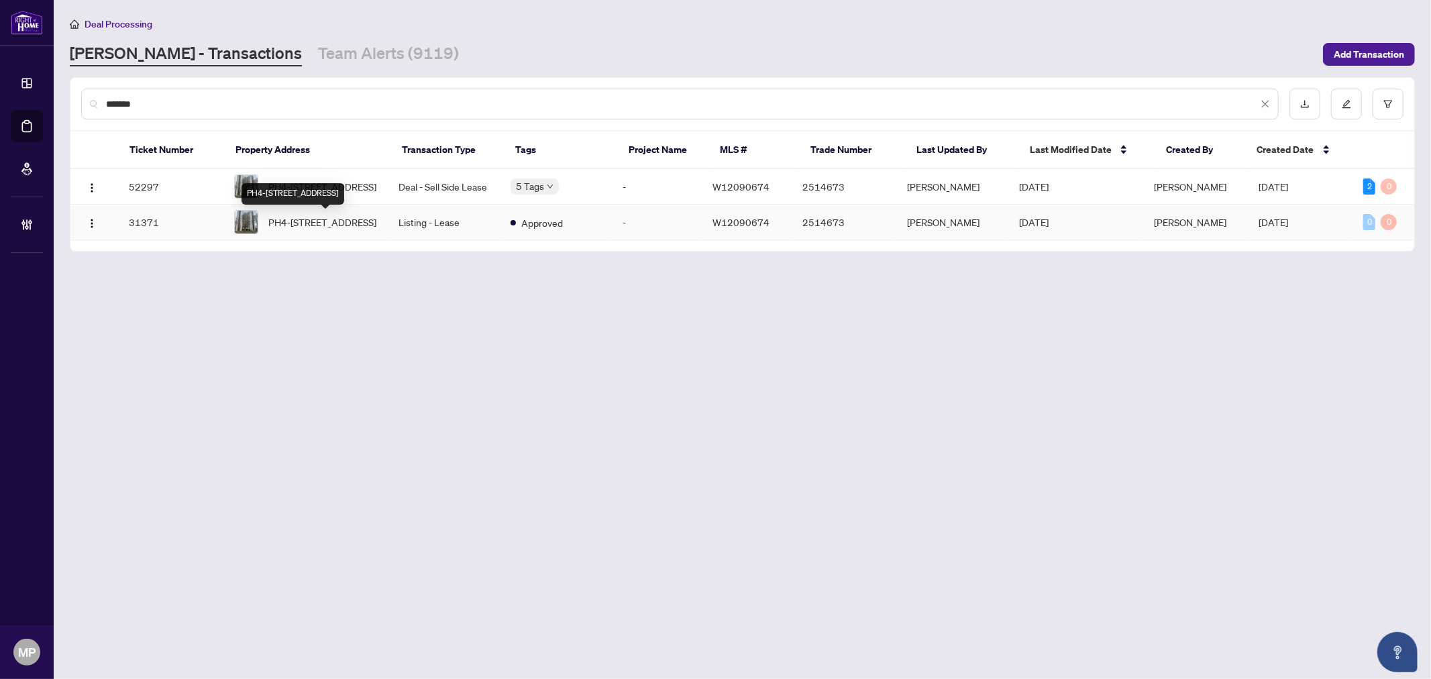
type input "*******"
click at [344, 184] on div "PH4-2323 Confederation Pkwy, Mississauga, Ontario L5B 1R6, Canada" at bounding box center [292, 193] width 103 height 21
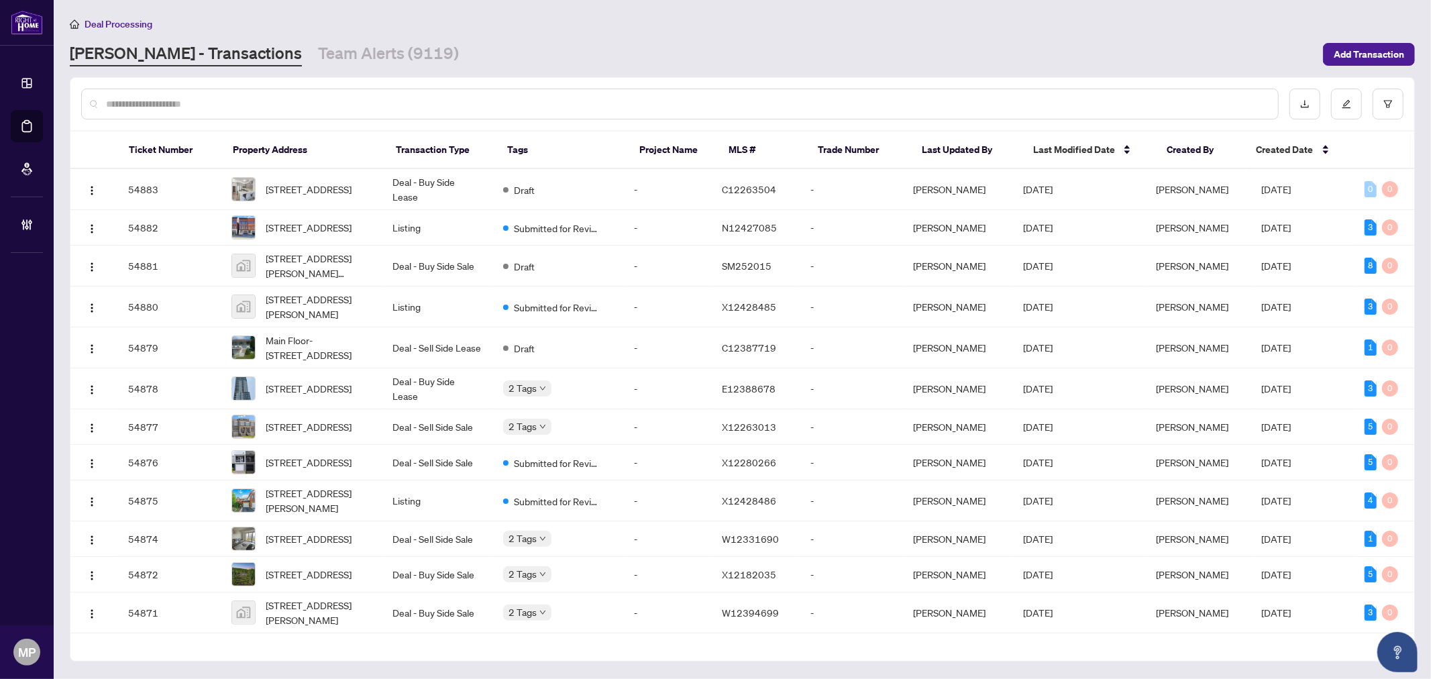
click at [443, 107] on input "text" at bounding box center [686, 104] width 1161 height 15
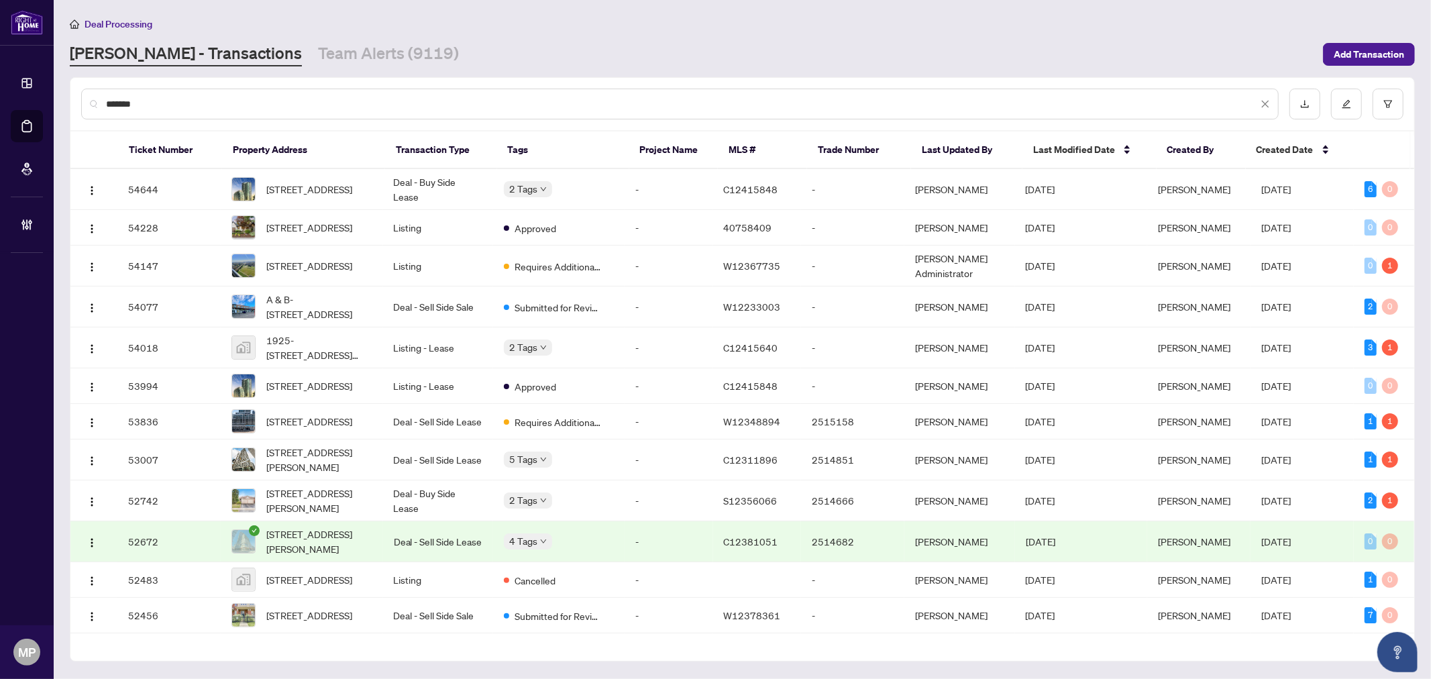
type input "*******"
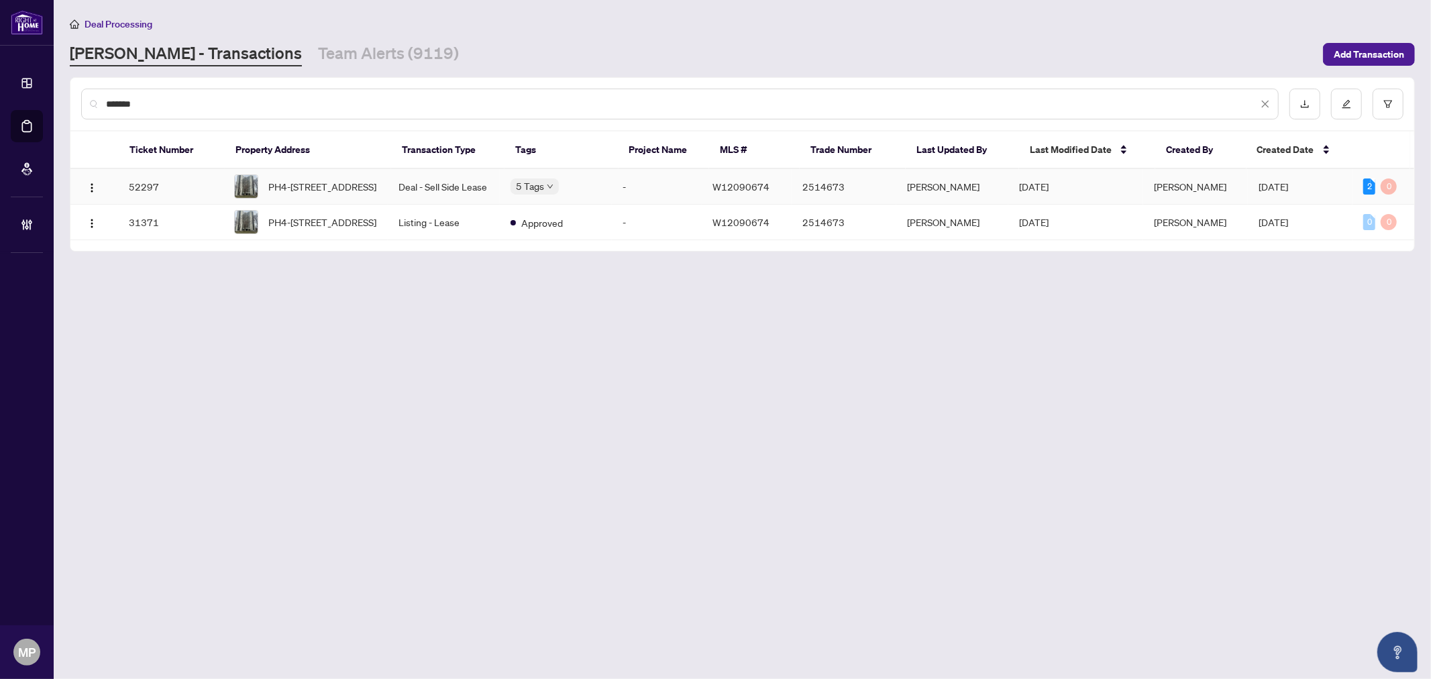
click at [219, 181] on td "52297" at bounding box center [170, 187] width 105 height 36
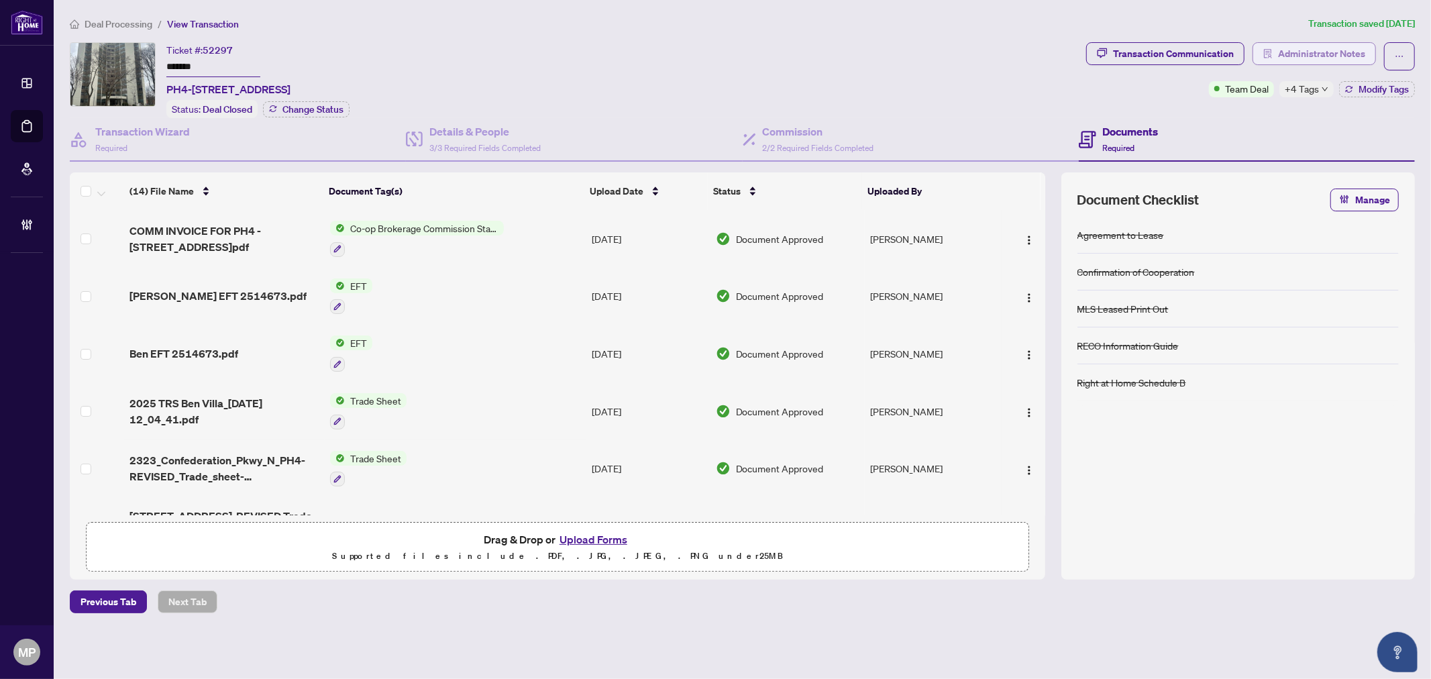
click at [1306, 44] on span "Administrator Notes" at bounding box center [1321, 53] width 87 height 21
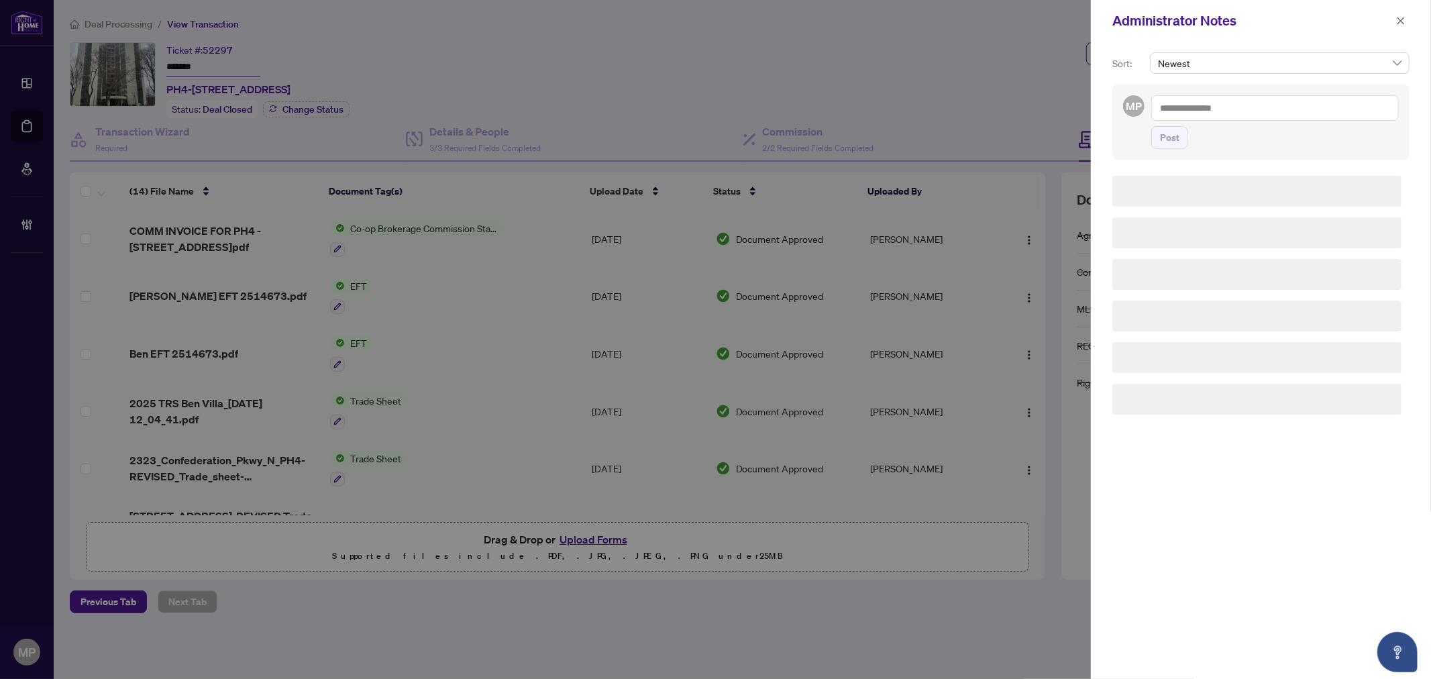
click at [1255, 108] on textarea at bounding box center [1275, 107] width 248 height 25
paste textarea "**********"
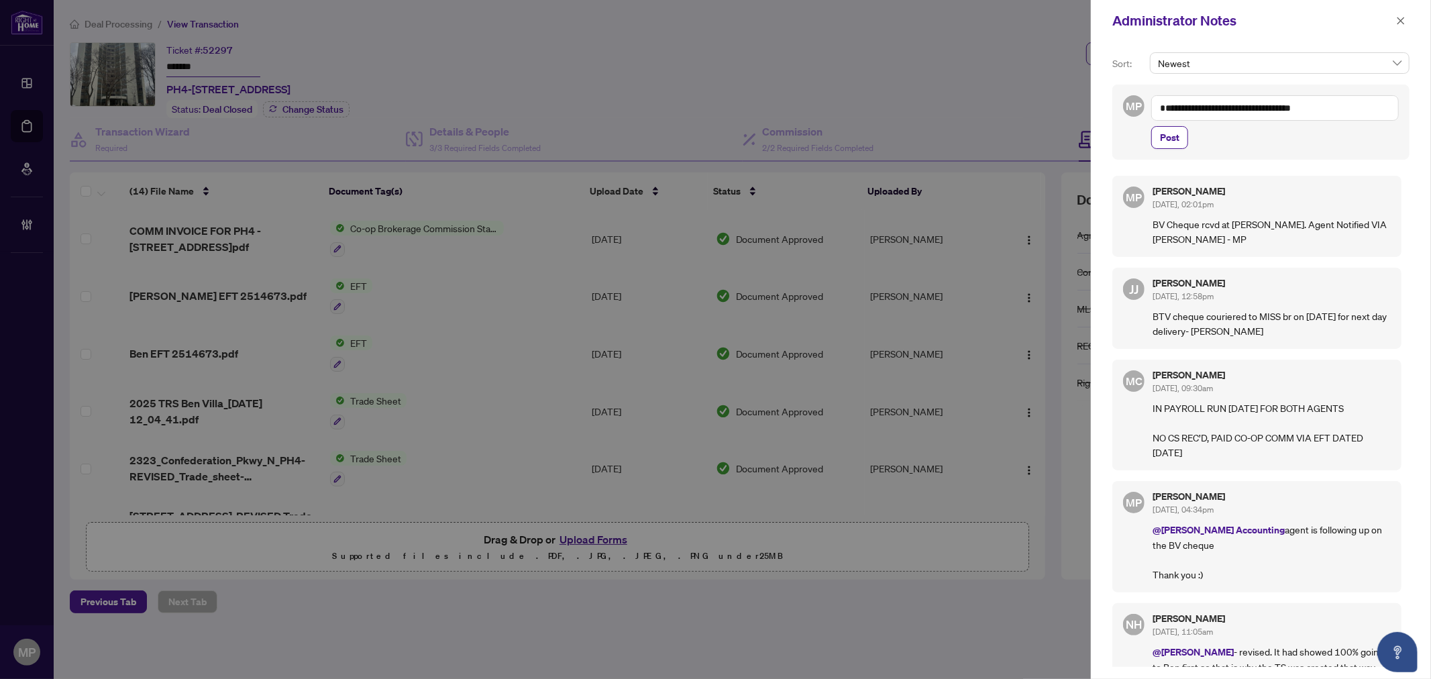
drag, startPoint x: 1324, startPoint y: 108, endPoint x: 1269, endPoint y: 105, distance: 55.7
click at [1265, 104] on textarea "**********" at bounding box center [1275, 107] width 248 height 25
click at [1253, 104] on textarea "**********" at bounding box center [1275, 107] width 248 height 25
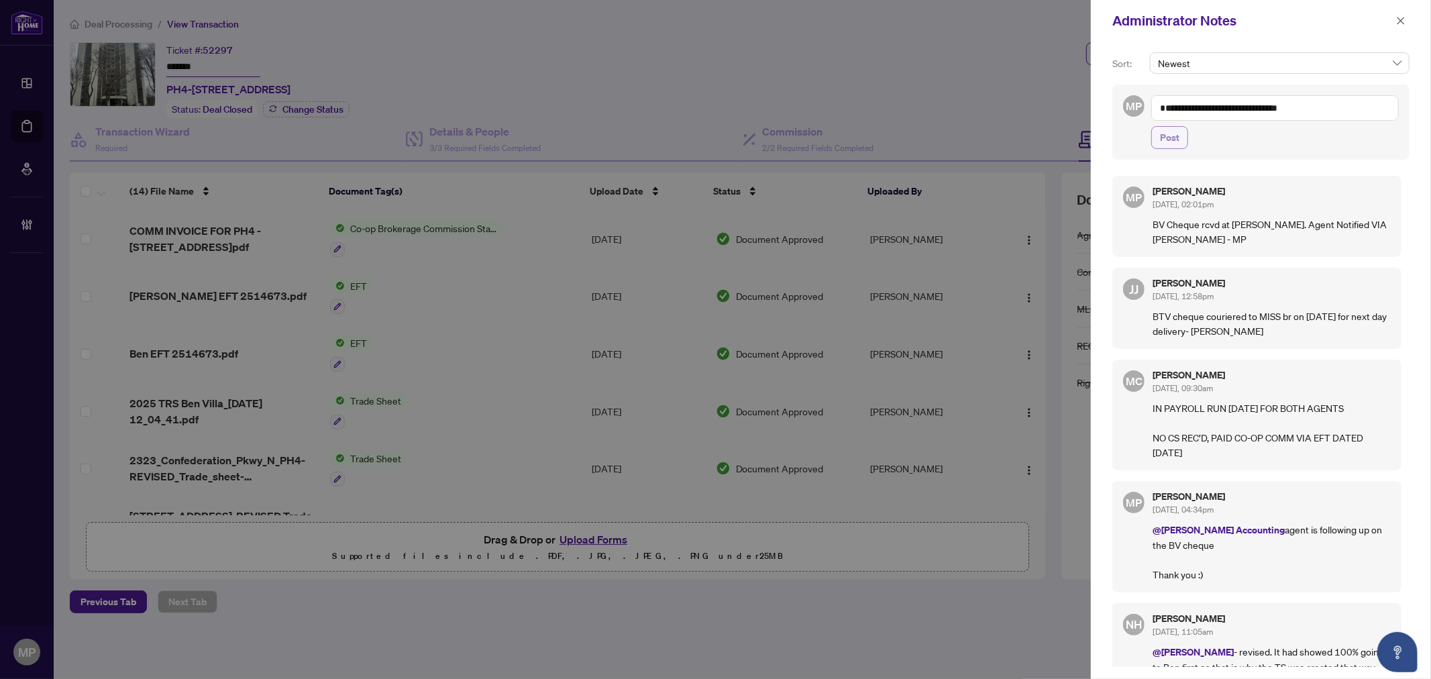
type textarea "**********"
click at [1163, 137] on span "Post" at bounding box center [1169, 137] width 19 height 21
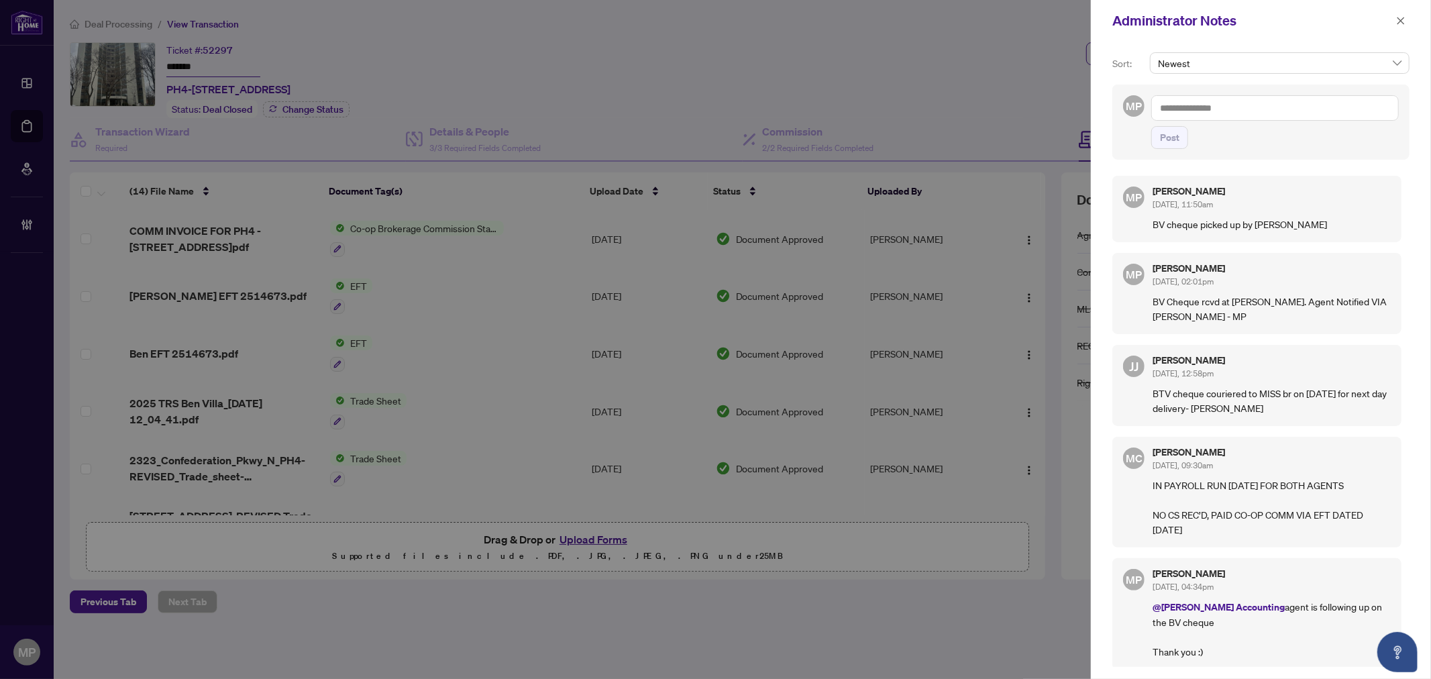
click at [1263, 225] on p "BV cheque picked up by Ben Villa" at bounding box center [1271, 224] width 238 height 15
copy p "BV cheque picked up by Ben Villa"
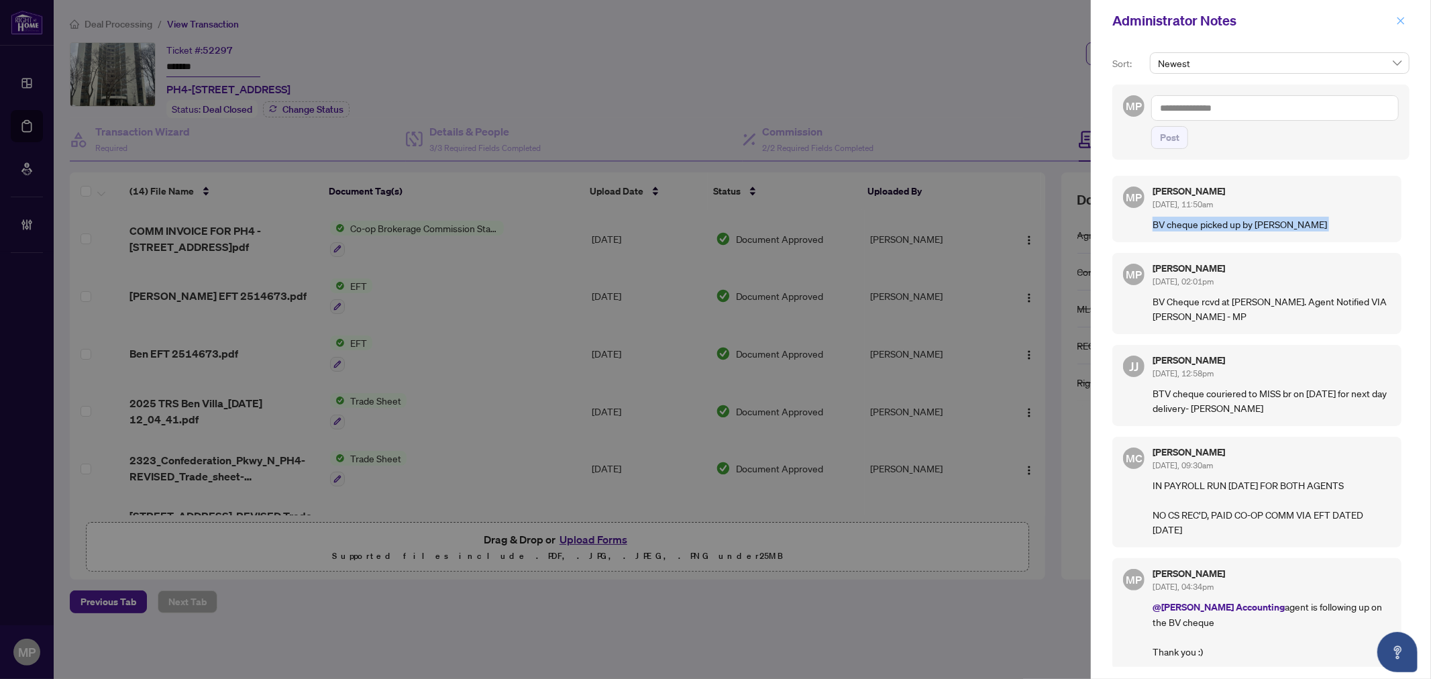
click at [1403, 16] on icon "close" at bounding box center [1400, 20] width 9 height 9
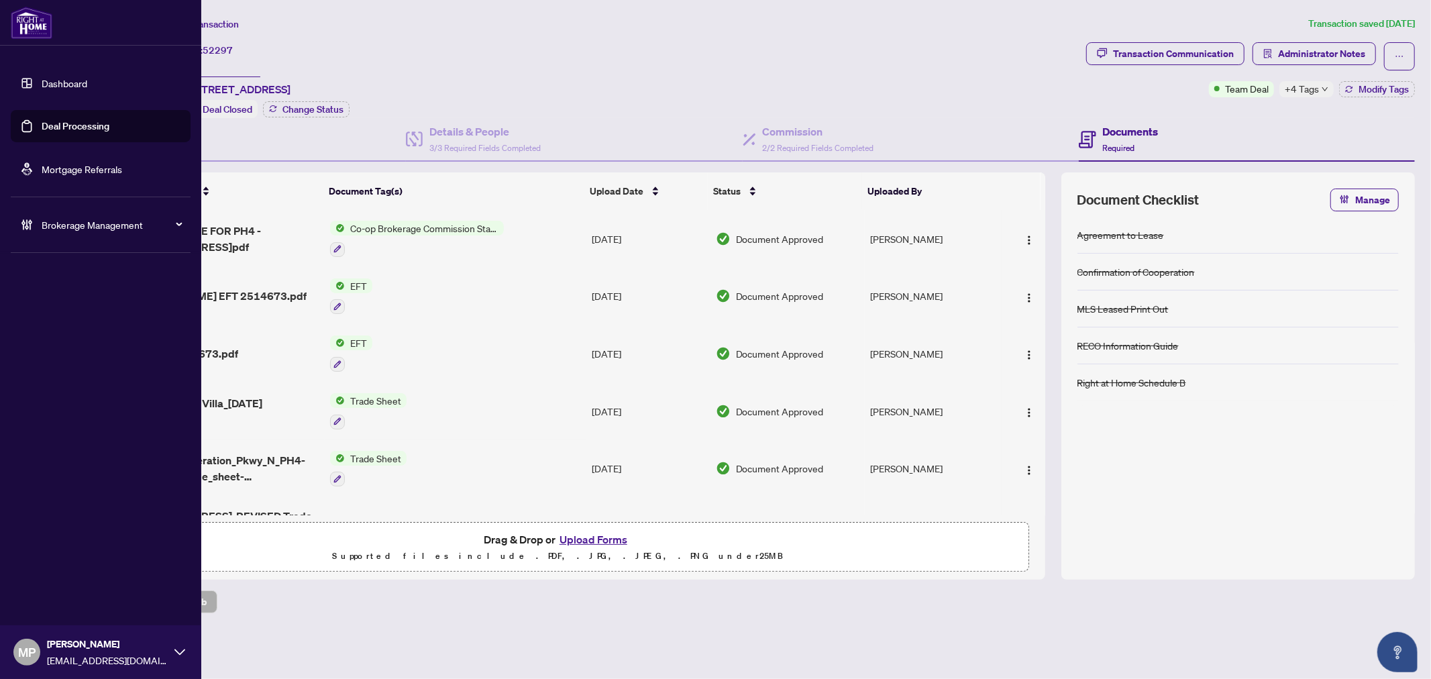
click at [105, 120] on link "Deal Processing" at bounding box center [76, 126] width 68 height 12
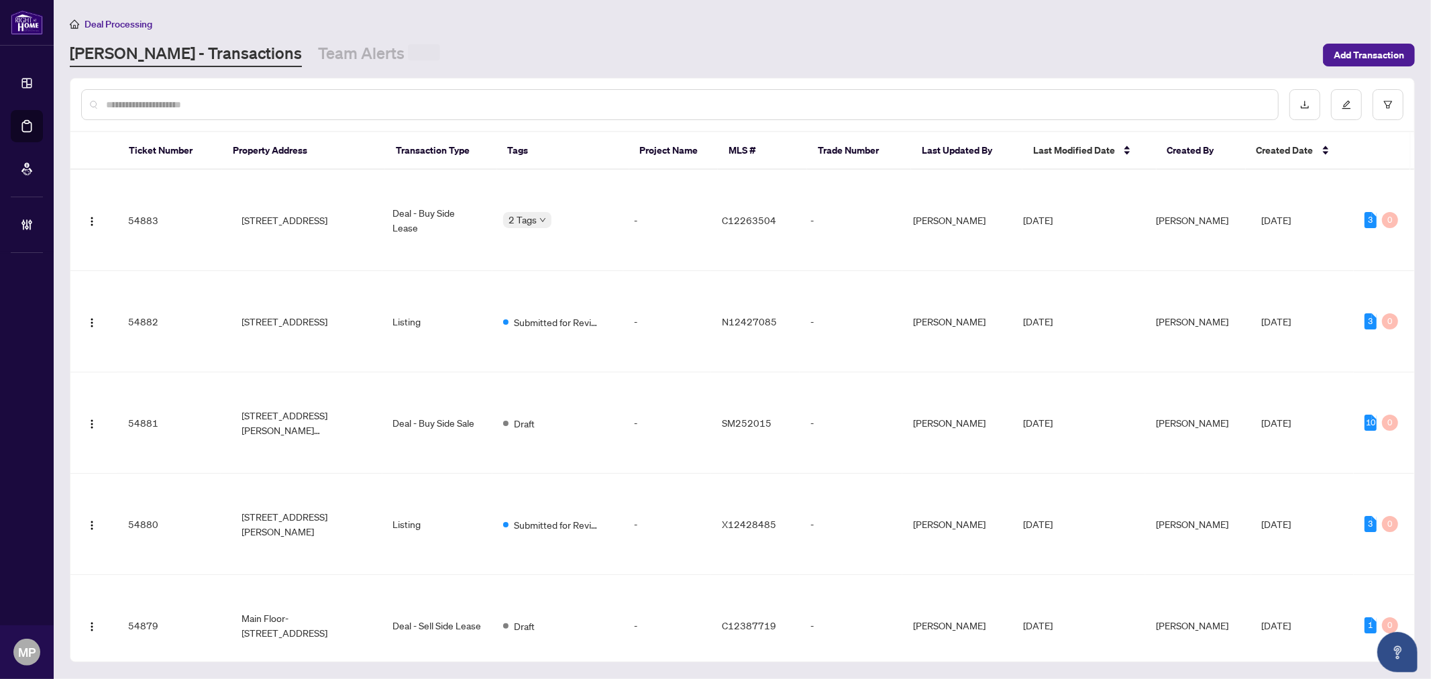
click at [602, 111] on input "text" at bounding box center [686, 104] width 1161 height 15
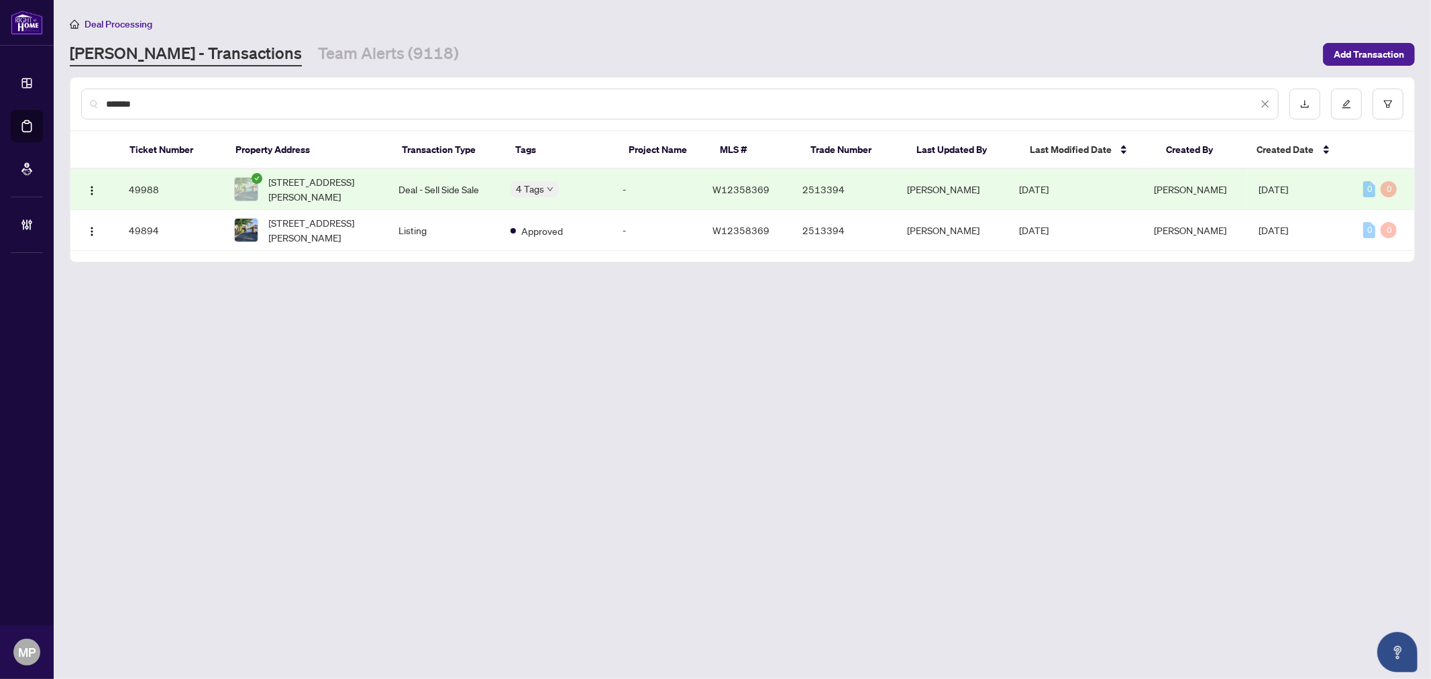
type input "*******"
click at [356, 177] on span "1253 Blackburn Dr, Oakville, Ontario L6M 2N5, Canada" at bounding box center [323, 189] width 108 height 30
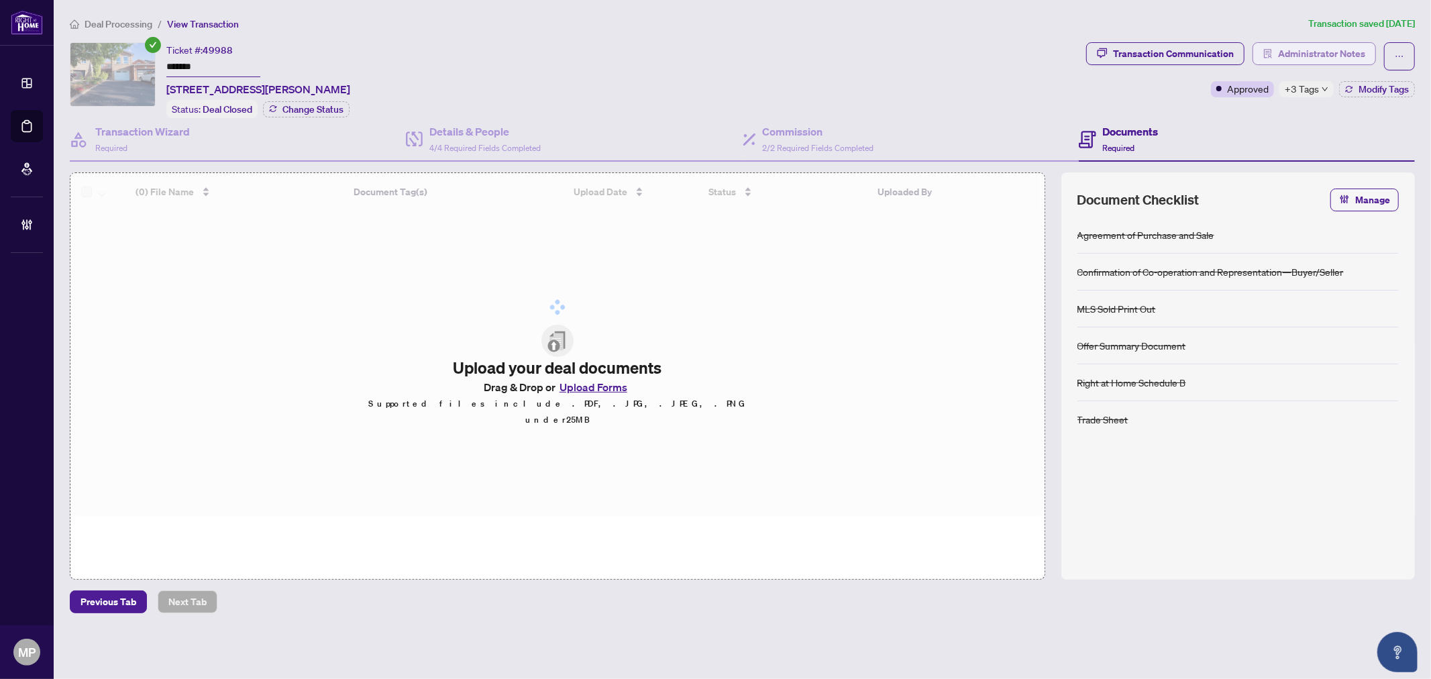
click at [1324, 50] on span "Administrator Notes" at bounding box center [1321, 53] width 87 height 21
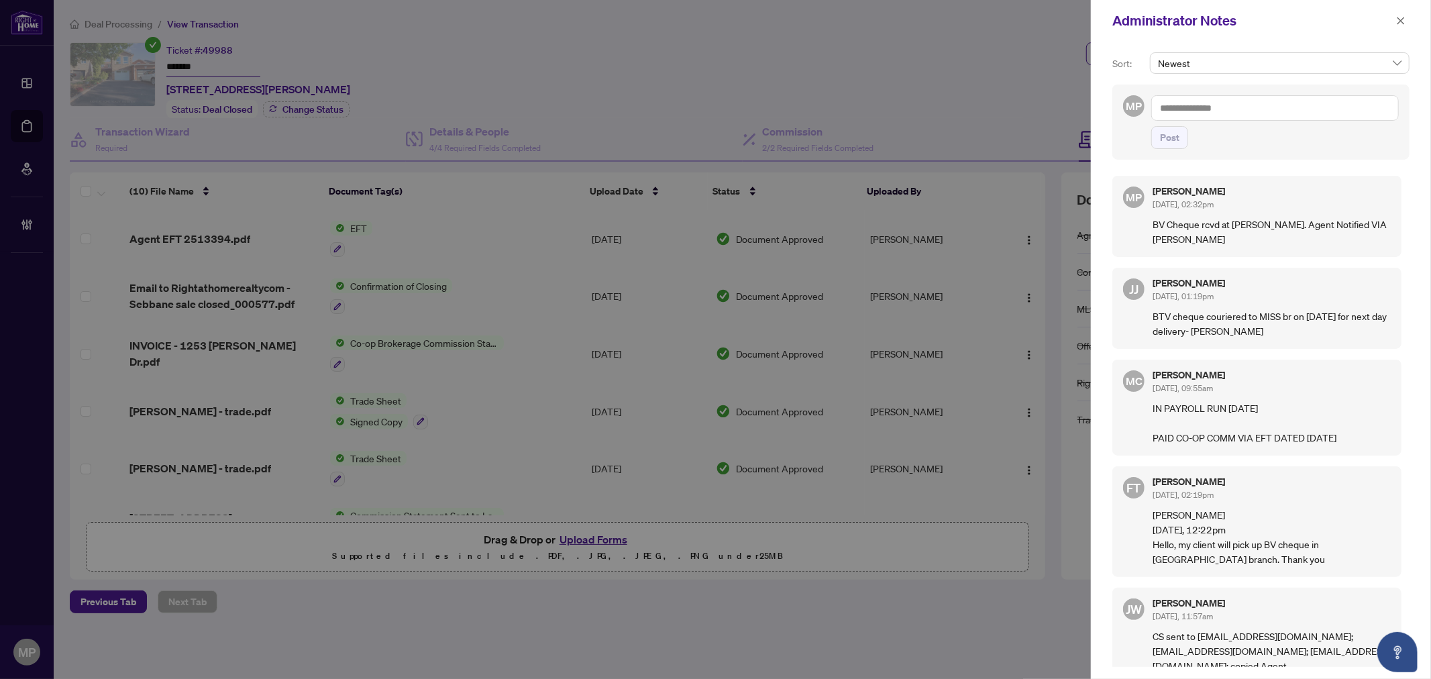
click at [1258, 109] on textarea at bounding box center [1275, 107] width 248 height 25
paste textarea "**********"
type textarea "**********"
drag, startPoint x: 1172, startPoint y: 140, endPoint x: 894, endPoint y: 678, distance: 606.4
click at [1172, 141] on span "Post" at bounding box center [1169, 137] width 19 height 21
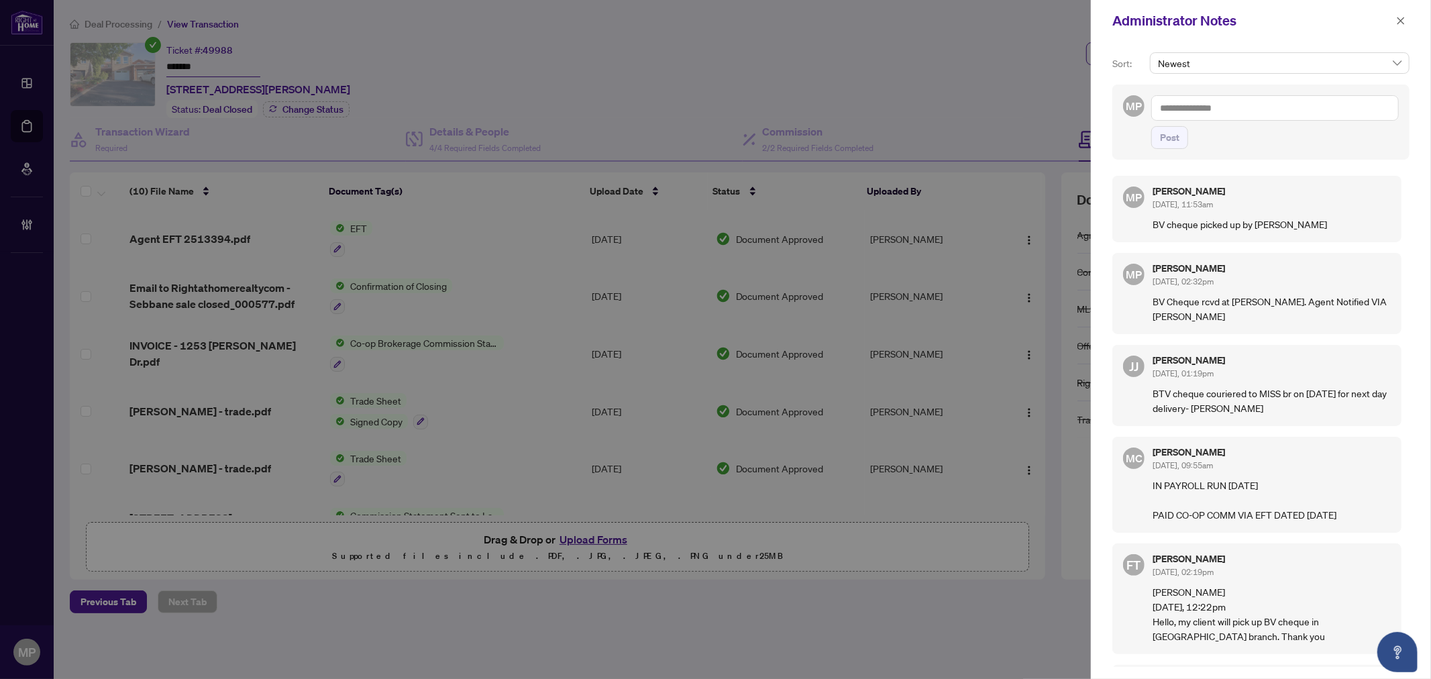
click at [1232, 228] on p "BV cheque picked up by Abdelhakim Sebbane" at bounding box center [1271, 224] width 238 height 15
copy p "BV cheque picked up by Abdelhakim Sebbane"
drag, startPoint x: 1395, startPoint y: 25, endPoint x: 512, endPoint y: 79, distance: 885.2
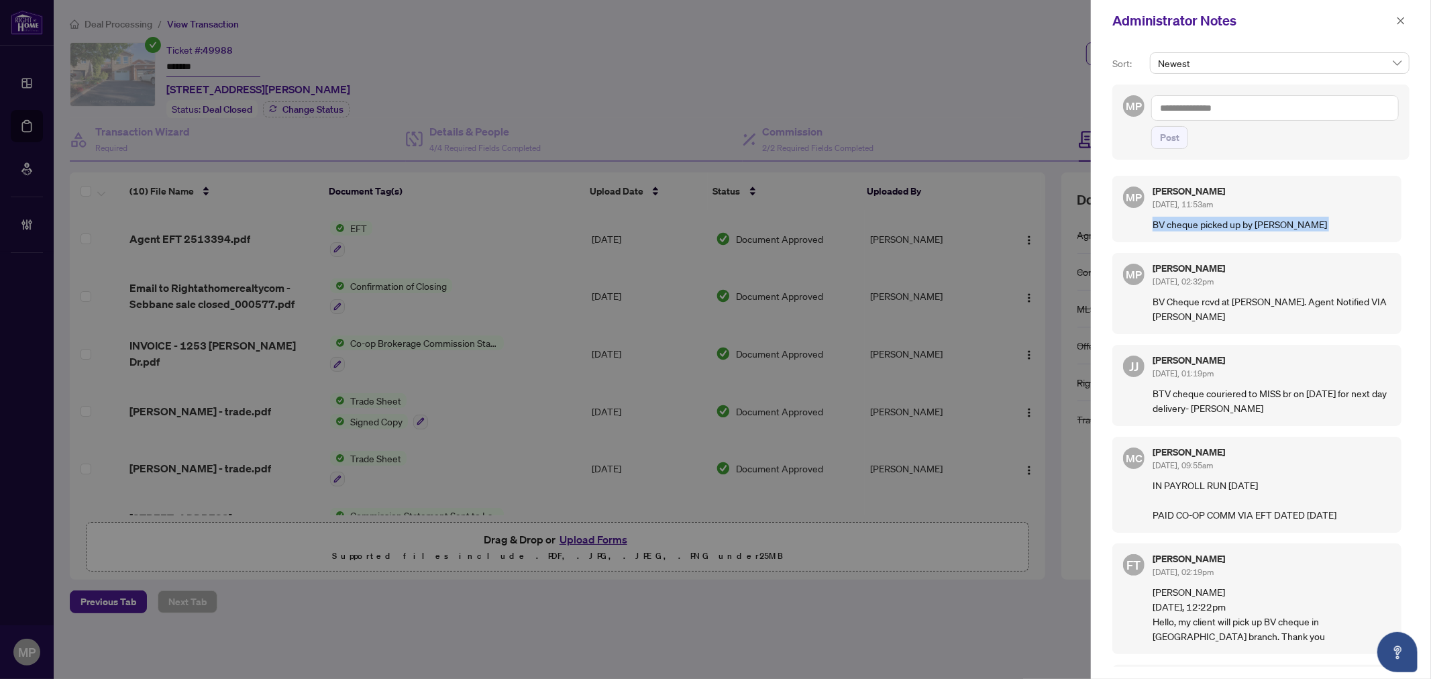
click at [1359, 25] on div "Administrator Notes" at bounding box center [1261, 21] width 340 height 42
click at [1402, 22] on icon "close" at bounding box center [1400, 20] width 7 height 7
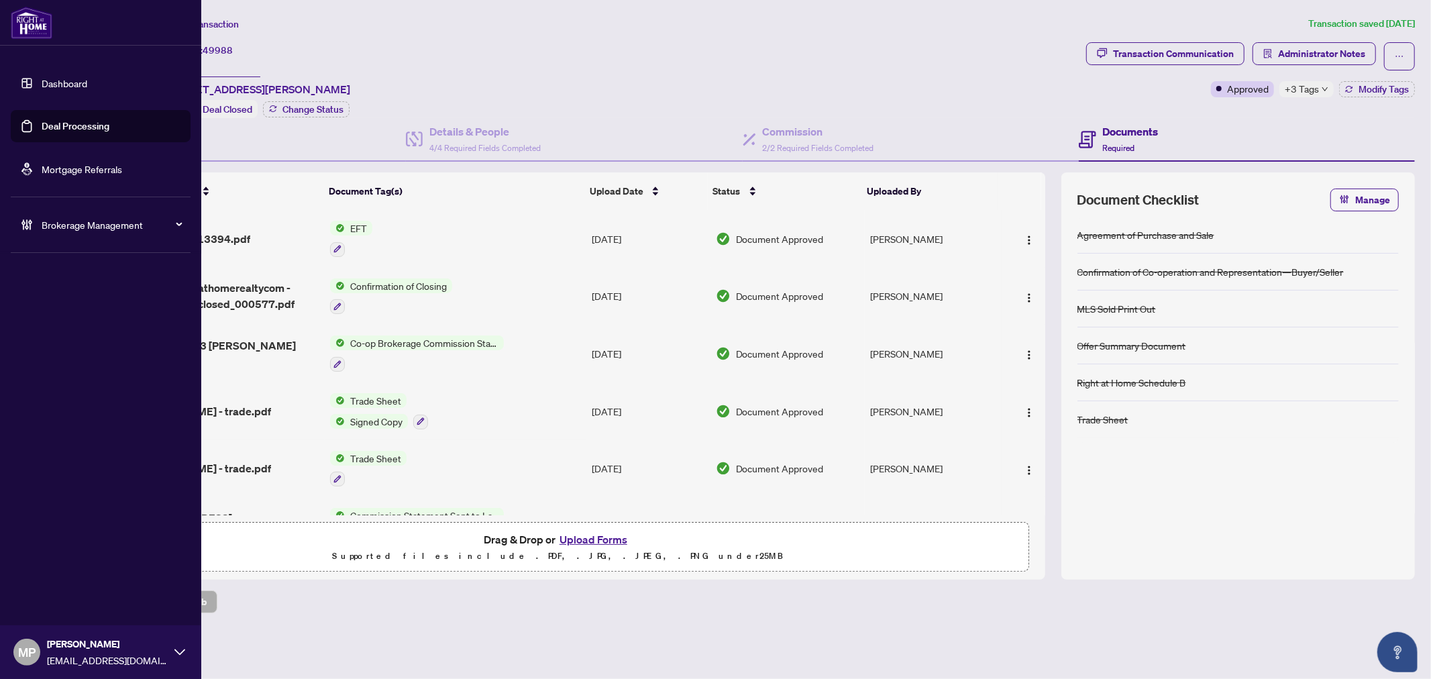
click at [81, 131] on link "Deal Processing" at bounding box center [76, 126] width 68 height 12
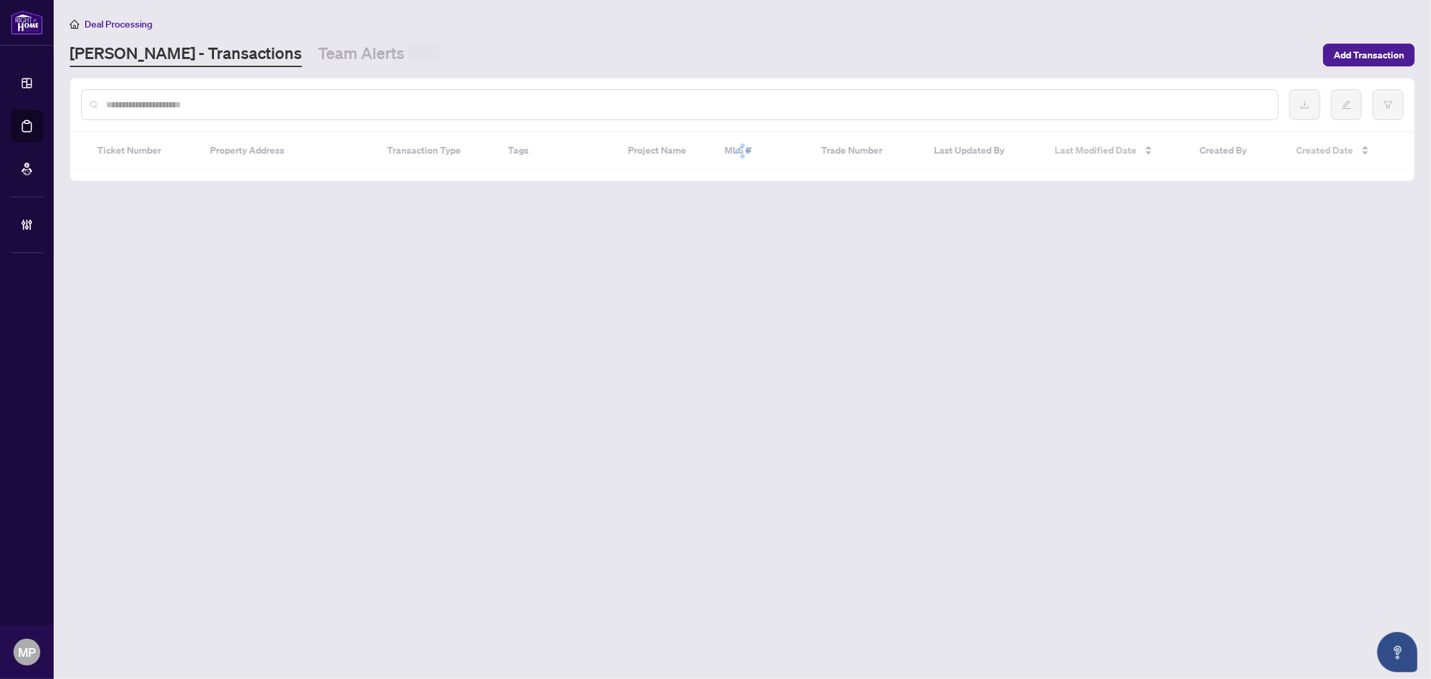
click at [260, 101] on input "text" at bounding box center [686, 104] width 1161 height 15
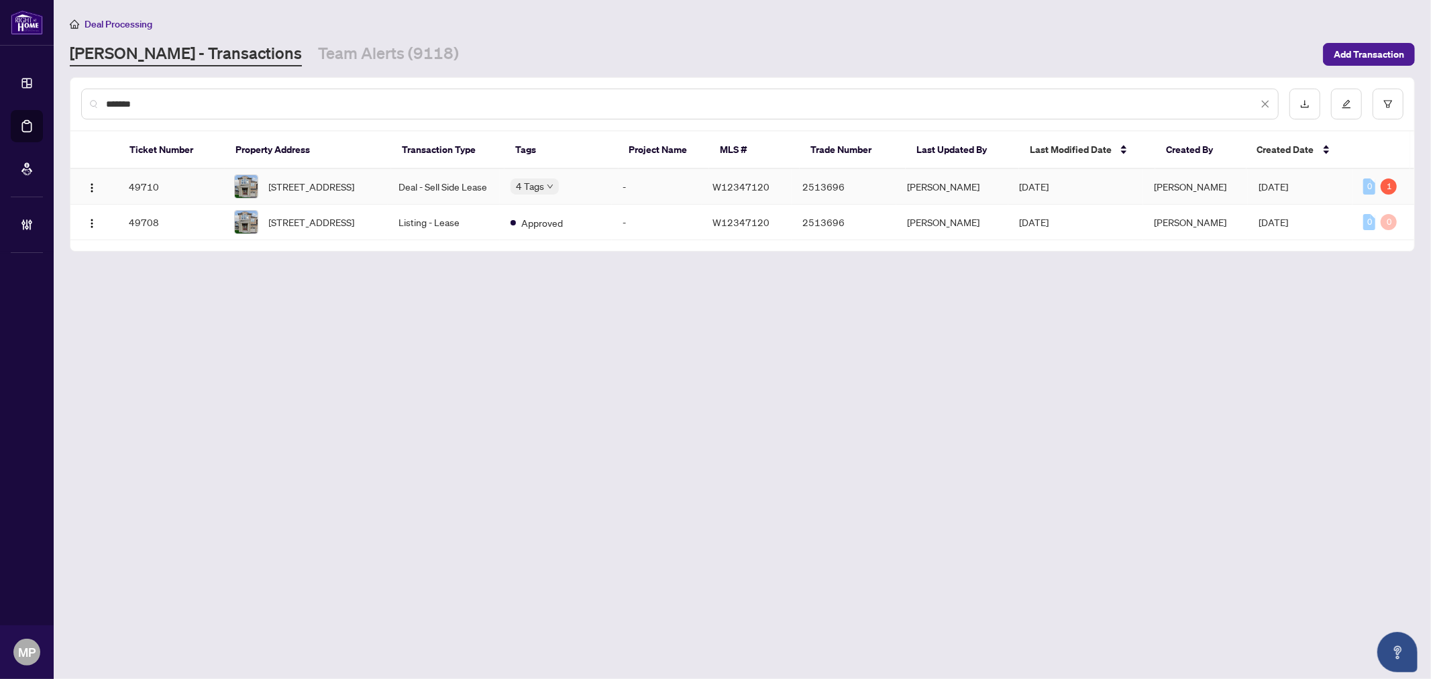
type input "*******"
click at [386, 182] on td "3315 Jacob Way, Oakville, Ontario L6M 5J9, Canada" at bounding box center [305, 187] width 164 height 36
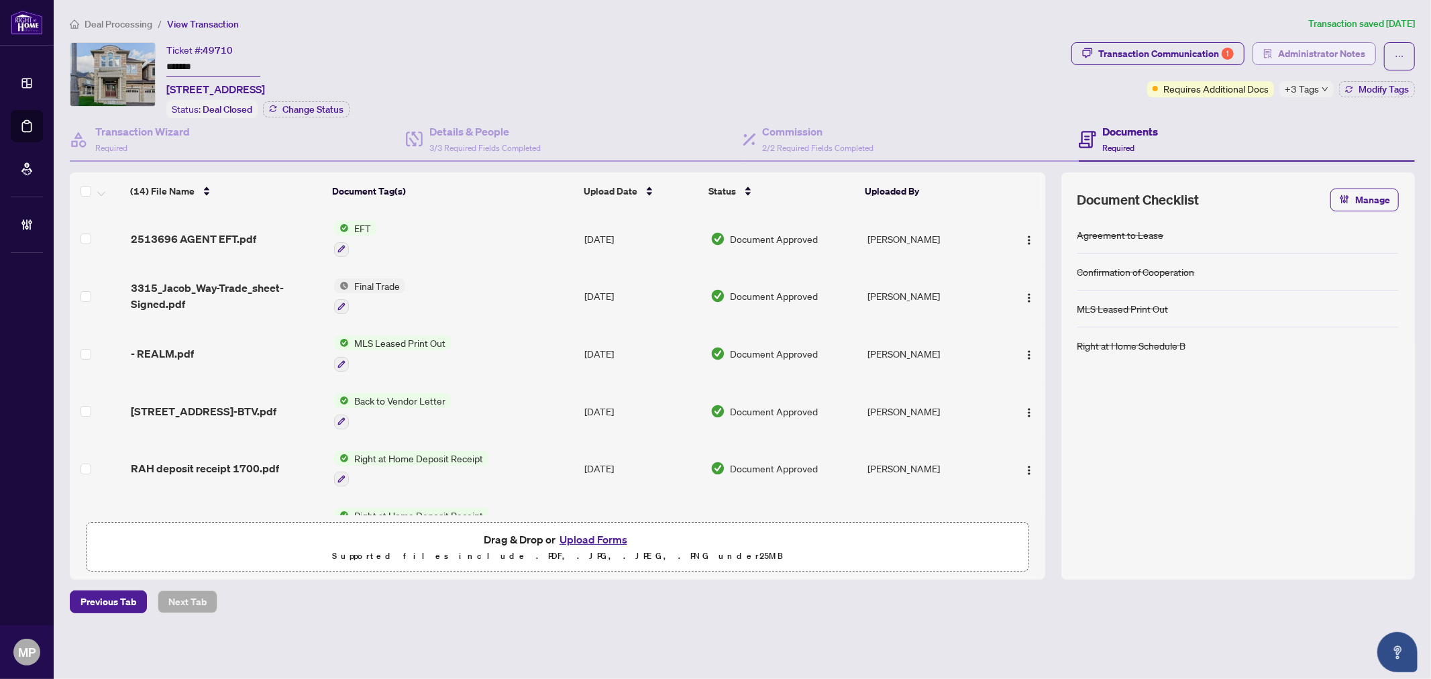
click at [1295, 44] on span "Administrator Notes" at bounding box center [1321, 53] width 87 height 21
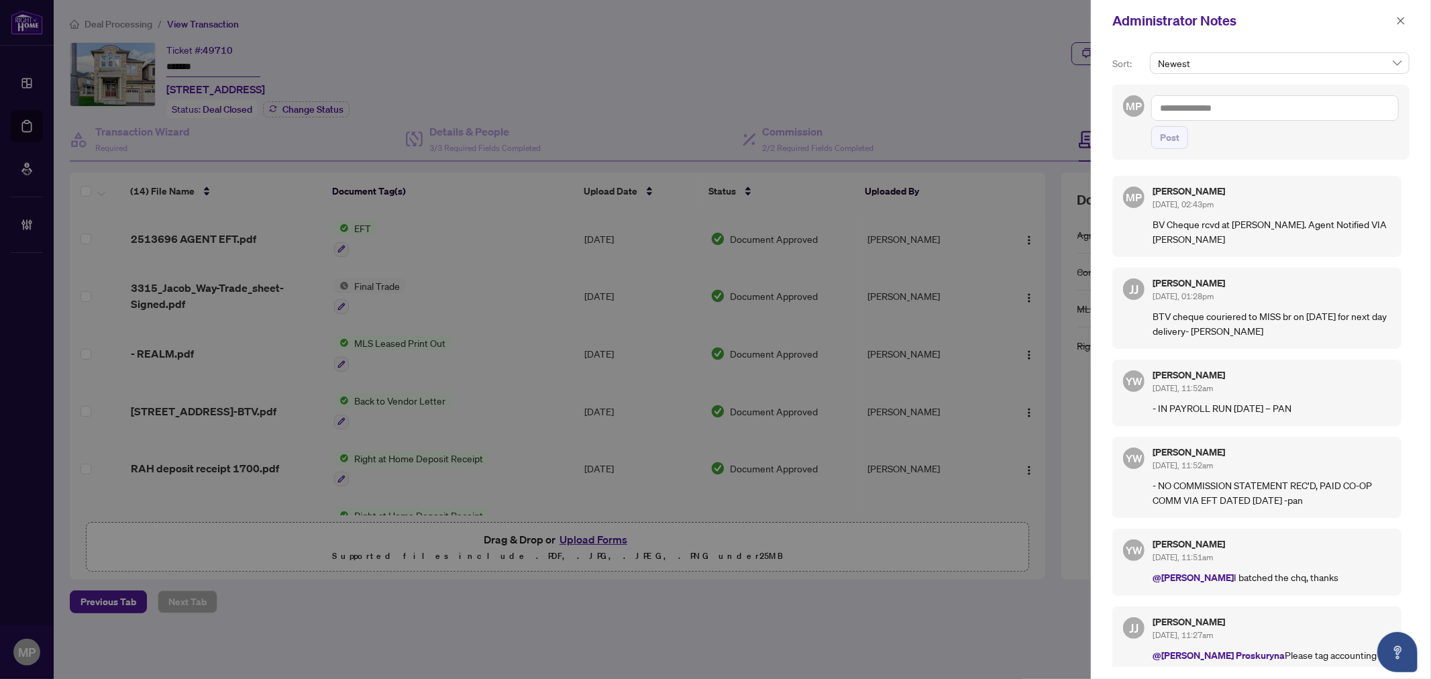
click at [1255, 109] on textarea at bounding box center [1275, 107] width 248 height 25
paste textarea "**********"
type textarea "**********"
click at [1169, 145] on span "Post" at bounding box center [1169, 137] width 19 height 21
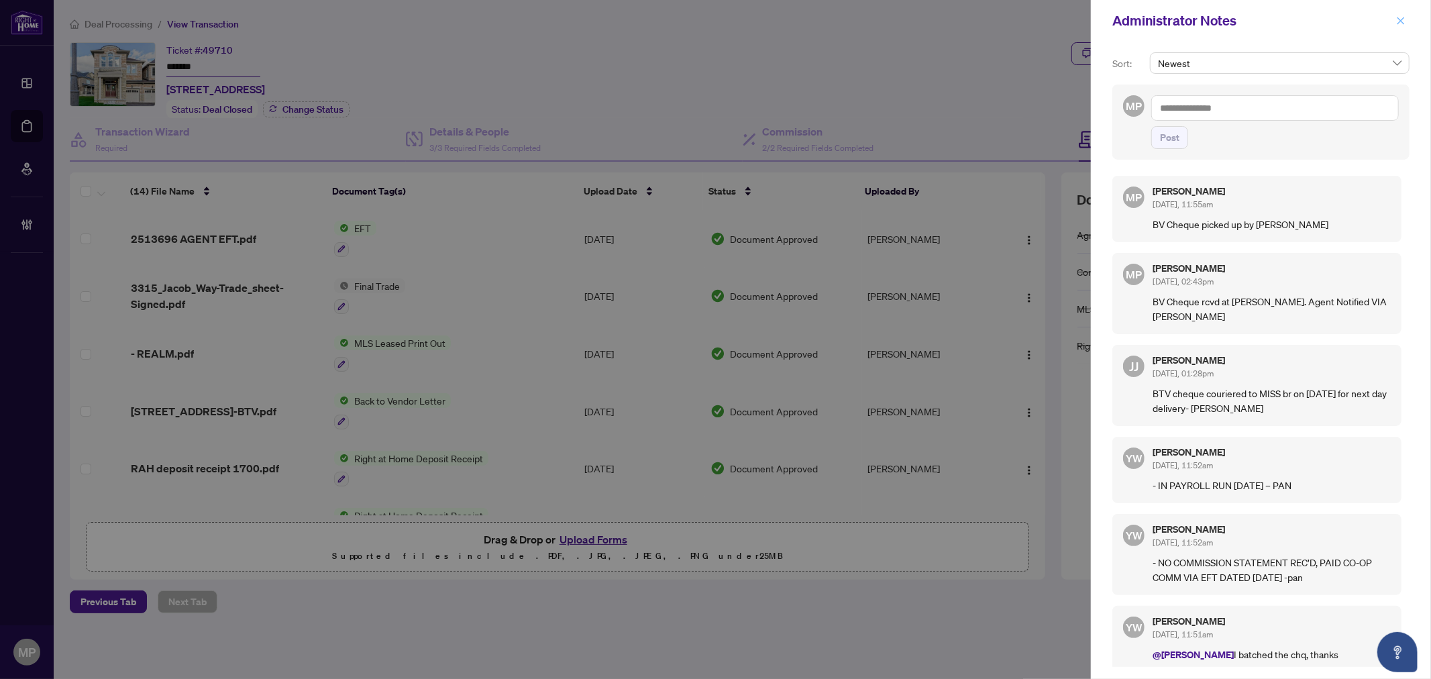
click at [1405, 17] on button "button" at bounding box center [1400, 21] width 17 height 16
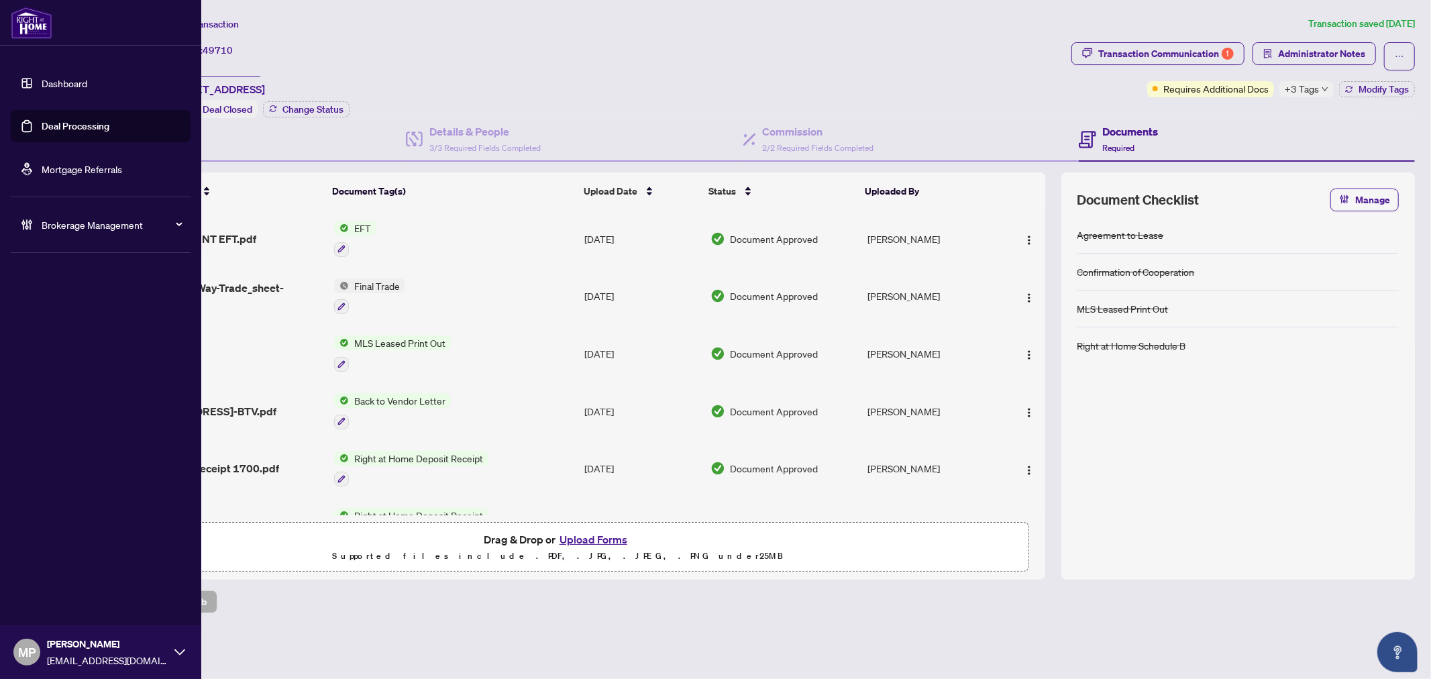
click at [93, 124] on link "Deal Processing" at bounding box center [76, 126] width 68 height 12
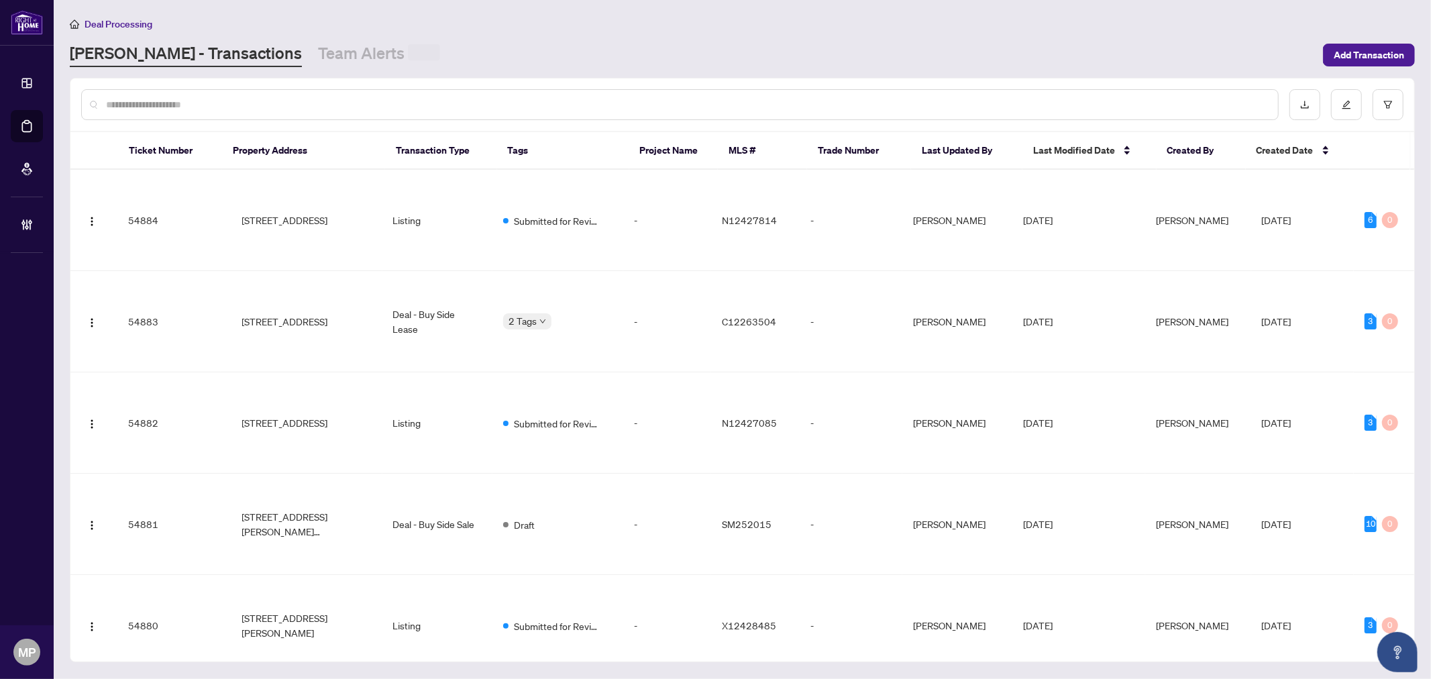
click at [425, 102] on input "text" at bounding box center [686, 104] width 1161 height 15
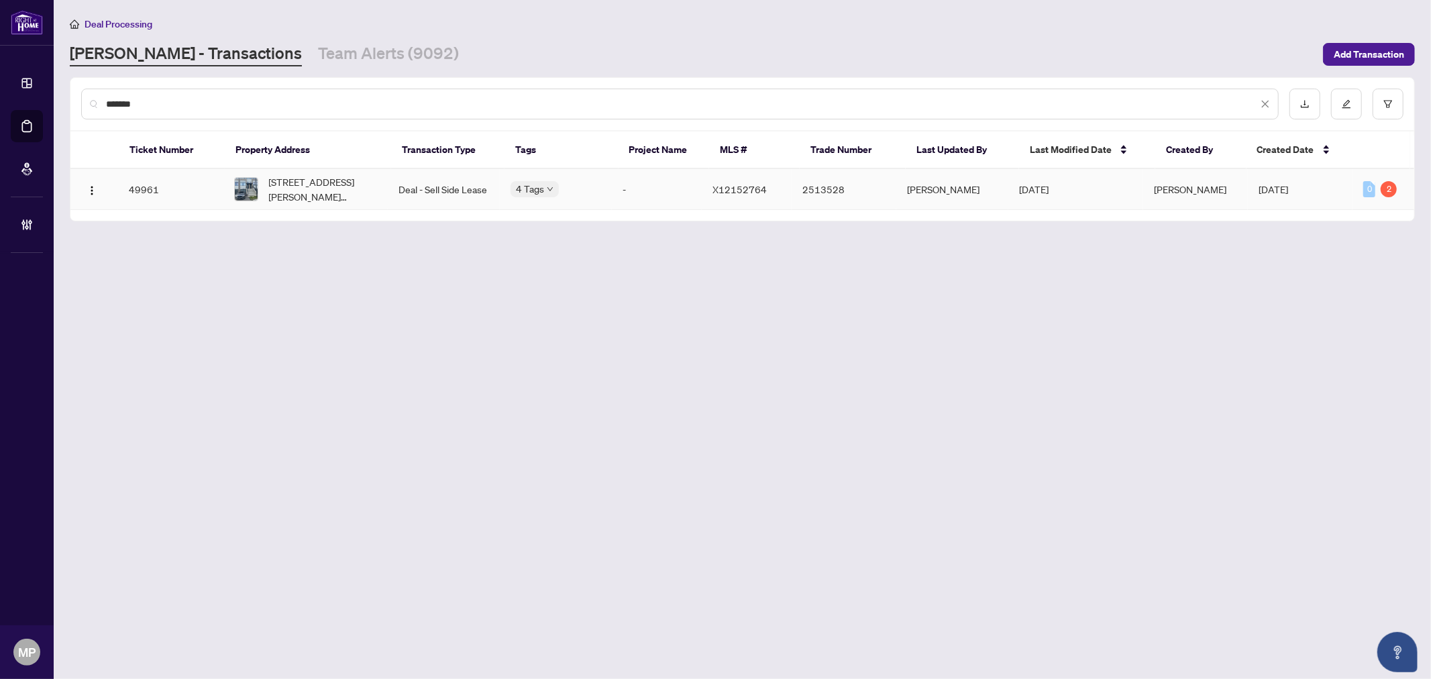
type input "*******"
click at [327, 183] on span "46-48 Markle Cres, Hamilton, Ontario L5R 0G2, Canada" at bounding box center [323, 189] width 108 height 30
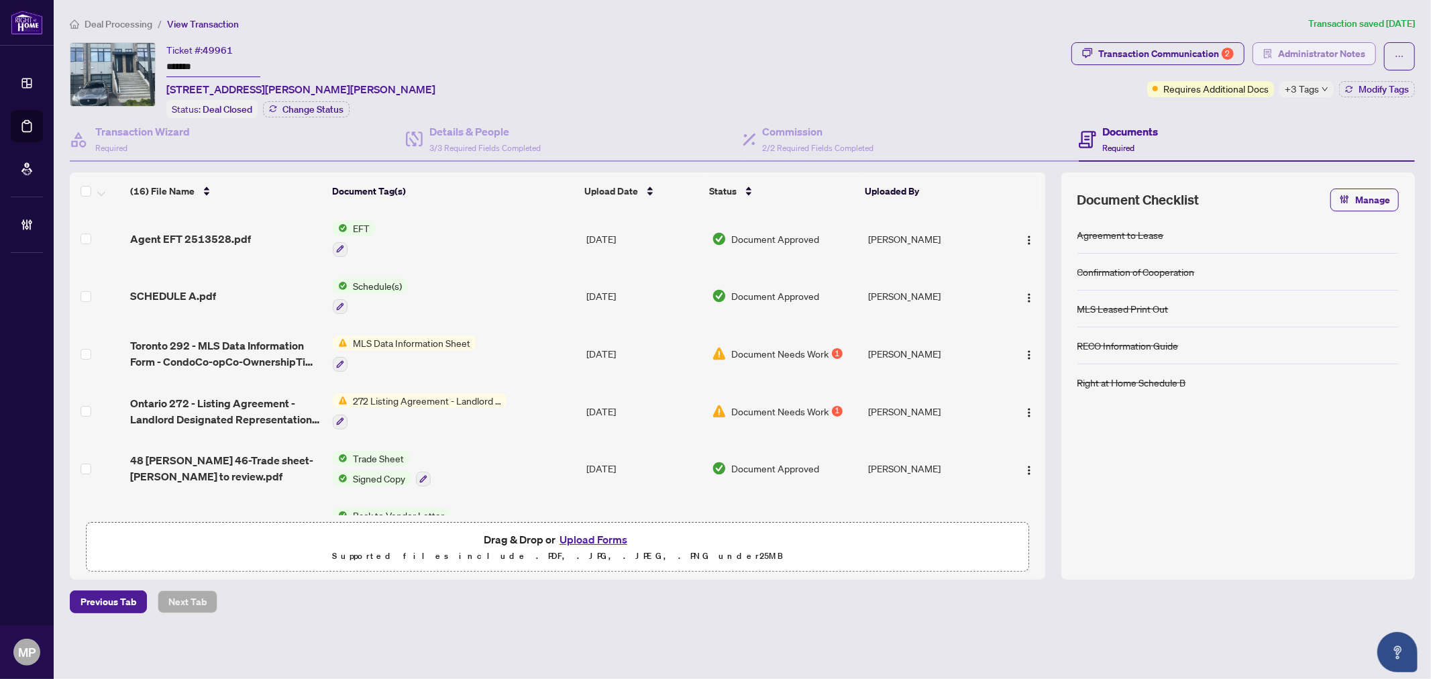
click at [1322, 61] on span "Administrator Notes" at bounding box center [1321, 53] width 87 height 21
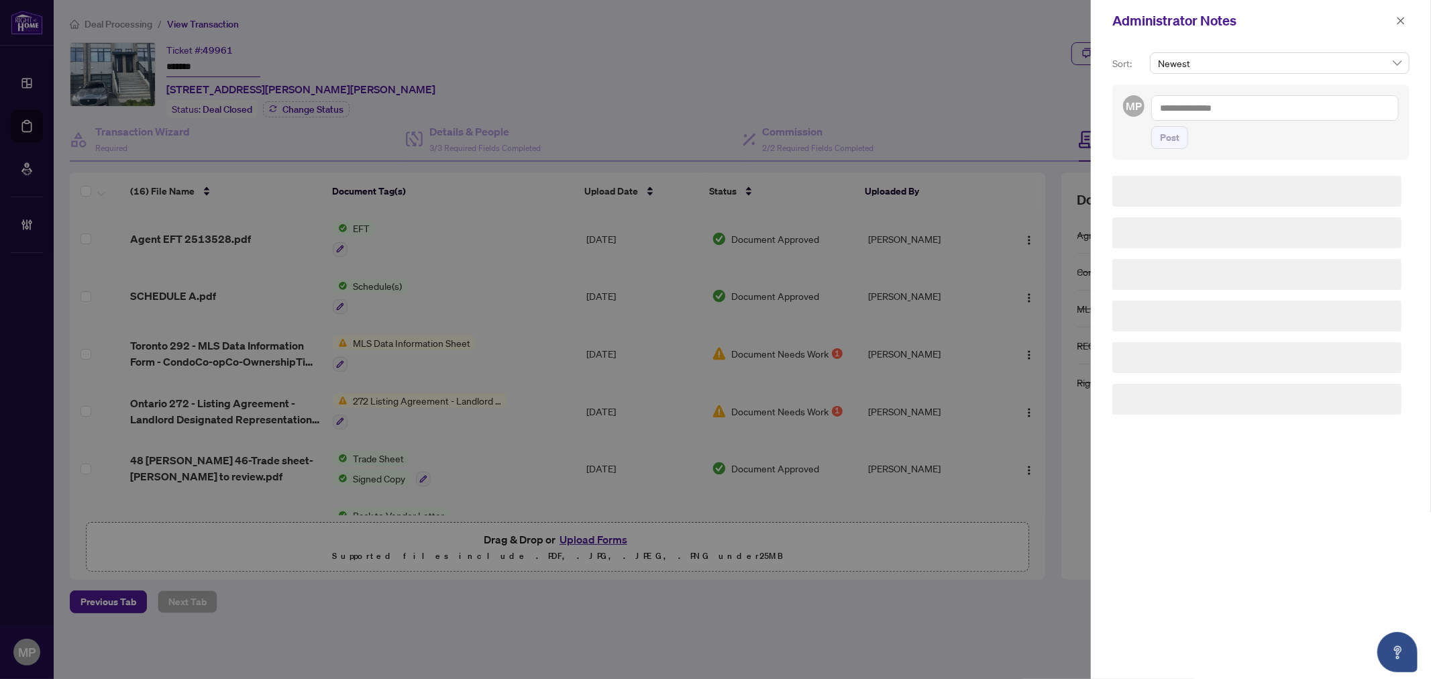
click at [1309, 99] on textarea at bounding box center [1275, 107] width 248 height 25
paste textarea "**********"
type textarea "**********"
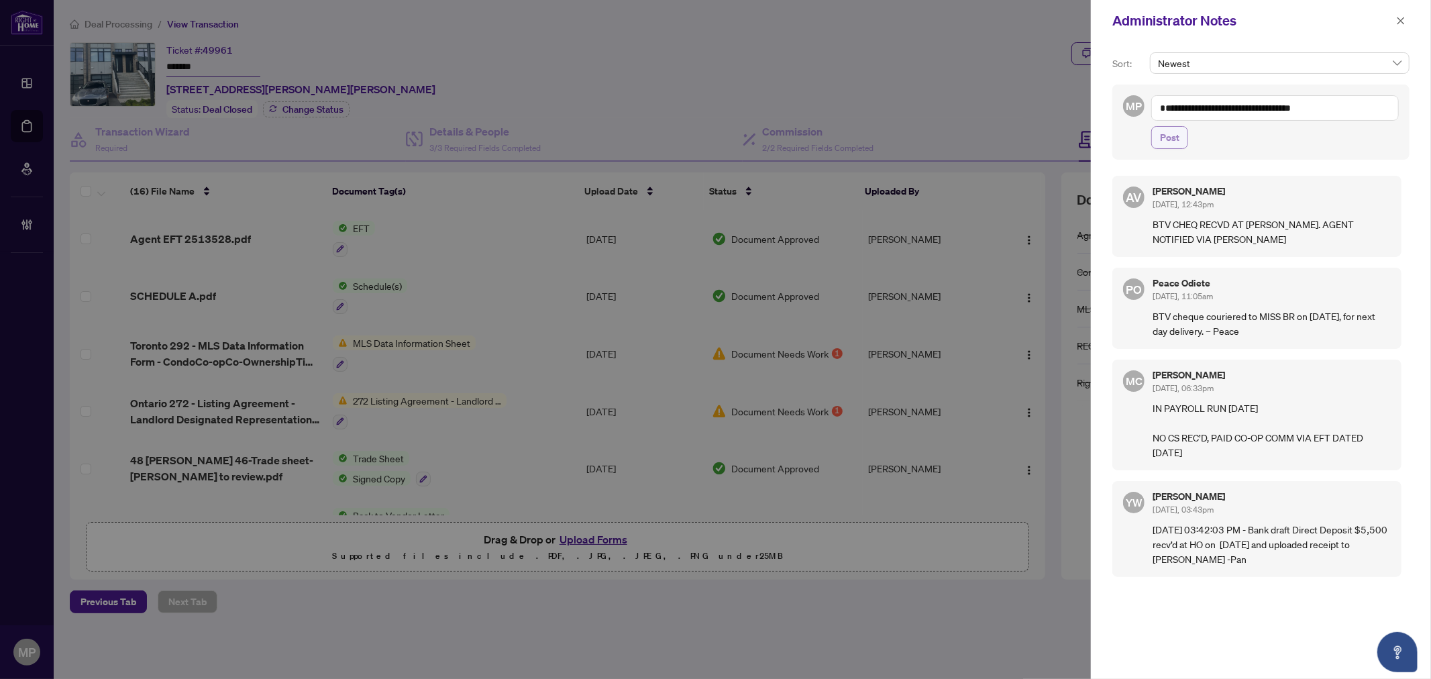
click at [1183, 138] on button "Post" at bounding box center [1169, 137] width 37 height 23
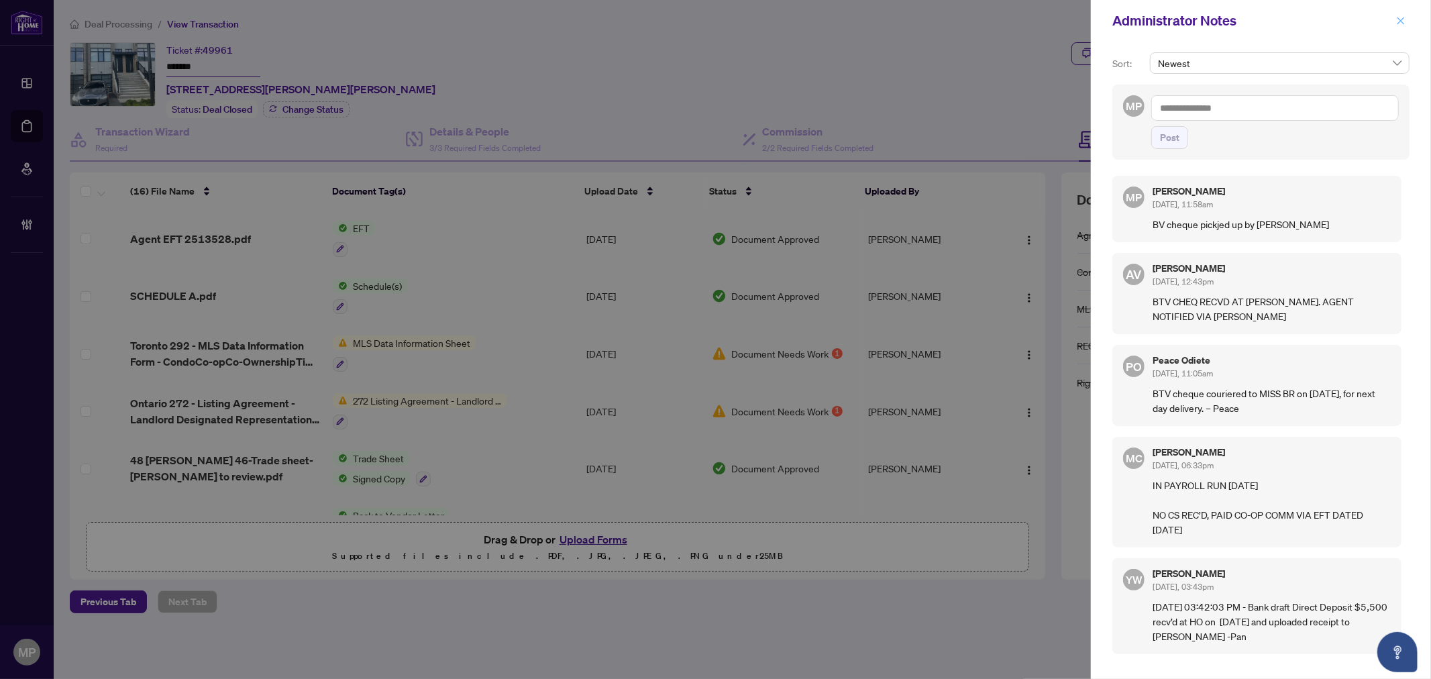
click at [1400, 24] on icon "close" at bounding box center [1400, 20] width 9 height 9
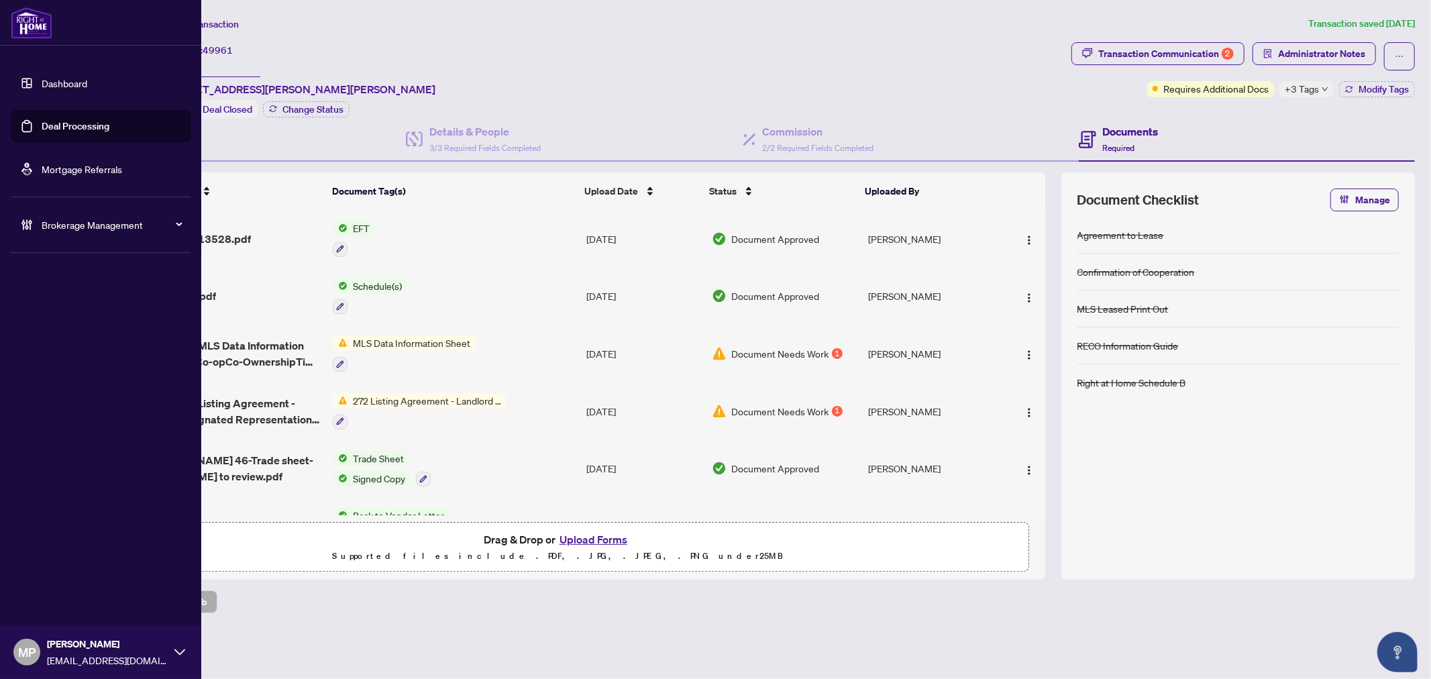
click at [50, 127] on link "Deal Processing" at bounding box center [76, 126] width 68 height 12
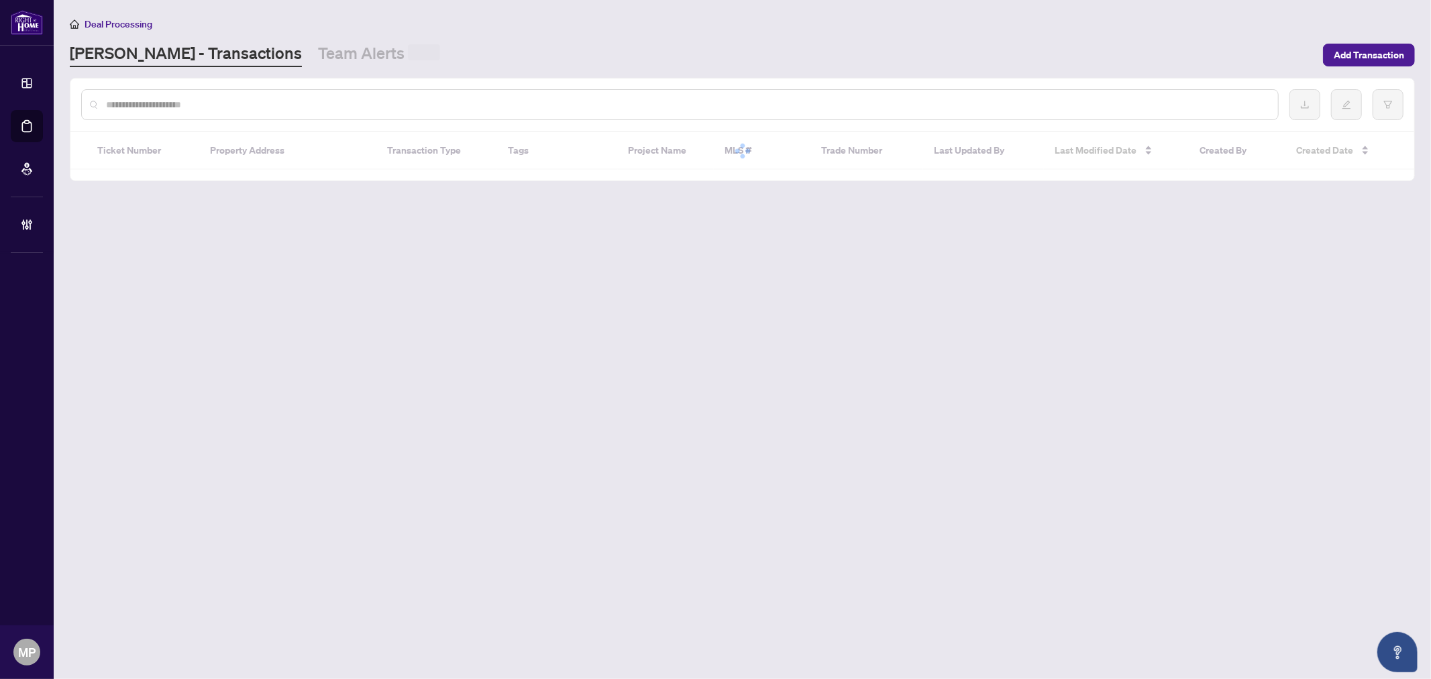
click at [379, 101] on input "text" at bounding box center [686, 104] width 1161 height 15
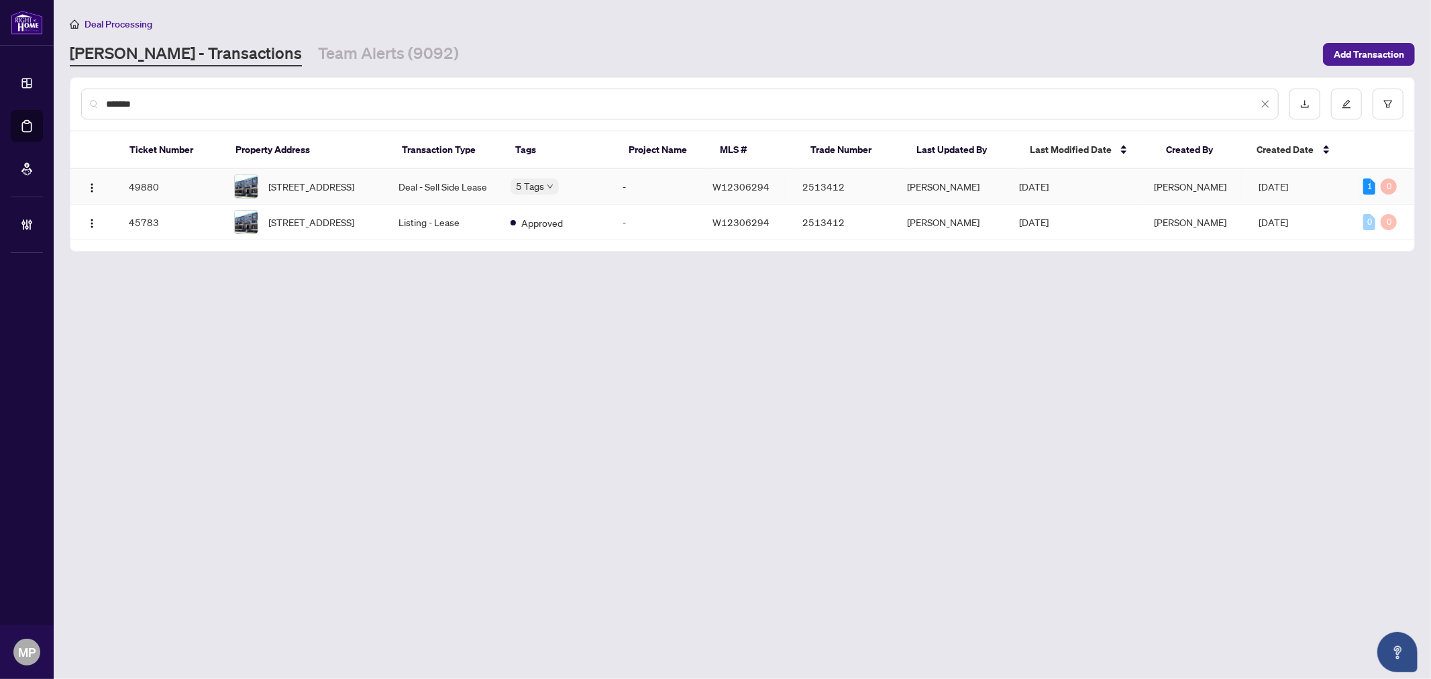
type input "*******"
click at [355, 184] on span "80-2441 Greenwich Dr, Oakville, Ontario L6M 0S2, Canada" at bounding box center [312, 186] width 86 height 15
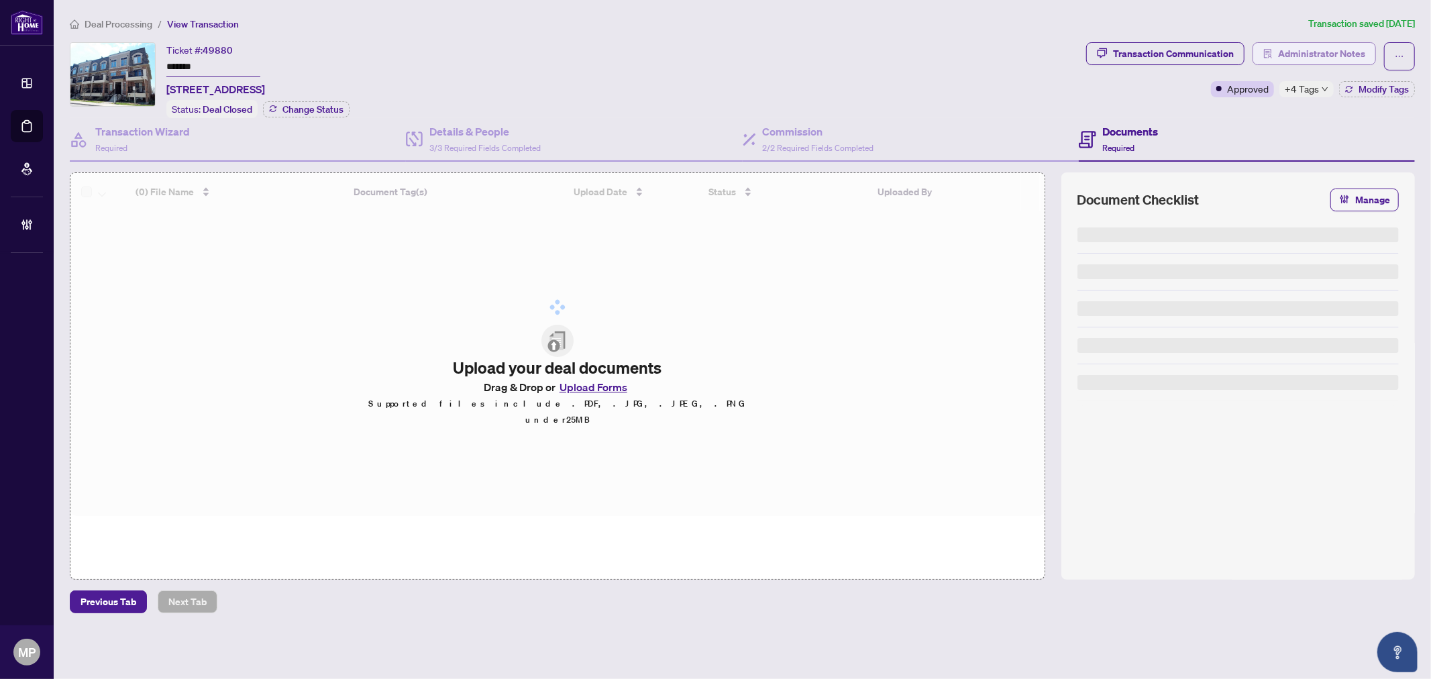
click at [1319, 55] on span "Administrator Notes" at bounding box center [1321, 53] width 87 height 21
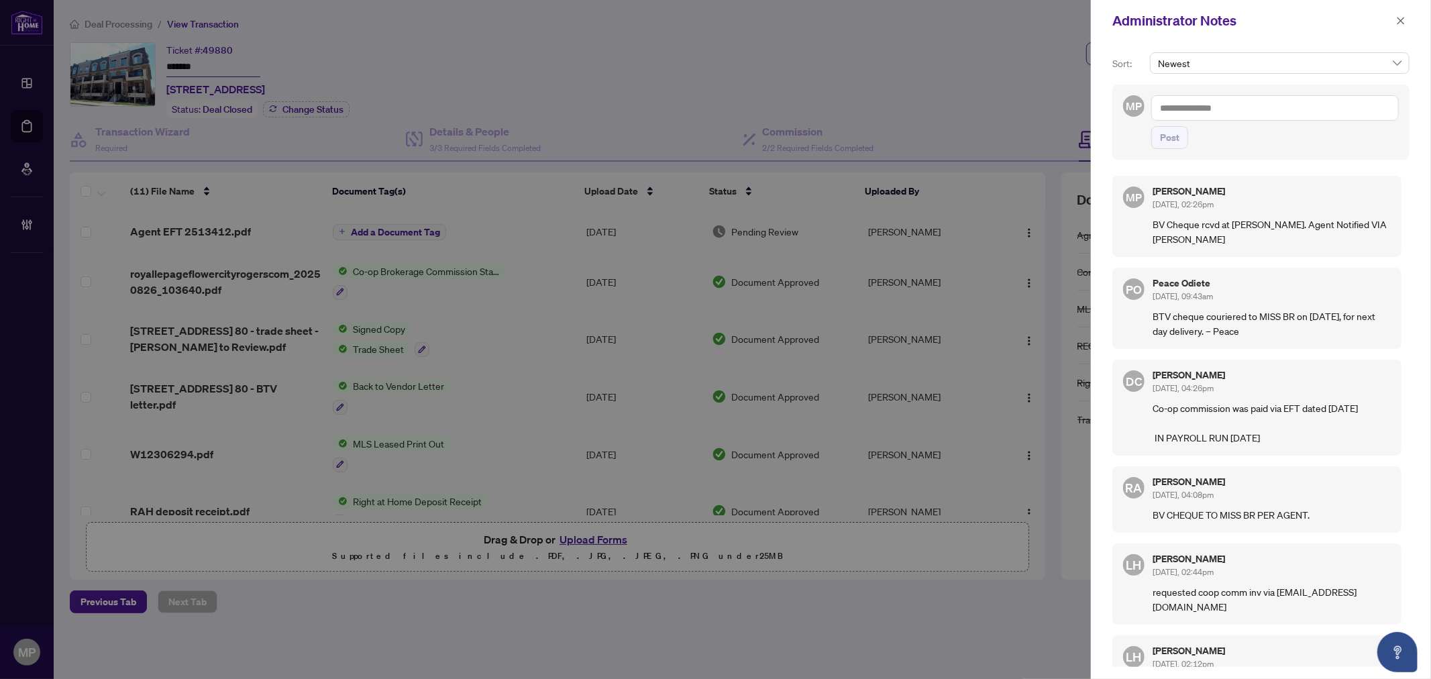
click at [1292, 102] on textarea at bounding box center [1275, 107] width 248 height 25
paste textarea "**********"
drag, startPoint x: 1288, startPoint y: 112, endPoint x: 1266, endPoint y: 113, distance: 22.1
click at [1266, 113] on textarea "**********" at bounding box center [1275, 107] width 248 height 25
type textarea "**********"
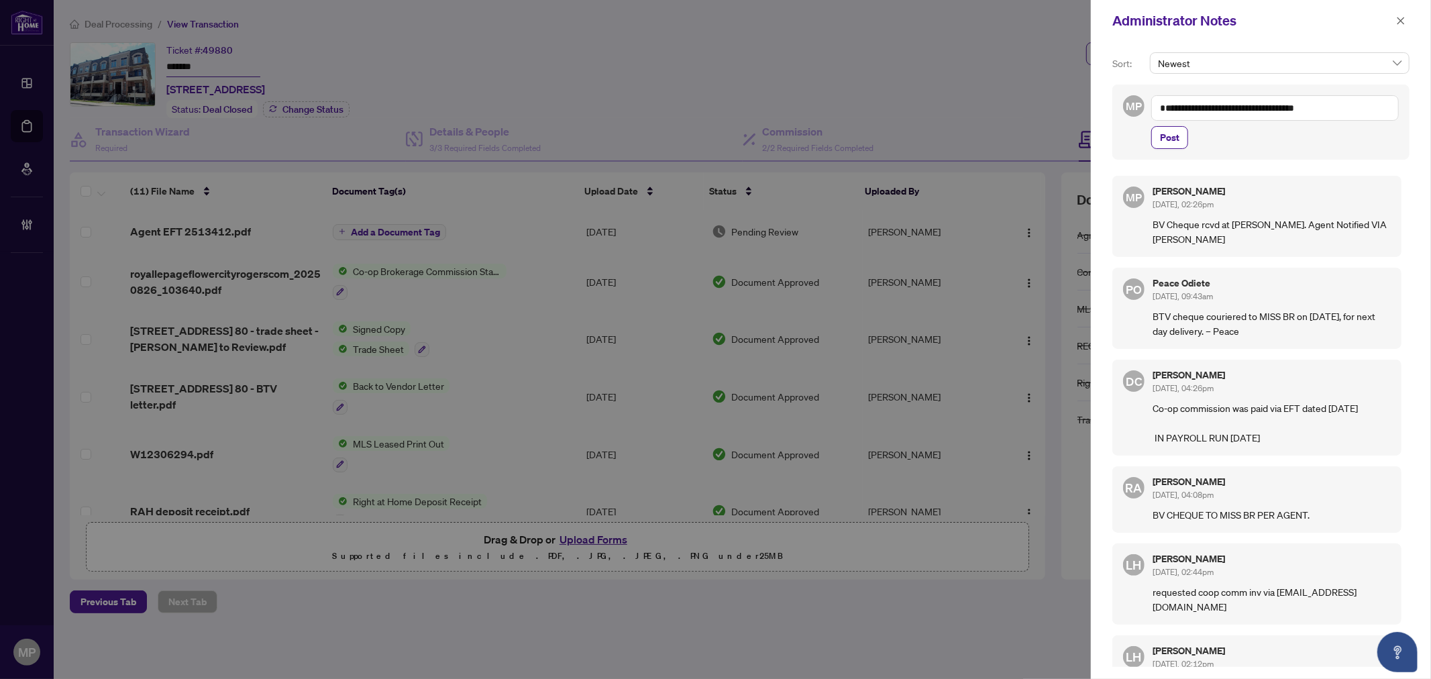
drag, startPoint x: 1223, startPoint y: 125, endPoint x: 1246, endPoint y: 109, distance: 28.5
click at [1224, 125] on div "**********" at bounding box center [1275, 122] width 248 height 54
click at [1248, 106] on textarea "**********" at bounding box center [1275, 107] width 248 height 25
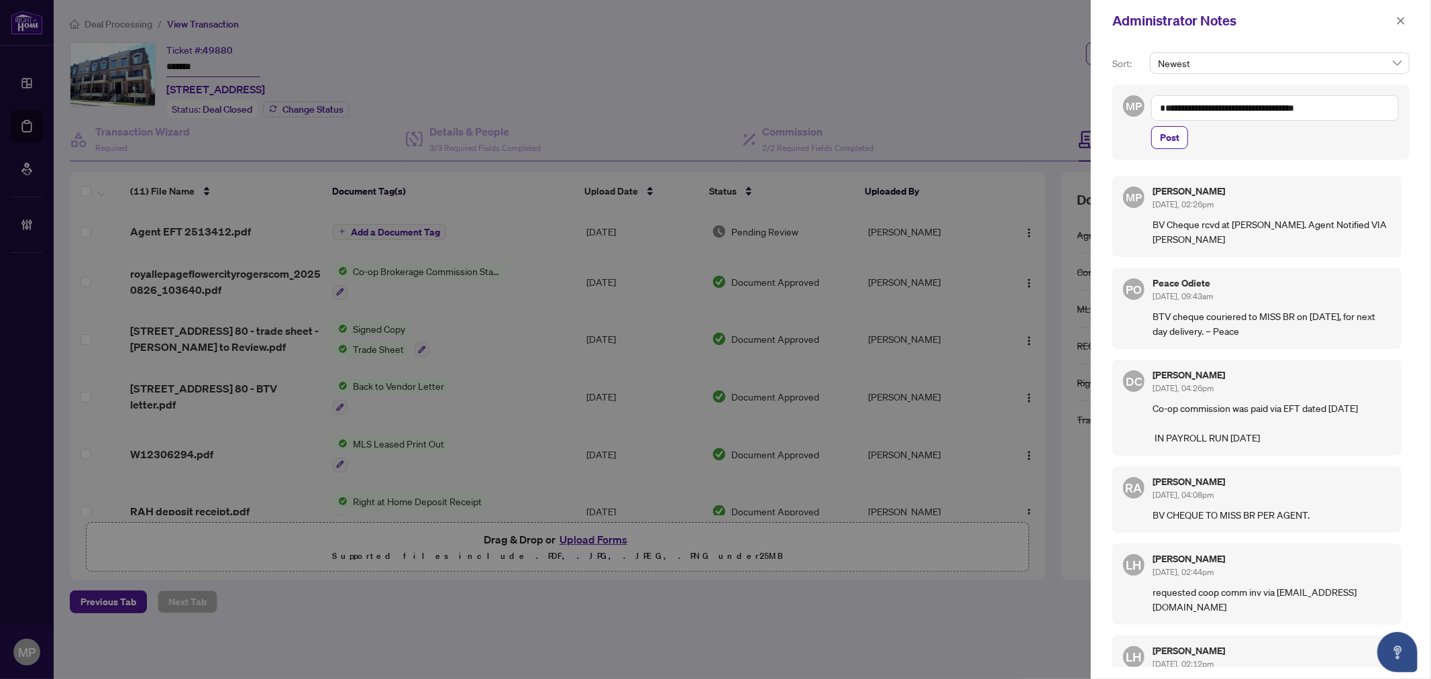
click at [1248, 106] on textarea "**********" at bounding box center [1275, 107] width 248 height 25
click at [1169, 131] on span "Post" at bounding box center [1169, 137] width 19 height 21
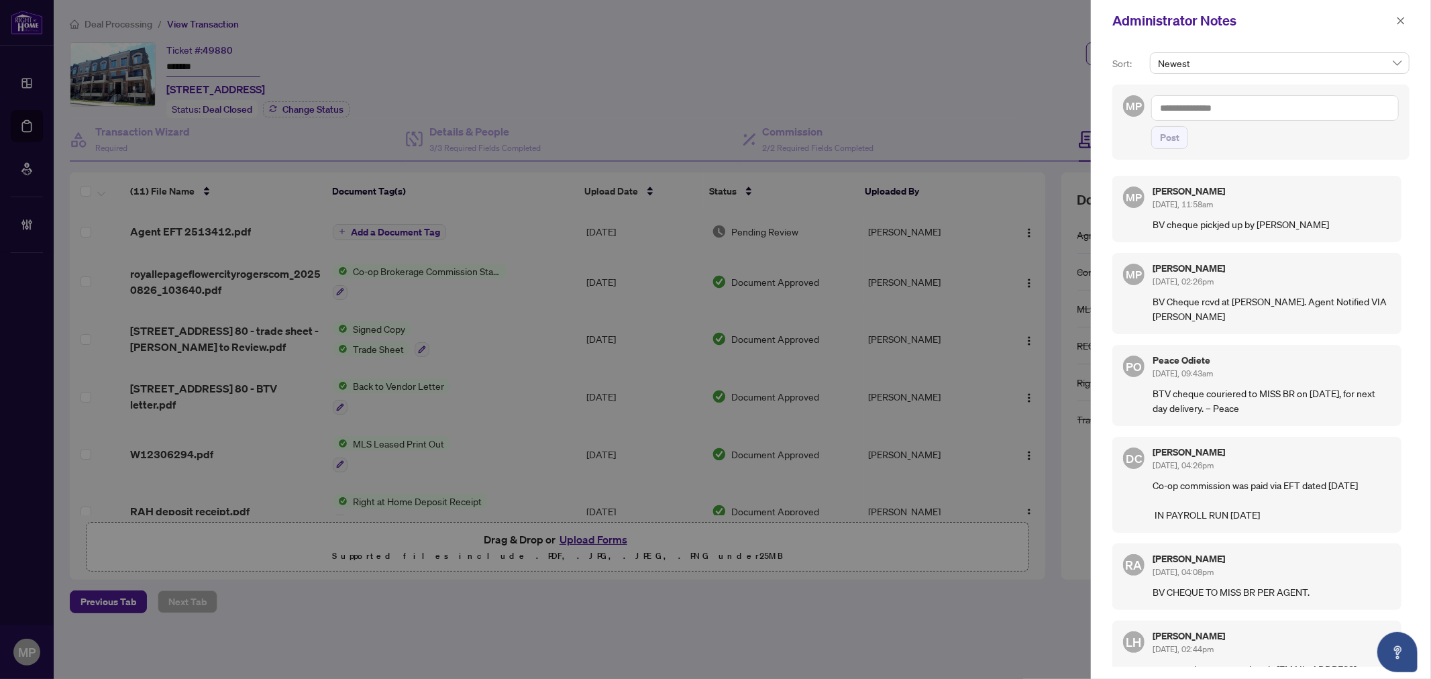
click at [1199, 103] on textarea at bounding box center [1275, 107] width 248 height 25
click at [1402, 22] on icon "close" at bounding box center [1400, 20] width 7 height 7
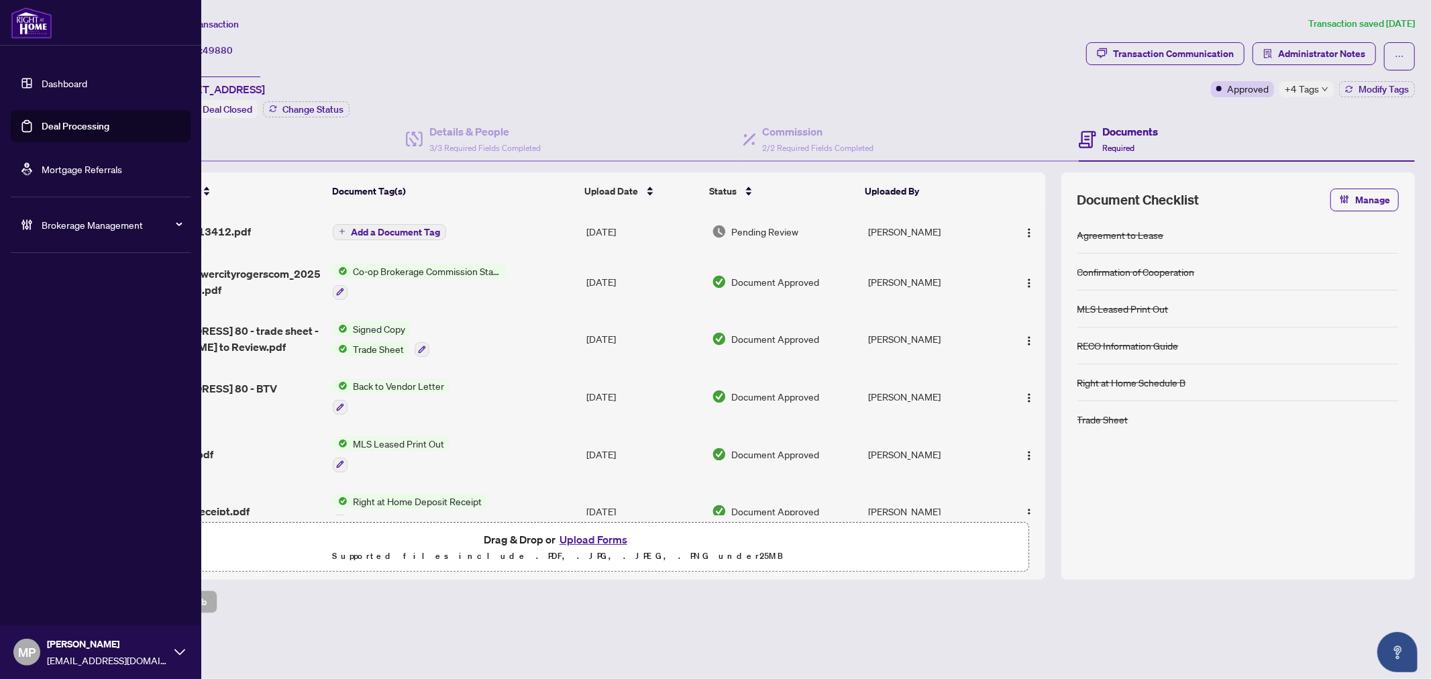
click at [62, 129] on link "Deal Processing" at bounding box center [76, 126] width 68 height 12
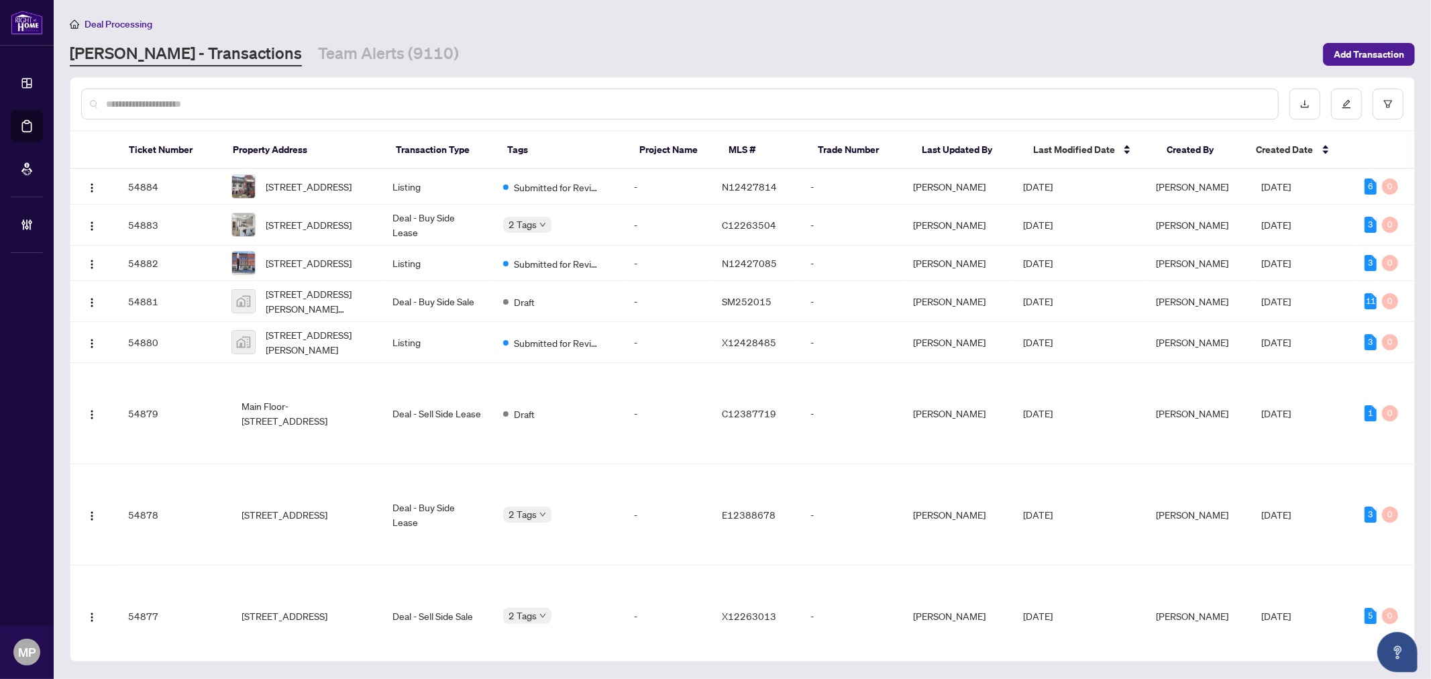
click at [278, 95] on div at bounding box center [679, 104] width 1197 height 31
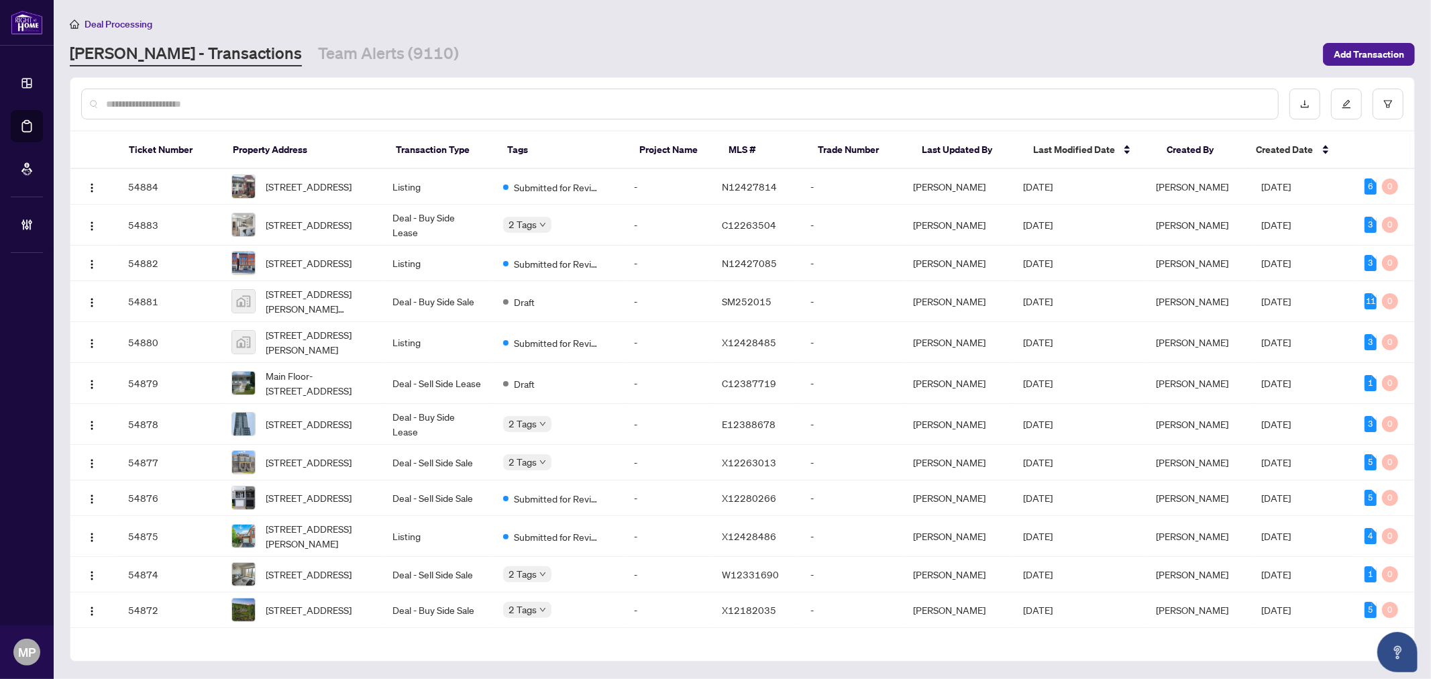
click at [274, 99] on input "text" at bounding box center [686, 104] width 1161 height 15
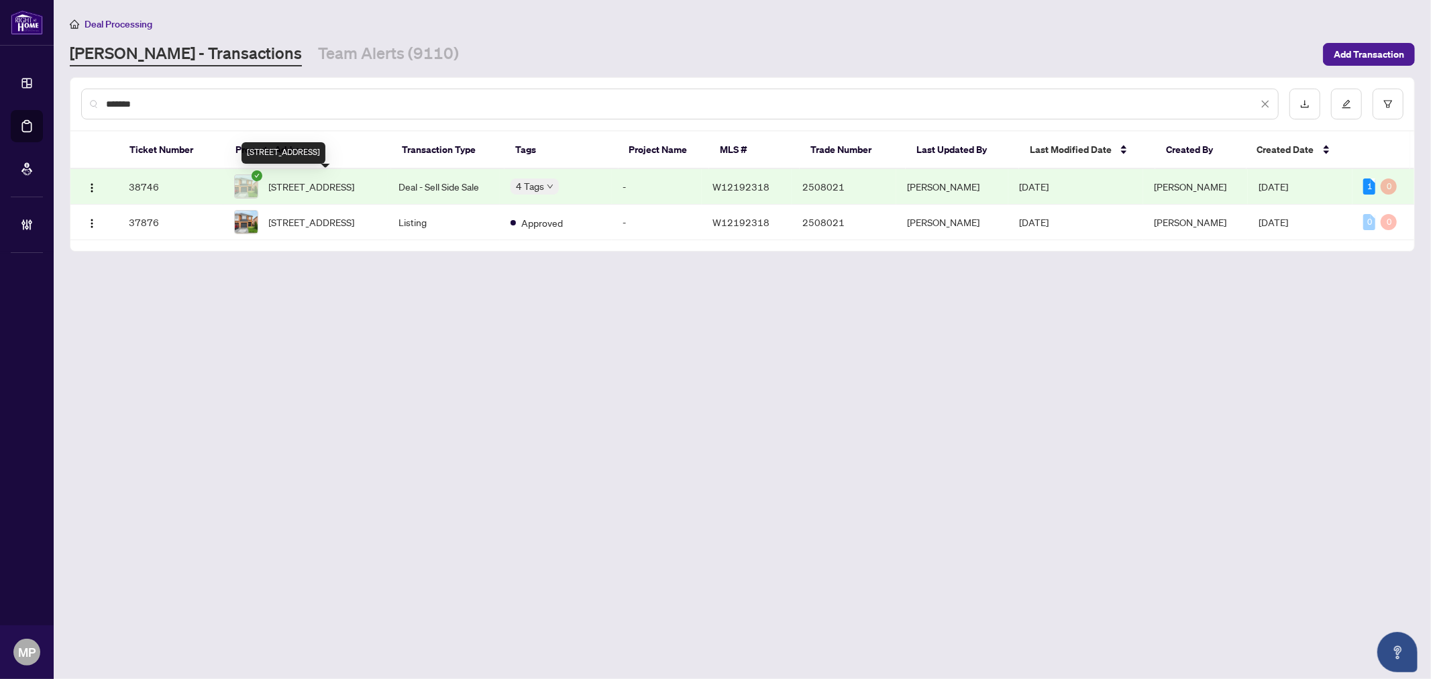
type input "*******"
click at [355, 188] on span "54 Roadmaster Lane, Brampton, Ontario L7A 3A7, Canada" at bounding box center [312, 186] width 86 height 15
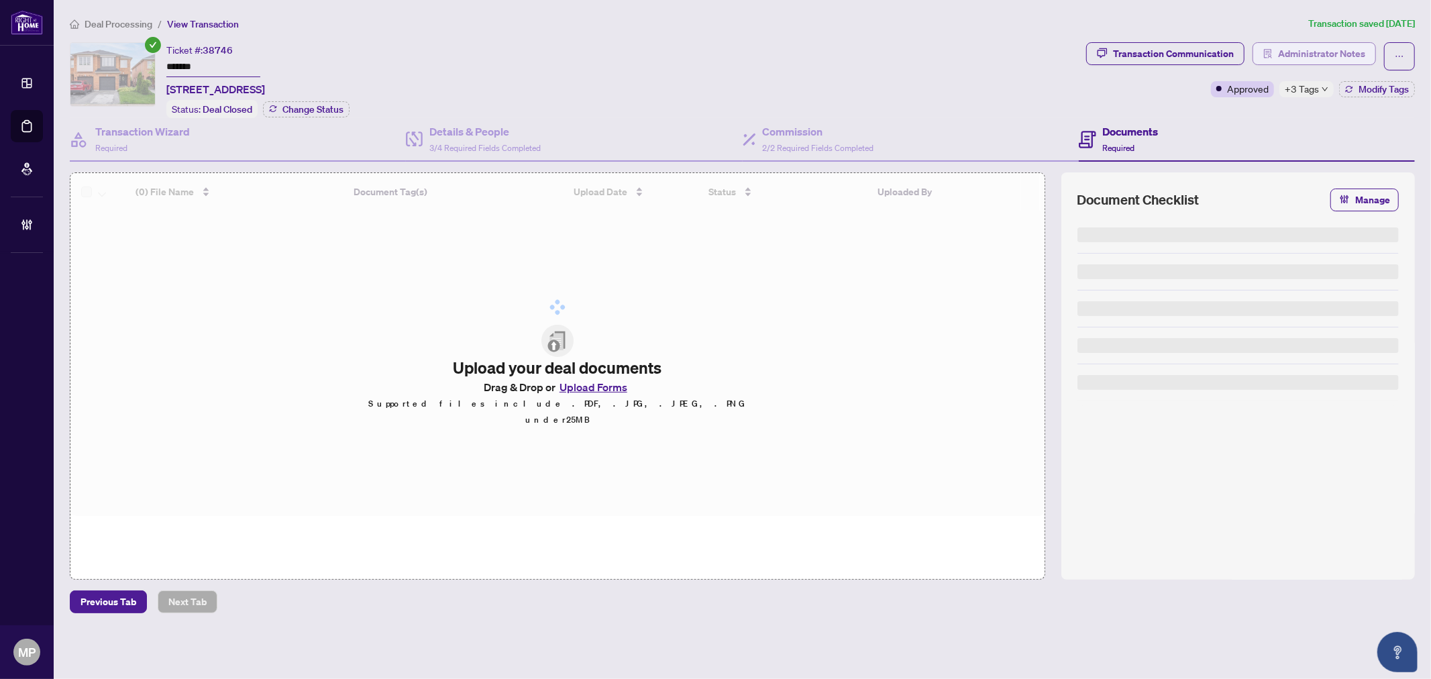
click at [1299, 60] on span "Administrator Notes" at bounding box center [1321, 53] width 87 height 21
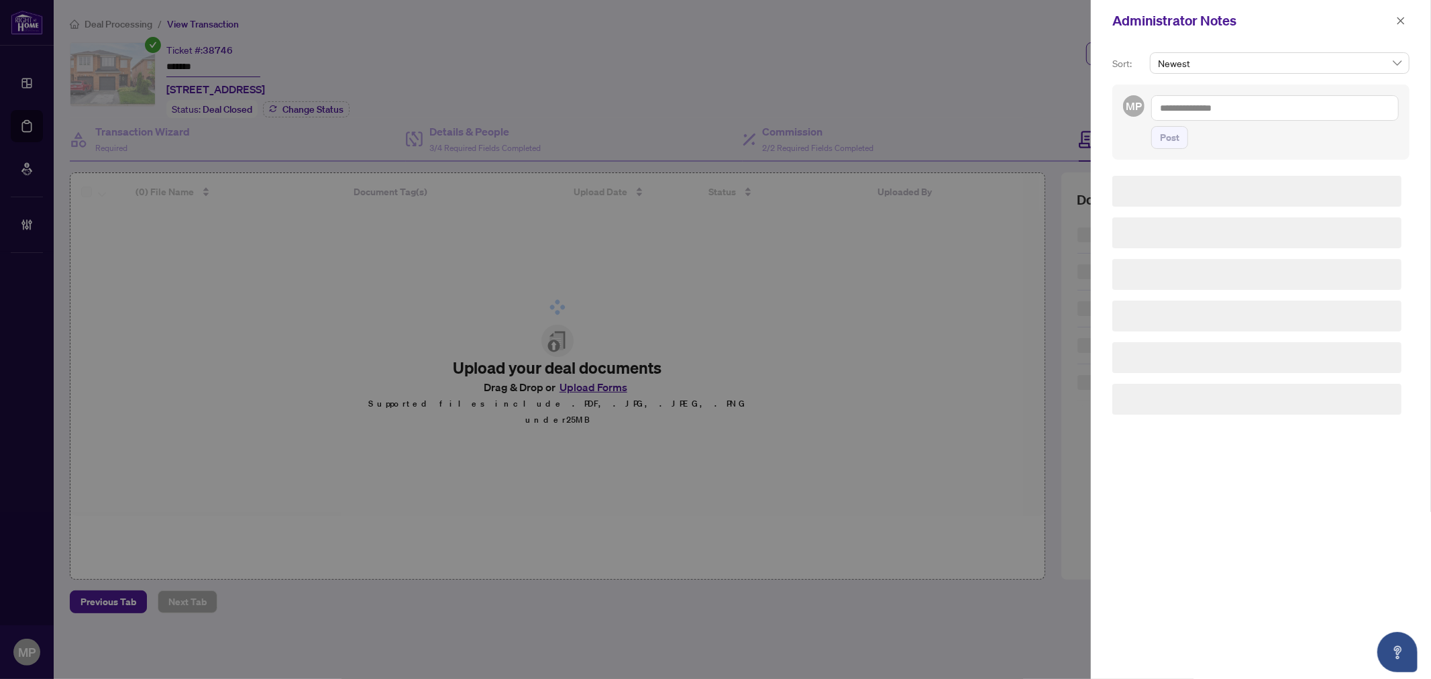
click at [1236, 109] on textarea at bounding box center [1275, 107] width 248 height 25
paste textarea "**********"
type textarea "**********"
click at [1177, 138] on span "Post" at bounding box center [1169, 137] width 19 height 21
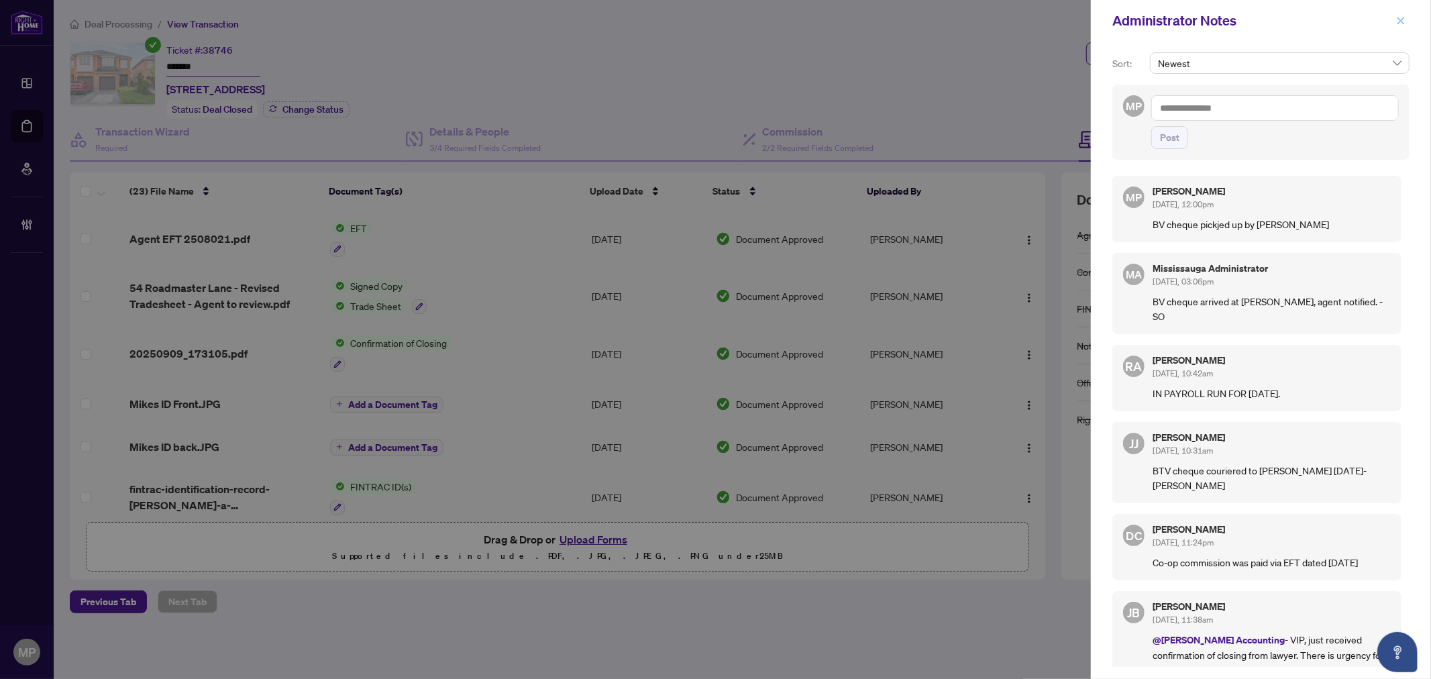
click at [1404, 16] on icon "close" at bounding box center [1400, 20] width 9 height 9
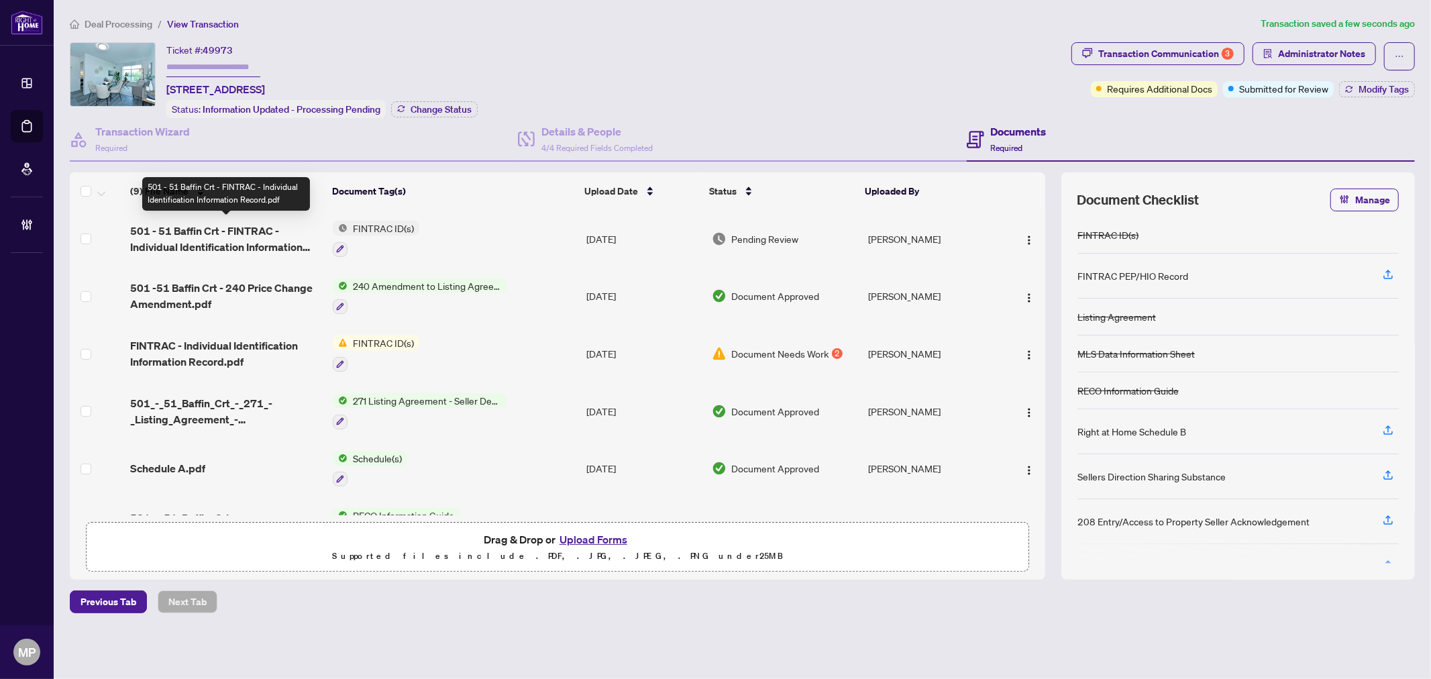
click at [271, 235] on span "501 - 51 Baffin Crt - FINTRAC - Individual Identification Information Record.pdf" at bounding box center [226, 239] width 192 height 32
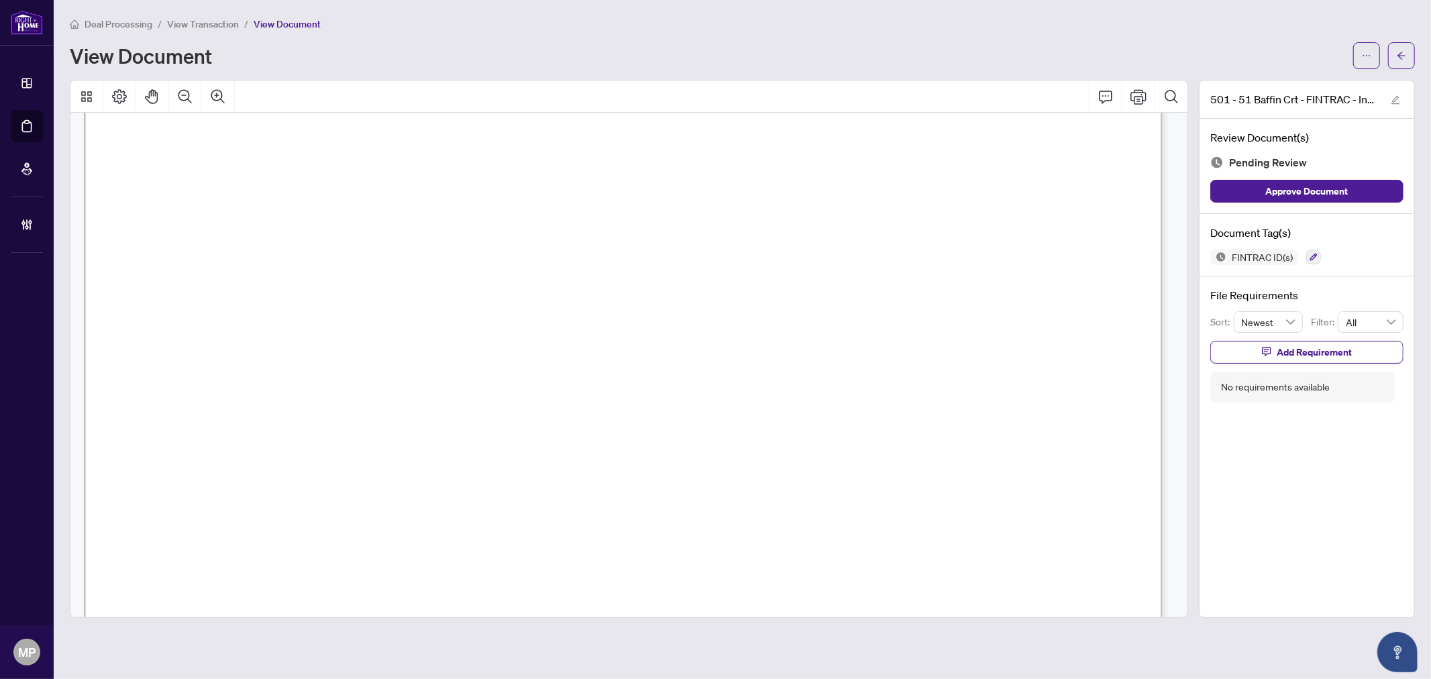
scroll to position [178, 0]
drag, startPoint x: 1034, startPoint y: 450, endPoint x: 994, endPoint y: 450, distance: 40.9
click at [986, 452] on span "Client was retired a long time ago and don't want to disclose" at bounding box center [805, 456] width 580 height 17
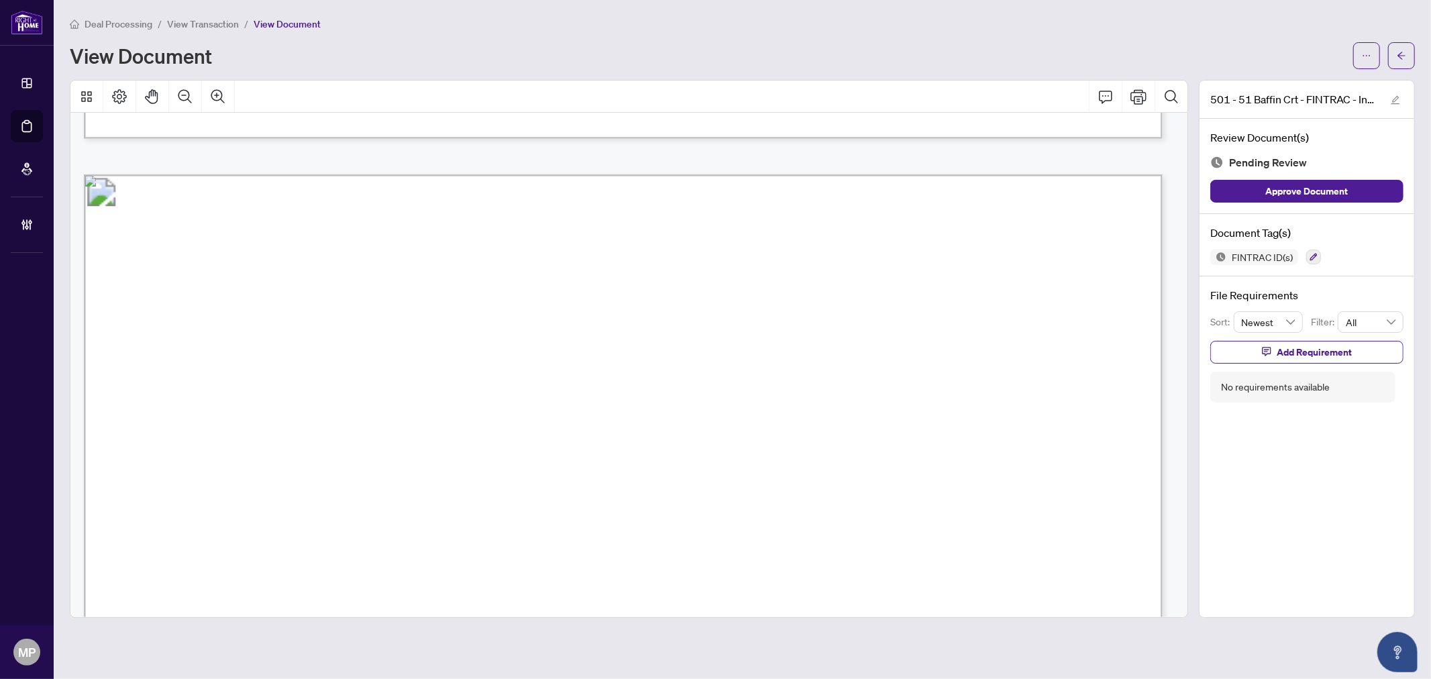
scroll to position [2712, 0]
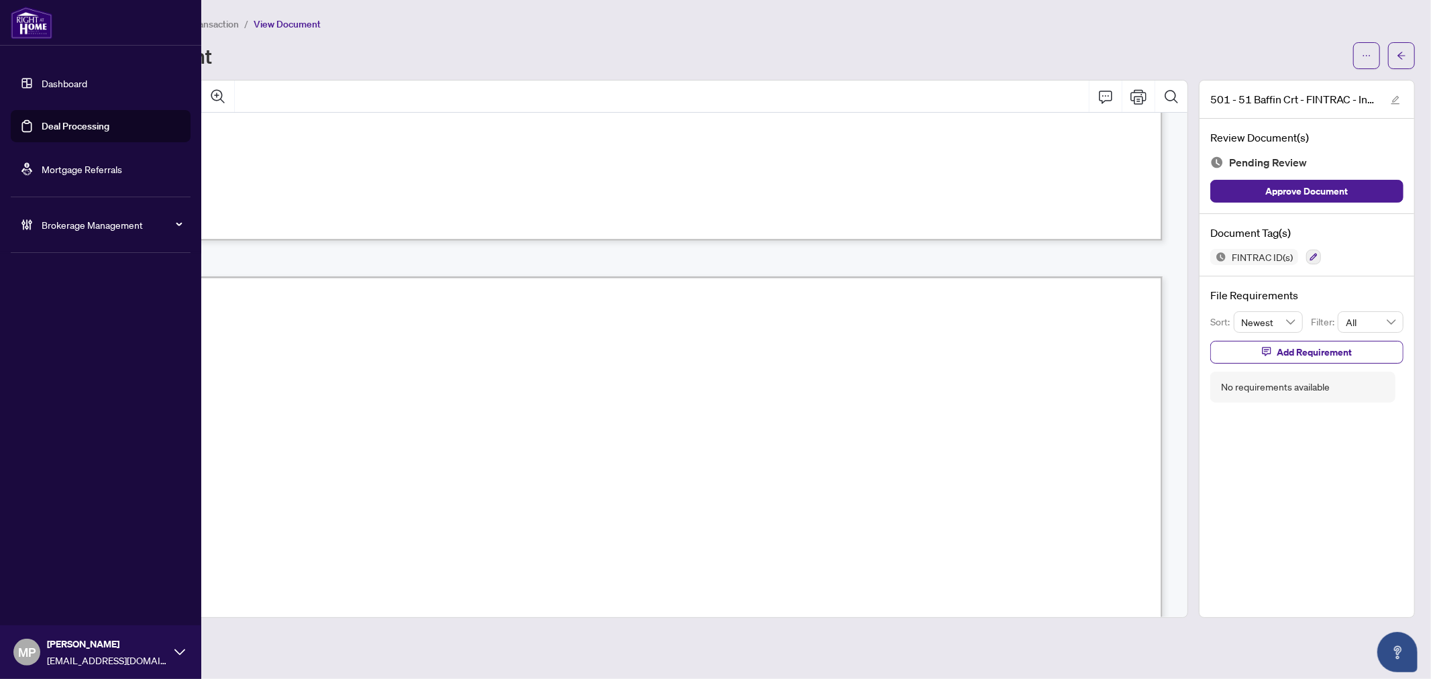
drag, startPoint x: 36, startPoint y: 136, endPoint x: 44, endPoint y: 128, distance: 10.4
click at [42, 132] on link "Deal Processing" at bounding box center [76, 126] width 68 height 12
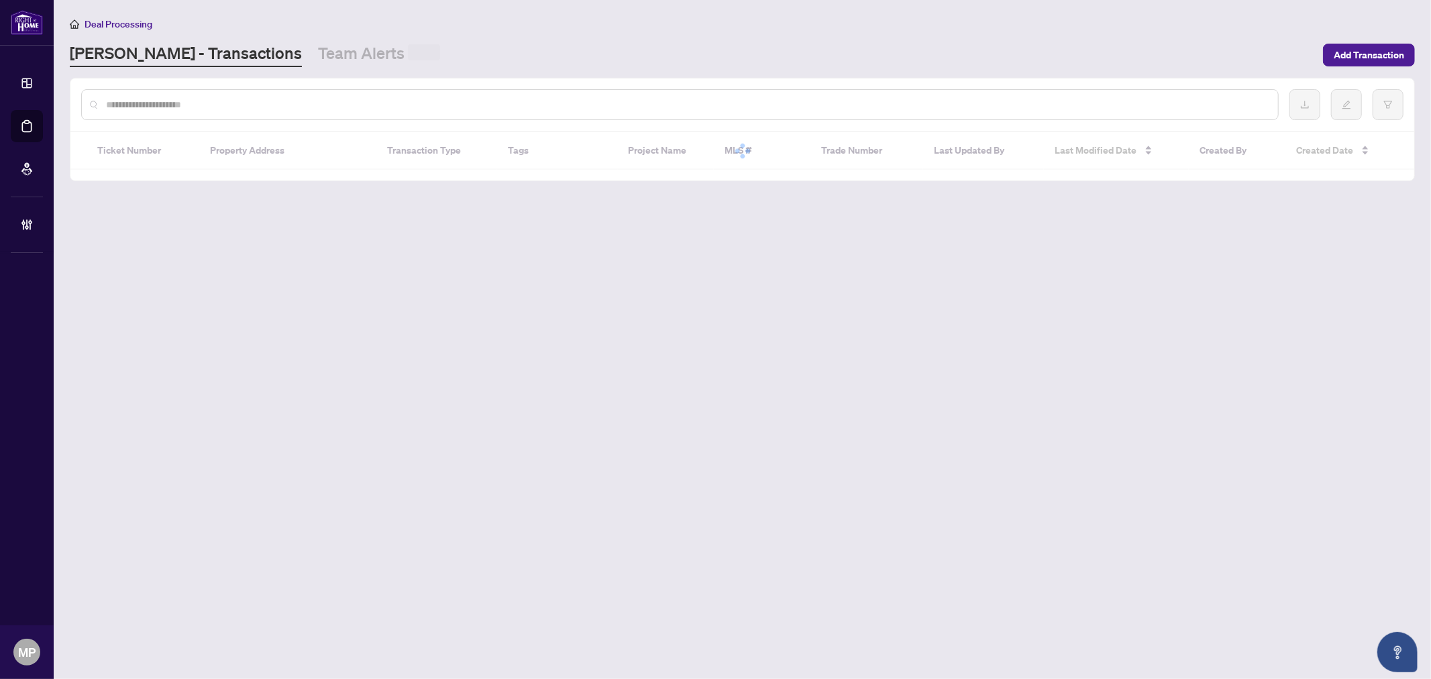
click at [429, 113] on div at bounding box center [679, 104] width 1197 height 31
click at [431, 112] on div at bounding box center [679, 104] width 1197 height 31
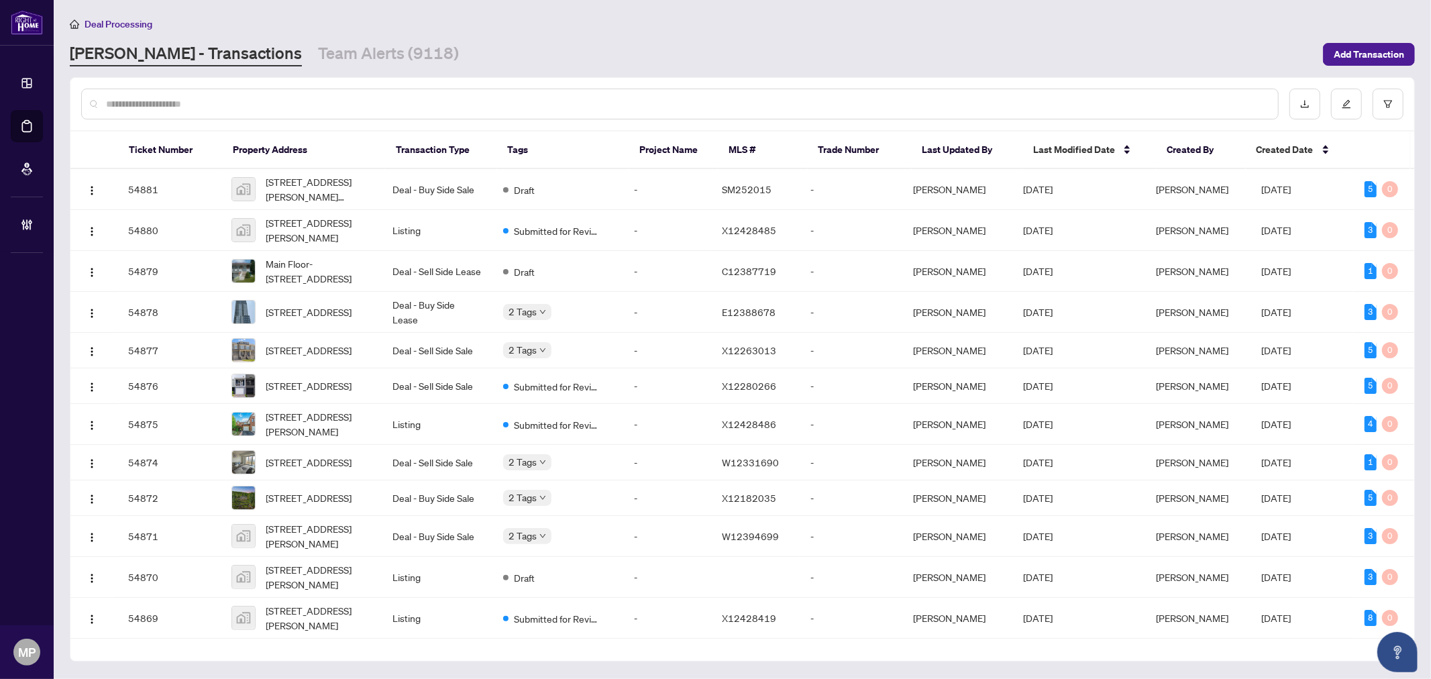
click at [447, 104] on input "text" at bounding box center [686, 104] width 1161 height 15
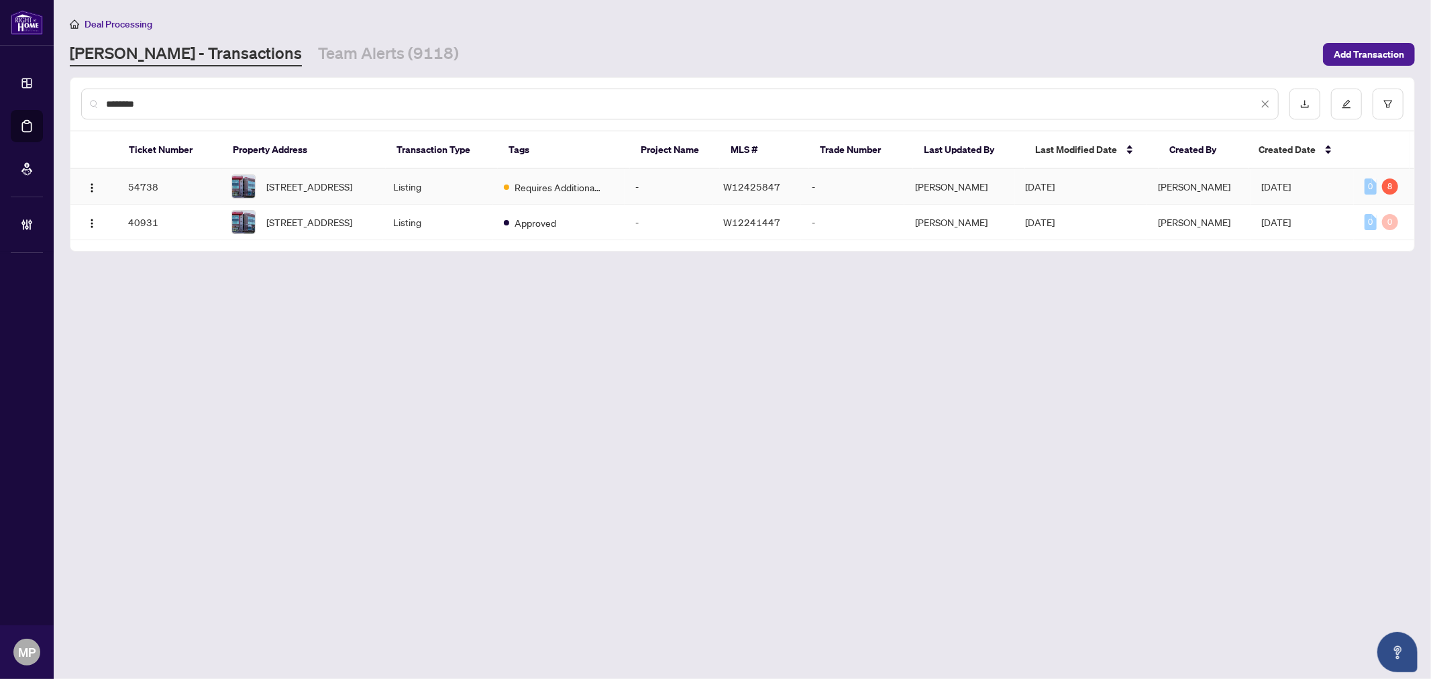
type input "********"
click at [226, 183] on td "[STREET_ADDRESS]" at bounding box center [302, 187] width 162 height 36
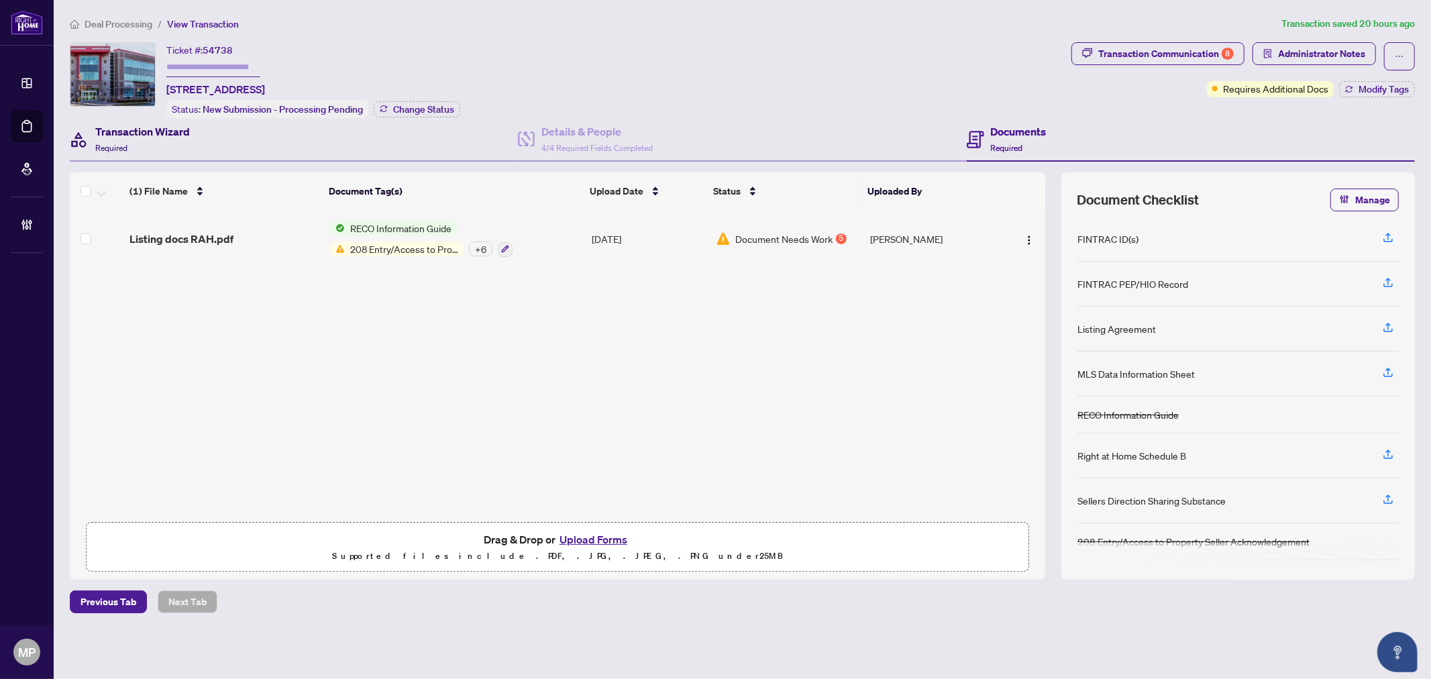
click at [141, 134] on h4 "Transaction Wizard" at bounding box center [142, 131] width 95 height 16
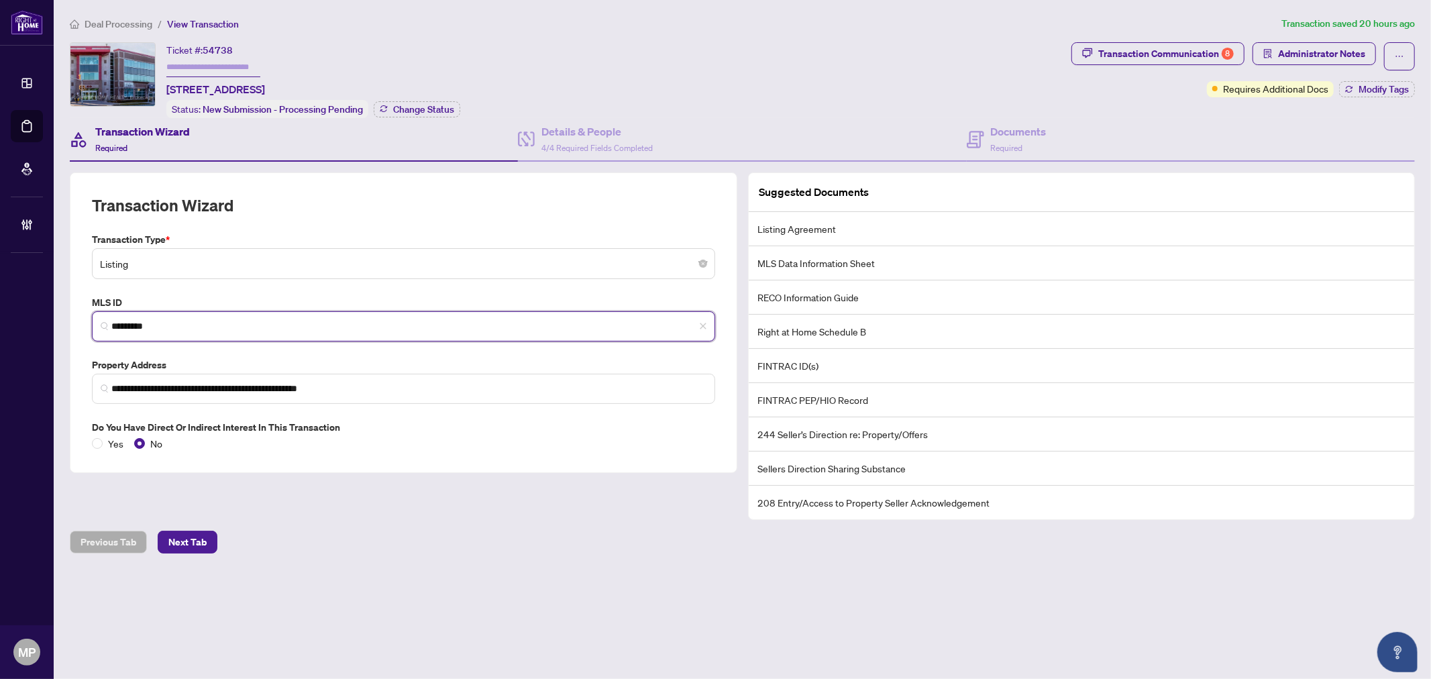
click at [146, 319] on input "*********" at bounding box center [408, 326] width 595 height 14
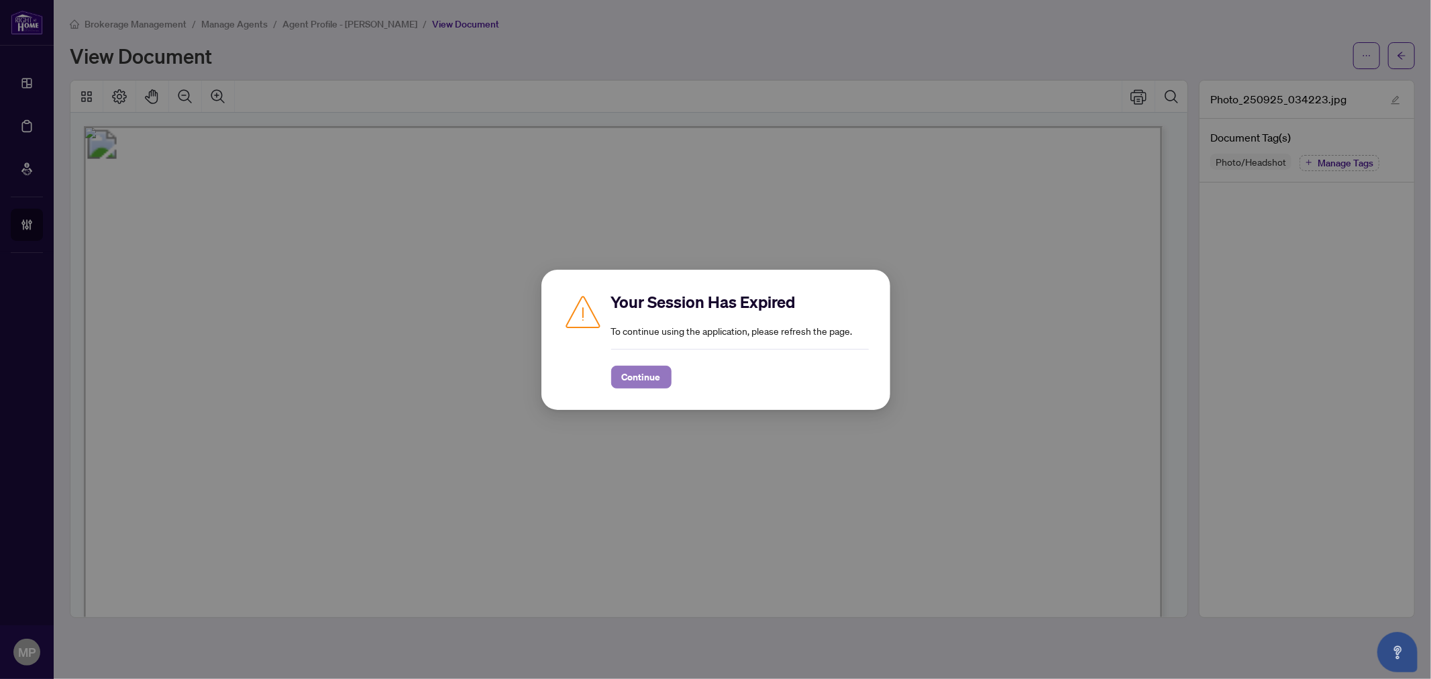
click at [651, 384] on span "Continue" at bounding box center [641, 376] width 39 height 21
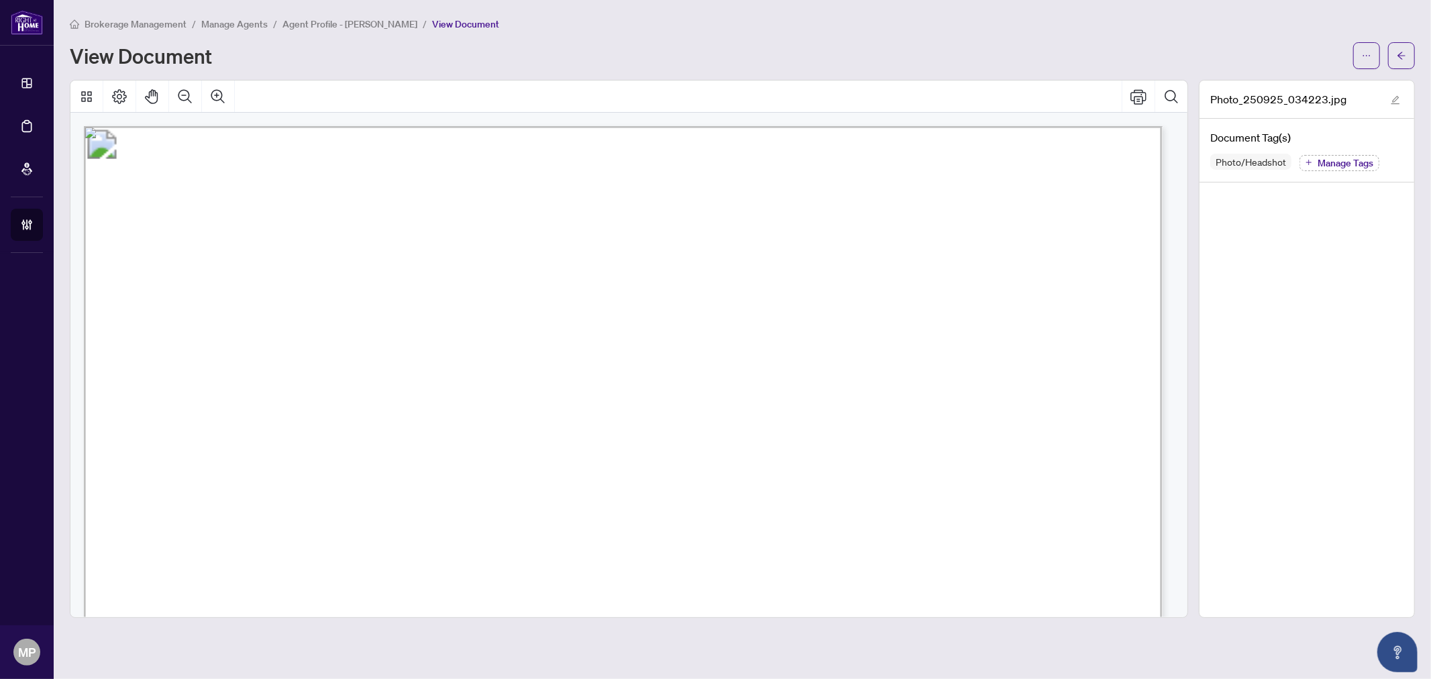
click at [1360, 44] on button "button" at bounding box center [1366, 55] width 27 height 27
click at [1325, 83] on span "Download" at bounding box center [1318, 84] width 102 height 15
click at [1396, 52] on button "button" at bounding box center [1401, 55] width 27 height 27
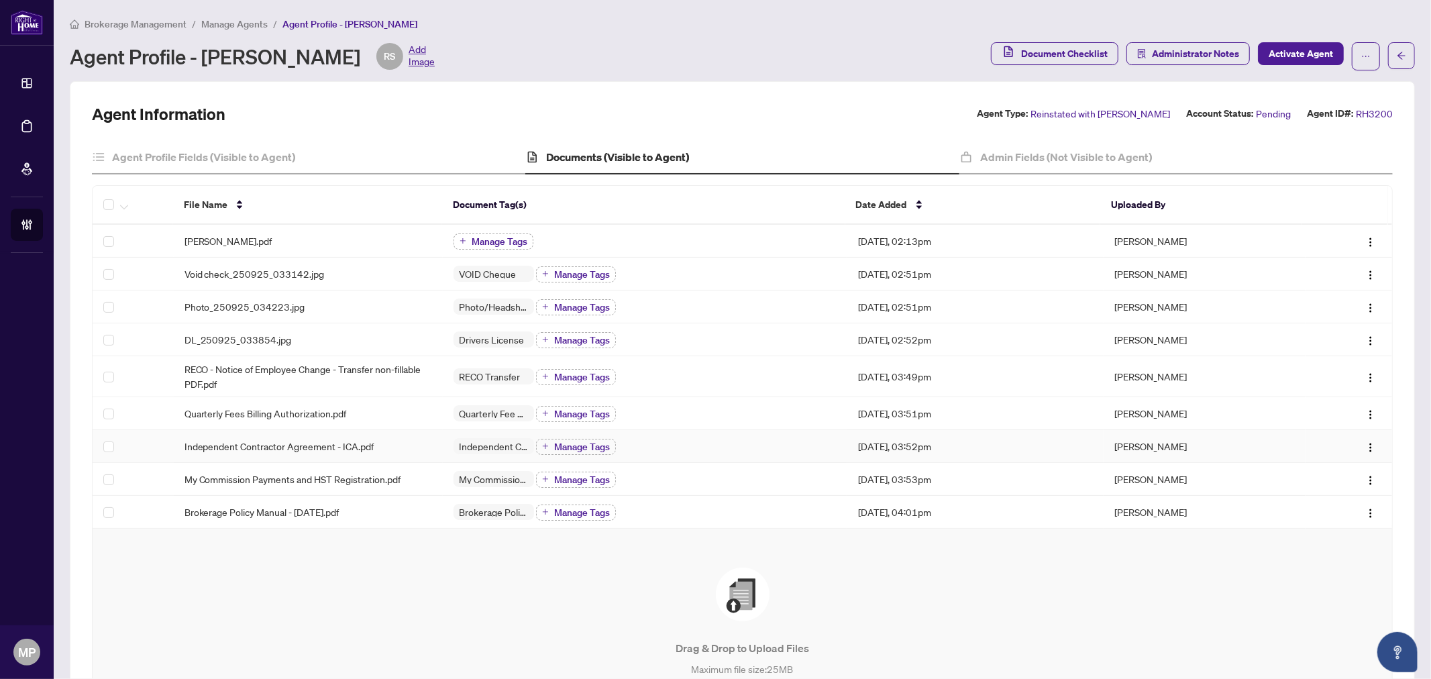
click at [373, 449] on div "Independent Contractor Agreement - ICA.pdf" at bounding box center [308, 446] width 248 height 15
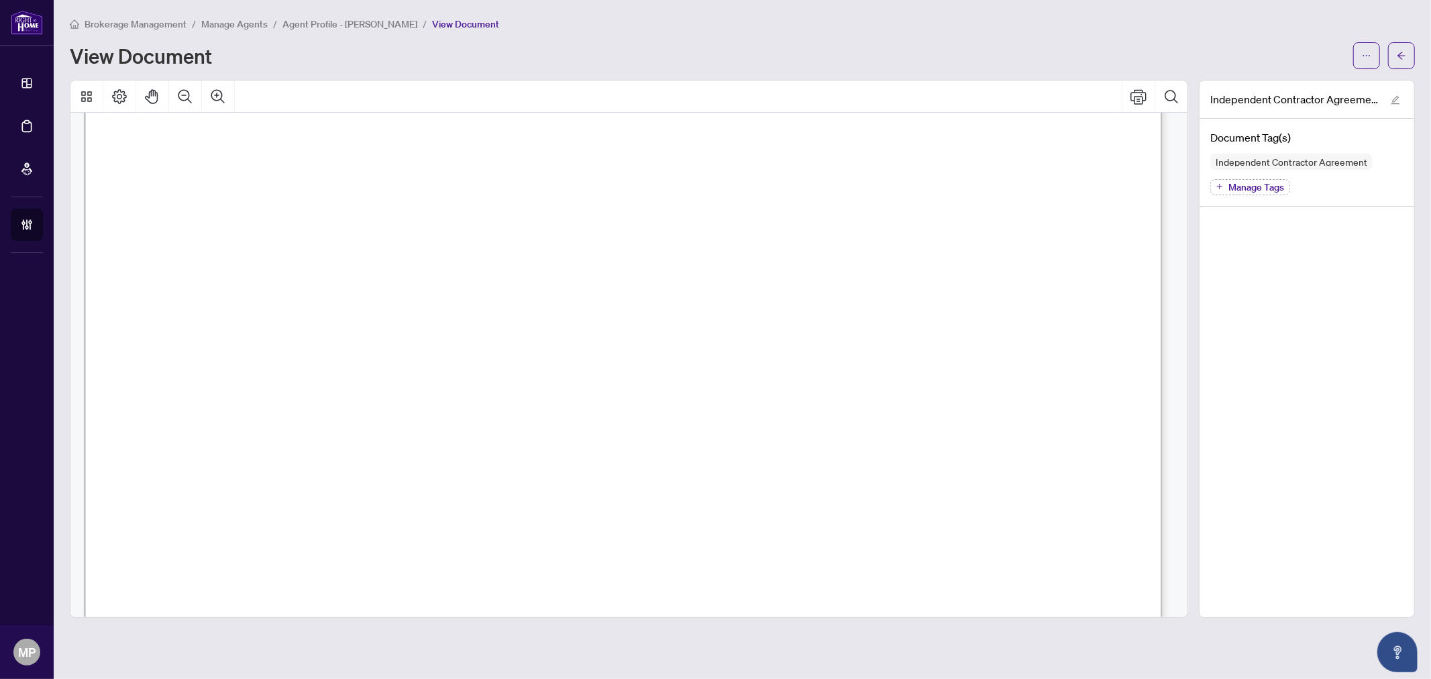
scroll to position [21449, 0]
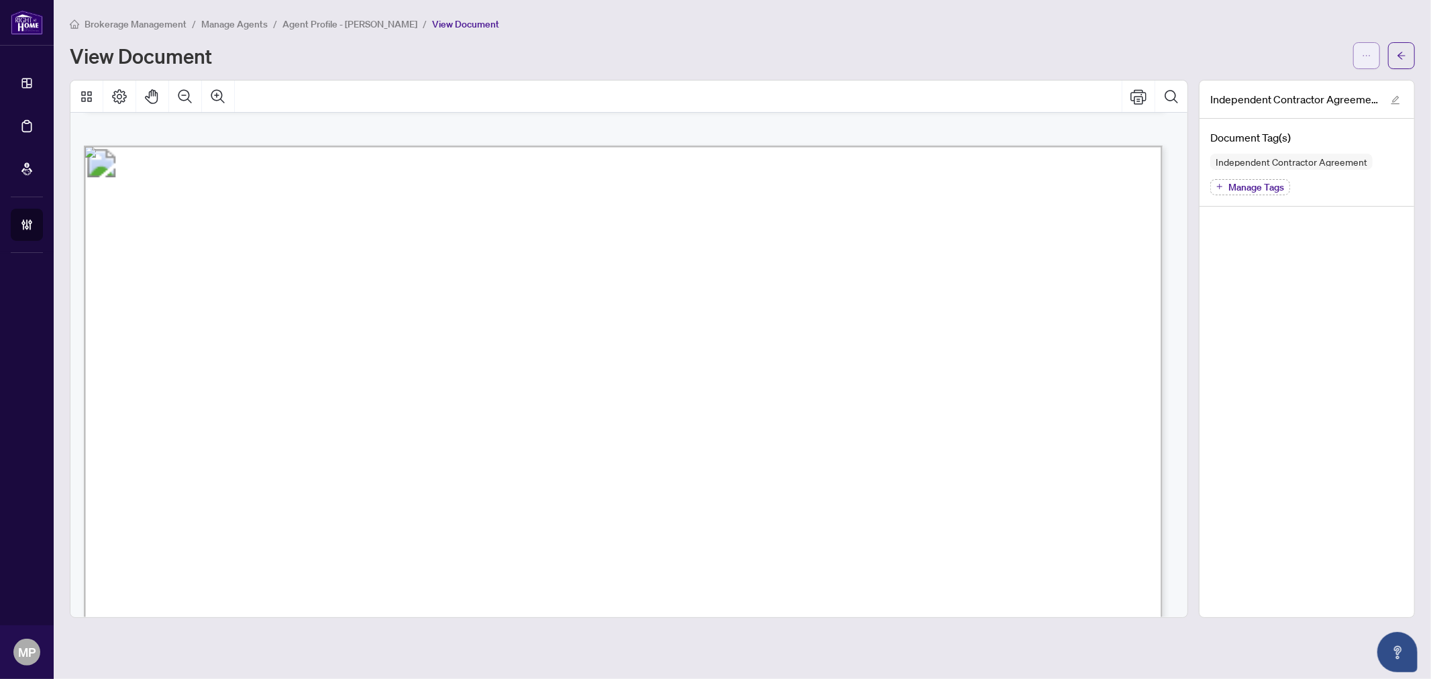
click at [1362, 51] on icon "ellipsis" at bounding box center [1366, 55] width 9 height 9
click at [1312, 85] on span "Download" at bounding box center [1318, 84] width 102 height 15
click at [1383, 54] on div at bounding box center [1384, 55] width 62 height 27
click at [1354, 57] on button "button" at bounding box center [1366, 55] width 27 height 27
click at [1305, 145] on span "Archive" at bounding box center [1318, 149] width 102 height 15
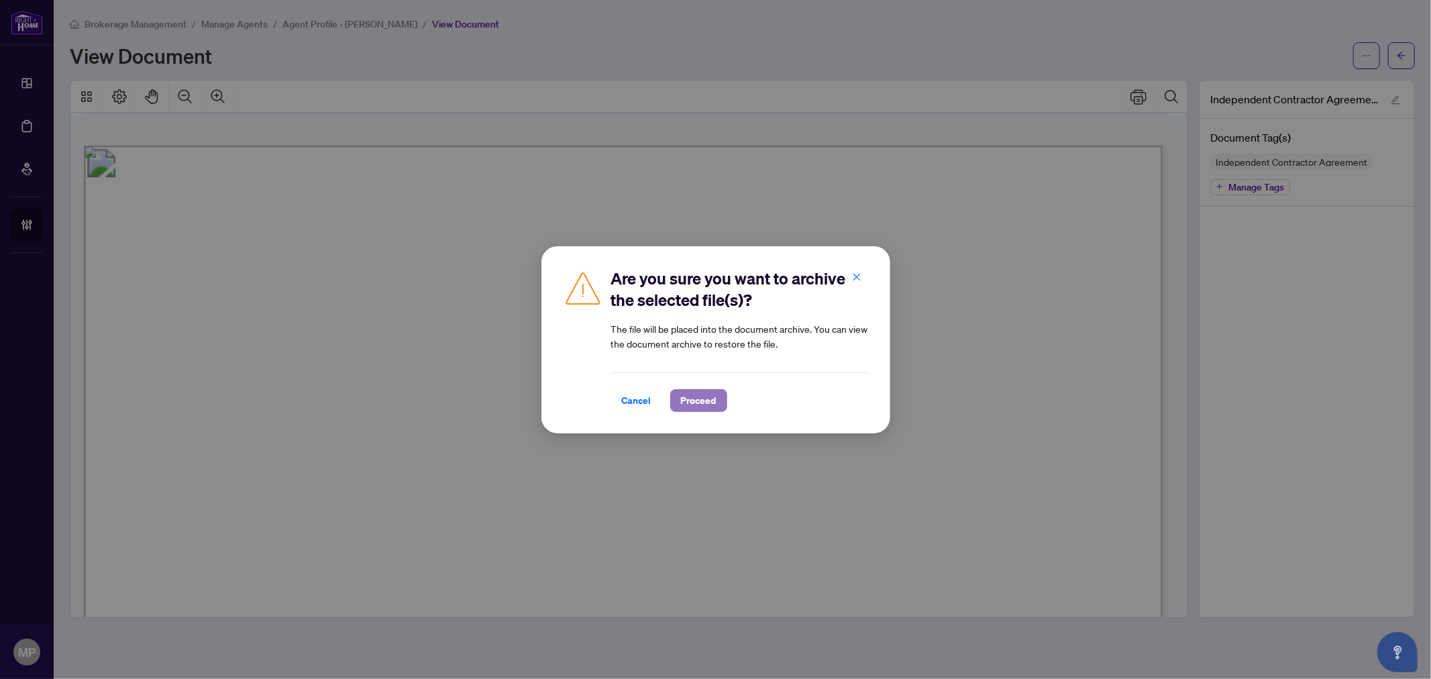
click at [710, 398] on span "Proceed" at bounding box center [699, 400] width 36 height 21
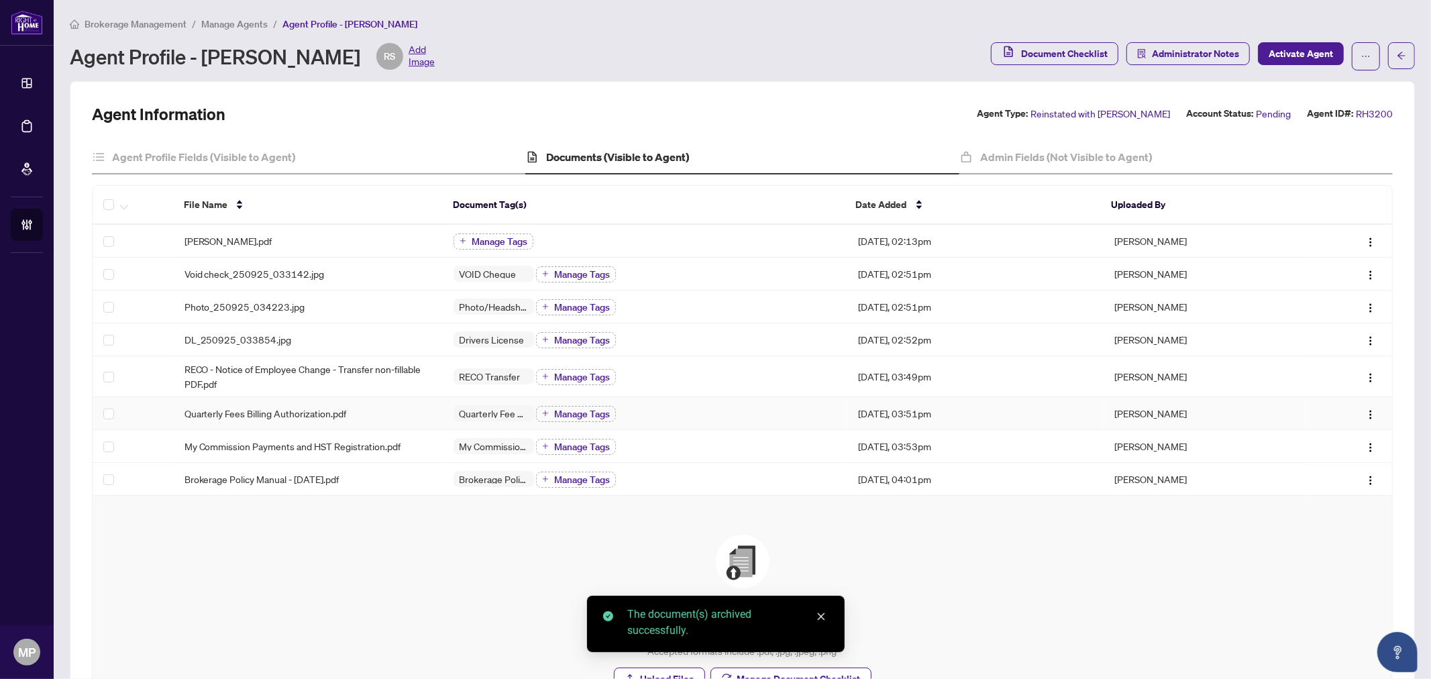
click at [350, 406] on div "Quarterly Fees Billing Authorization.pdf" at bounding box center [308, 413] width 248 height 15
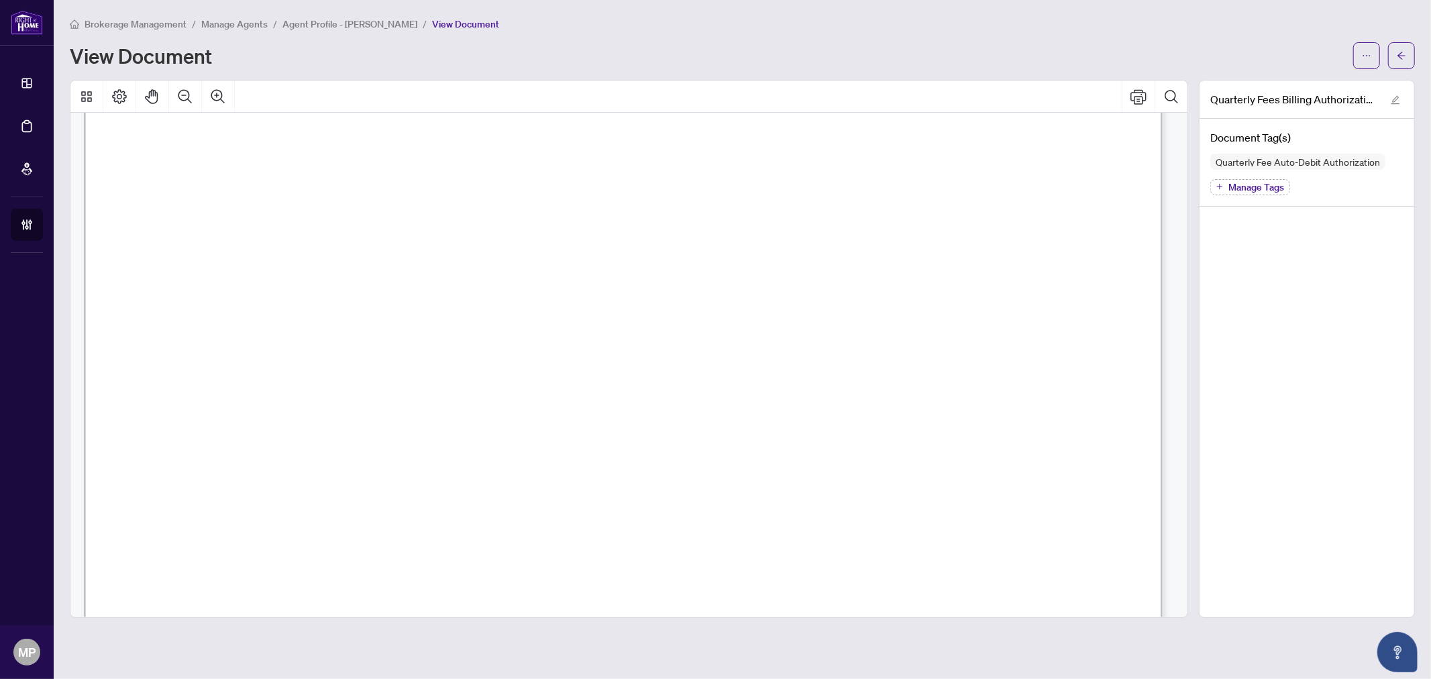
scroll to position [745, 0]
click at [1369, 56] on icon "ellipsis" at bounding box center [1366, 55] width 9 height 9
click at [1312, 83] on span "Download" at bounding box center [1318, 84] width 102 height 15
click at [1371, 52] on button "button" at bounding box center [1366, 55] width 27 height 27
click at [1301, 148] on span "Archive" at bounding box center [1318, 149] width 102 height 15
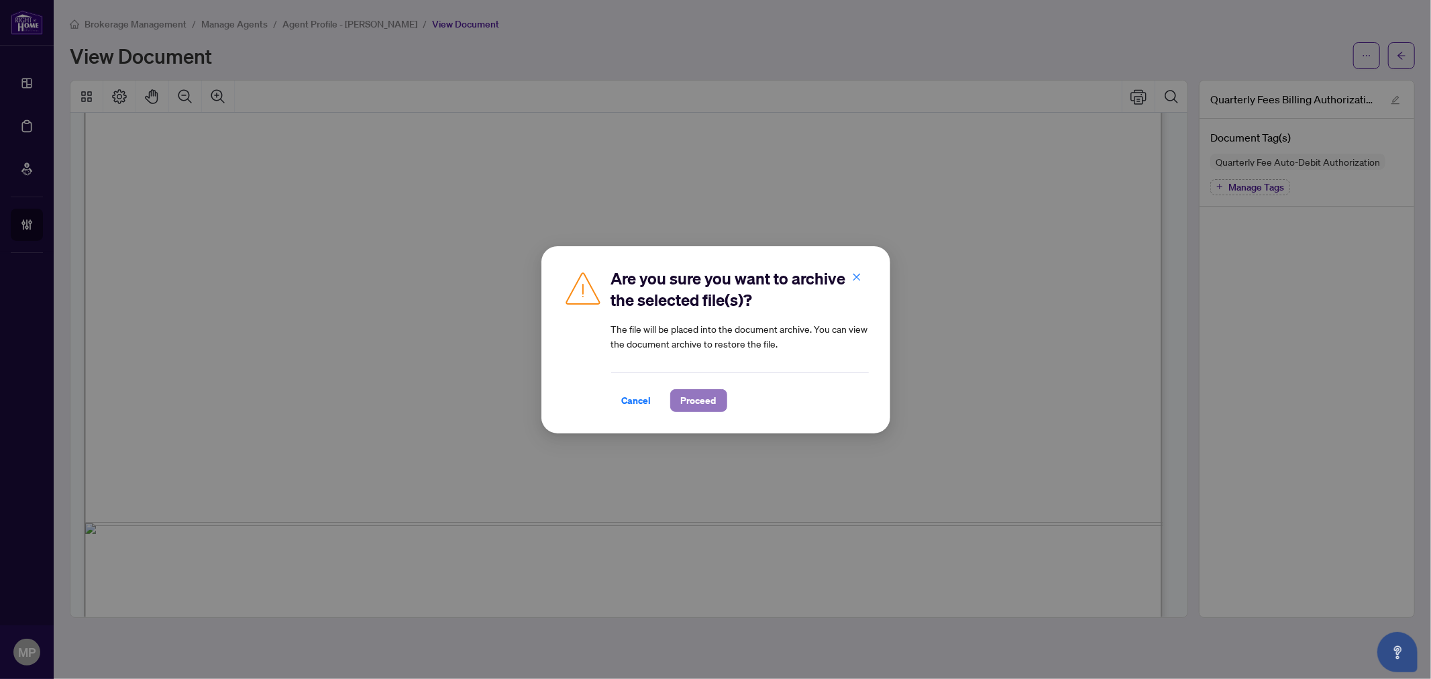
click at [696, 392] on span "Proceed" at bounding box center [699, 400] width 36 height 21
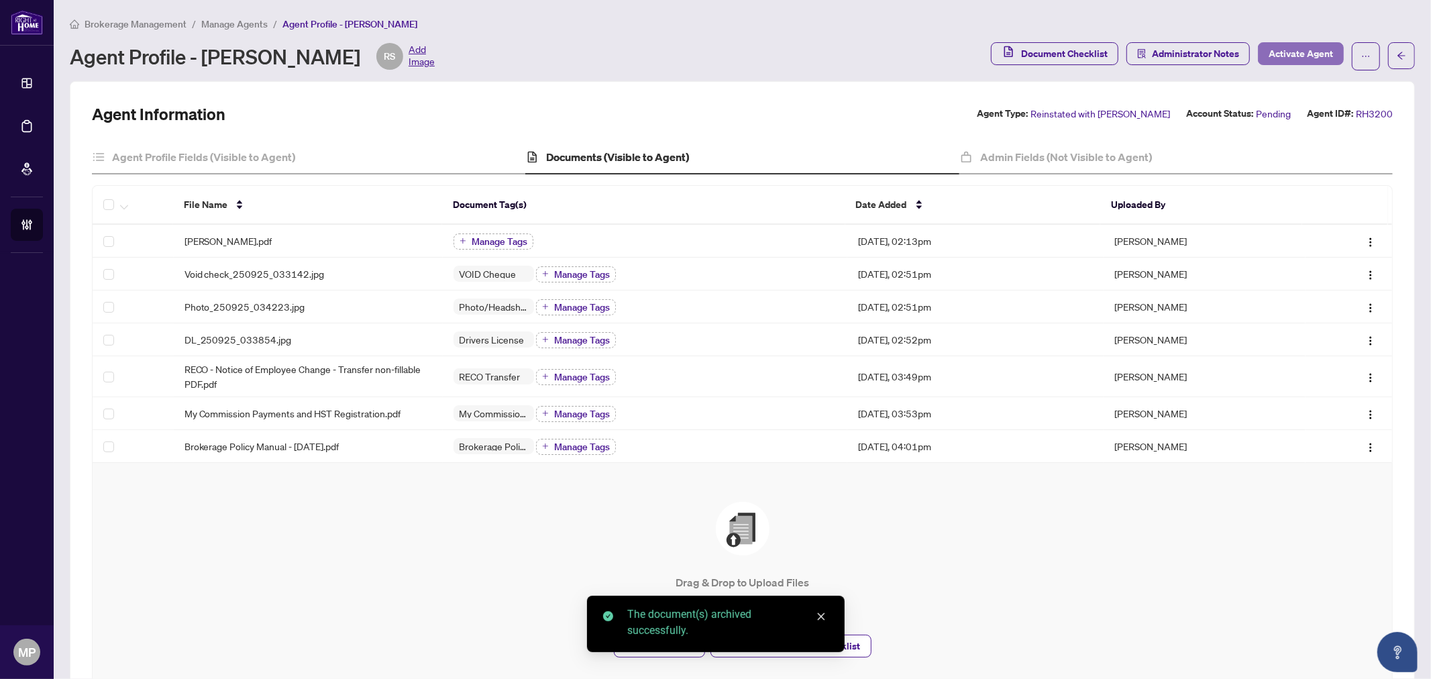
click at [1287, 54] on span "Activate Agent" at bounding box center [1301, 53] width 64 height 21
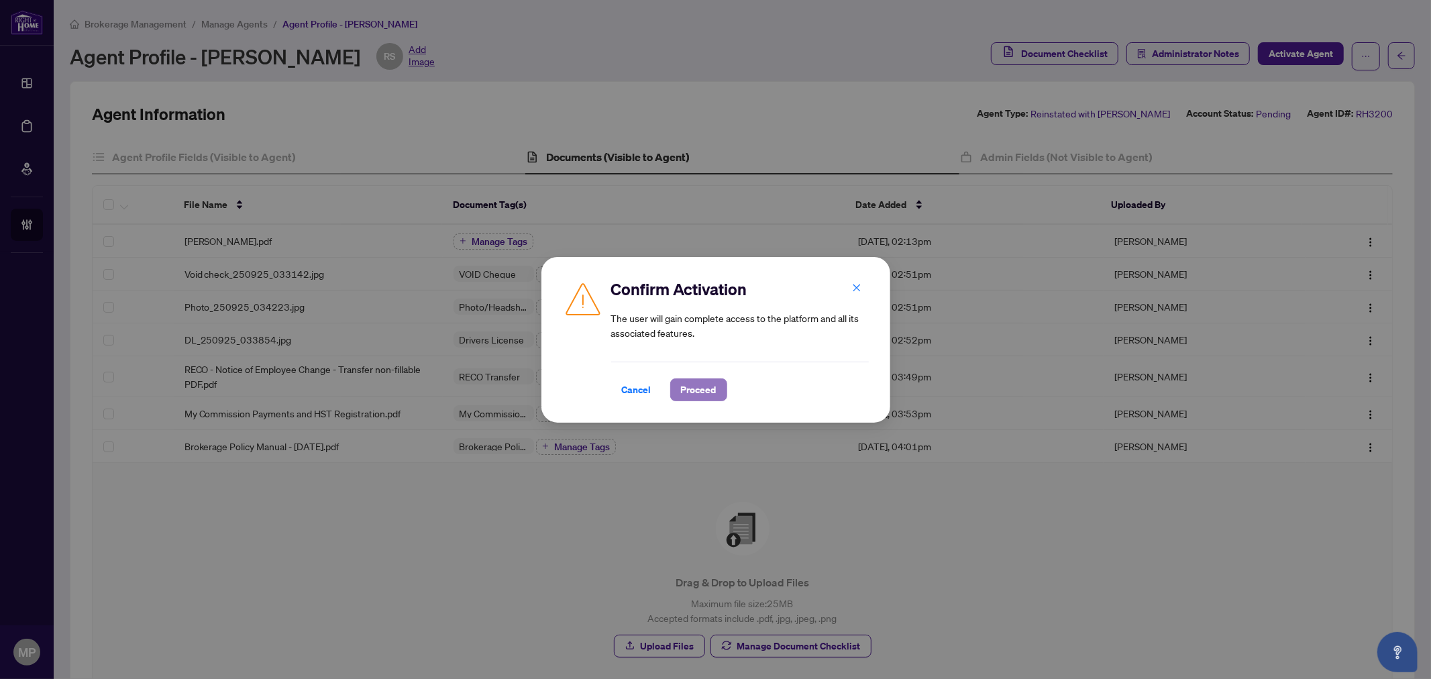
click at [698, 386] on span "Proceed" at bounding box center [699, 389] width 36 height 21
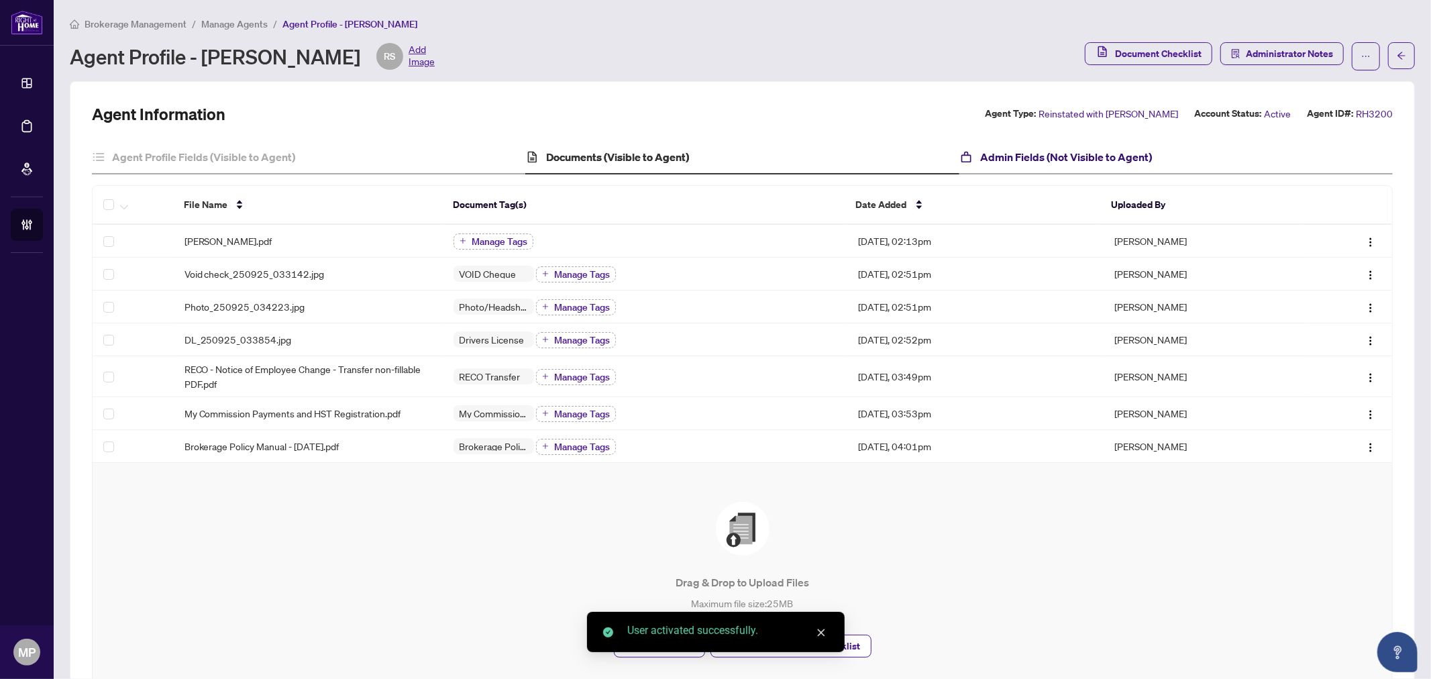
click at [1047, 156] on h4 "Admin Fields (Not Visible to Agent)" at bounding box center [1066, 157] width 172 height 16
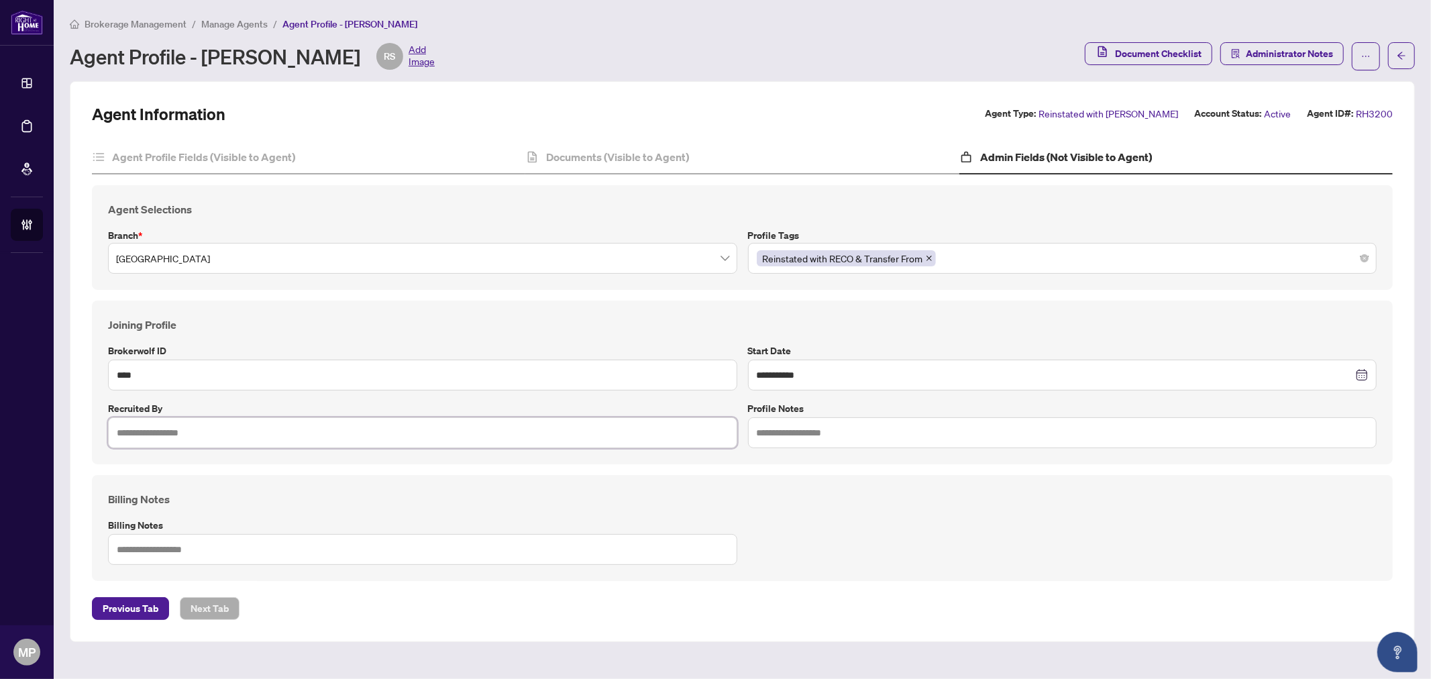
click at [223, 431] on input "text" at bounding box center [422, 432] width 629 height 31
click at [928, 445] on input "text" at bounding box center [1062, 432] width 629 height 31
click at [839, 368] on input "**********" at bounding box center [1055, 375] width 597 height 15
click at [927, 403] on span "Next year (Control + right)" at bounding box center [927, 406] width 7 height 7
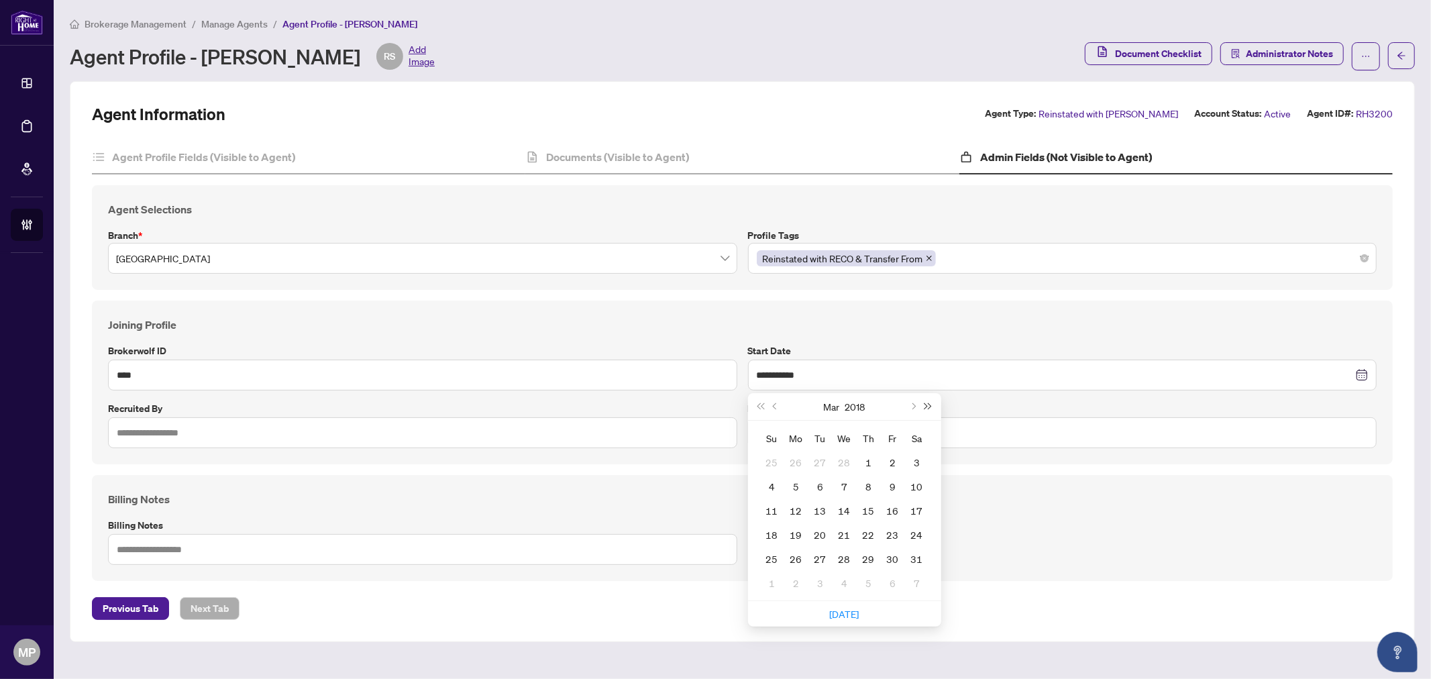
click at [927, 403] on span "Next year (Control + right)" at bounding box center [927, 406] width 7 height 7
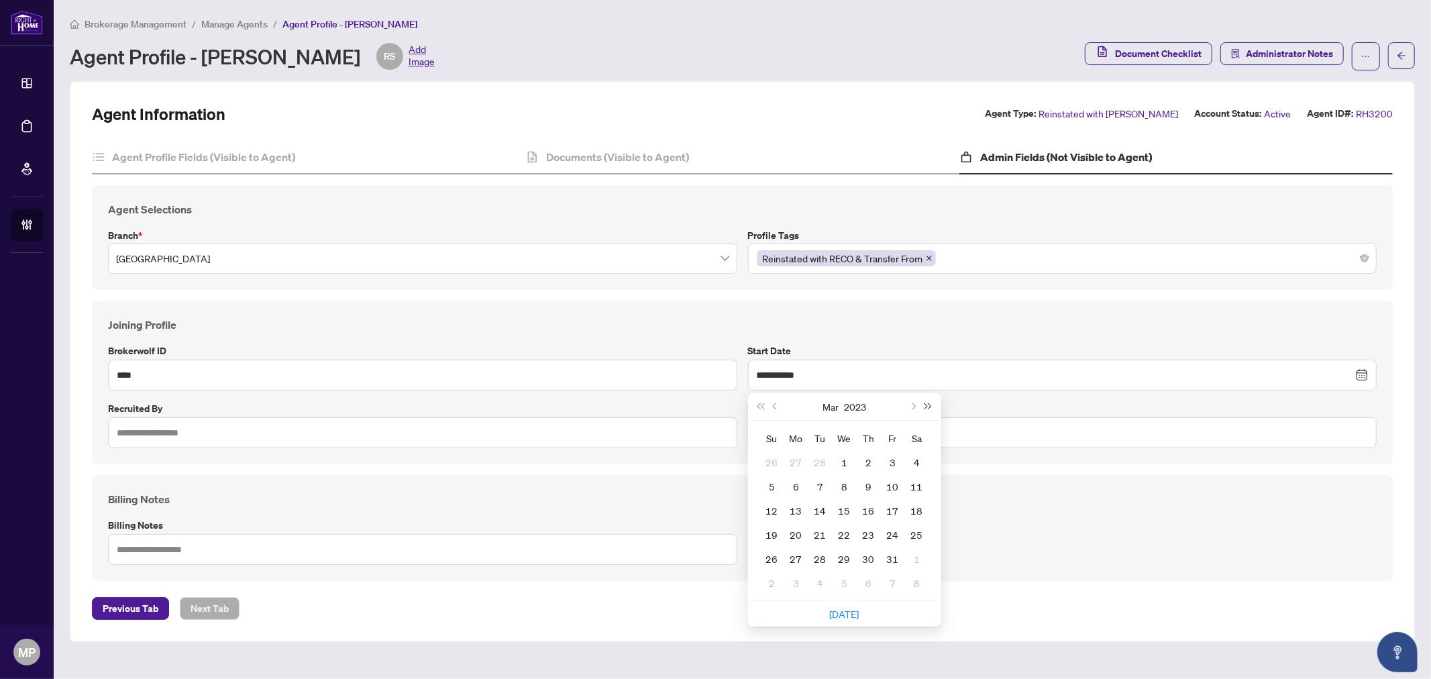
click at [927, 403] on span "Next year (Control + right)" at bounding box center [927, 406] width 7 height 7
click at [914, 417] on button "Next month (PageDown)" at bounding box center [913, 406] width 15 height 27
click at [916, 409] on button "Next month (PageDown)" at bounding box center [913, 406] width 15 height 27
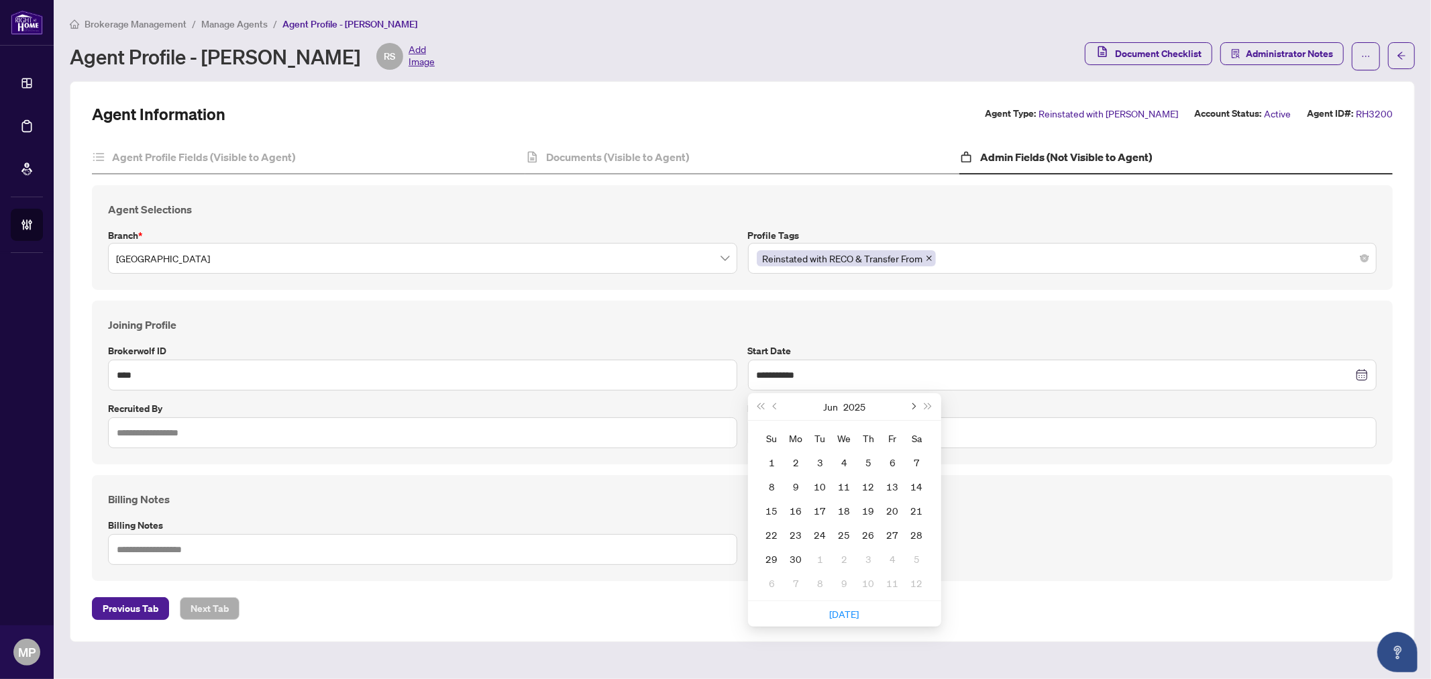
click at [916, 409] on button "Next month (PageDown)" at bounding box center [913, 406] width 15 height 27
type input "**********"
click at [861, 535] on div "25" at bounding box center [869, 535] width 16 height 16
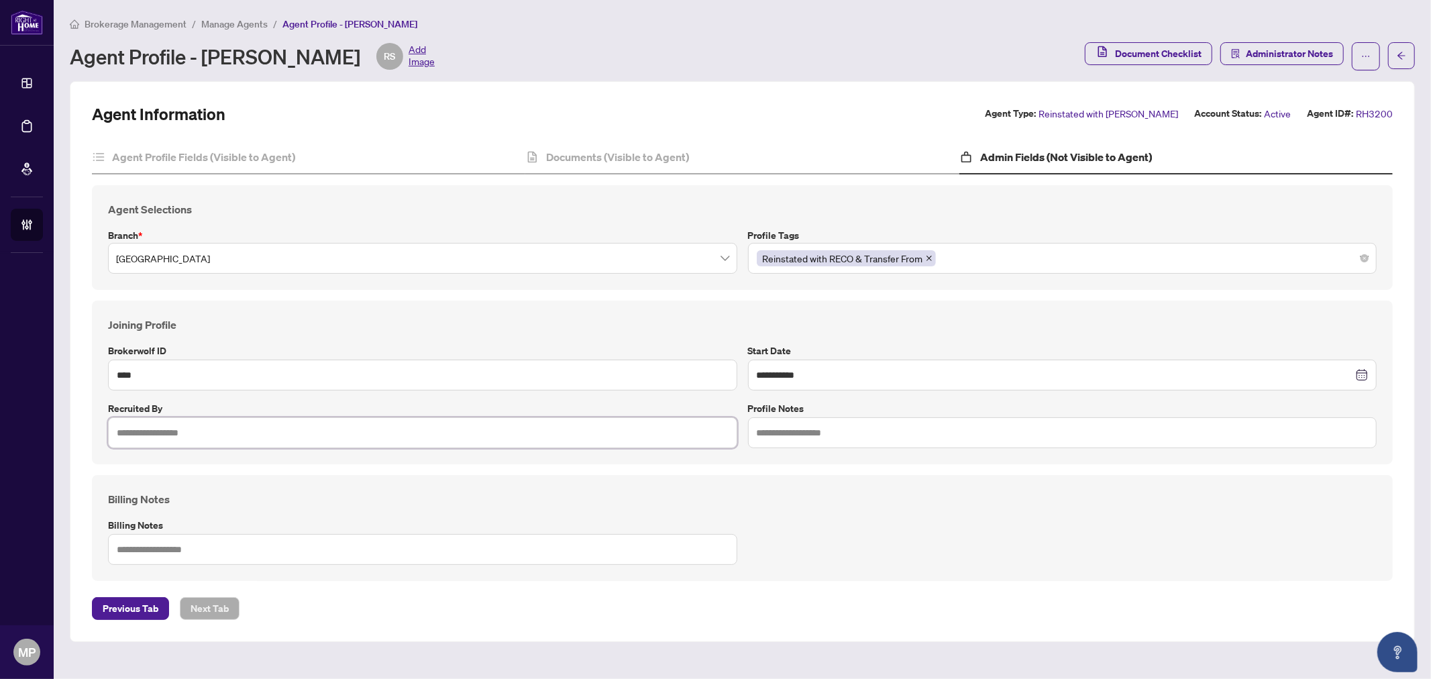
click at [317, 426] on input "text" at bounding box center [422, 432] width 629 height 31
type input "**********"
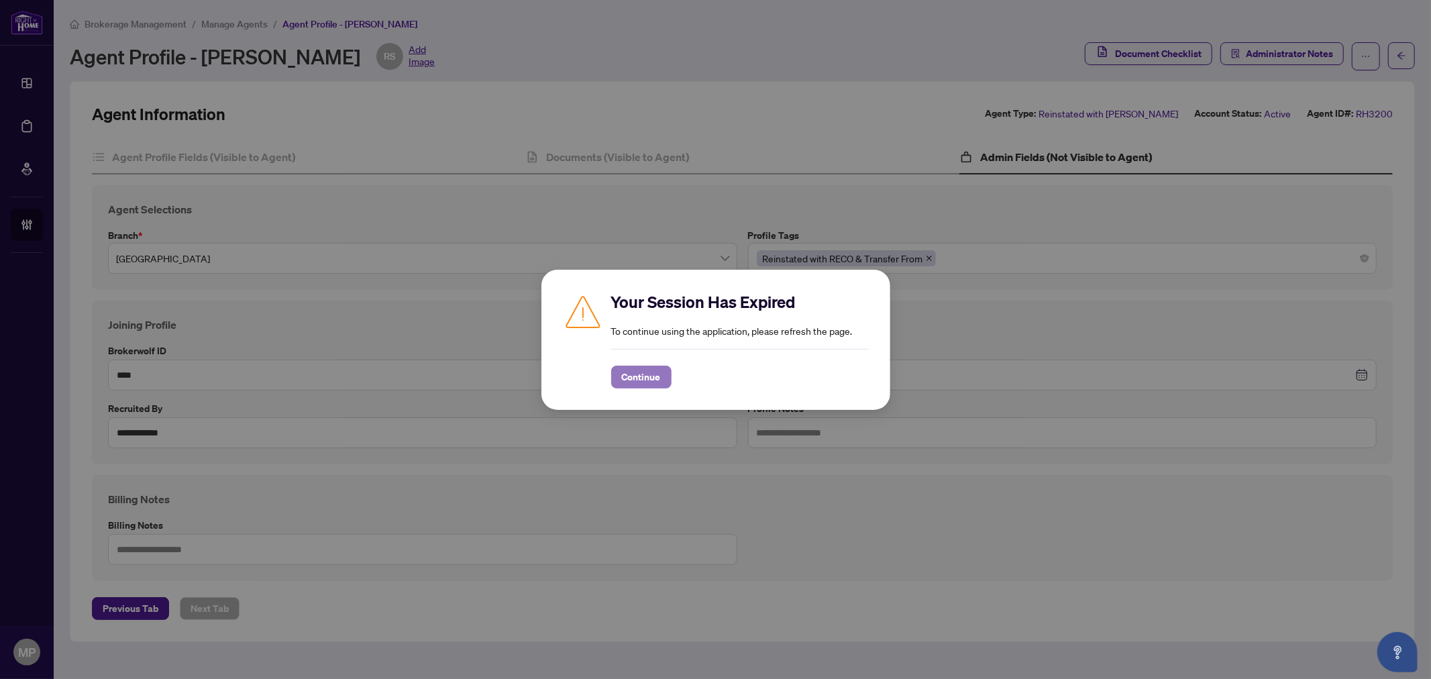
click at [654, 372] on span "Continue" at bounding box center [641, 376] width 39 height 21
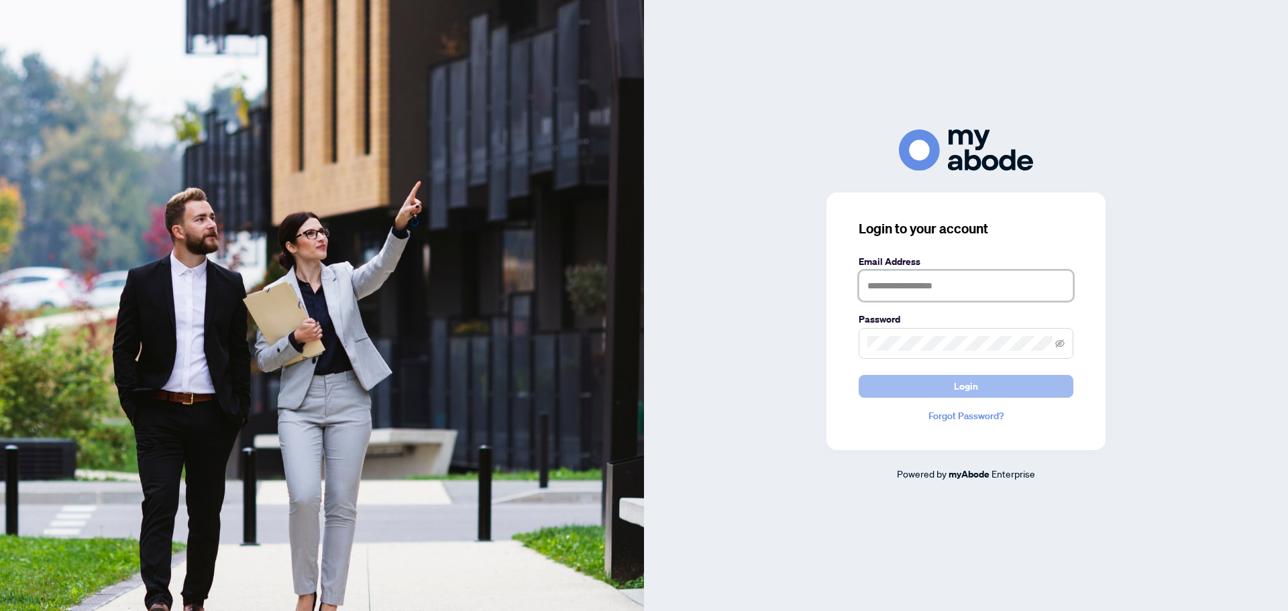
type input "**********"
click at [968, 391] on span "Login" at bounding box center [966, 386] width 24 height 21
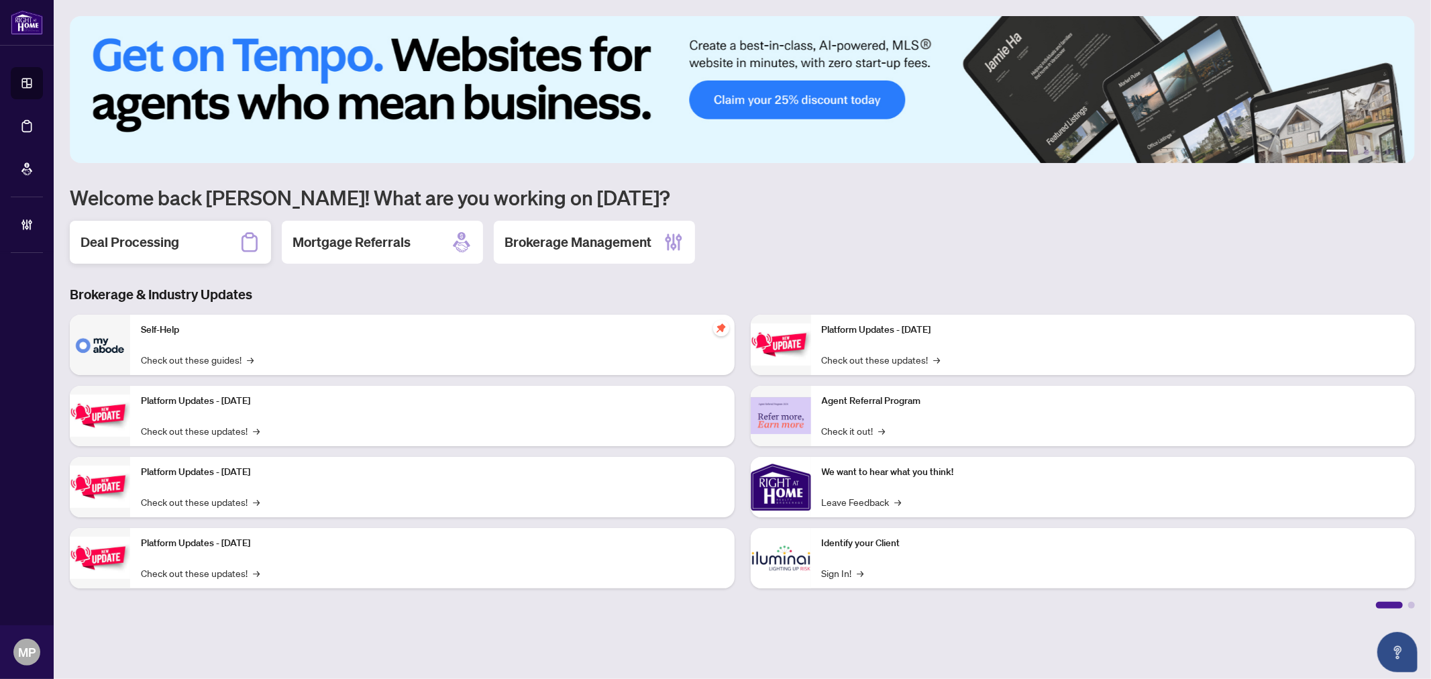
click at [172, 238] on h2 "Deal Processing" at bounding box center [129, 242] width 99 height 19
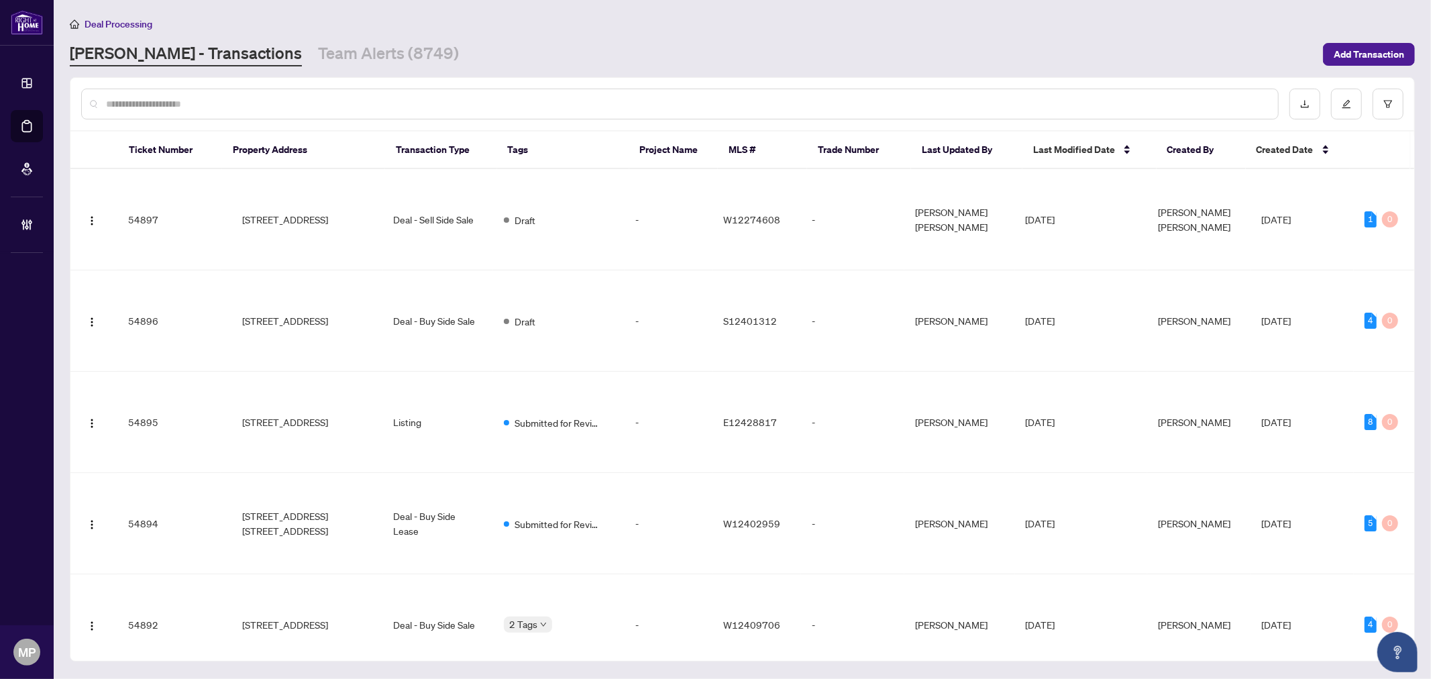
click at [508, 98] on input "text" at bounding box center [686, 104] width 1161 height 15
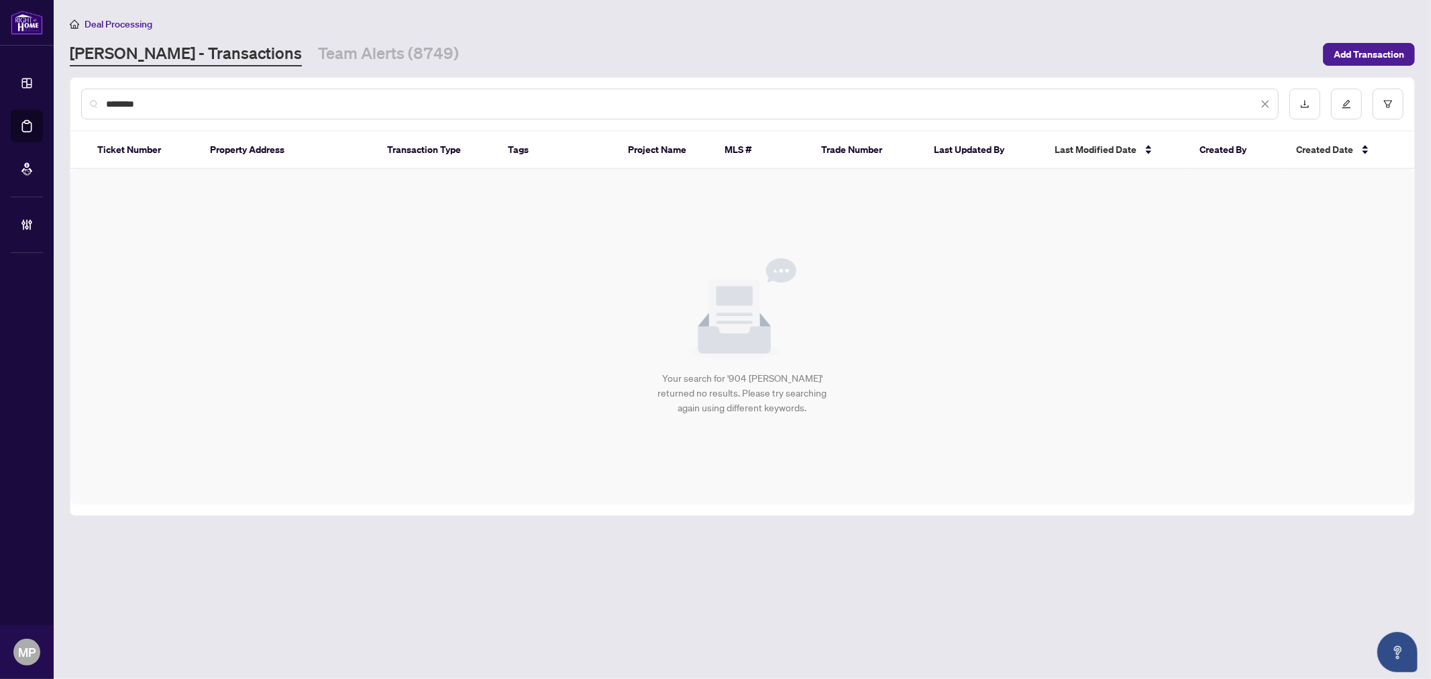
click at [142, 99] on input "********" at bounding box center [682, 104] width 1152 height 15
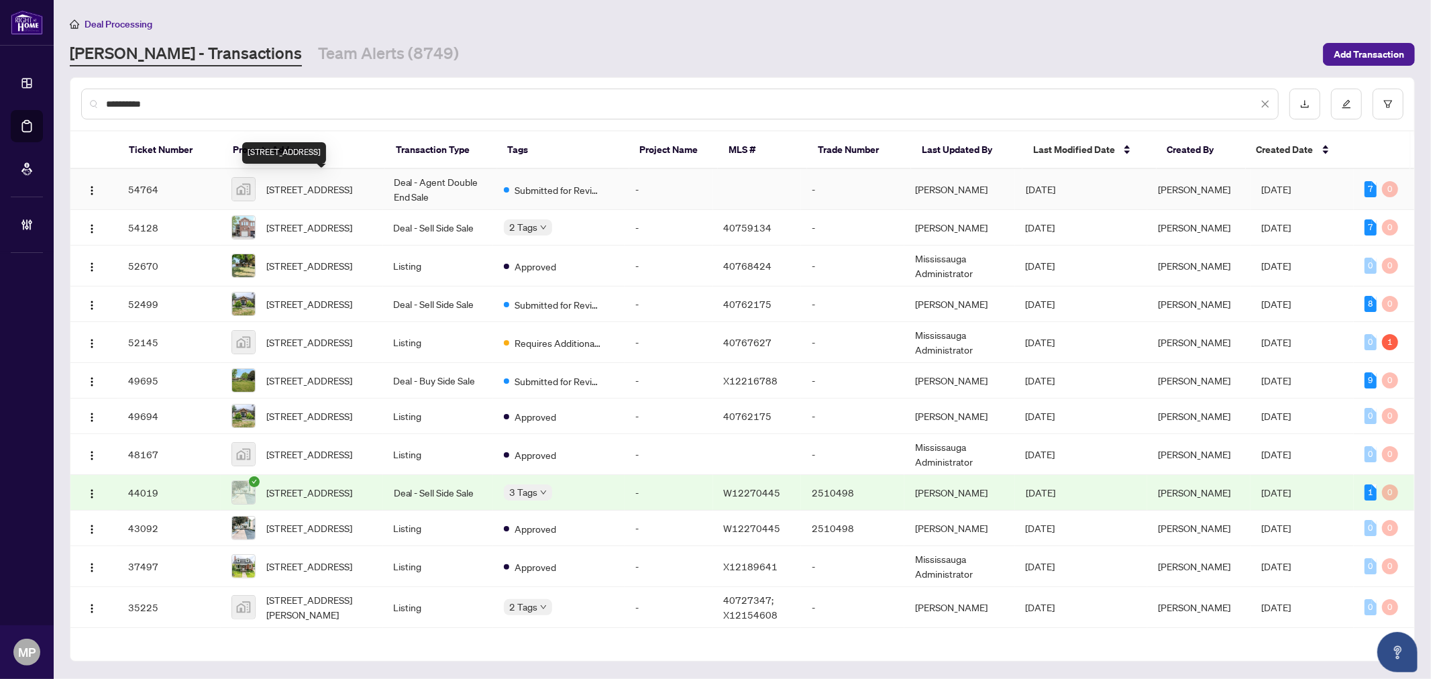
type input "**********"
click at [352, 188] on span "509 Rose Street, Cambridge, ON, Canada" at bounding box center [309, 189] width 86 height 15
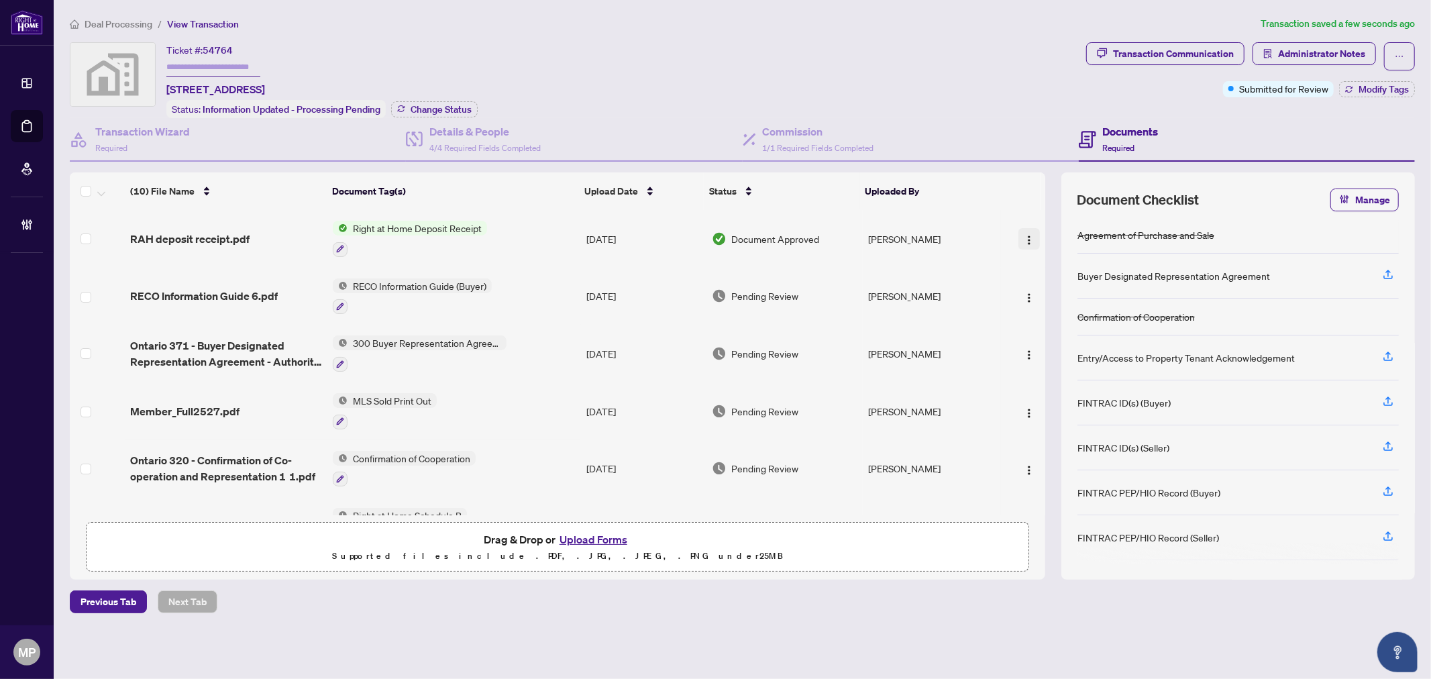
click at [1024, 235] on img "button" at bounding box center [1029, 240] width 11 height 11
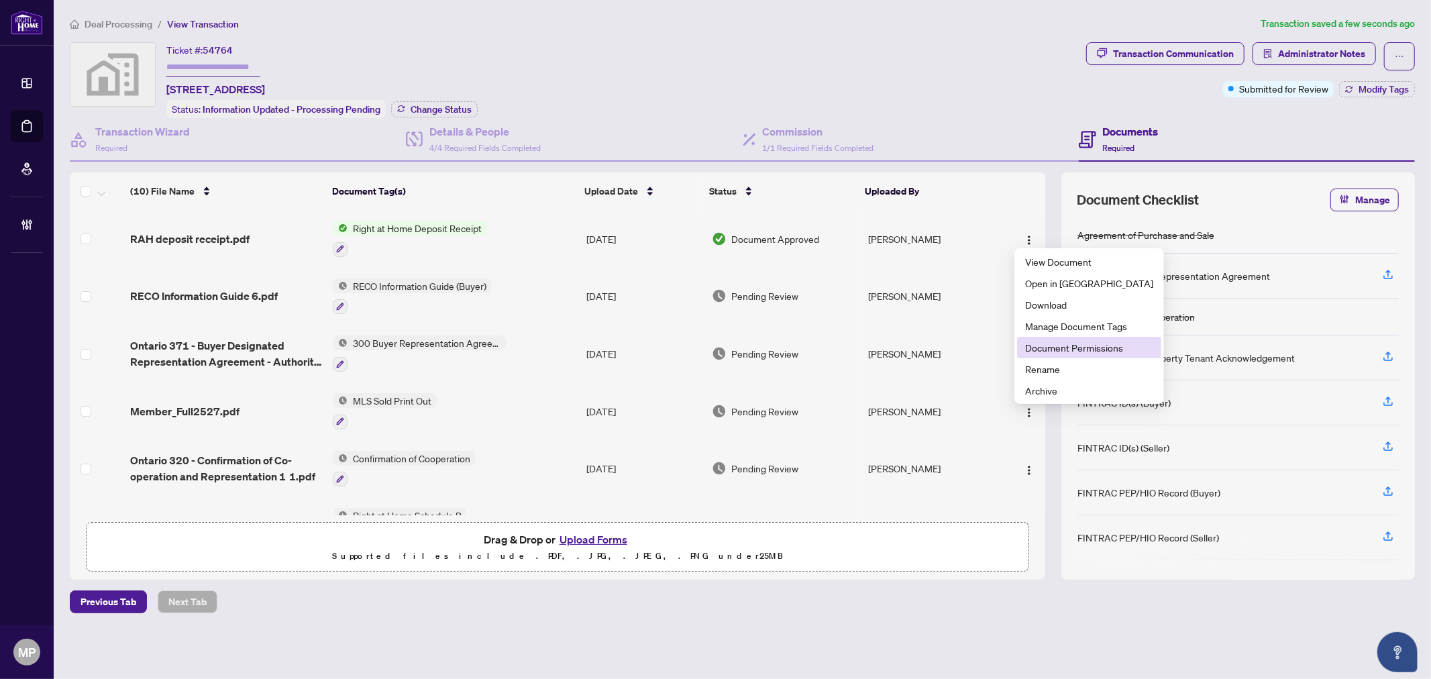
click at [1075, 344] on span "Document Permissions" at bounding box center [1089, 347] width 128 height 15
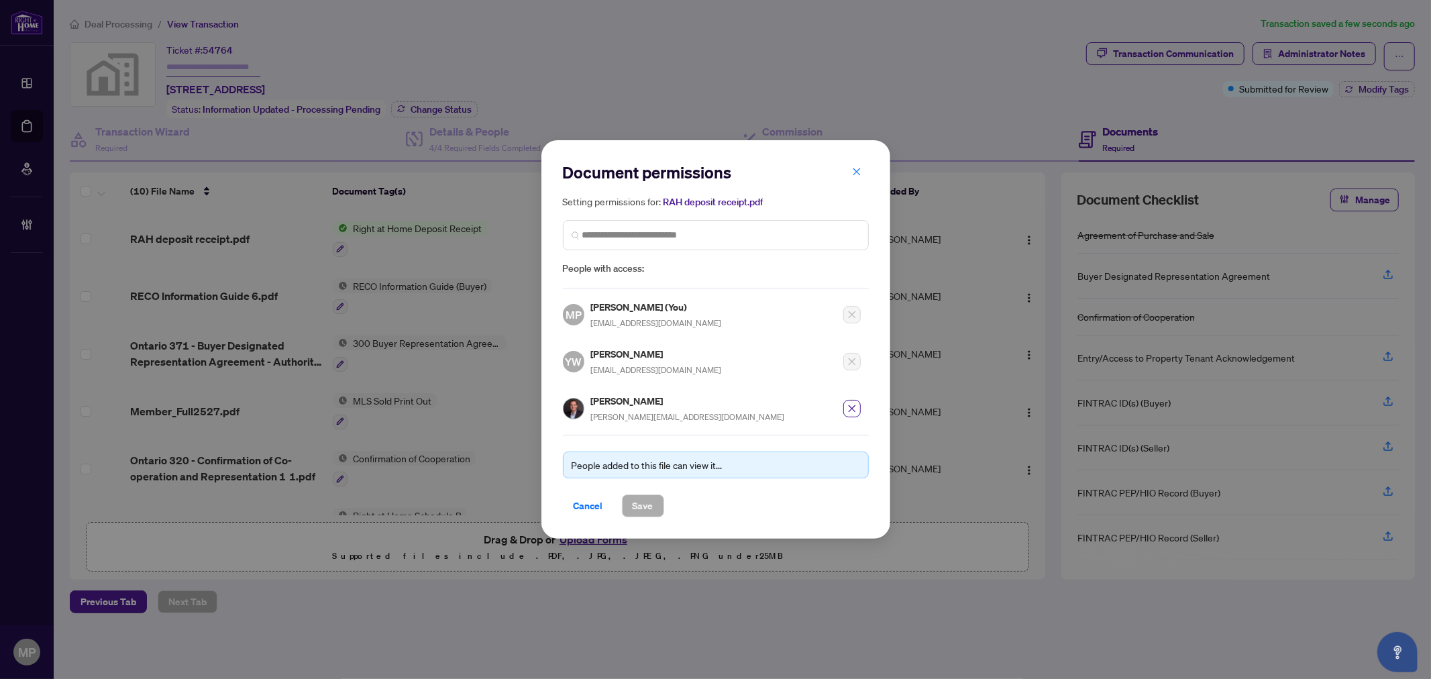
drag, startPoint x: 857, startPoint y: 168, endPoint x: 122, endPoint y: 185, distance: 735.4
click at [855, 168] on span "button" at bounding box center [856, 171] width 9 height 21
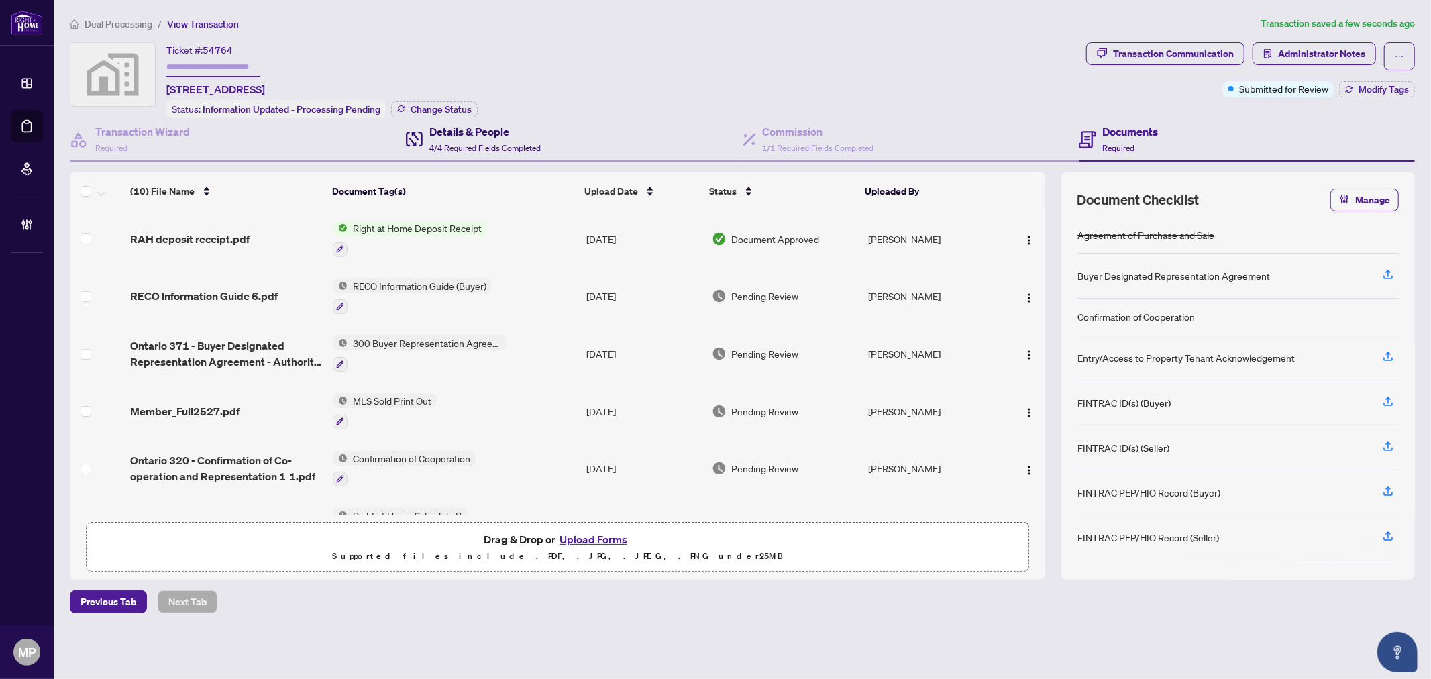
click at [468, 130] on h4 "Details & People" at bounding box center [484, 131] width 111 height 16
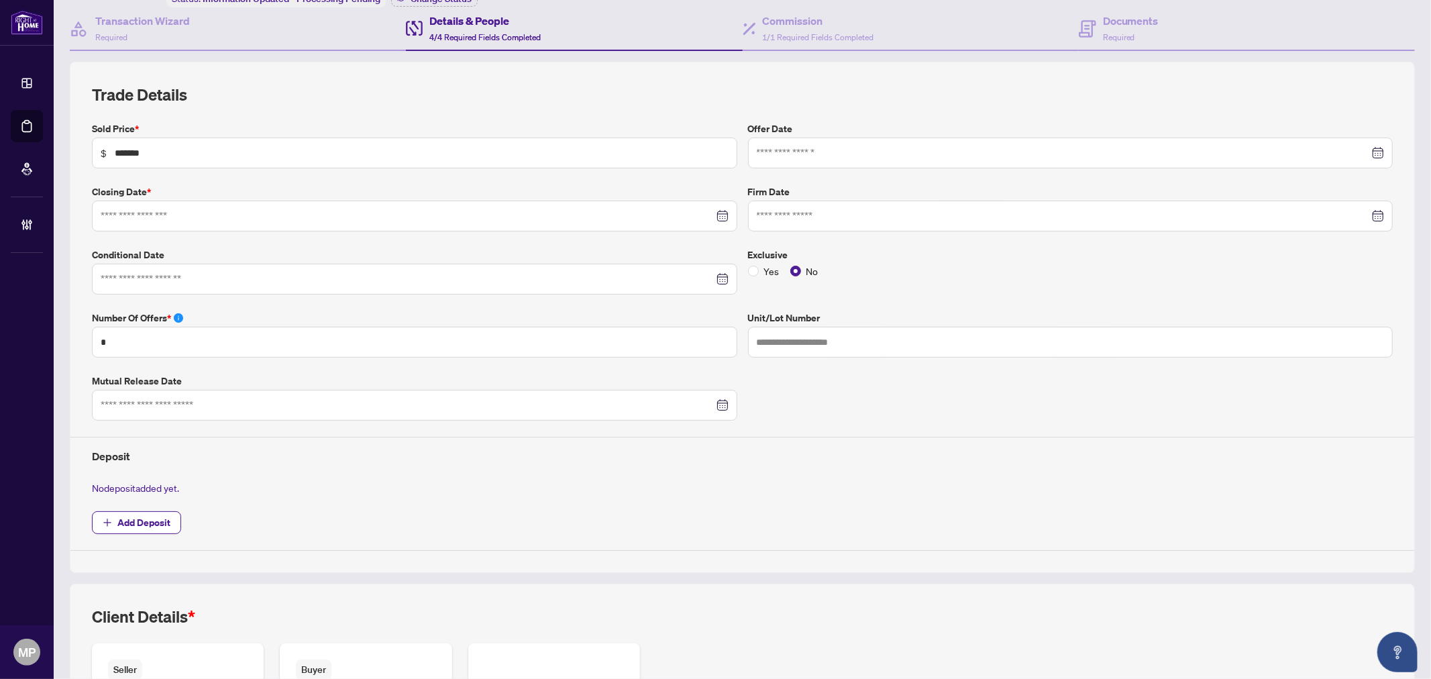
type input "**********"
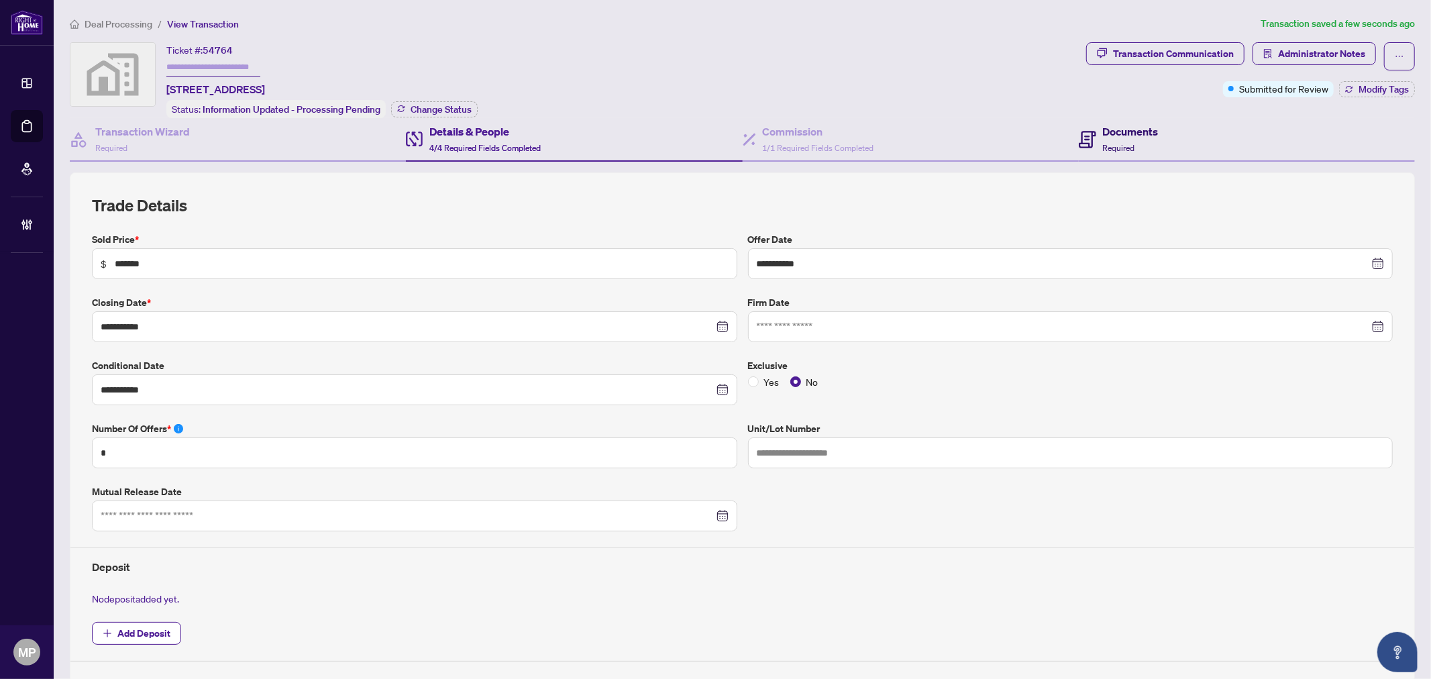
click at [1092, 134] on div "Documents Required" at bounding box center [1119, 139] width 80 height 32
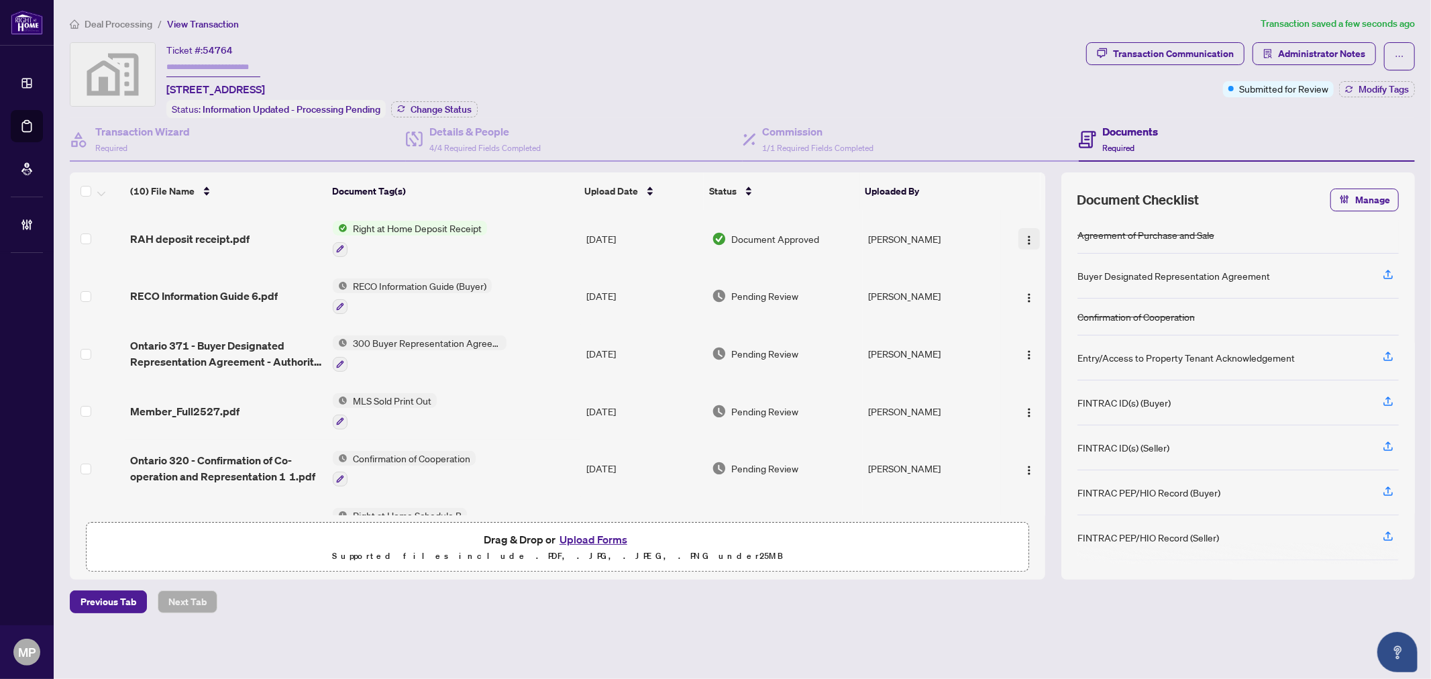
click at [1028, 237] on img "button" at bounding box center [1029, 240] width 11 height 11
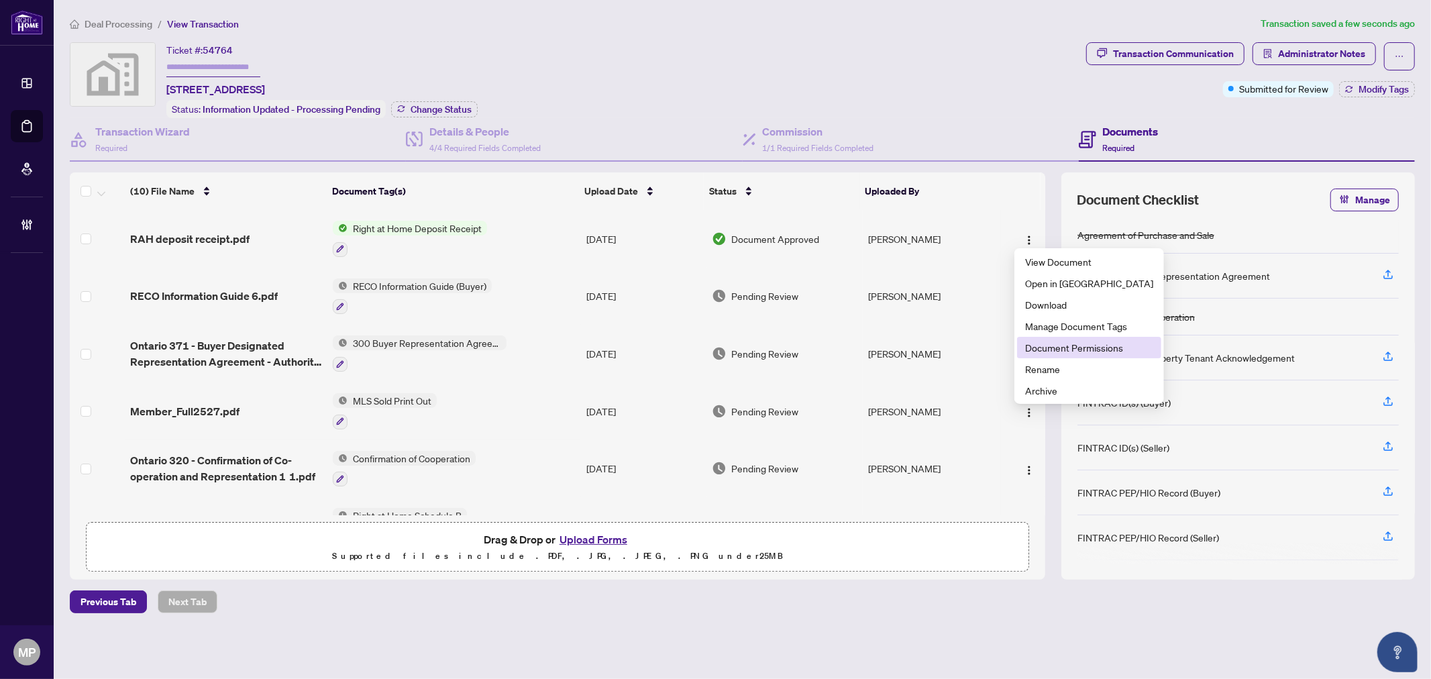
click at [1102, 346] on span "Document Permissions" at bounding box center [1089, 347] width 128 height 15
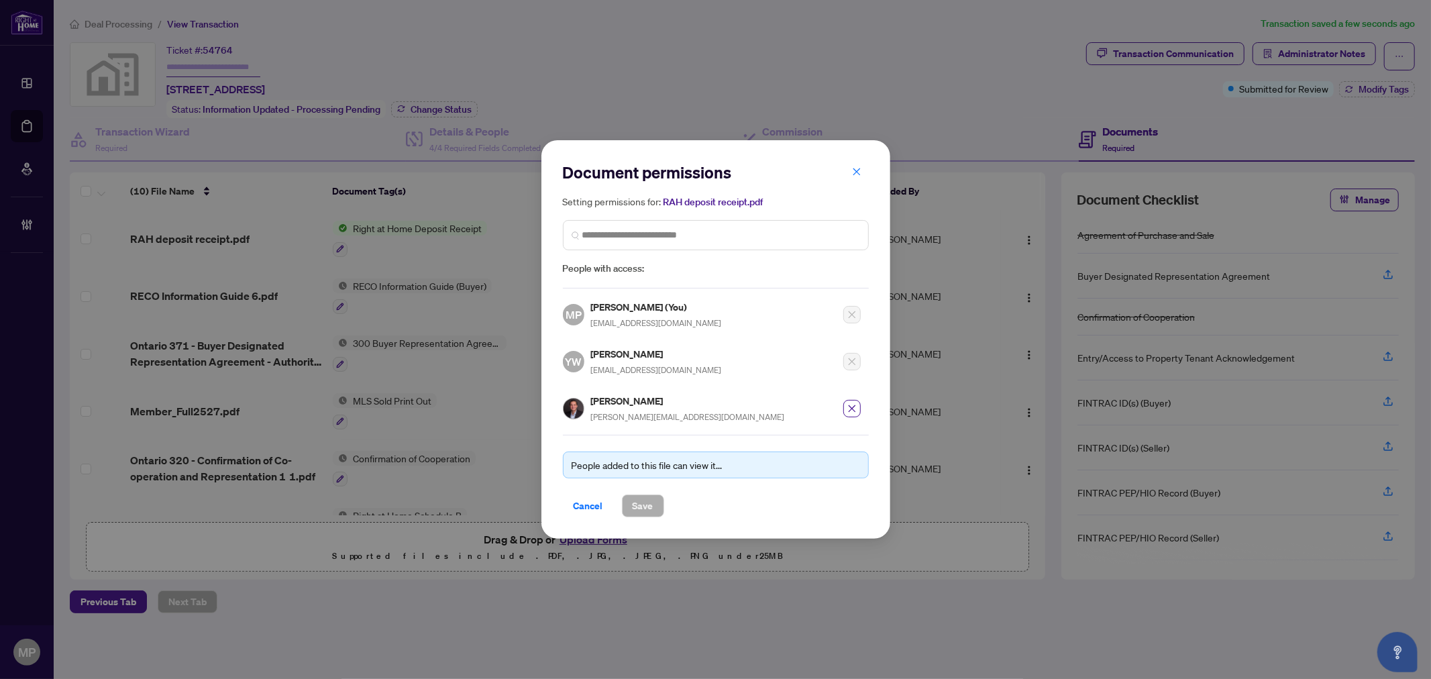
click at [659, 273] on span "People with access:" at bounding box center [716, 268] width 306 height 15
click at [723, 235] on input "search" at bounding box center [721, 235] width 278 height 14
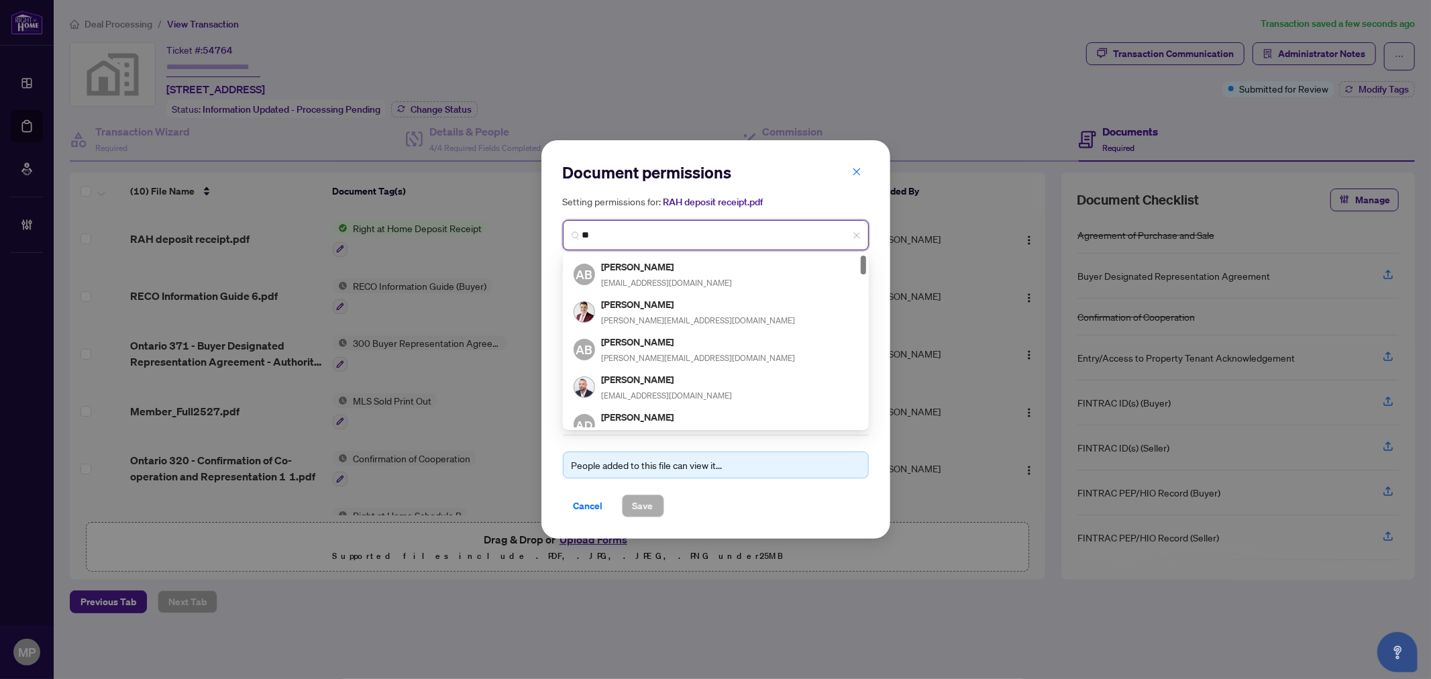
type input "*"
type input "****"
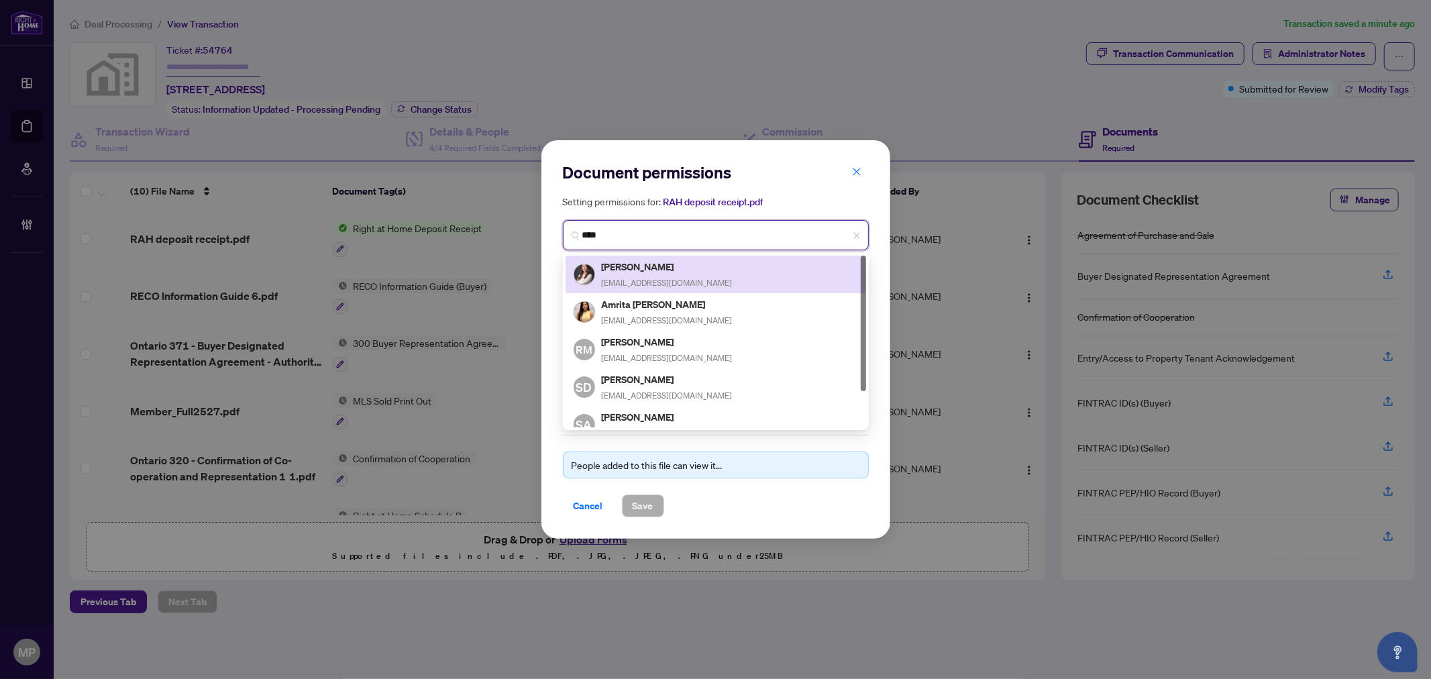
click at [699, 283] on div "Alexis Soha lexi@noblerealtygroup.ca" at bounding box center [716, 274] width 284 height 31
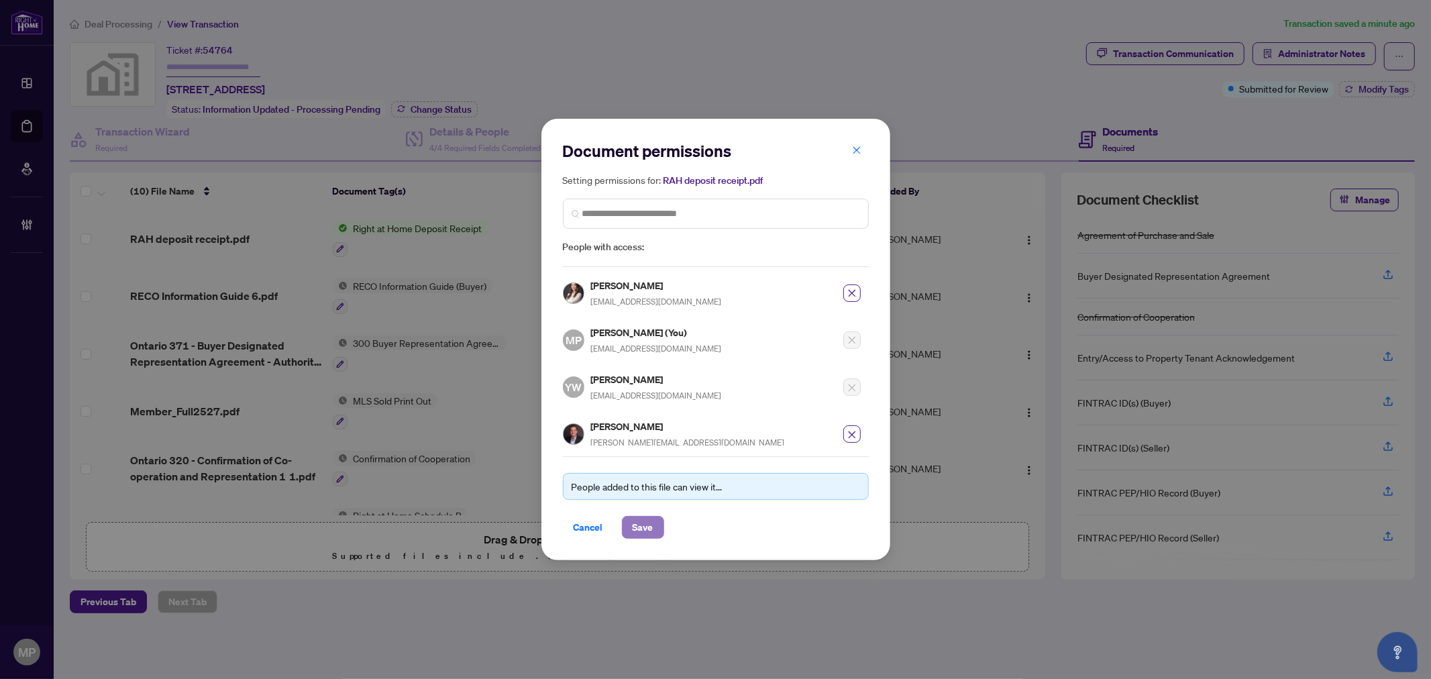
click at [655, 527] on button "Save" at bounding box center [643, 527] width 42 height 23
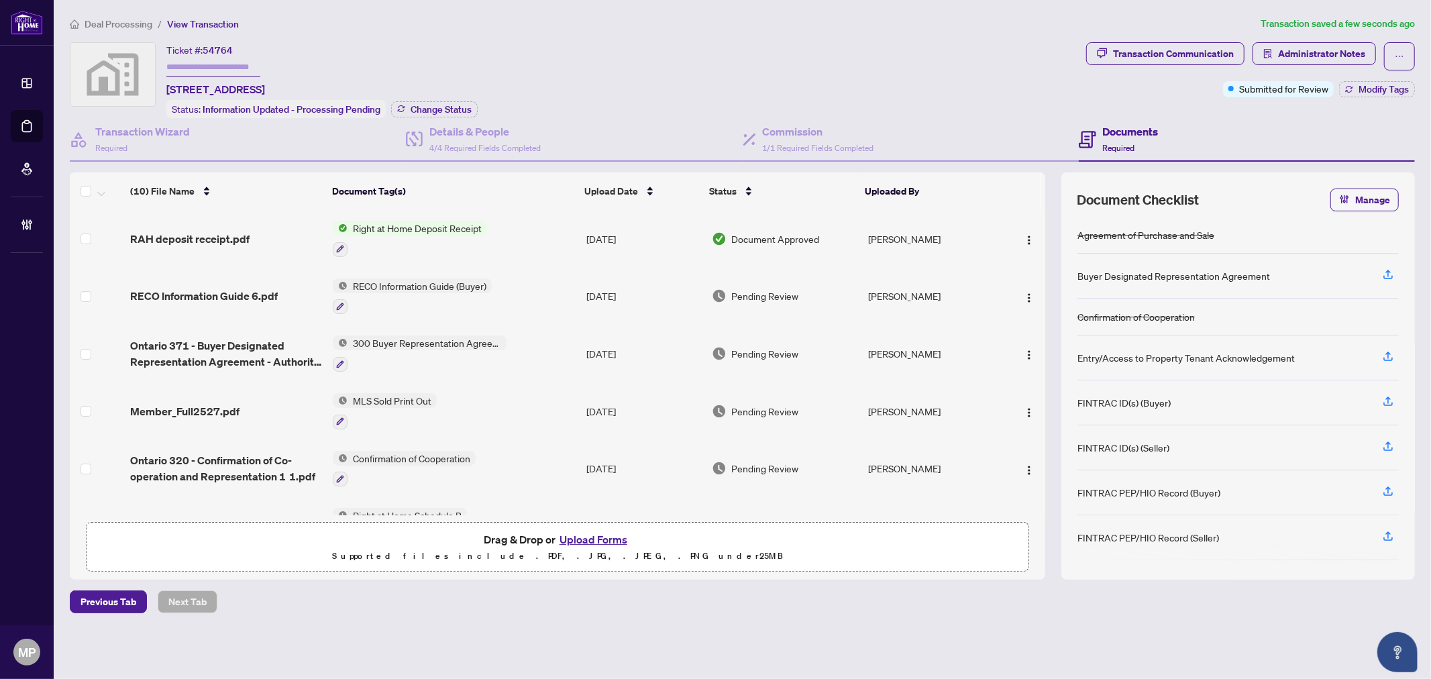
click at [1010, 531] on div "Drag & Drop or Upload Forms Supported files include .PDF, .JPG, .JPEG, .PNG und…" at bounding box center [558, 548] width 926 height 34
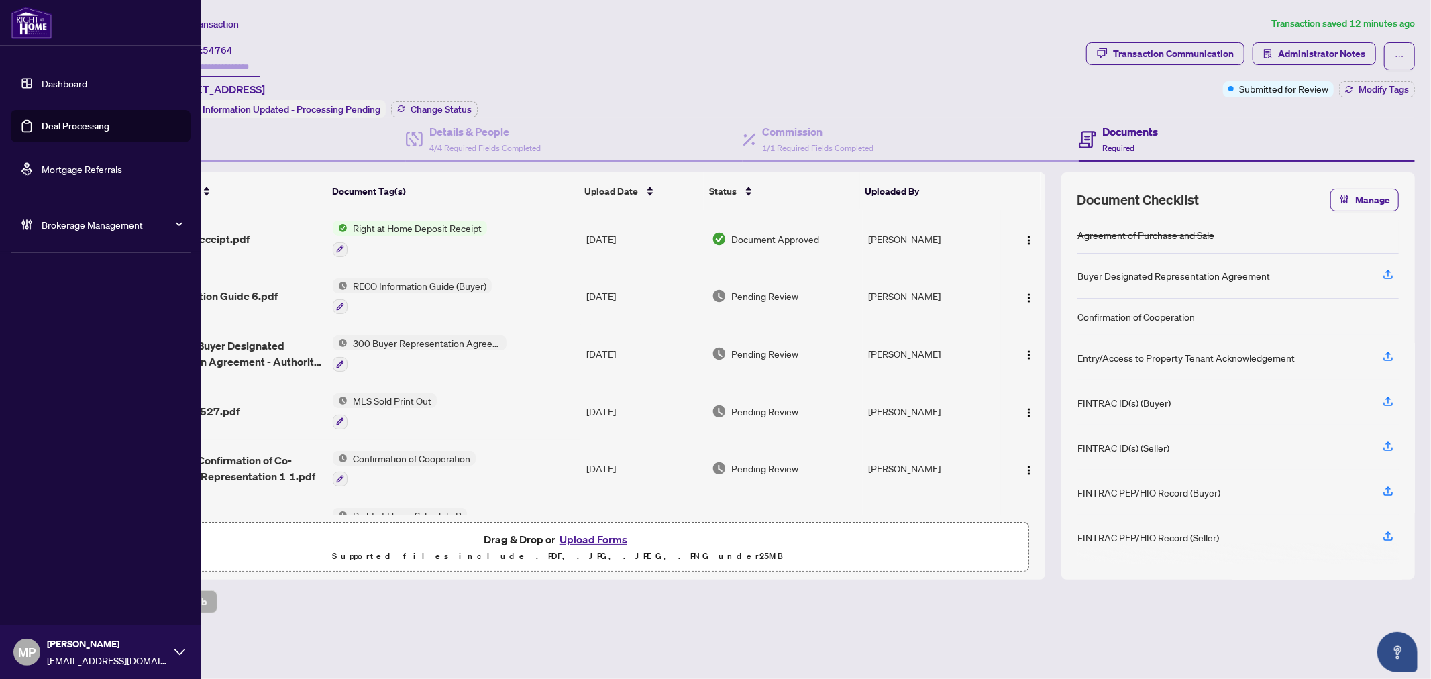
click at [44, 123] on link "Deal Processing" at bounding box center [76, 126] width 68 height 12
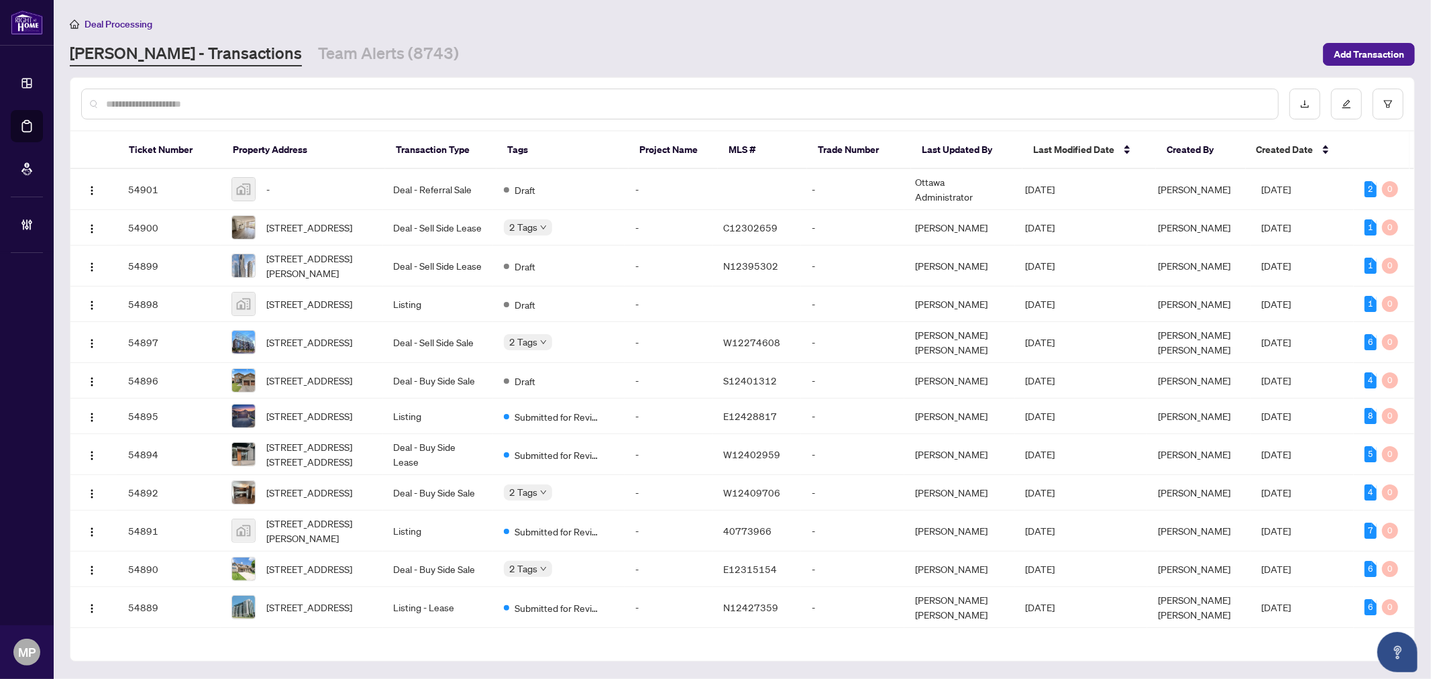
click at [461, 92] on div at bounding box center [679, 104] width 1197 height 31
click at [445, 99] on input "text" at bounding box center [686, 104] width 1161 height 15
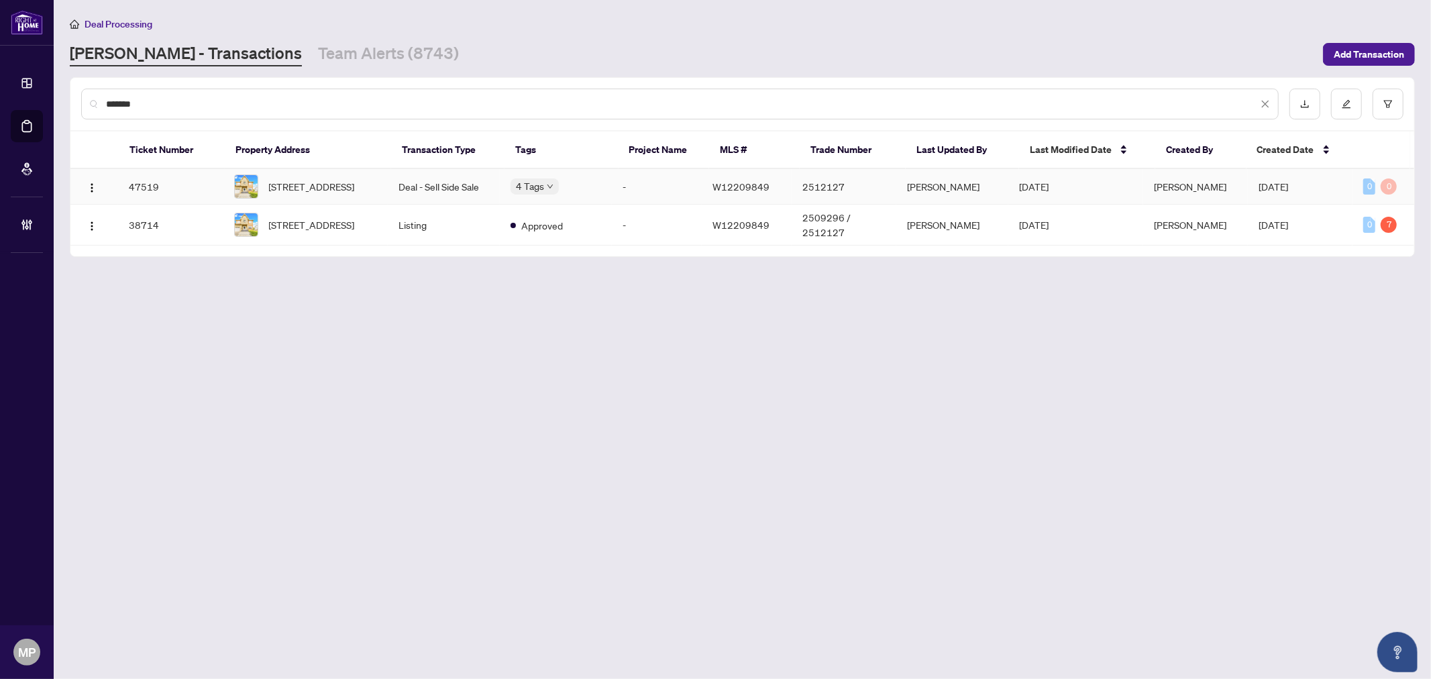
type input "*******"
click at [349, 181] on span "921 Aviation Rd, Mississauga, Ontario L5G 4H8, Canada" at bounding box center [312, 186] width 86 height 15
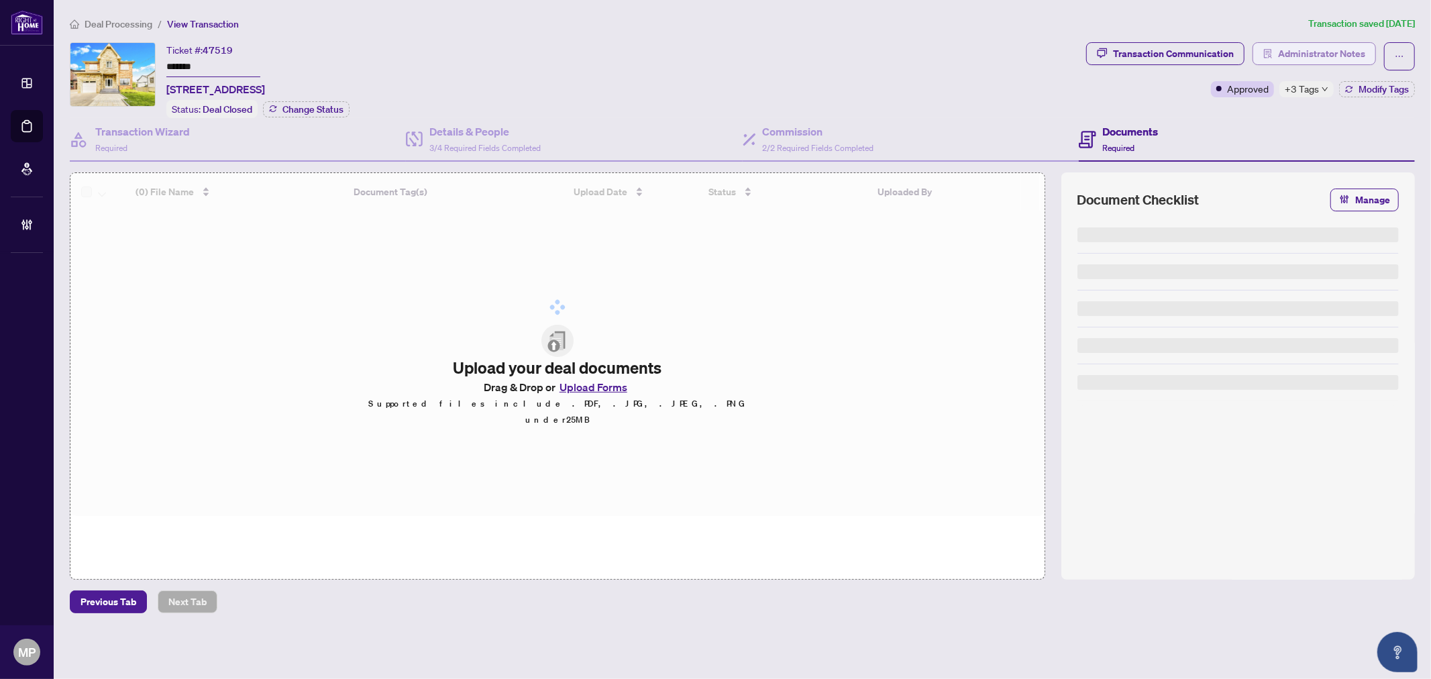
click at [1320, 52] on span "Administrator Notes" at bounding box center [1321, 53] width 87 height 21
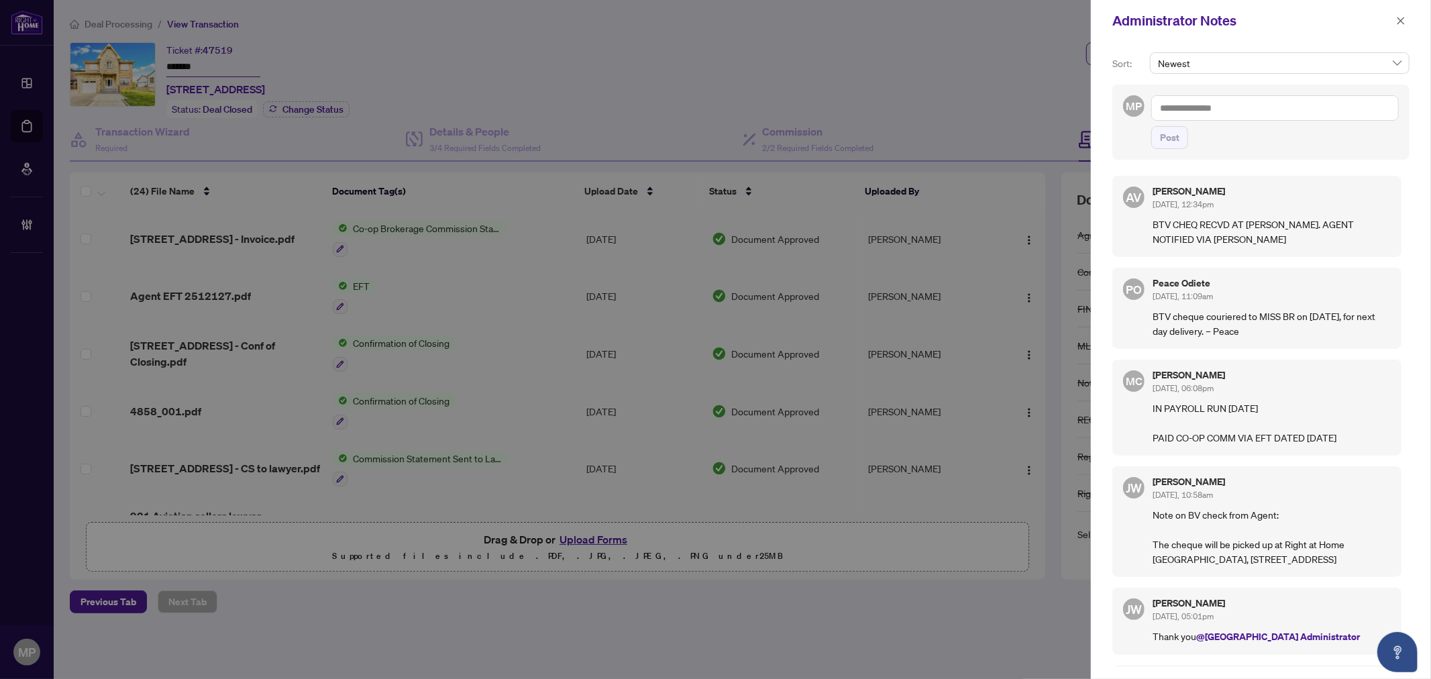
click at [1236, 107] on textarea at bounding box center [1275, 107] width 248 height 25
paste textarea "**********"
type textarea "**********"
click at [1165, 142] on span "Post" at bounding box center [1169, 137] width 19 height 21
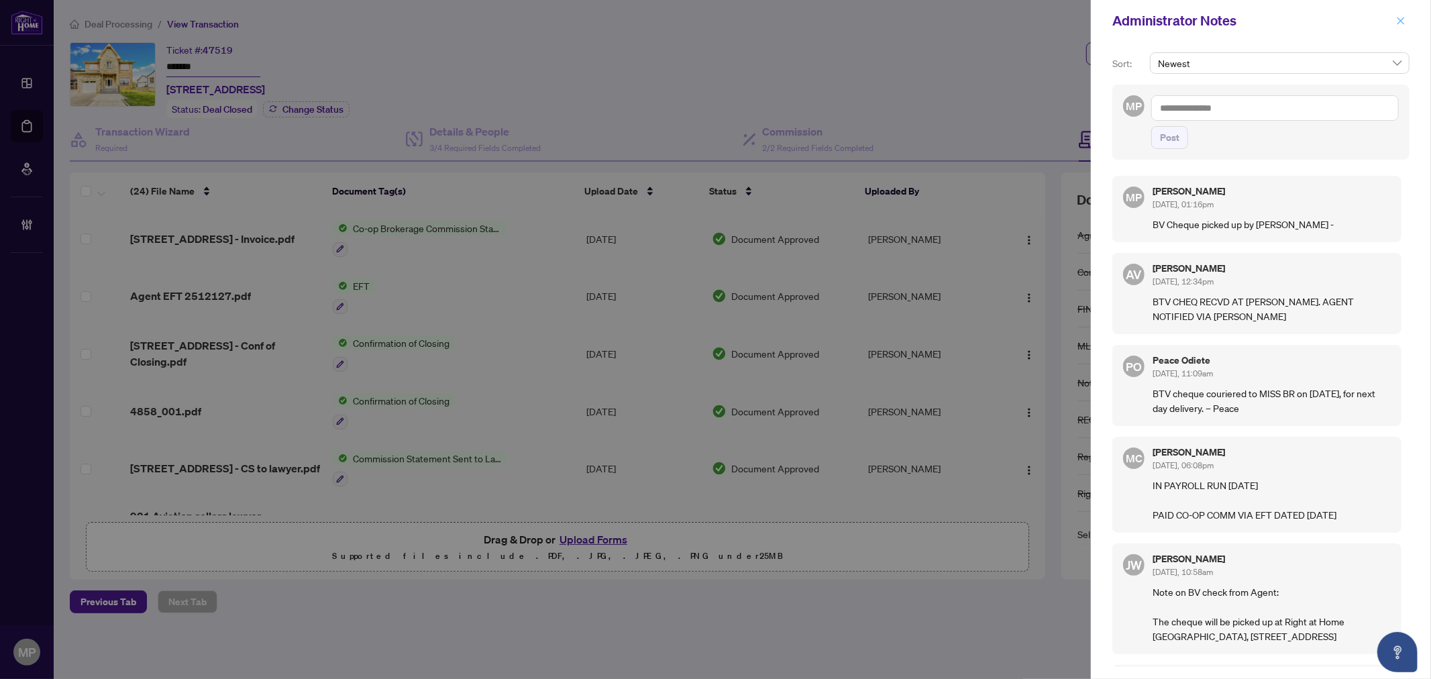
click at [1403, 12] on span "button" at bounding box center [1400, 20] width 9 height 21
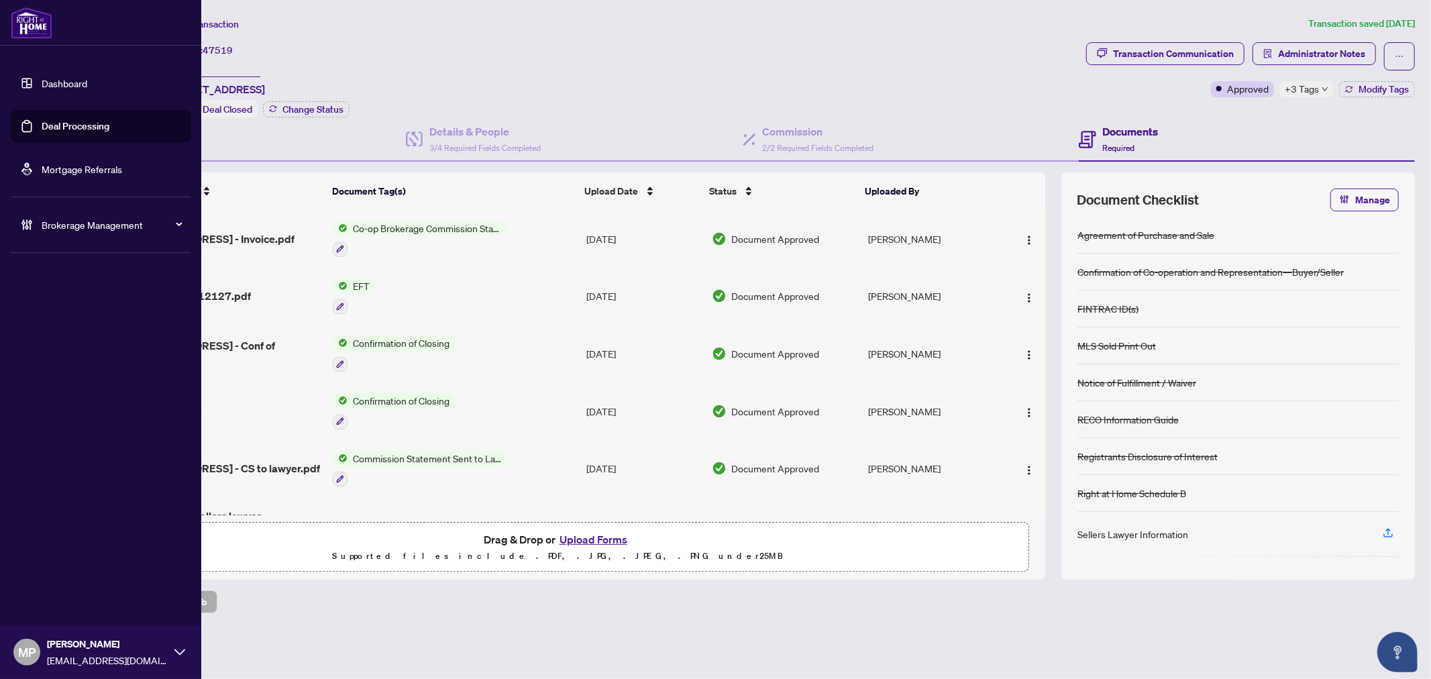
click at [62, 120] on link "Deal Processing" at bounding box center [76, 126] width 68 height 12
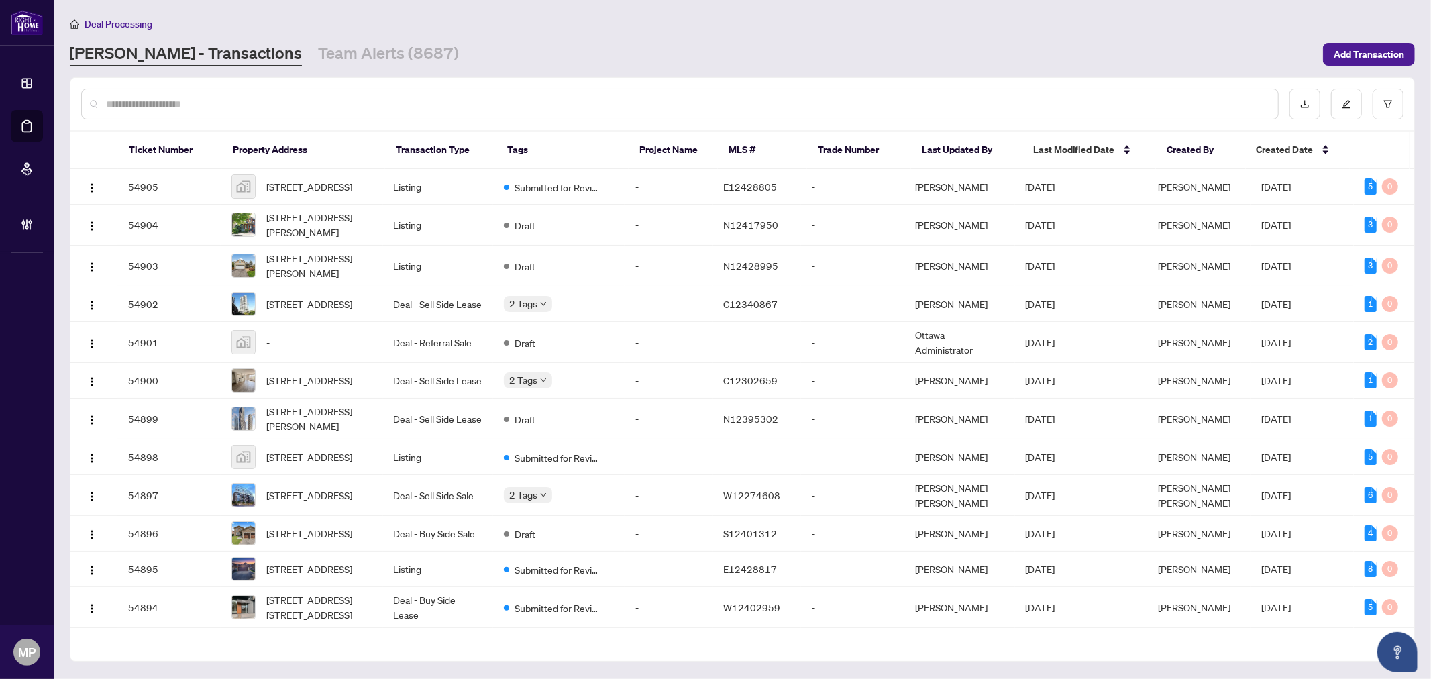
click at [451, 105] on input "text" at bounding box center [686, 104] width 1161 height 15
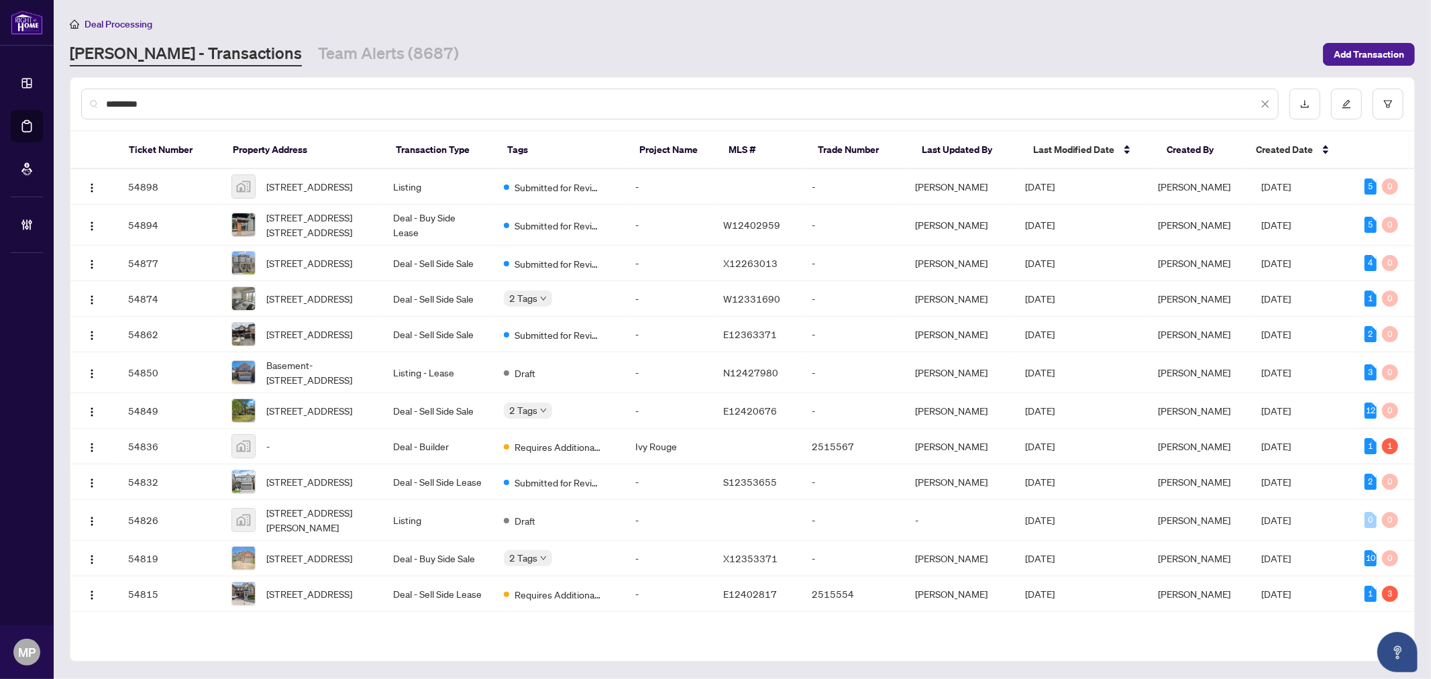
type input "*********"
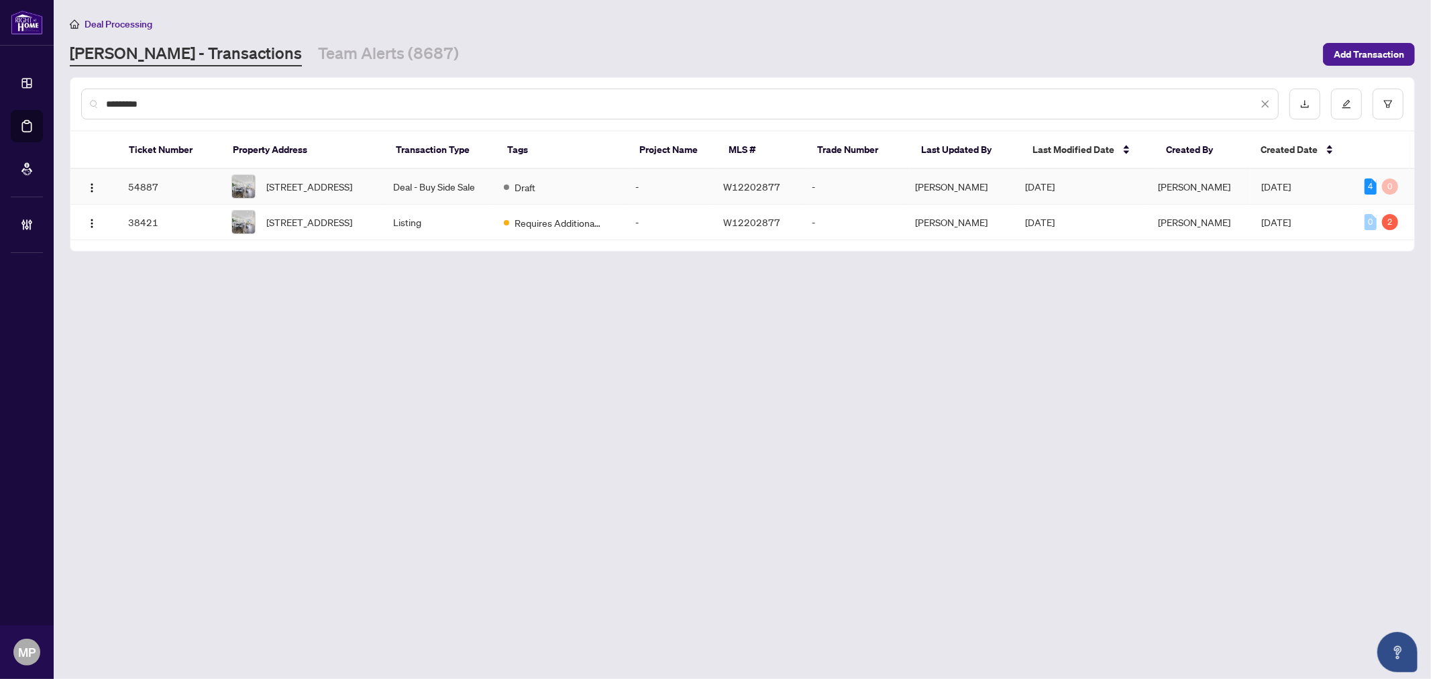
click at [299, 191] on span "[STREET_ADDRESS]" at bounding box center [309, 186] width 86 height 15
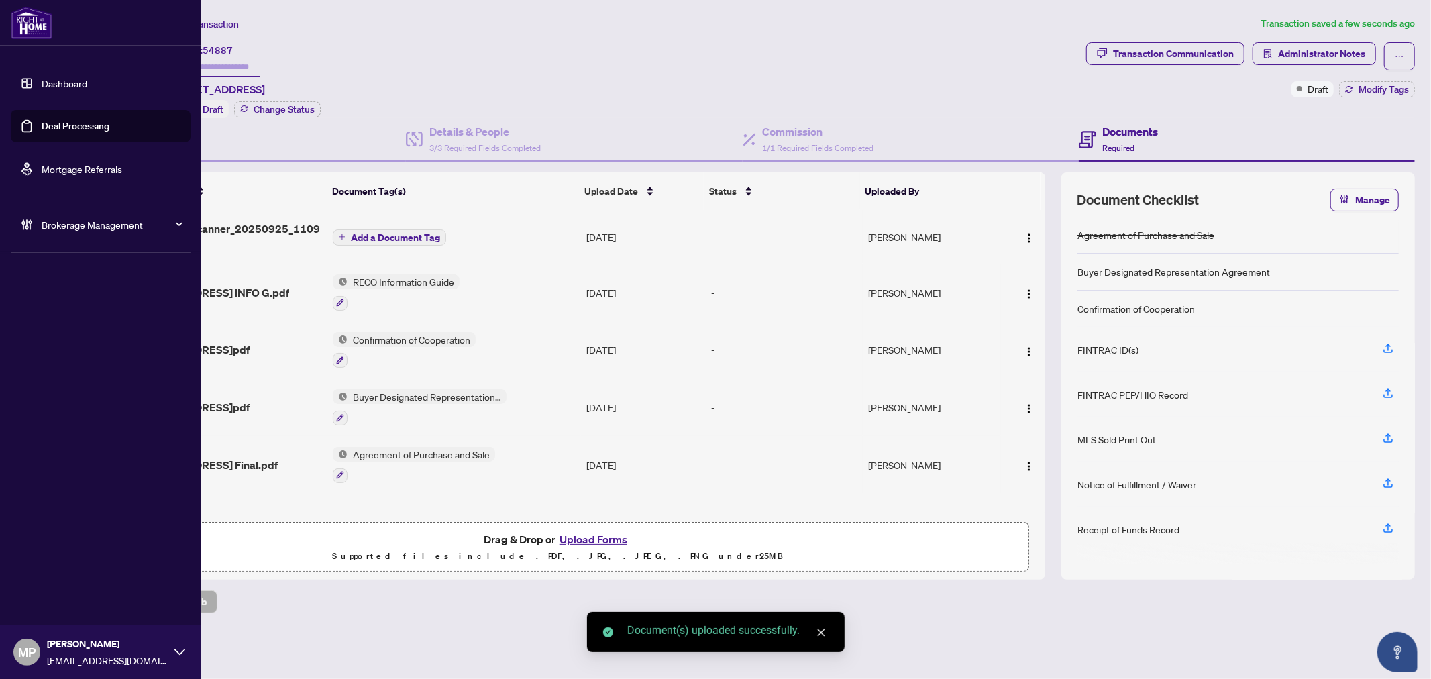
click at [92, 120] on link "Deal Processing" at bounding box center [76, 126] width 68 height 12
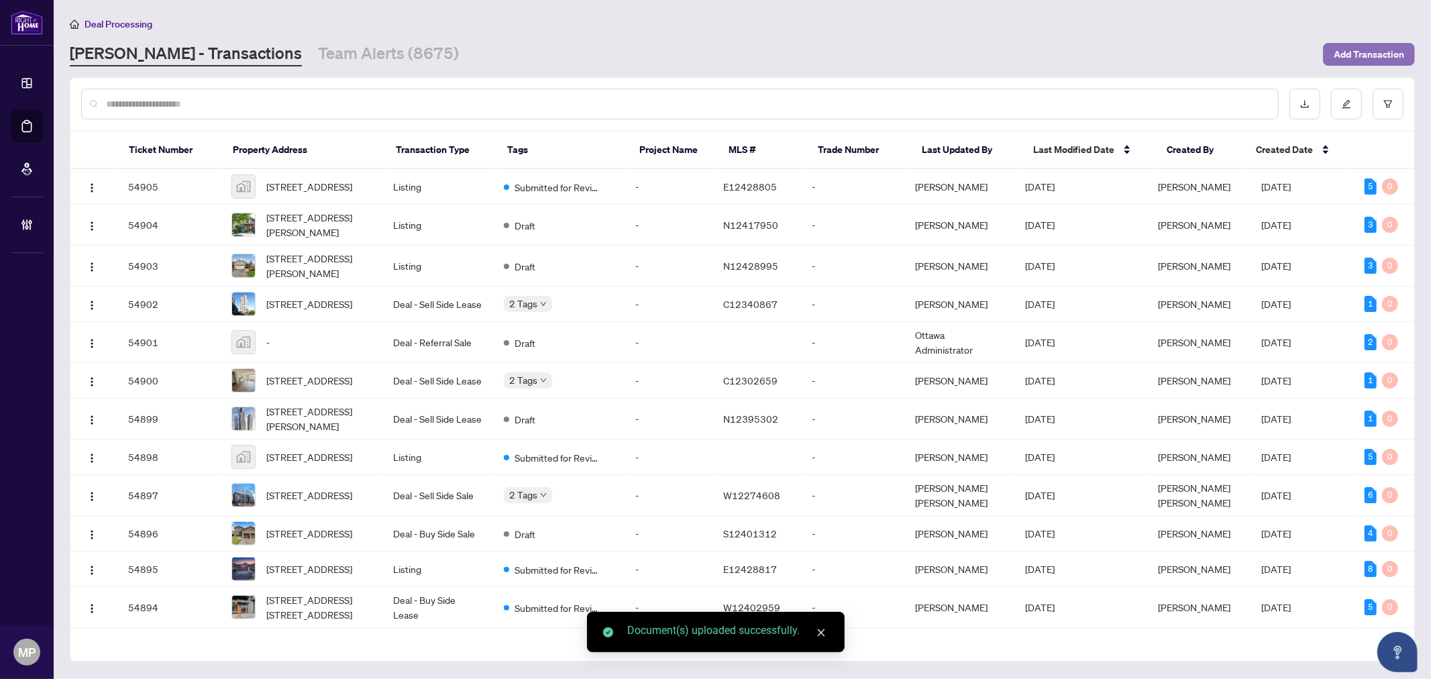
click at [1367, 52] on span "Add Transaction" at bounding box center [1369, 54] width 70 height 21
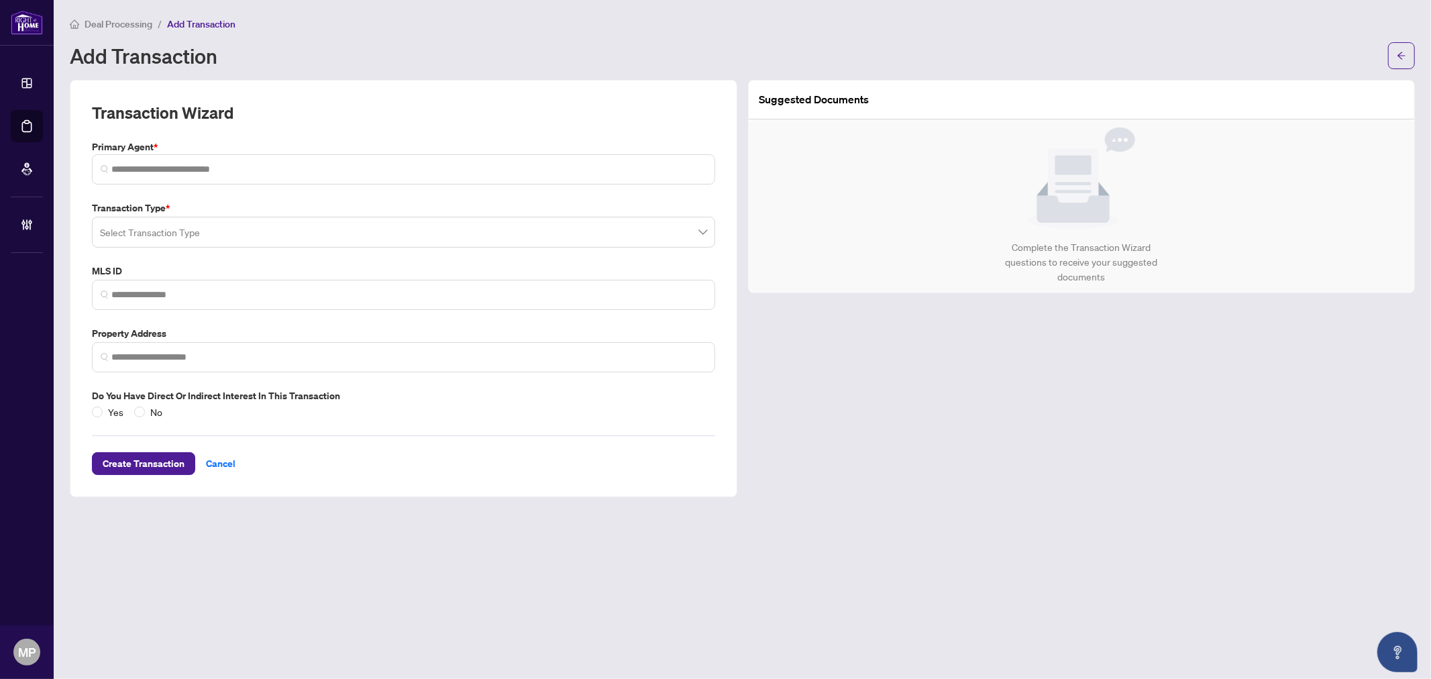
click at [345, 185] on div "Transaction Wizard Primary Agent * Transaction Type * Select Transaction Type M…" at bounding box center [403, 288] width 623 height 373
click at [362, 156] on span at bounding box center [403, 169] width 623 height 30
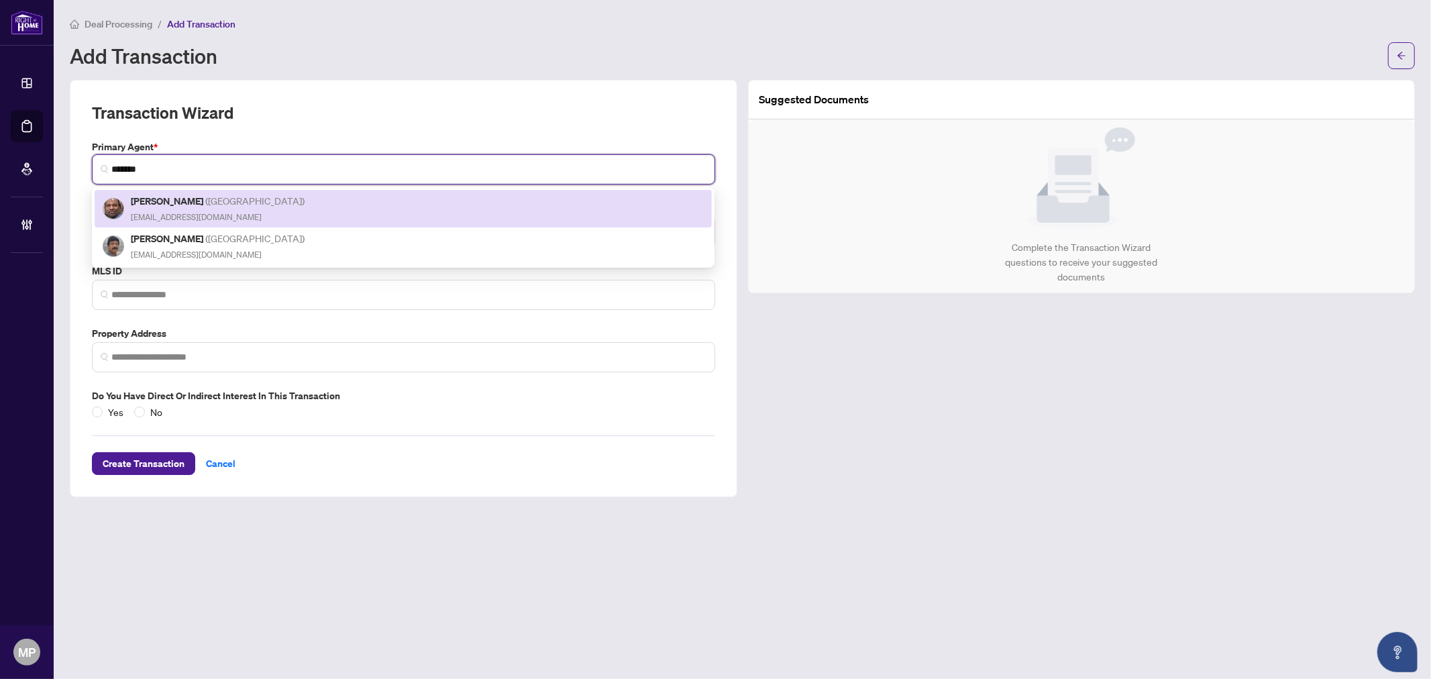
click at [344, 210] on div "Venkateswaran Subburaj ( Burlington ) venkat29@outlook.com" at bounding box center [403, 208] width 601 height 31
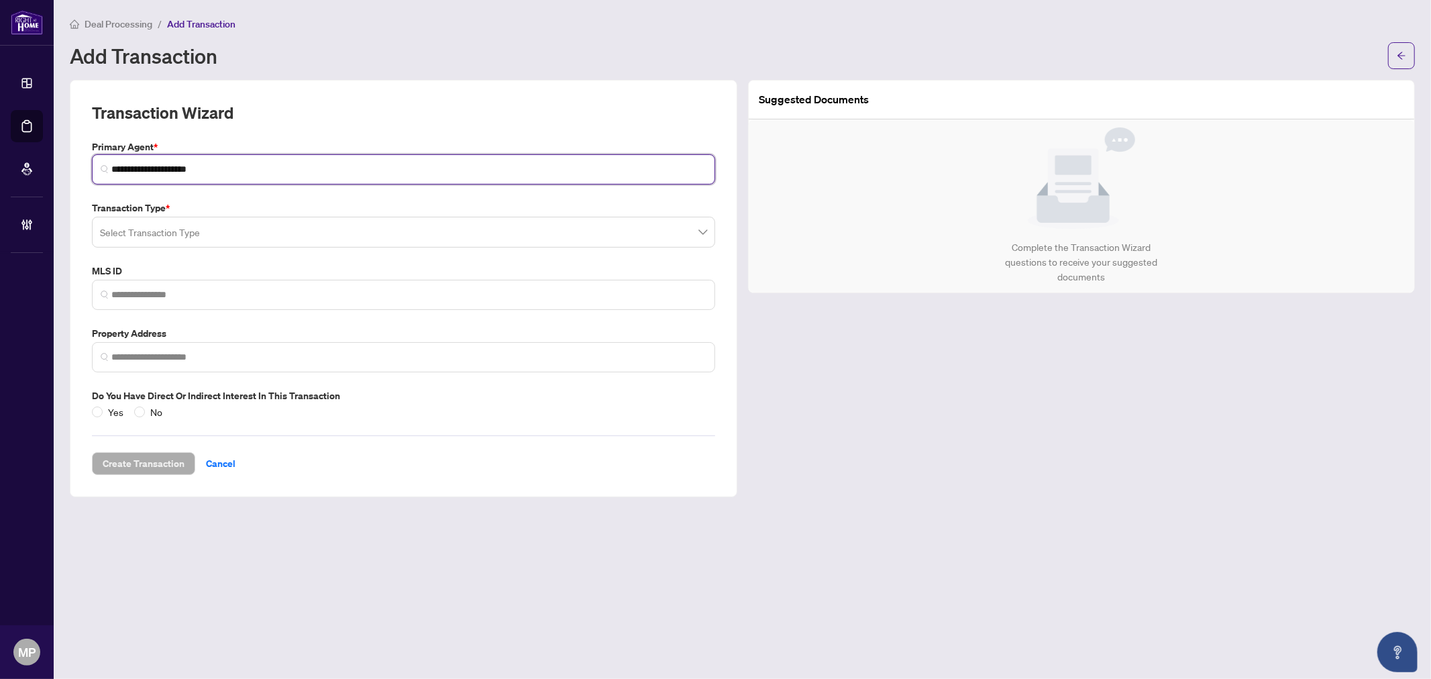
type input "**********"
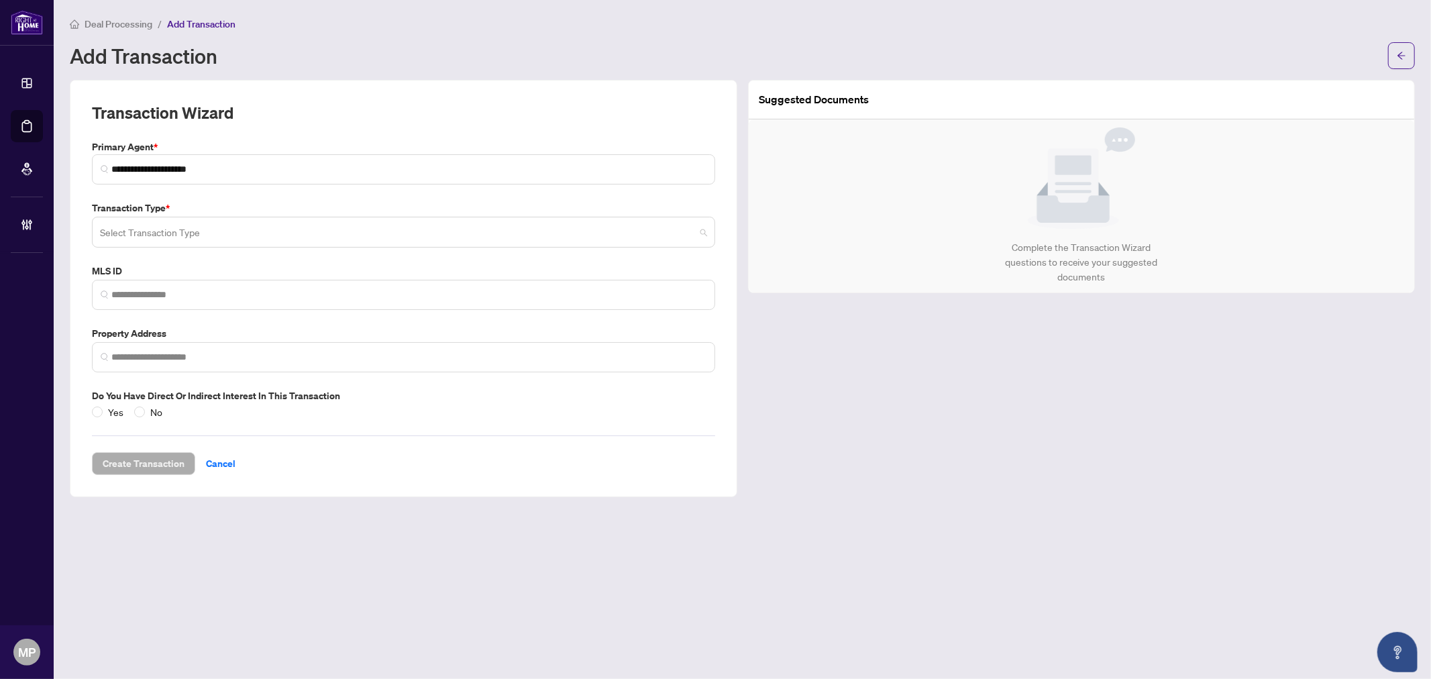
drag, startPoint x: 280, startPoint y: 238, endPoint x: 272, endPoint y: 266, distance: 28.7
click at [272, 248] on div "Select Transaction Type 13 14 Listing Listing - Lease Deal - Buy Side Lease Dea…" at bounding box center [403, 232] width 623 height 31
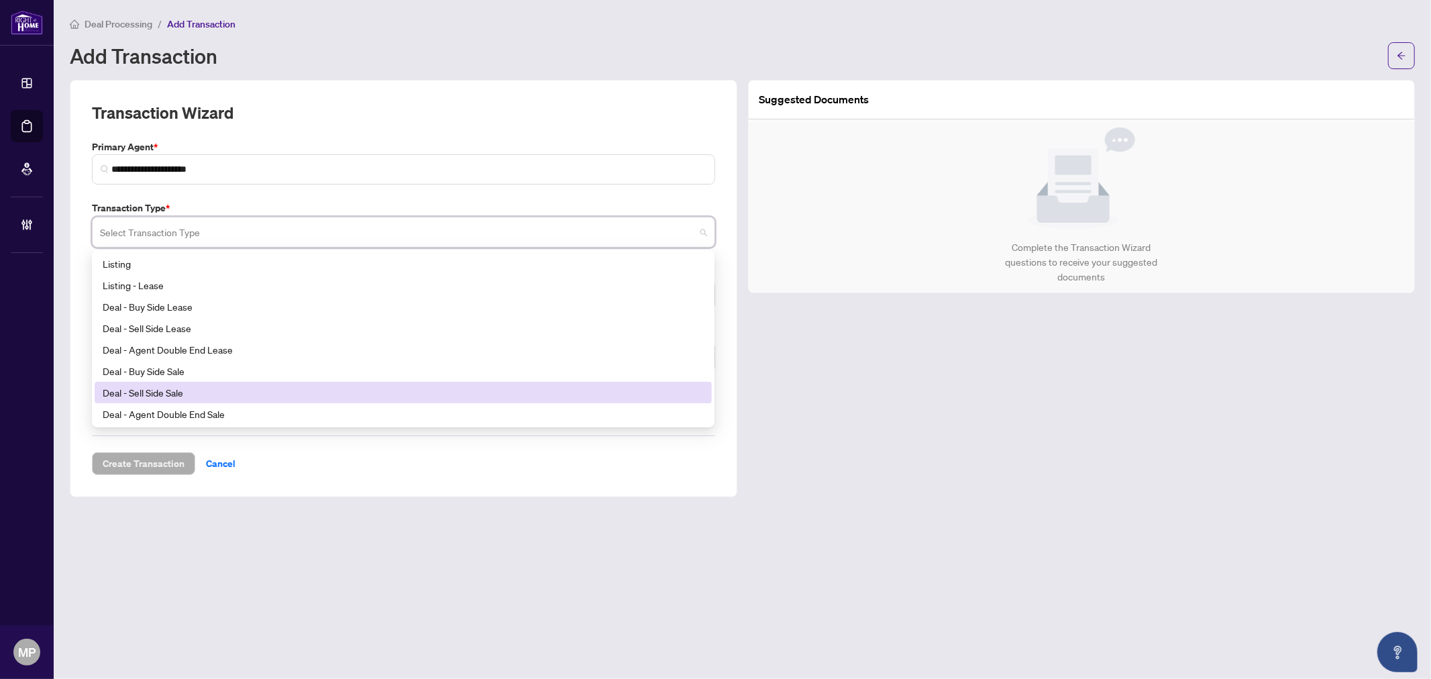
click at [184, 389] on div "Deal - Sell Side Sale" at bounding box center [403, 392] width 601 height 15
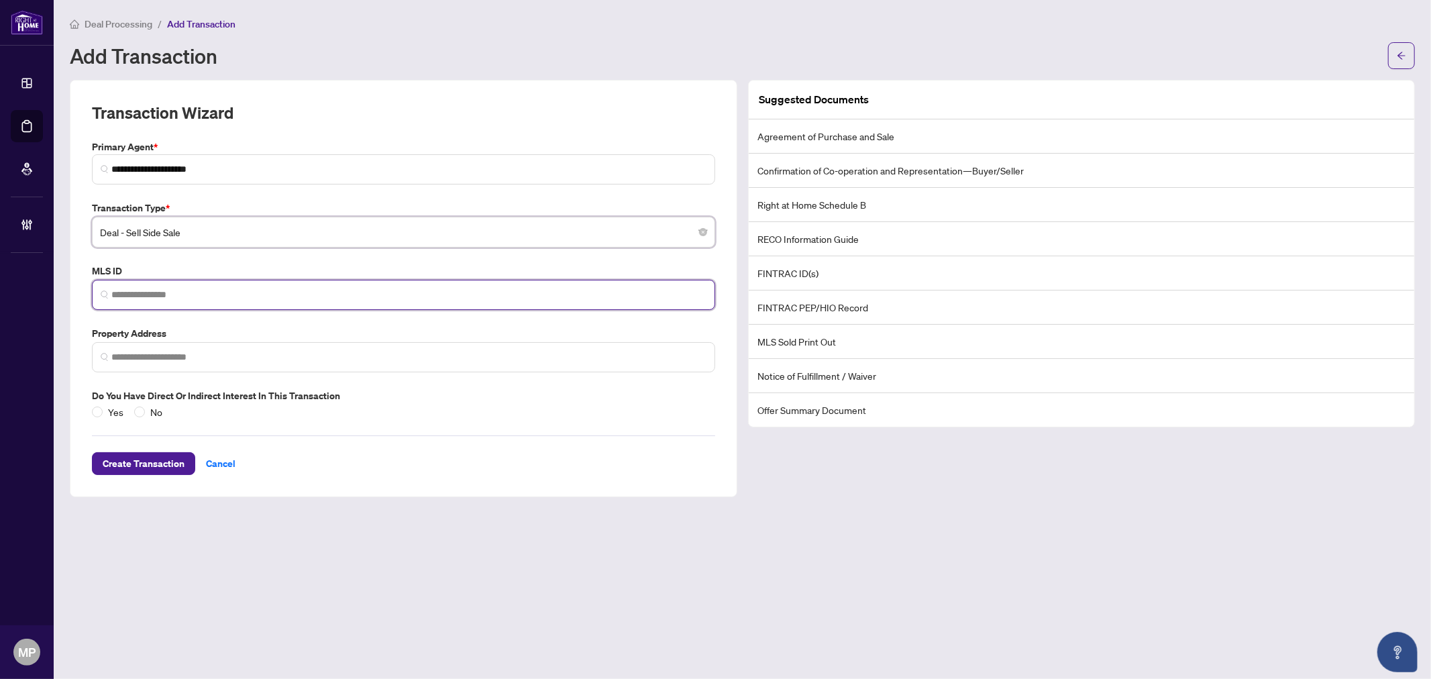
click at [221, 292] on input "search" at bounding box center [408, 295] width 595 height 14
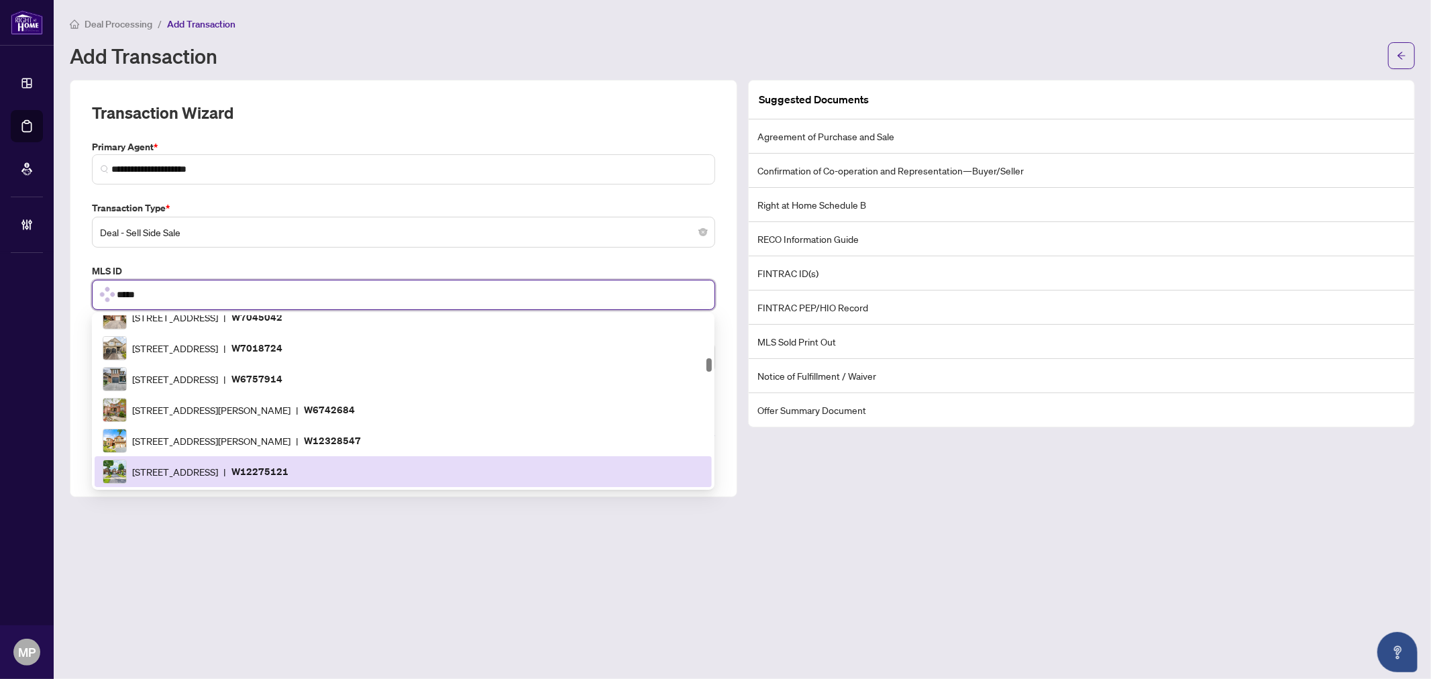
scroll to position [647, 0]
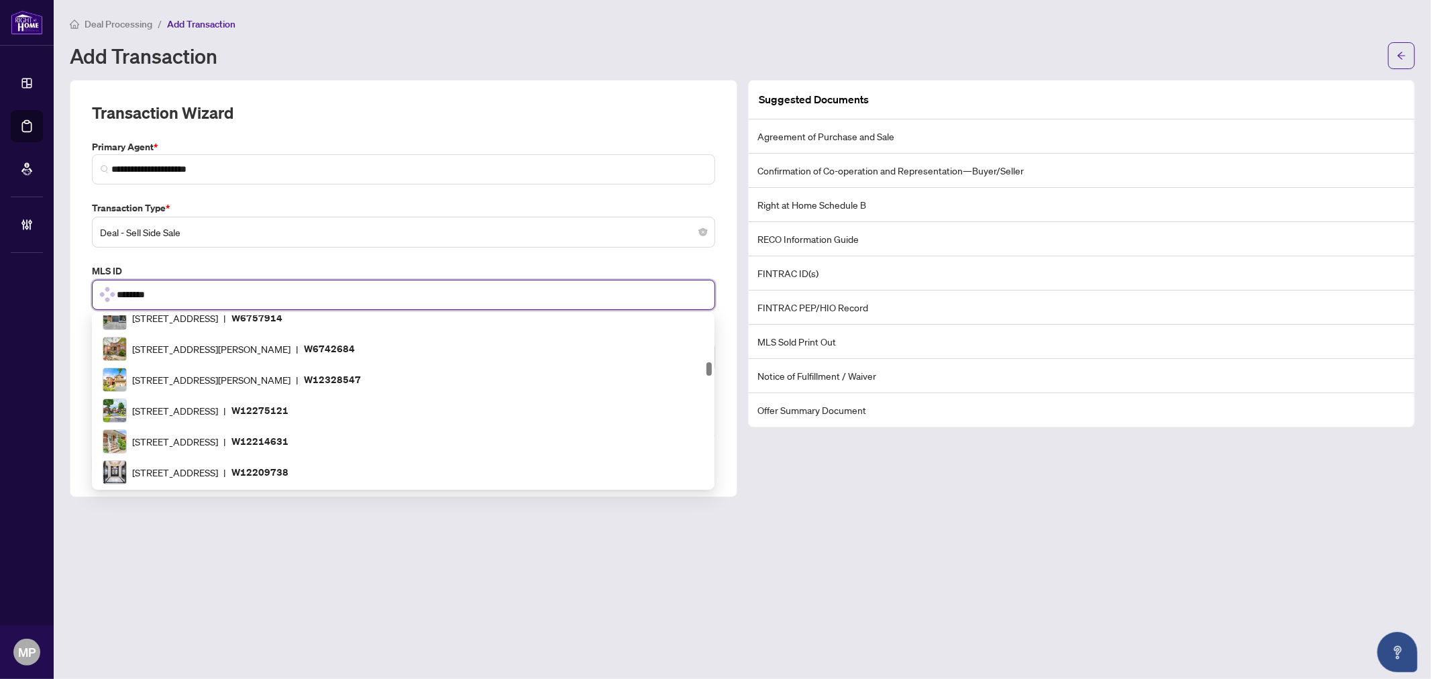
type input "*********"
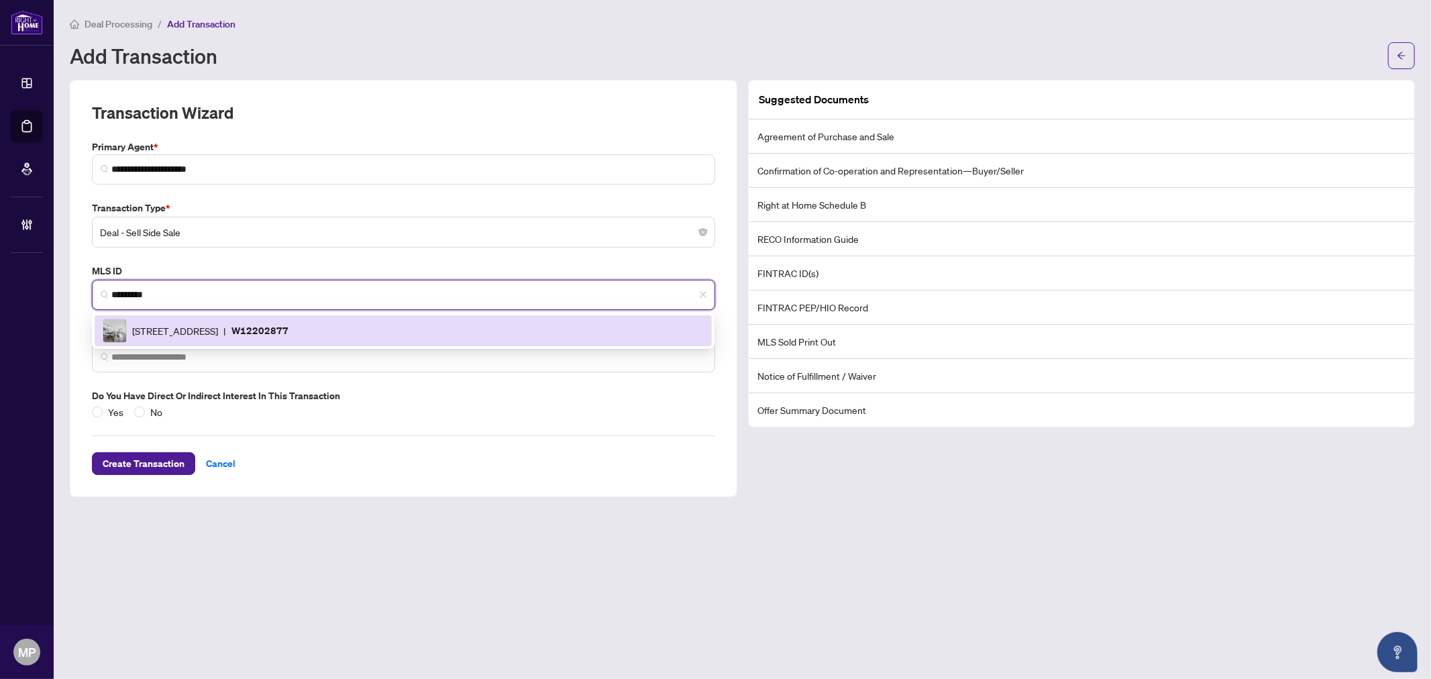
click at [421, 325] on div "503 Dundas St, Oakville, Ontario L6H 3P5, Canada | W12202877" at bounding box center [403, 331] width 601 height 24
type input "**********"
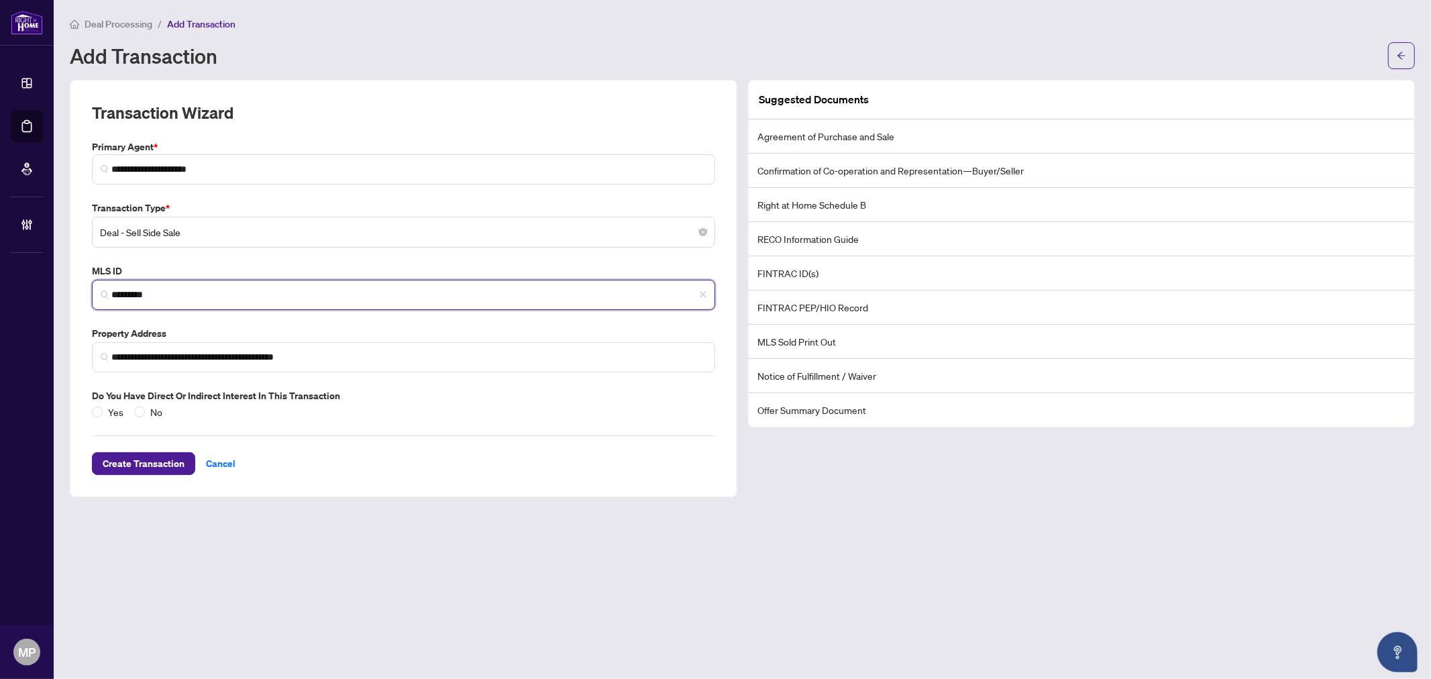
type input "*********"
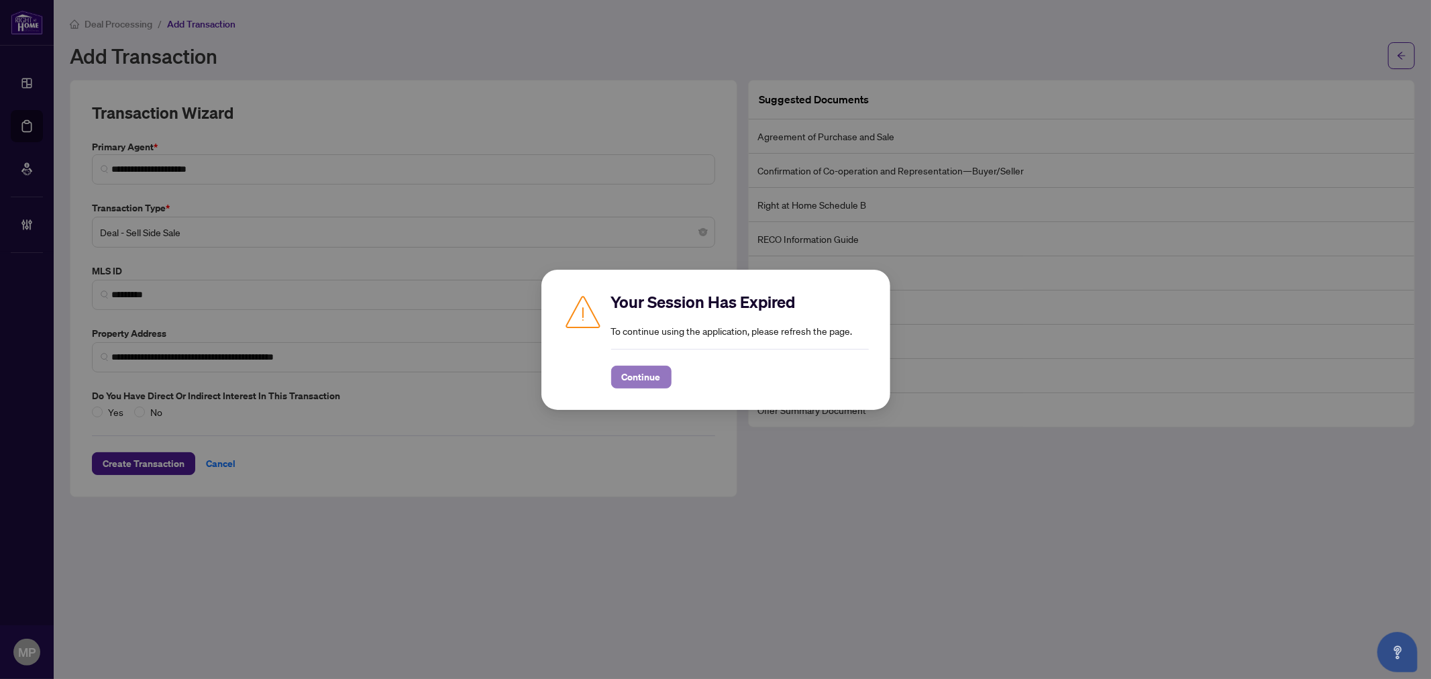
click at [640, 366] on span "Continue" at bounding box center [641, 376] width 39 height 21
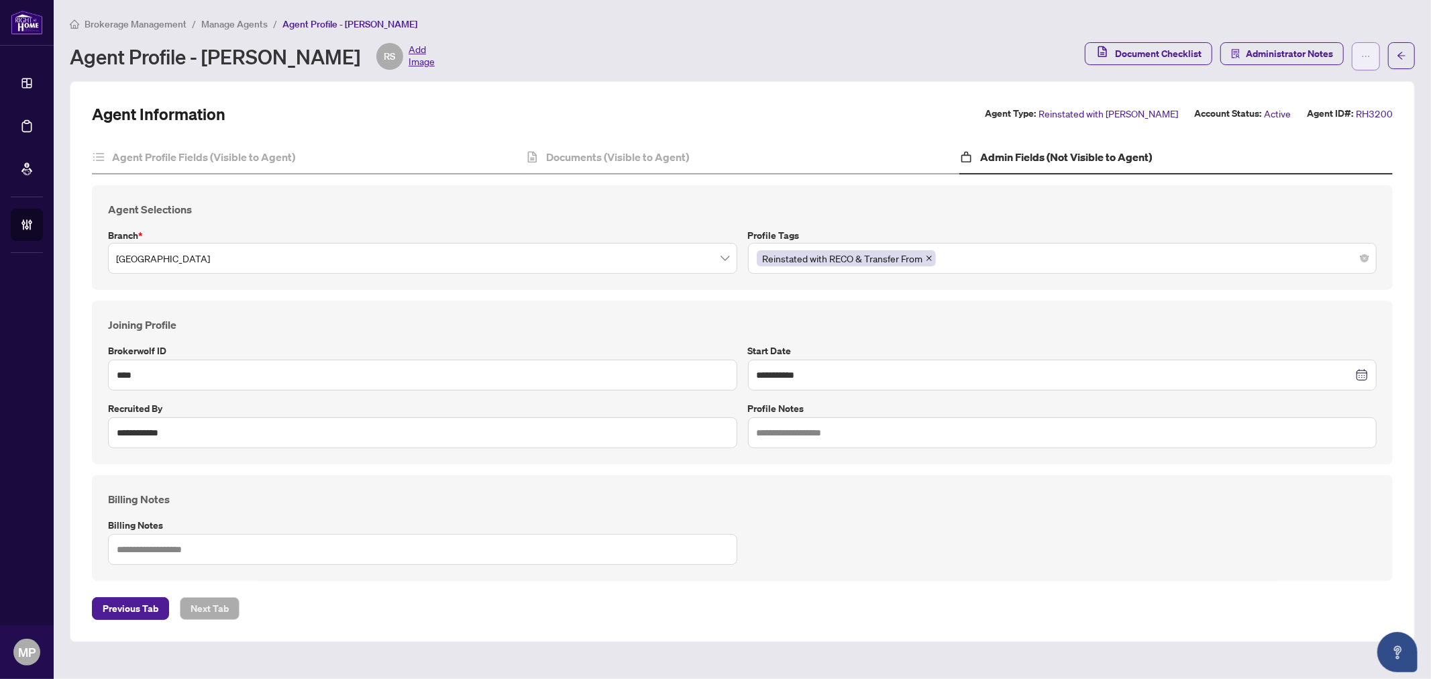
click at [1364, 56] on icon "ellipsis" at bounding box center [1365, 56] width 9 height 9
click at [1301, 58] on span "Administrator Notes" at bounding box center [1289, 53] width 87 height 21
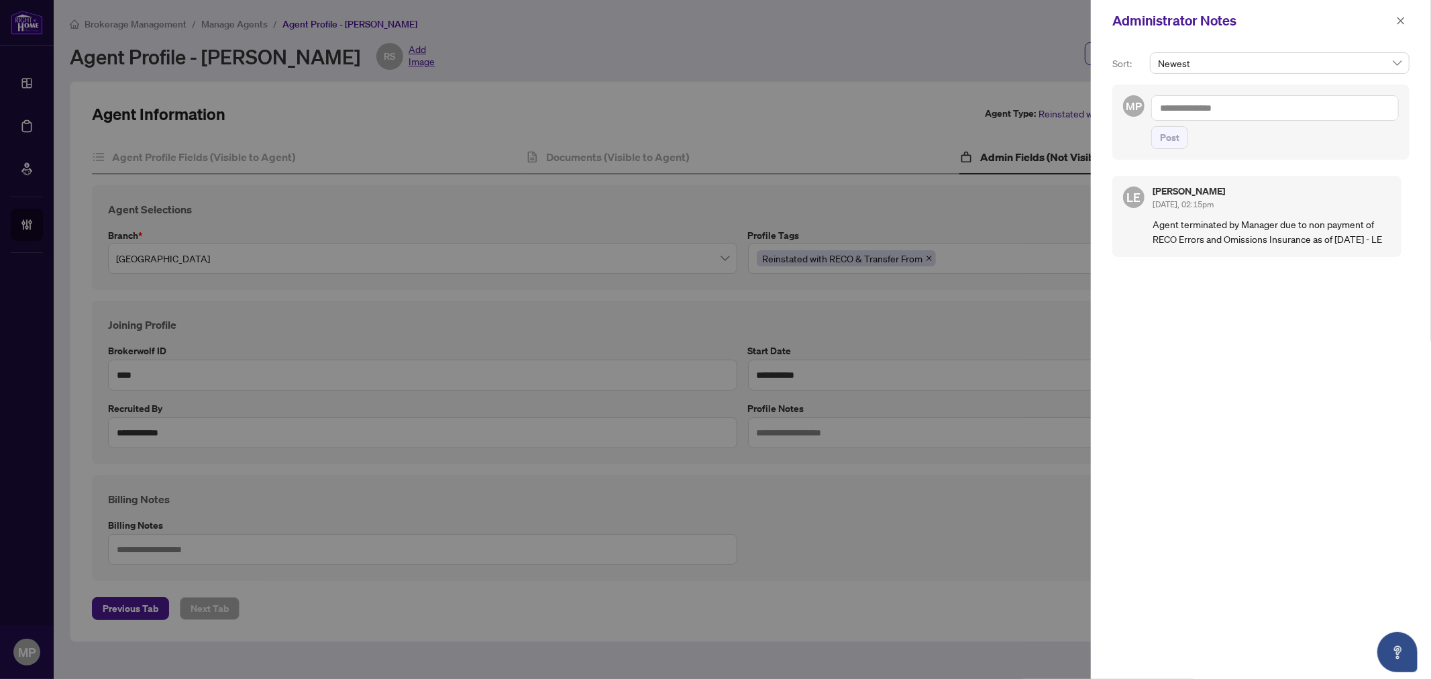
click at [1324, 109] on textarea at bounding box center [1275, 107] width 248 height 25
paste textarea "**********"
type textarea "**********"
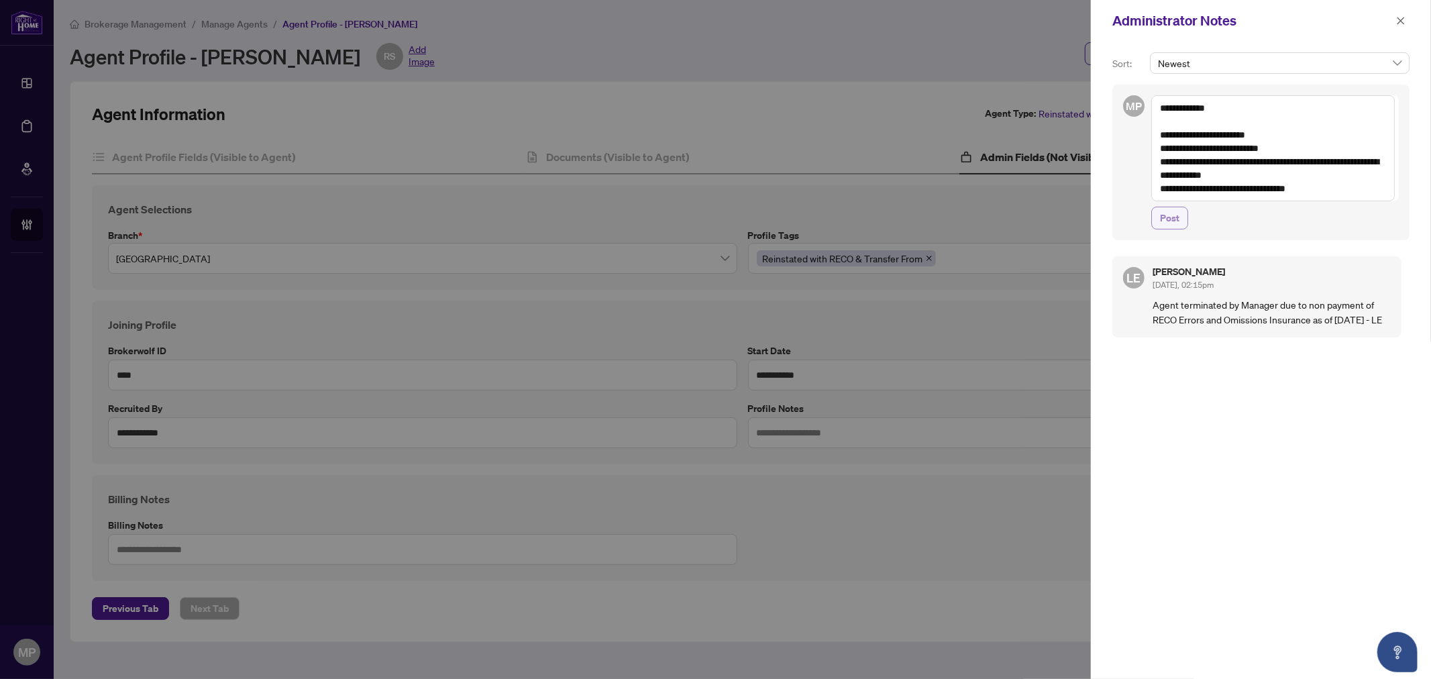
click at [1166, 223] on span "Post" at bounding box center [1169, 217] width 19 height 21
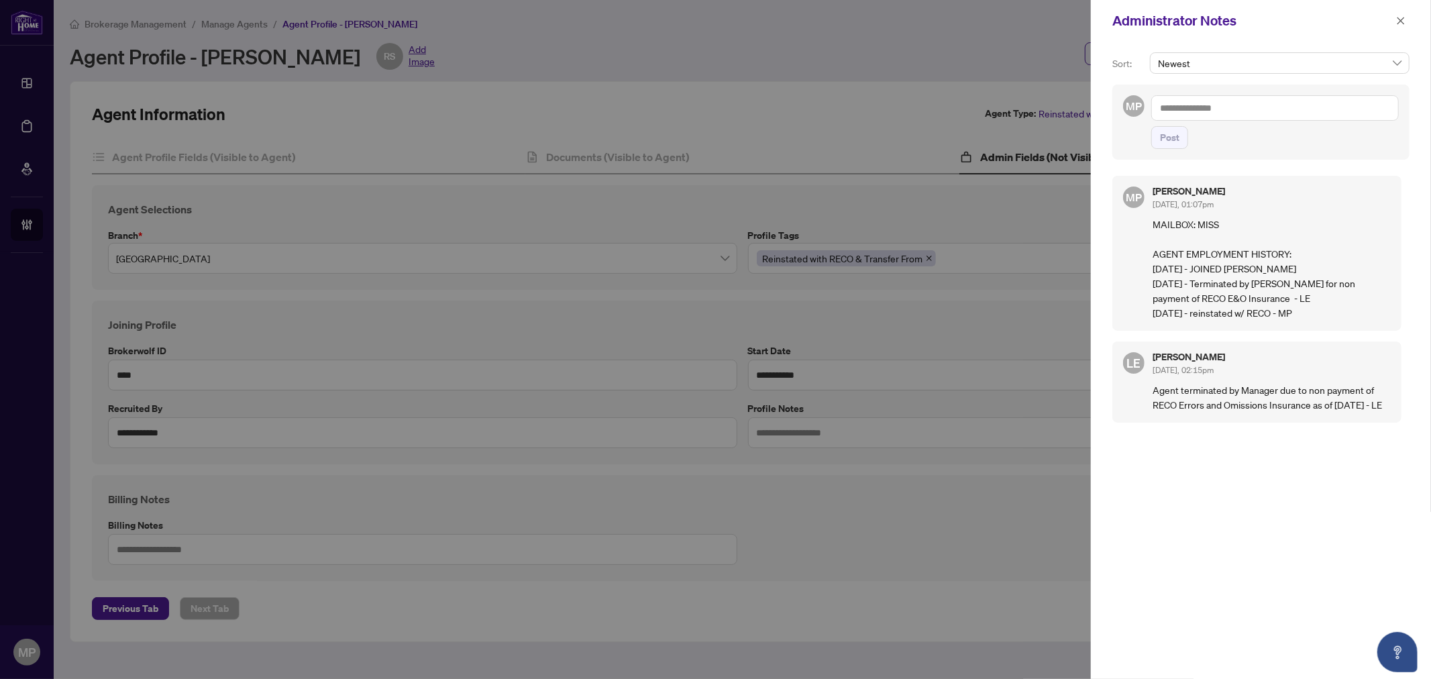
click at [1397, 4] on div "Administrator Notes" at bounding box center [1261, 21] width 340 height 42
click at [1397, 10] on span "button" at bounding box center [1400, 20] width 9 height 21
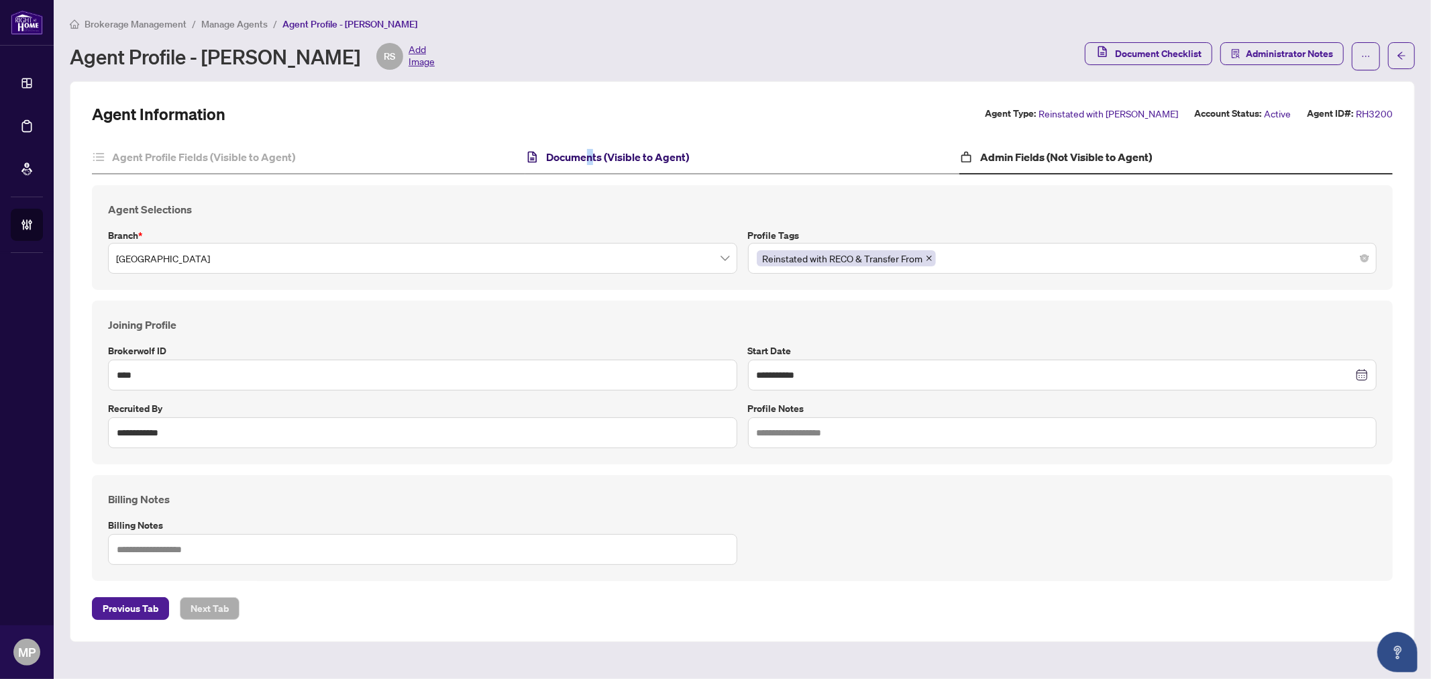
click at [589, 150] on h4 "Documents (Visible to Agent)" at bounding box center [618, 157] width 143 height 16
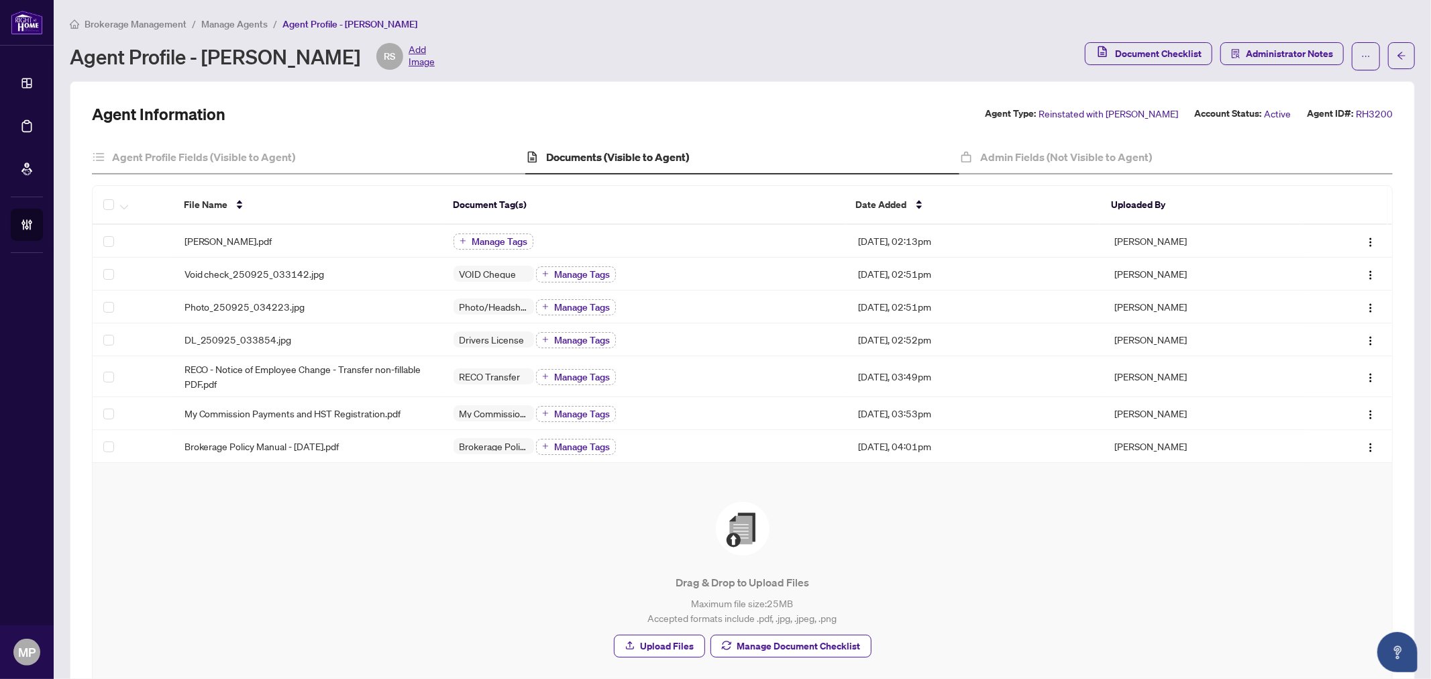
click at [409, 47] on span "Add Image" at bounding box center [422, 56] width 26 height 27
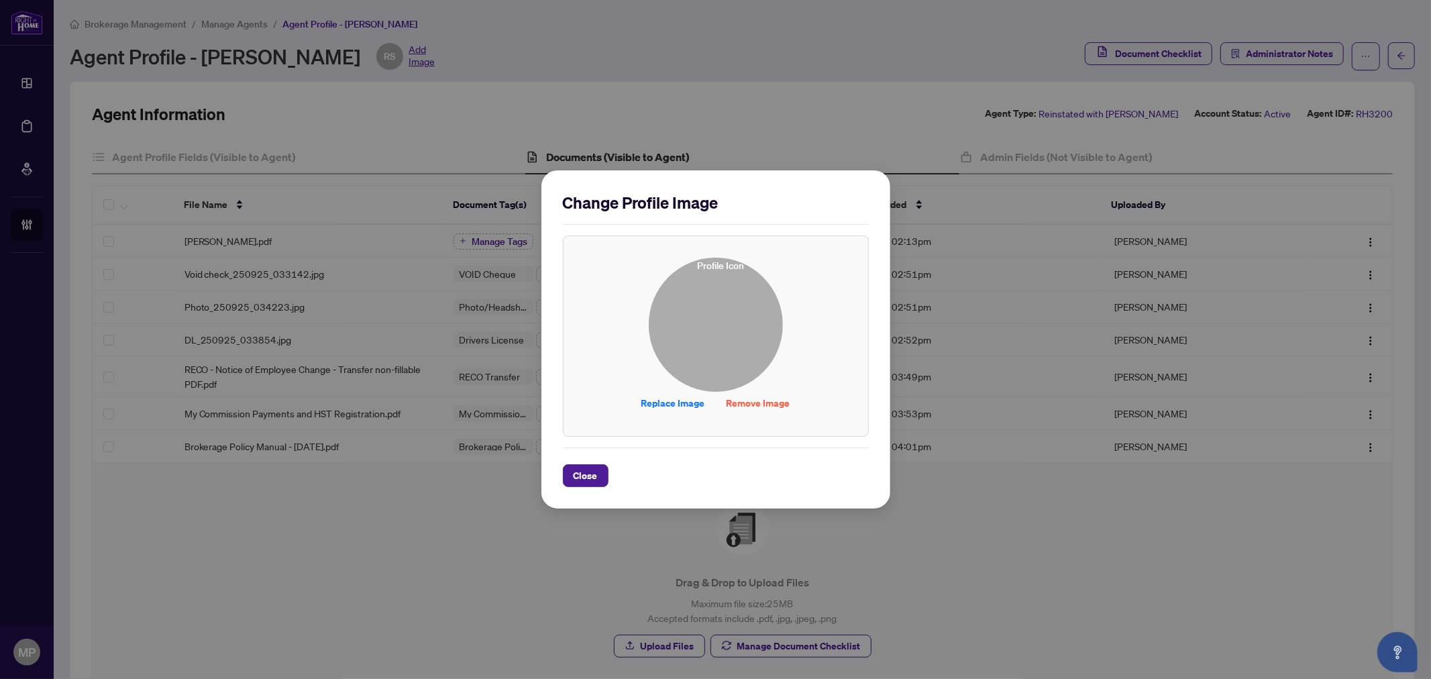
drag, startPoint x: 769, startPoint y: 409, endPoint x: 783, endPoint y: 406, distance: 13.8
click at [769, 409] on span "Remove Image" at bounding box center [759, 402] width 64 height 21
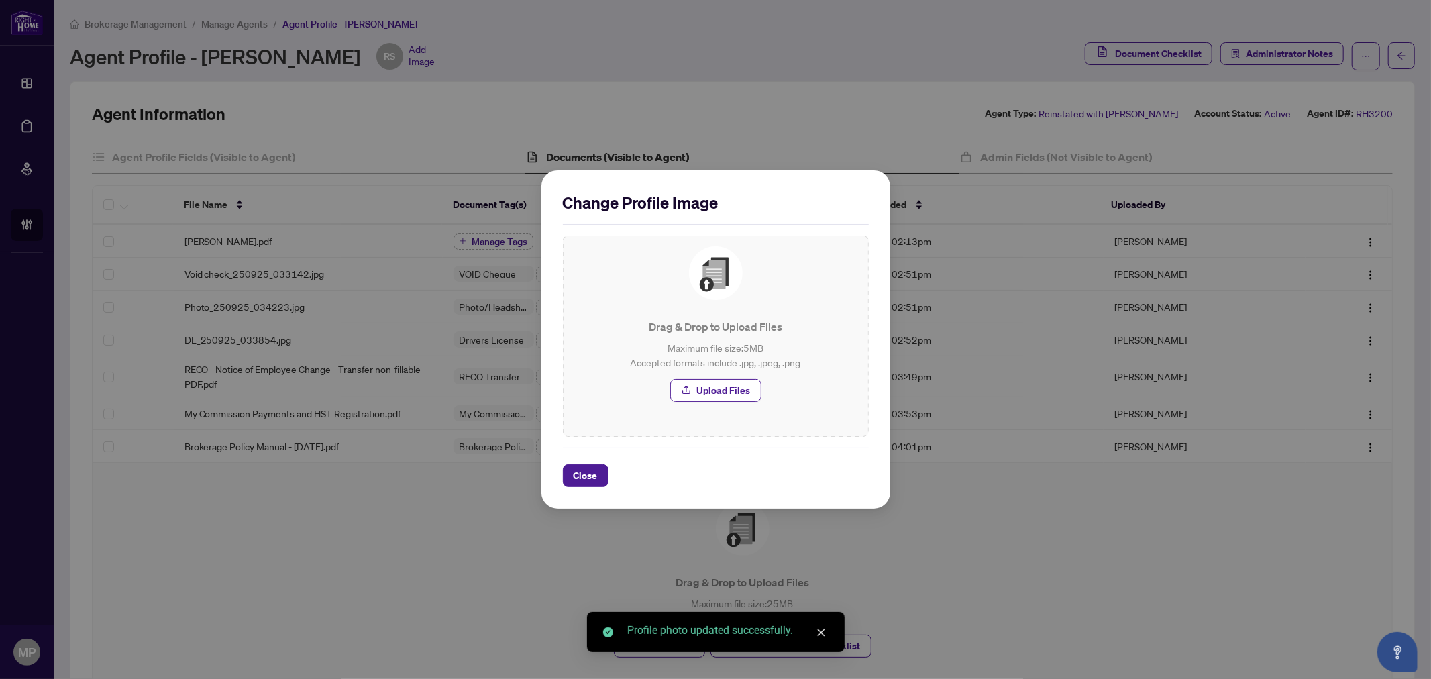
click at [1130, 602] on div "Change Profile Image Drag & Drop to Upload Files Maximum file size: 5 MB Accept…" at bounding box center [715, 339] width 1431 height 679
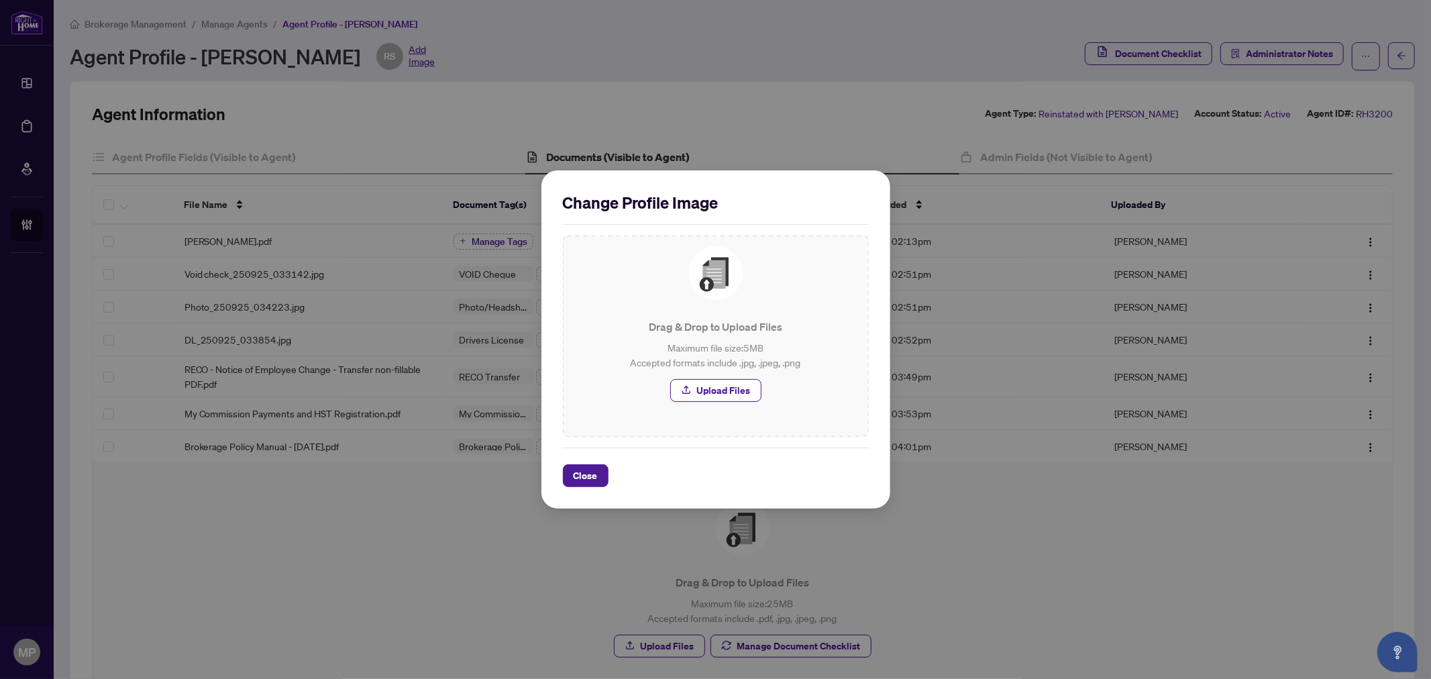
drag, startPoint x: 1118, startPoint y: 480, endPoint x: 1124, endPoint y: 481, distance: 6.7
click at [1118, 480] on div "Change Profile Image Drag & Drop to Upload Files Maximum file size: 5 MB Accept…" at bounding box center [715, 339] width 1431 height 679
click at [580, 483] on span "Close" at bounding box center [586, 475] width 24 height 21
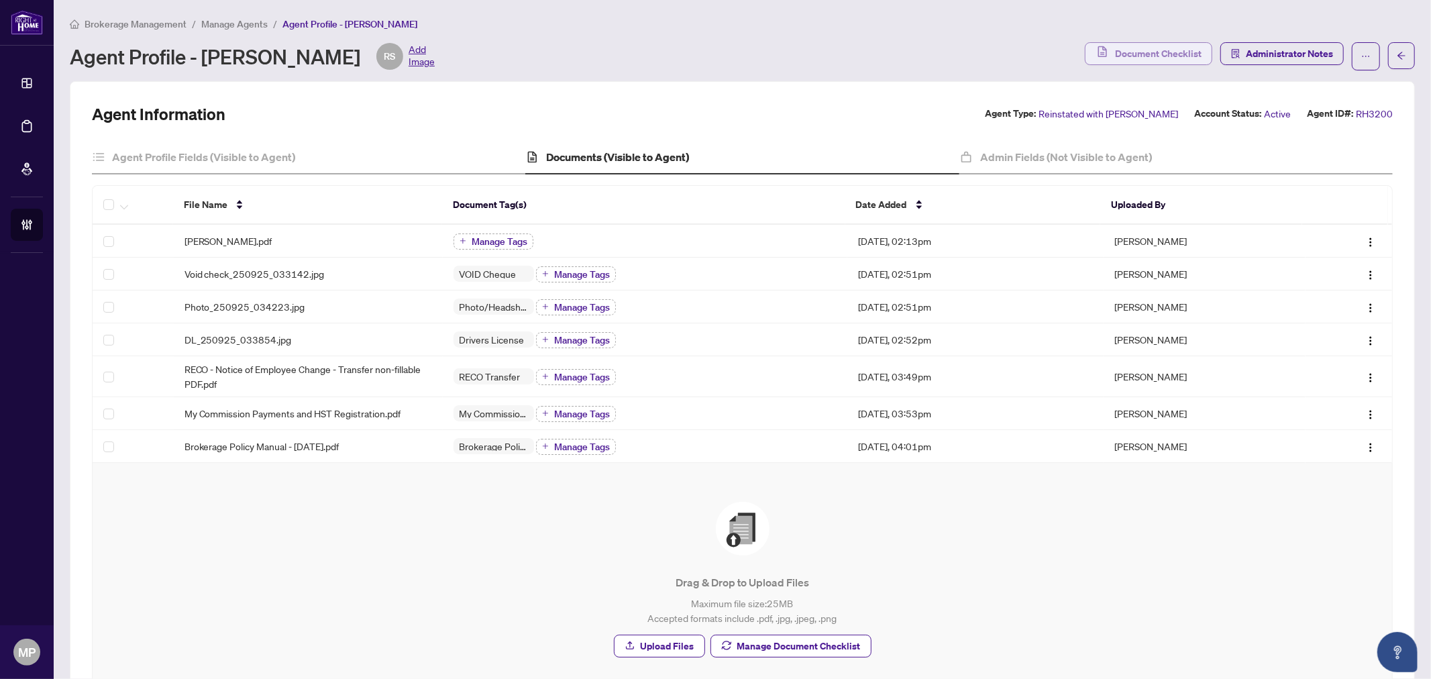
click at [1157, 52] on span "Document Checklist" at bounding box center [1158, 53] width 87 height 21
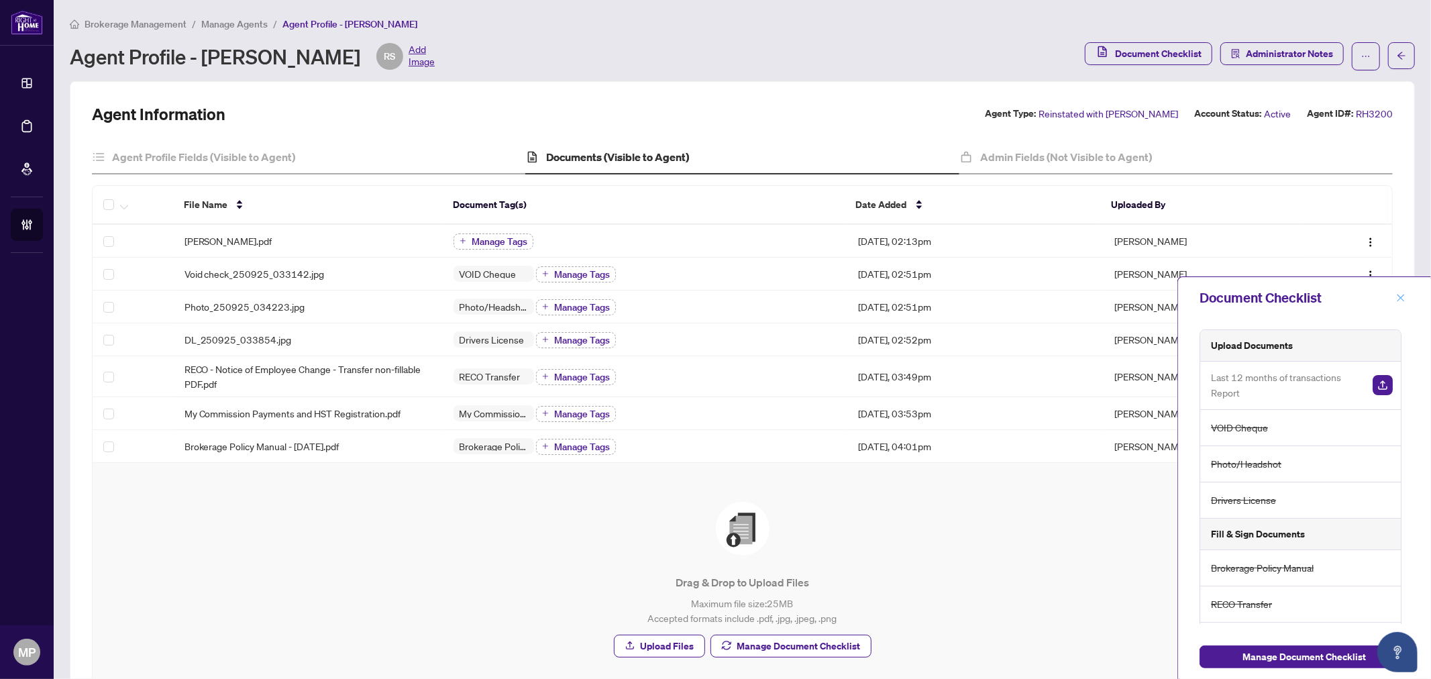
click at [1402, 300] on icon "close" at bounding box center [1400, 297] width 9 height 9
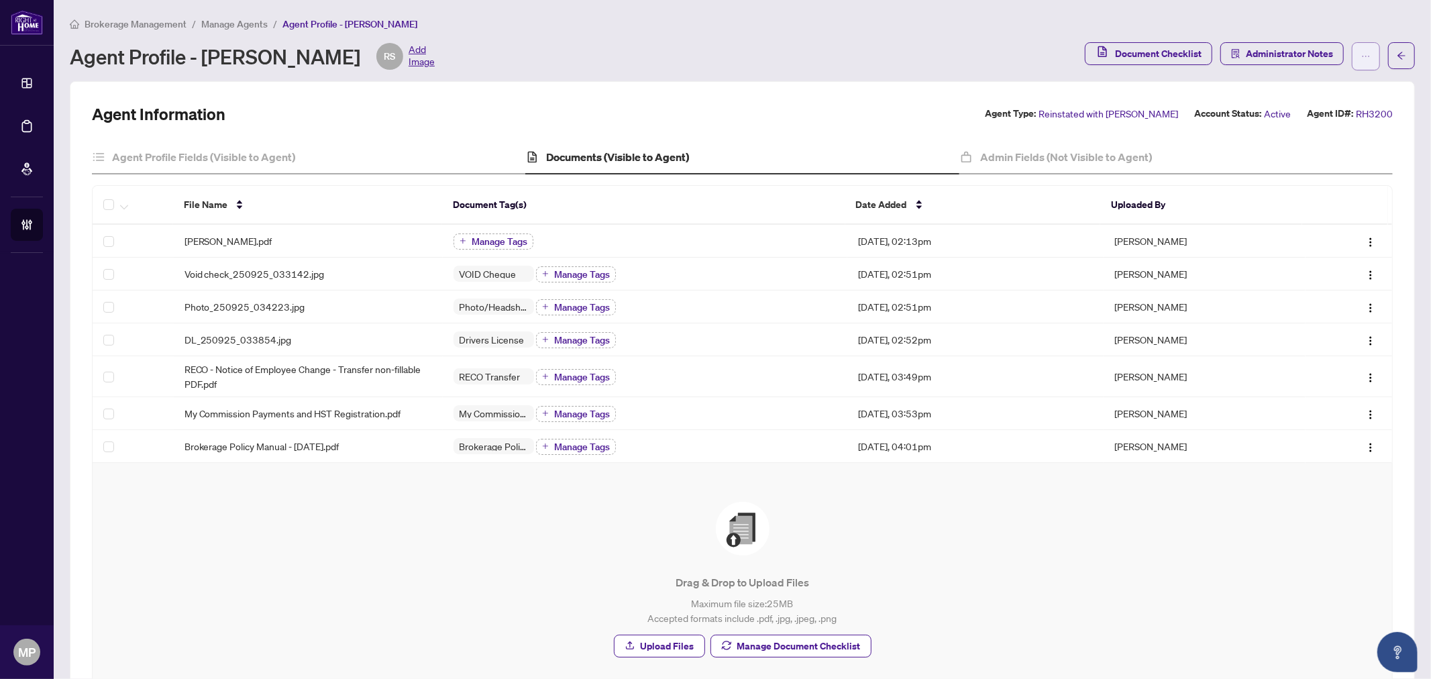
click at [1354, 66] on div "Document Checklist Administrator Notes" at bounding box center [1250, 56] width 330 height 28
click at [1352, 64] on button "button" at bounding box center [1366, 56] width 28 height 28
click at [1134, 141] on div "Admin Fields (Not Visible to Agent)" at bounding box center [1175, 158] width 433 height 34
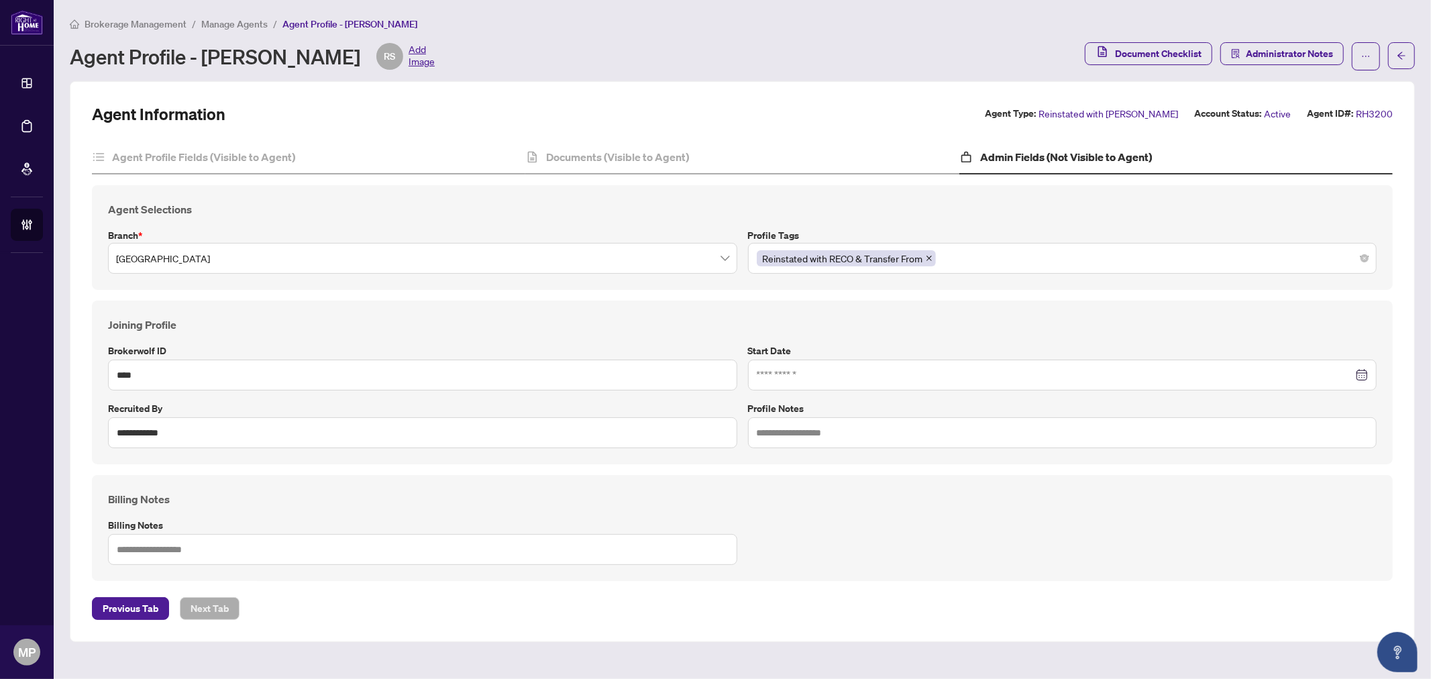
type input "**********"
click at [1034, 267] on div "Reinstated with RECO & Transfer From" at bounding box center [1063, 258] width 612 height 24
type input "***"
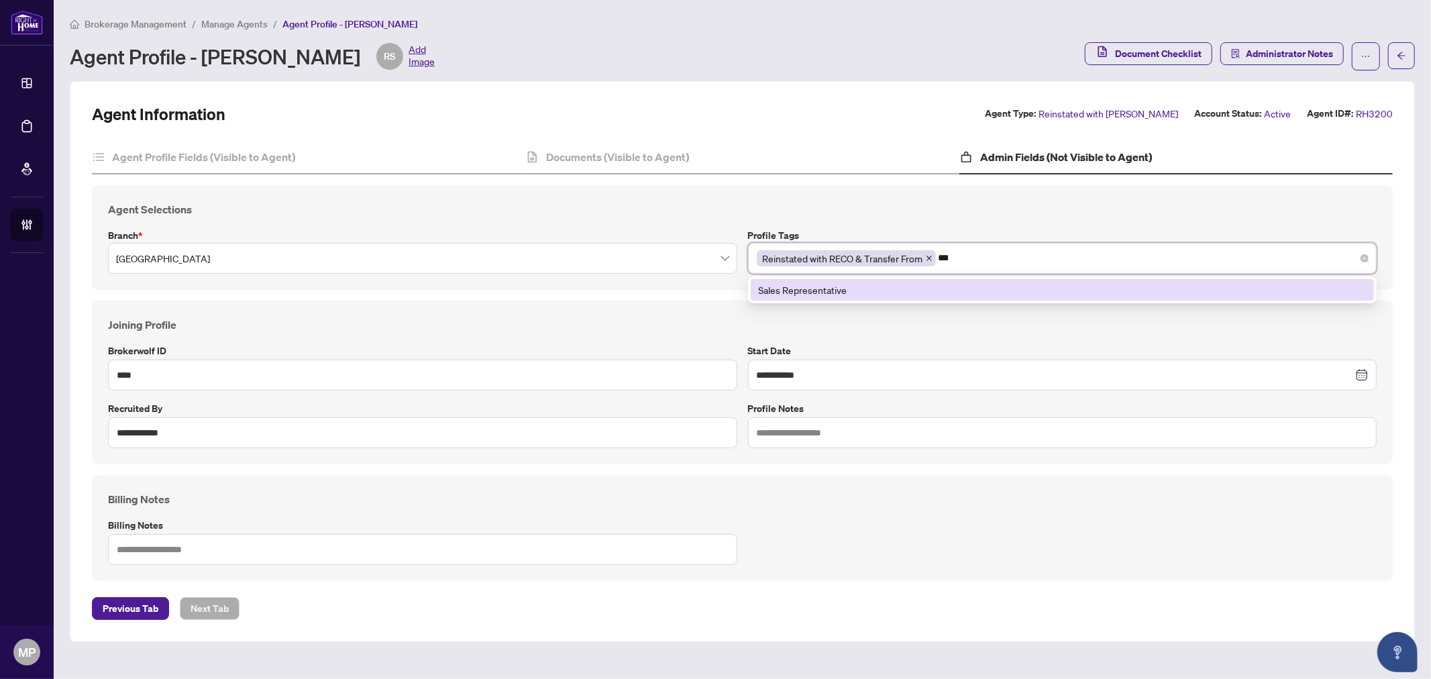
click at [877, 279] on div "Sales Representative" at bounding box center [1063, 289] width 624 height 21
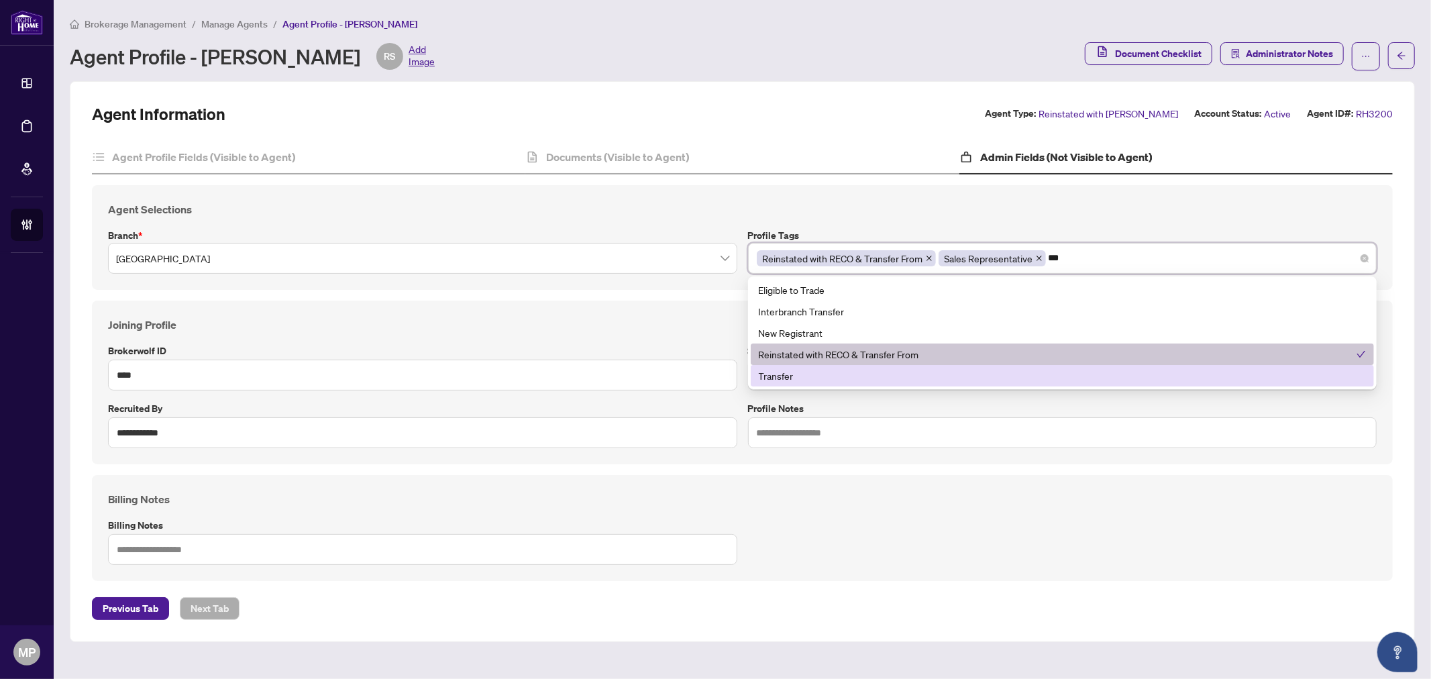
type input "***"
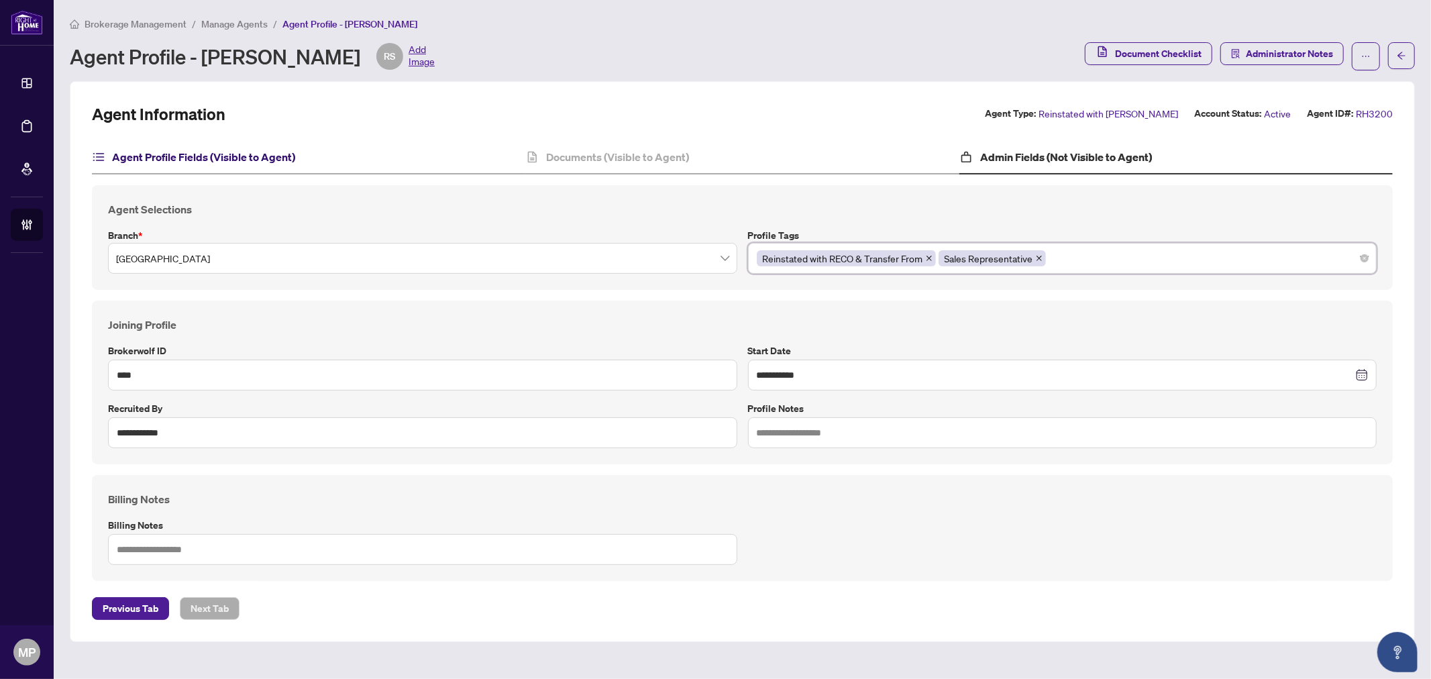
drag, startPoint x: 173, startPoint y: 156, endPoint x: 178, endPoint y: 126, distance: 29.9
click at [173, 154] on h4 "Agent Profile Fields (Visible to Agent)" at bounding box center [203, 157] width 183 height 16
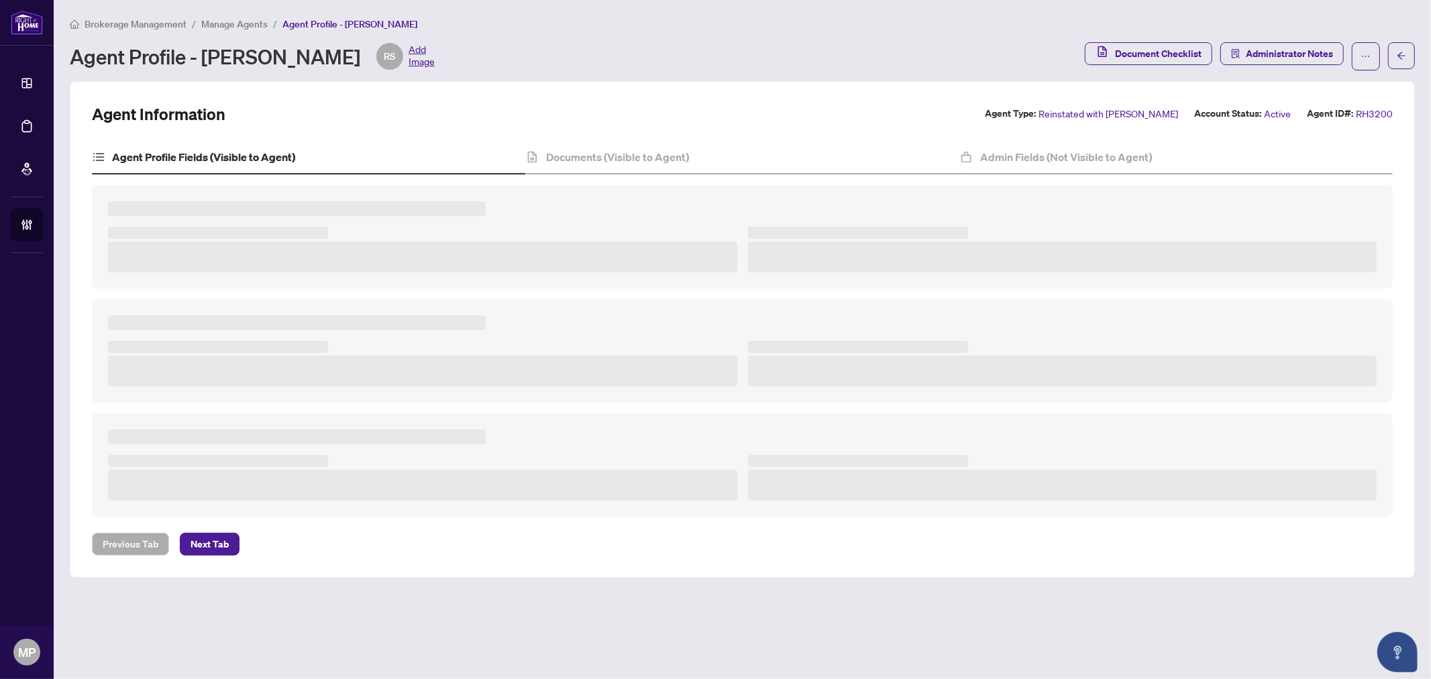
drag, startPoint x: 240, startPoint y: 32, endPoint x: 241, endPoint y: 23, distance: 9.5
click at [240, 28] on div "Brokerage Management / Manage Agents / Agent Profile - Ruby Sohn Agent Profile …" at bounding box center [742, 43] width 1345 height 54
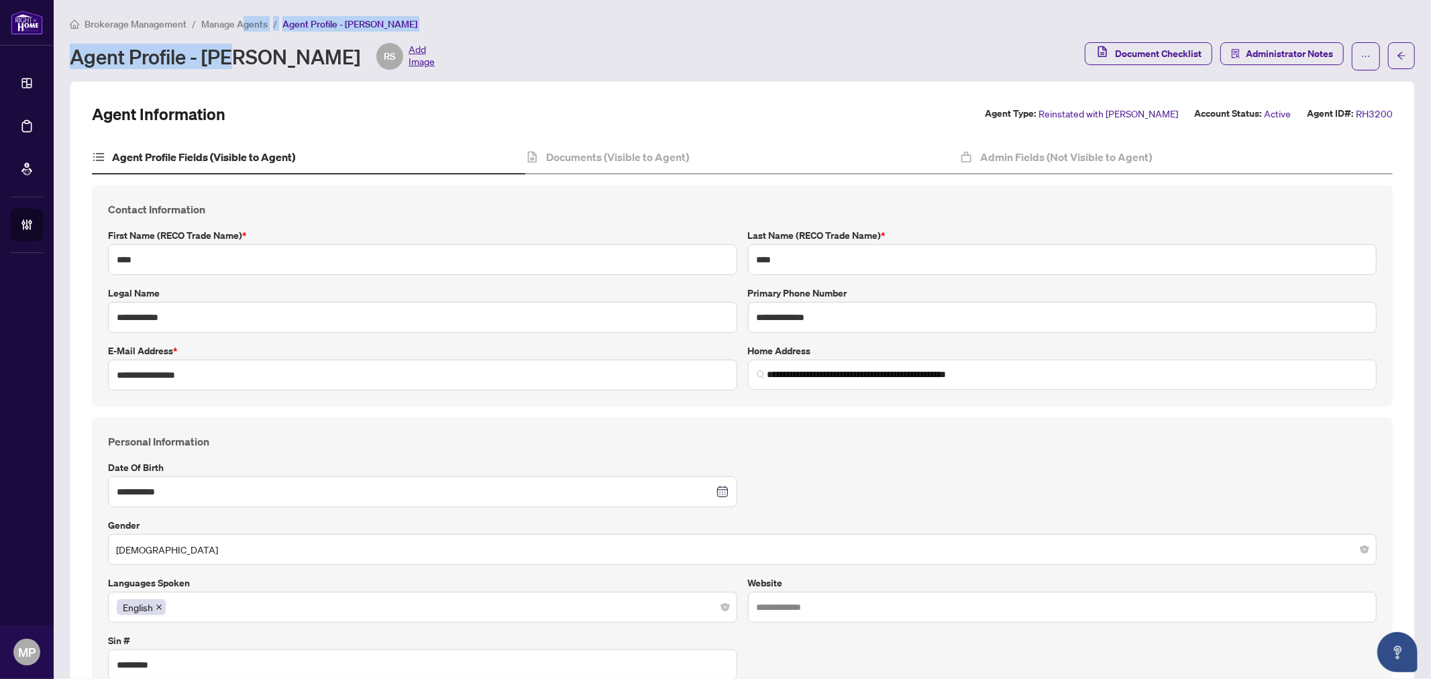
click at [241, 23] on span "Manage Agents" at bounding box center [234, 24] width 66 height 12
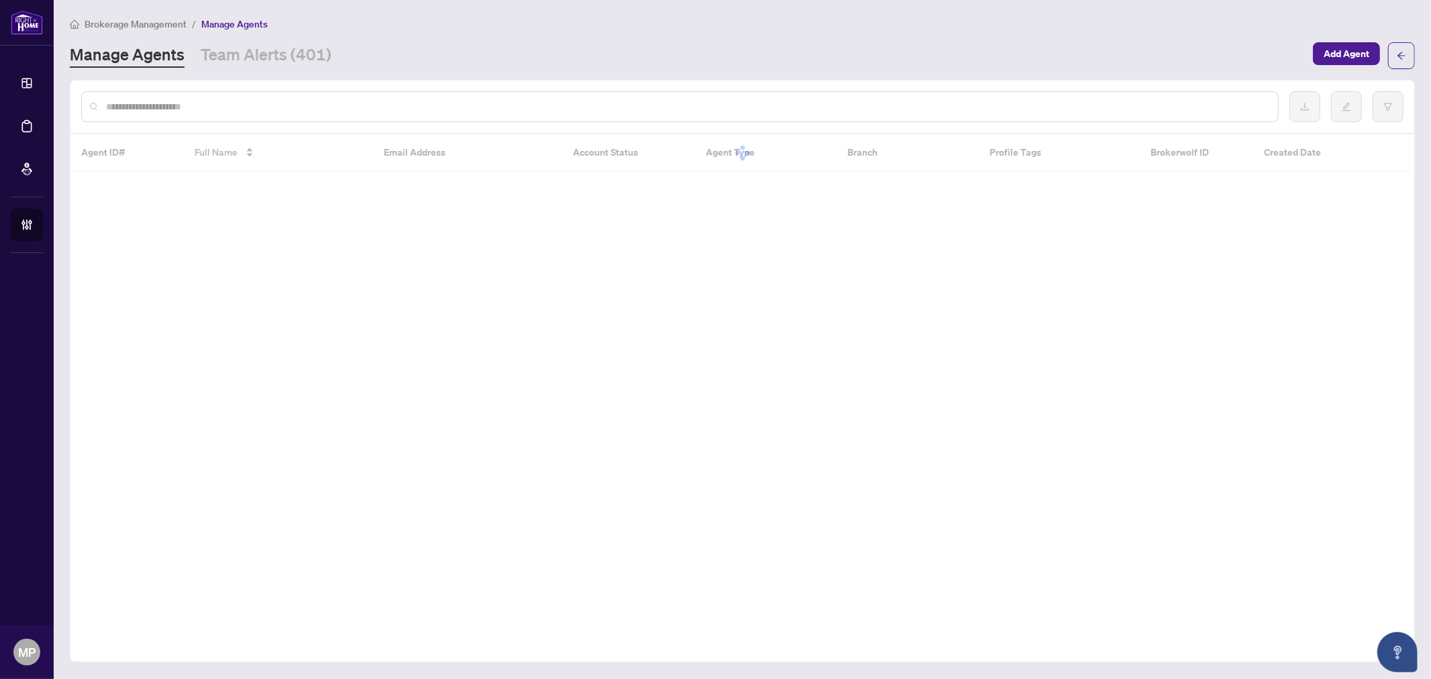
drag, startPoint x: 420, startPoint y: 117, endPoint x: 441, endPoint y: 108, distance: 23.4
click at [423, 117] on div at bounding box center [679, 106] width 1197 height 31
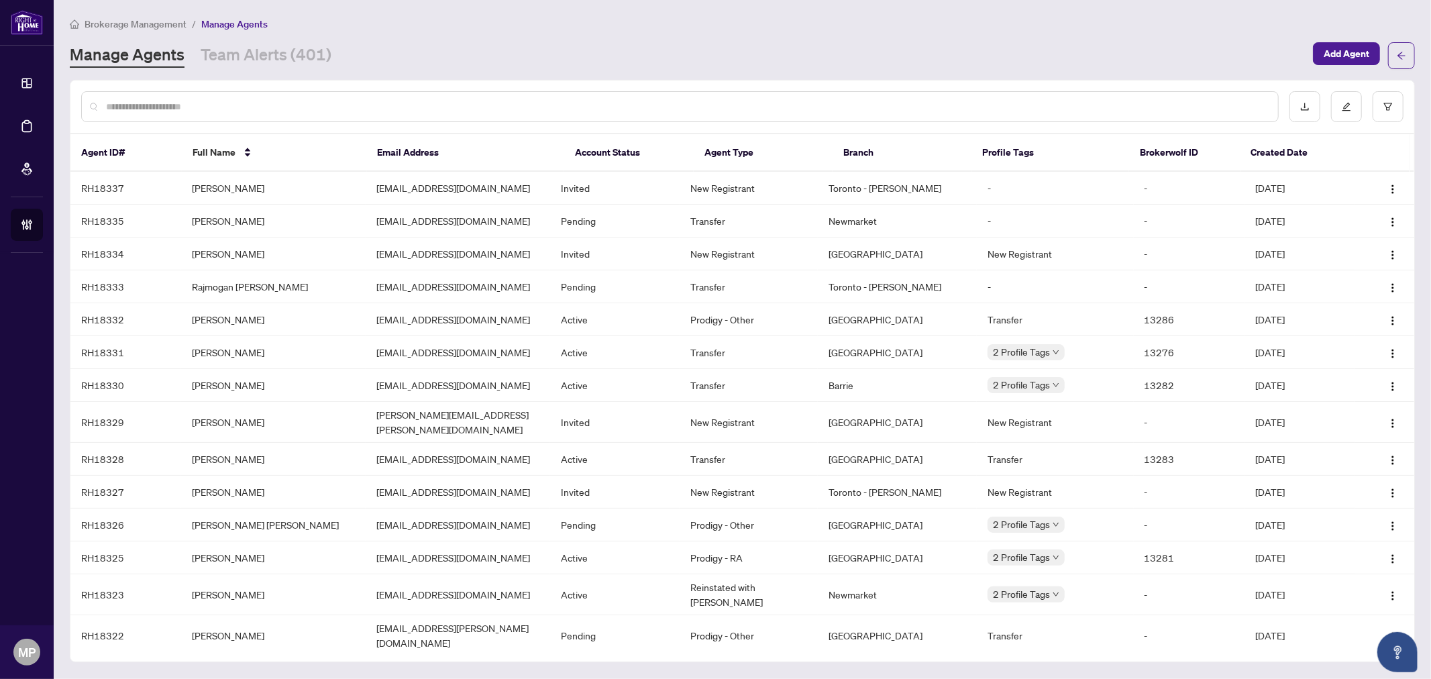
click at [446, 103] on input "text" at bounding box center [686, 106] width 1161 height 15
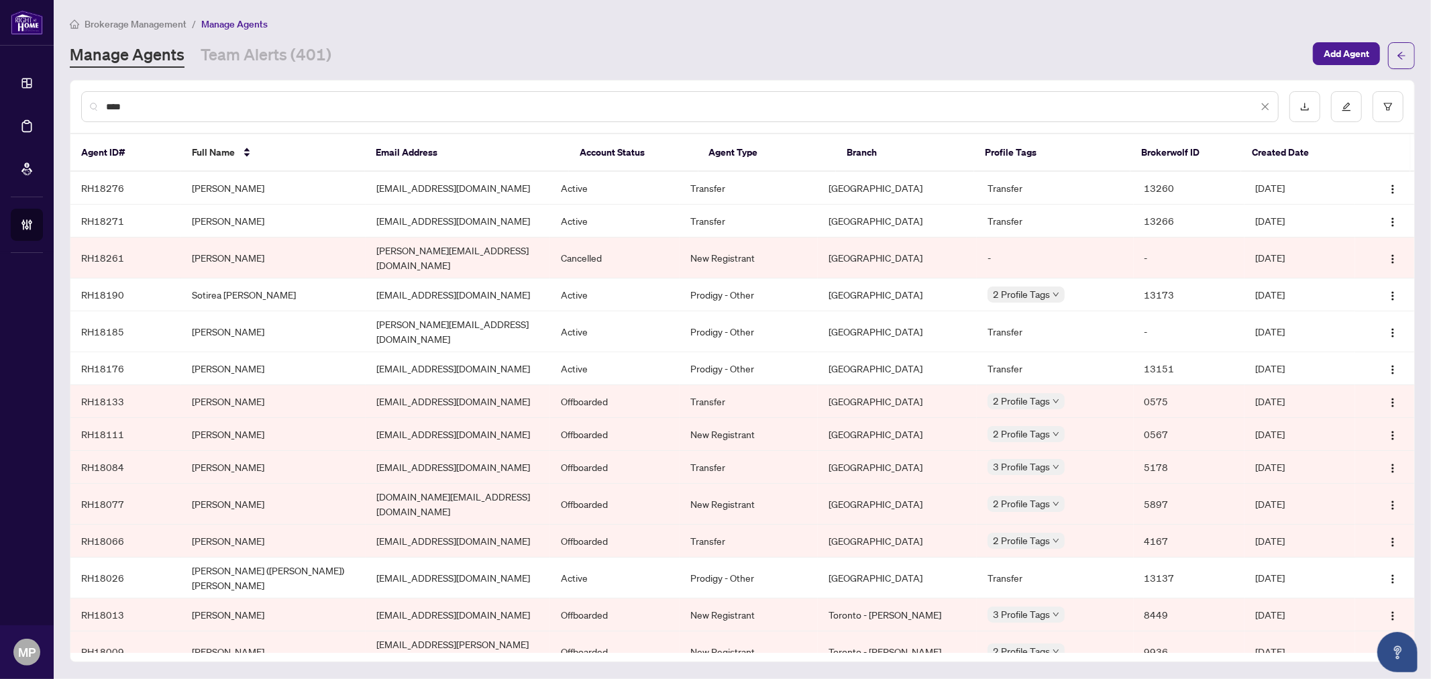
type input "****"
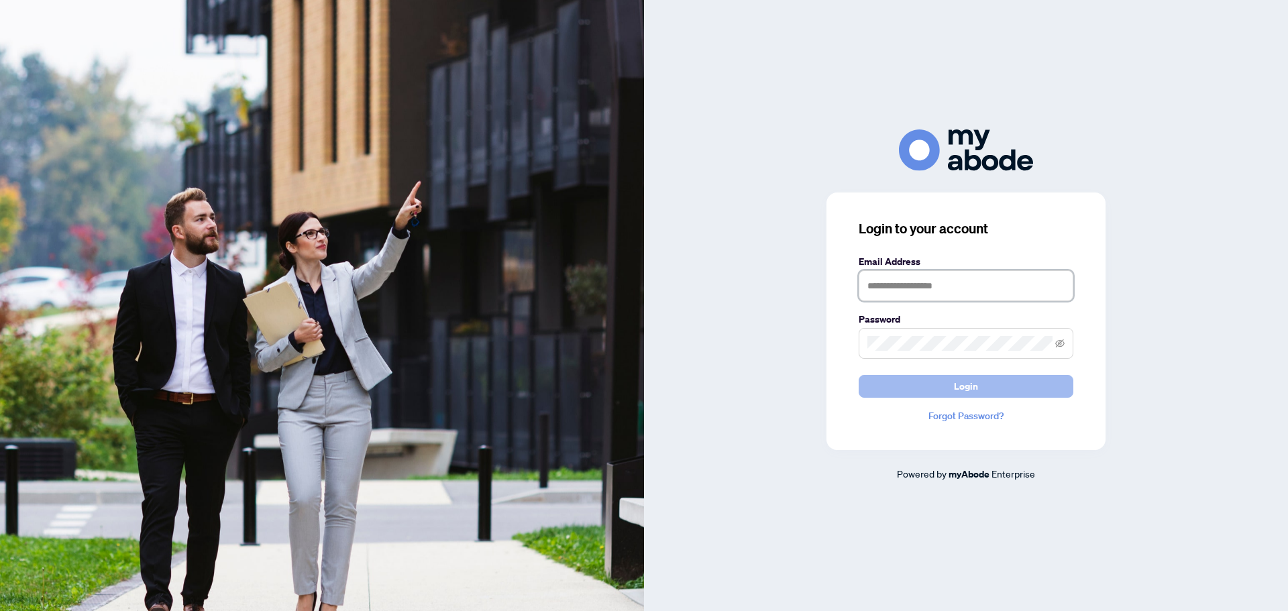
type input "**********"
click at [950, 377] on button "Login" at bounding box center [966, 386] width 215 height 23
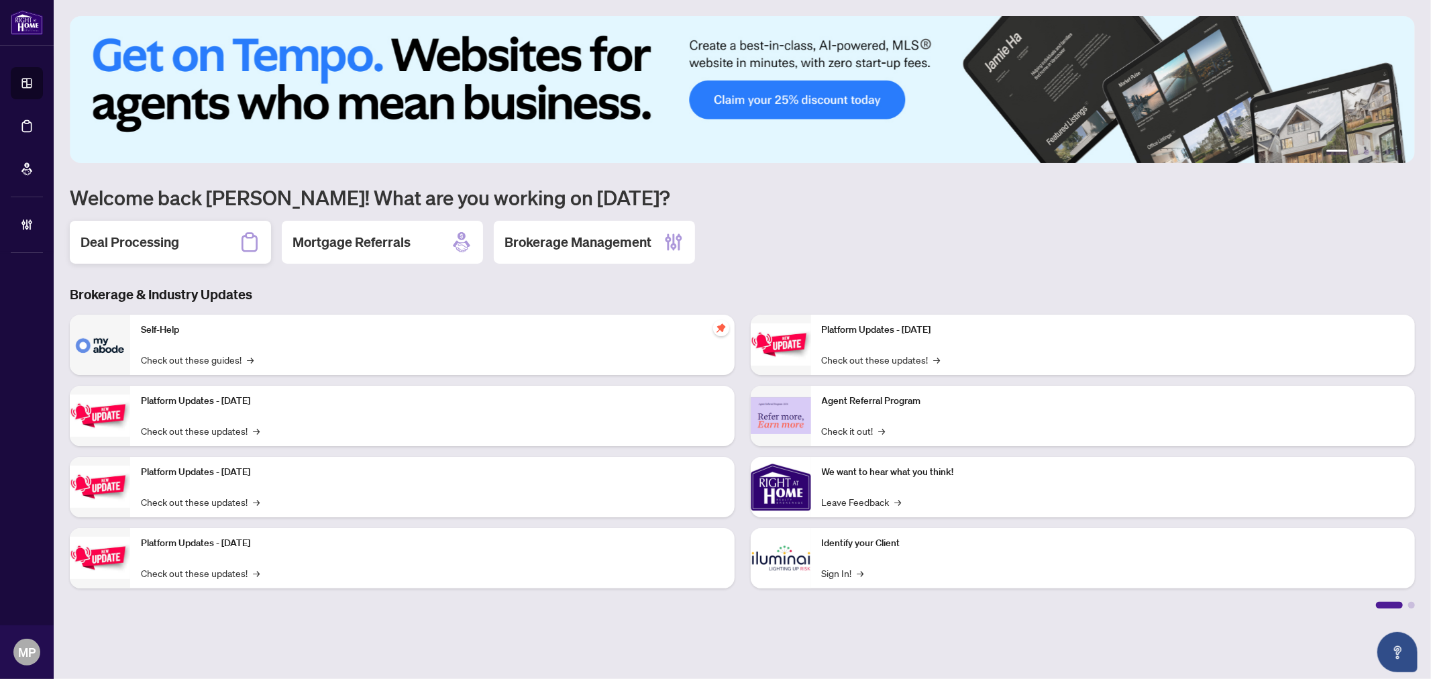
click at [184, 244] on div "Deal Processing" at bounding box center [170, 242] width 201 height 43
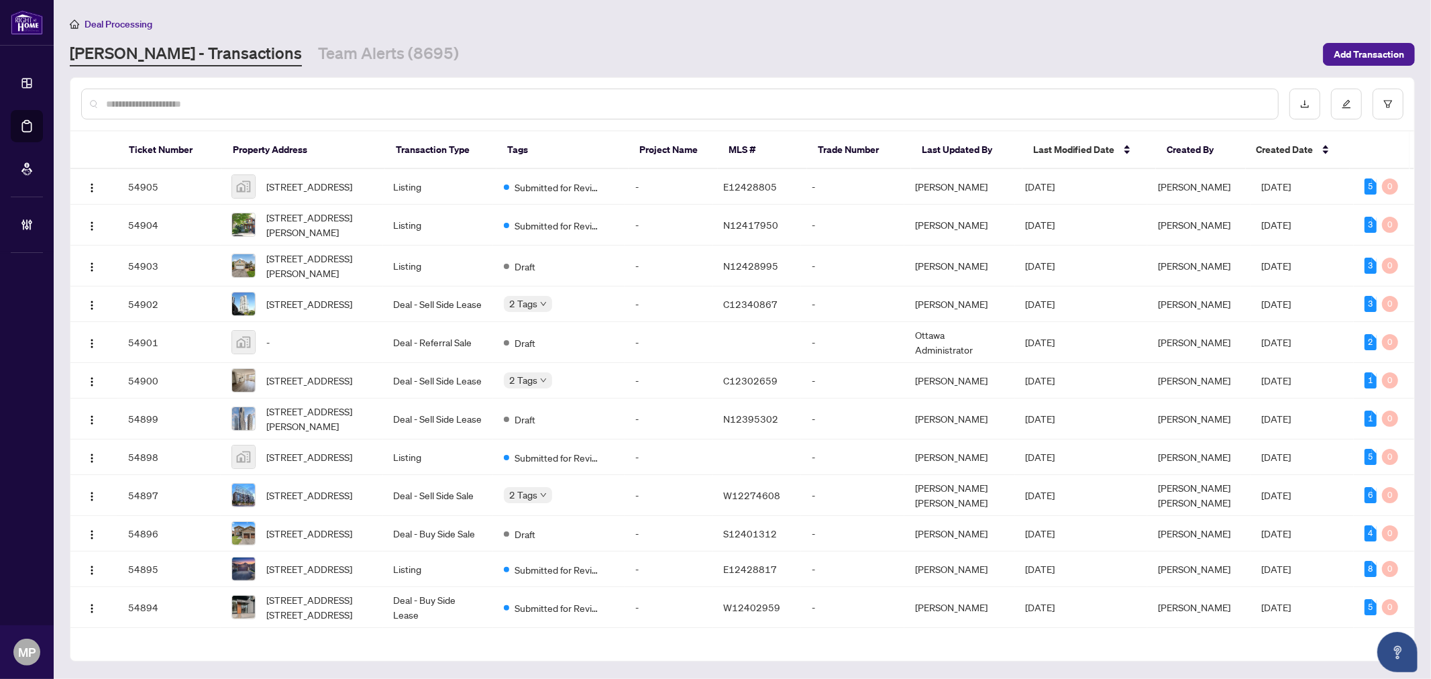
click at [460, 103] on input "text" at bounding box center [686, 104] width 1161 height 15
click at [267, 97] on input "text" at bounding box center [686, 104] width 1161 height 15
paste input "*"
click at [284, 102] on input "text" at bounding box center [686, 104] width 1161 height 15
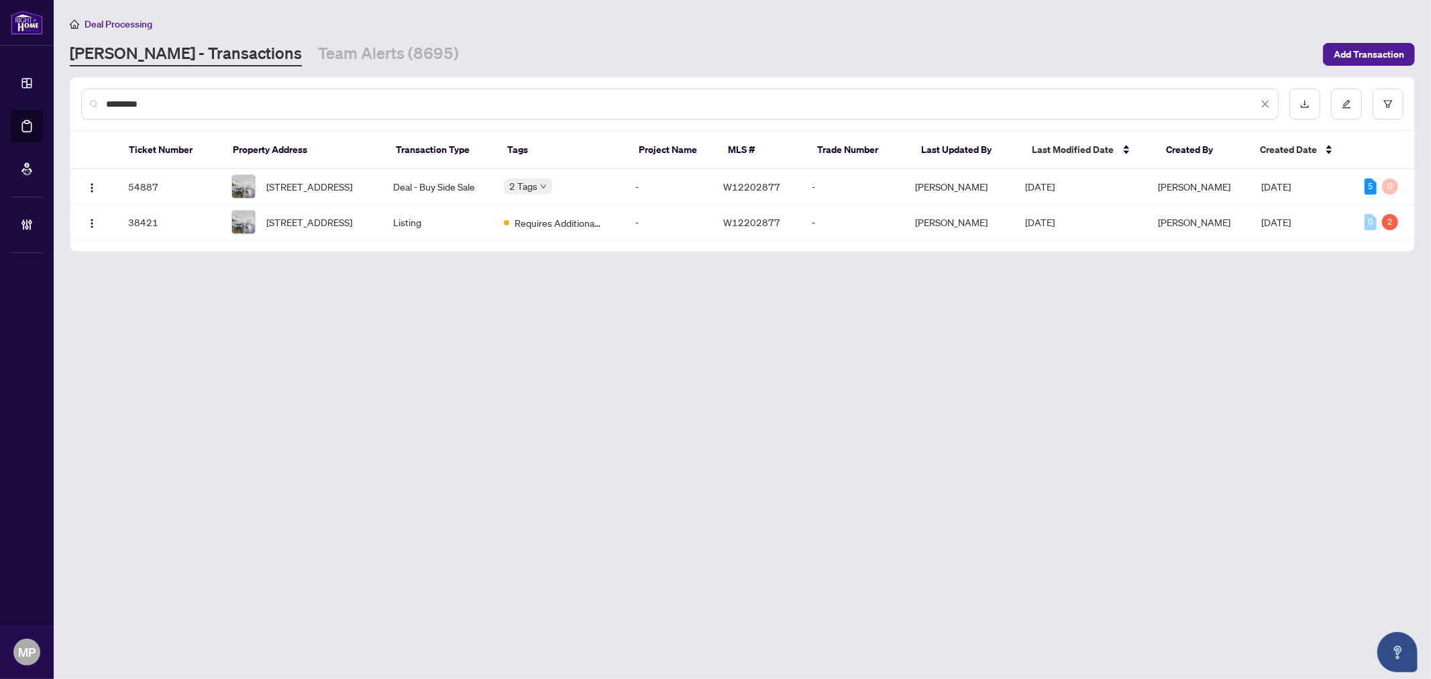
type input "*********"
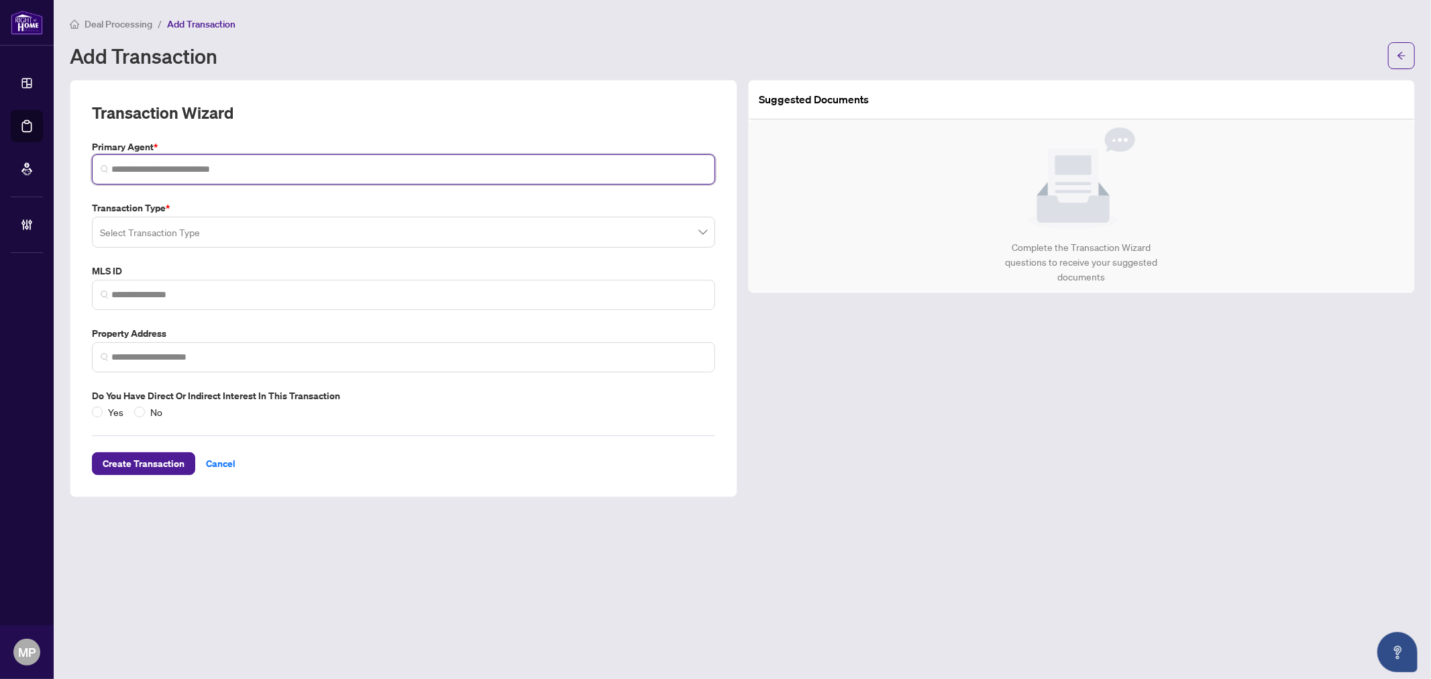
click at [252, 168] on input "search" at bounding box center [408, 169] width 595 height 14
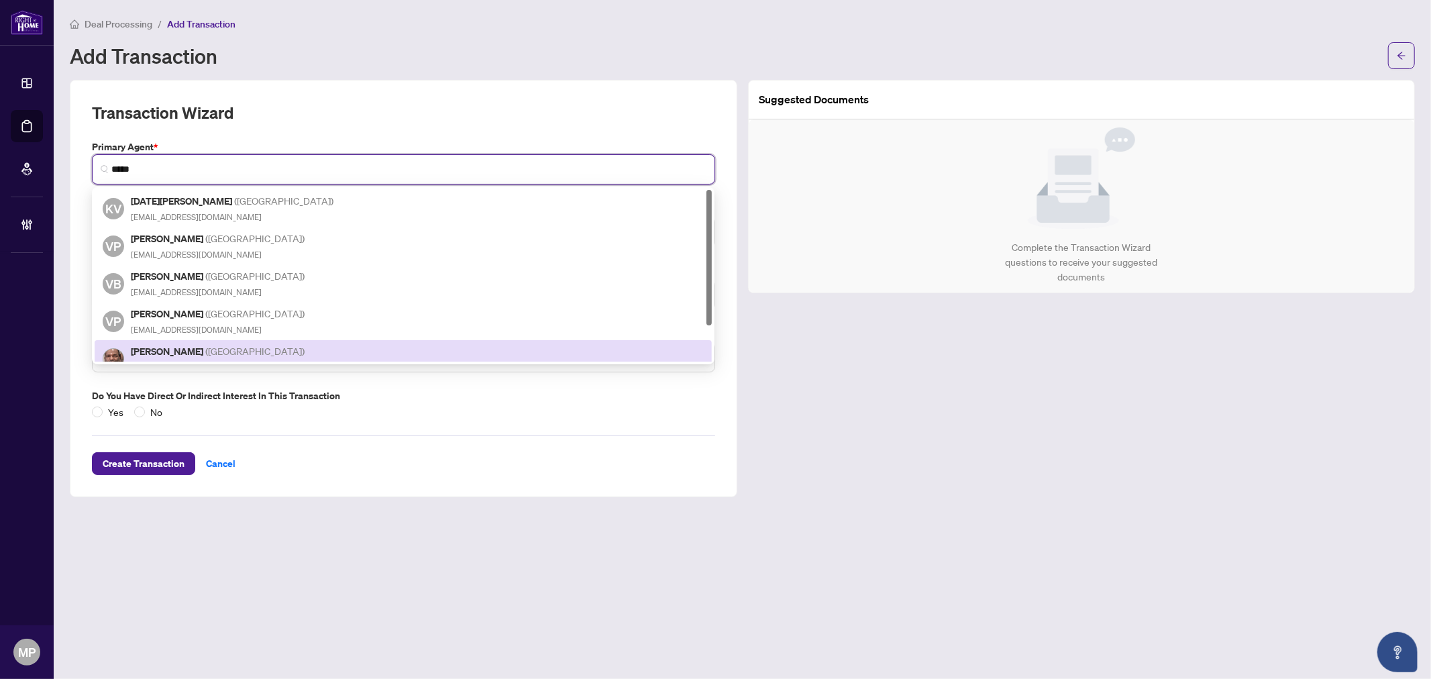
click at [278, 345] on span "( [GEOGRAPHIC_DATA] )" at bounding box center [254, 351] width 99 height 12
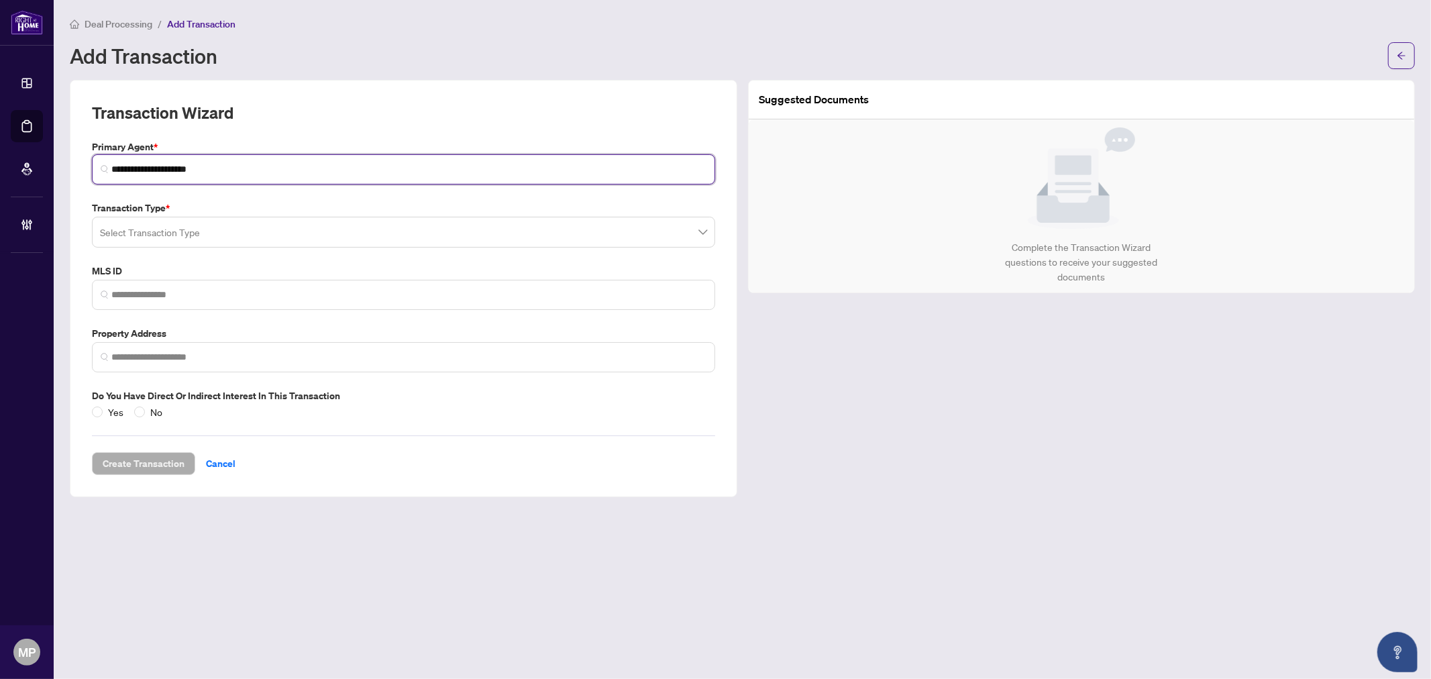
type input "**********"
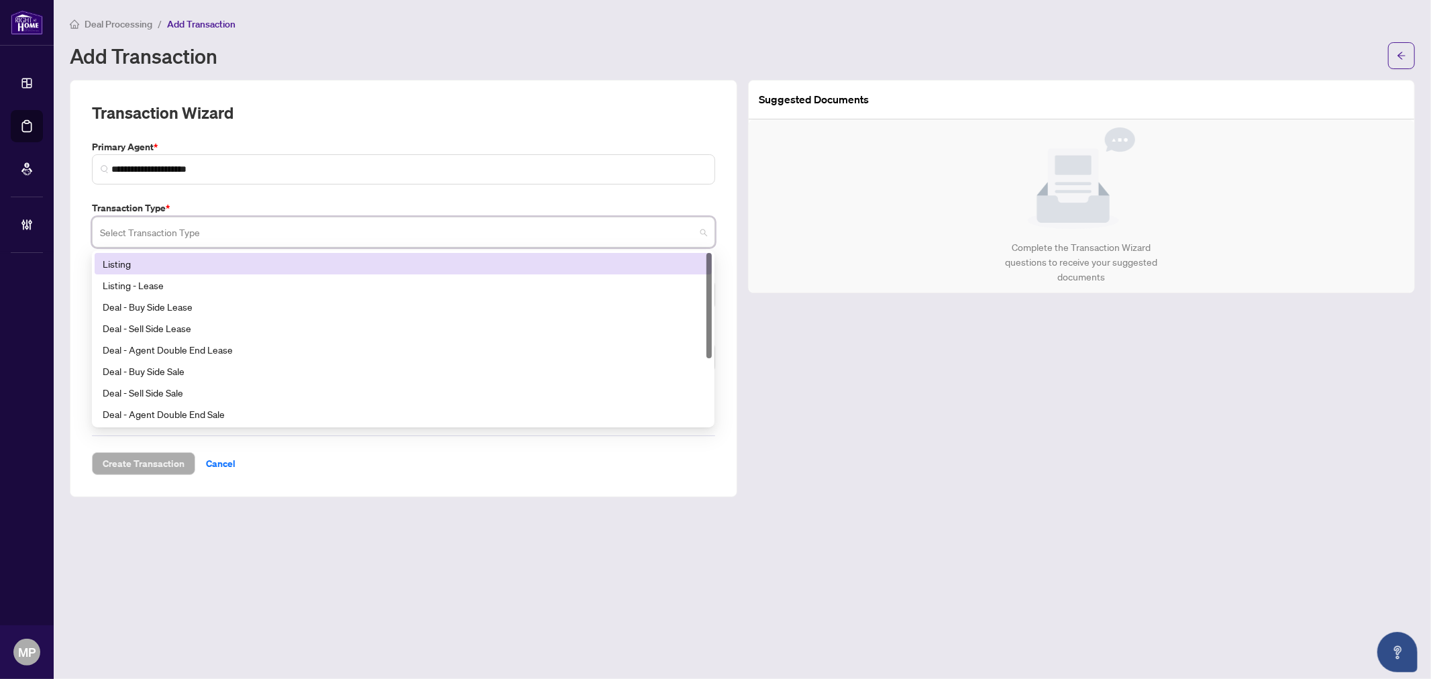
click at [197, 232] on input "search" at bounding box center [397, 234] width 595 height 30
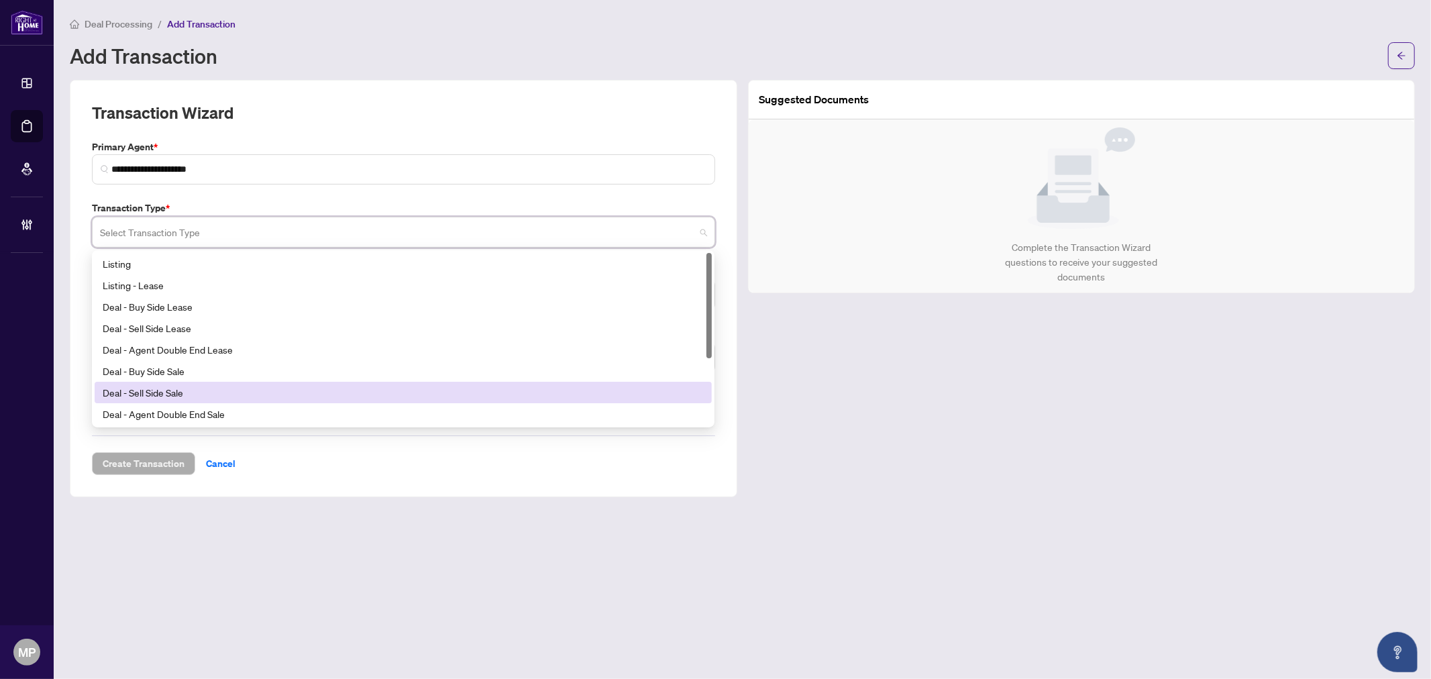
click at [175, 396] on div "Deal - Sell Side Sale" at bounding box center [403, 392] width 601 height 15
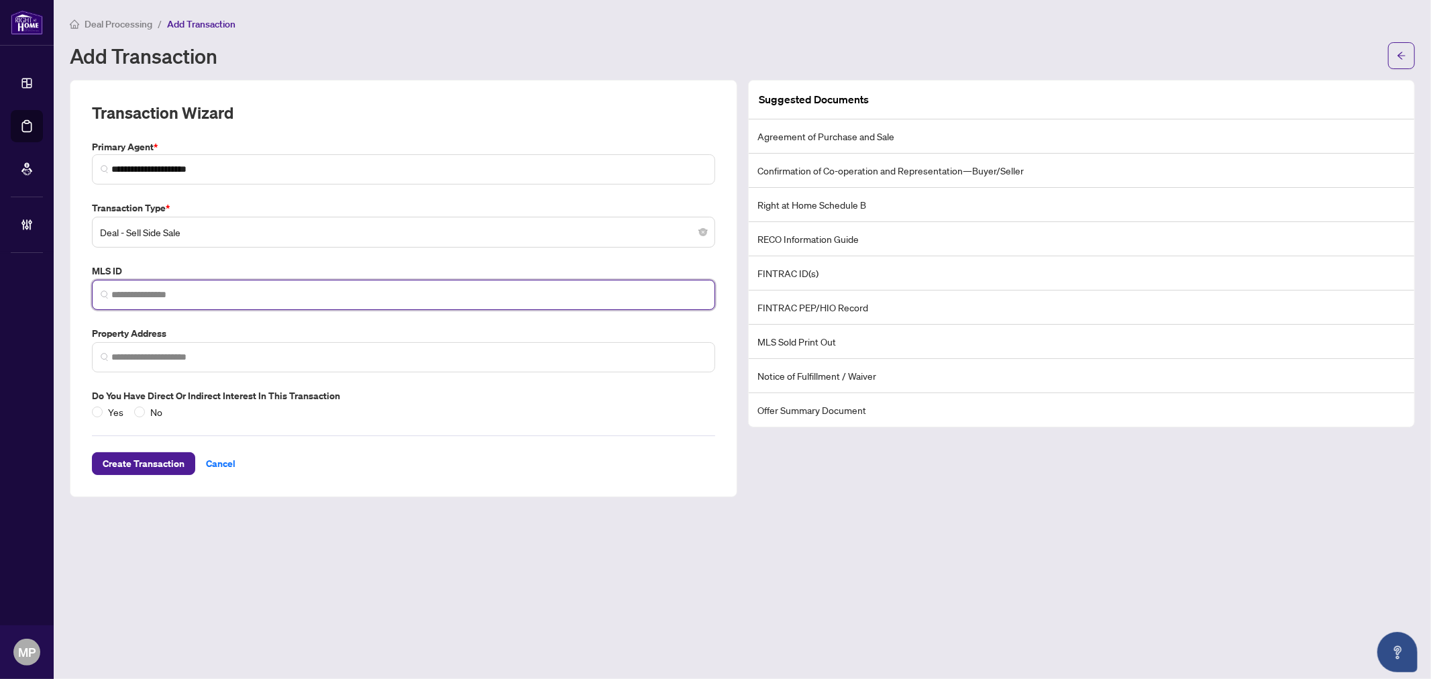
click at [152, 290] on input "search" at bounding box center [408, 295] width 595 height 14
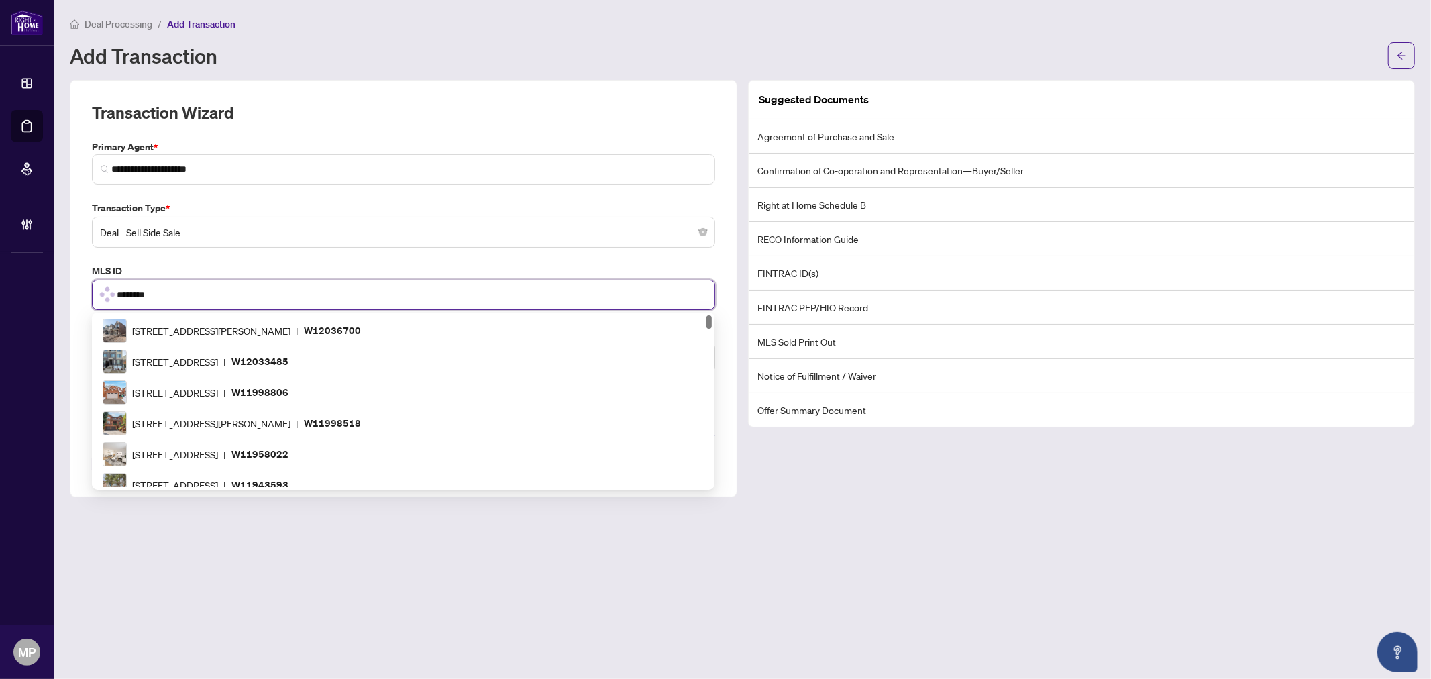
type input "*********"
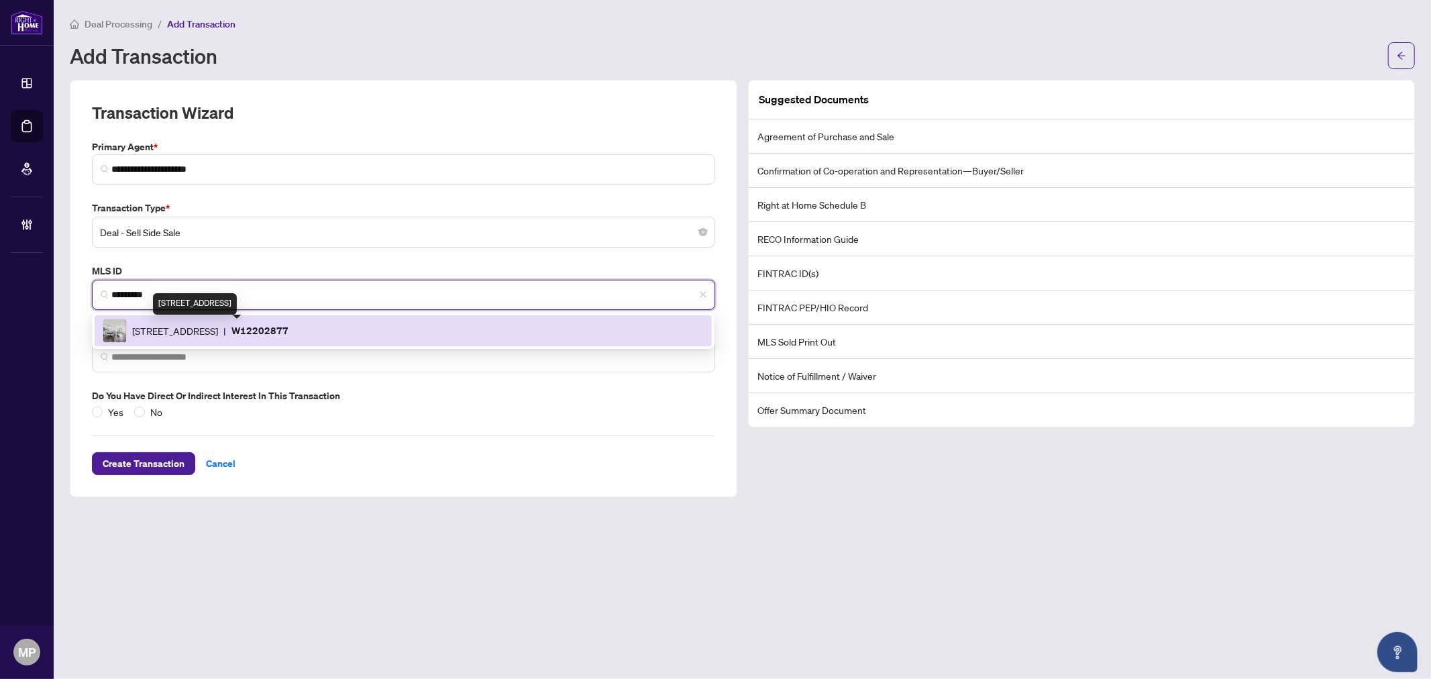
click at [218, 327] on span "[STREET_ADDRESS]" at bounding box center [175, 330] width 86 height 15
type input "**********"
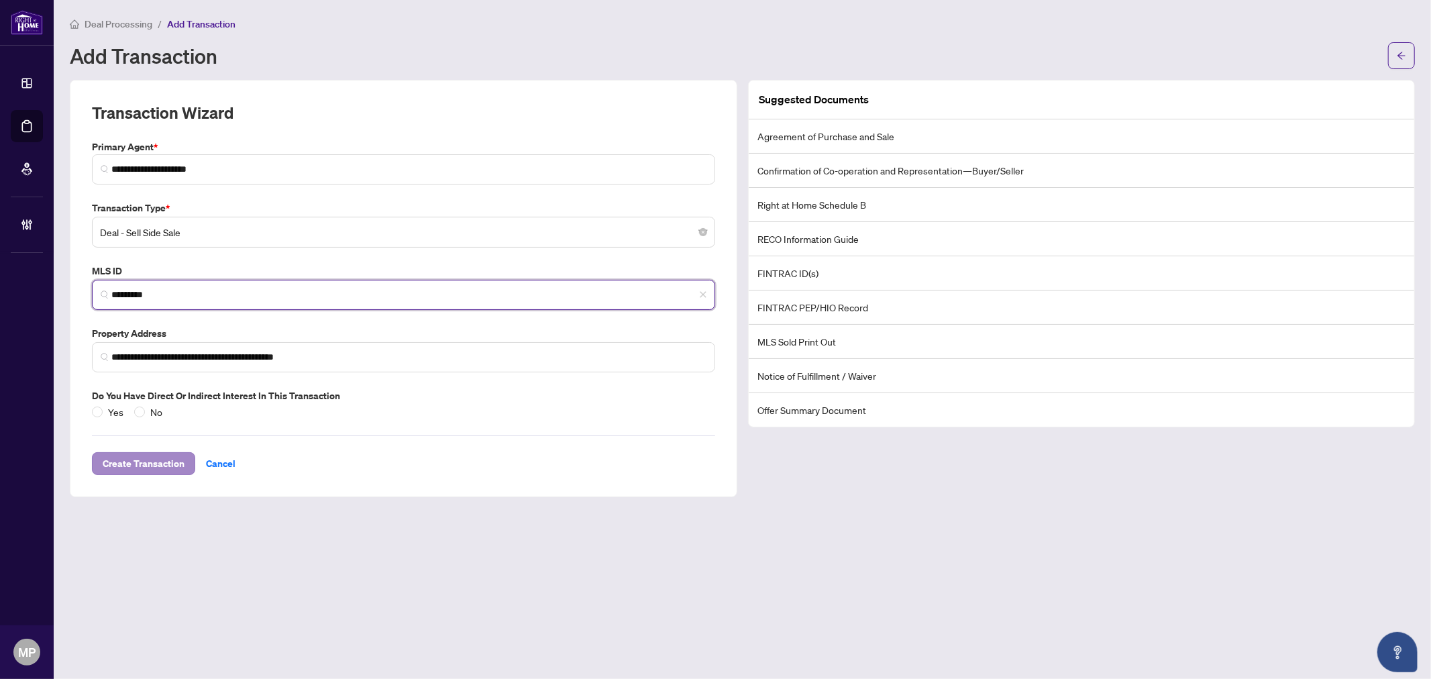
type input "*********"
click at [153, 464] on span "Create Transaction" at bounding box center [144, 463] width 82 height 21
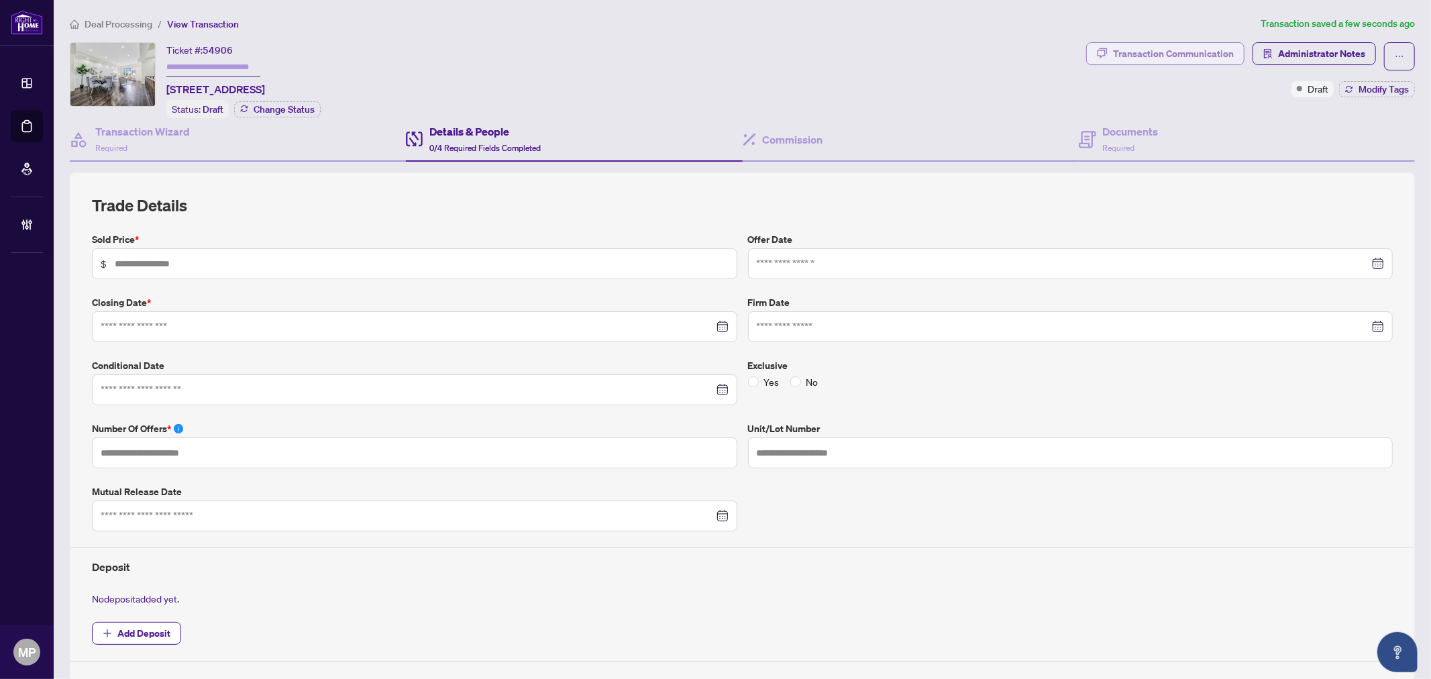
click at [1178, 63] on div "Transaction Communication" at bounding box center [1173, 53] width 121 height 21
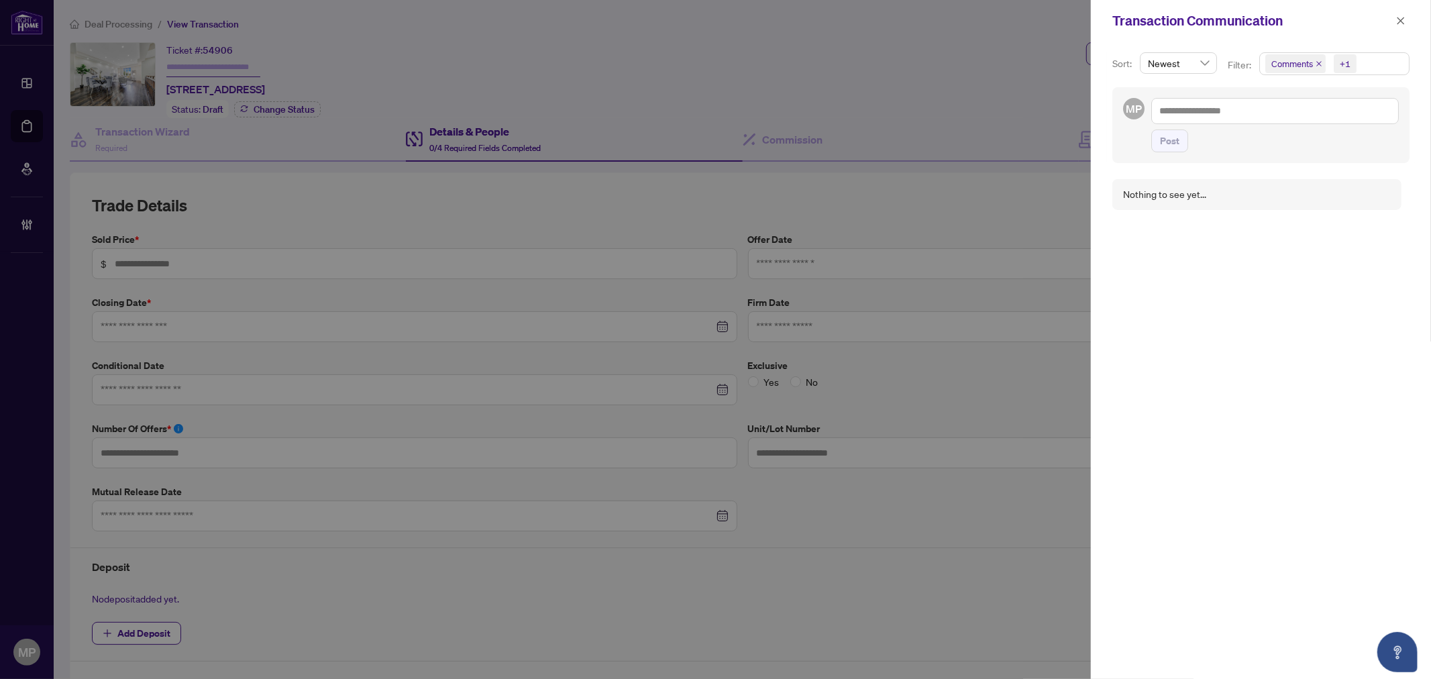
drag, startPoint x: 1097, startPoint y: 138, endPoint x: 1131, endPoint y: 138, distance: 33.5
click at [1098, 138] on div "Sort: Newest Filter: Comments +1 MP Post Nothing to see yet..." at bounding box center [1261, 360] width 340 height 637
click at [1228, 115] on textarea at bounding box center [1275, 110] width 248 height 25
paste textarea "**********"
type textarea "**********"
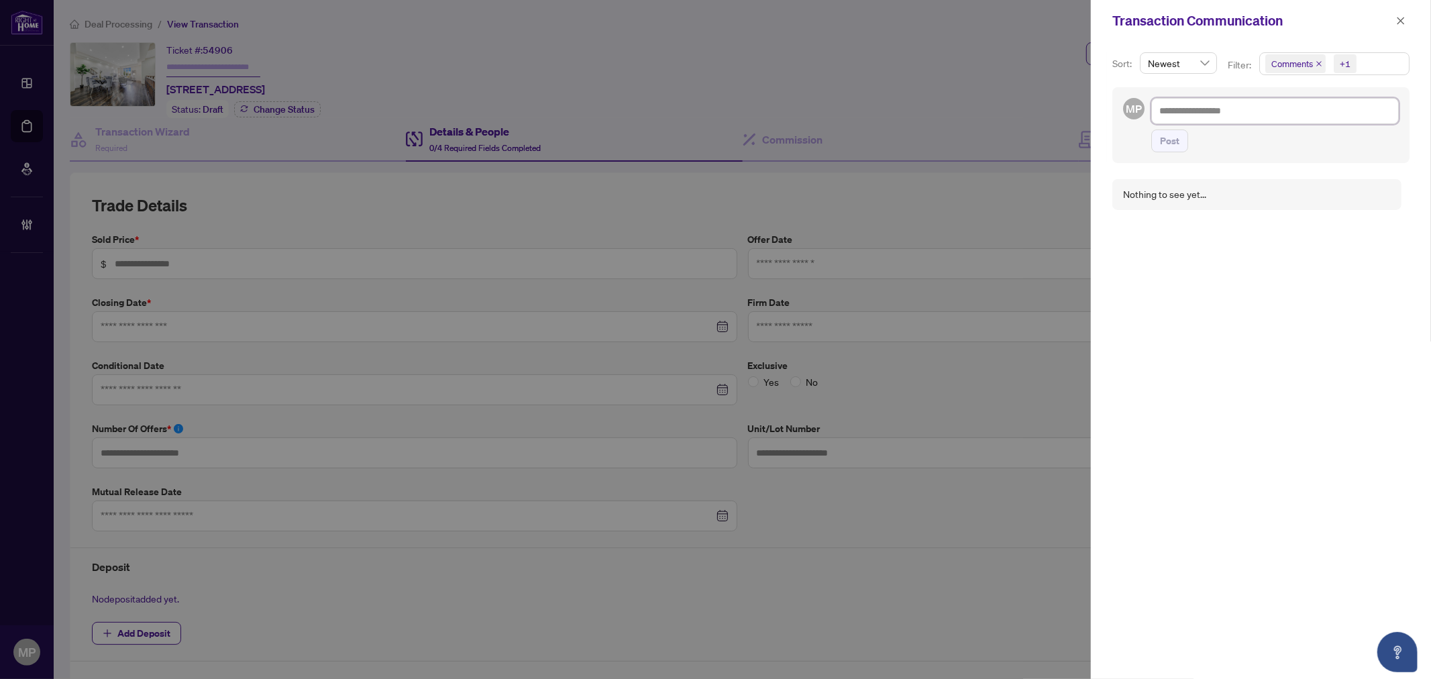
type textarea "**********"
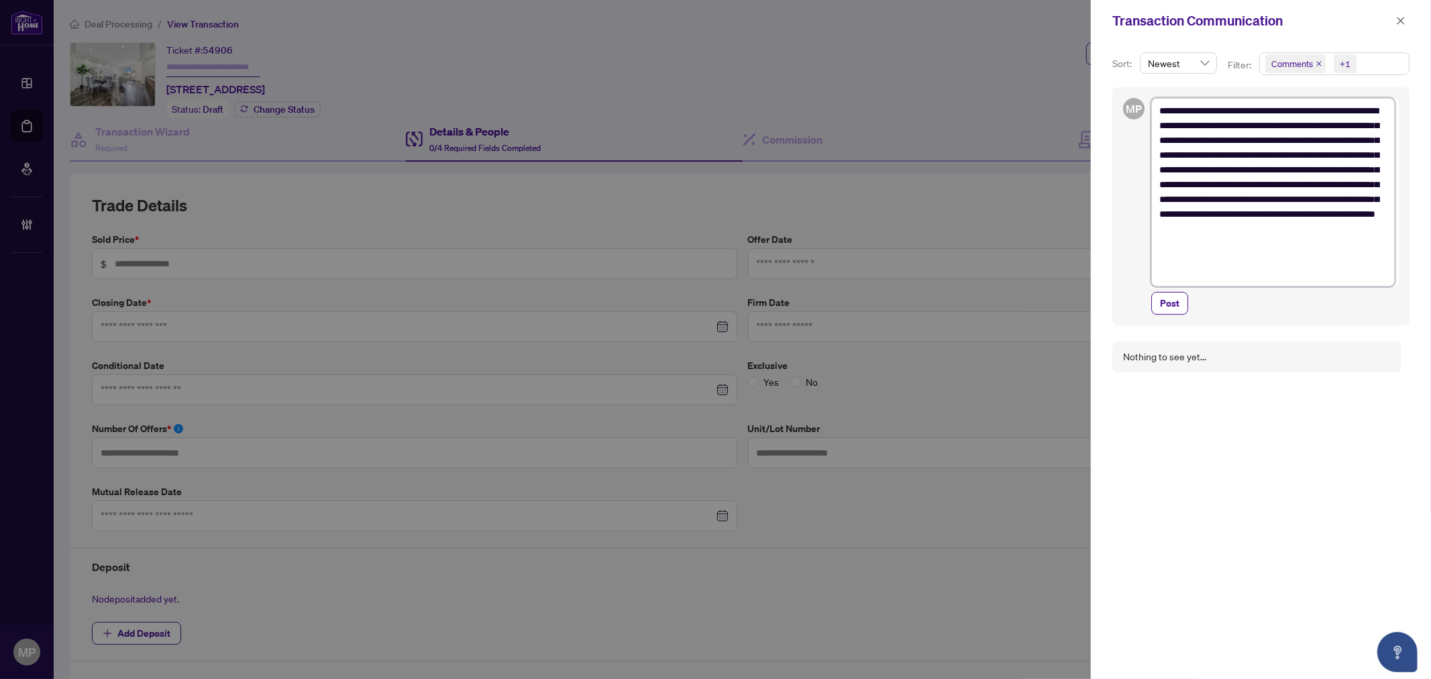
click at [1243, 105] on textarea "**********" at bounding box center [1273, 192] width 244 height 188
type textarea "**********"
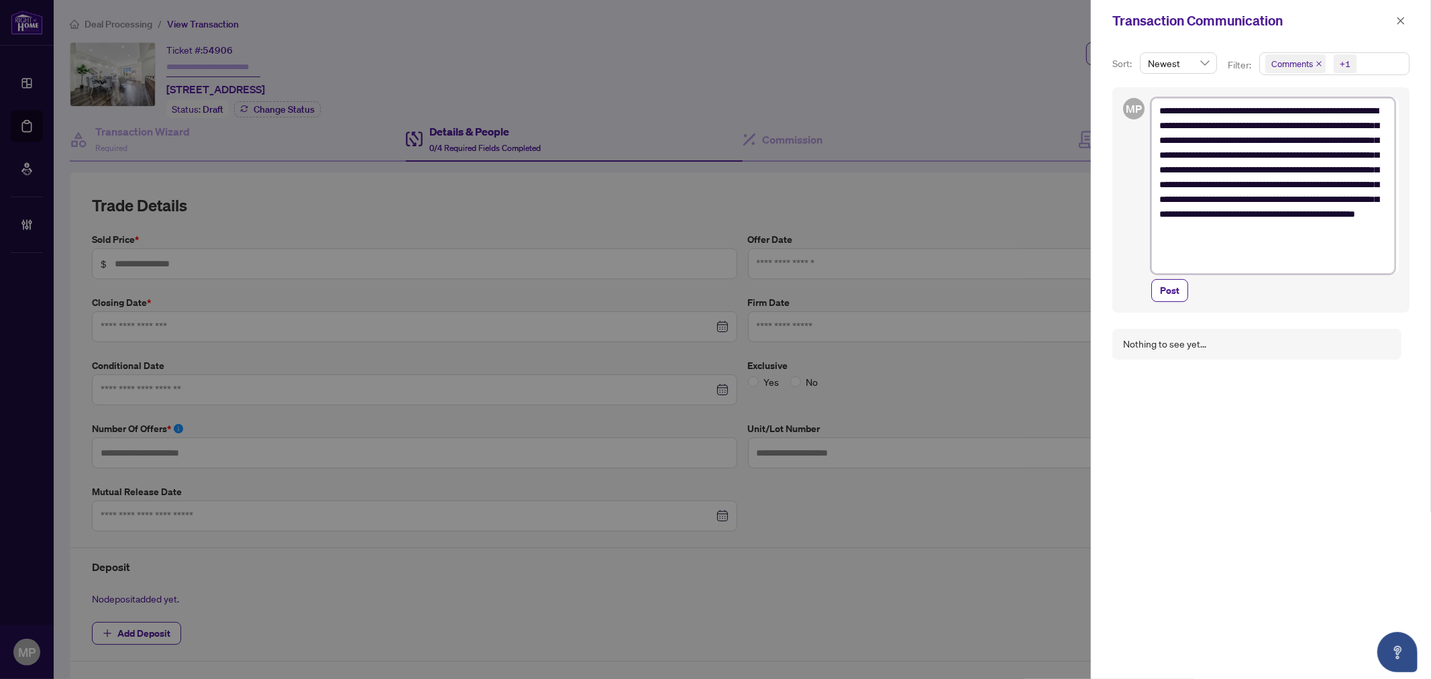
type textarea "**********"
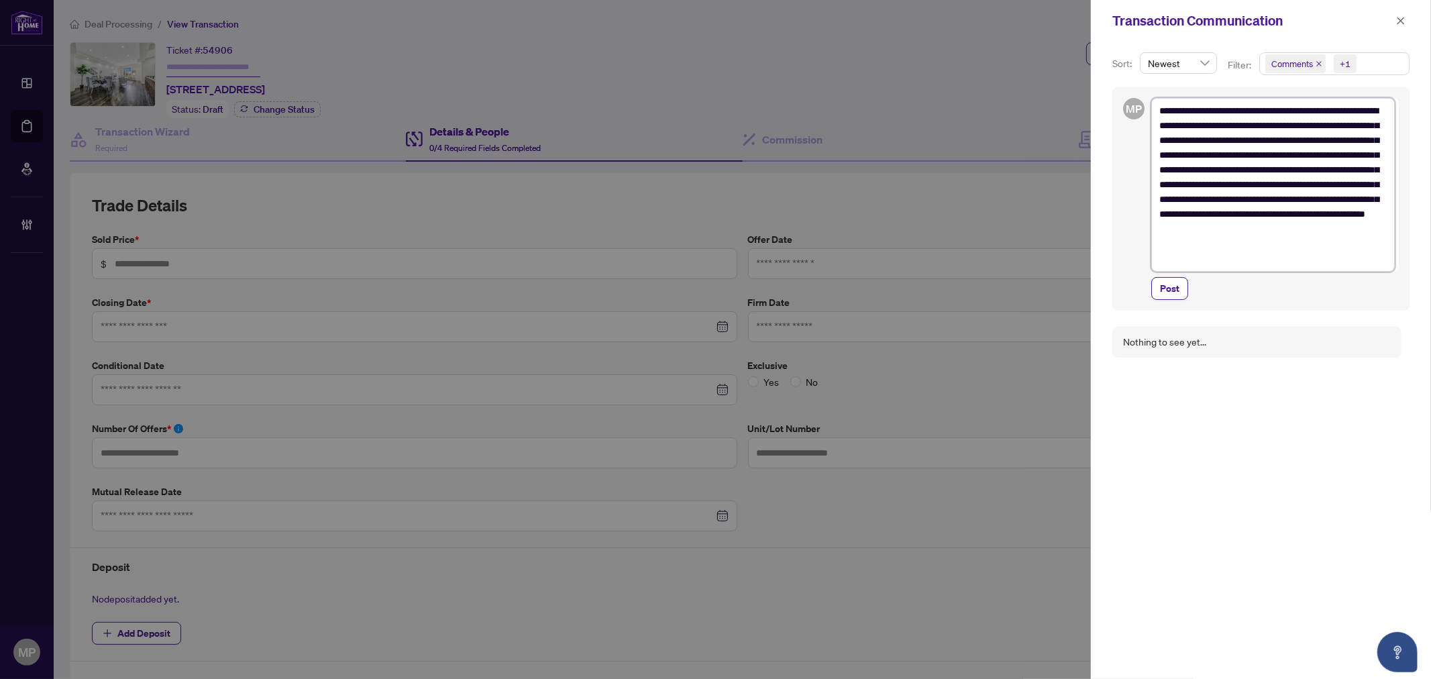
type textarea "**********"
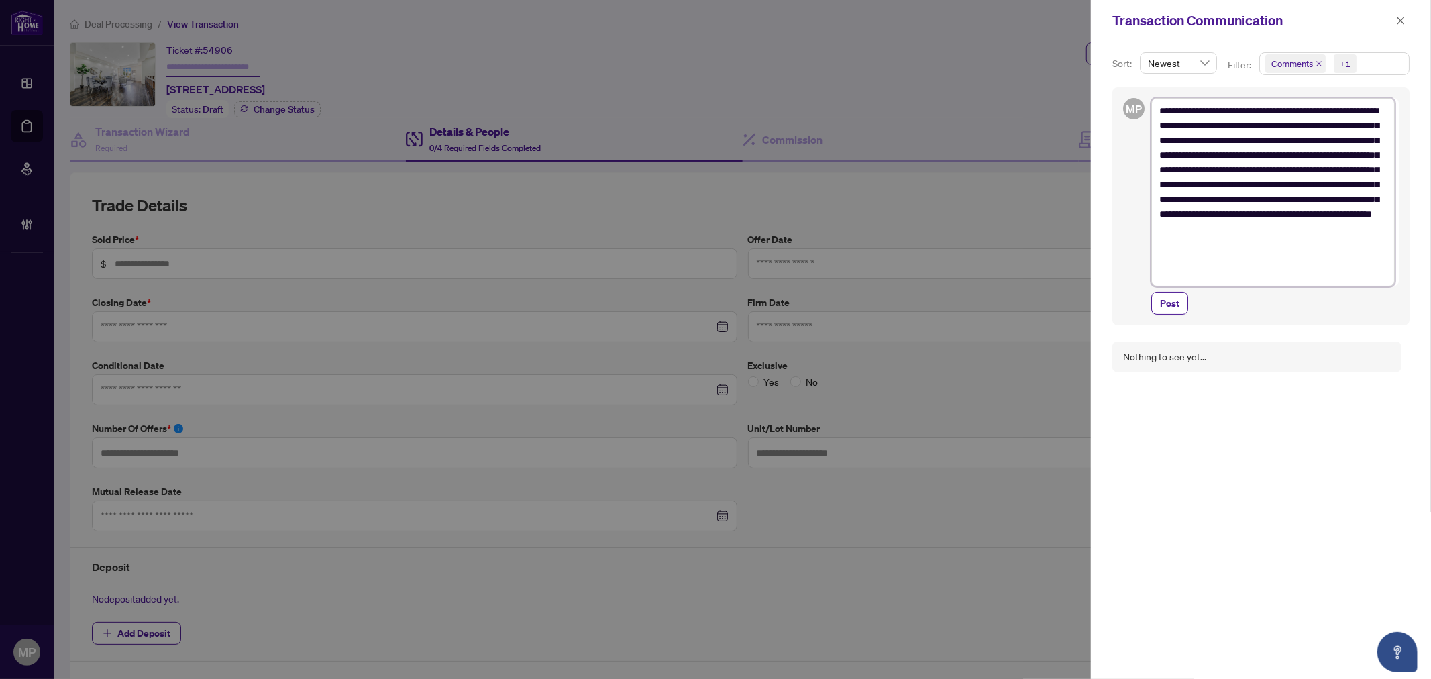
type textarea "**********"
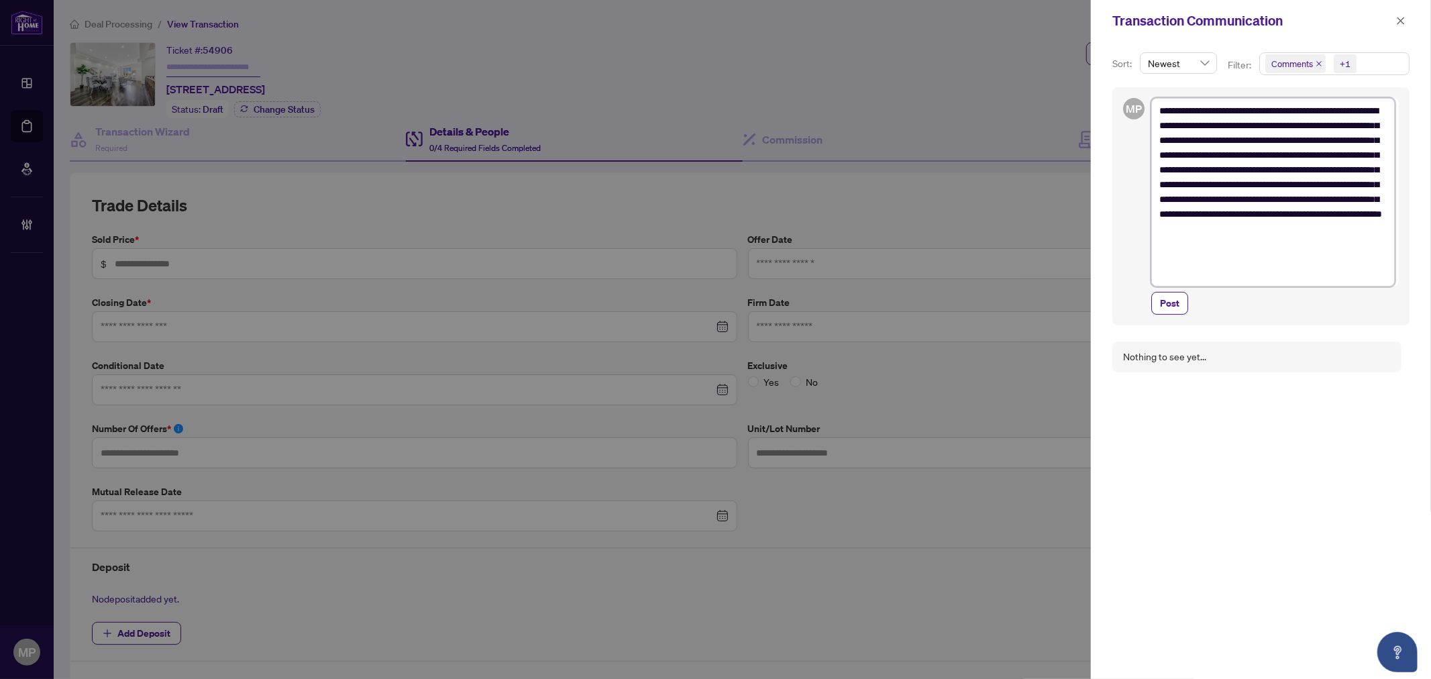
type textarea "**********"
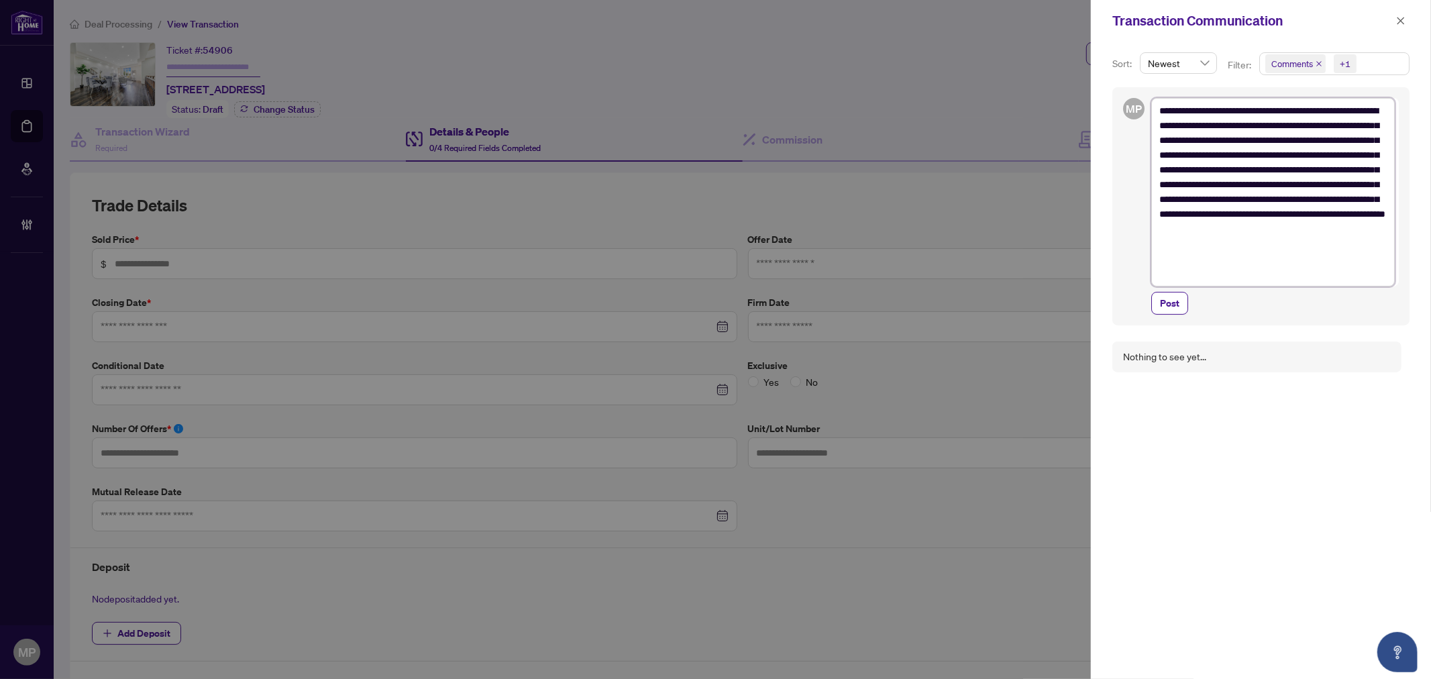
type textarea "**********"
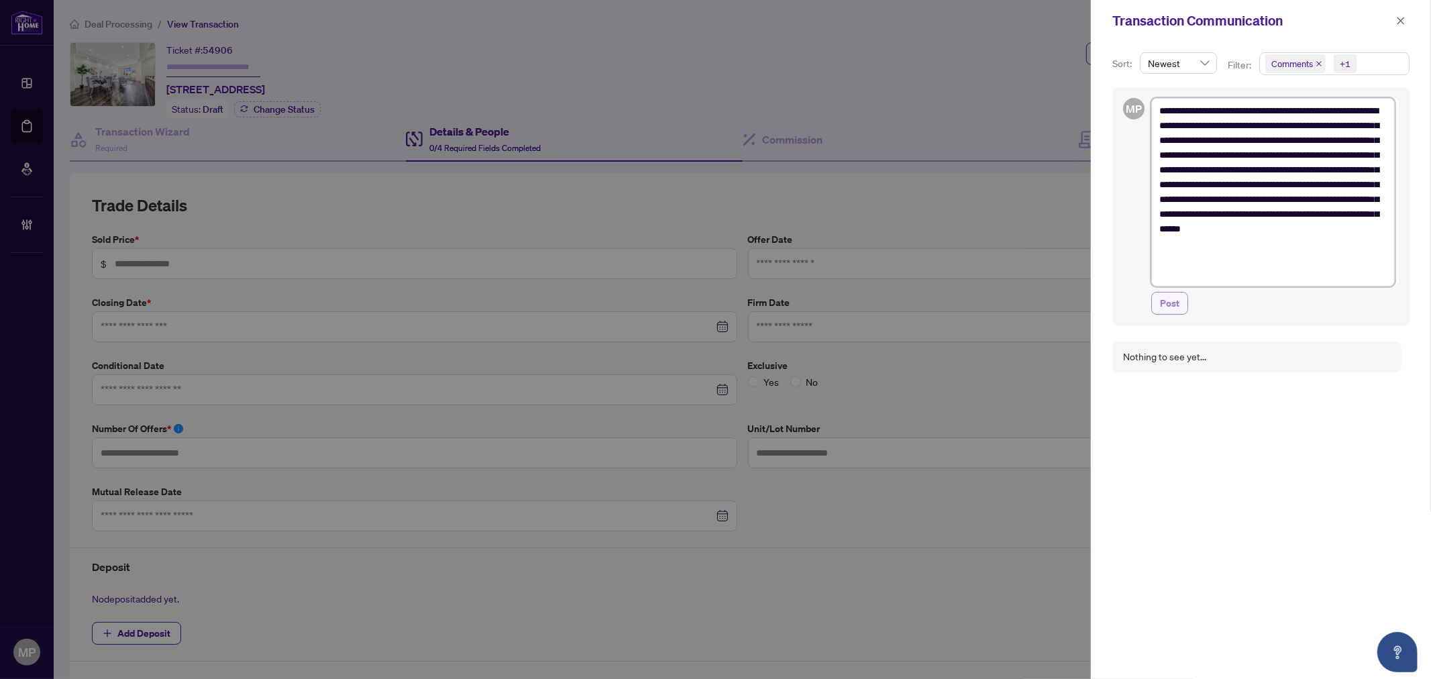
type textarea "**********"
drag, startPoint x: 1175, startPoint y: 299, endPoint x: 1239, endPoint y: 135, distance: 176.5
click at [1175, 299] on span "Post" at bounding box center [1169, 302] width 19 height 21
type textarea "**********"
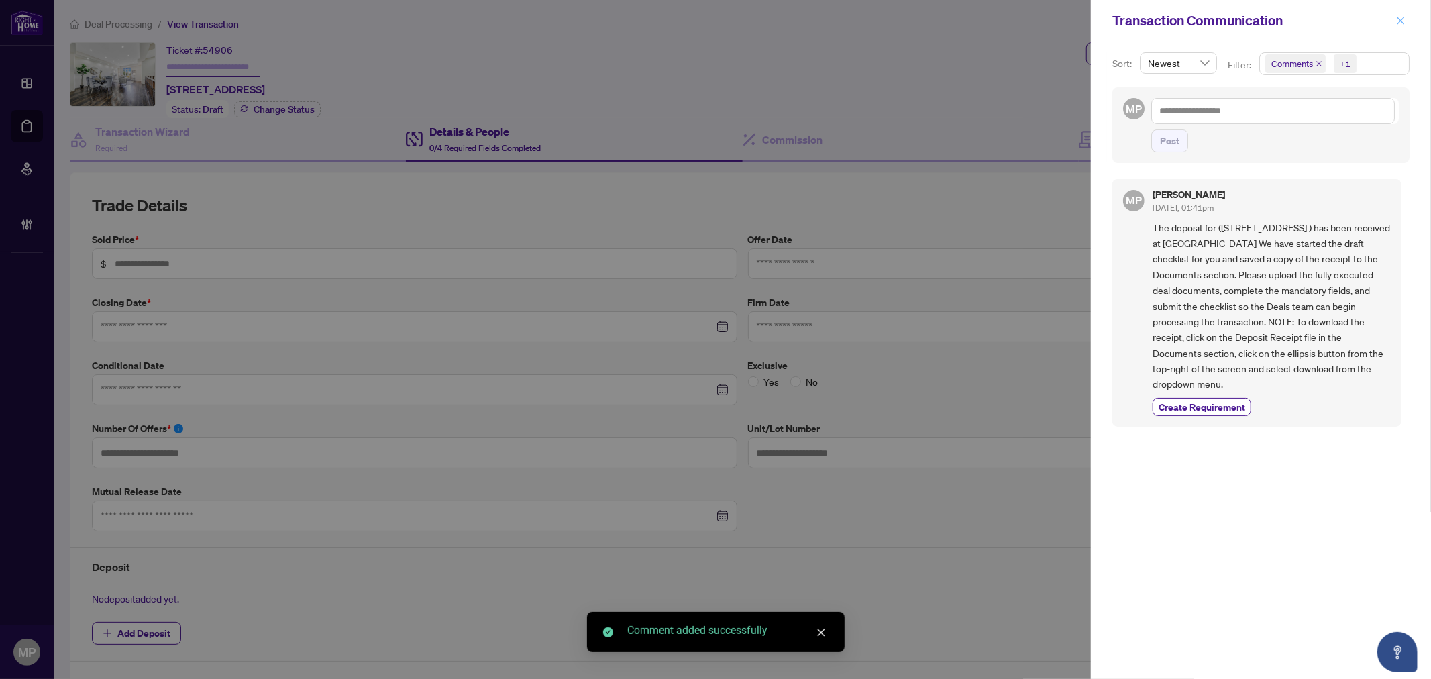
click at [1402, 21] on icon "close" at bounding box center [1400, 20] width 9 height 9
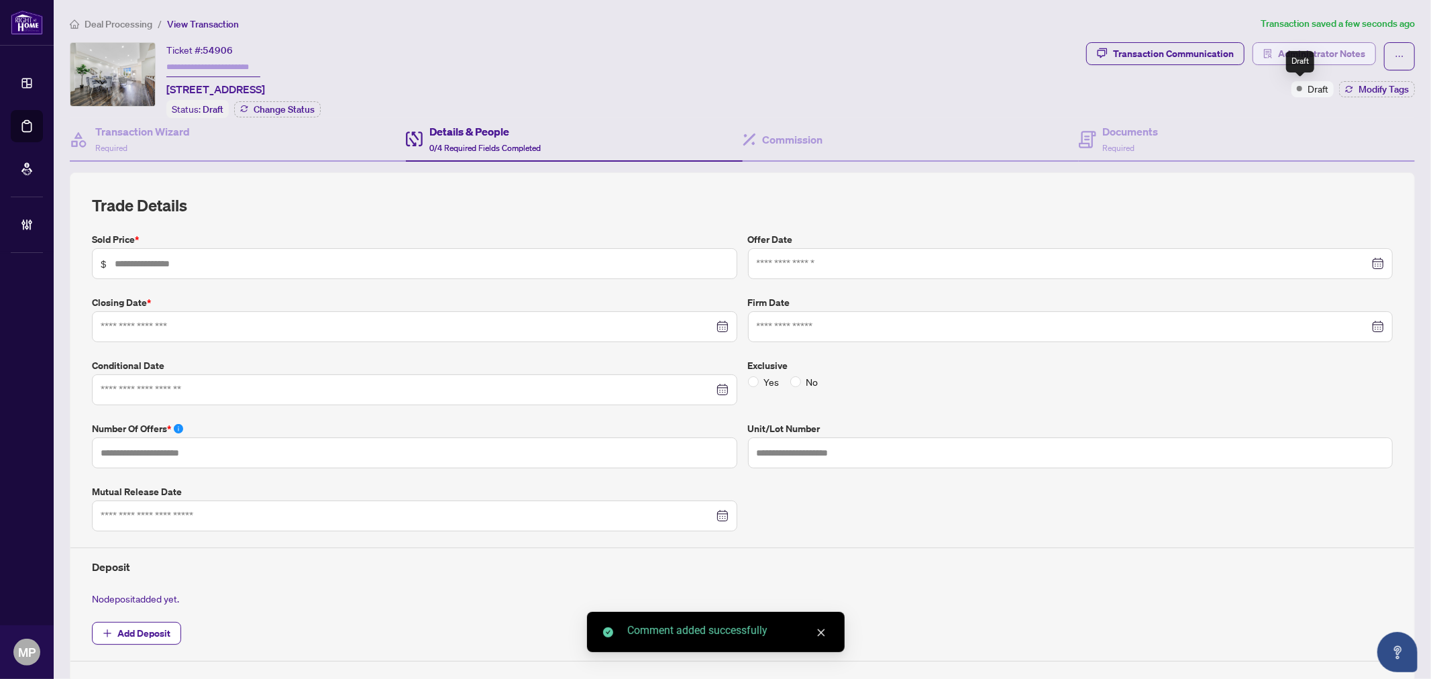
click at [1322, 44] on span "Administrator Notes" at bounding box center [1321, 53] width 87 height 21
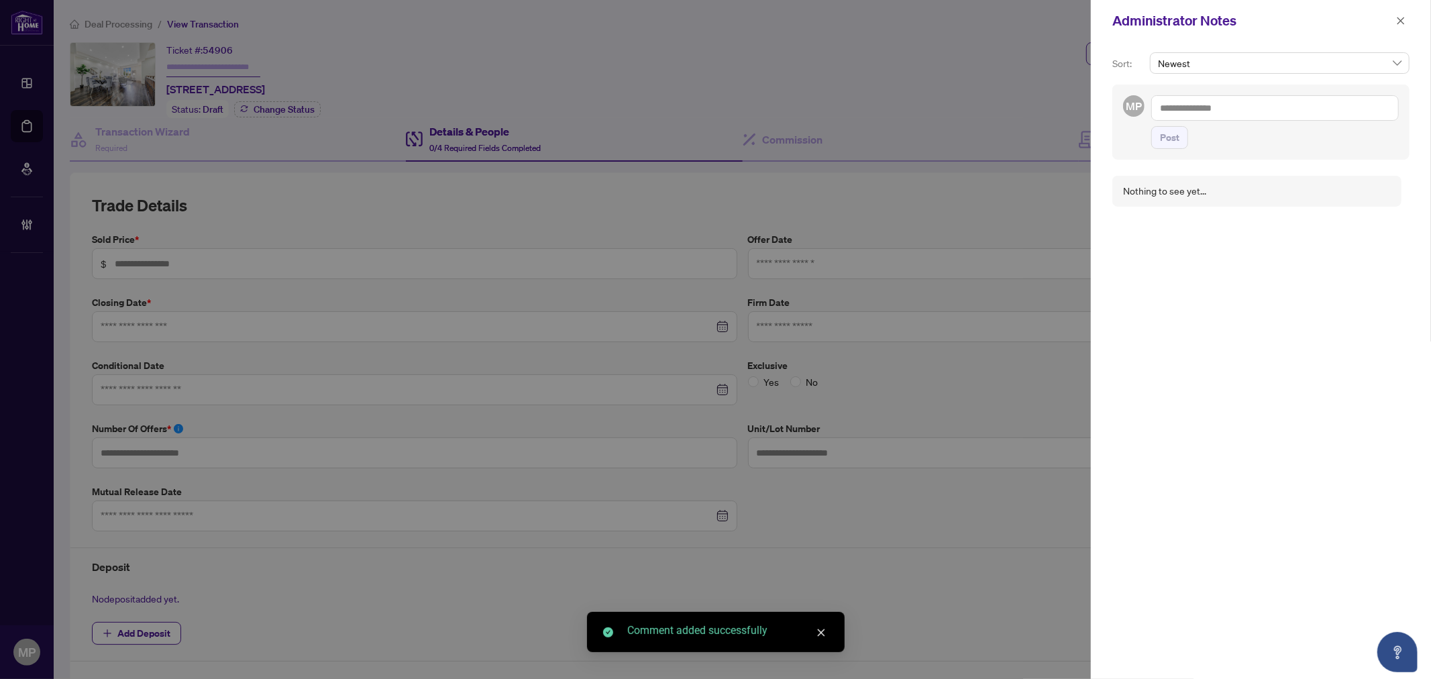
click at [1276, 108] on textarea at bounding box center [1275, 107] width 248 height 25
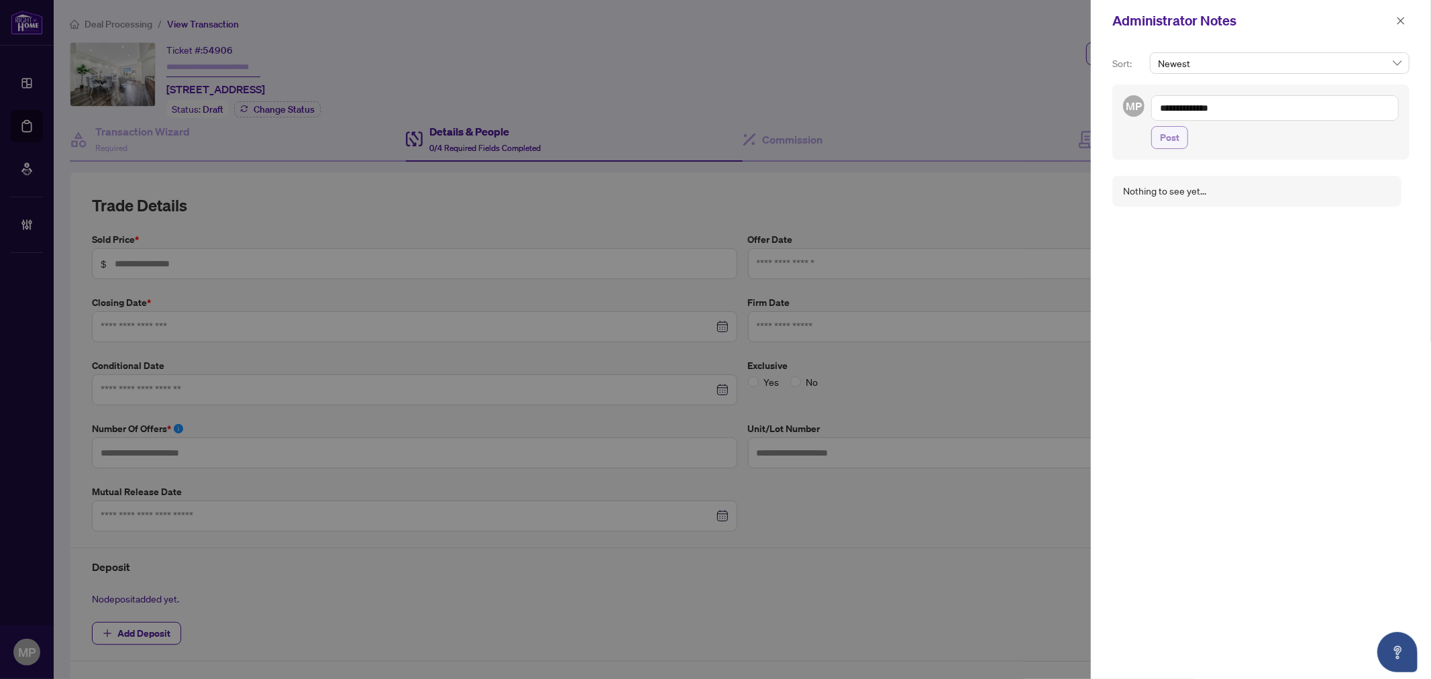
type textarea "**********"
click at [1173, 128] on span "Post" at bounding box center [1169, 137] width 19 height 21
click at [1393, 22] on button "button" at bounding box center [1400, 21] width 17 height 16
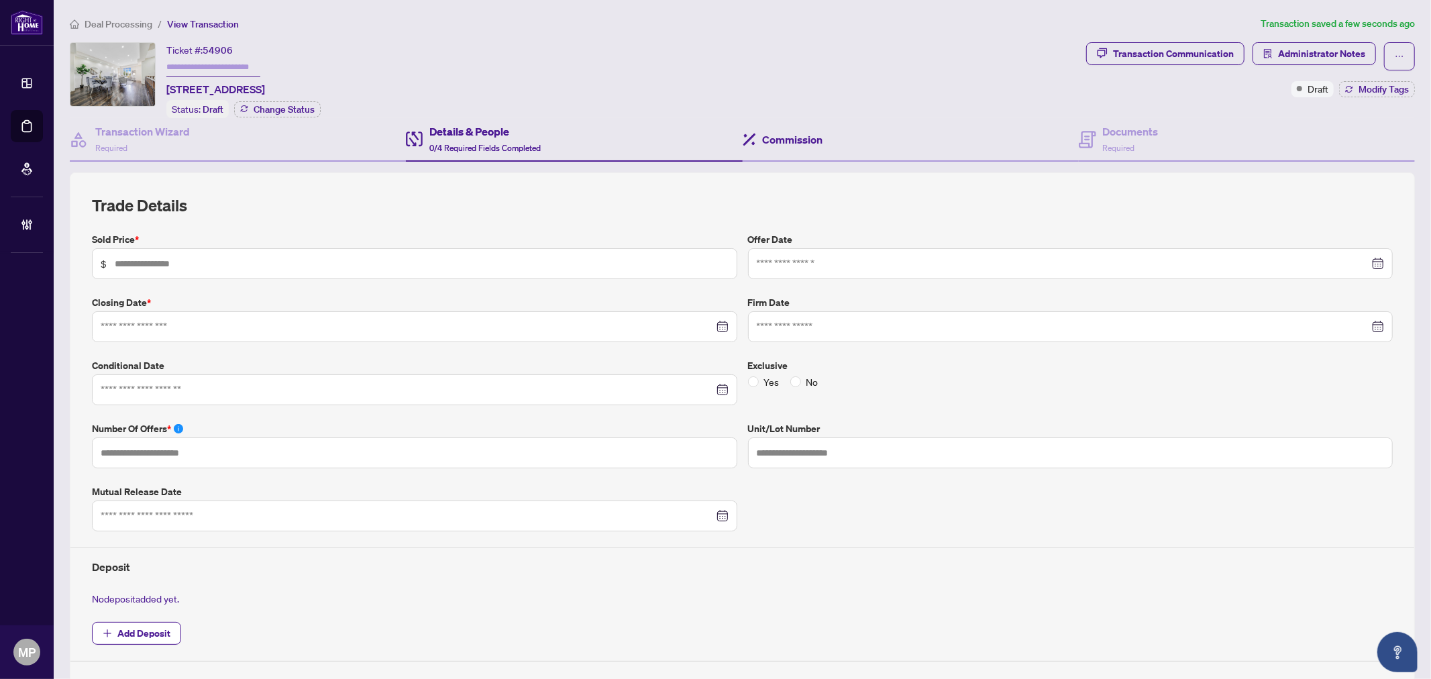
click at [1025, 131] on div "Commission" at bounding box center [911, 140] width 336 height 44
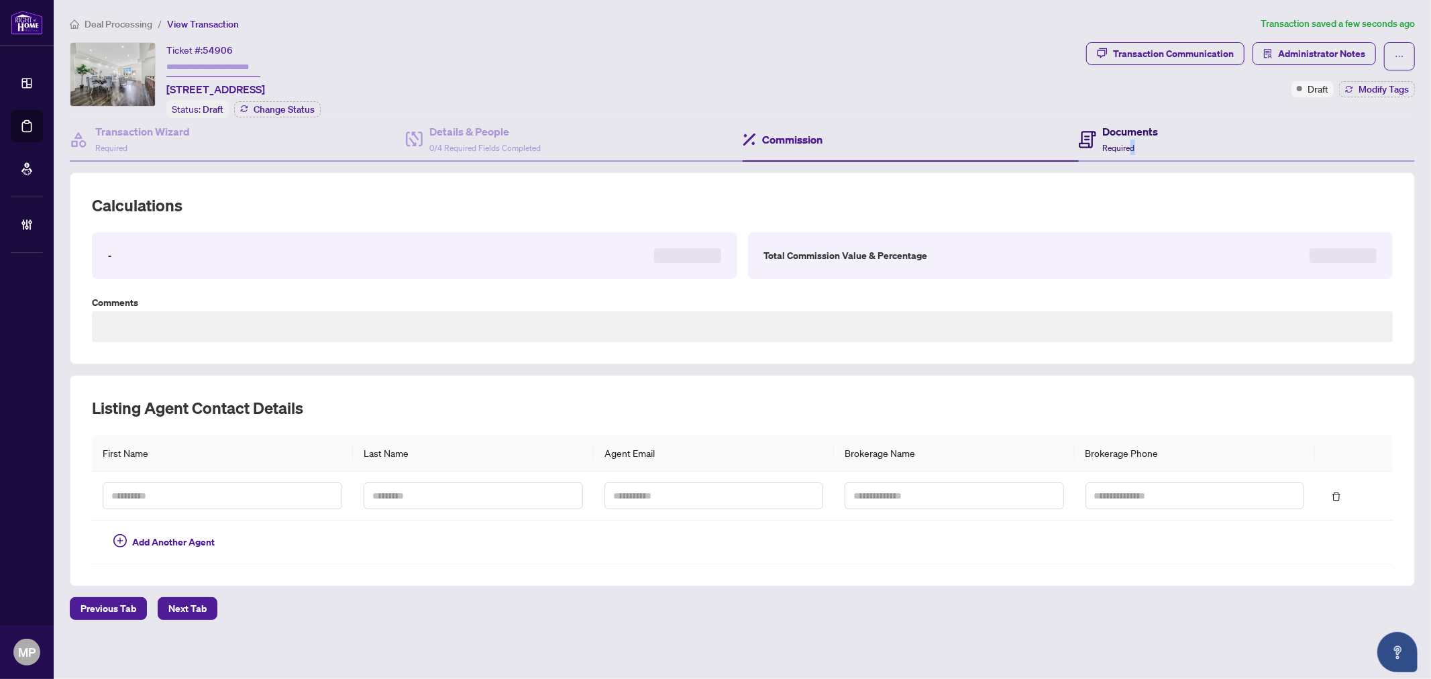
click at [1134, 138] on div "Documents Required" at bounding box center [1131, 139] width 56 height 32
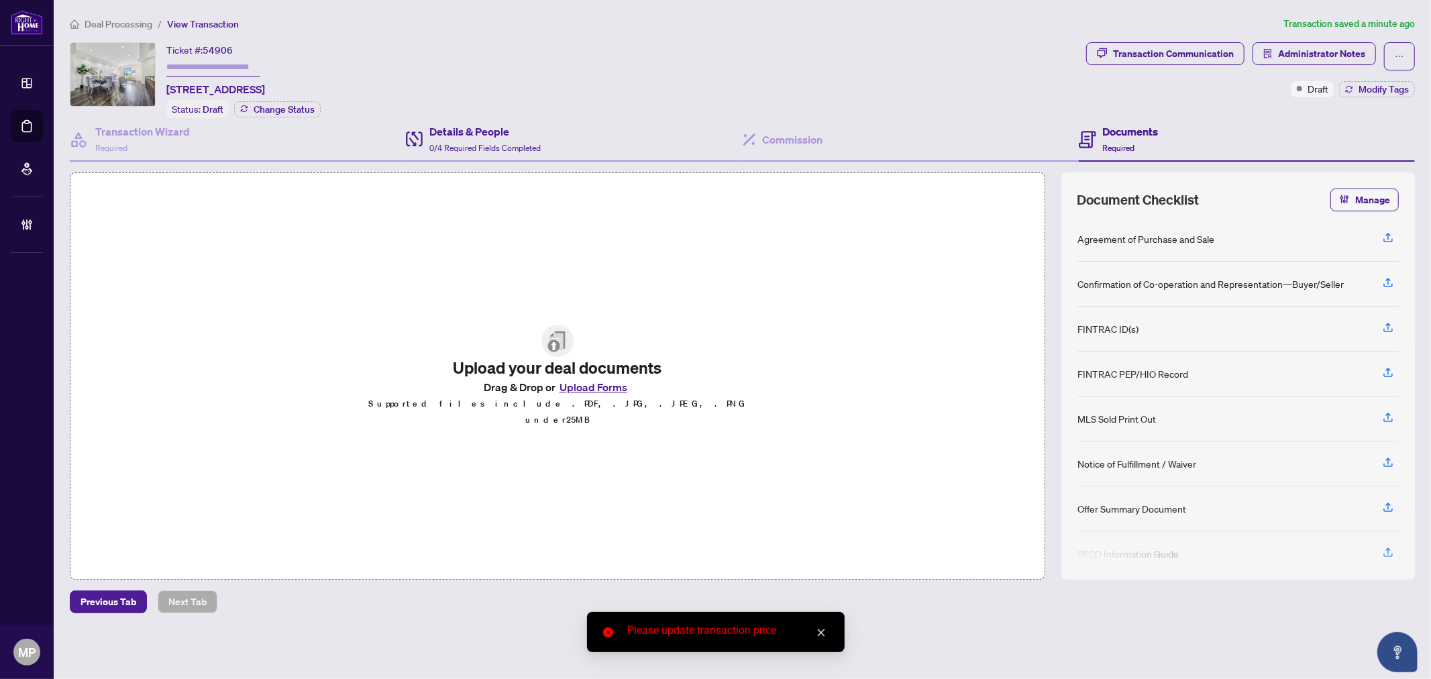
click at [468, 118] on div "Details & People 0/4 Required Fields Completed" at bounding box center [574, 140] width 336 height 44
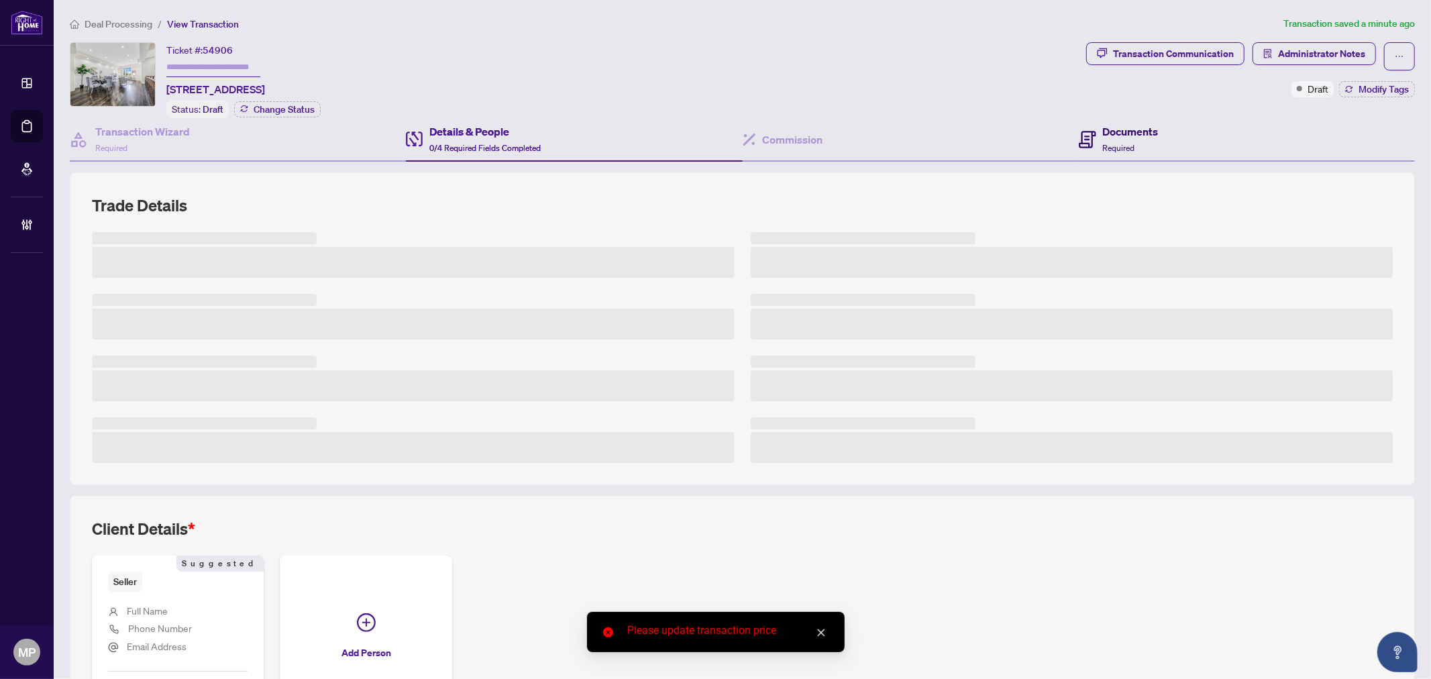
click at [1118, 143] on span "Required" at bounding box center [1119, 148] width 32 height 10
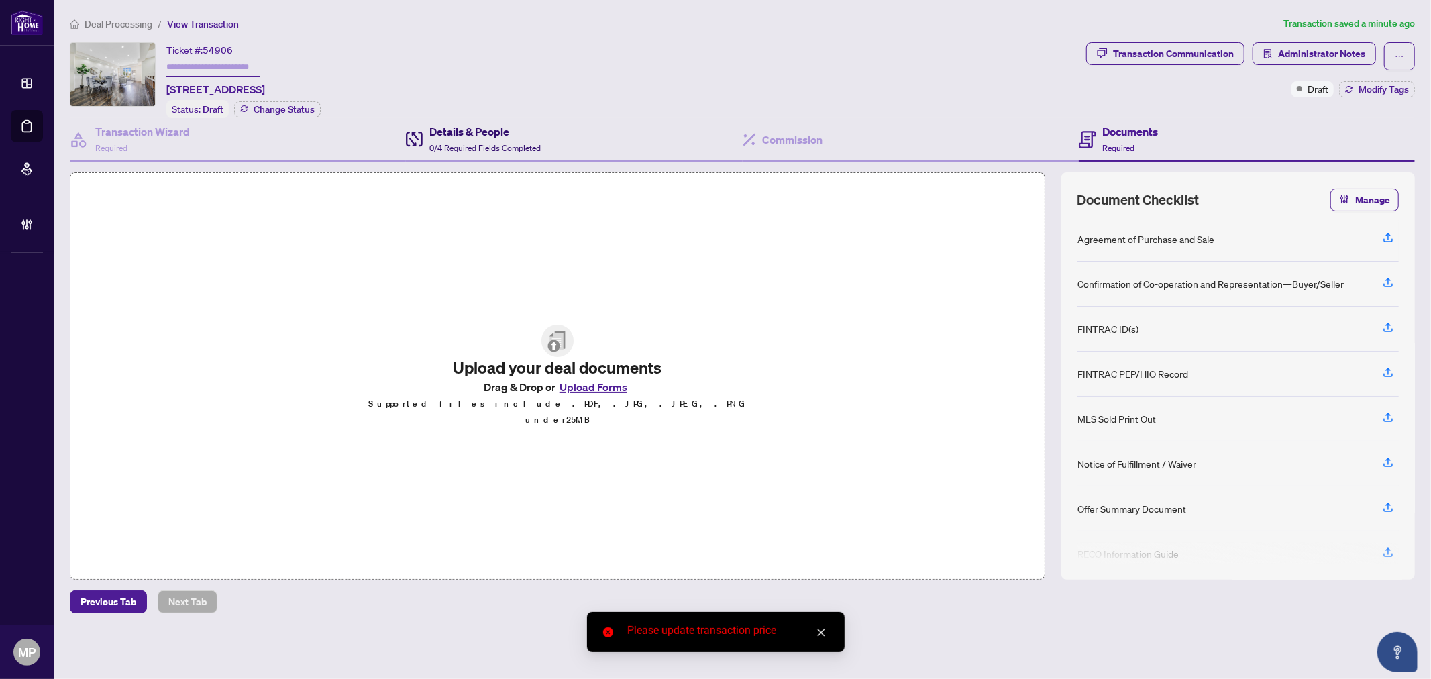
click at [461, 143] on span "0/4 Required Fields Completed" at bounding box center [484, 148] width 111 height 10
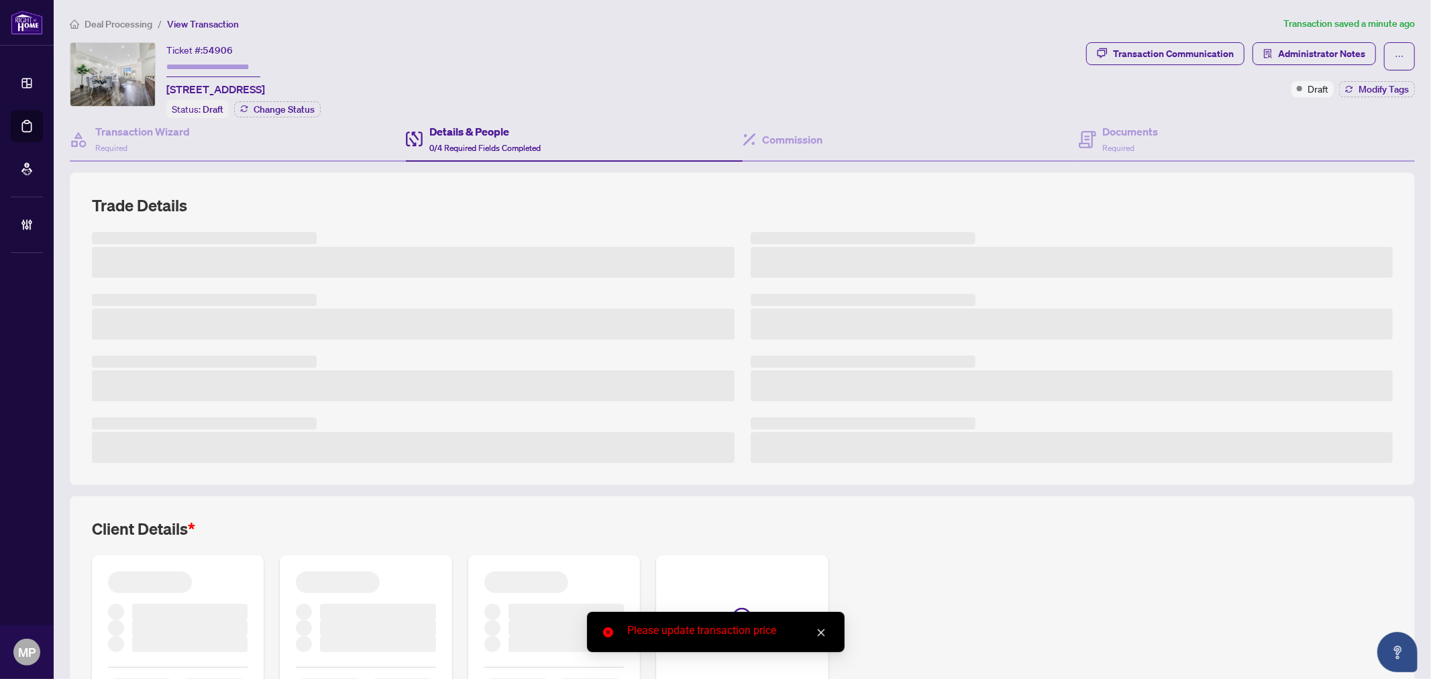
scroll to position [99, 0]
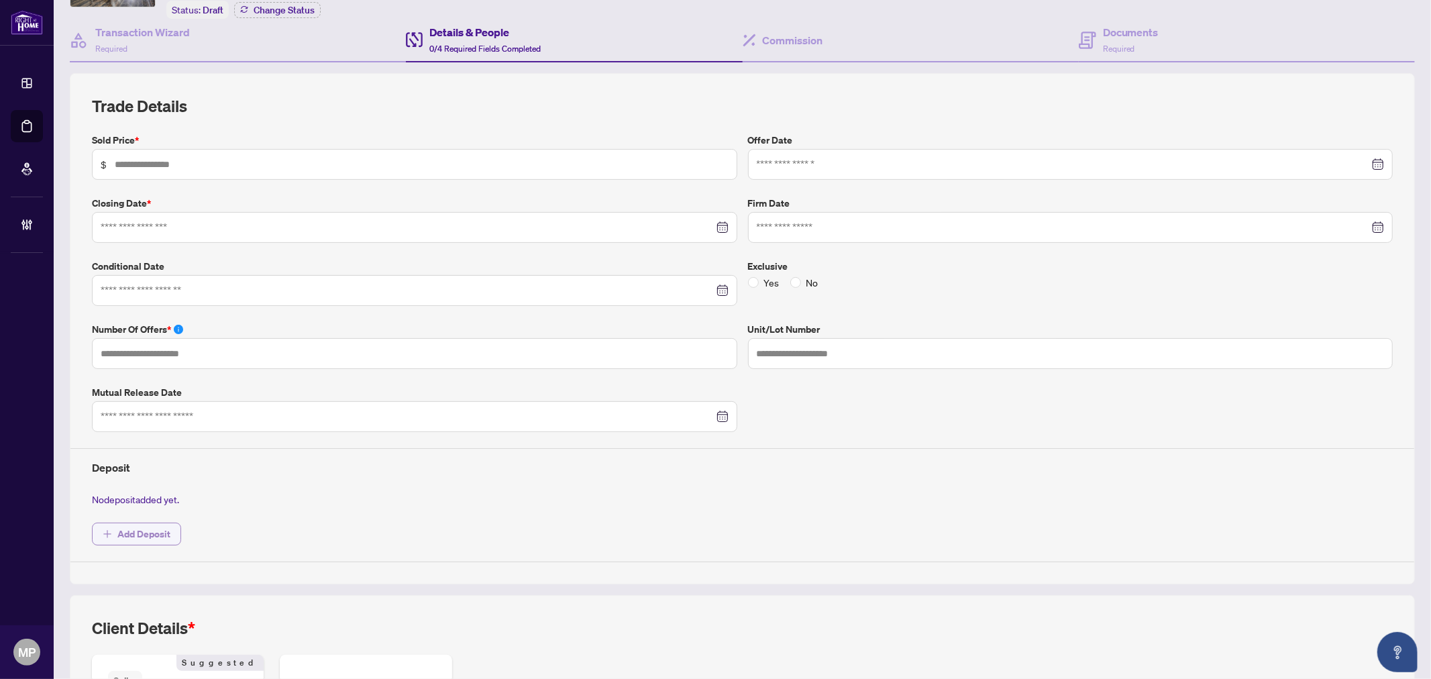
click at [146, 538] on span "Add Deposit" at bounding box center [143, 533] width 53 height 21
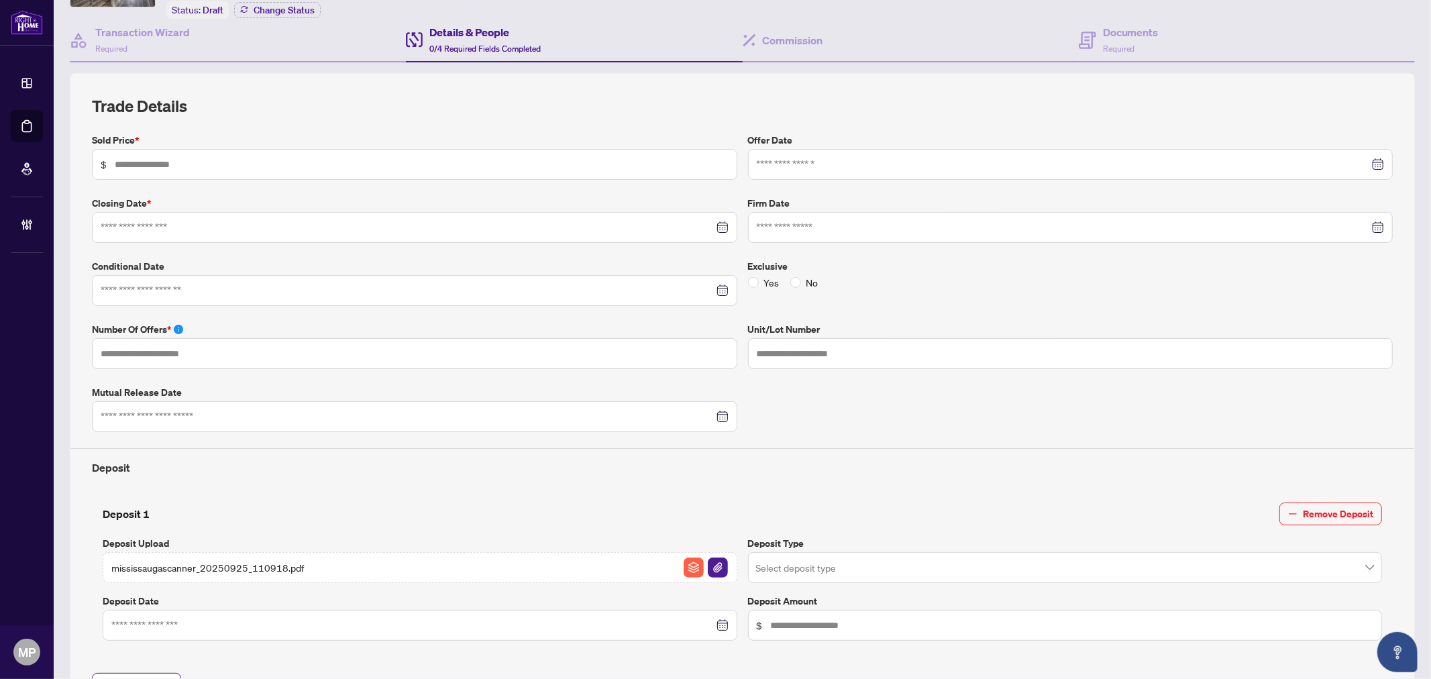
click at [929, 552] on div "Select deposit type" at bounding box center [1065, 567] width 635 height 31
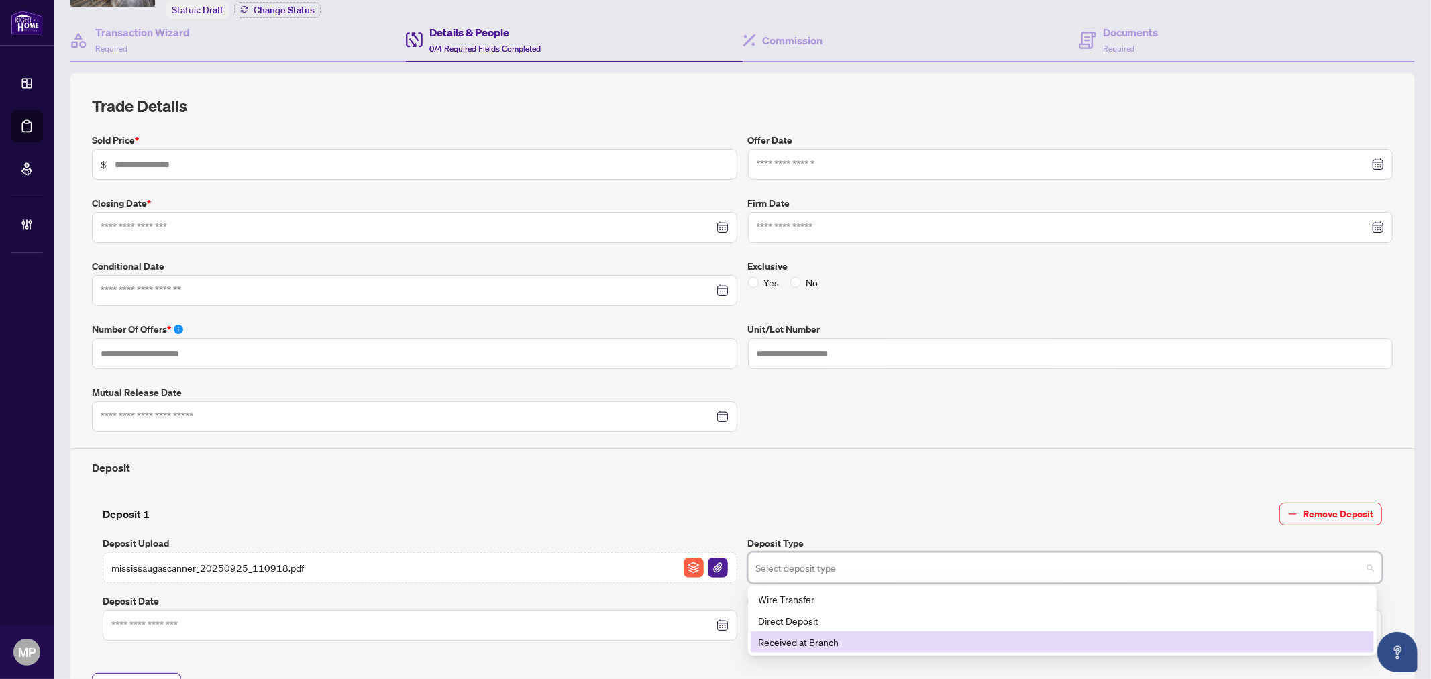
click at [829, 641] on div "Received at Branch" at bounding box center [1062, 642] width 607 height 15
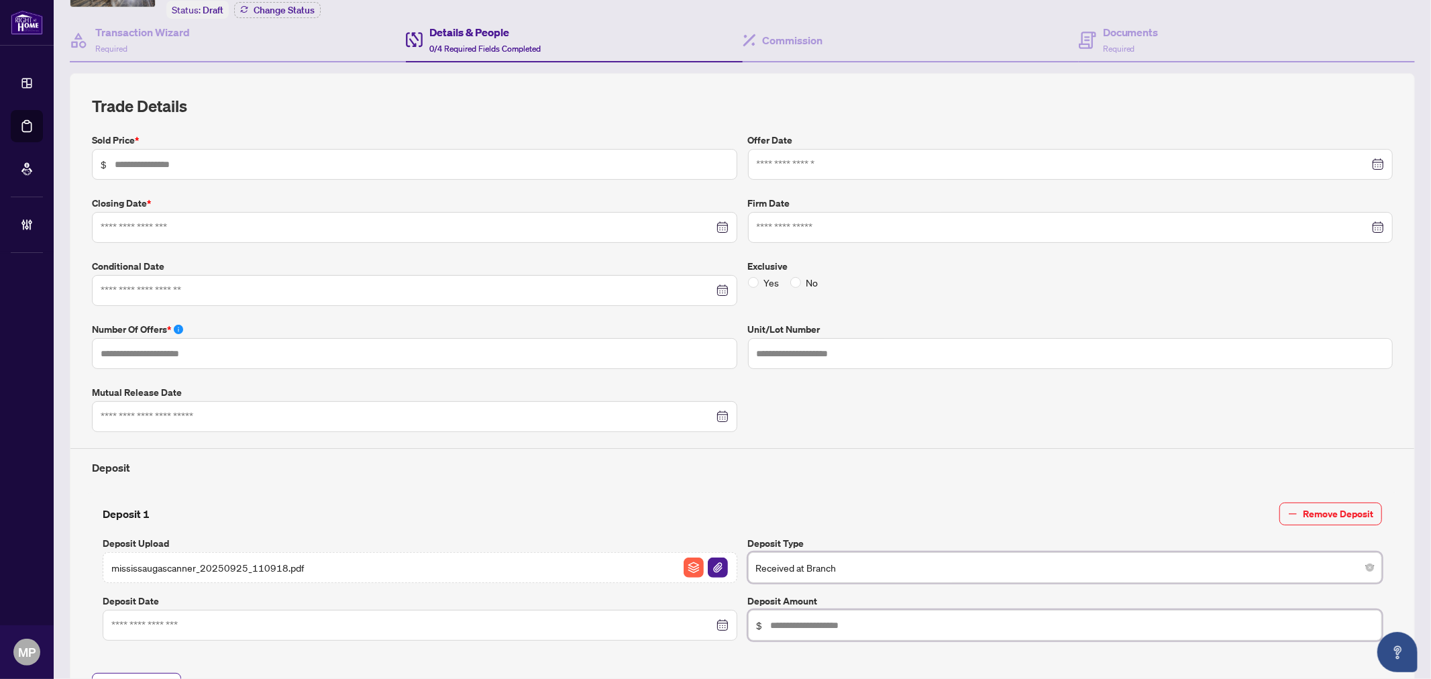
click at [826, 621] on input "text" at bounding box center [1072, 625] width 603 height 15
type input "******"
click at [338, 620] on input at bounding box center [412, 625] width 602 height 15
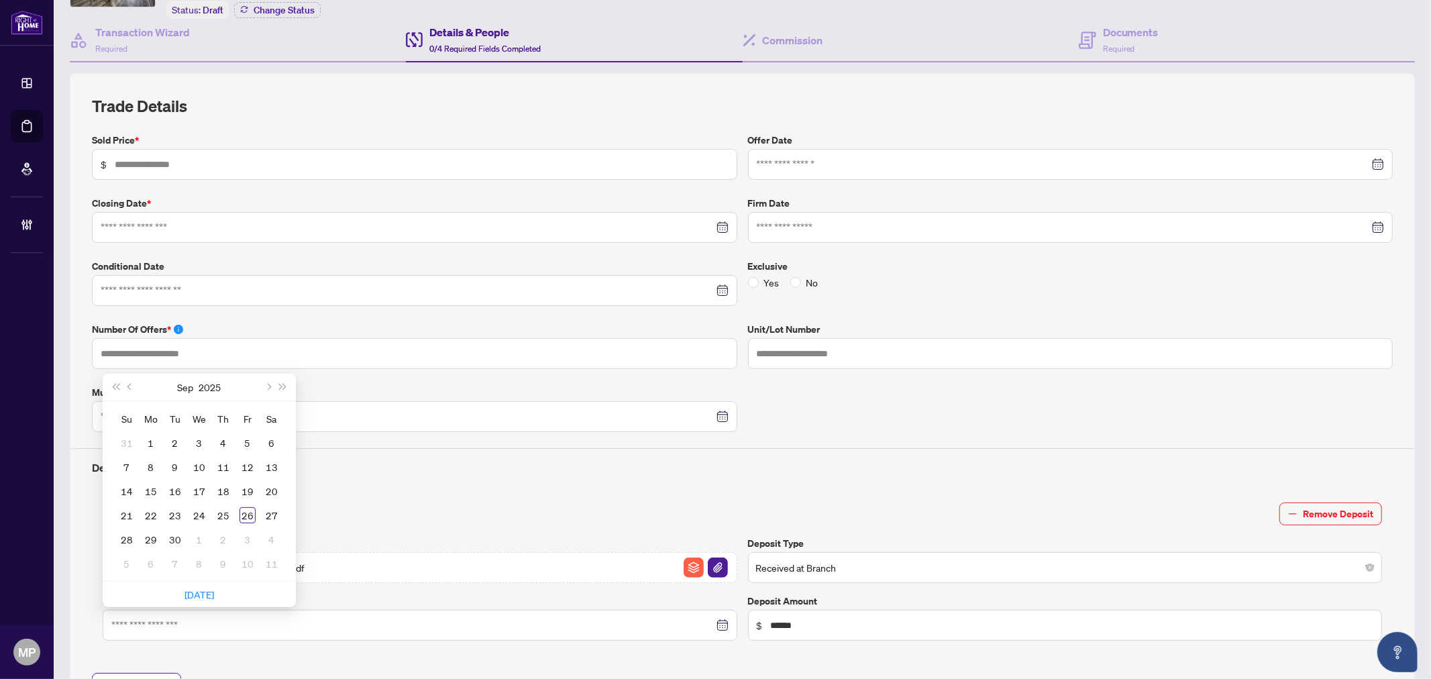
click at [286, 482] on div "Su Mo Tu We Th Fr Sa 31 1 2 3 4 5 6 7 8 9 10 11 12 13 14 15 16 17 18 19 20 21 2…" at bounding box center [199, 491] width 193 height 180
type input "**********"
click at [220, 507] on div "25" at bounding box center [223, 515] width 16 height 16
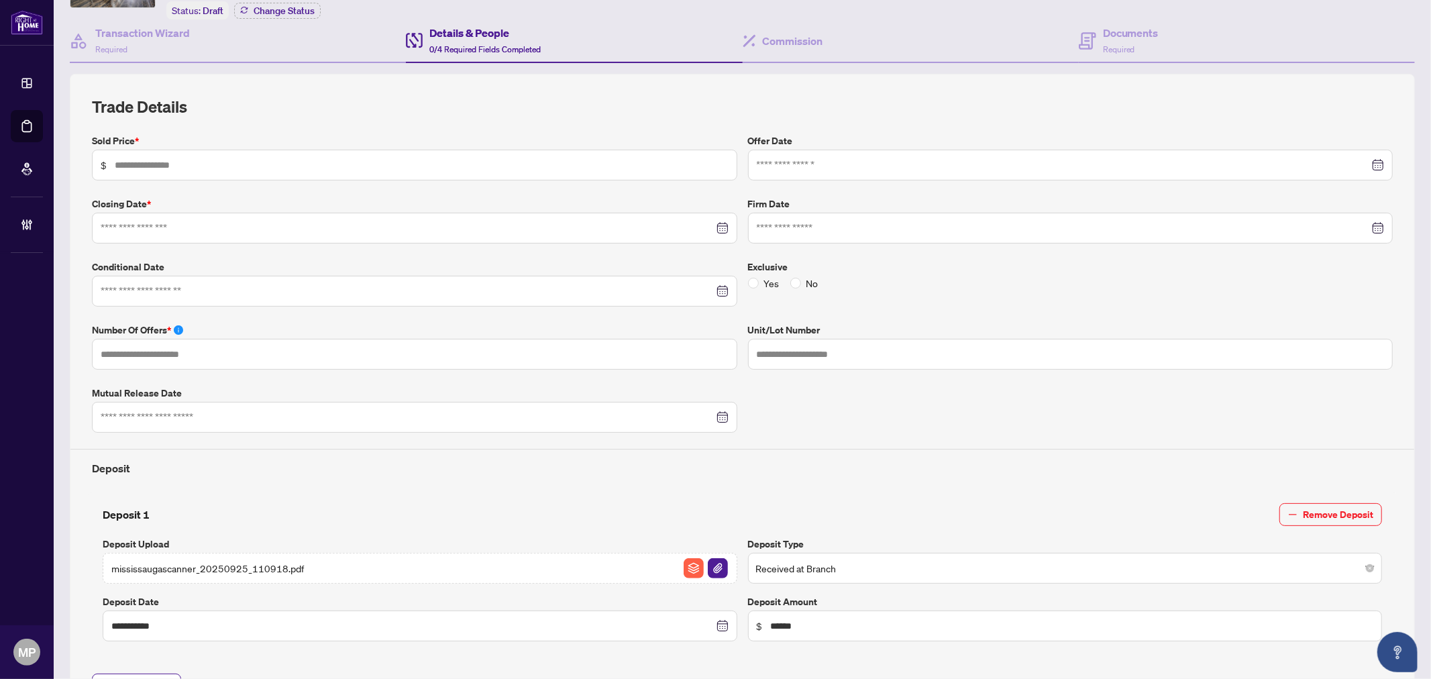
scroll to position [0, 0]
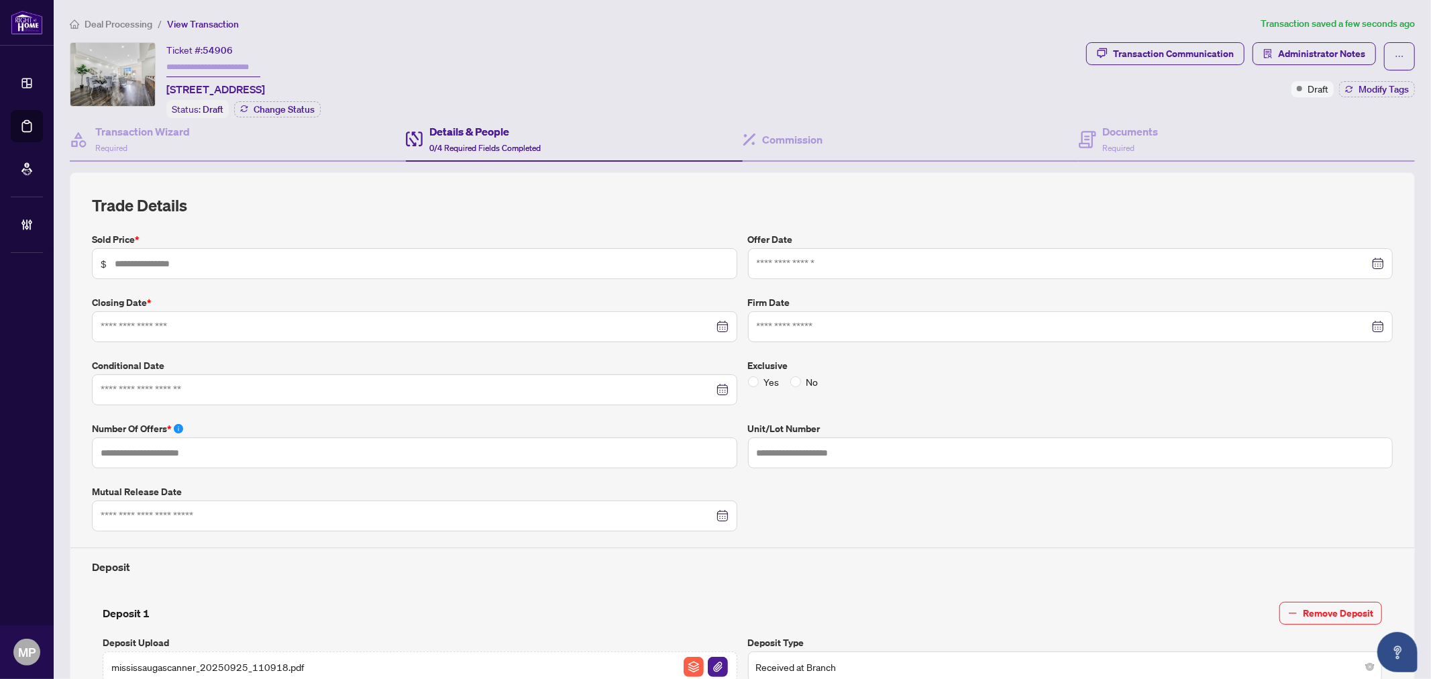
drag, startPoint x: 1043, startPoint y: 161, endPoint x: 1063, endPoint y: 161, distance: 20.1
click at [1048, 161] on div "**********" at bounding box center [742, 605] width 1345 height 974
click at [1095, 152] on div "Documents Required" at bounding box center [1247, 140] width 336 height 44
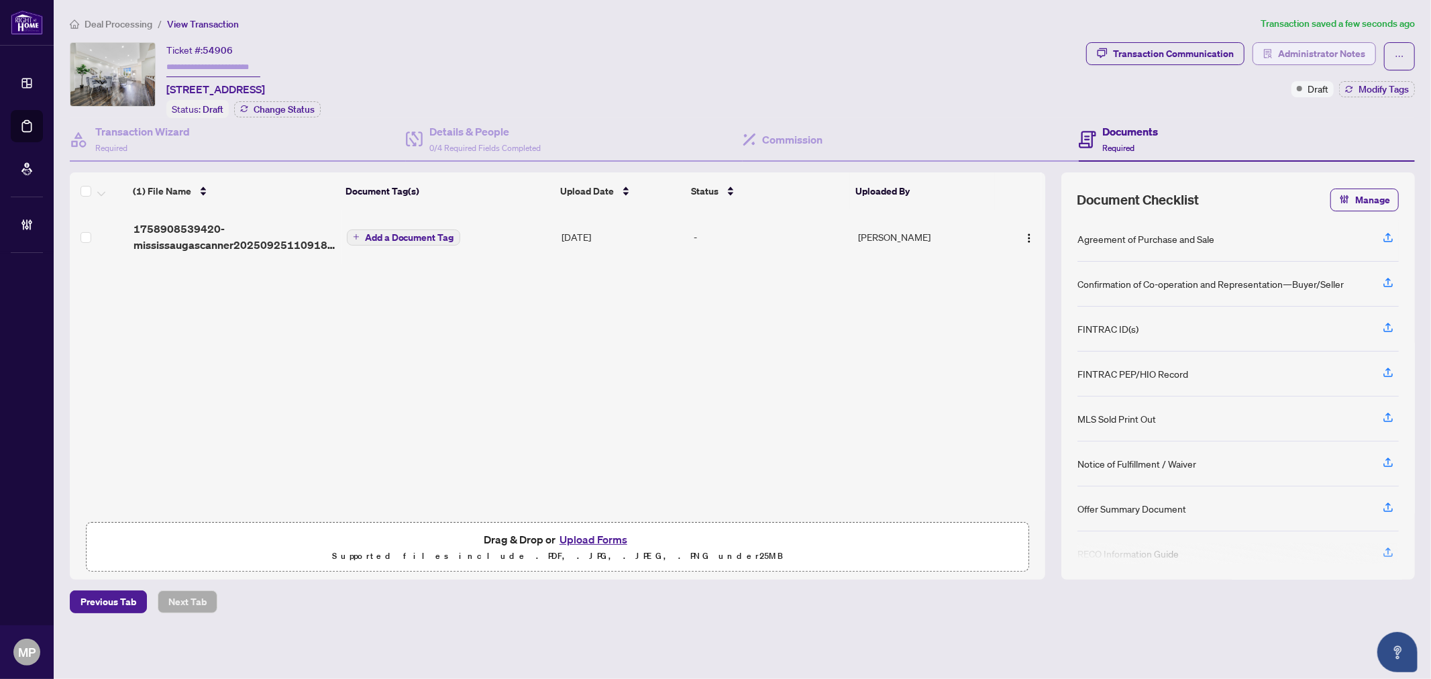
click at [1297, 63] on span "Administrator Notes" at bounding box center [1321, 53] width 87 height 21
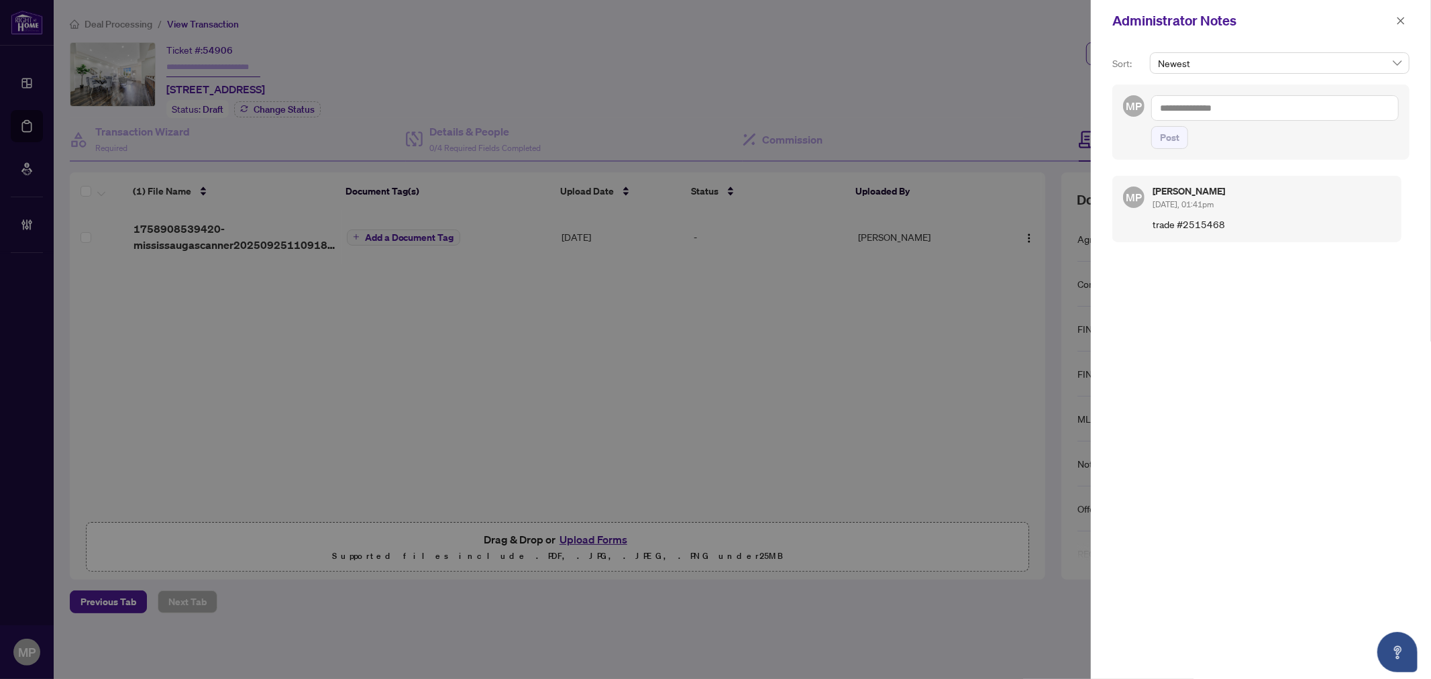
drag, startPoint x: 1404, startPoint y: 18, endPoint x: 1387, endPoint y: 22, distance: 17.2
click at [1405, 18] on icon "close" at bounding box center [1400, 20] width 9 height 9
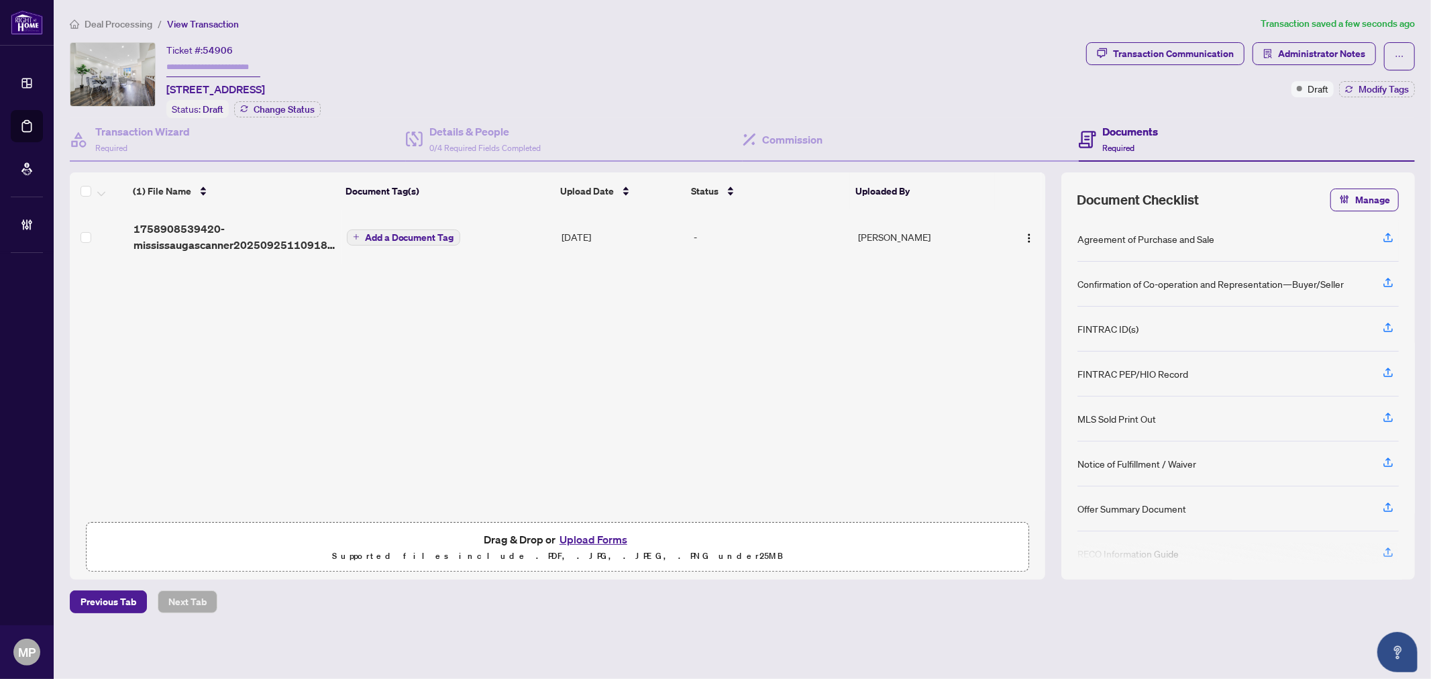
click at [394, 235] on span "Add a Document Tag" at bounding box center [409, 237] width 89 height 9
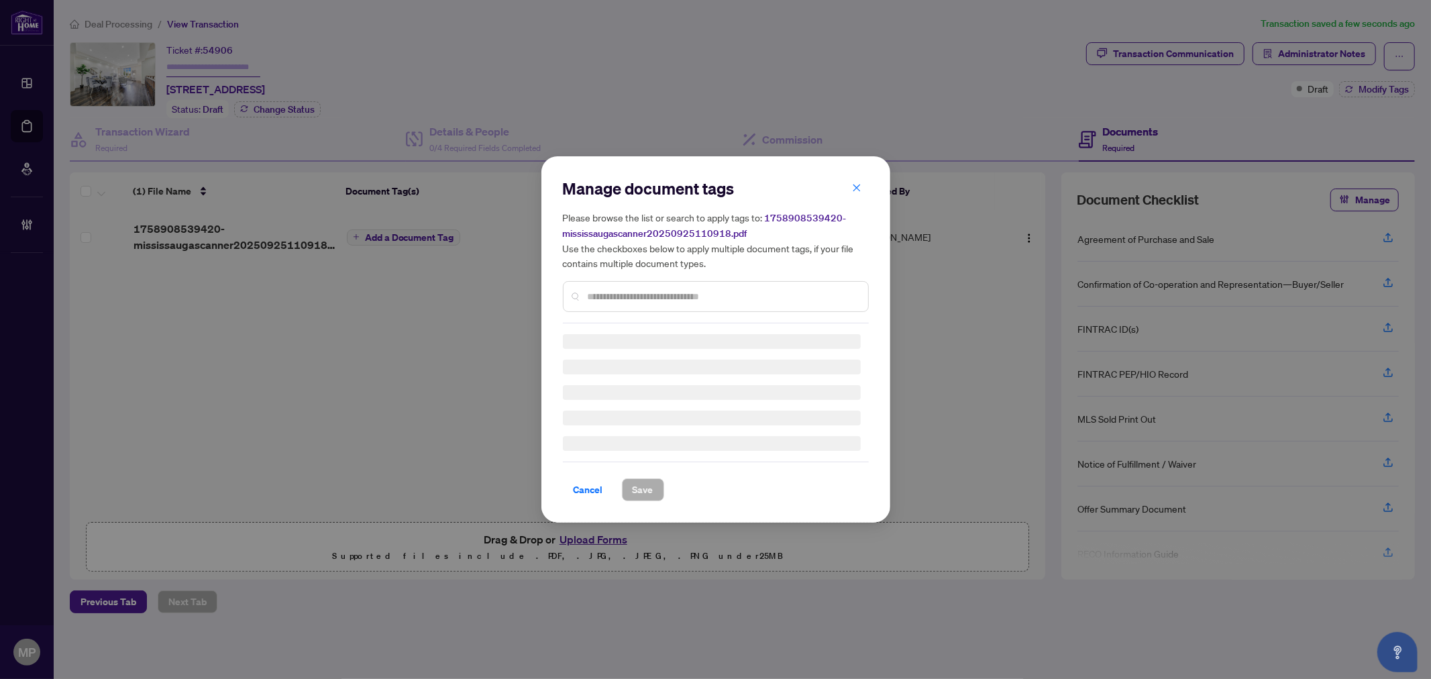
click at [681, 282] on div at bounding box center [716, 296] width 306 height 31
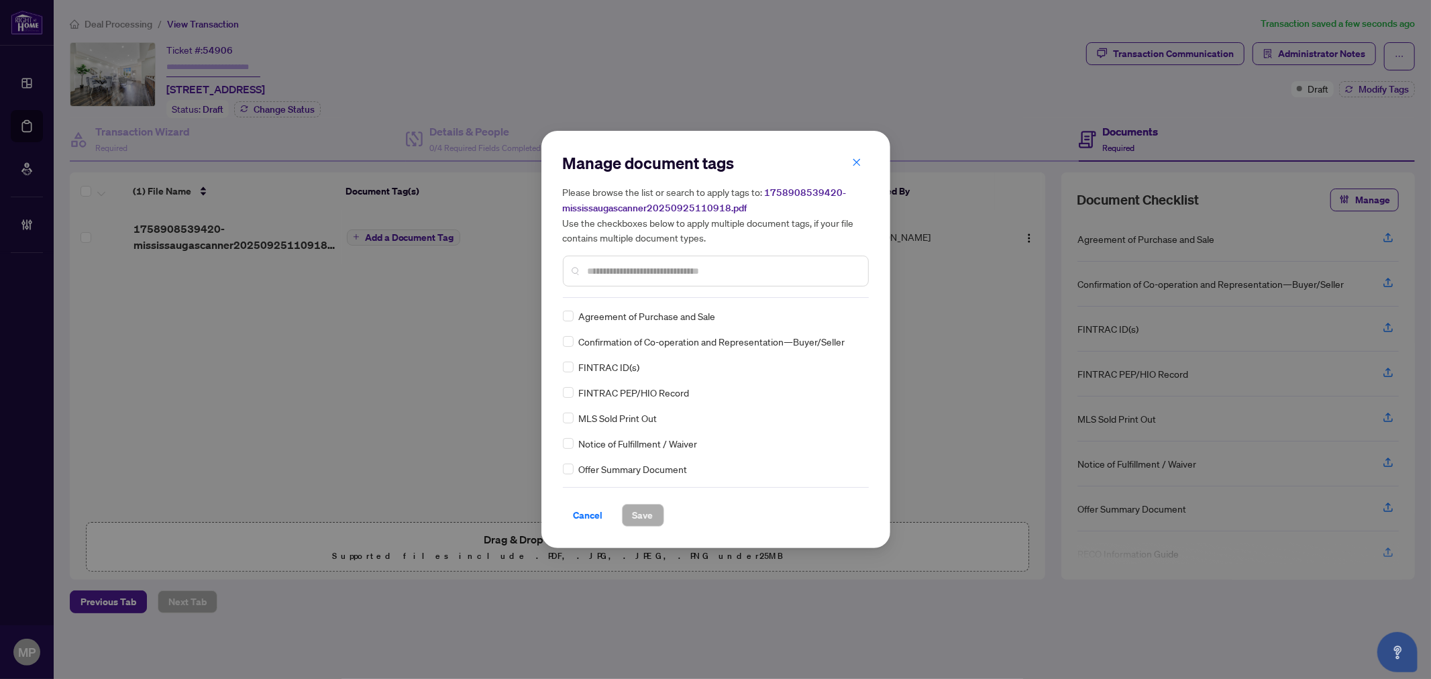
drag, startPoint x: 745, startPoint y: 265, endPoint x: 745, endPoint y: 280, distance: 15.4
click at [745, 279] on div at bounding box center [716, 271] width 306 height 31
type input "****"
click at [622, 511] on button "Save" at bounding box center [643, 515] width 42 height 23
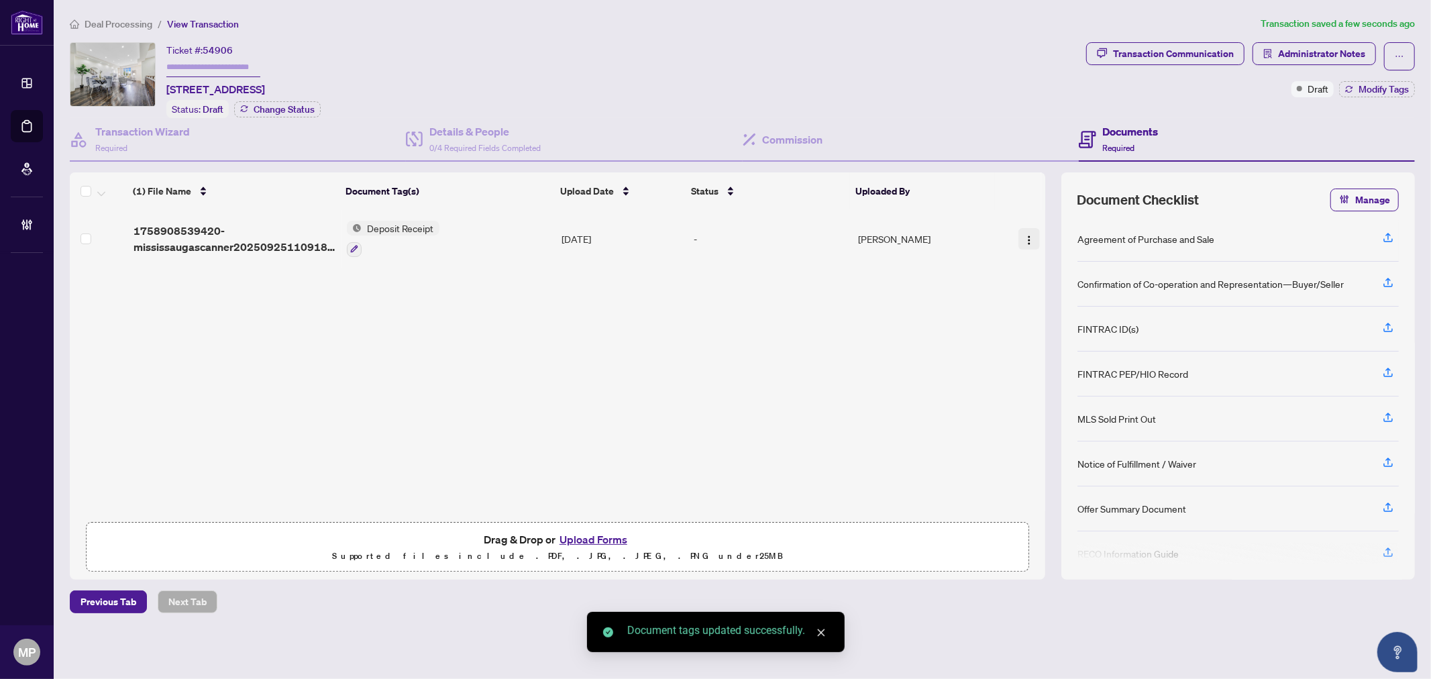
click at [1024, 235] on img "button" at bounding box center [1029, 240] width 11 height 11
click at [1064, 369] on span "Rename" at bounding box center [1089, 369] width 128 height 15
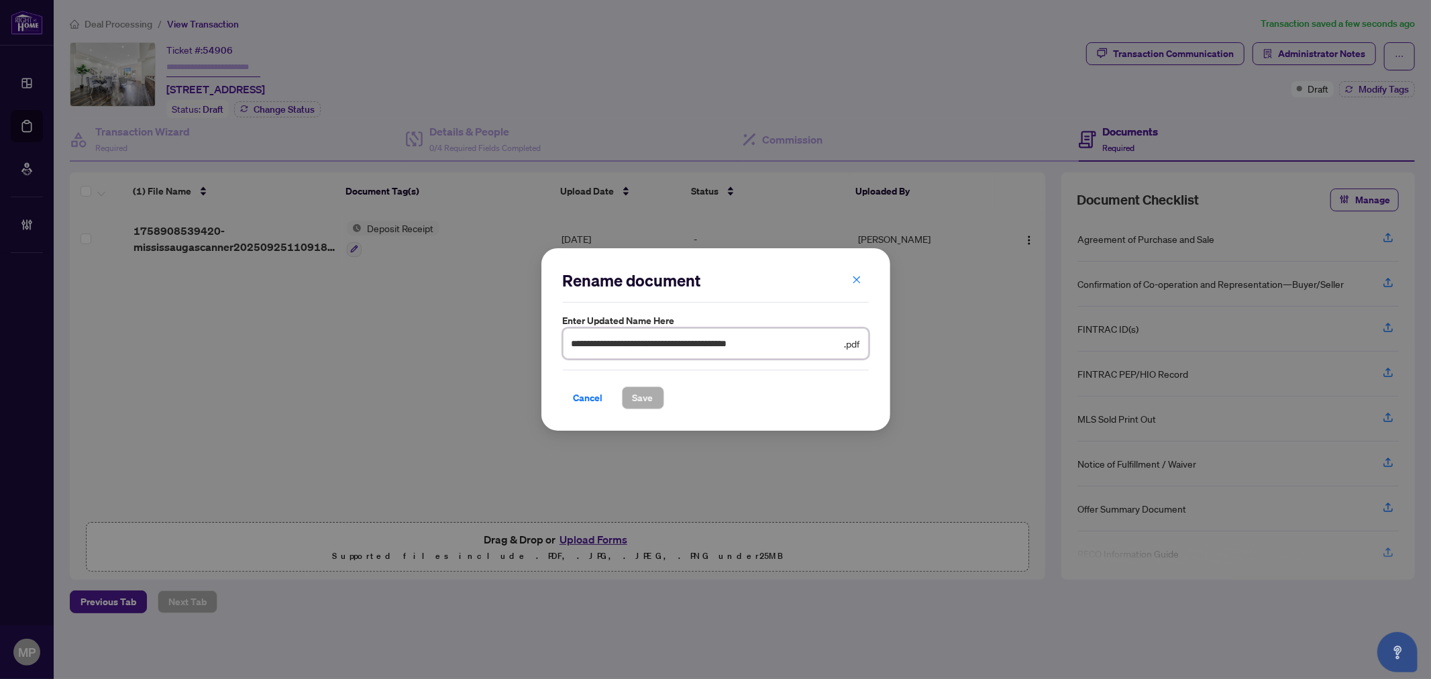
drag, startPoint x: 812, startPoint y: 350, endPoint x: 800, endPoint y: 349, distance: 11.4
click at [806, 349] on input "**********" at bounding box center [707, 343] width 270 height 15
click at [800, 349] on input "**********" at bounding box center [707, 343] width 270 height 15
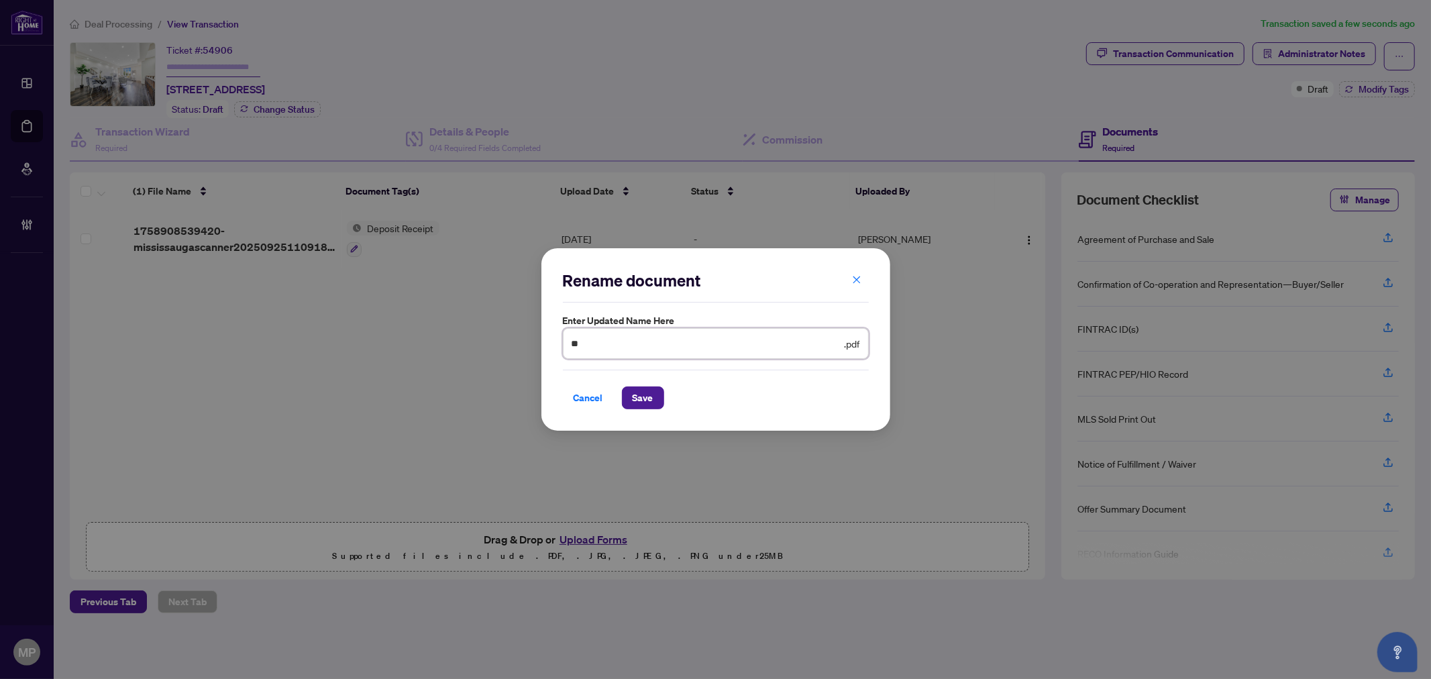
type input "**********"
click at [635, 403] on span "Save" at bounding box center [643, 397] width 21 height 21
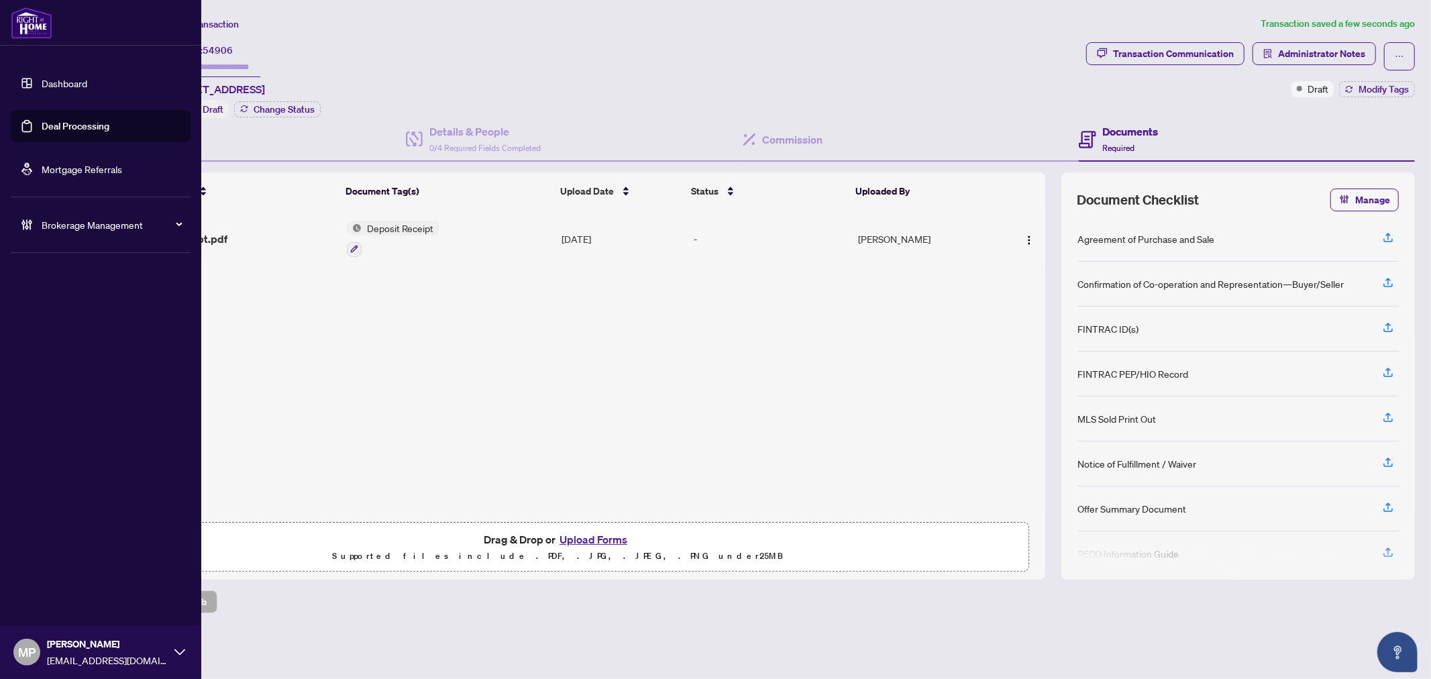
drag, startPoint x: 72, startPoint y: 124, endPoint x: 221, endPoint y: 125, distance: 148.9
click at [72, 124] on link "Deal Processing" at bounding box center [76, 126] width 68 height 12
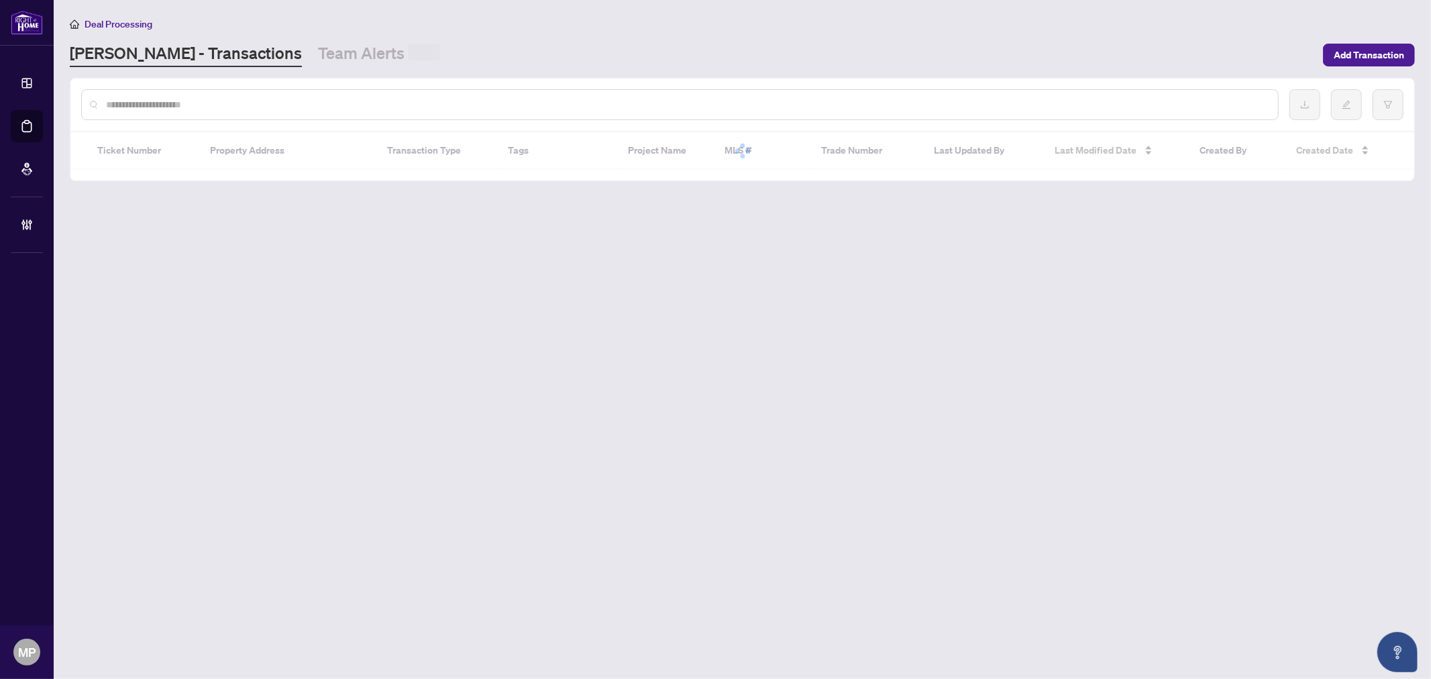
click at [659, 102] on input "text" at bounding box center [686, 104] width 1161 height 15
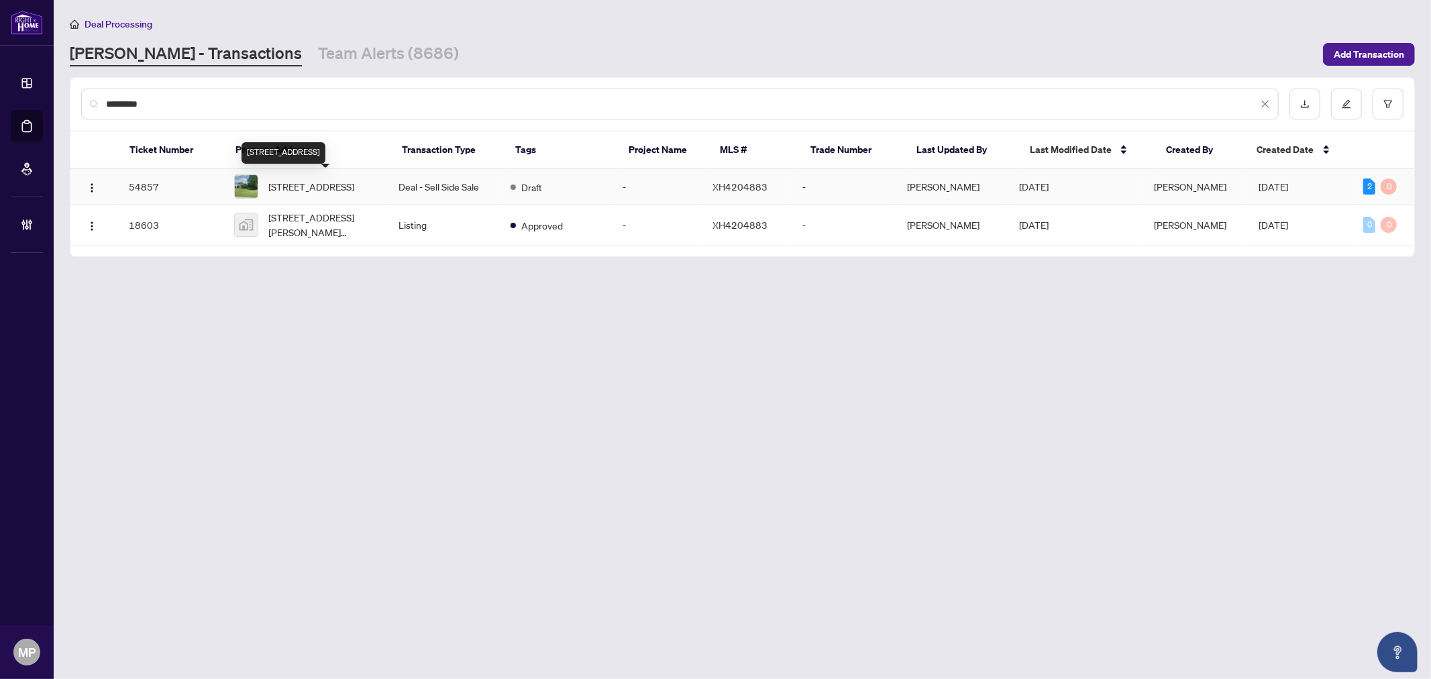
type input "*********"
click at [311, 189] on span "7385 Milburough Line, Milton, ON L0P 1B0, Canada" at bounding box center [312, 186] width 86 height 15
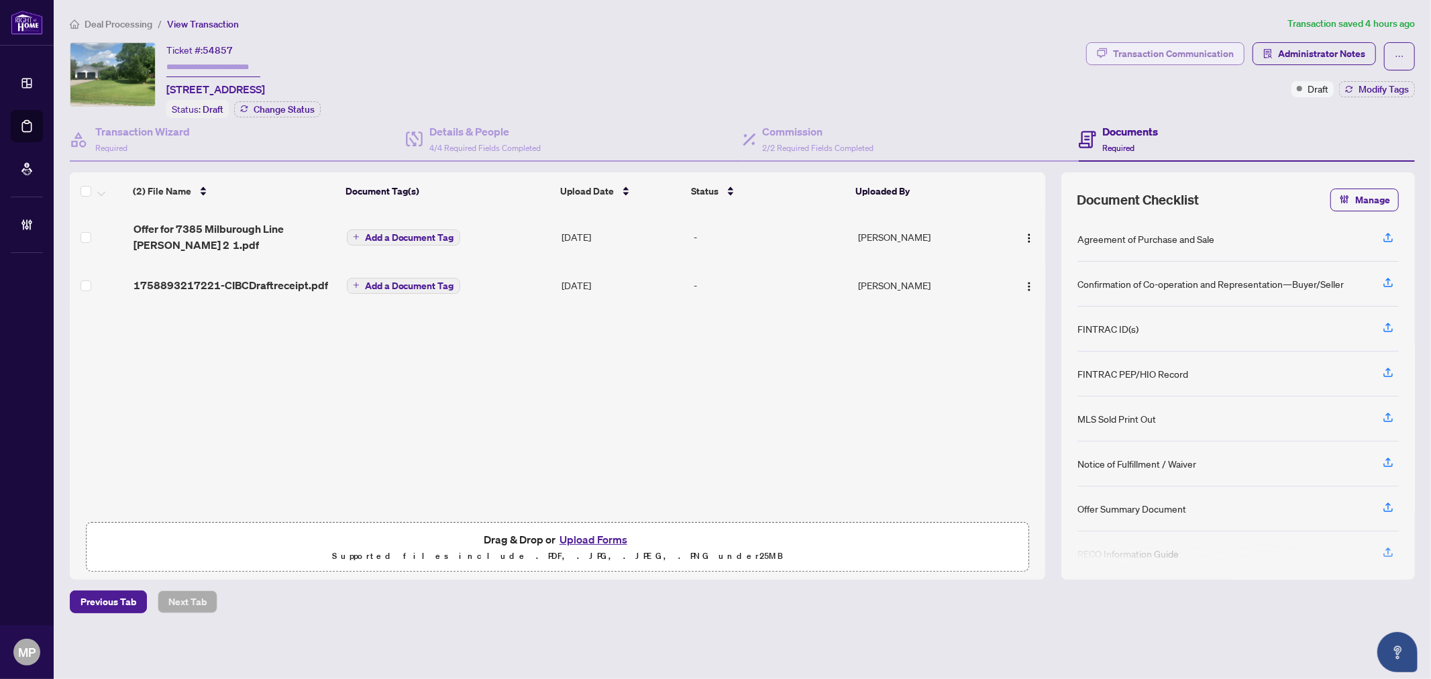
click at [1147, 49] on div "Transaction Communication" at bounding box center [1173, 53] width 121 height 21
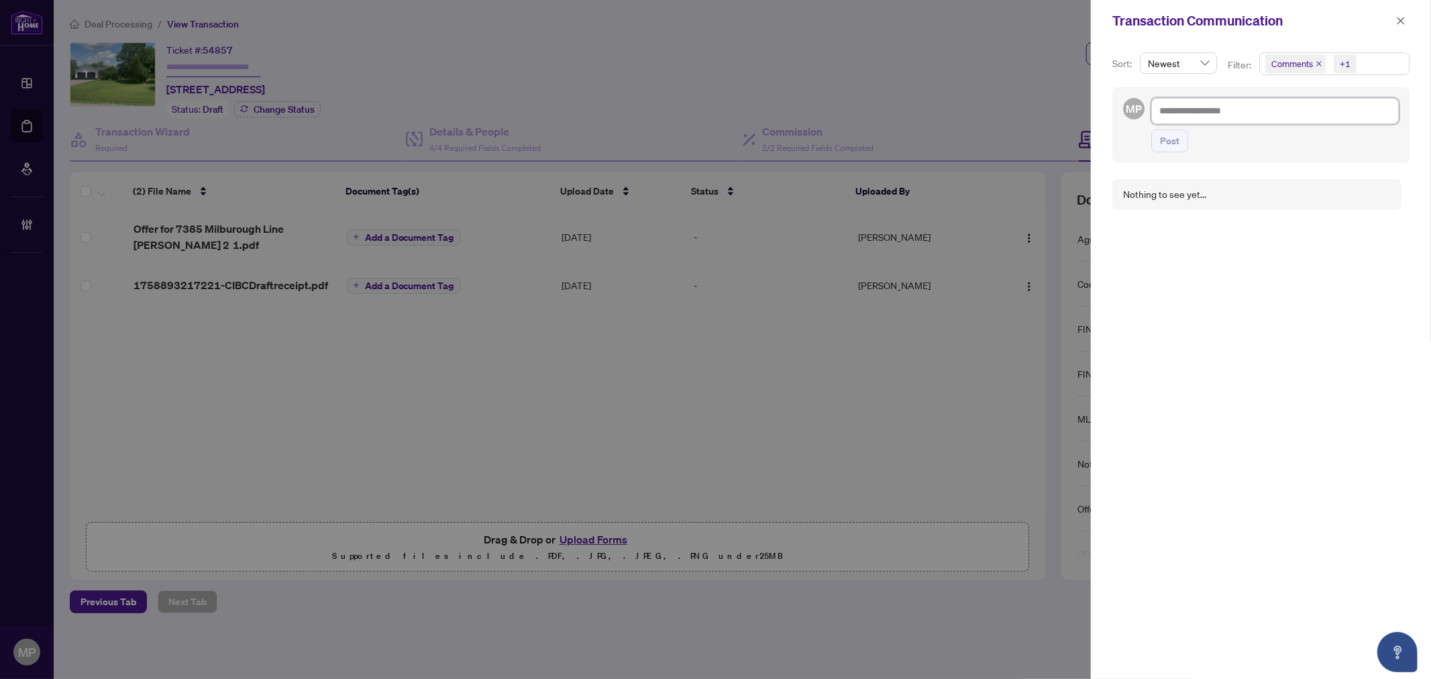
click at [1256, 117] on textarea at bounding box center [1275, 110] width 248 height 25
paste textarea "**********"
type textarea "**********"
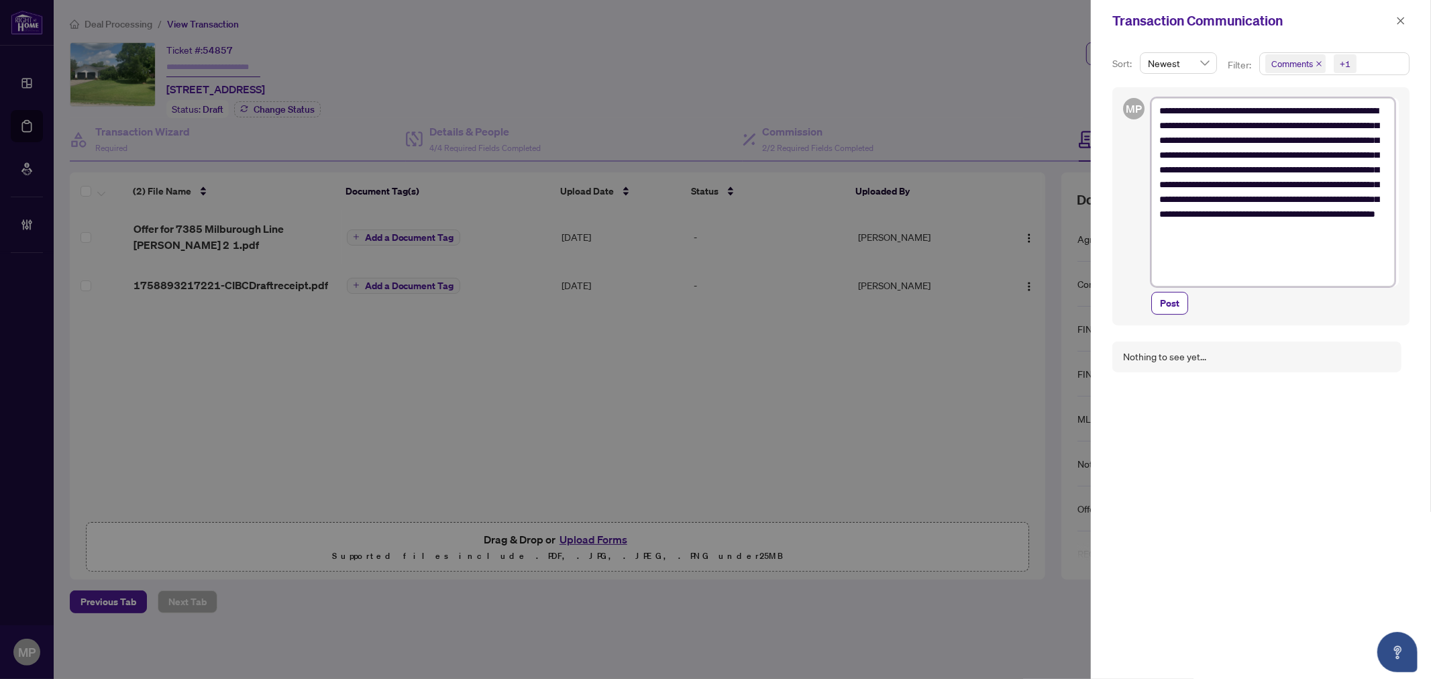
click at [1244, 111] on textarea "**********" at bounding box center [1273, 192] width 244 height 188
type textarea "**********"
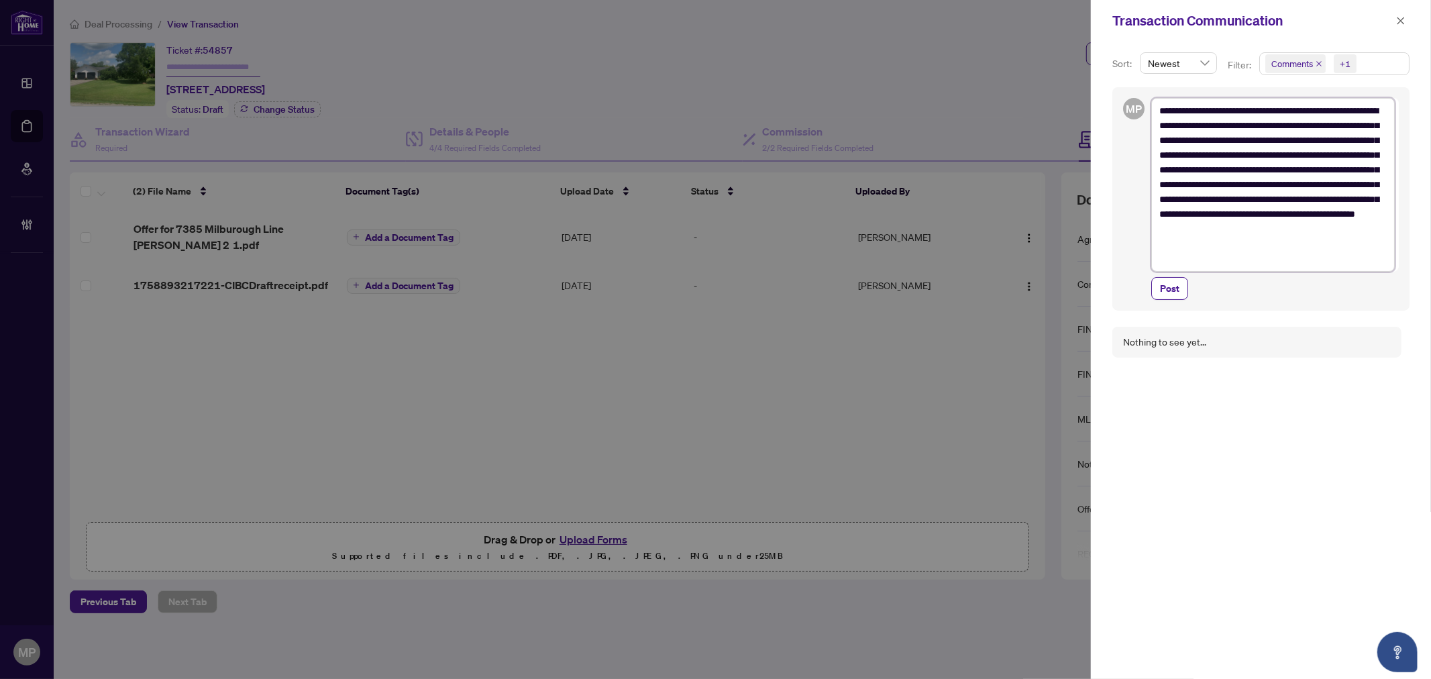
type textarea "**********"
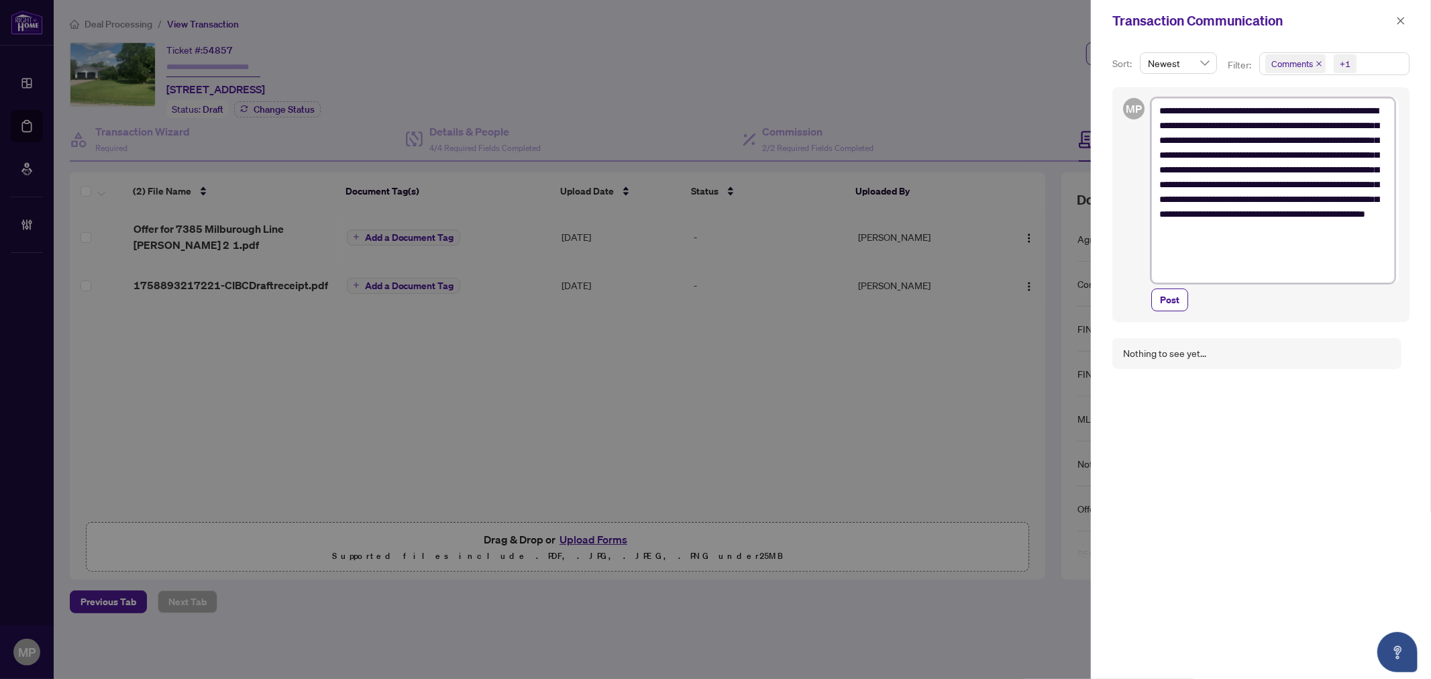
type textarea "**********"
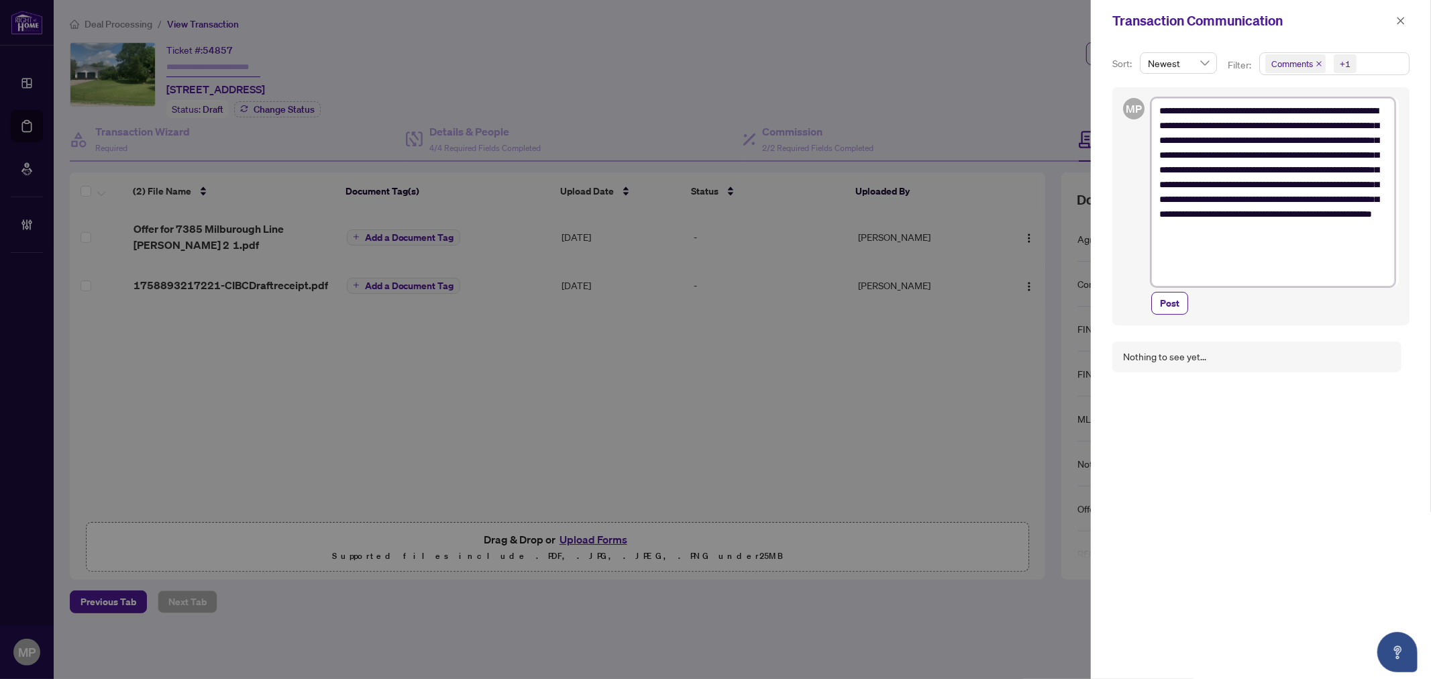
type textarea "**********"
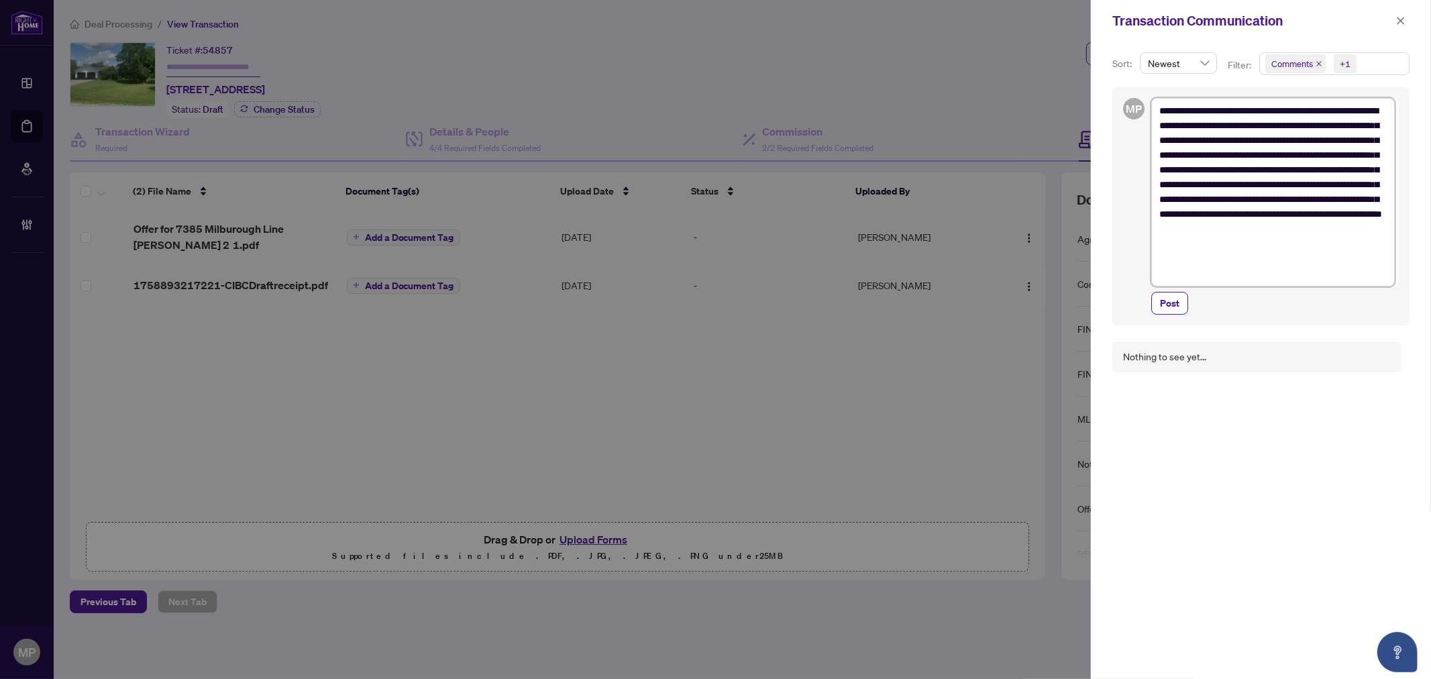
type textarea "**********"
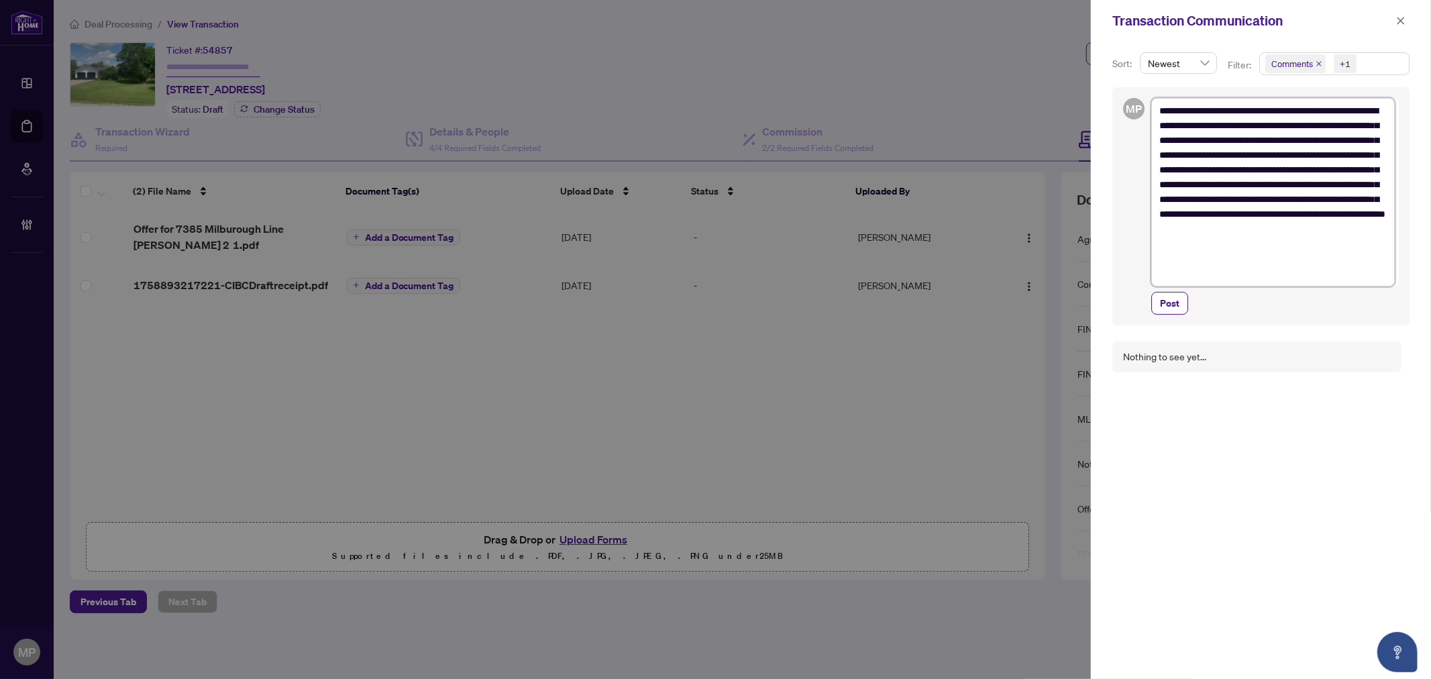
type textarea "**********"
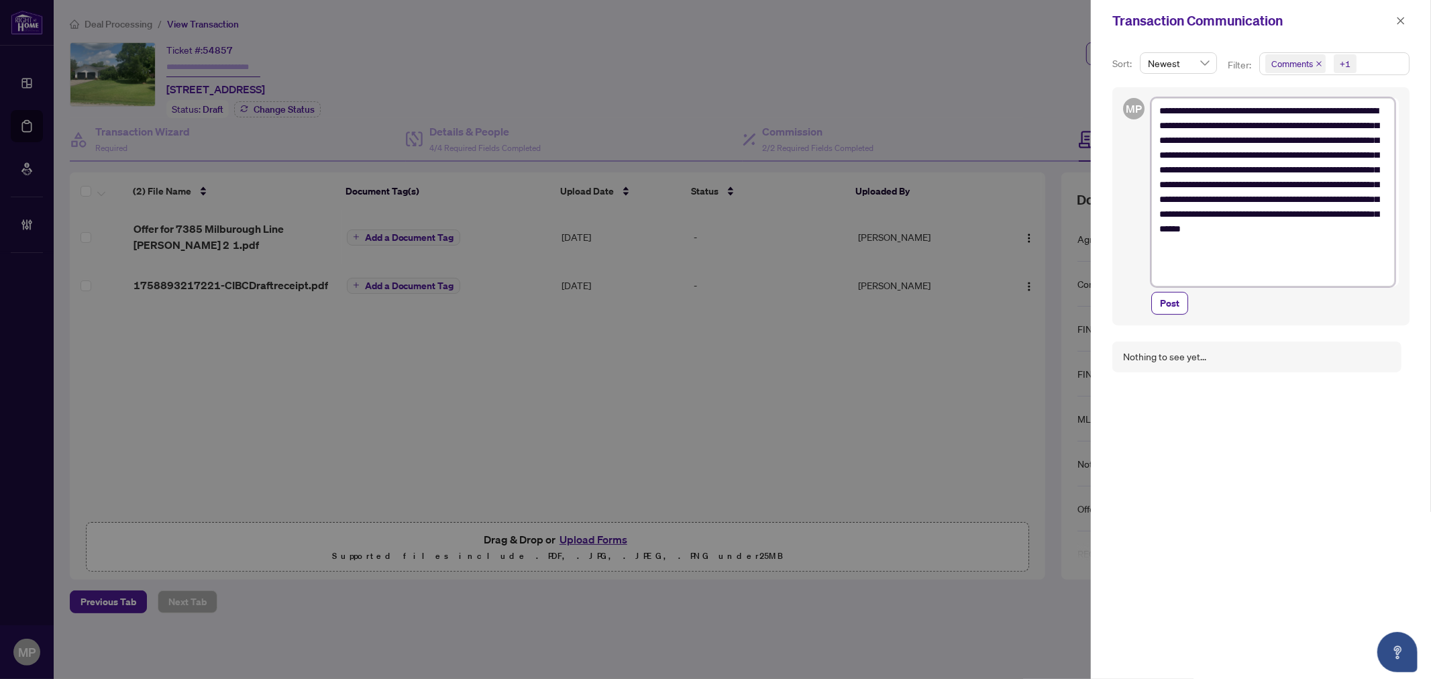
type textarea "**********"
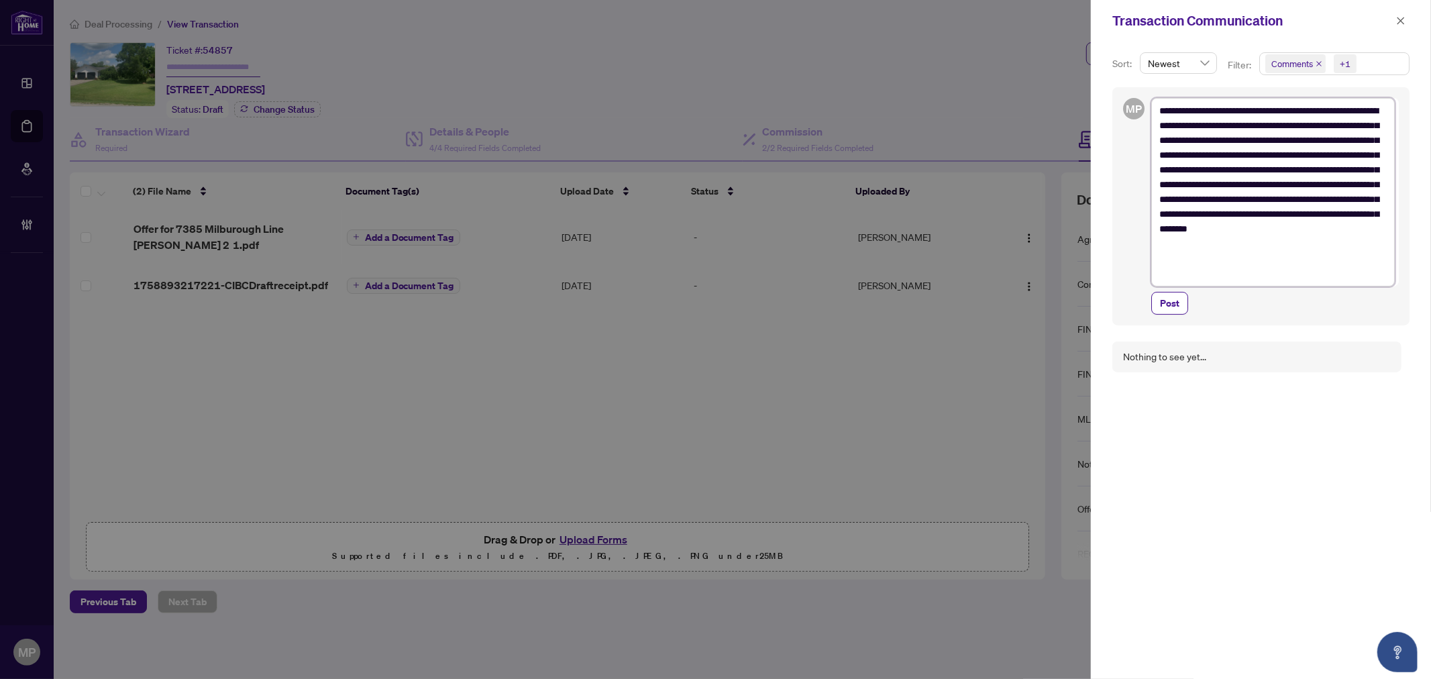
type textarea "**********"
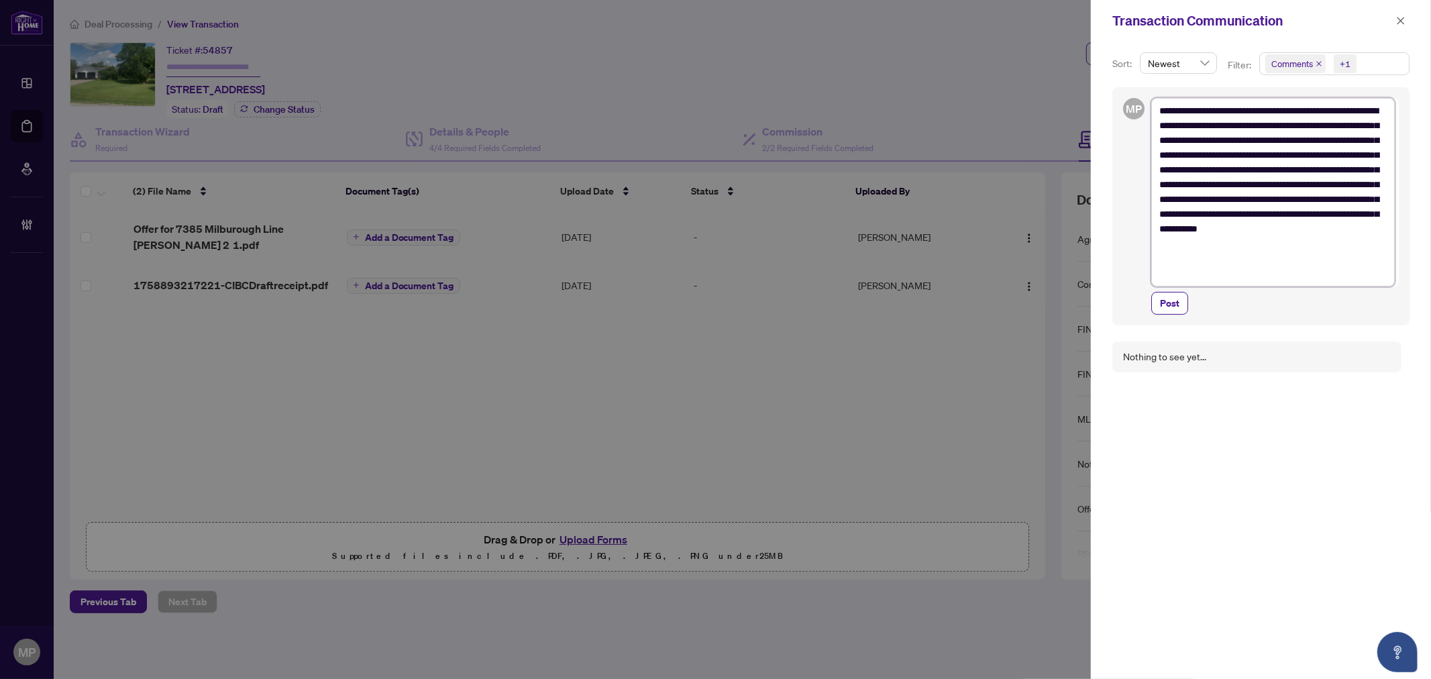
type textarea "**********"
click at [1173, 297] on span "Post" at bounding box center [1169, 302] width 19 height 21
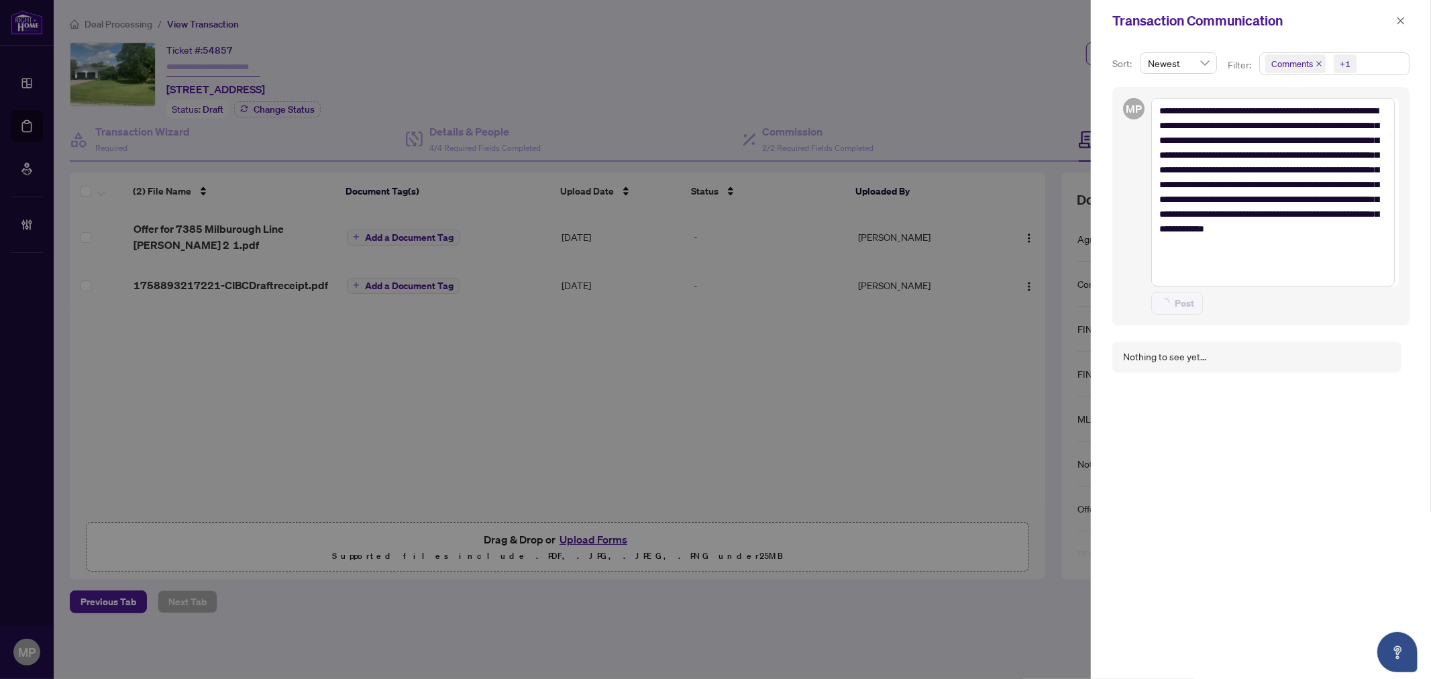
type textarea "**********"
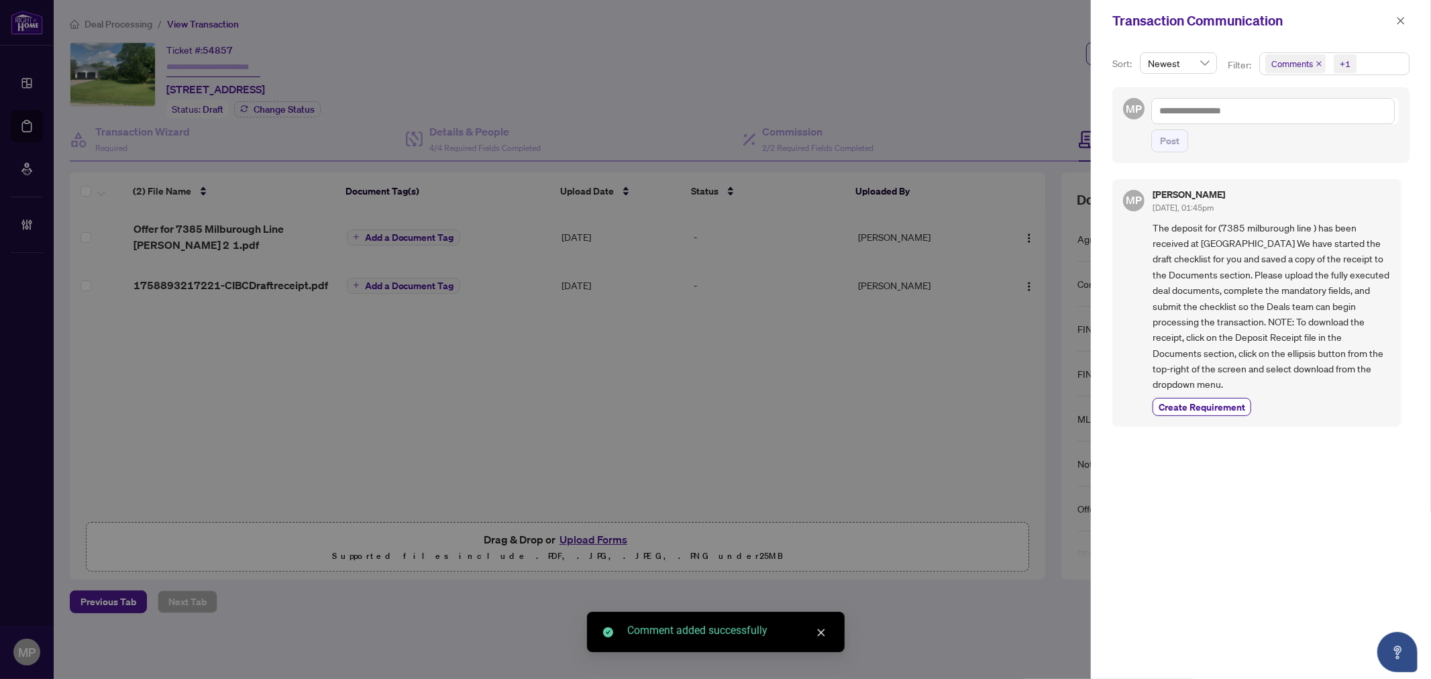
click at [1407, 28] on span at bounding box center [1400, 21] width 17 height 16
click at [1403, 17] on icon "close" at bounding box center [1400, 20] width 9 height 9
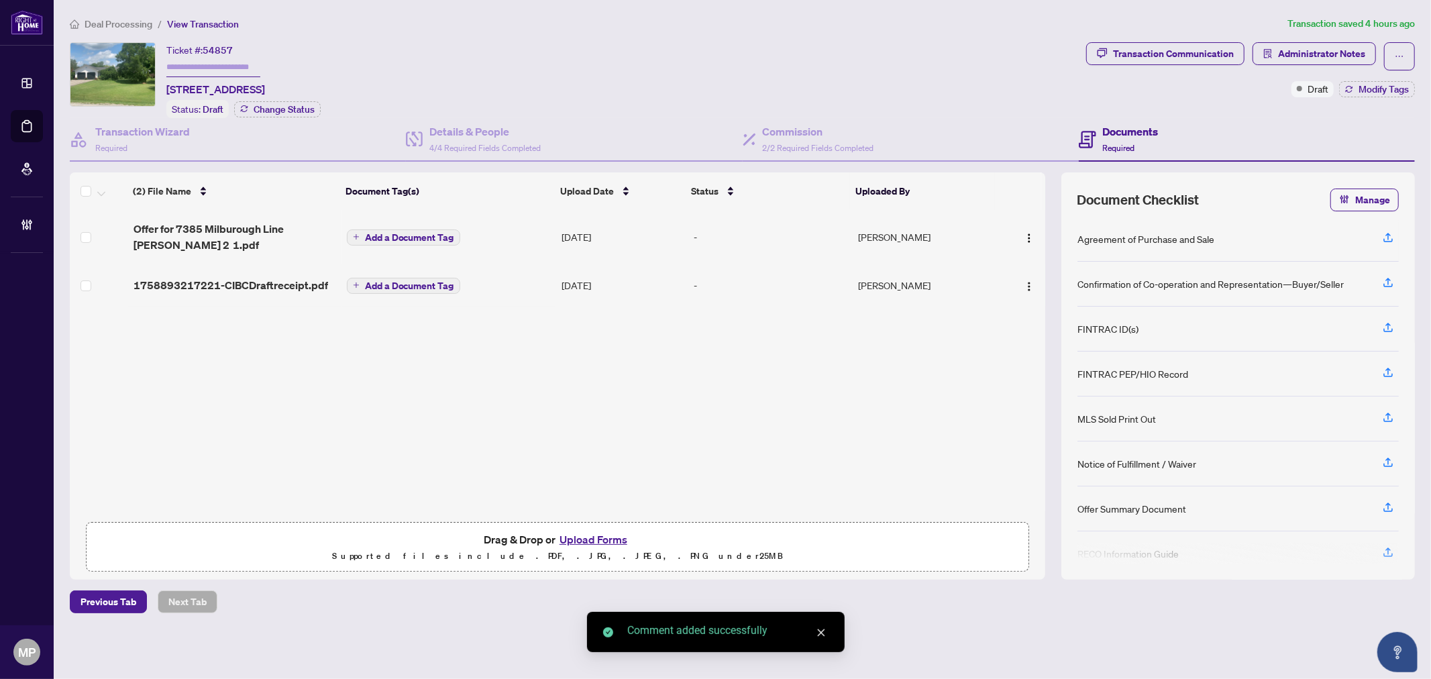
click at [1331, 65] on span "Administrator Notes" at bounding box center [1313, 56] width 123 height 28
click at [1349, 56] on span "Administrator Notes" at bounding box center [1321, 53] width 87 height 21
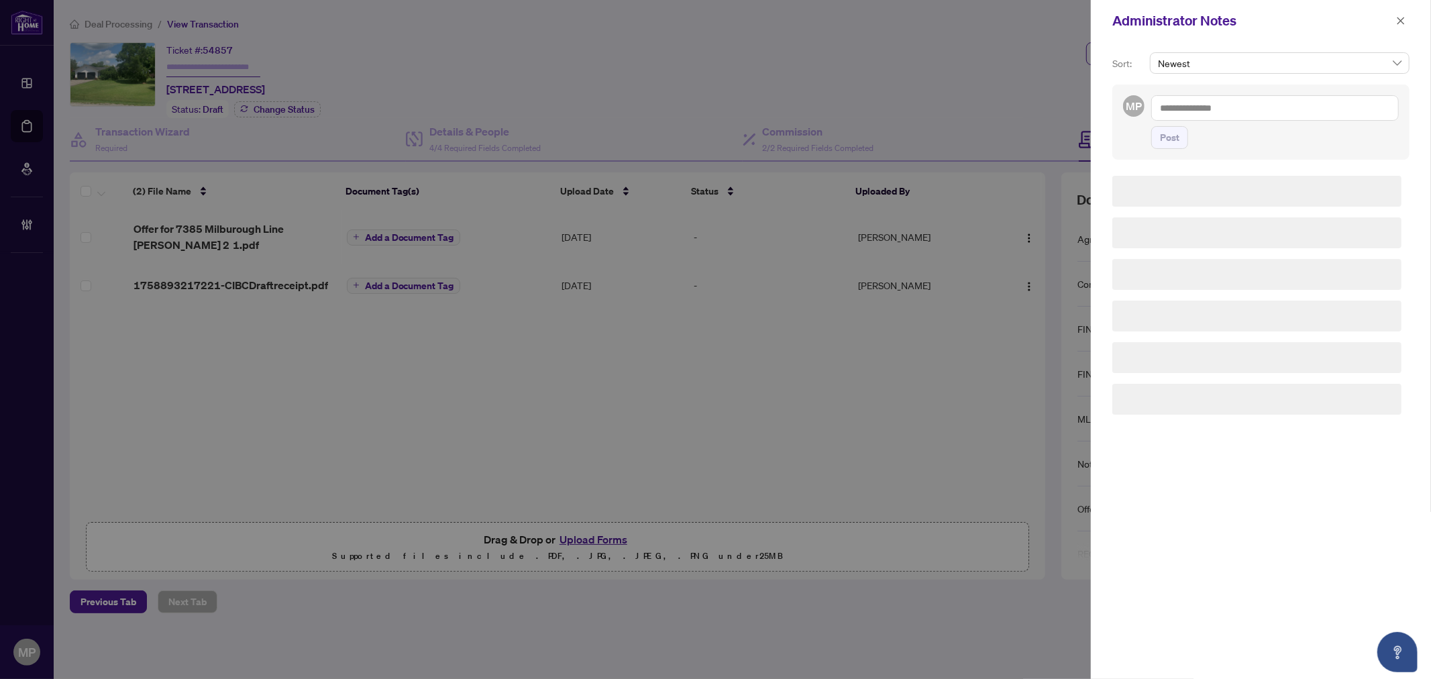
click at [1271, 115] on textarea at bounding box center [1275, 107] width 248 height 25
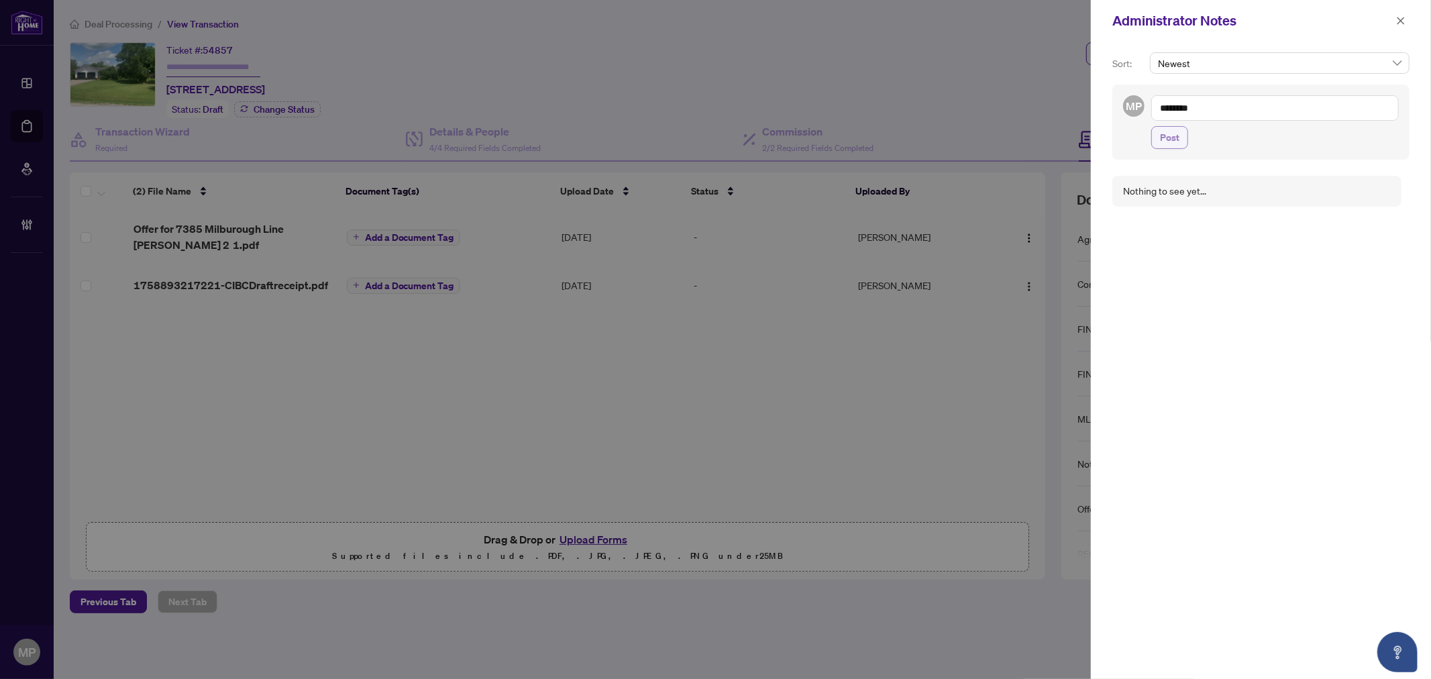
type textarea "********"
click at [1159, 133] on button "Post" at bounding box center [1169, 137] width 37 height 23
click at [1403, 21] on icon "close" at bounding box center [1400, 20] width 9 height 9
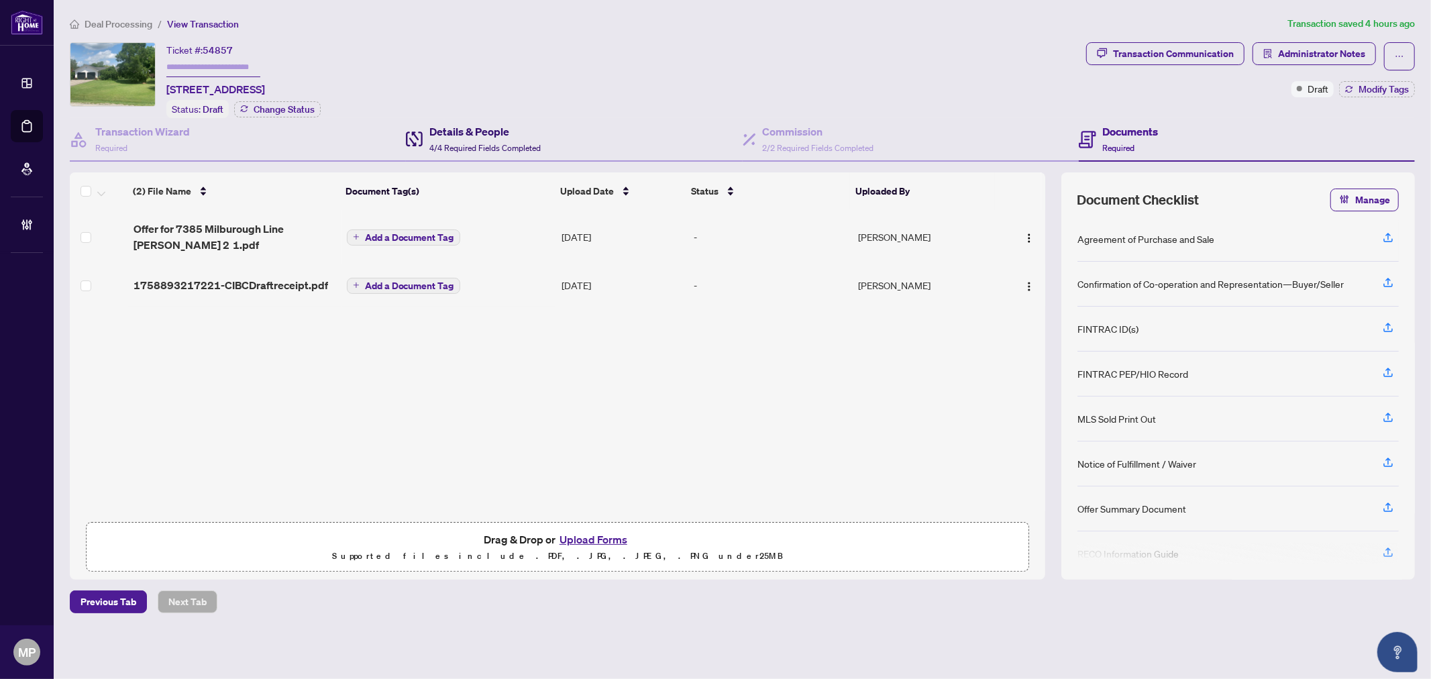
click at [483, 123] on h4 "Details & People" at bounding box center [484, 131] width 111 height 16
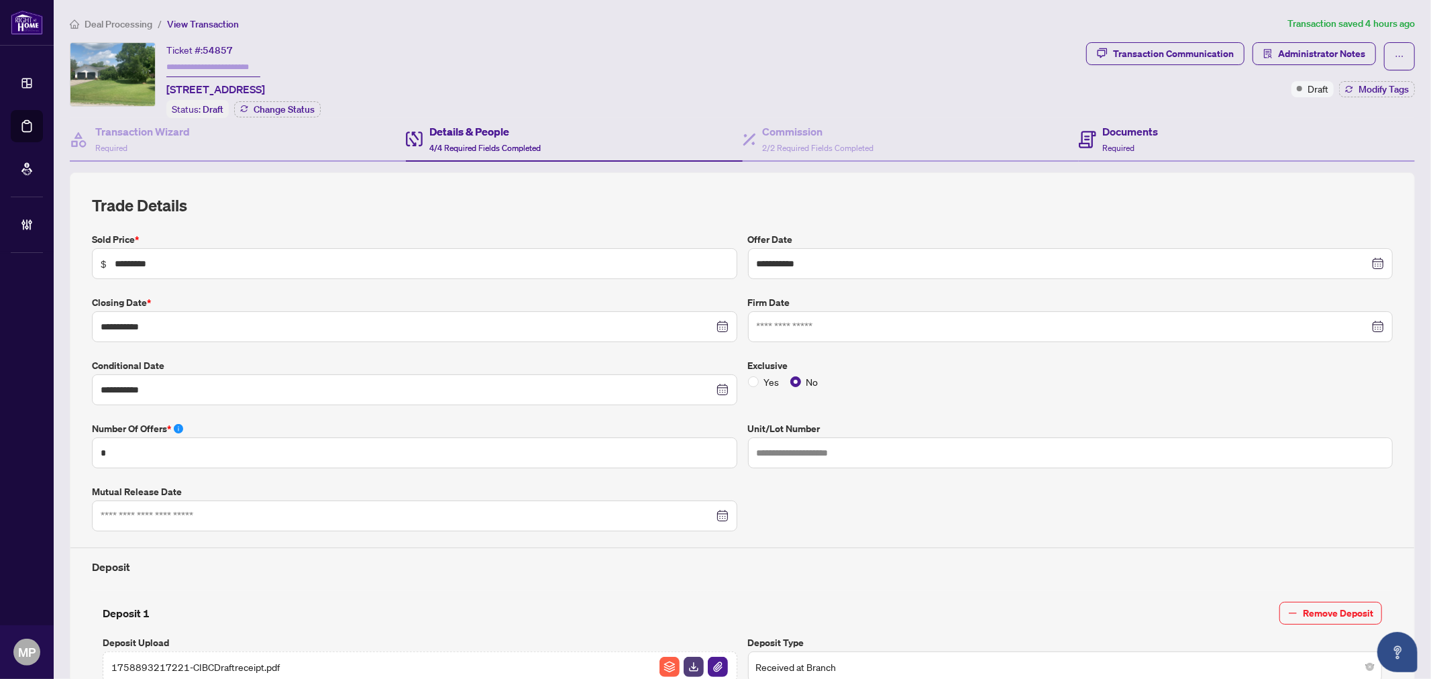
click at [1156, 135] on div "Documents Required" at bounding box center [1247, 140] width 336 height 44
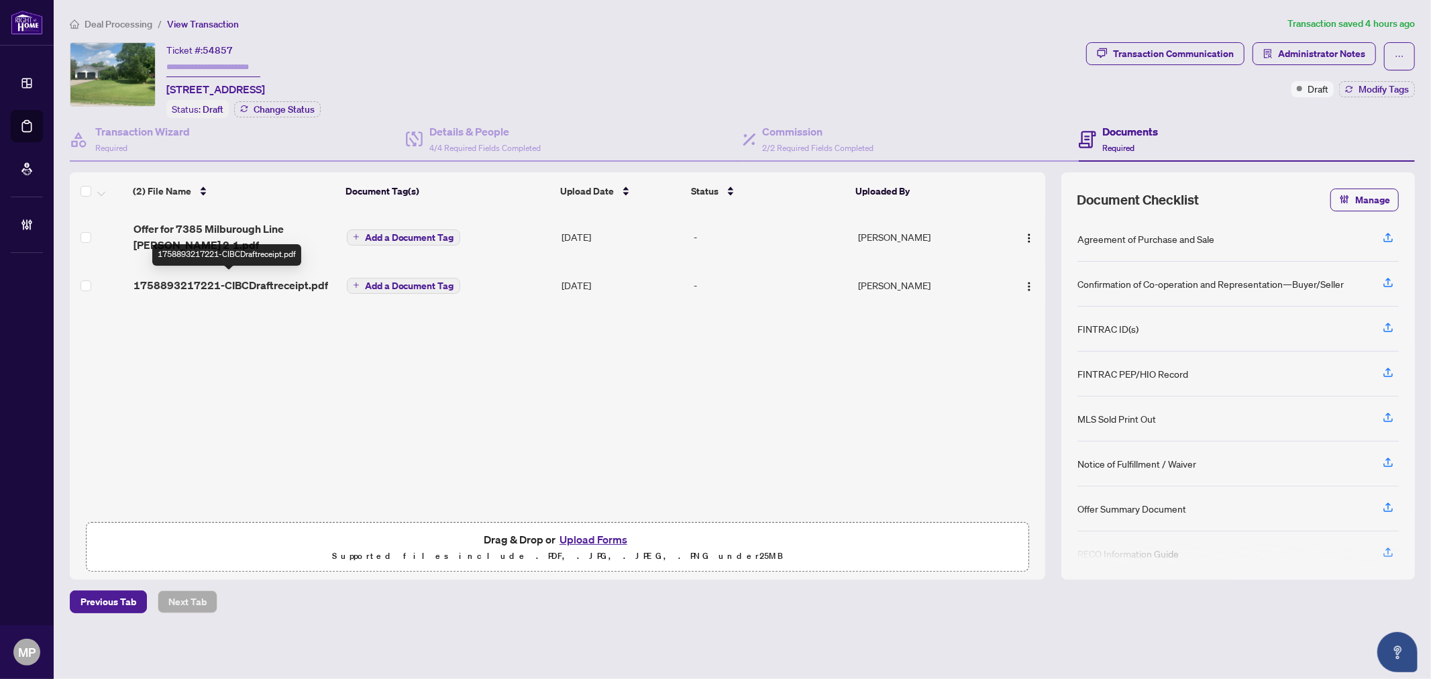
click at [289, 282] on span "1758893217221-CIBCDraftreceipt.pdf" at bounding box center [230, 285] width 195 height 16
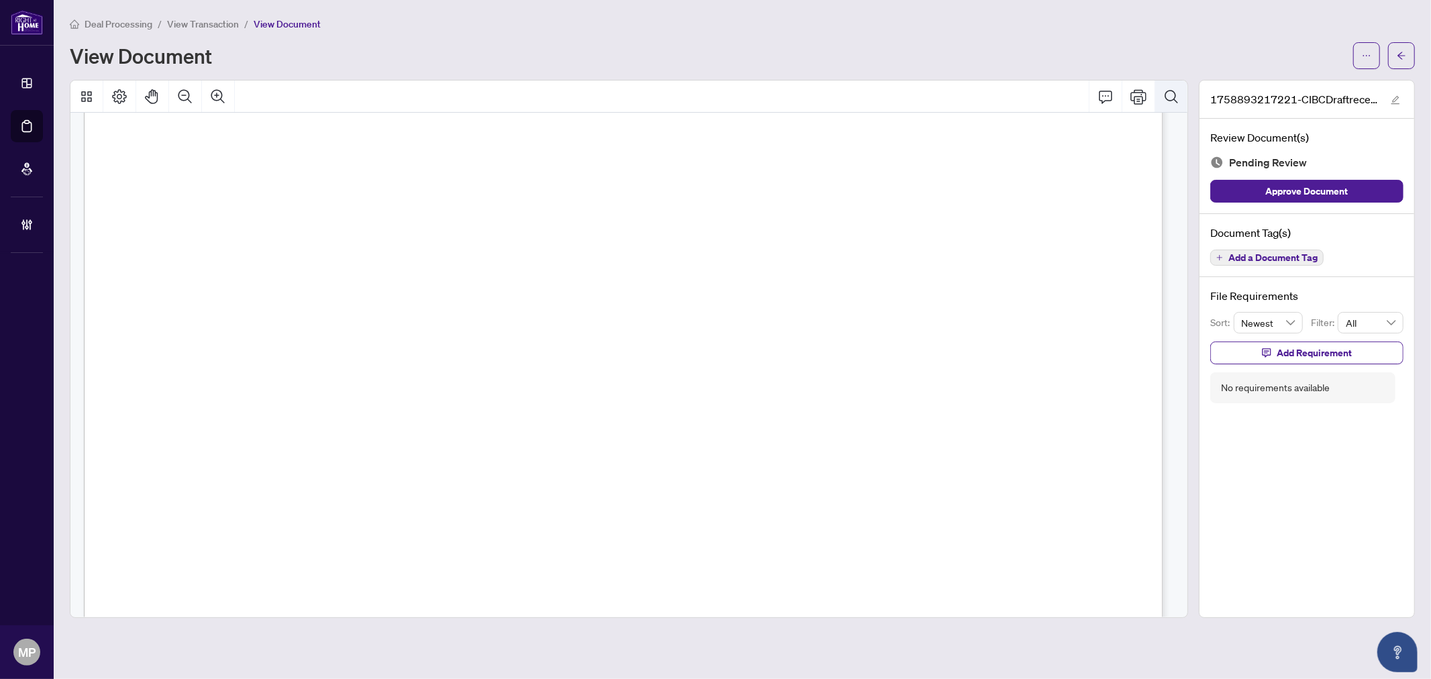
scroll to position [283, 0]
click at [1405, 45] on span "button" at bounding box center [1401, 55] width 9 height 21
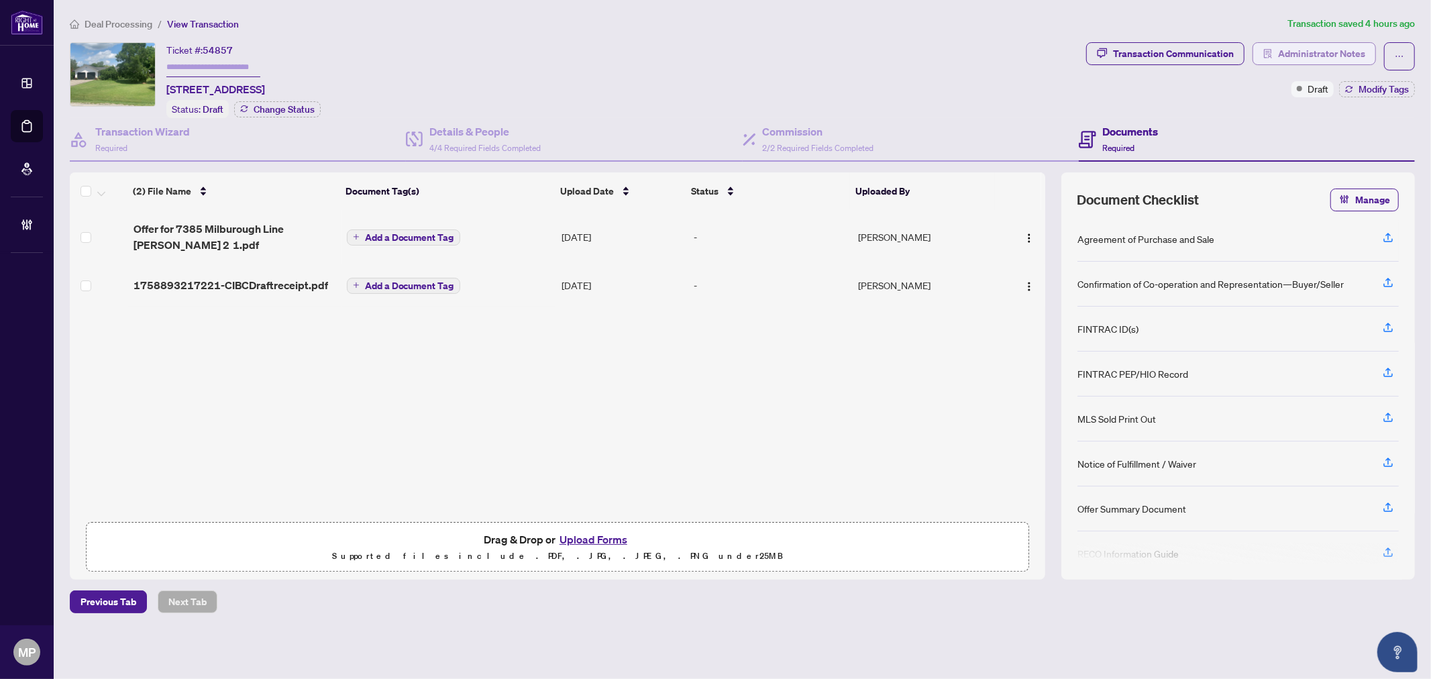
click at [1316, 44] on span "Administrator Notes" at bounding box center [1321, 53] width 87 height 21
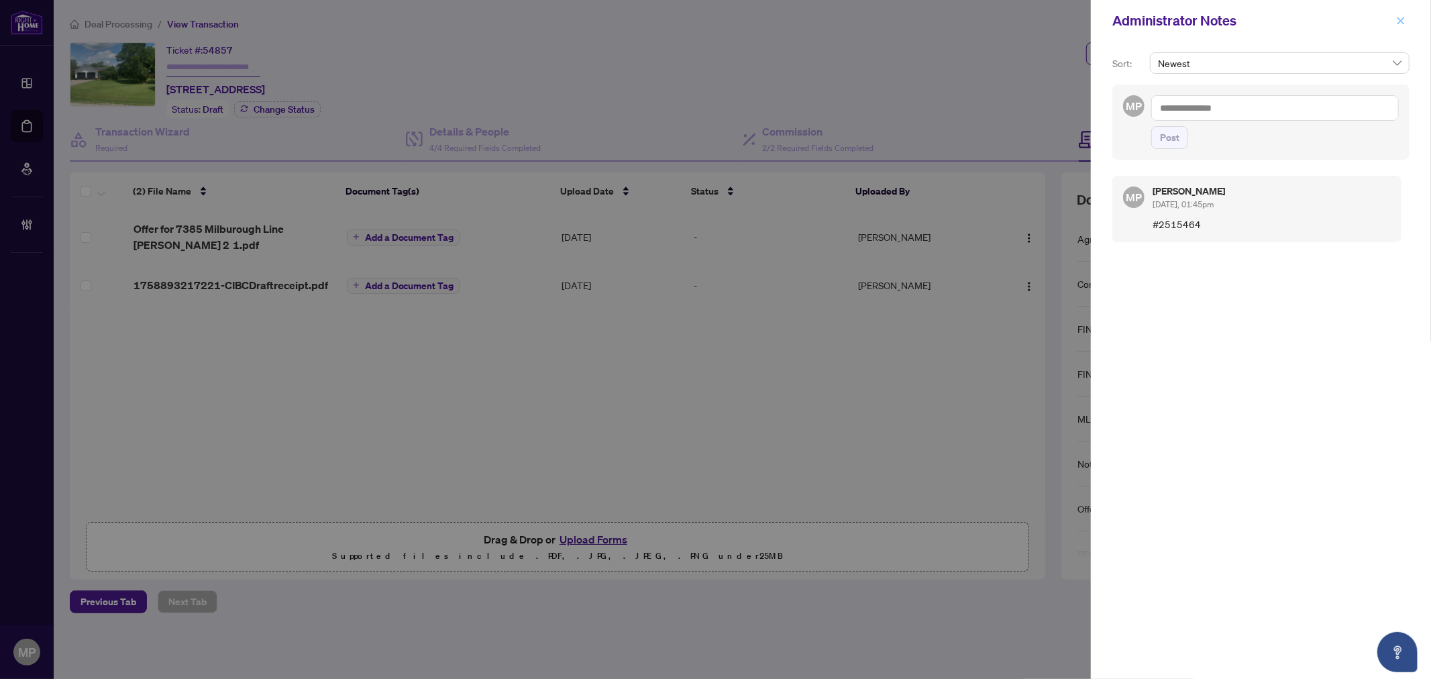
click at [1398, 21] on icon "close" at bounding box center [1400, 20] width 9 height 9
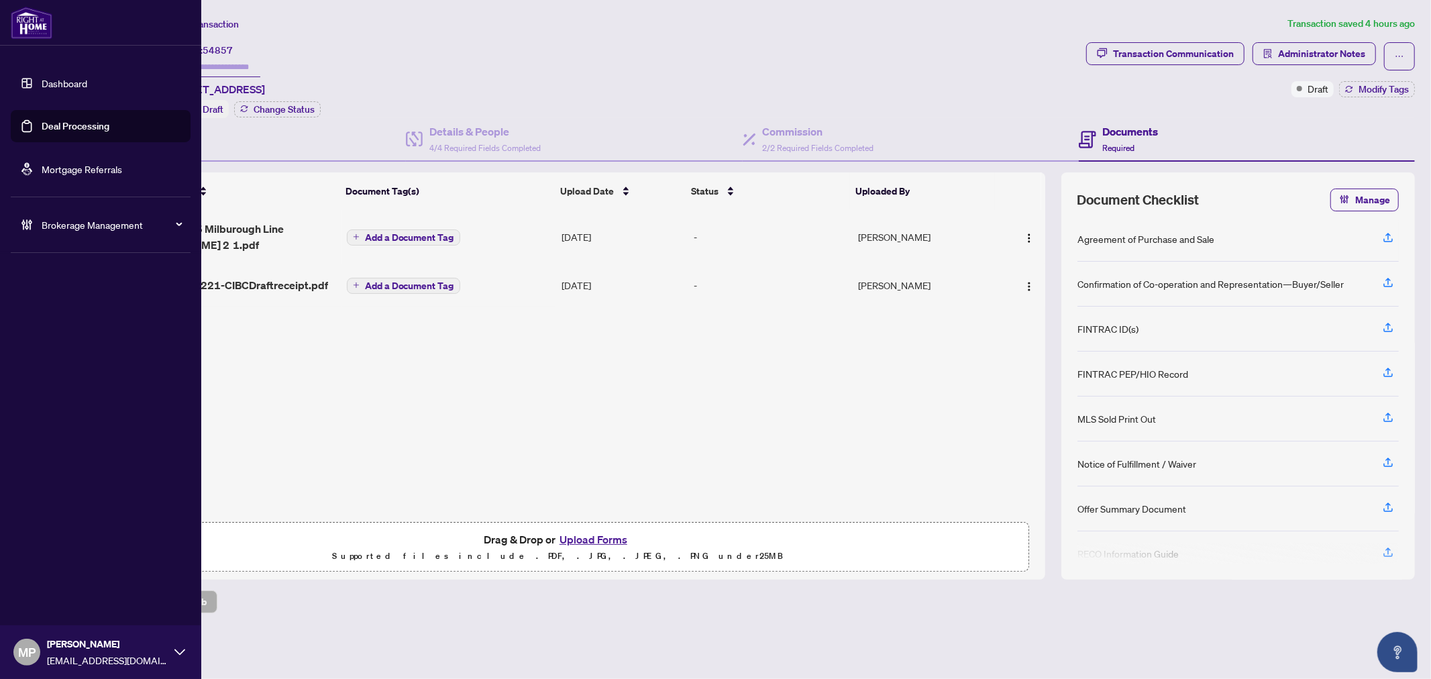
click at [42, 121] on link "Deal Processing" at bounding box center [76, 126] width 68 height 12
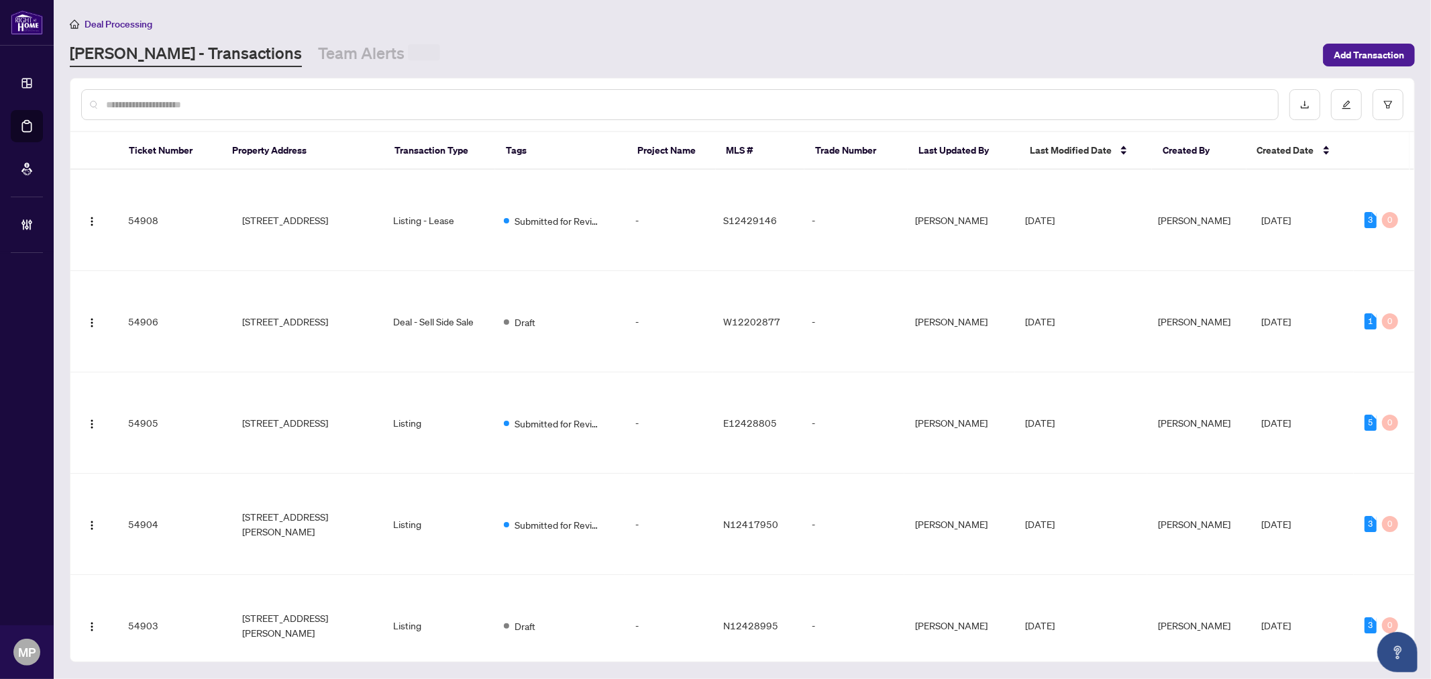
click at [443, 103] on input "text" at bounding box center [686, 104] width 1161 height 15
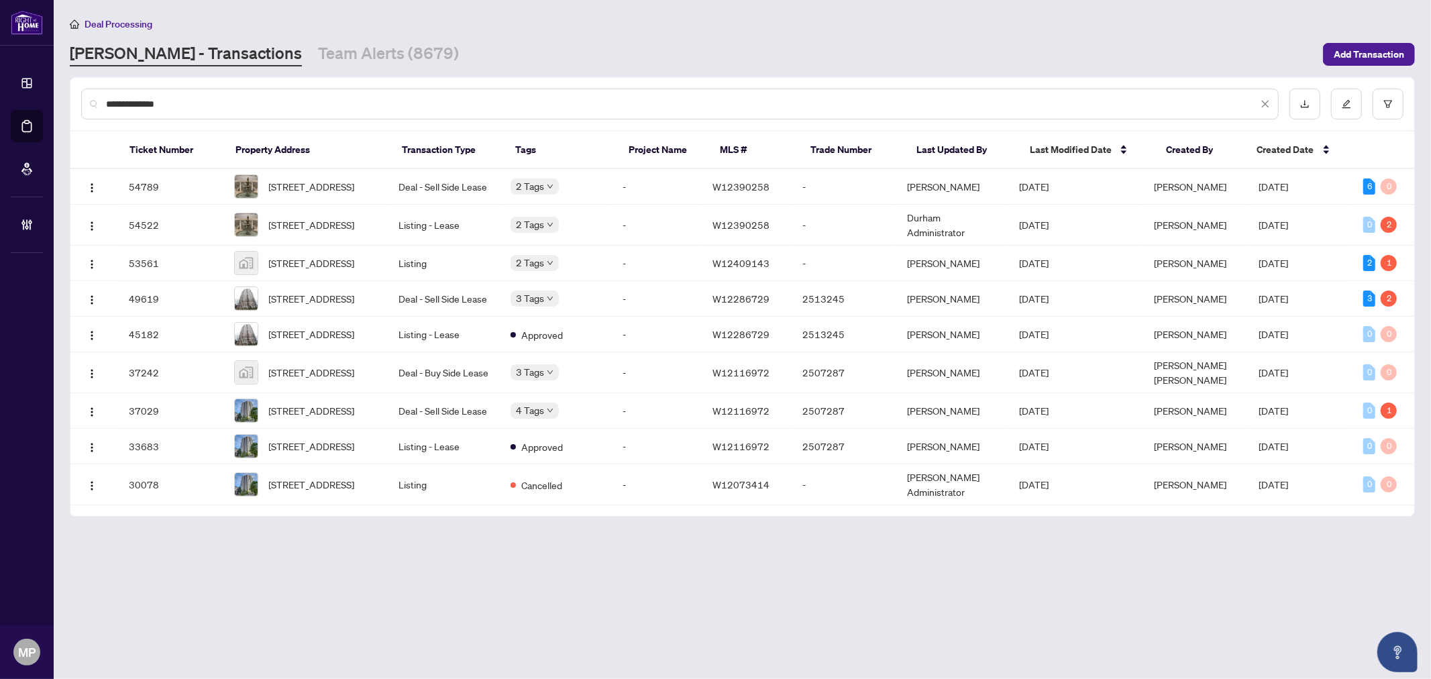
click at [246, 108] on input "**********" at bounding box center [682, 104] width 1152 height 15
paste input "text"
type input "*********"
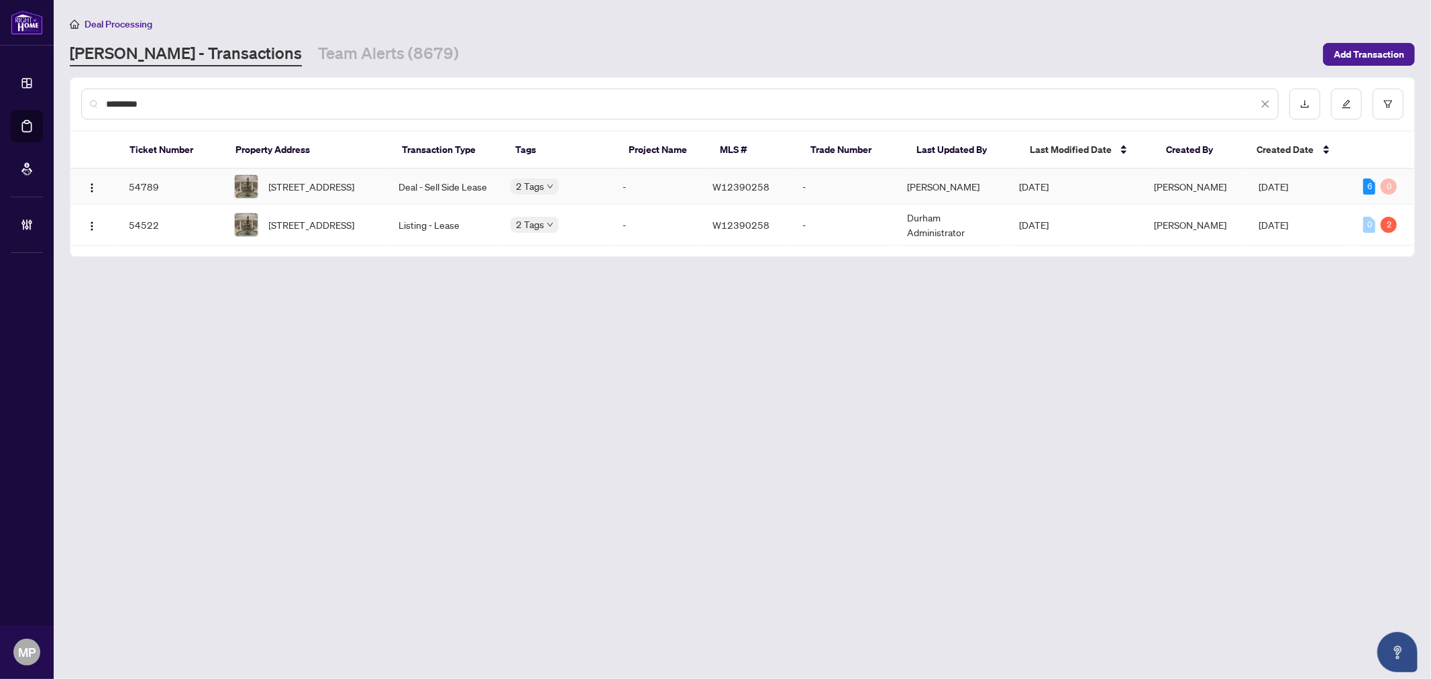
click at [280, 186] on span "919-25 Kingsbridge Garden Circ, Mississauga, Ontario L5R 4B1, Canada" at bounding box center [312, 186] width 86 height 15
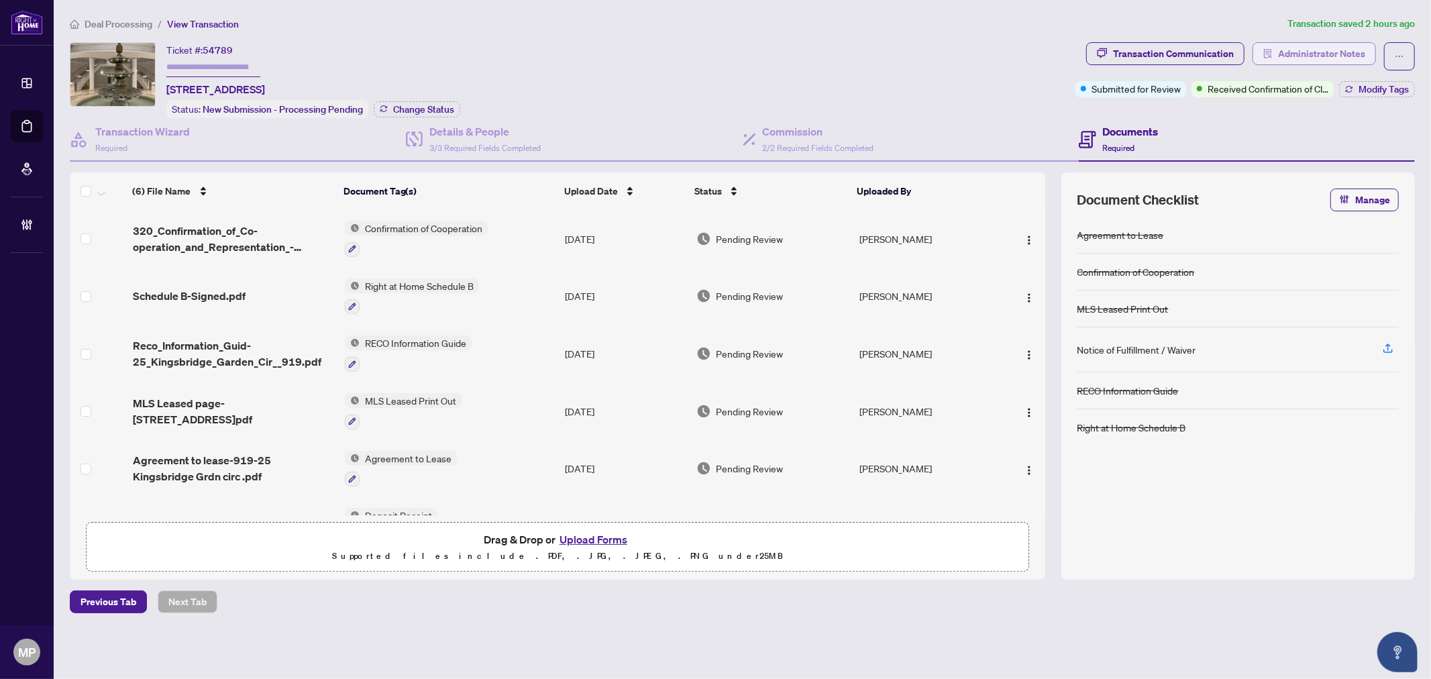
click at [1333, 54] on span "Administrator Notes" at bounding box center [1321, 53] width 87 height 21
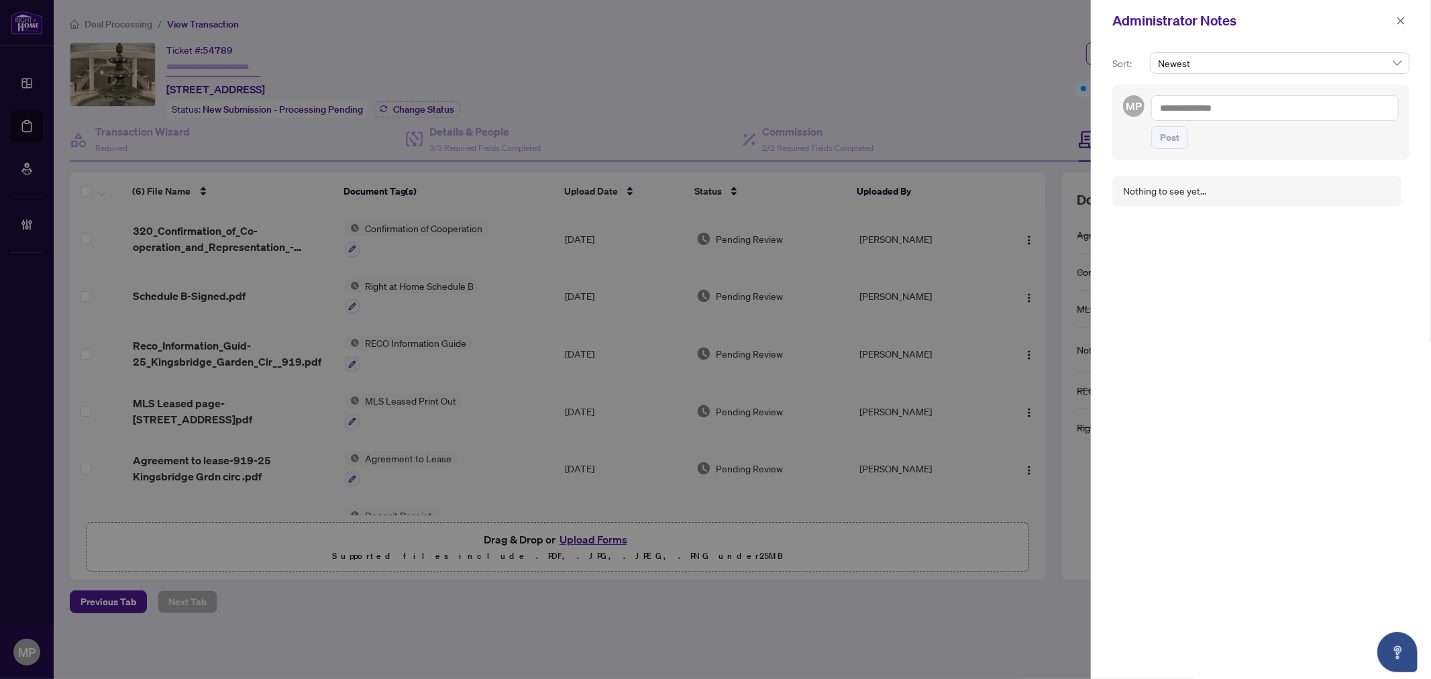
click at [1226, 110] on textarea at bounding box center [1275, 107] width 248 height 25
type textarea "*******"
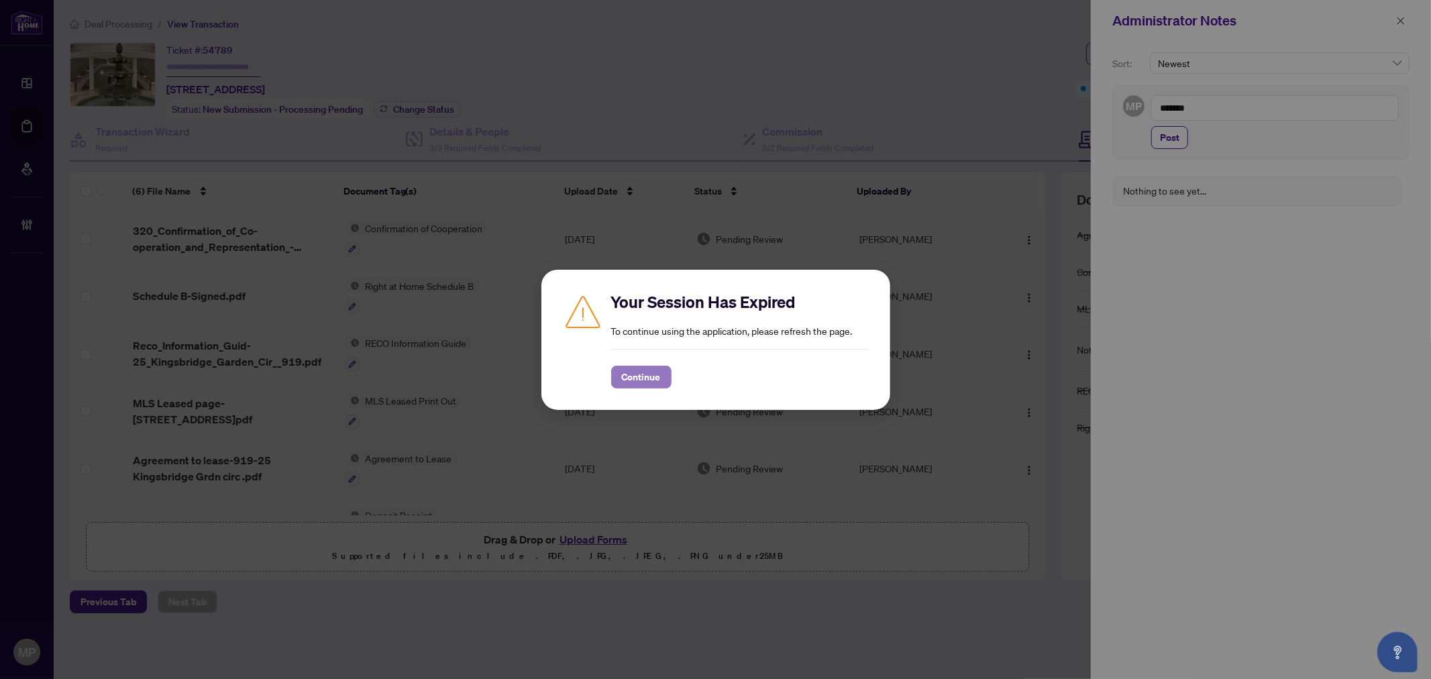
click at [655, 369] on span "Continue" at bounding box center [641, 376] width 39 height 21
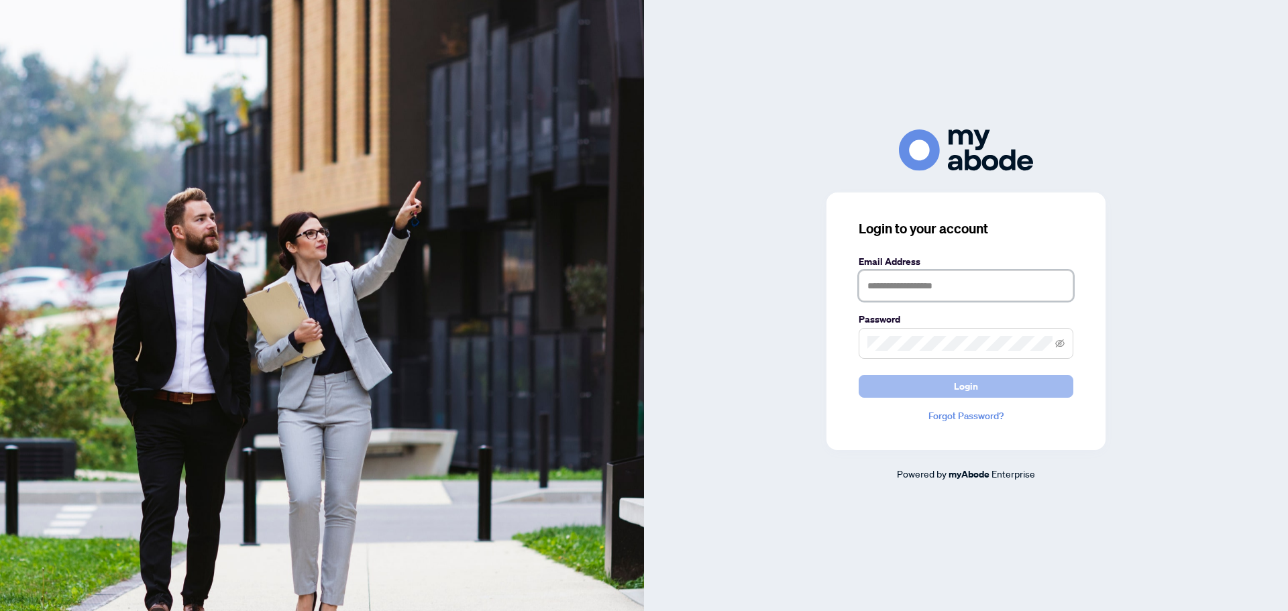
type input "**********"
click at [995, 384] on button "Login" at bounding box center [966, 386] width 215 height 23
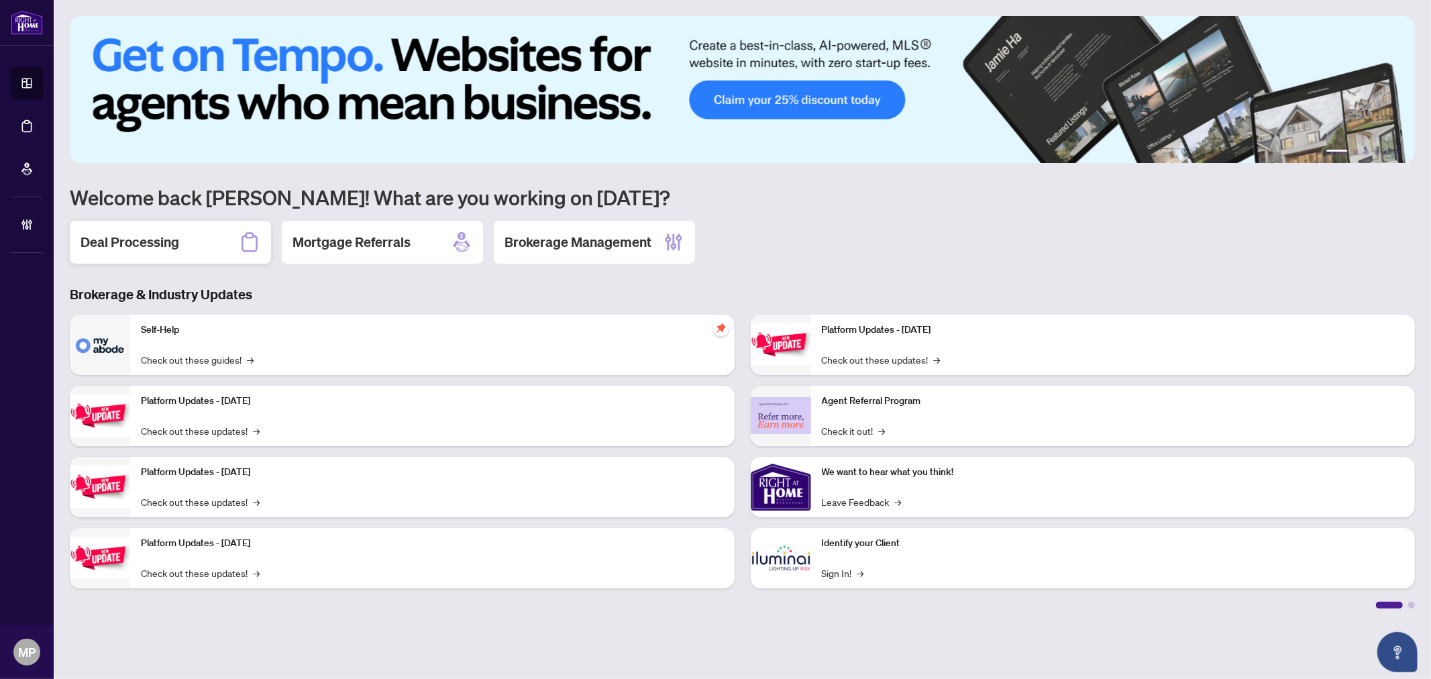
click at [105, 230] on div "Deal Processing" at bounding box center [170, 242] width 201 height 43
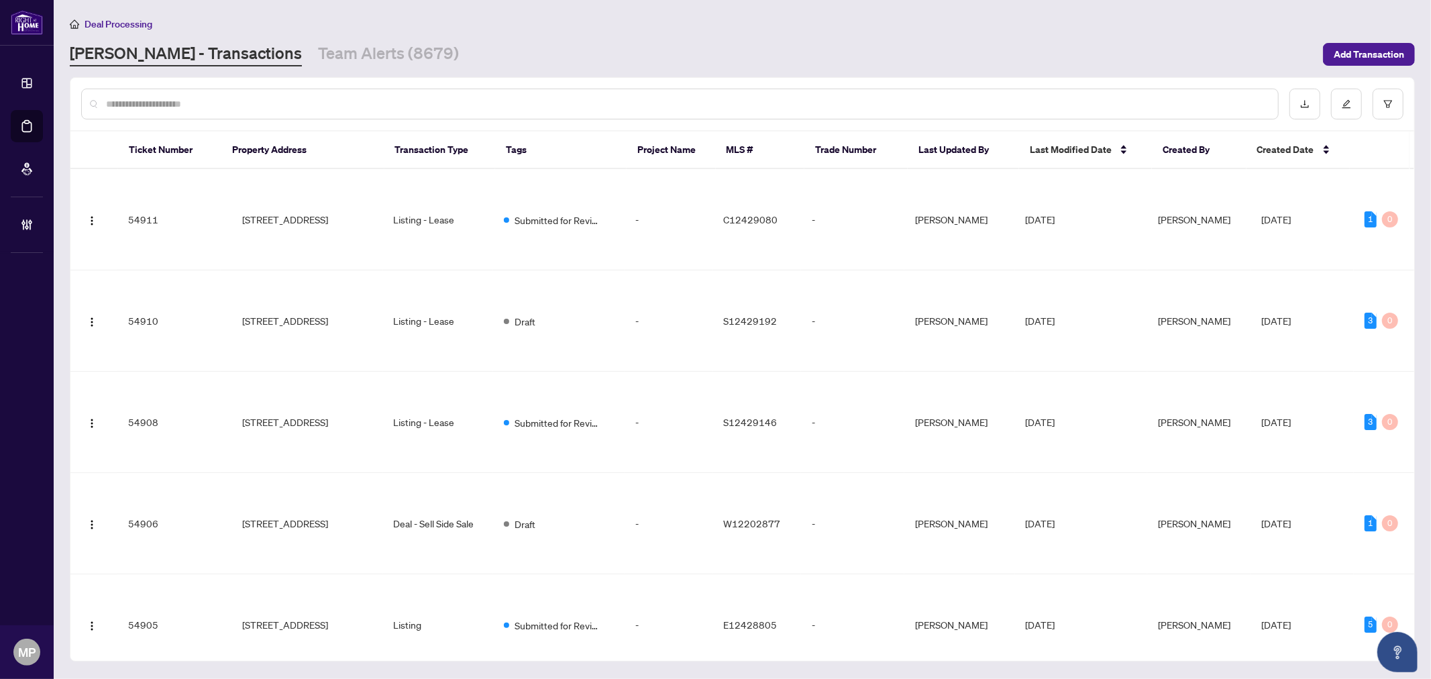
drag, startPoint x: 551, startPoint y: 112, endPoint x: 592, endPoint y: 109, distance: 40.4
click at [561, 112] on div at bounding box center [679, 104] width 1197 height 31
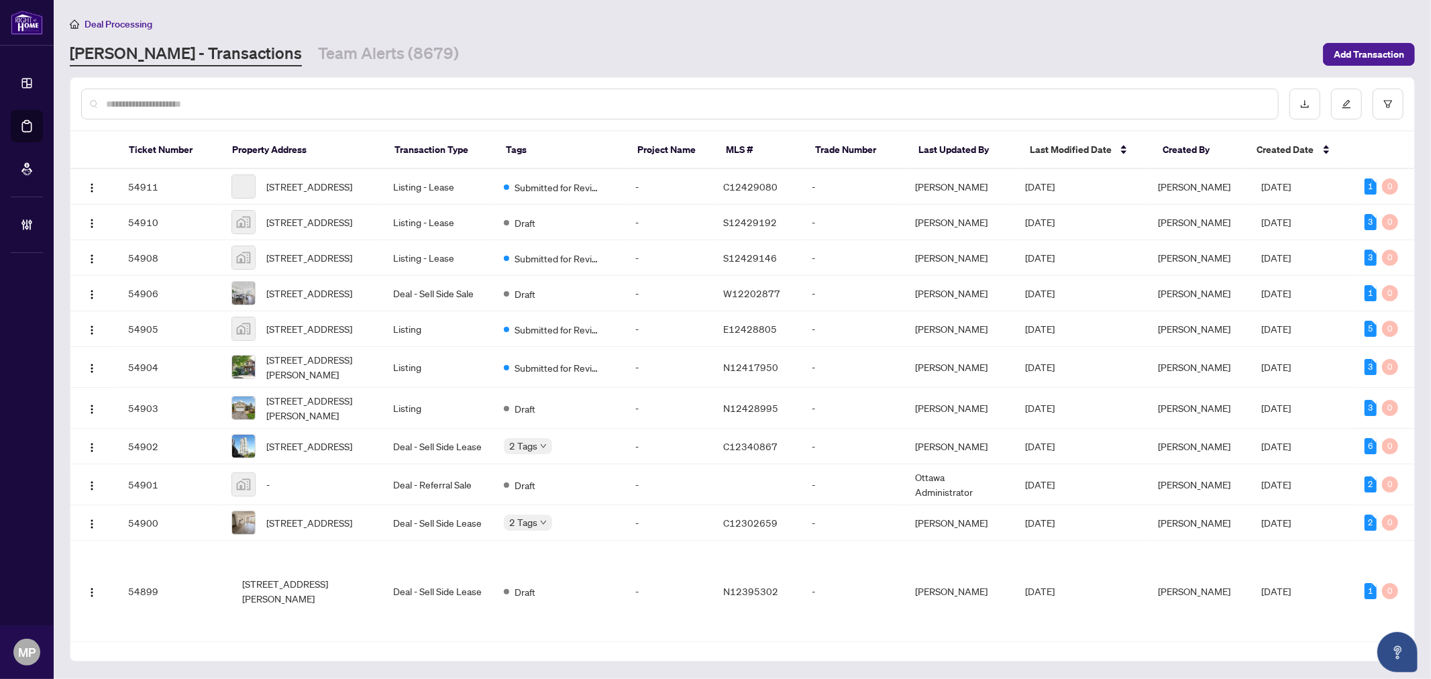
click at [592, 109] on input "text" at bounding box center [686, 104] width 1161 height 15
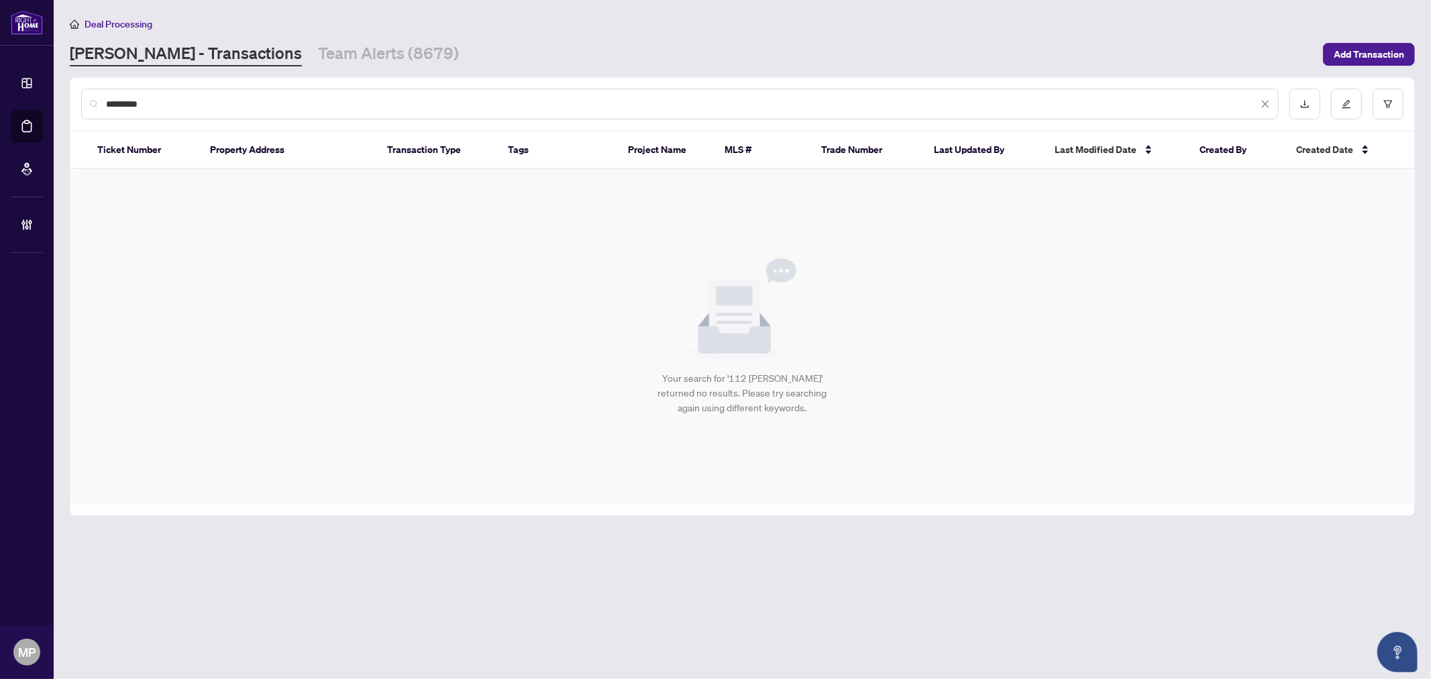
click at [137, 102] on input "*********" at bounding box center [682, 104] width 1152 height 15
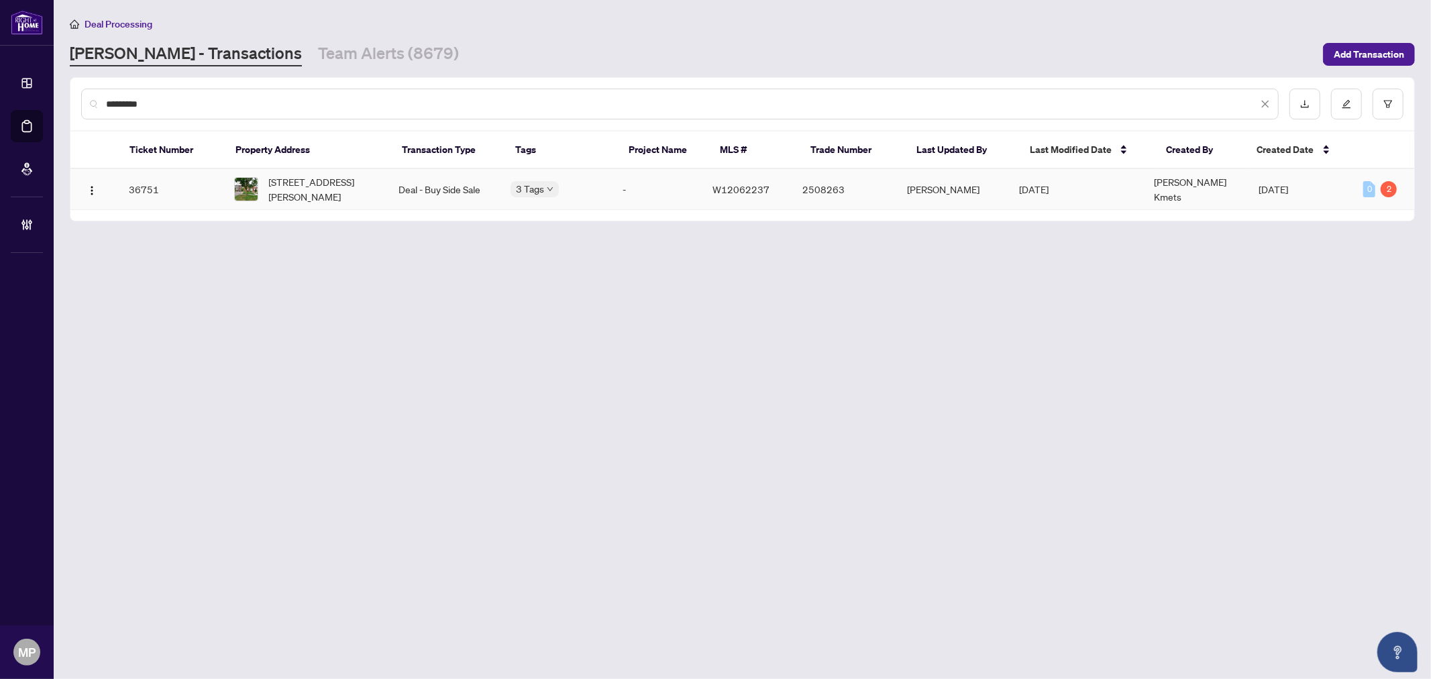
type input "*********"
click at [374, 191] on span "[STREET_ADDRESS][PERSON_NAME]" at bounding box center [323, 189] width 108 height 30
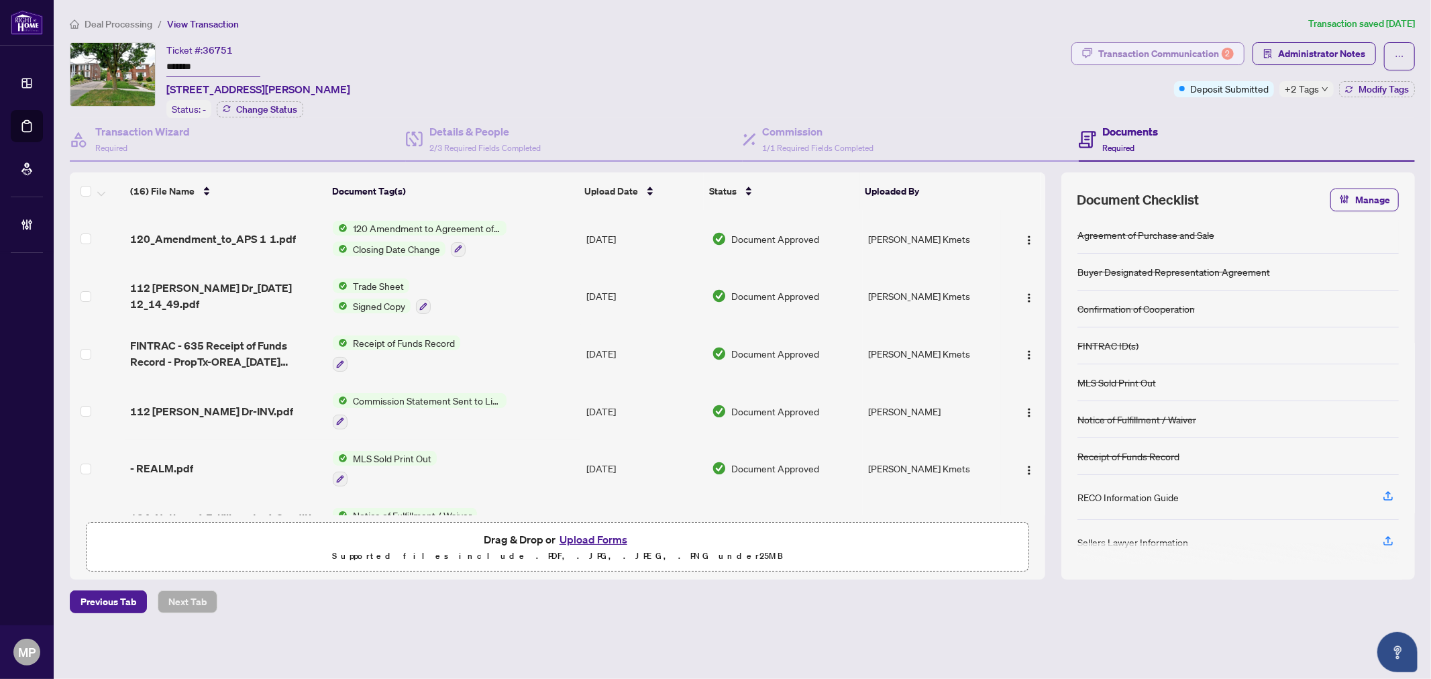
click at [1164, 64] on button "Transaction Communication 2" at bounding box center [1157, 53] width 173 height 23
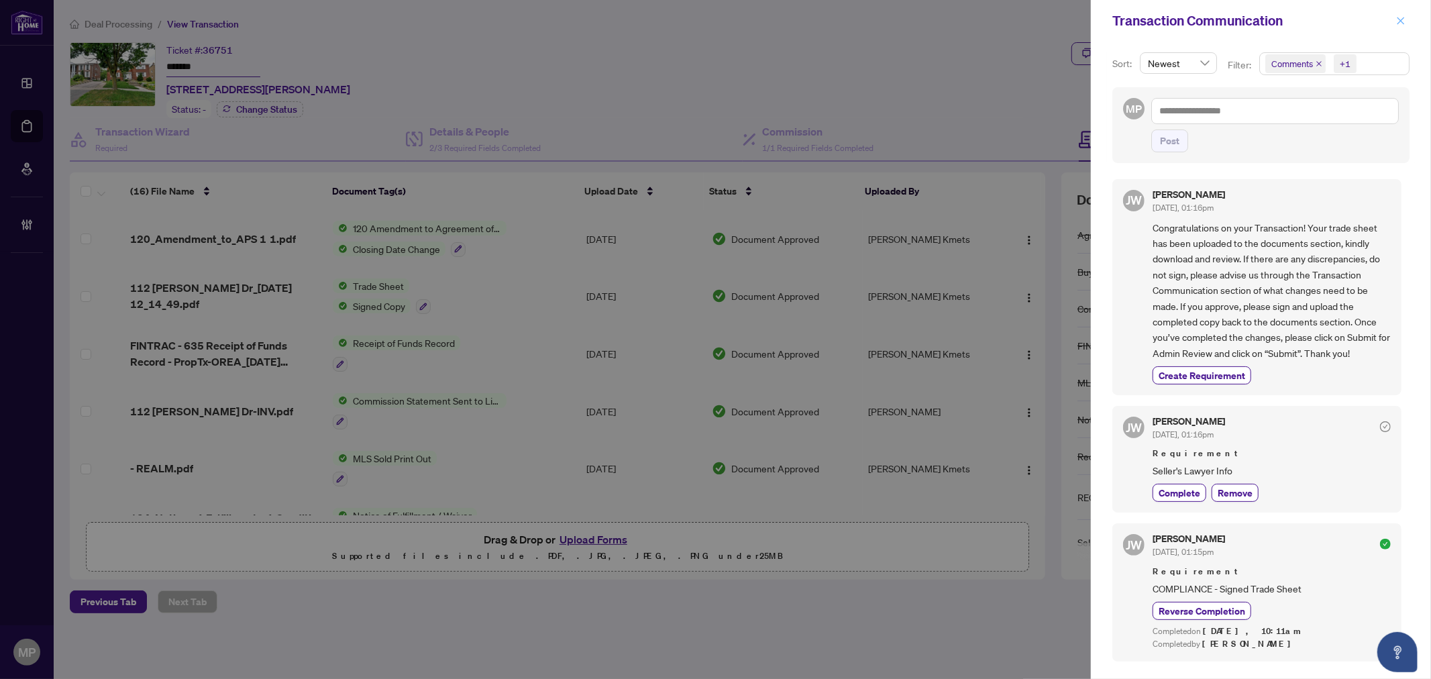
click at [1399, 17] on icon "close" at bounding box center [1400, 20] width 9 height 9
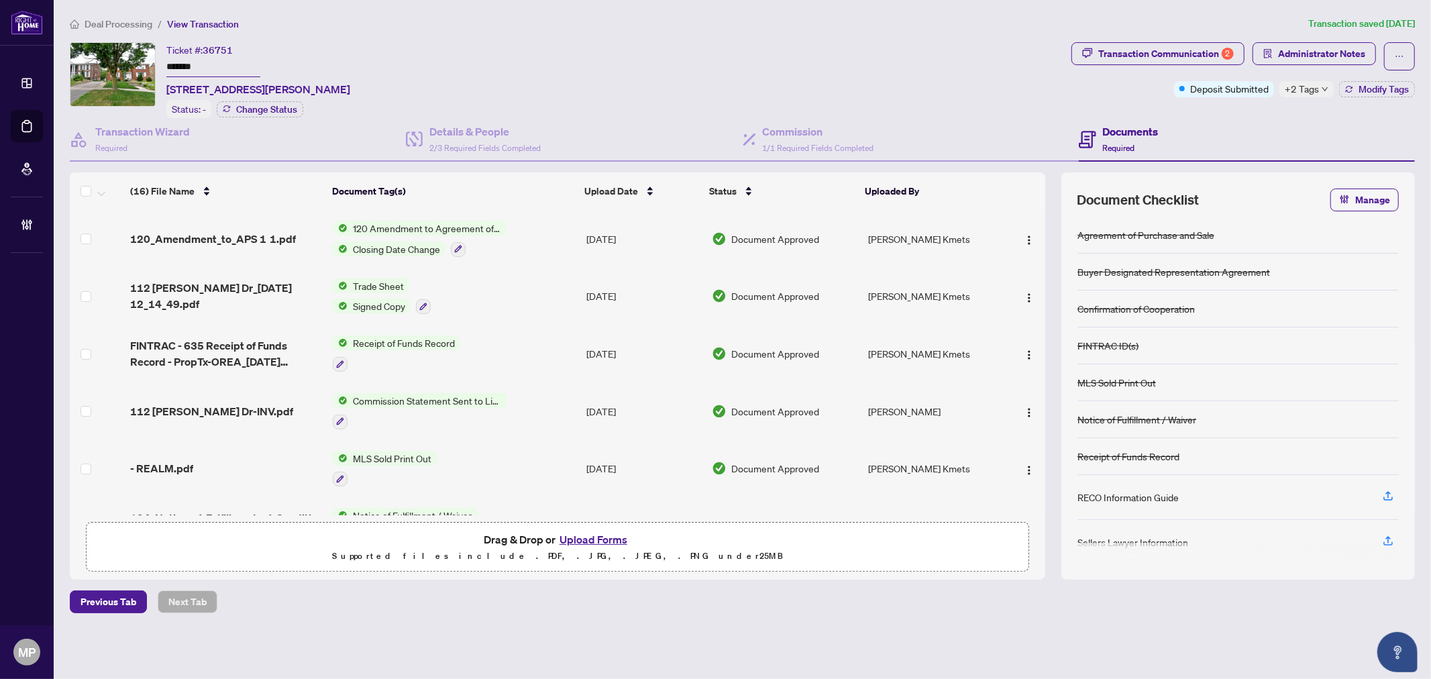
click at [1304, 86] on span "+2 Tags" at bounding box center [1302, 88] width 34 height 15
click at [498, 143] on span "2/3 Required Fields Completed" at bounding box center [484, 148] width 111 height 10
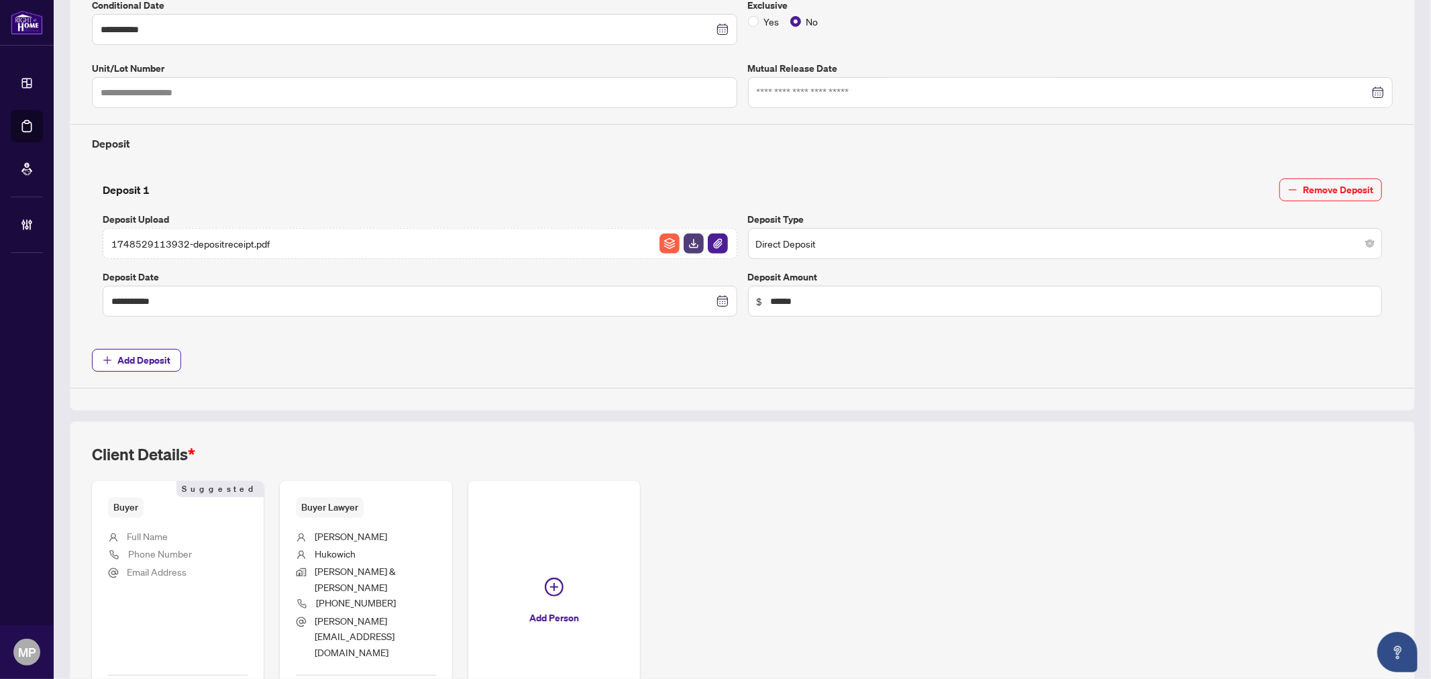
scroll to position [435, 0]
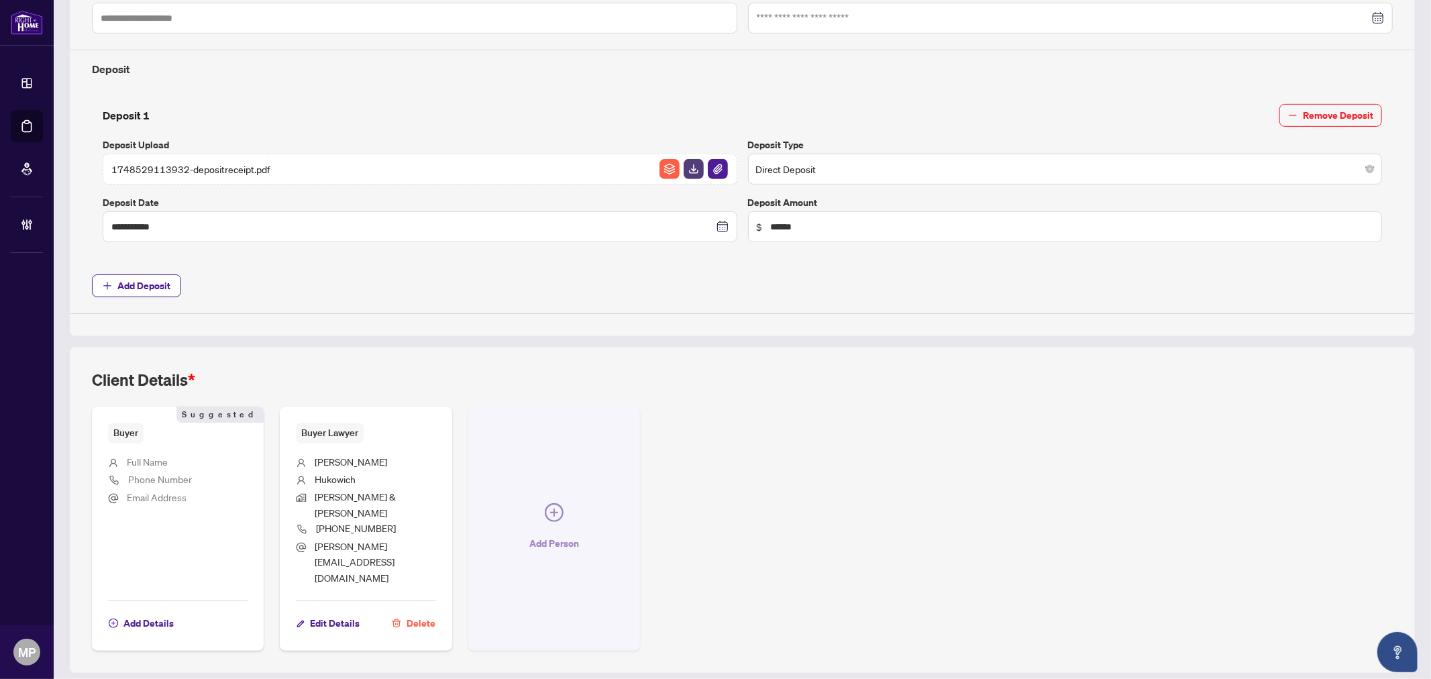
click at [586, 510] on button "Add Person" at bounding box center [554, 529] width 172 height 244
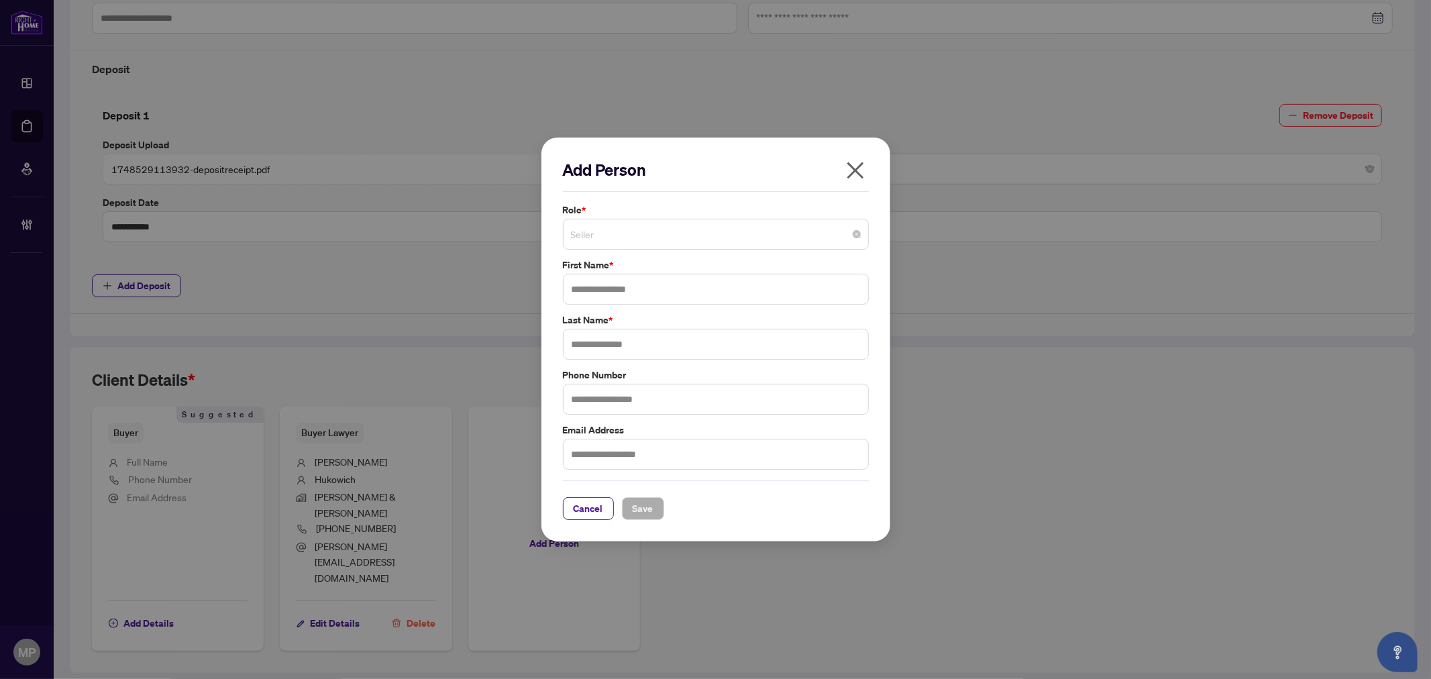
click at [631, 239] on span "Seller" at bounding box center [716, 233] width 290 height 25
click at [867, 157] on div "Add Person Role * Seller 1 2 Seller Buyer Seller Lawyer Buyer Lawyer Corporatio…" at bounding box center [715, 340] width 349 height 404
click at [848, 176] on icon "close" at bounding box center [855, 170] width 17 height 17
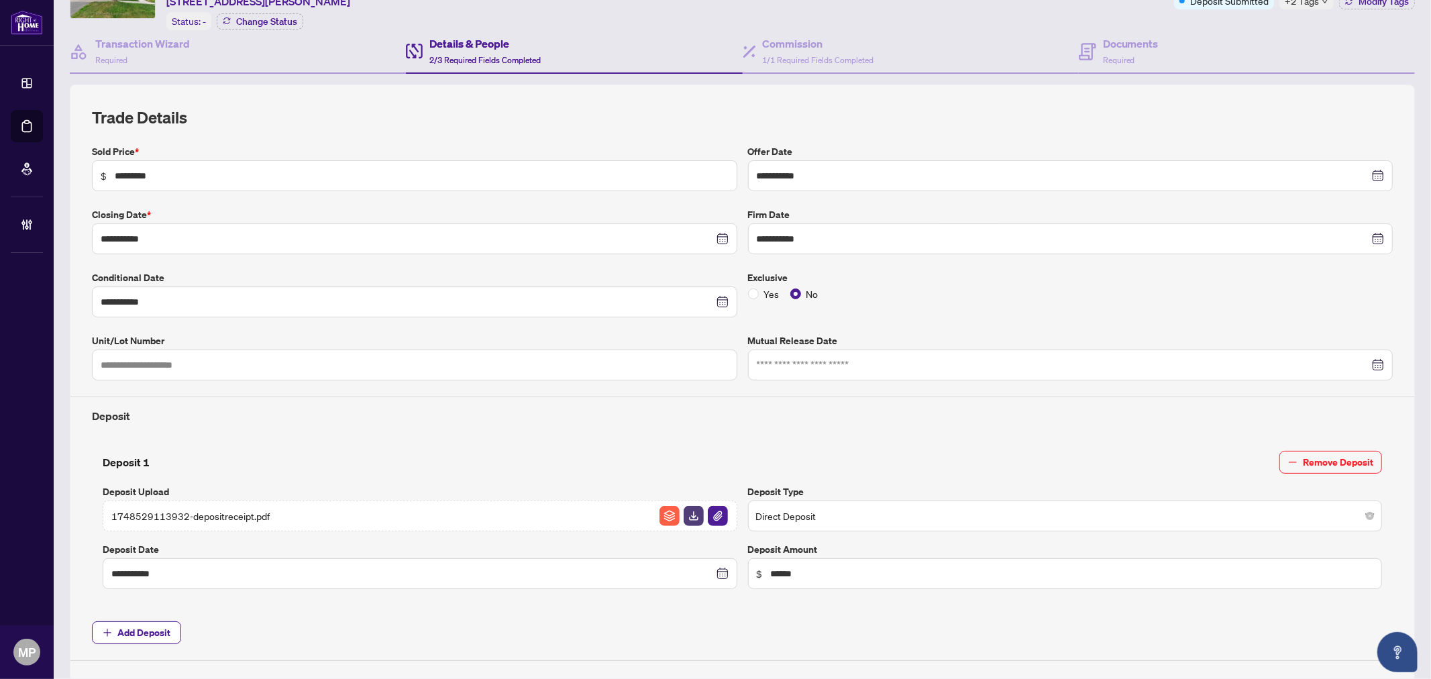
scroll to position [0, 0]
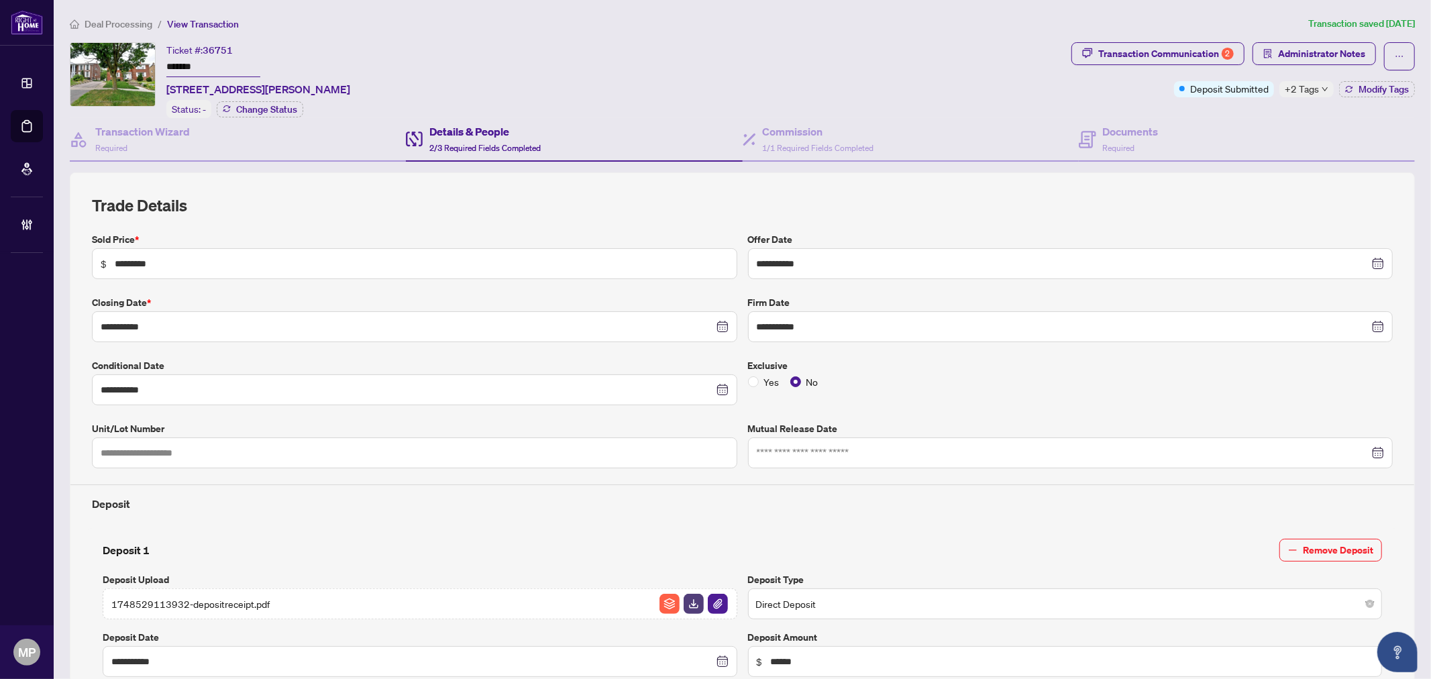
click at [1295, 95] on span "+2 Tags" at bounding box center [1302, 88] width 34 height 15
click at [1302, 57] on span "Administrator Notes" at bounding box center [1321, 53] width 87 height 21
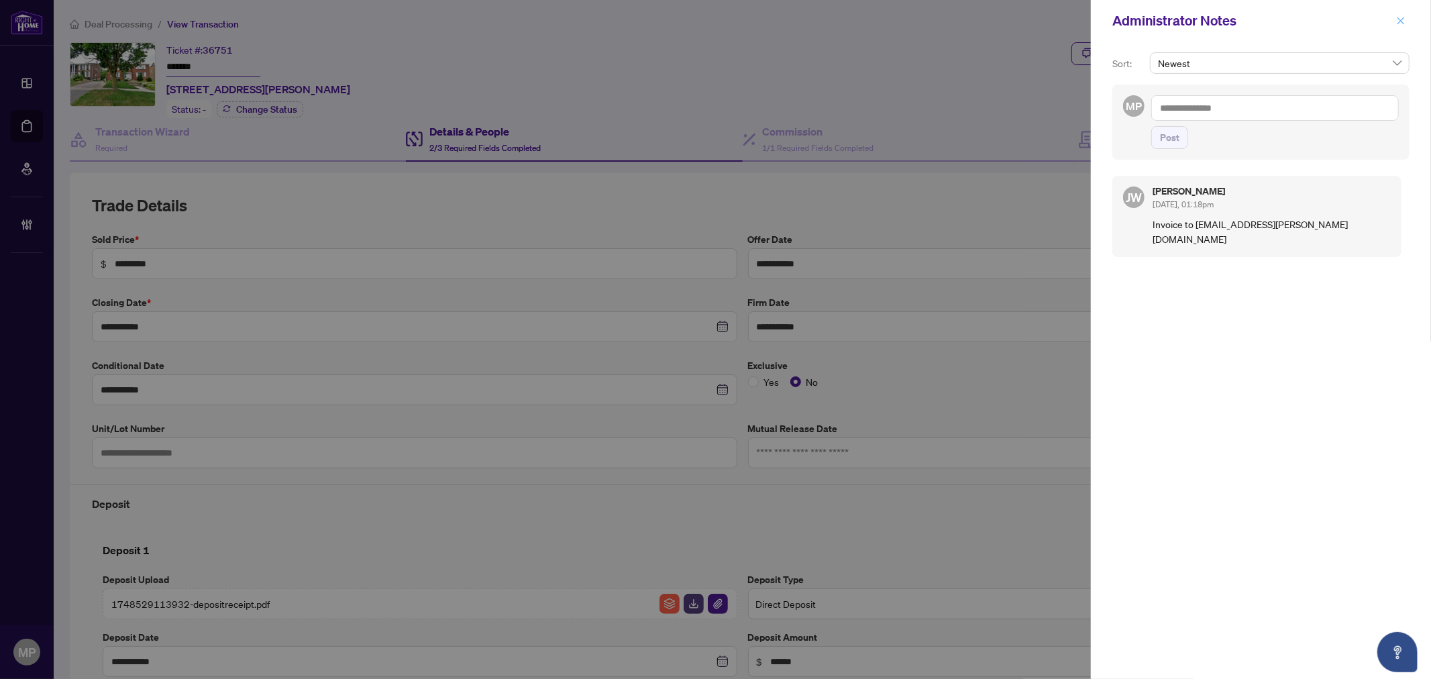
click at [1399, 21] on icon "close" at bounding box center [1400, 20] width 9 height 9
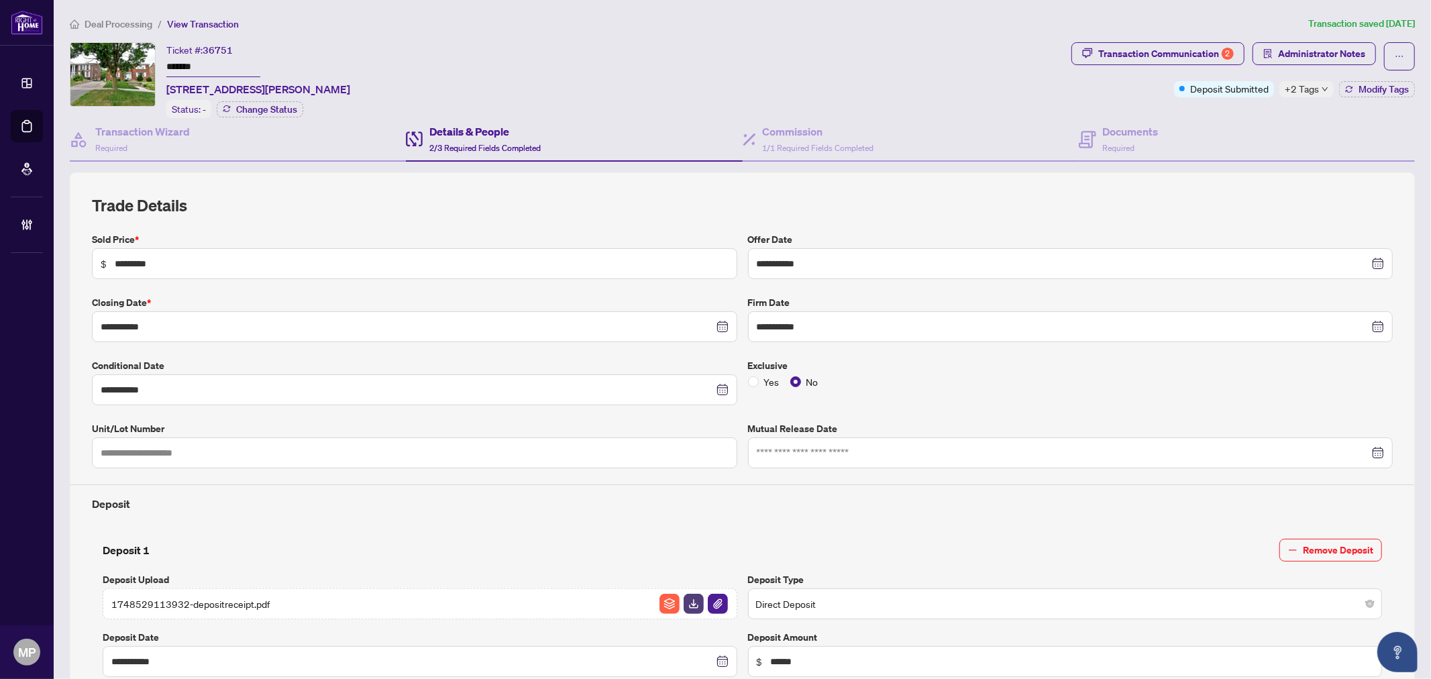
click at [1305, 87] on span "+2 Tags" at bounding box center [1302, 88] width 34 height 15
click at [1182, 50] on div "Transaction Communication 2" at bounding box center [1166, 53] width 136 height 21
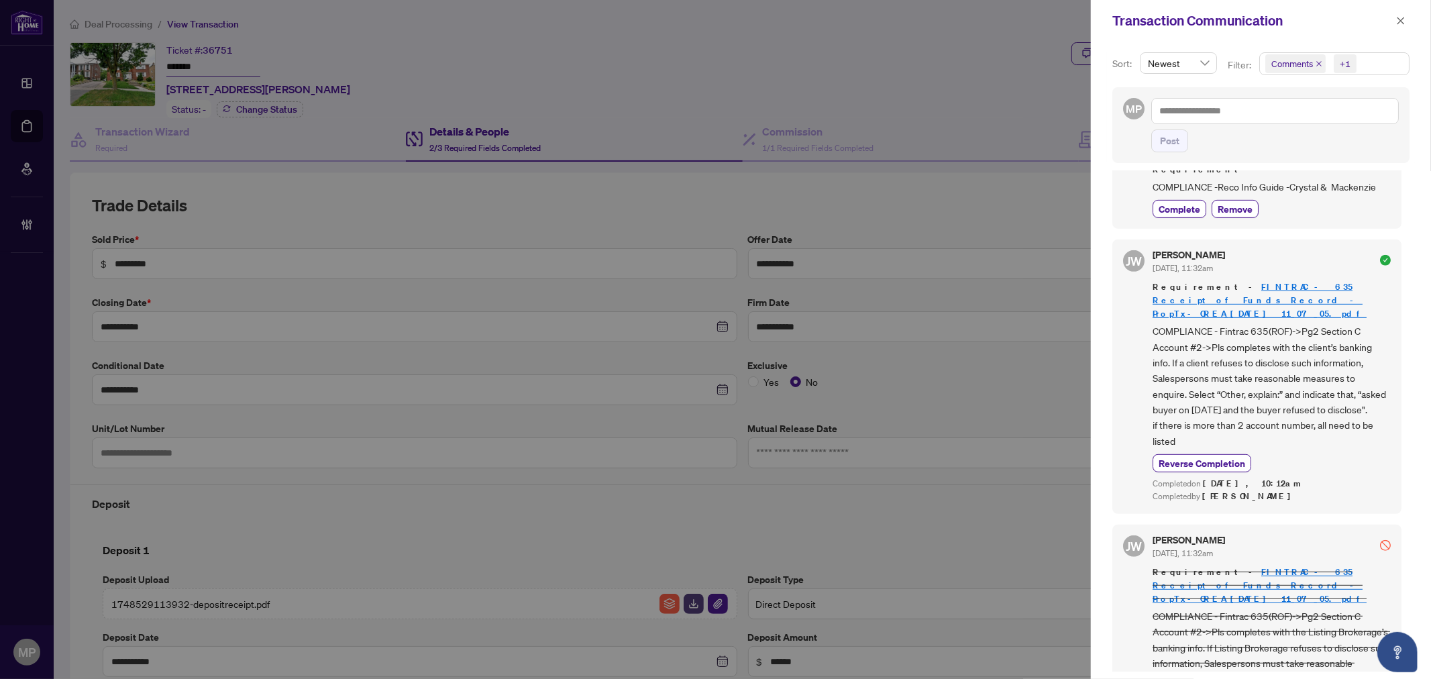
scroll to position [392, 0]
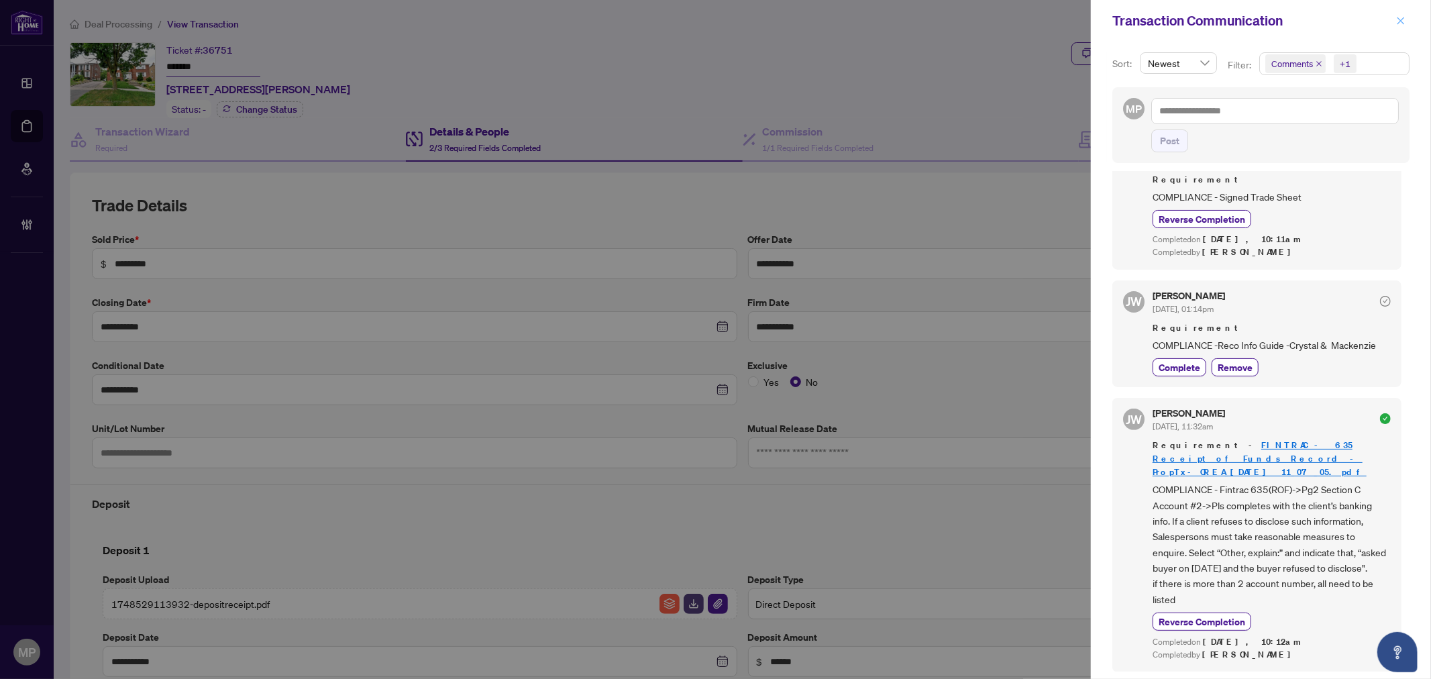
click at [1402, 16] on icon "close" at bounding box center [1400, 20] width 9 height 9
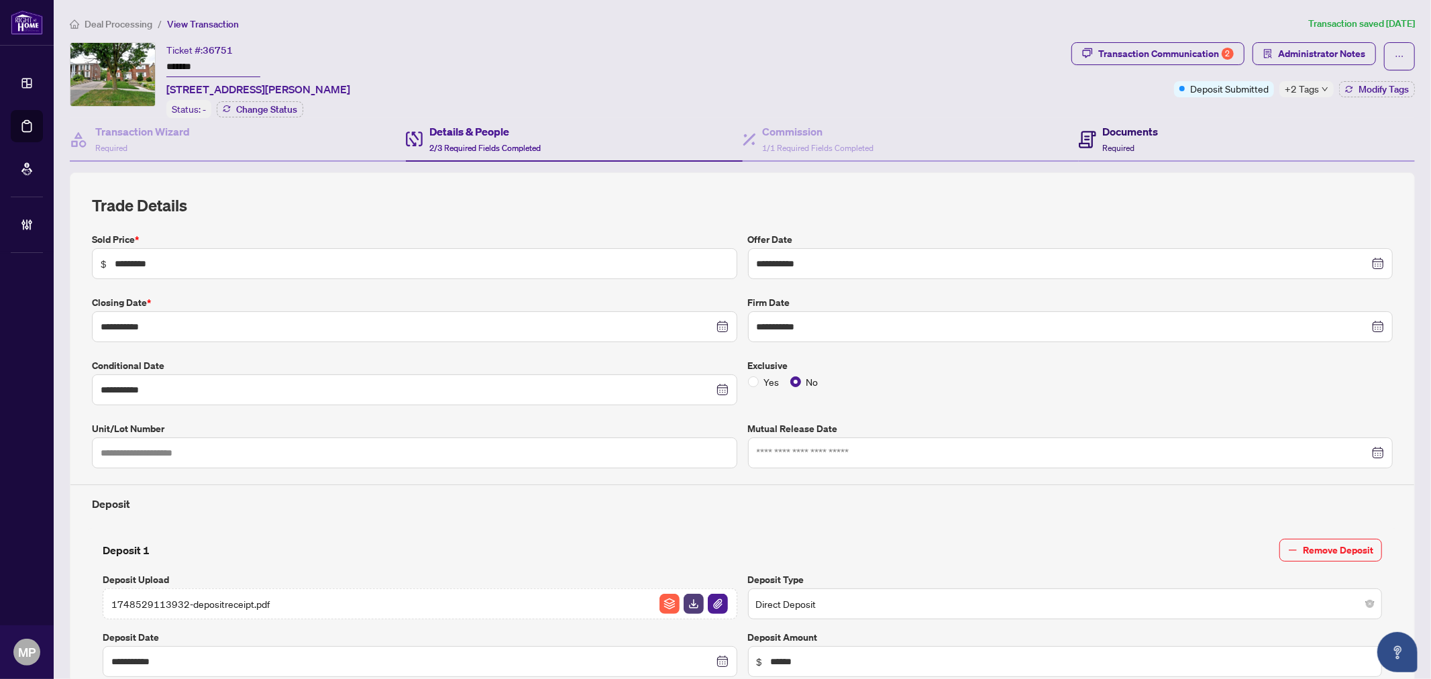
click at [1079, 137] on icon at bounding box center [1087, 139] width 17 height 17
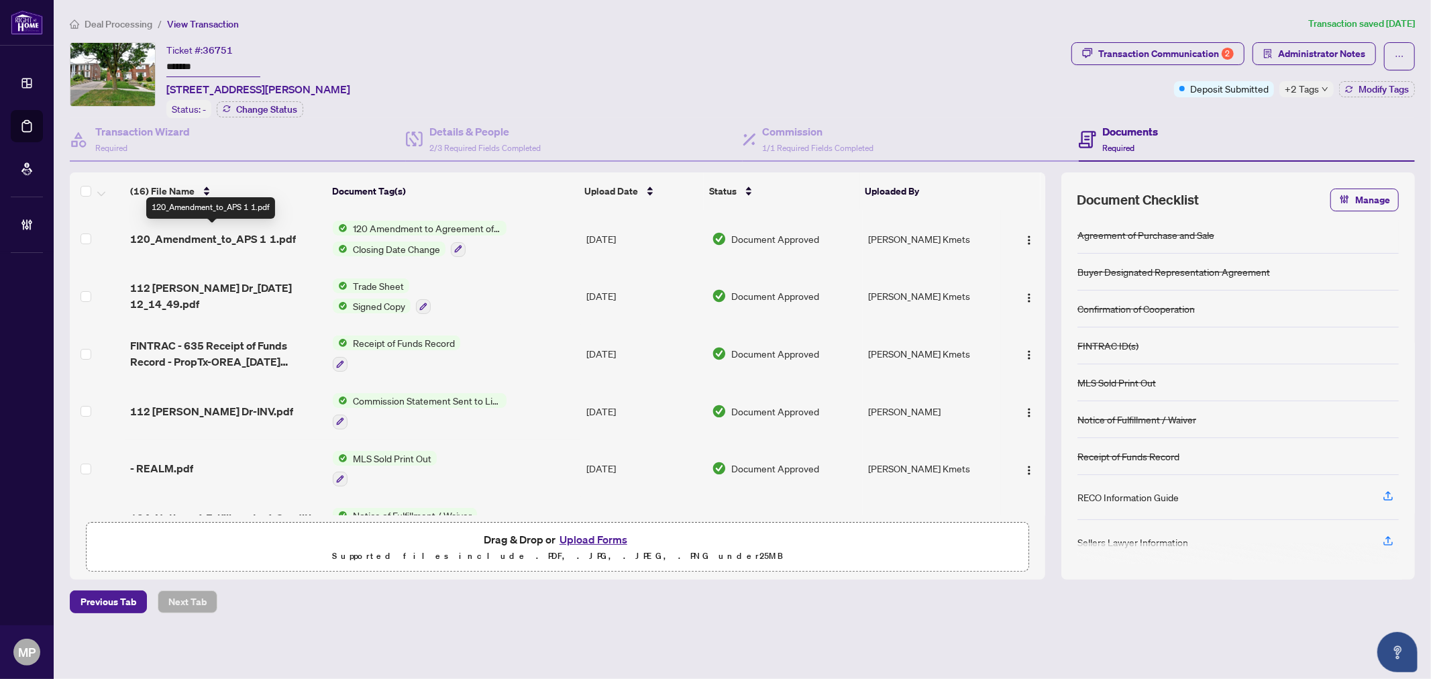
click at [267, 233] on span "120_Amendment_to_APS 1 1.pdf" at bounding box center [213, 239] width 166 height 16
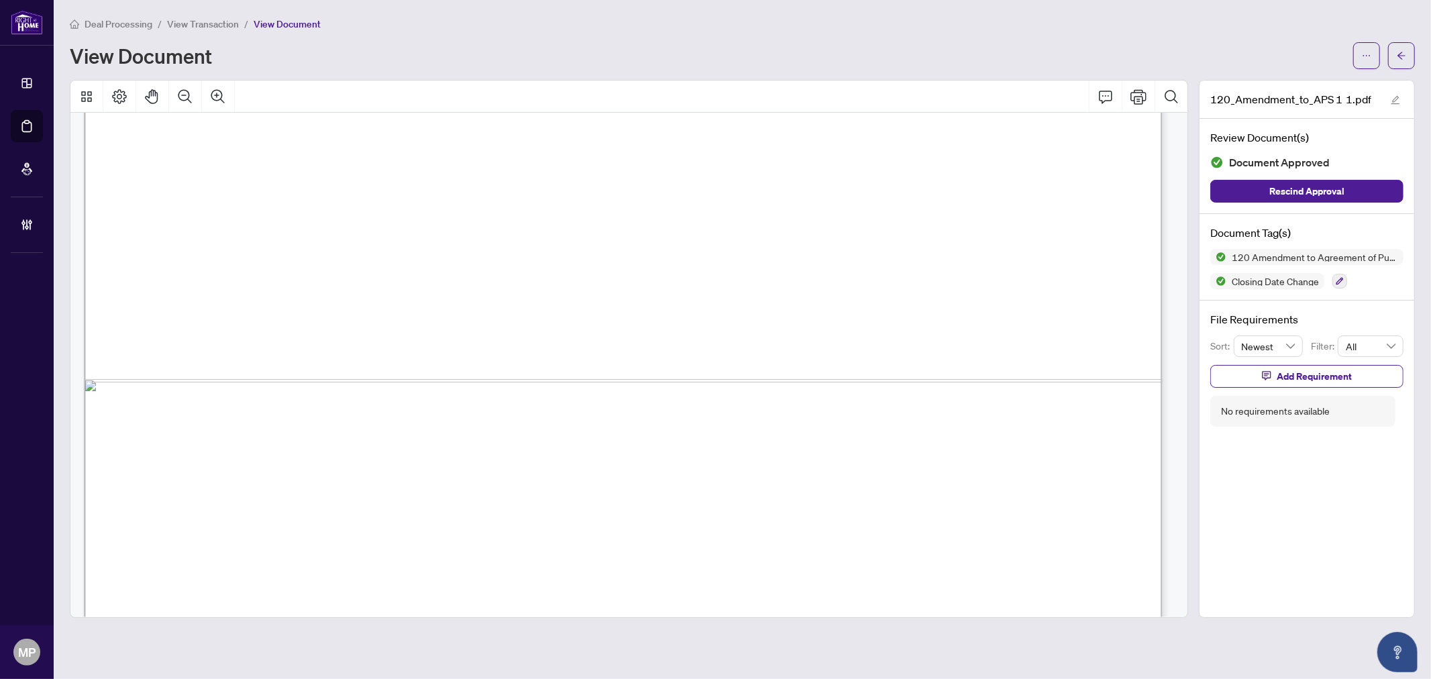
scroll to position [2349, 0]
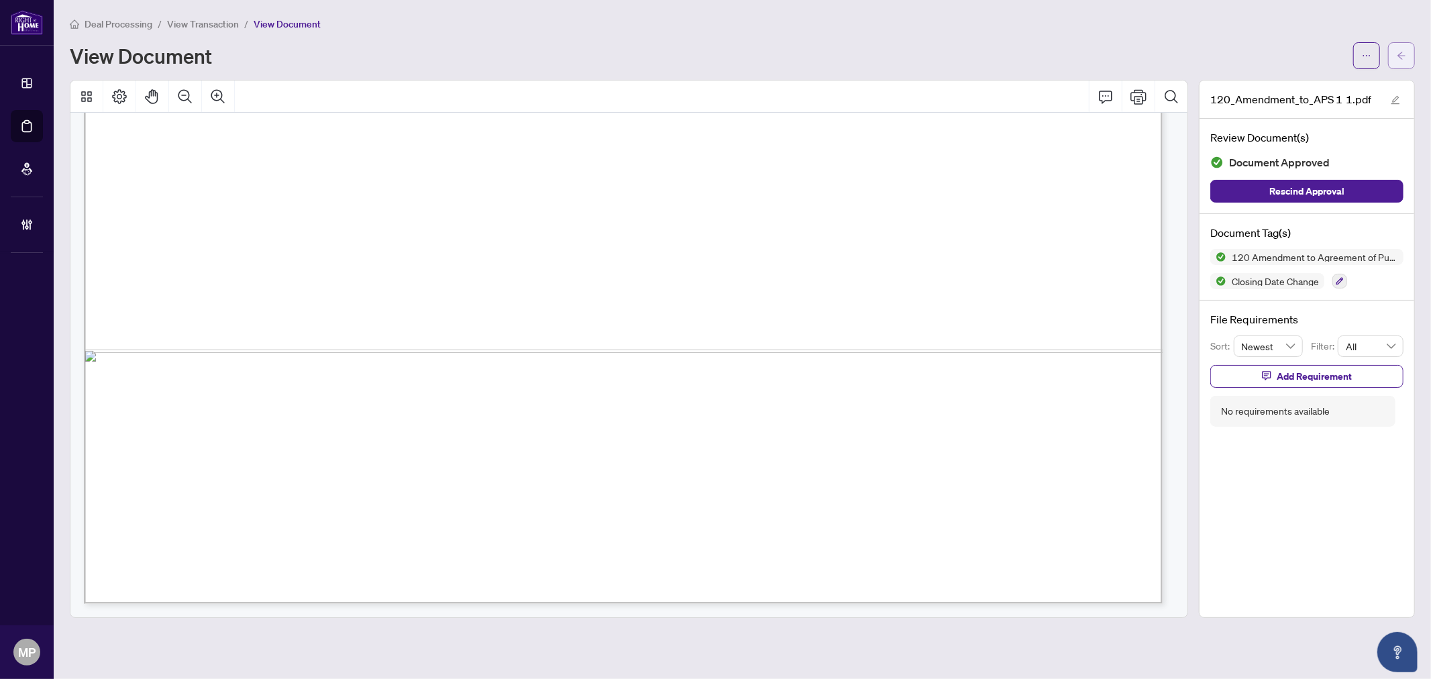
click at [1403, 51] on icon "arrow-left" at bounding box center [1401, 55] width 9 height 9
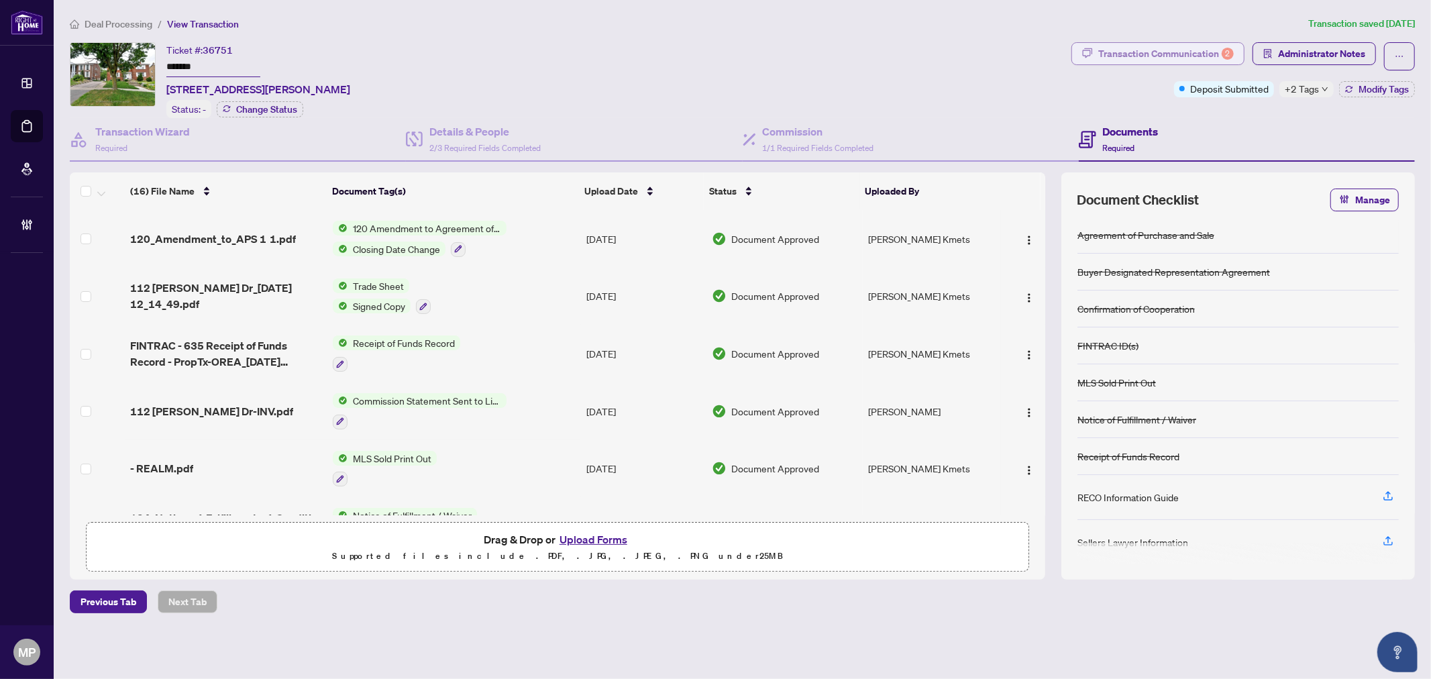
click at [1203, 49] on div "Transaction Communication 2" at bounding box center [1166, 53] width 136 height 21
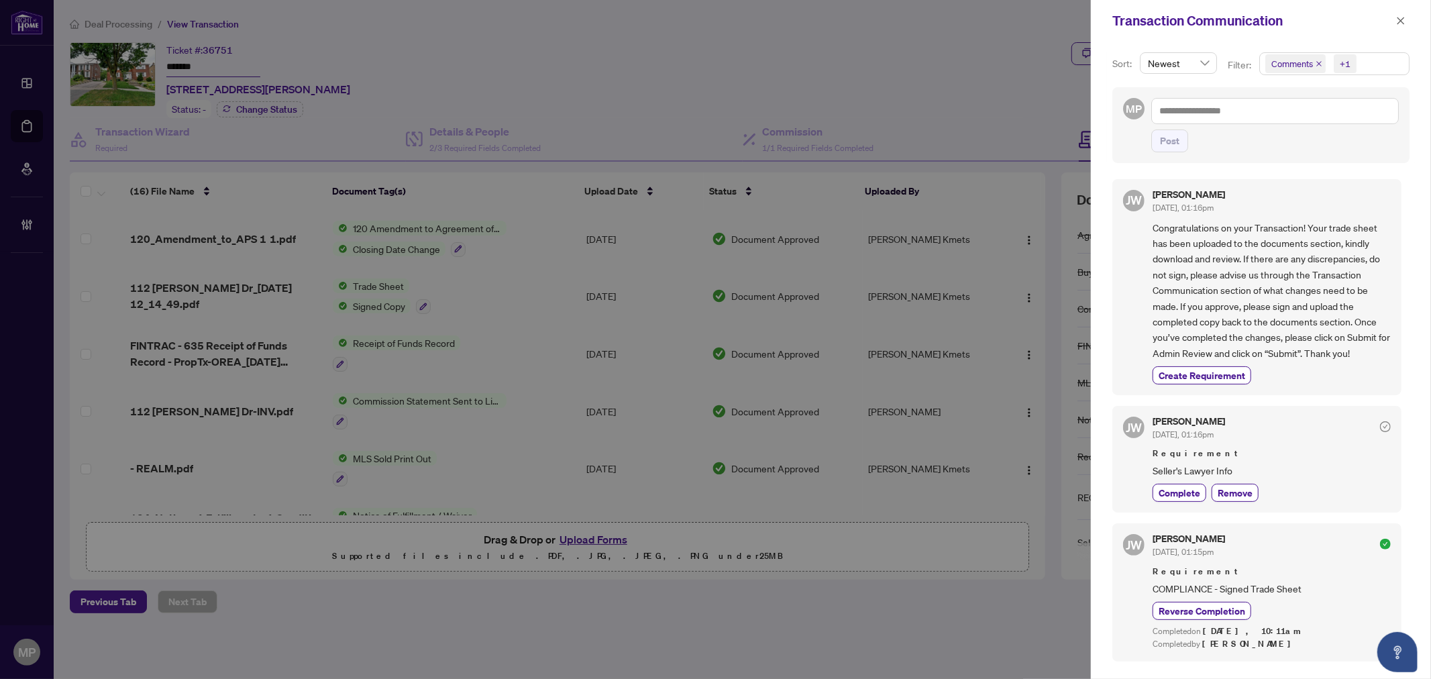
click at [1320, 62] on icon "close" at bounding box center [1319, 63] width 7 height 7
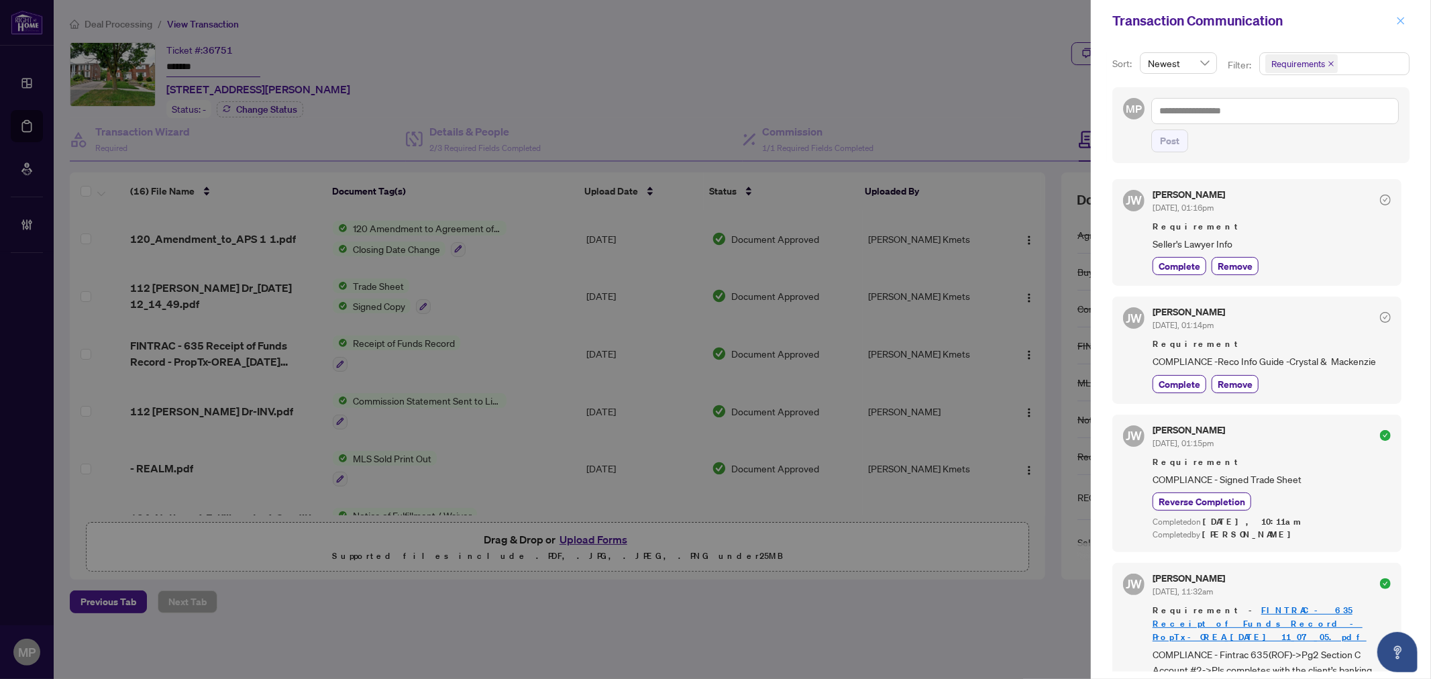
click at [1393, 19] on button "button" at bounding box center [1400, 21] width 17 height 16
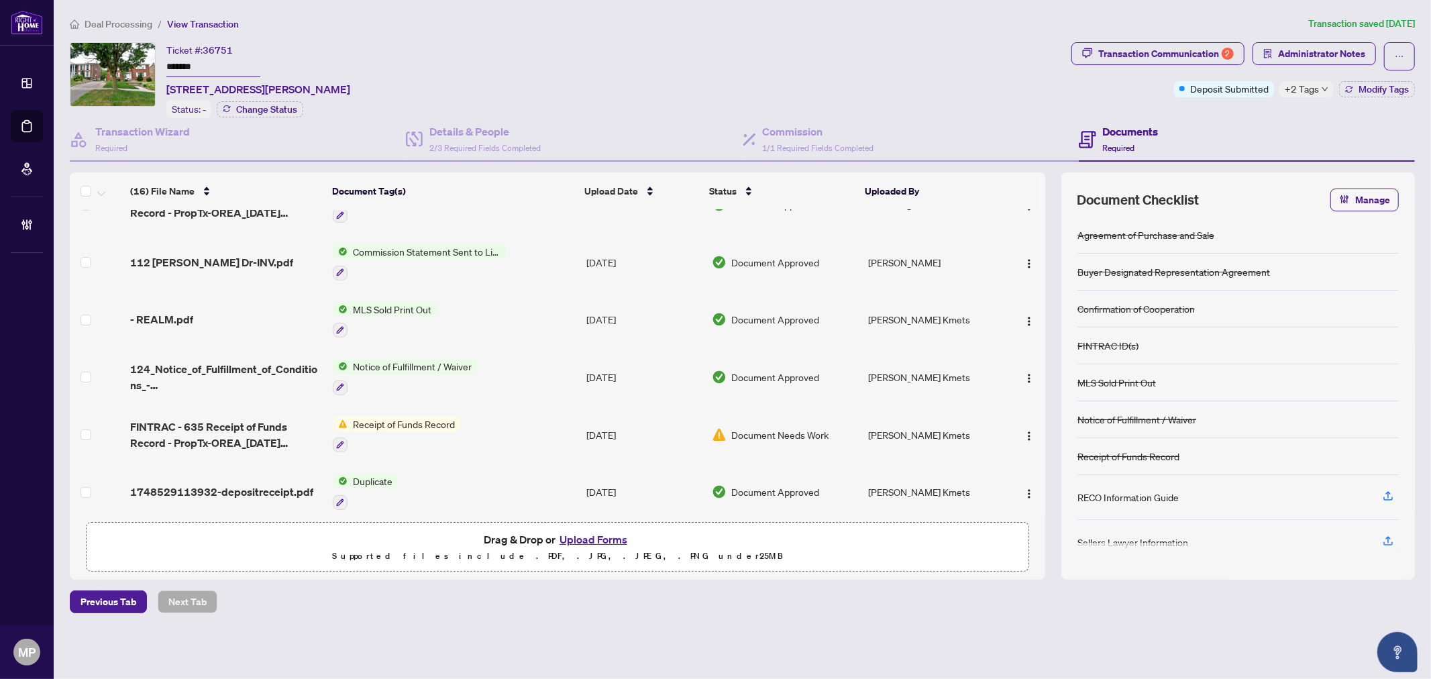
scroll to position [223, 0]
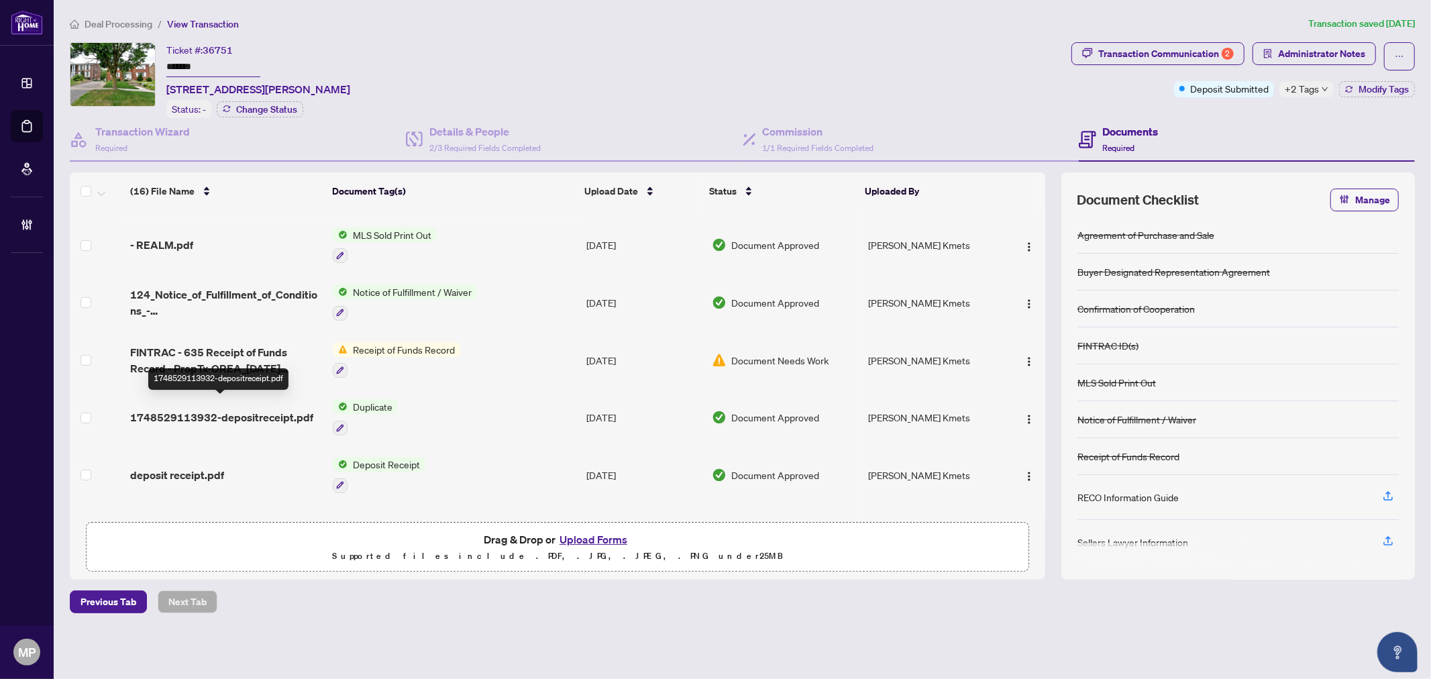
click at [242, 409] on span "1748529113932-depositreceipt.pdf" at bounding box center [221, 417] width 183 height 16
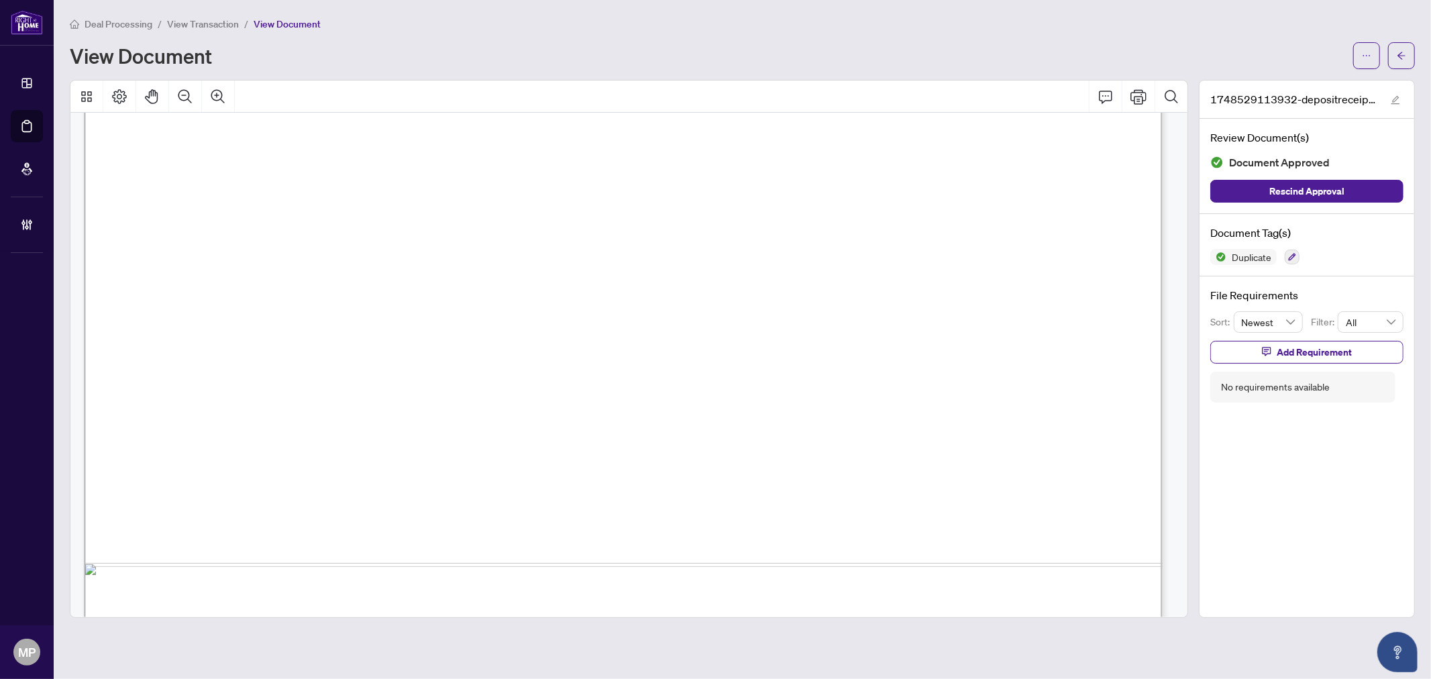
scroll to position [918, 0]
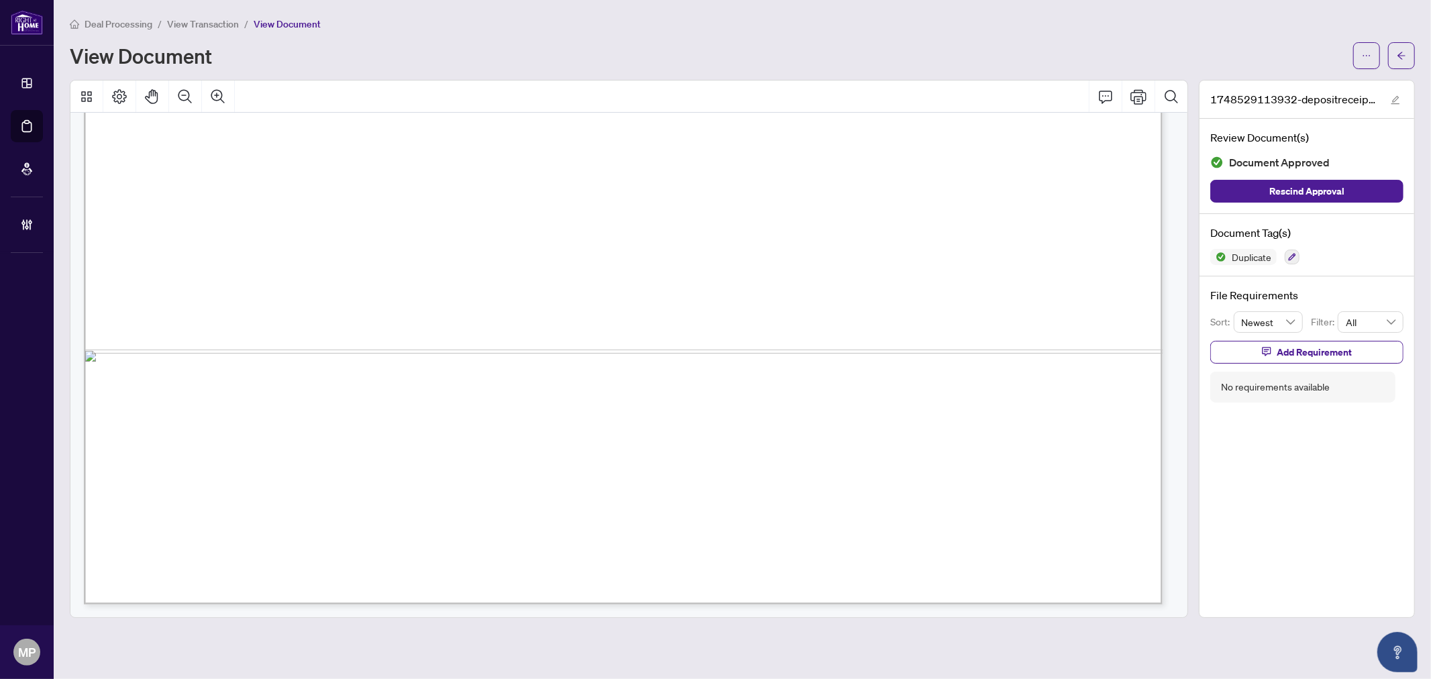
click at [1413, 38] on div "Deal Processing / View Transaction / View Document View Document" at bounding box center [742, 42] width 1345 height 53
click at [1407, 51] on button "button" at bounding box center [1401, 55] width 27 height 27
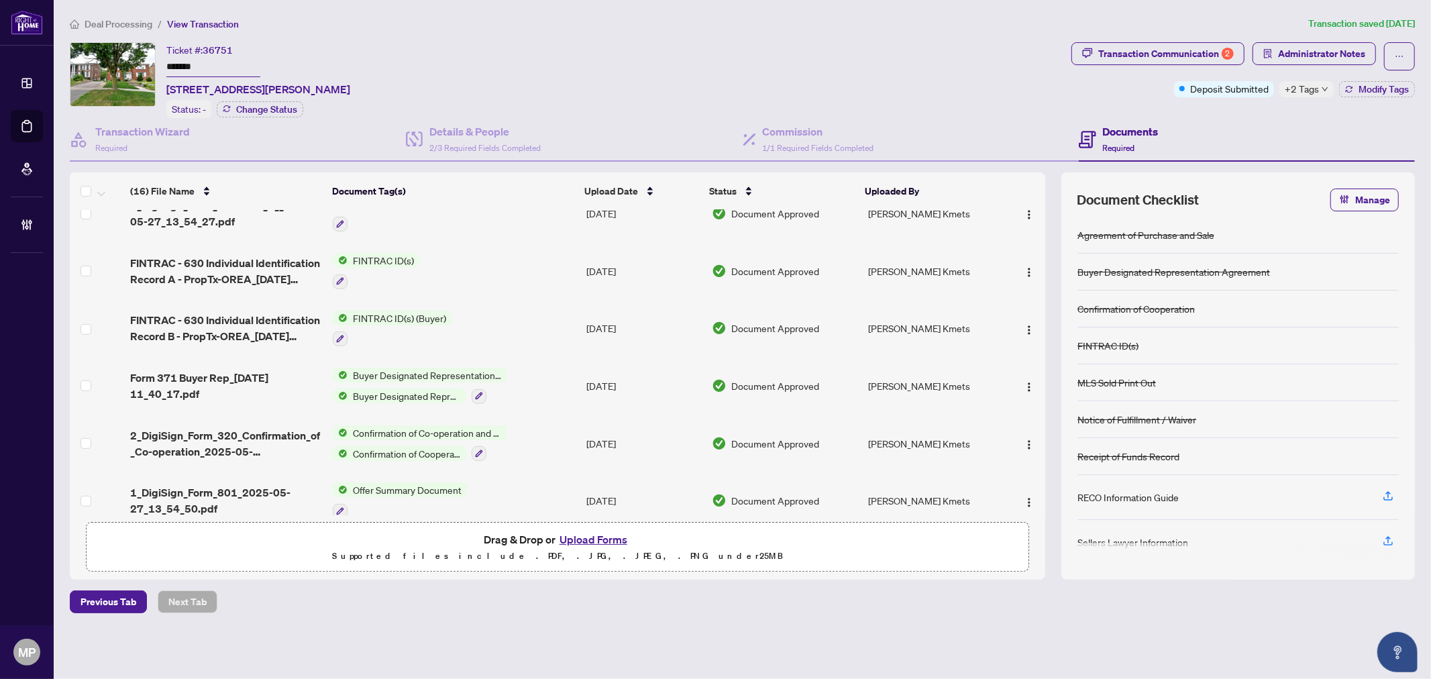
scroll to position [601, 0]
click at [1171, 58] on div "Transaction Communication 2" at bounding box center [1166, 53] width 136 height 21
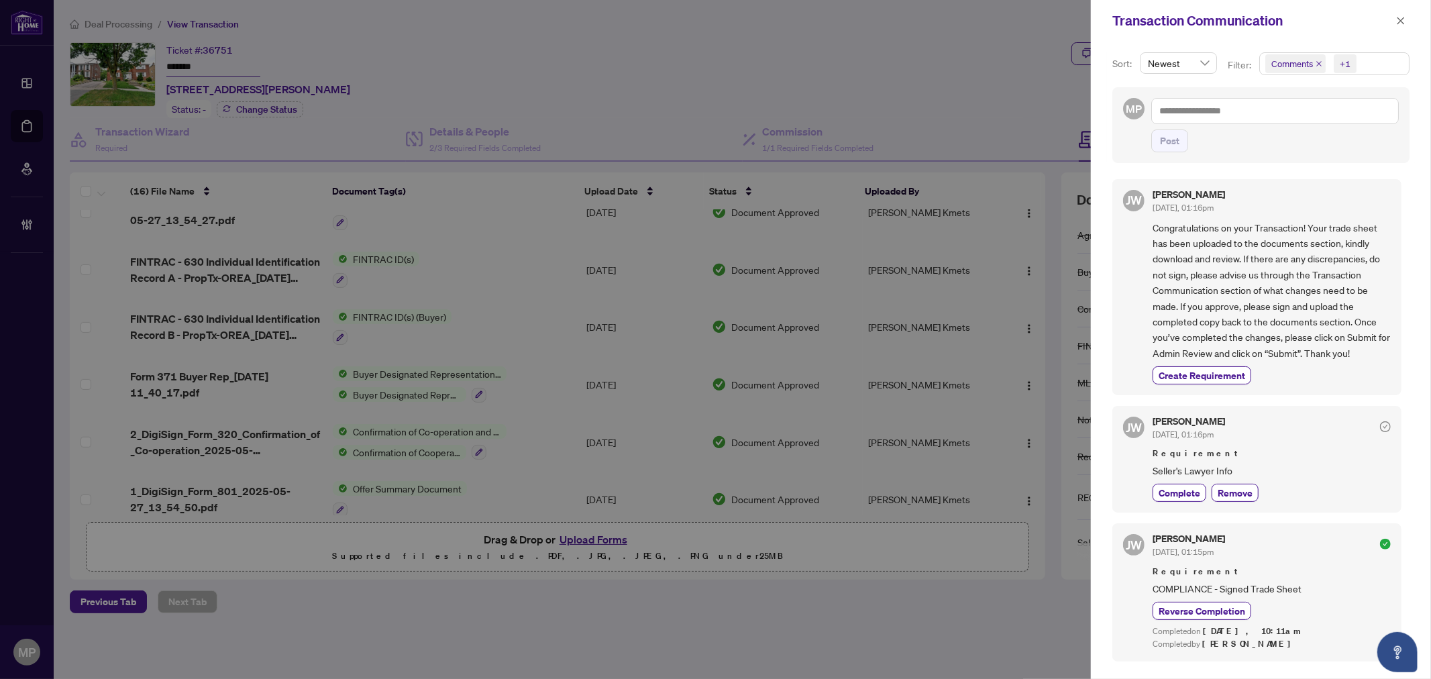
click at [1316, 62] on icon "close" at bounding box center [1319, 63] width 7 height 7
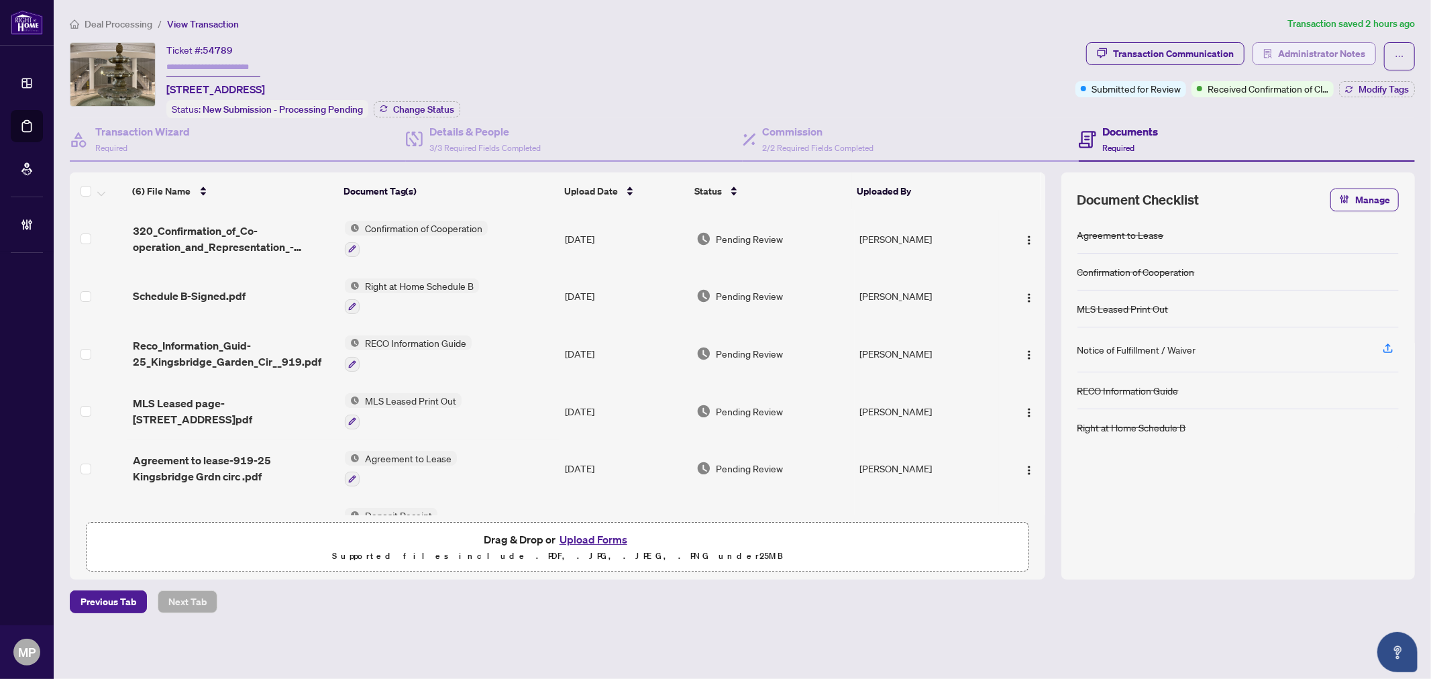
click at [1336, 50] on span "Administrator Notes" at bounding box center [1321, 53] width 87 height 21
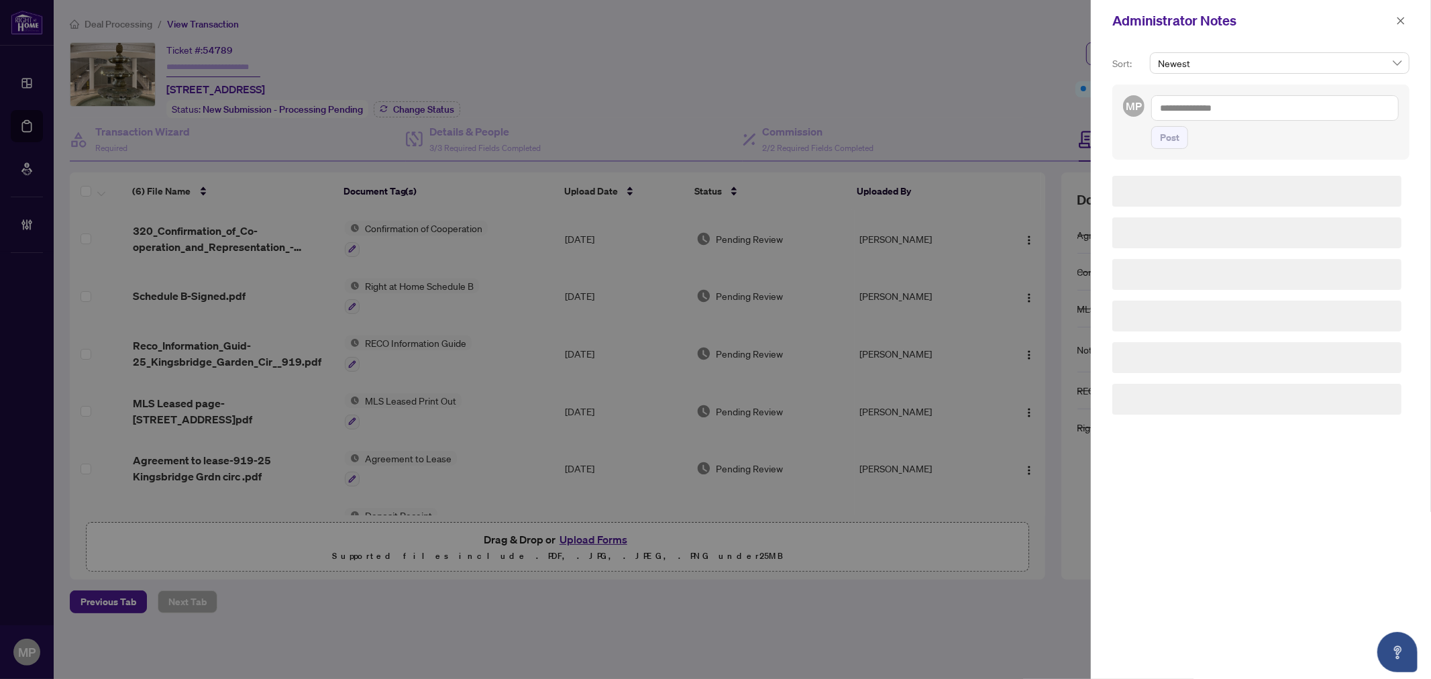
click at [1199, 109] on textarea at bounding box center [1275, 107] width 248 height 25
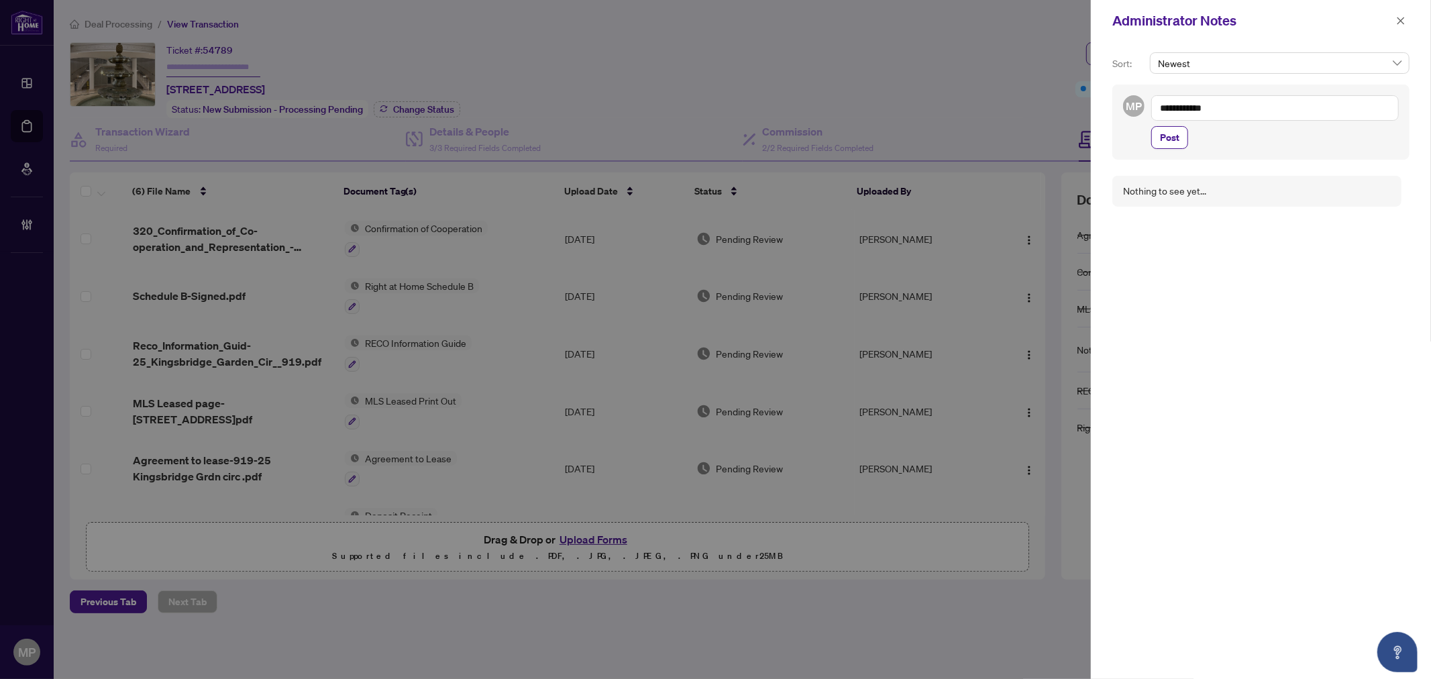
click at [1199, 105] on textarea "**********" at bounding box center [1275, 107] width 248 height 25
type textarea "**********"
drag, startPoint x: 1183, startPoint y: 131, endPoint x: 1171, endPoint y: 134, distance: 11.9
click at [1171, 134] on button "Post" at bounding box center [1169, 137] width 37 height 23
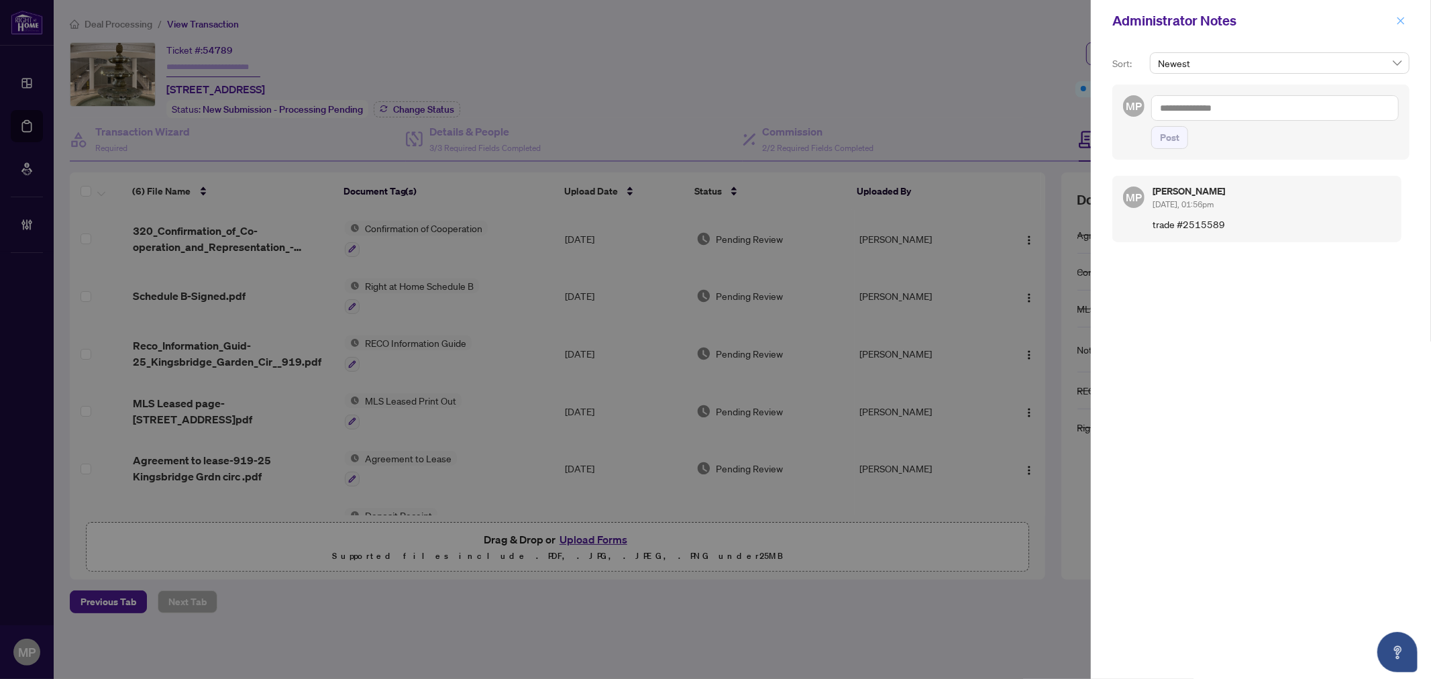
click at [1399, 21] on icon "close" at bounding box center [1400, 20] width 9 height 9
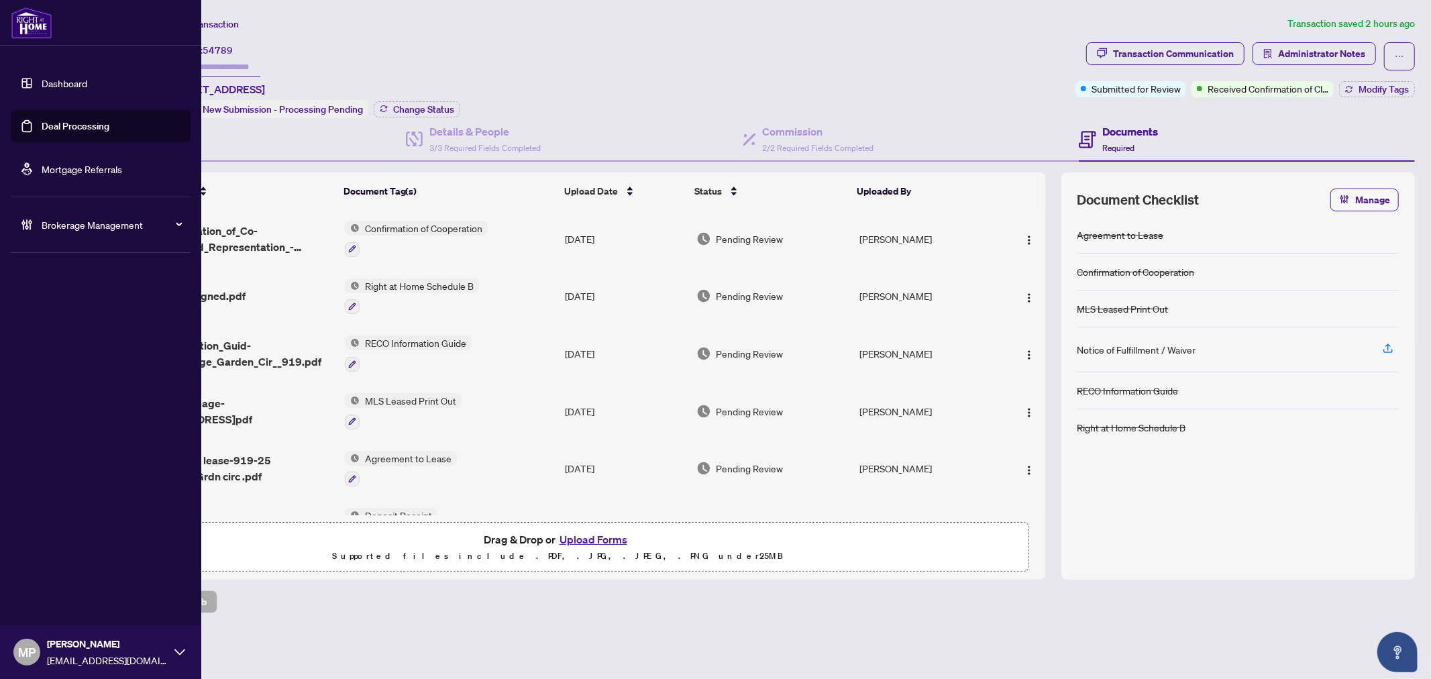
click at [57, 120] on link "Deal Processing" at bounding box center [76, 126] width 68 height 12
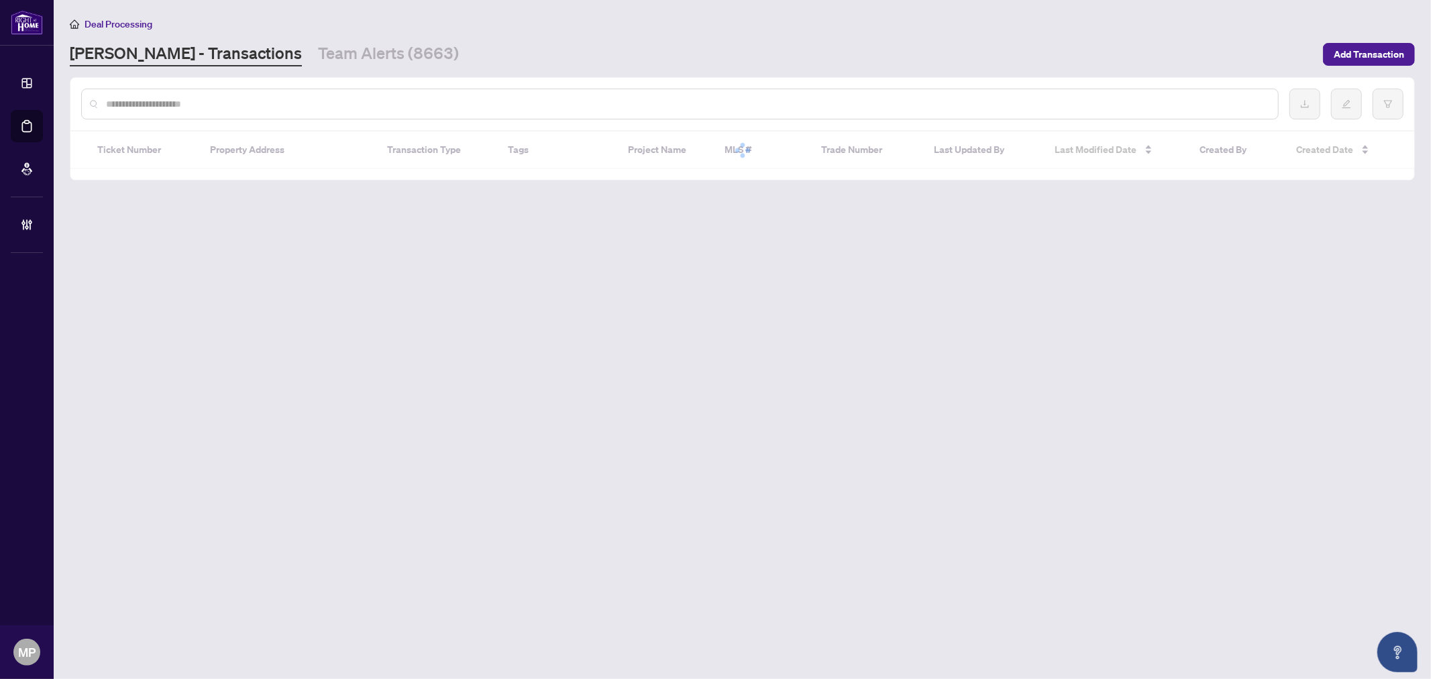
click at [357, 97] on input "text" at bounding box center [686, 104] width 1161 height 15
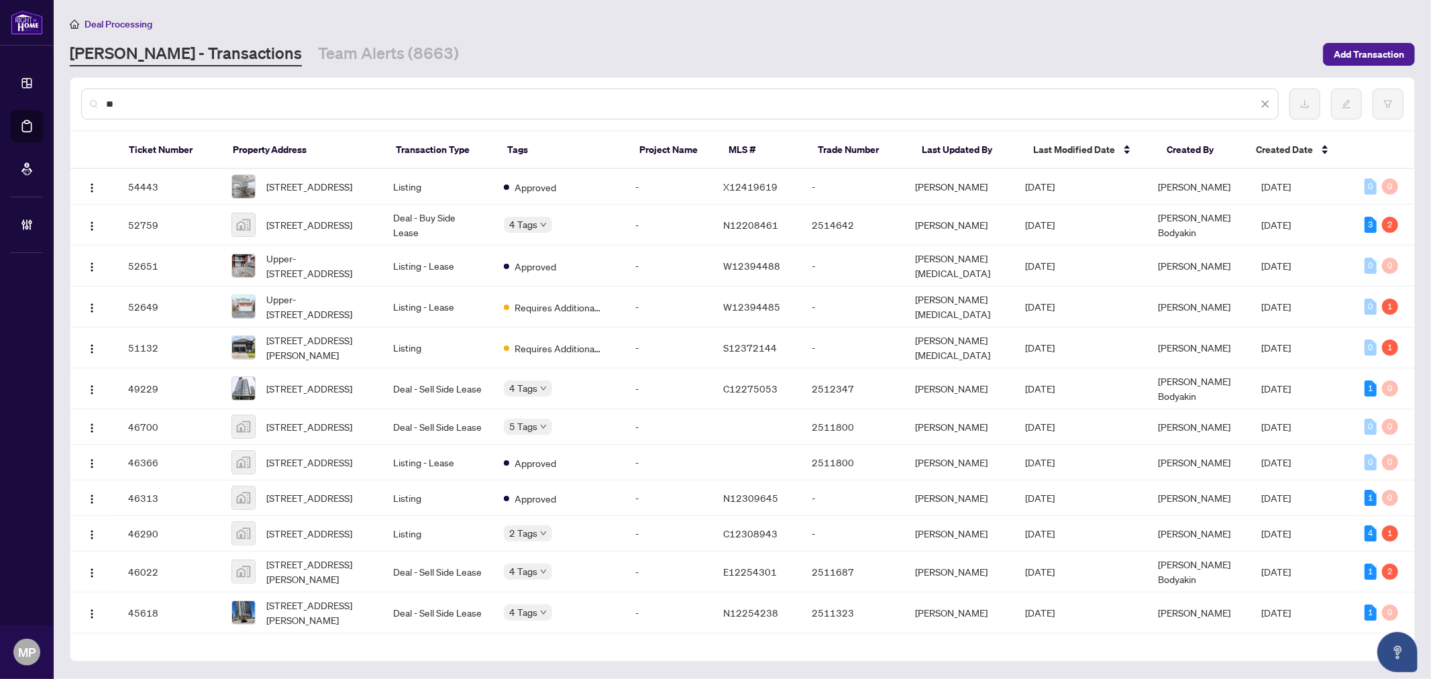
type input "*"
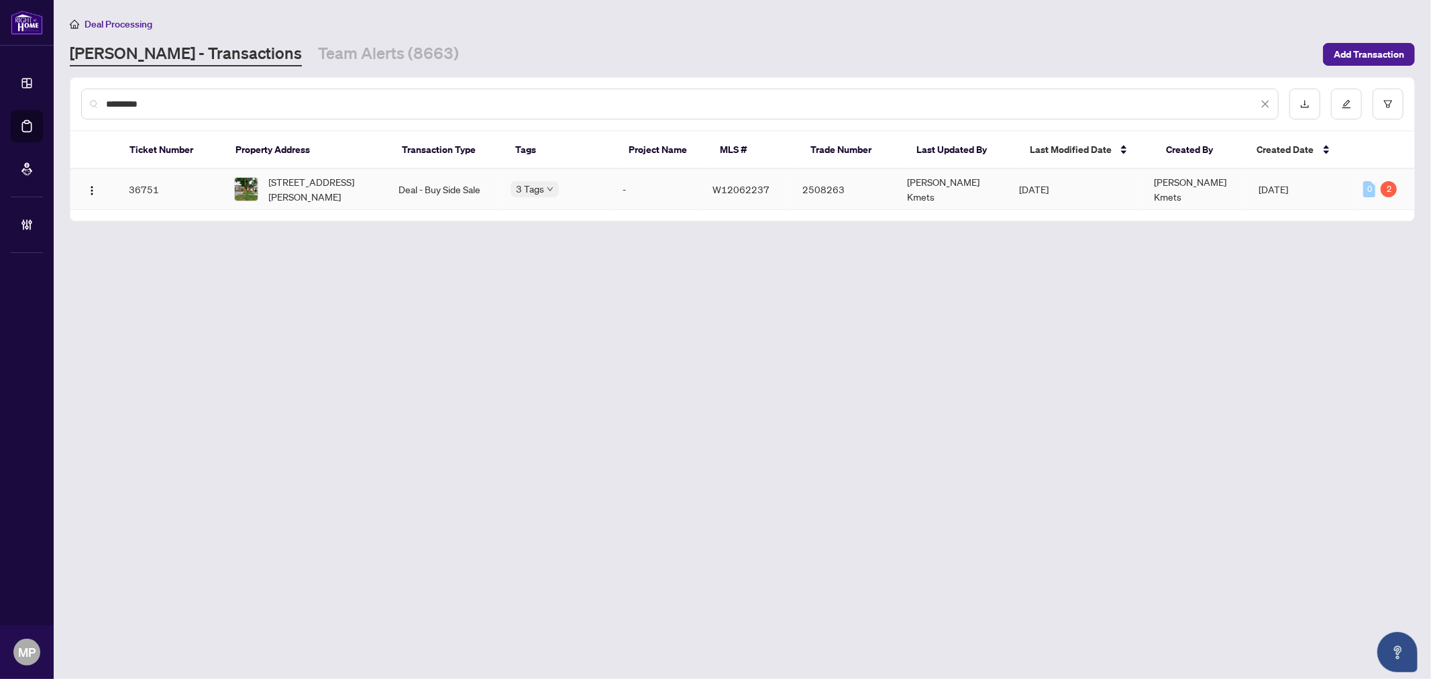
type input "*********"
click at [359, 193] on span "[STREET_ADDRESS][PERSON_NAME]" at bounding box center [323, 189] width 108 height 30
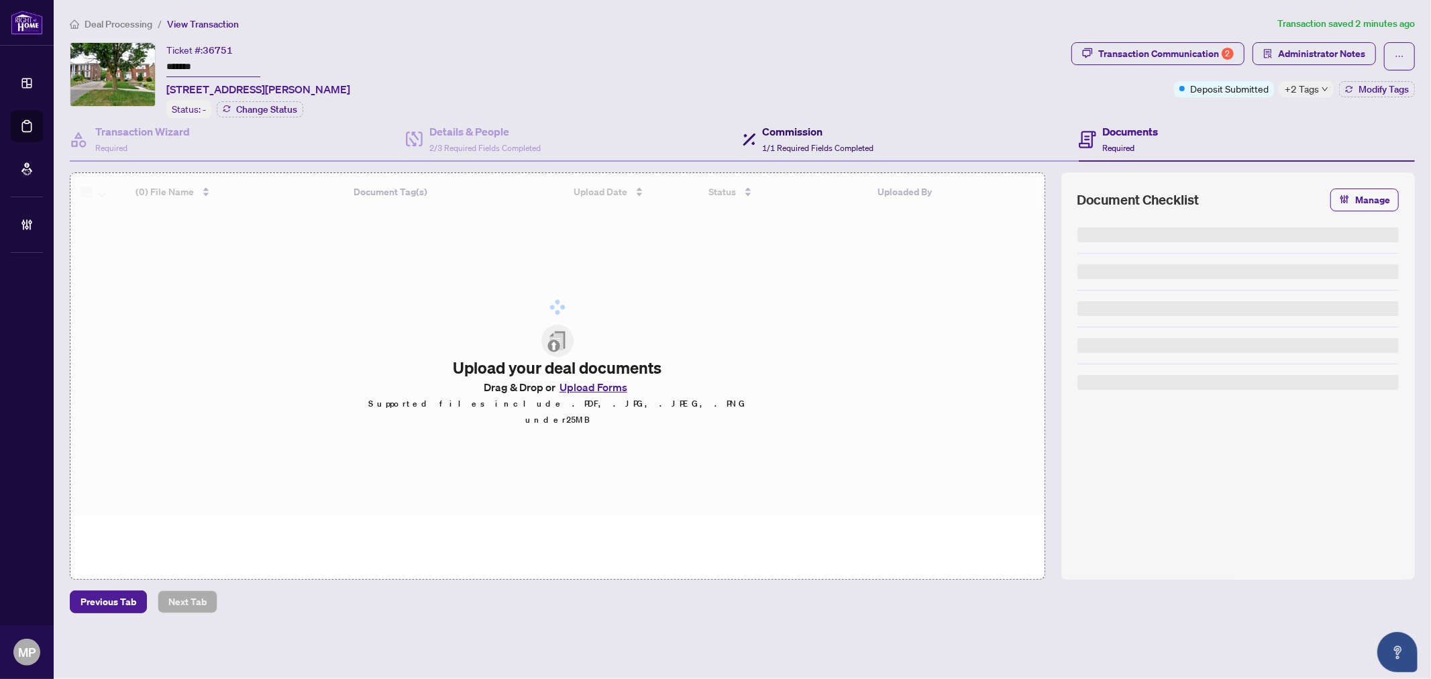
click at [847, 144] on span "1/1 Required Fields Completed" at bounding box center [818, 148] width 111 height 10
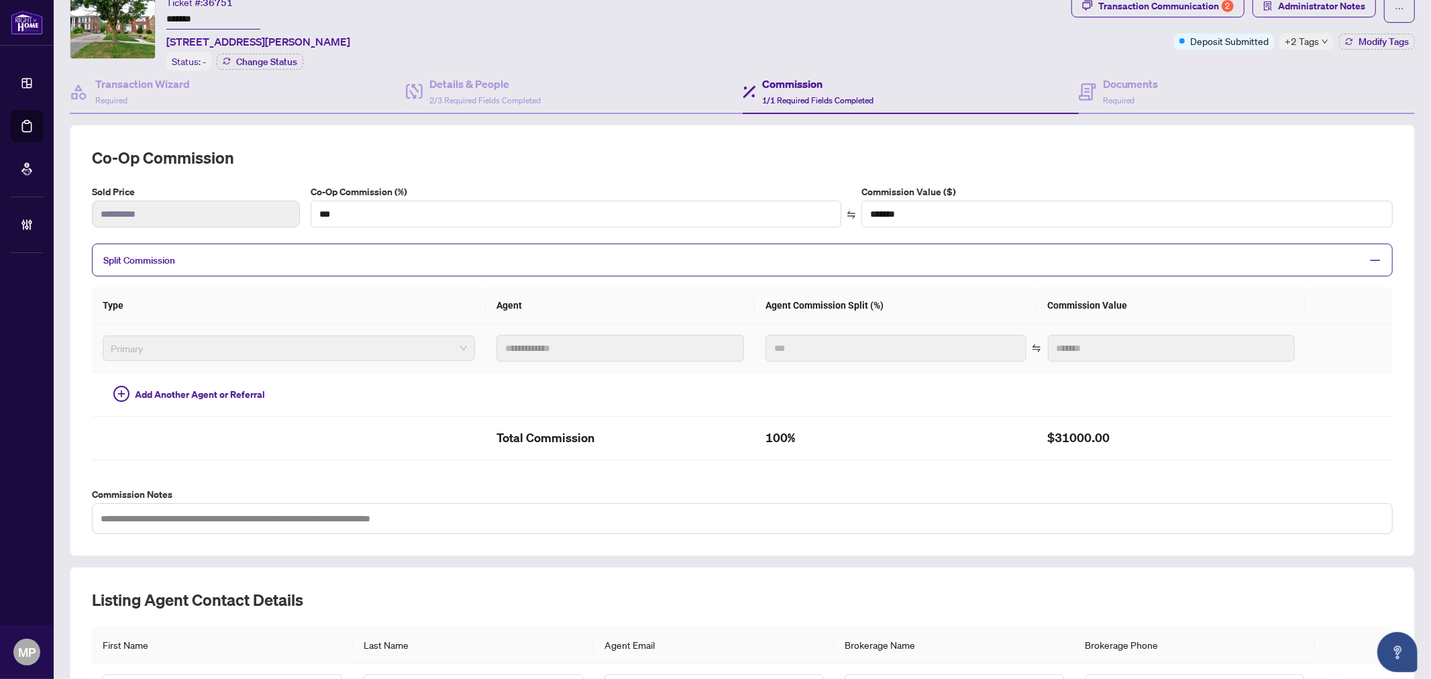
scroll to position [74, 0]
